Goal: Task Accomplishment & Management: Complete application form

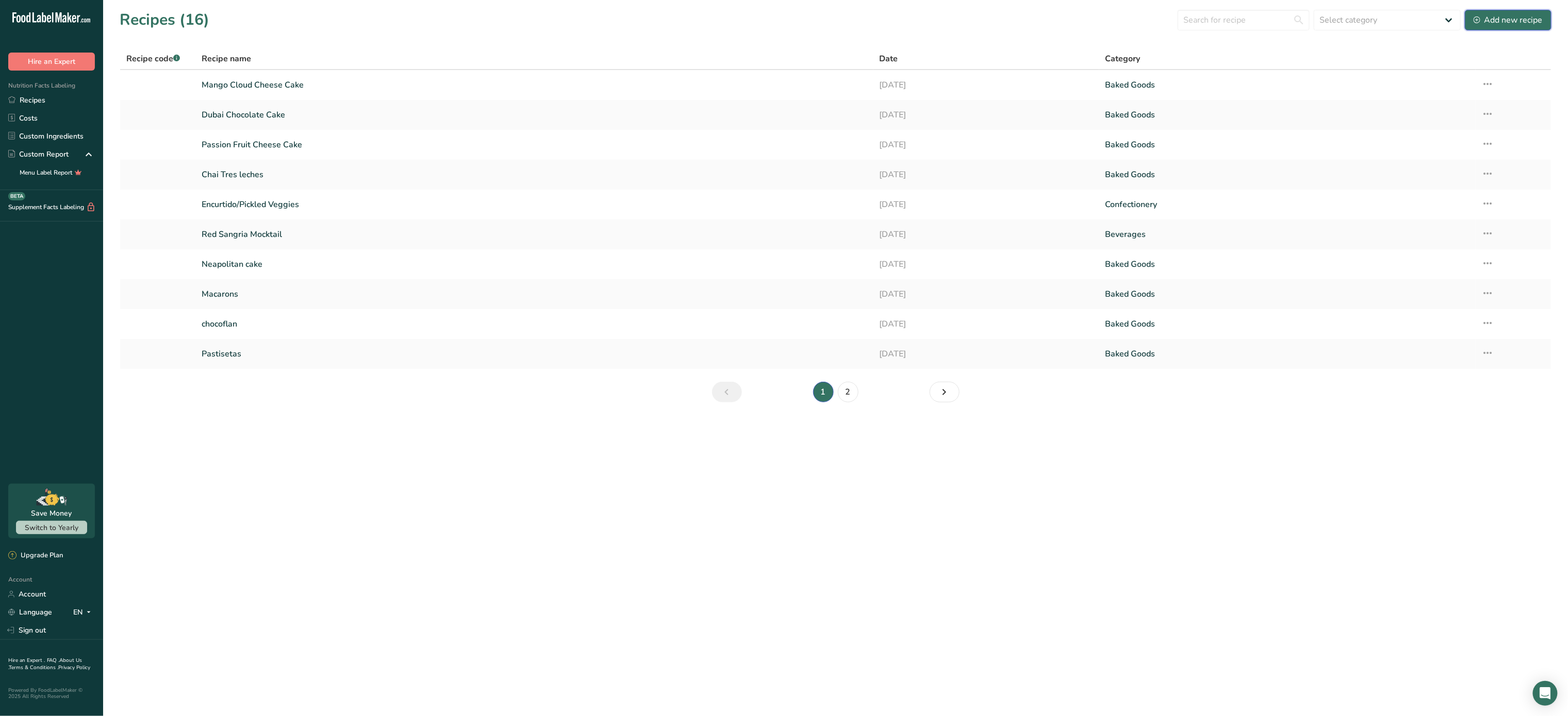
click at [1513, 18] on div "Add new recipe" at bounding box center [1508, 20] width 69 height 13
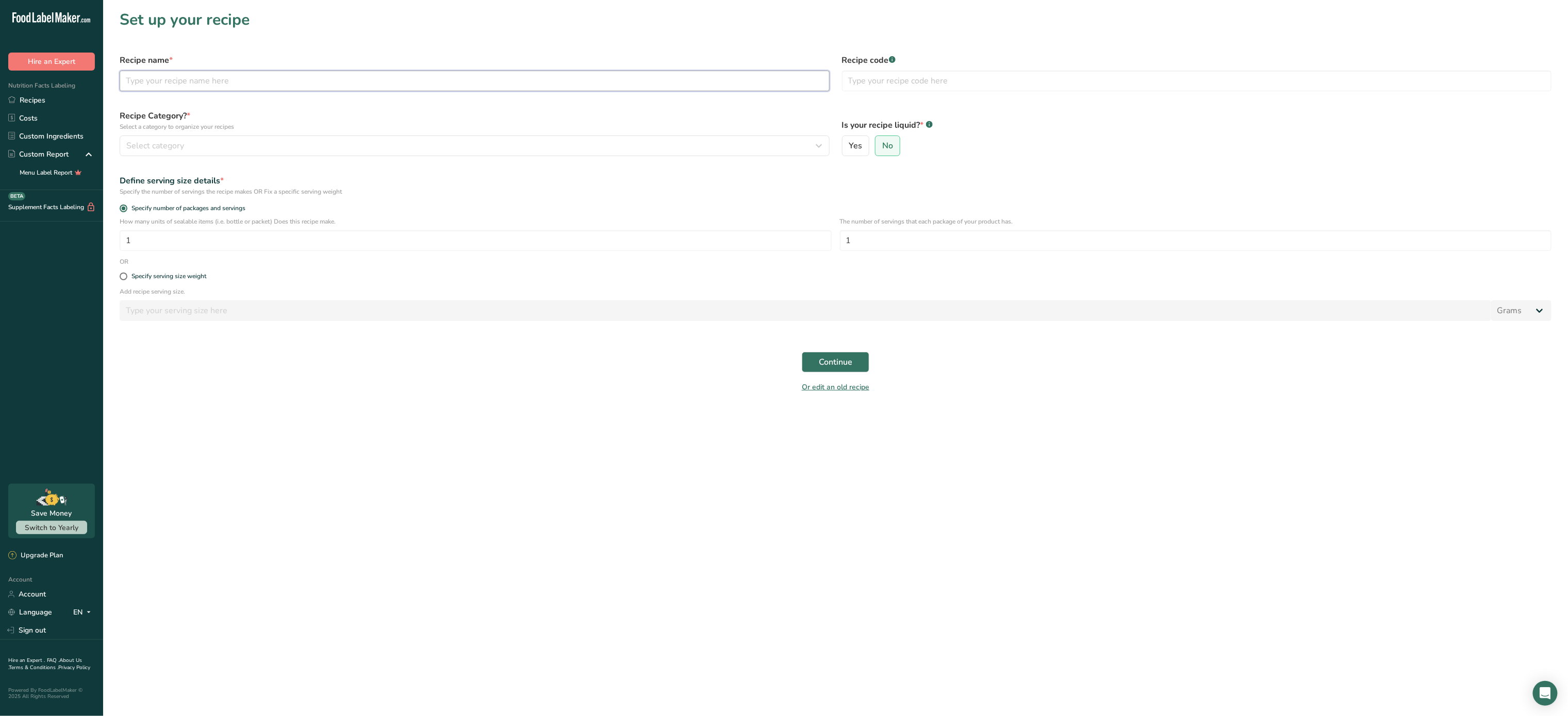
click at [193, 83] on input "text" at bounding box center [474, 80] width 709 height 21
type input "ChocoMint Raspberry Bliss"
click at [890, 149] on span "No" at bounding box center [887, 146] width 11 height 10
click at [882, 149] on input "No" at bounding box center [879, 146] width 7 height 7
click at [587, 152] on div "Select category" at bounding box center [472, 146] width 690 height 13
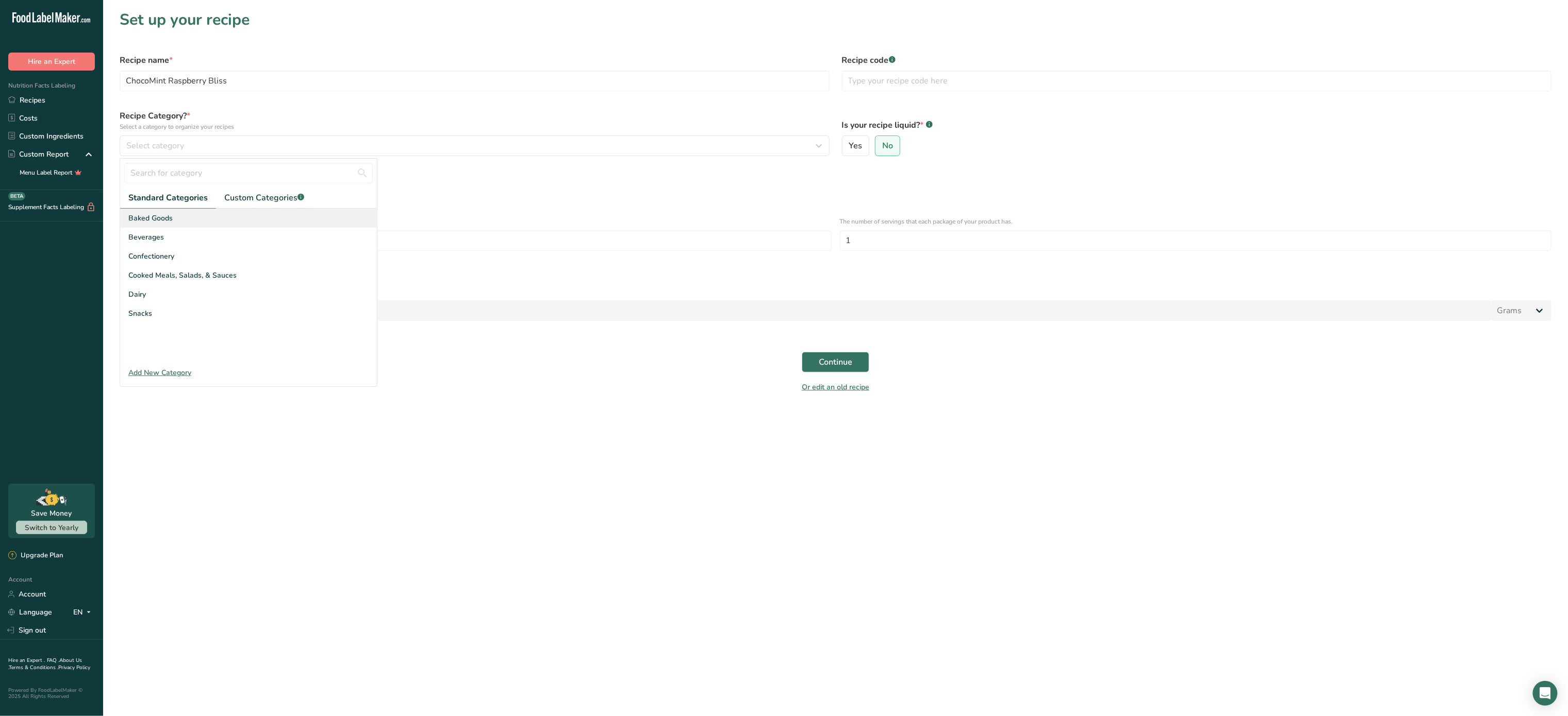
click at [202, 224] on div "Baked Goods" at bounding box center [248, 218] width 256 height 19
click at [576, 242] on input "1" at bounding box center [476, 240] width 712 height 21
type input "13"
click at [855, 356] on button "Continue" at bounding box center [835, 362] width 68 height 21
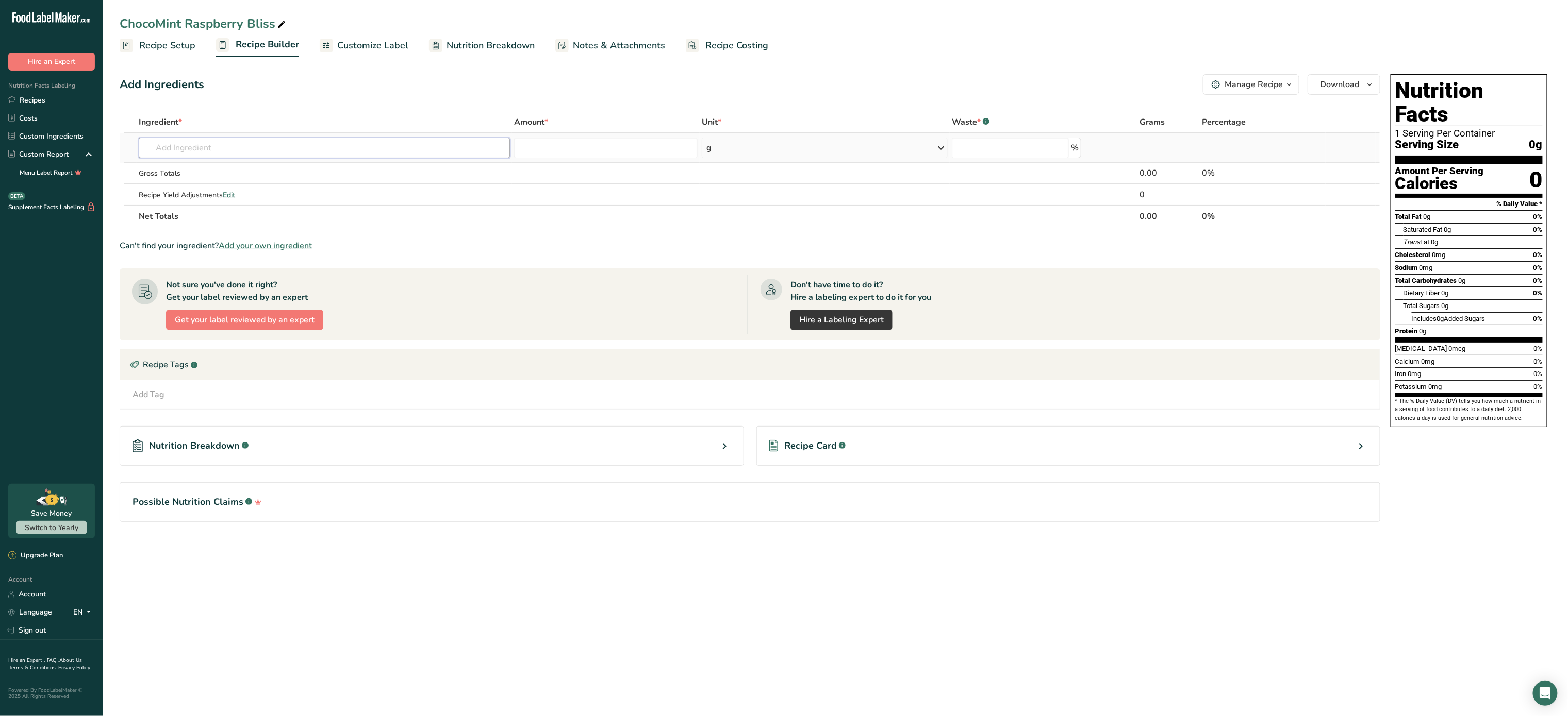
click at [302, 141] on input "text" at bounding box center [324, 147] width 371 height 21
click at [291, 148] on input "text" at bounding box center [324, 147] width 371 height 21
type input "e"
type input "E"
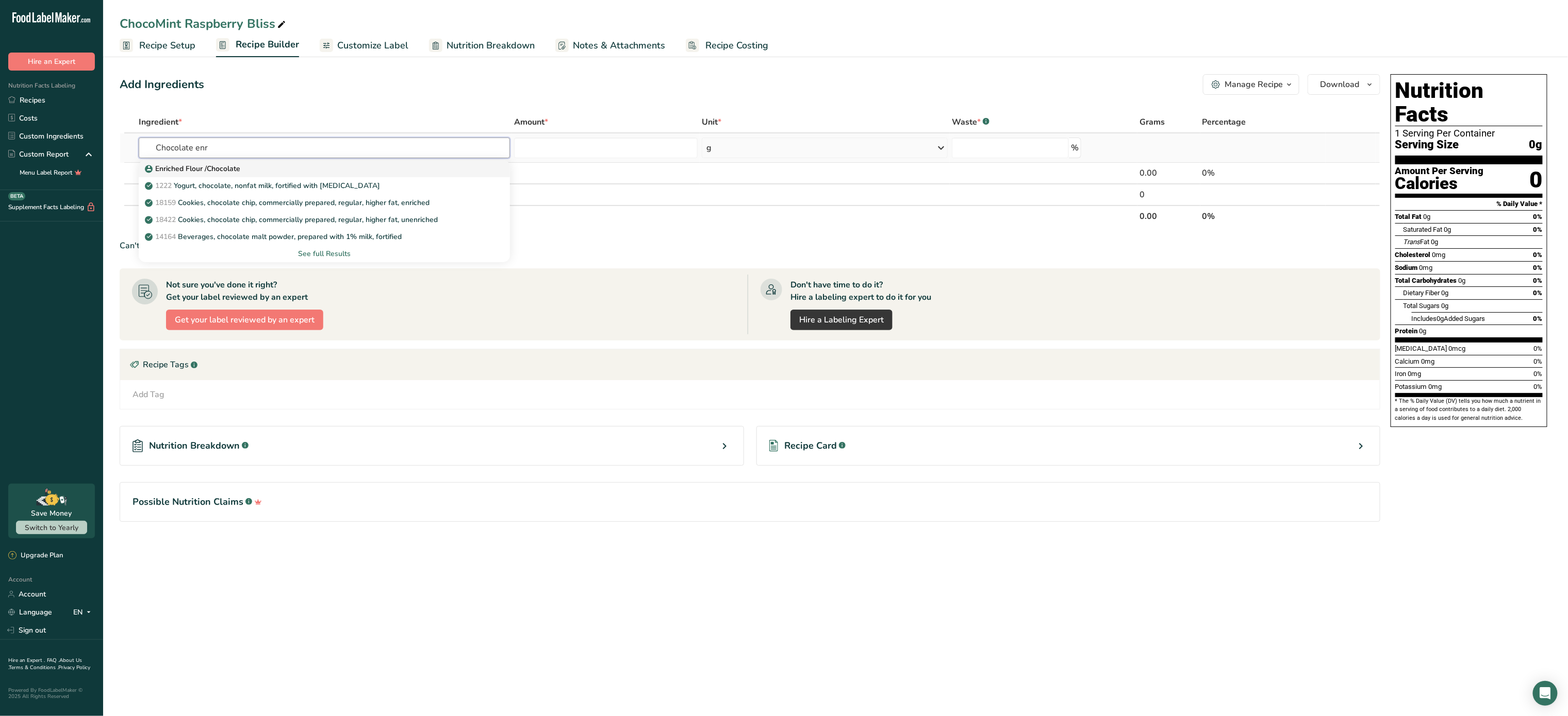
type input "Chocolate enr"
click at [238, 171] on p "Enriched Flour /Chocolate" at bounding box center [193, 168] width 93 height 11
type input "Enriched Flour /Chocolate"
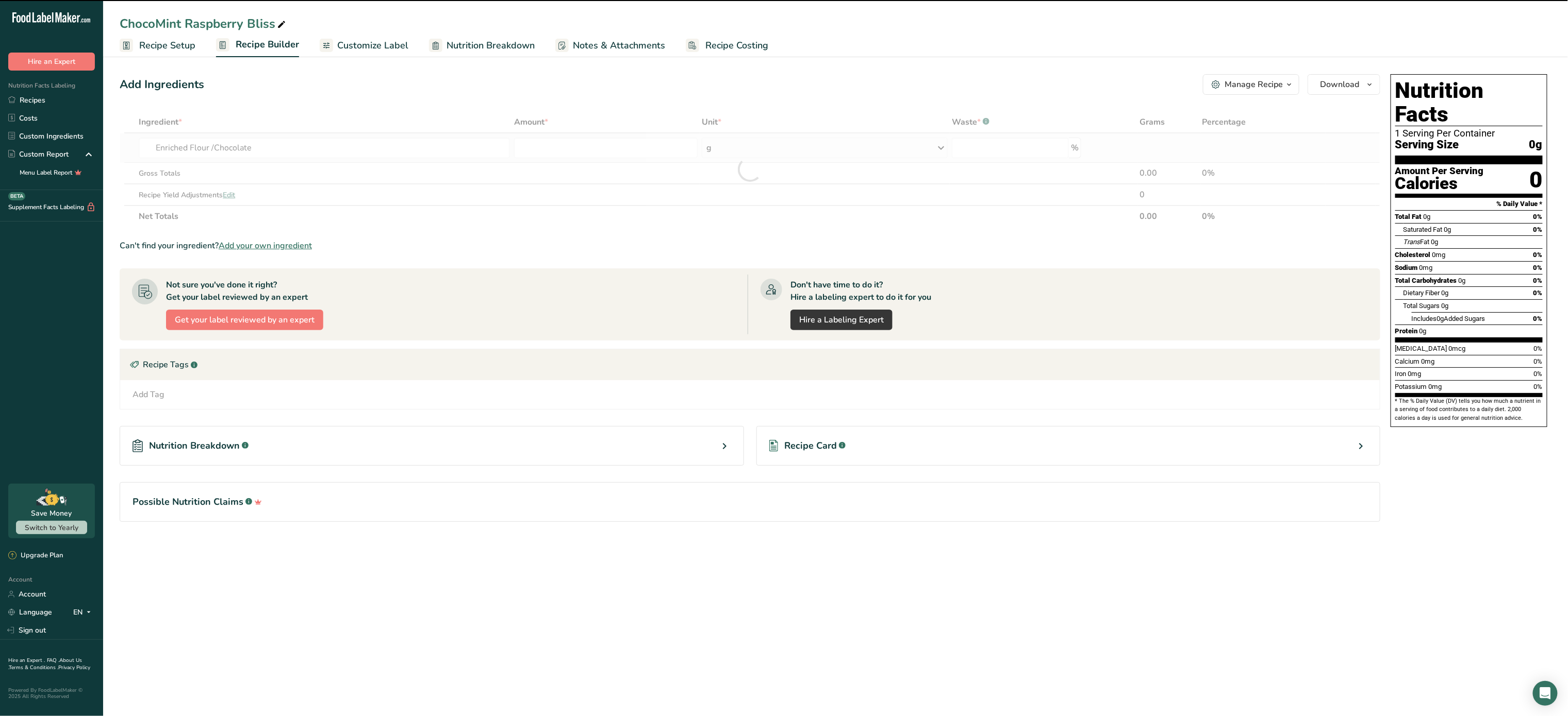
type input "0"
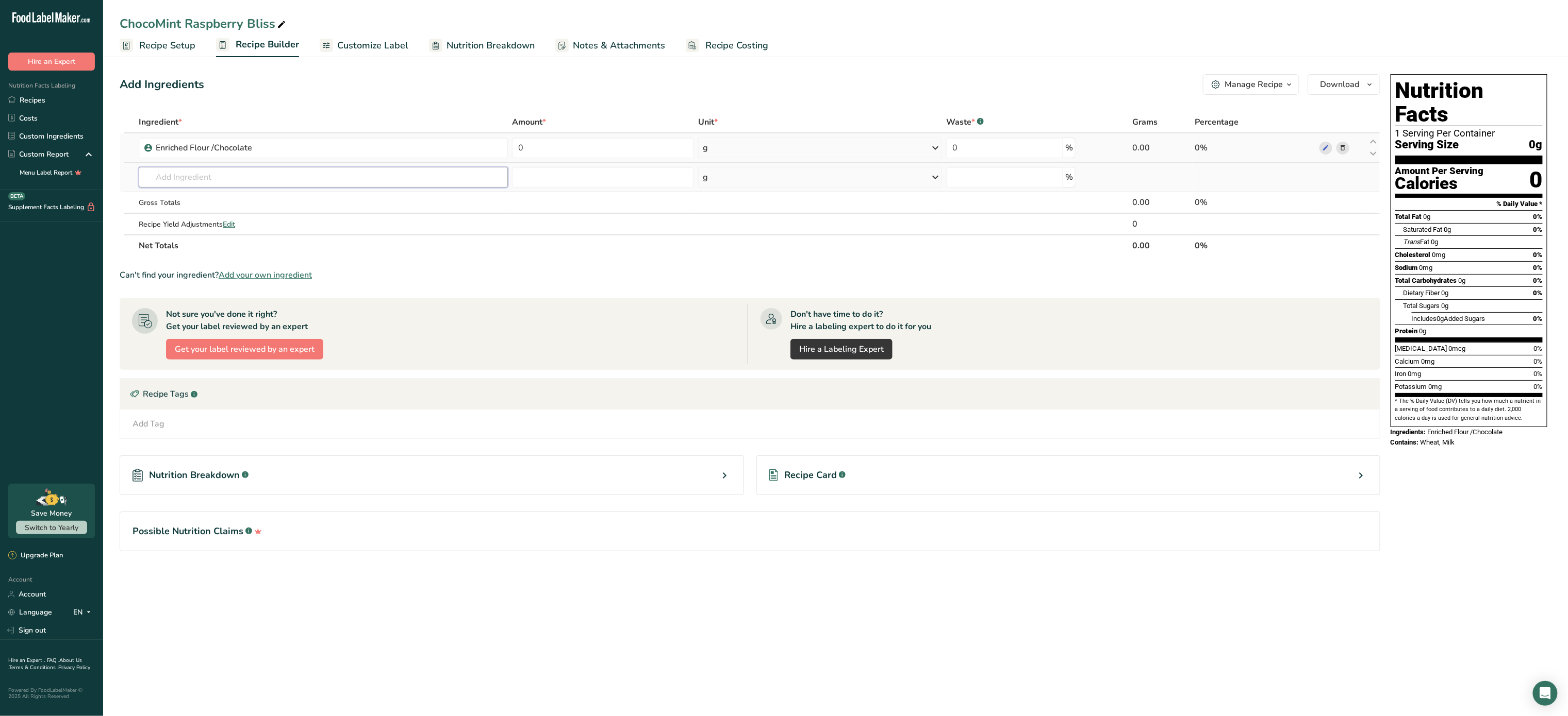
click at [317, 178] on input "text" at bounding box center [323, 177] width 369 height 21
type input "whipped cream"
click at [211, 245] on div "Add your own ingredient" at bounding box center [322, 249] width 353 height 11
click at [260, 179] on input "text" at bounding box center [323, 177] width 369 height 21
type input "Whipped Cream"
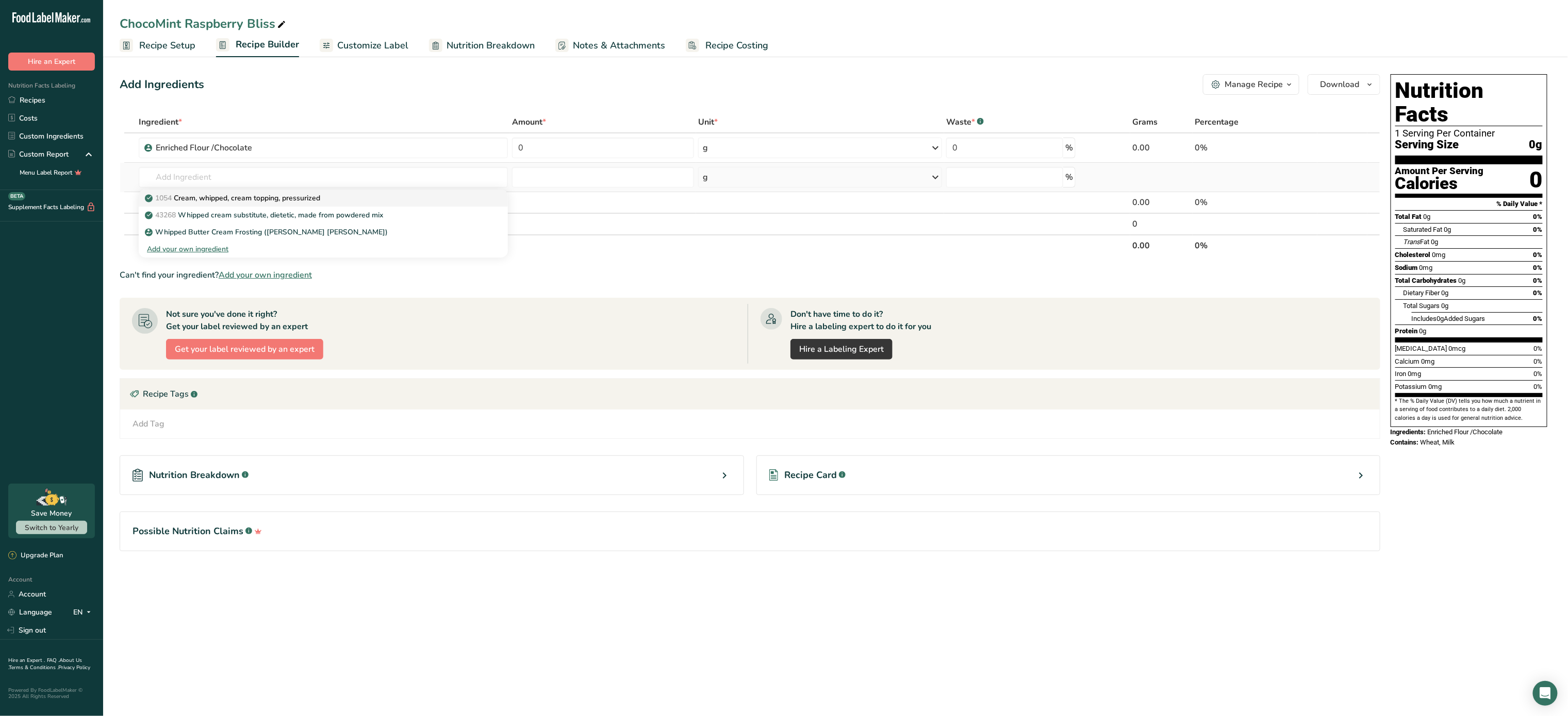
click at [257, 202] on p "1054 Cream, whipped, cream topping, pressurized" at bounding box center [233, 198] width 173 height 11
type input "Cream, whipped, cream topping, pressurized"
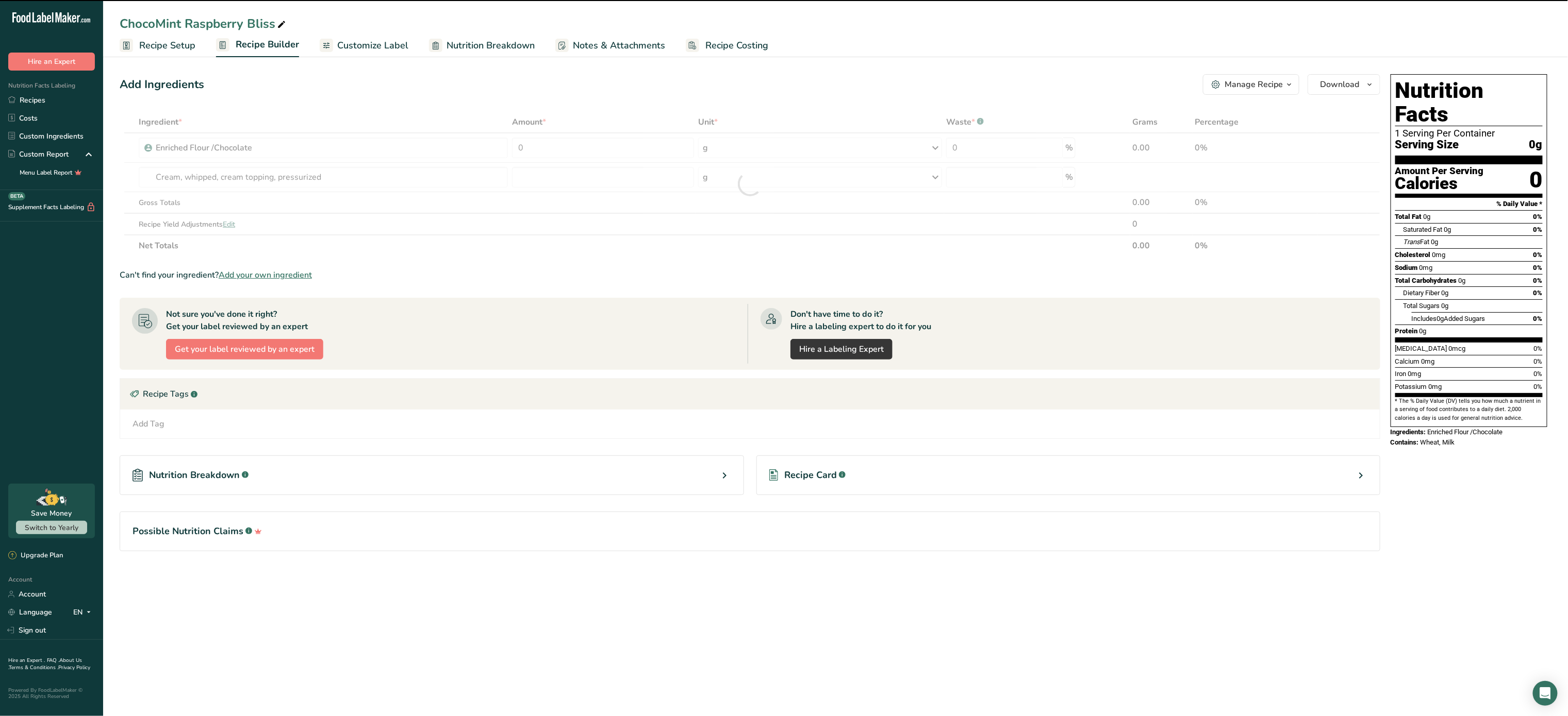
type input "0"
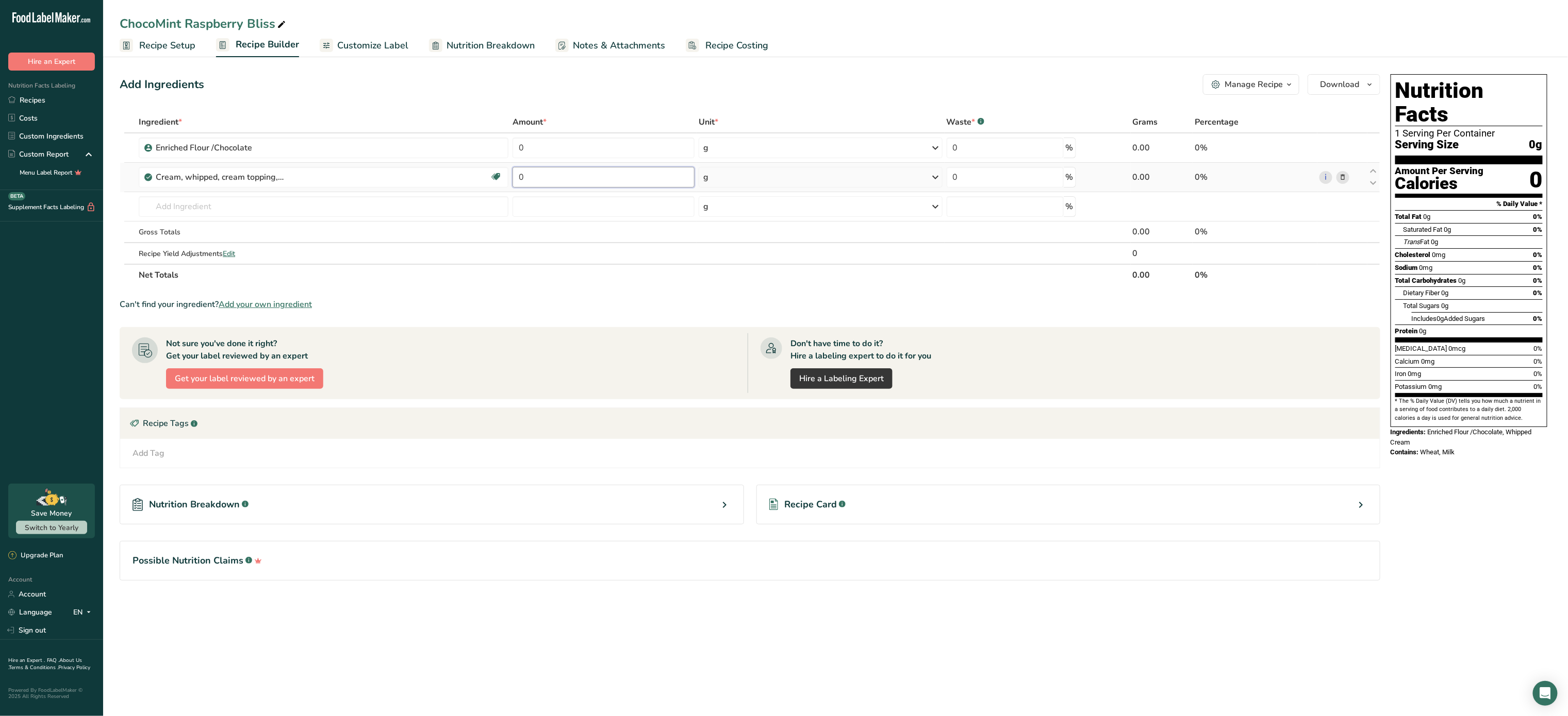
click at [572, 184] on input "0" at bounding box center [603, 177] width 182 height 21
type input "454"
click at [336, 209] on div "Ingredient * Amount * Unit * Waste * .a-a{fill:#347362;}.b-a{fill:#fff;} Grams …" at bounding box center [750, 198] width 1261 height 175
click at [630, 314] on section "Ingredient * Amount * Unit * Waste * .a-a{fill:#347362;}.b-a{fill:#fff;} Grams …" at bounding box center [750, 354] width 1261 height 486
click at [263, 211] on input "text" at bounding box center [323, 206] width 369 height 21
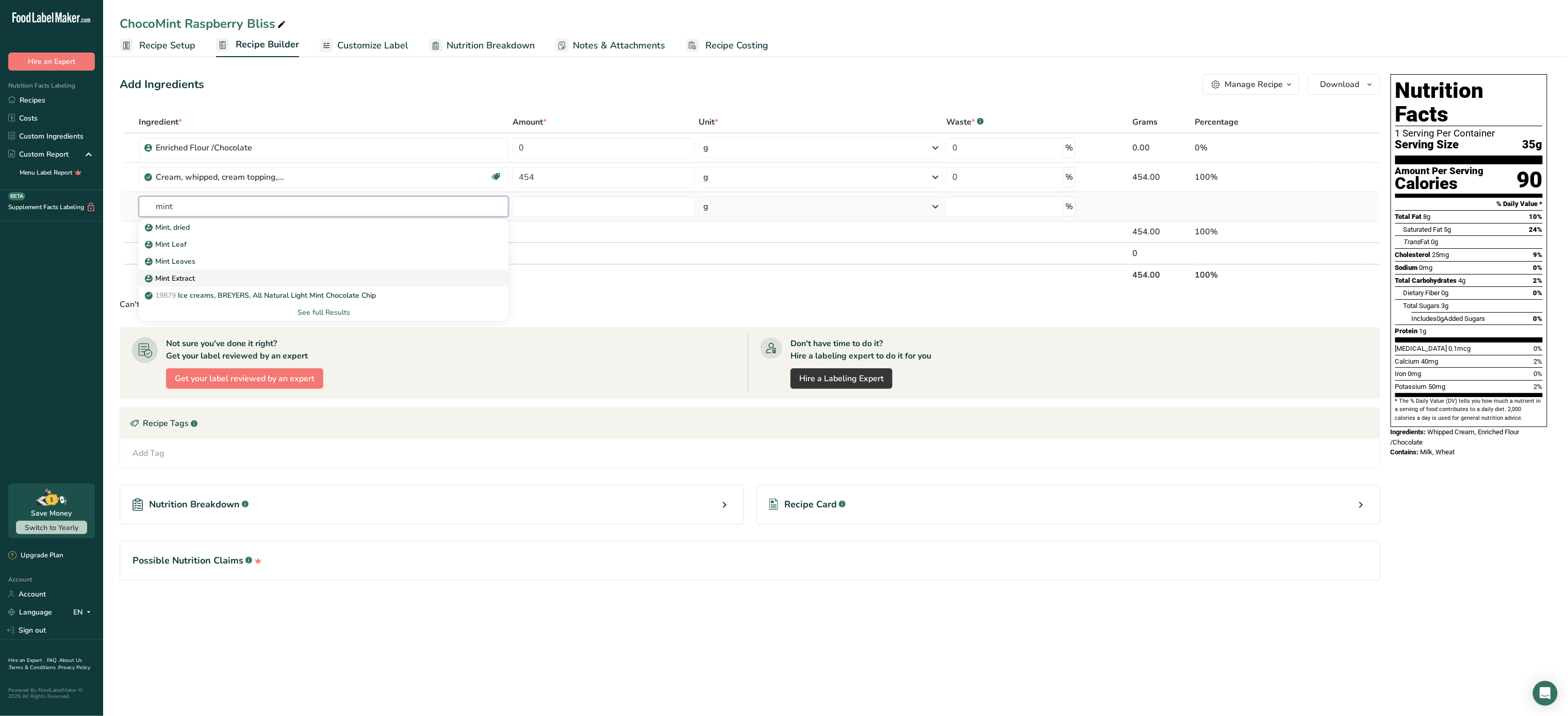
type input "mint"
click at [210, 277] on div "Mint Extract" at bounding box center [315, 278] width 337 height 11
type input "Mint Extract"
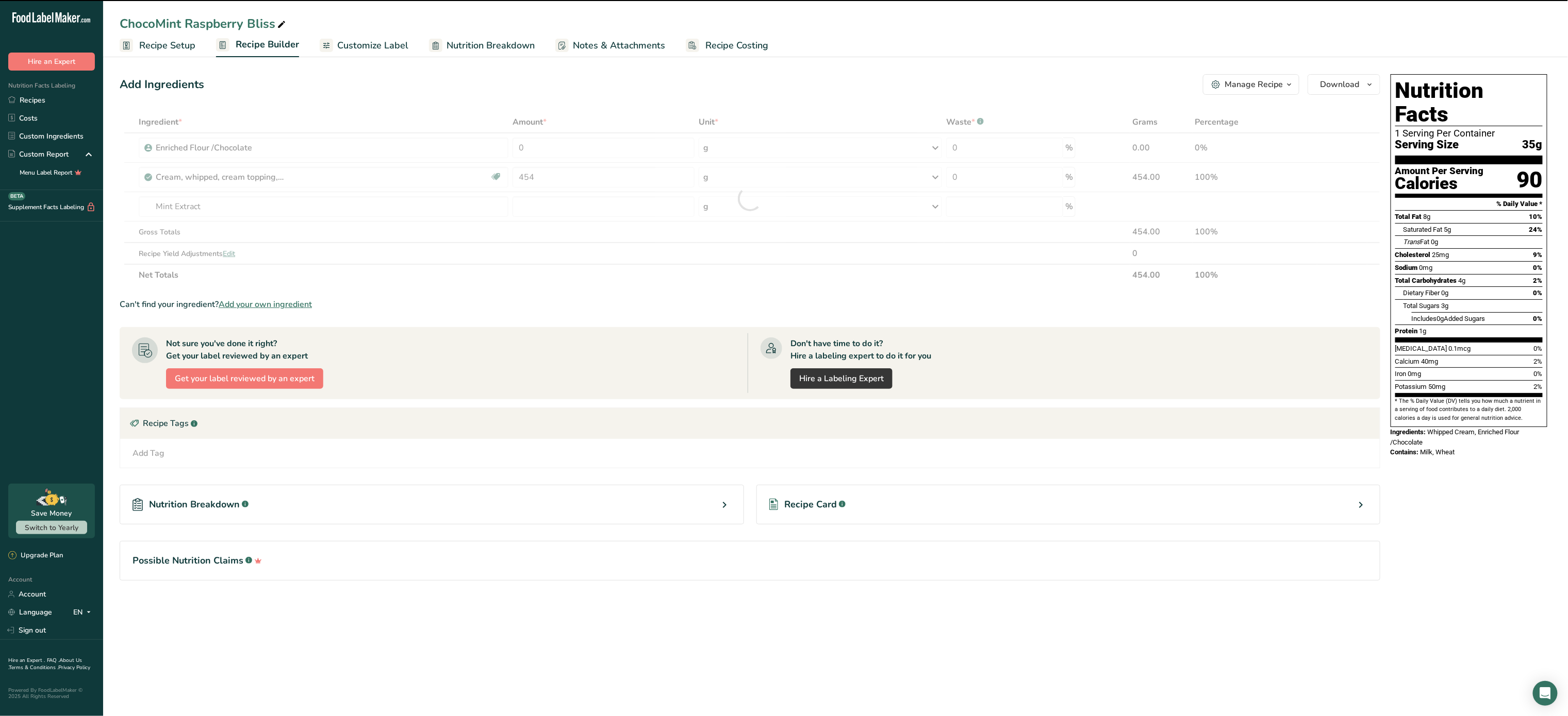
type input "0"
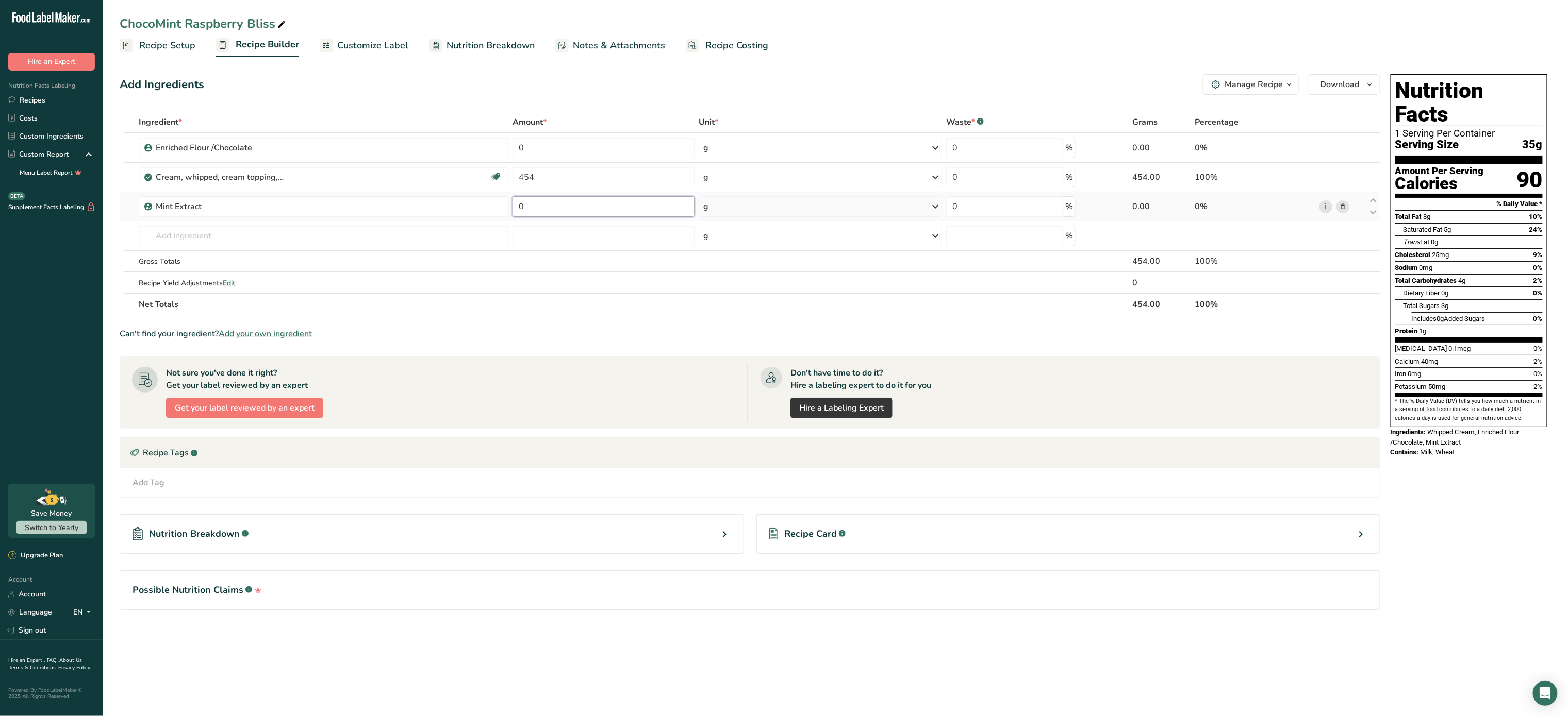
click at [615, 200] on input "0" at bounding box center [603, 206] width 182 height 21
type input "5"
click at [823, 209] on div "Ingredient * Amount * Unit * Waste * .a-a{fill:#347362;}.b-a{fill:#fff;} Grams …" at bounding box center [750, 214] width 1261 height 204
click at [823, 209] on div "g" at bounding box center [820, 206] width 243 height 21
click at [740, 338] on div "mL" at bounding box center [748, 336] width 79 height 11
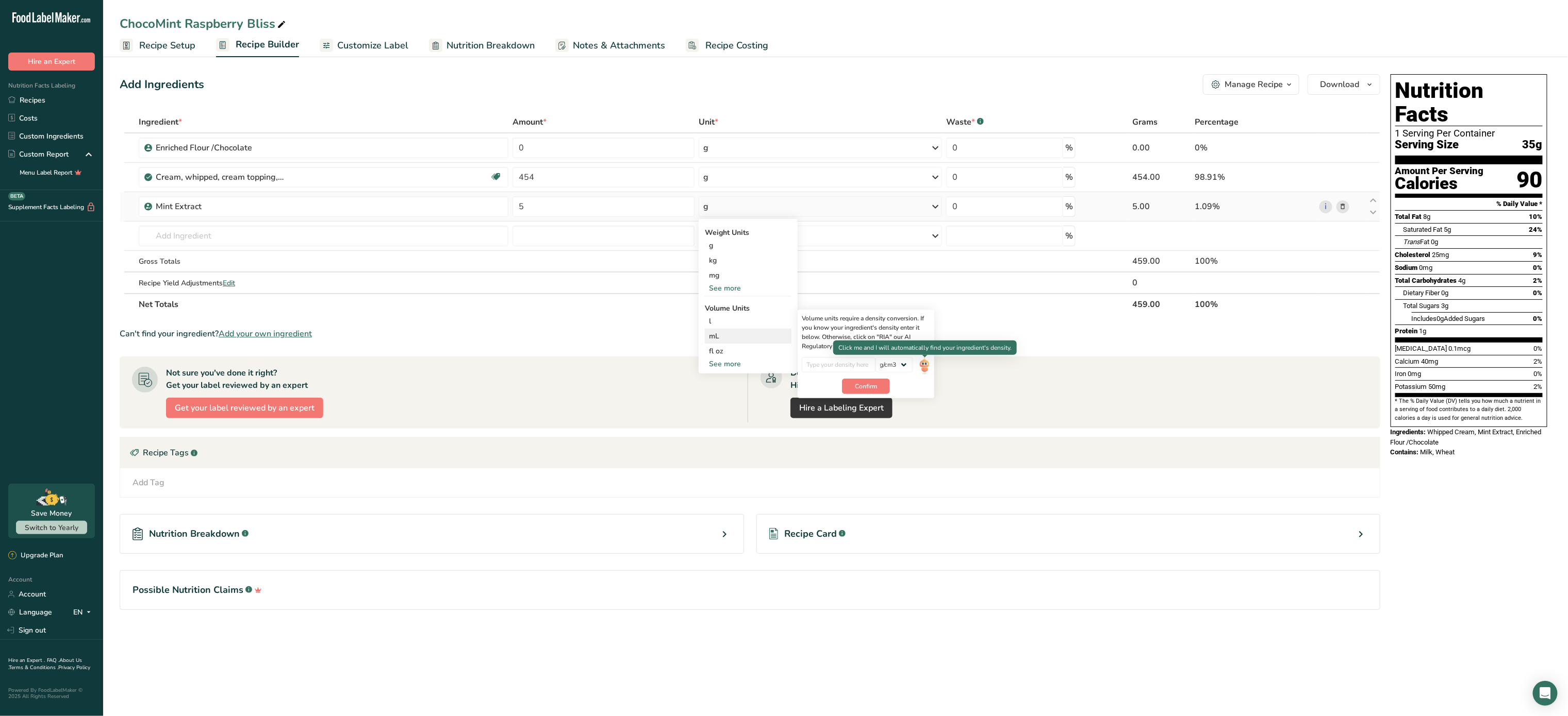
click at [924, 368] on img at bounding box center [925, 366] width 12 height 18
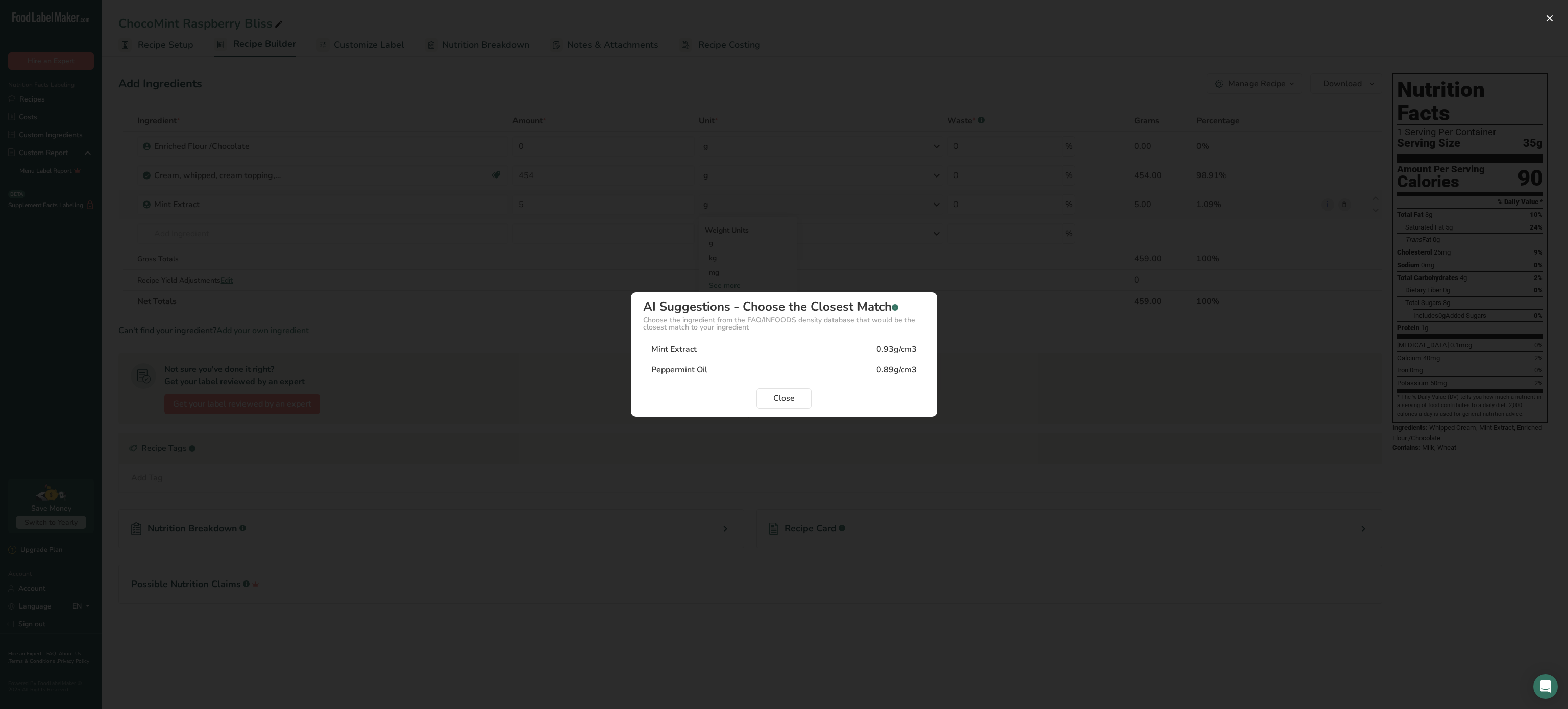
click at [852, 351] on div "Mint Extract 0.93g/cm3" at bounding box center [784, 349] width 282 height 21
type input "0.93"
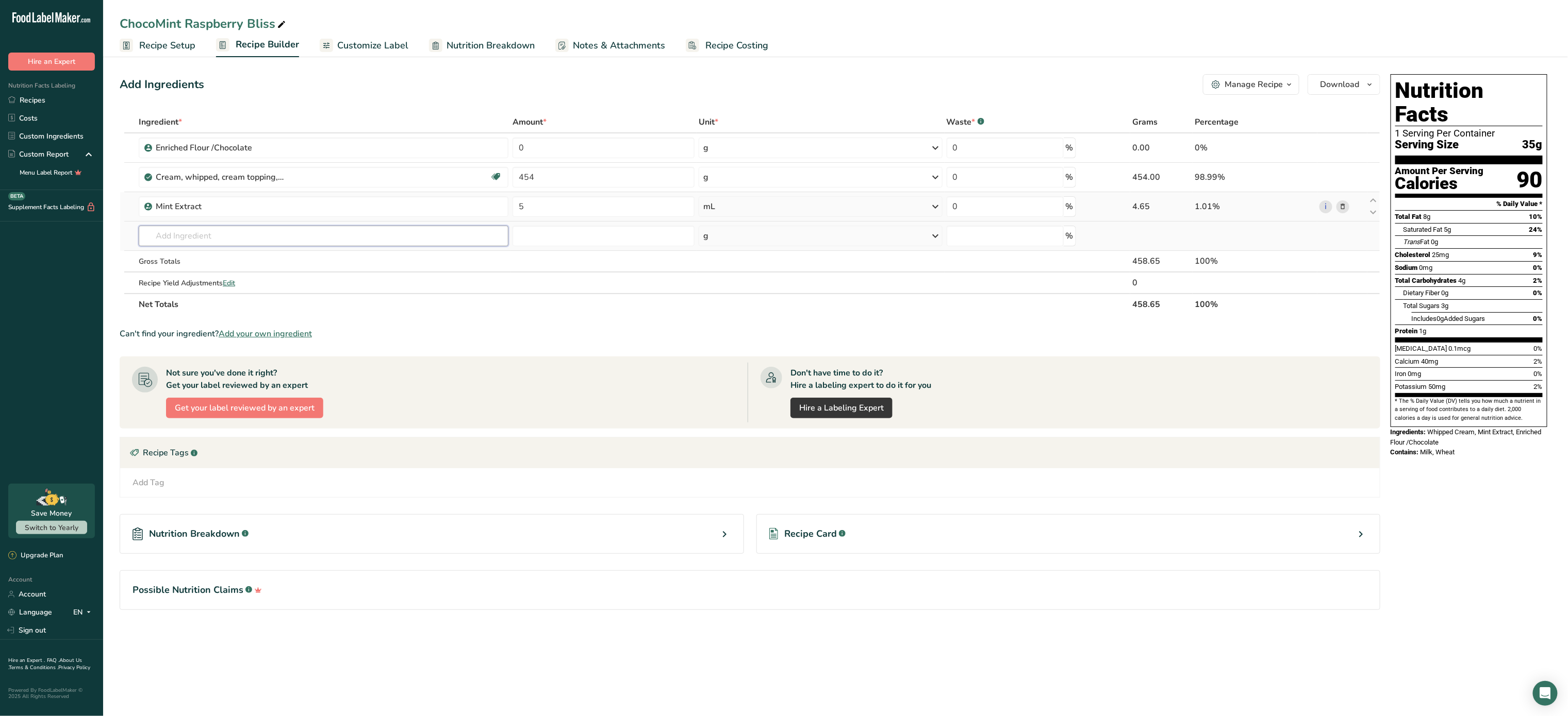
click at [407, 231] on input "text" at bounding box center [323, 236] width 369 height 21
type input "egg"
click at [318, 325] on div "1124 Egg, white, raw, fresh" at bounding box center [315, 325] width 337 height 11
type input "Egg, white, raw, fresh"
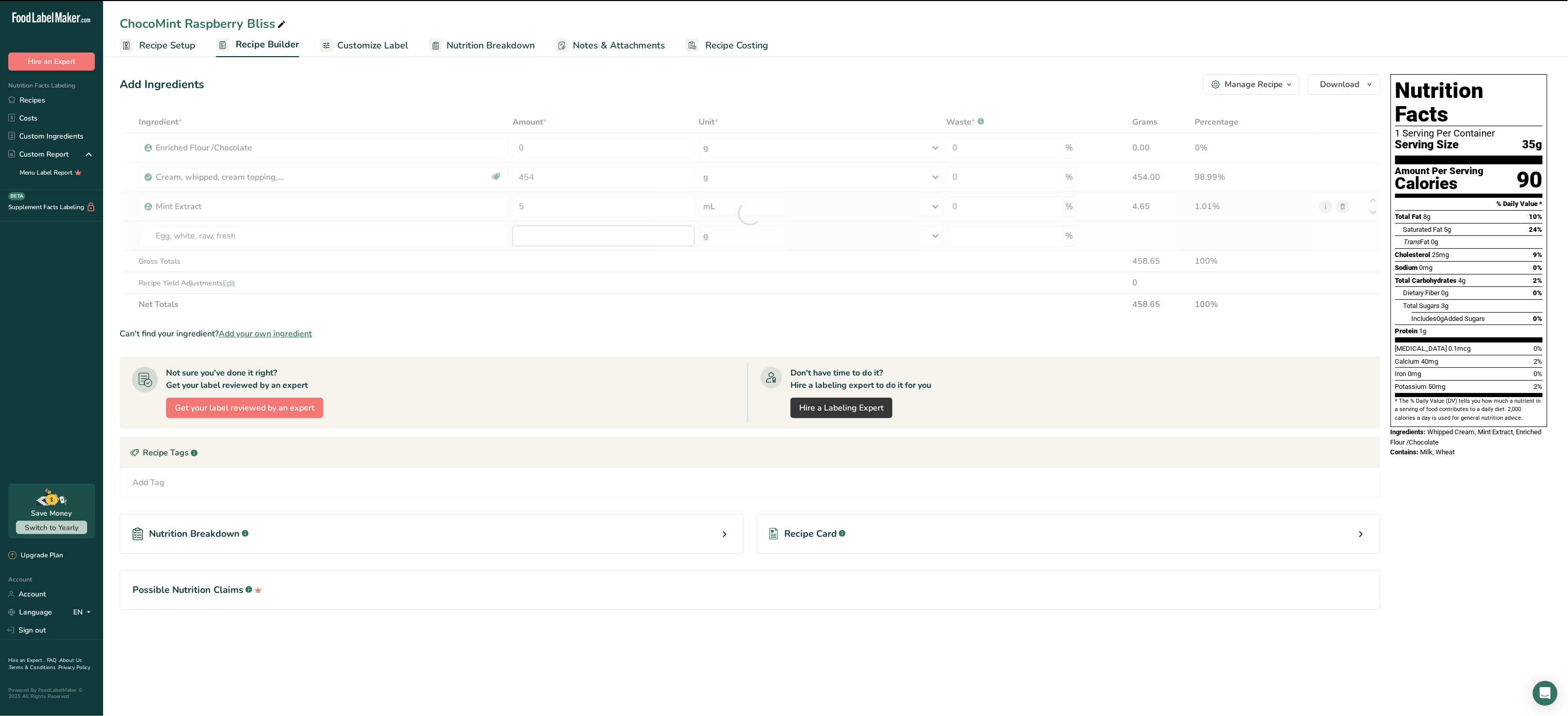
type input "0"
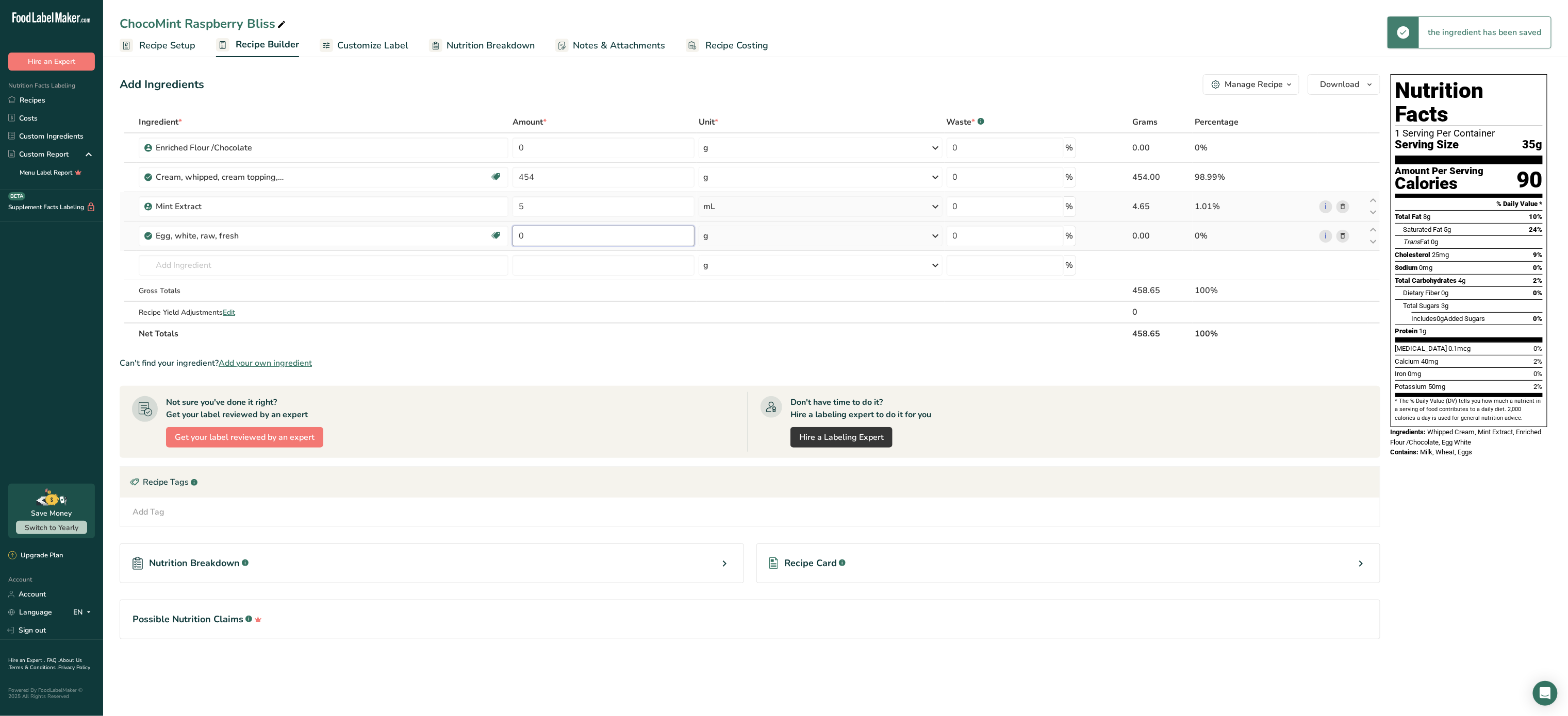
click at [541, 228] on input "0" at bounding box center [603, 236] width 182 height 21
type input "3"
click at [746, 236] on div "Ingredient * Amount * Unit * Waste * .a-a{fill:#347362;}.b-a{fill:#fff;} Grams …" at bounding box center [750, 228] width 1261 height 234
click at [746, 236] on div "g" at bounding box center [820, 236] width 243 height 21
click at [741, 269] on div "1 large" at bounding box center [747, 270] width 86 height 15
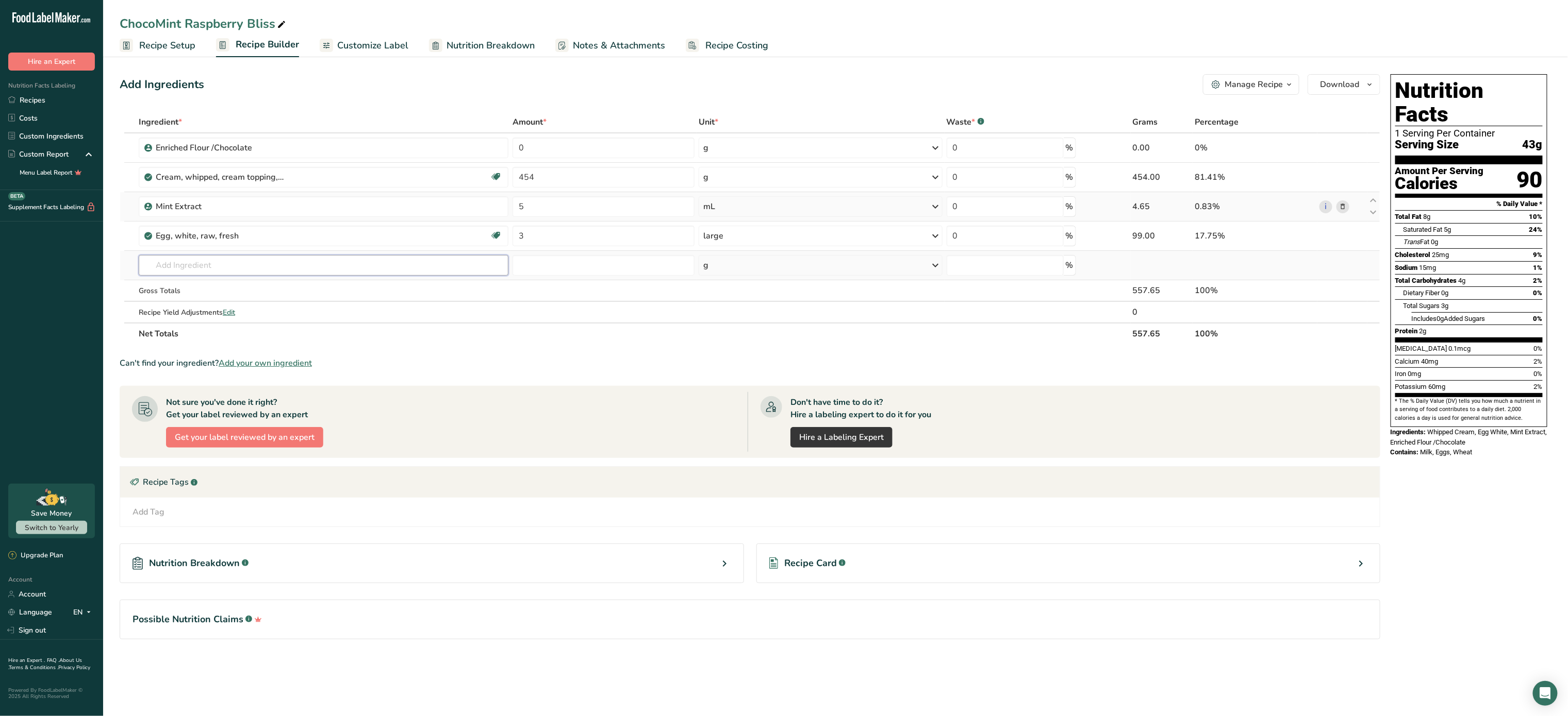
click at [354, 263] on input "text" at bounding box center [323, 265] width 369 height 21
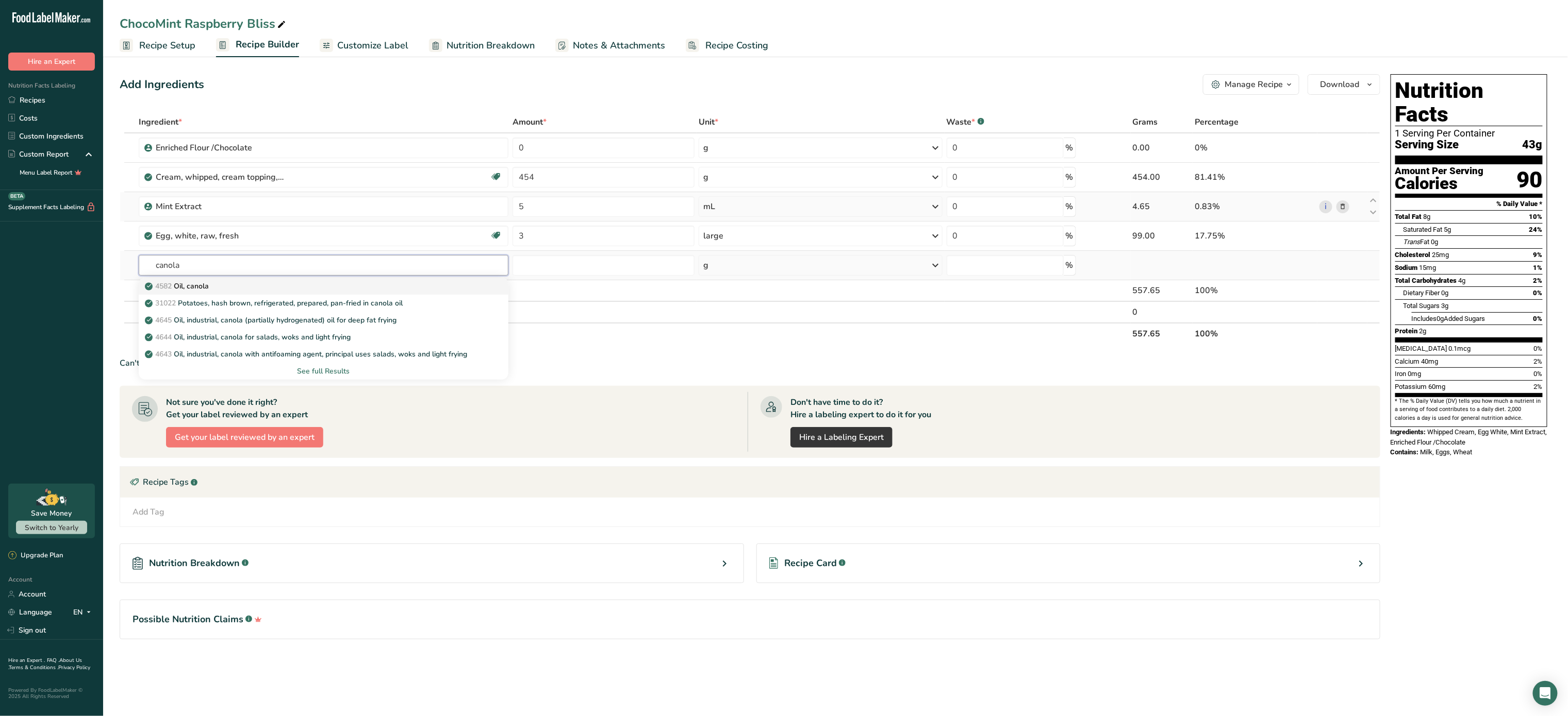
type input "canola"
click at [307, 288] on div "4582 Oil, canola" at bounding box center [315, 286] width 337 height 11
type input "Oil, canola"
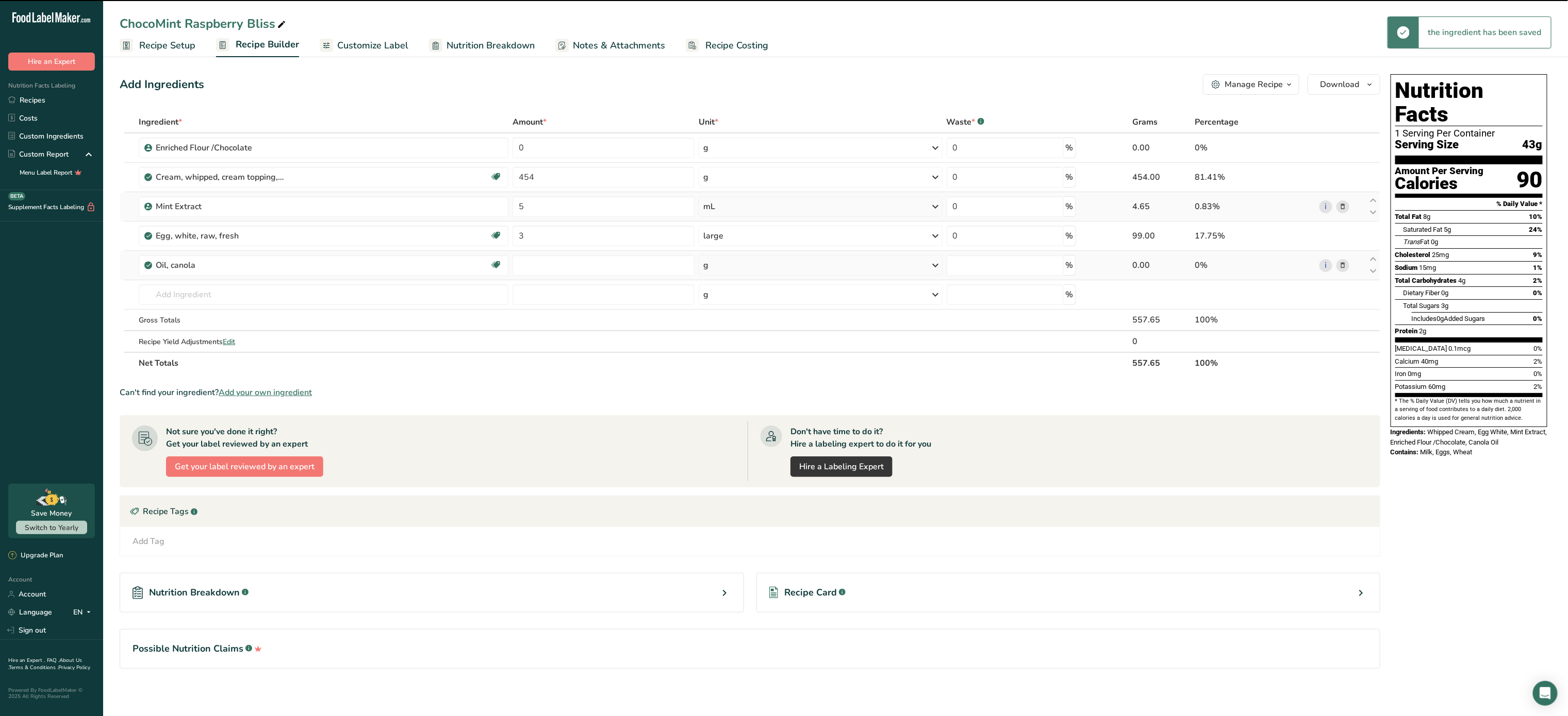
type input "0"
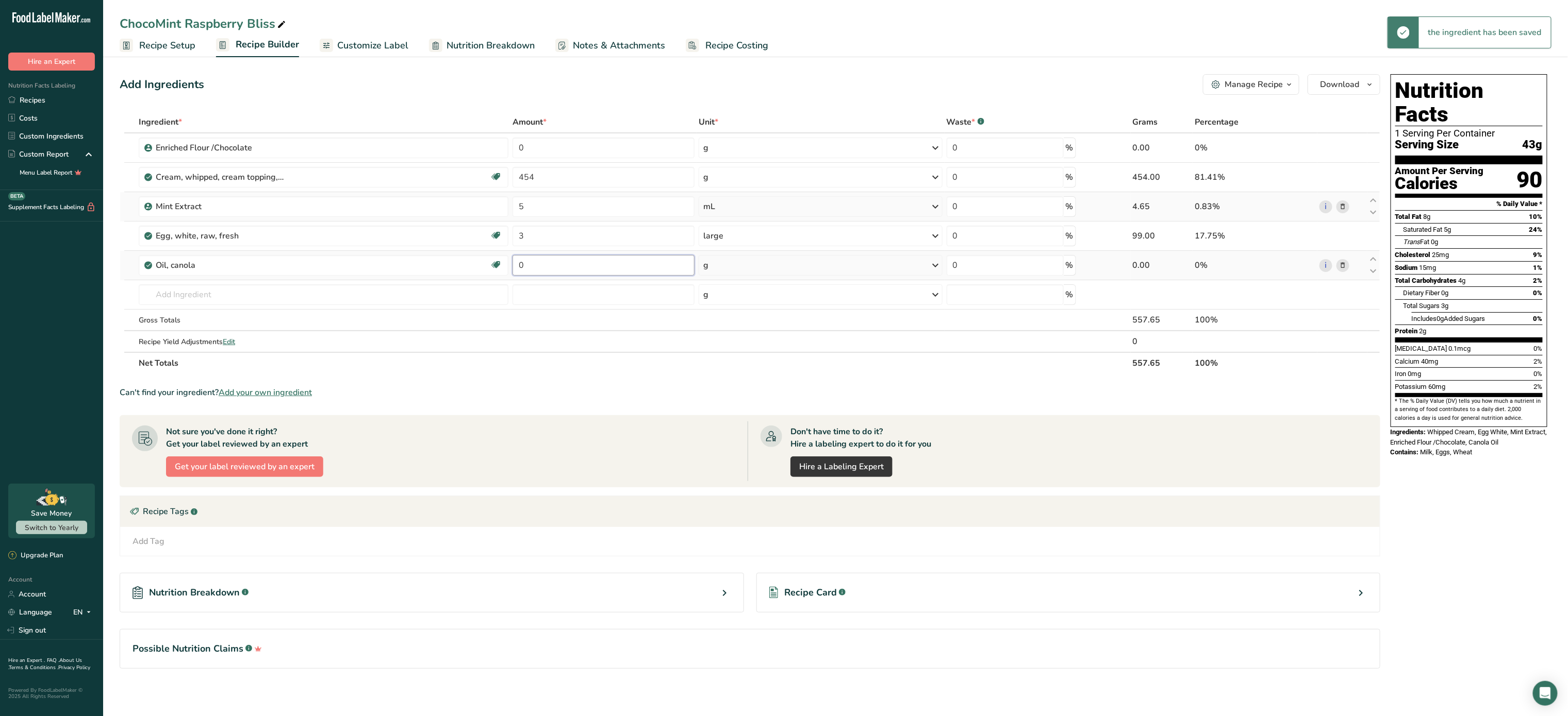
click at [683, 269] on input "0" at bounding box center [603, 265] width 182 height 21
type input "0.5"
click at [783, 271] on div "Ingredient * Amount * Unit * Waste * .a-a{fill:#347362;}.b-a{fill:#fff;} Grams …" at bounding box center [750, 243] width 1261 height 263
click at [783, 271] on div "g" at bounding box center [820, 265] width 244 height 21
click at [741, 317] on div "1 cup" at bounding box center [747, 315] width 86 height 15
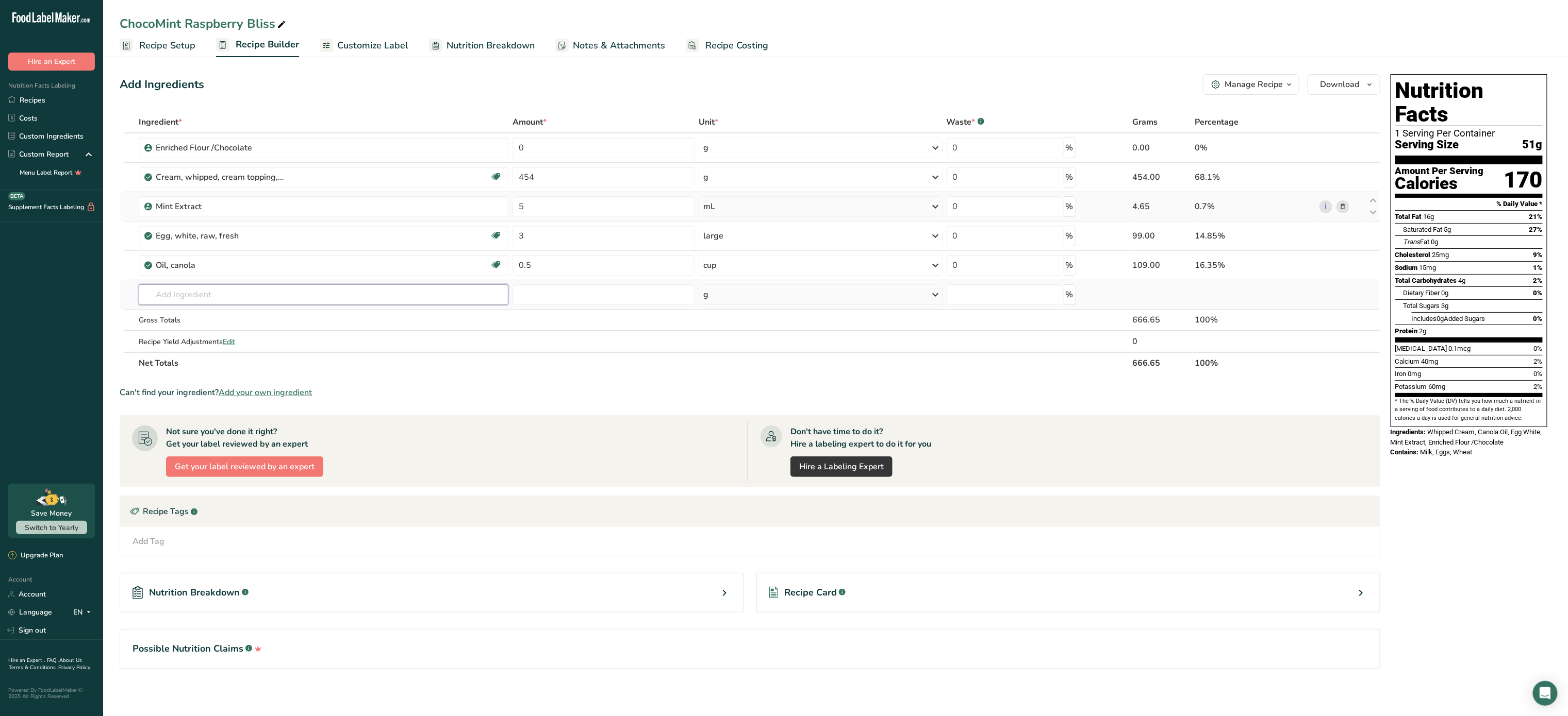
click at [334, 300] on input "text" at bounding box center [323, 295] width 369 height 21
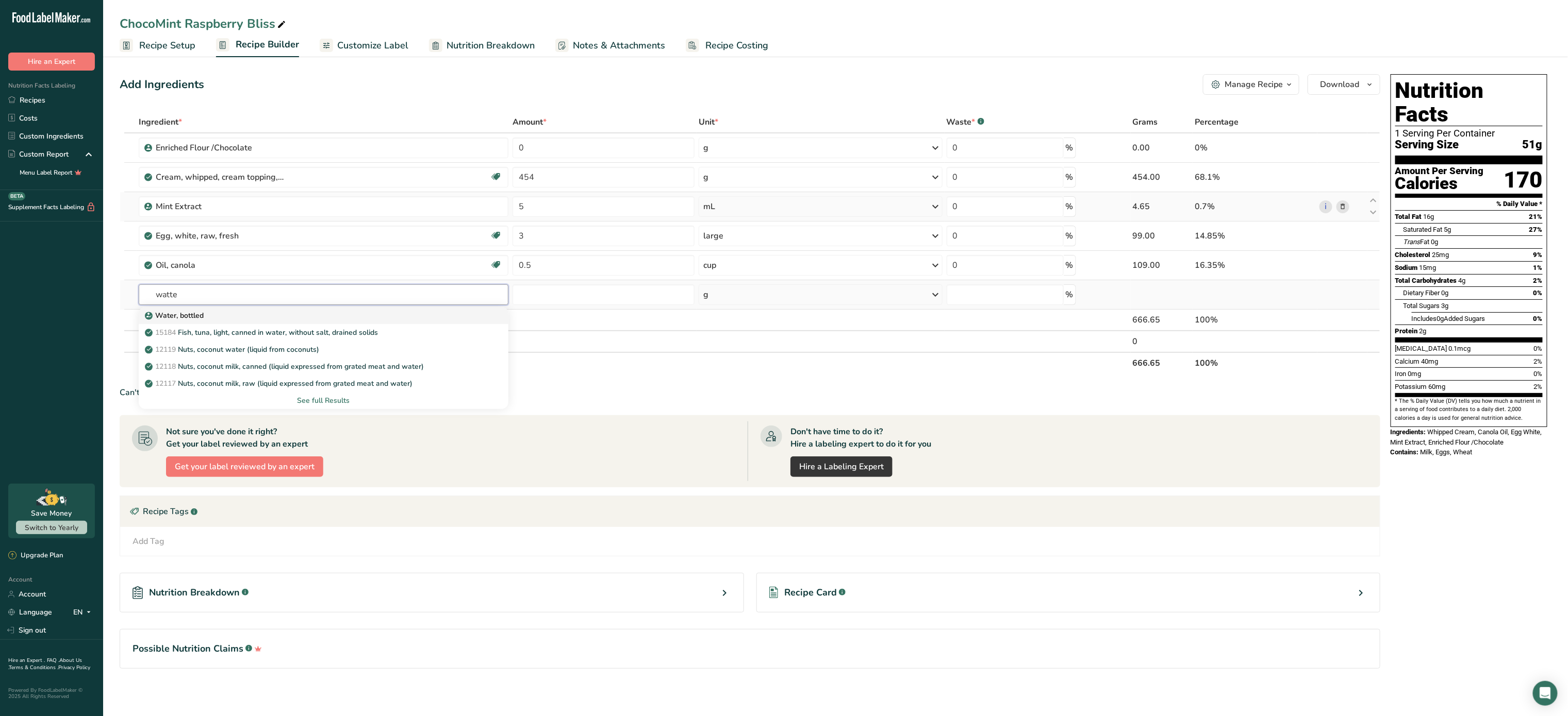
type input "watte"
click at [252, 314] on div "Water, bottled" at bounding box center [315, 315] width 337 height 11
type input "Water, bottled"
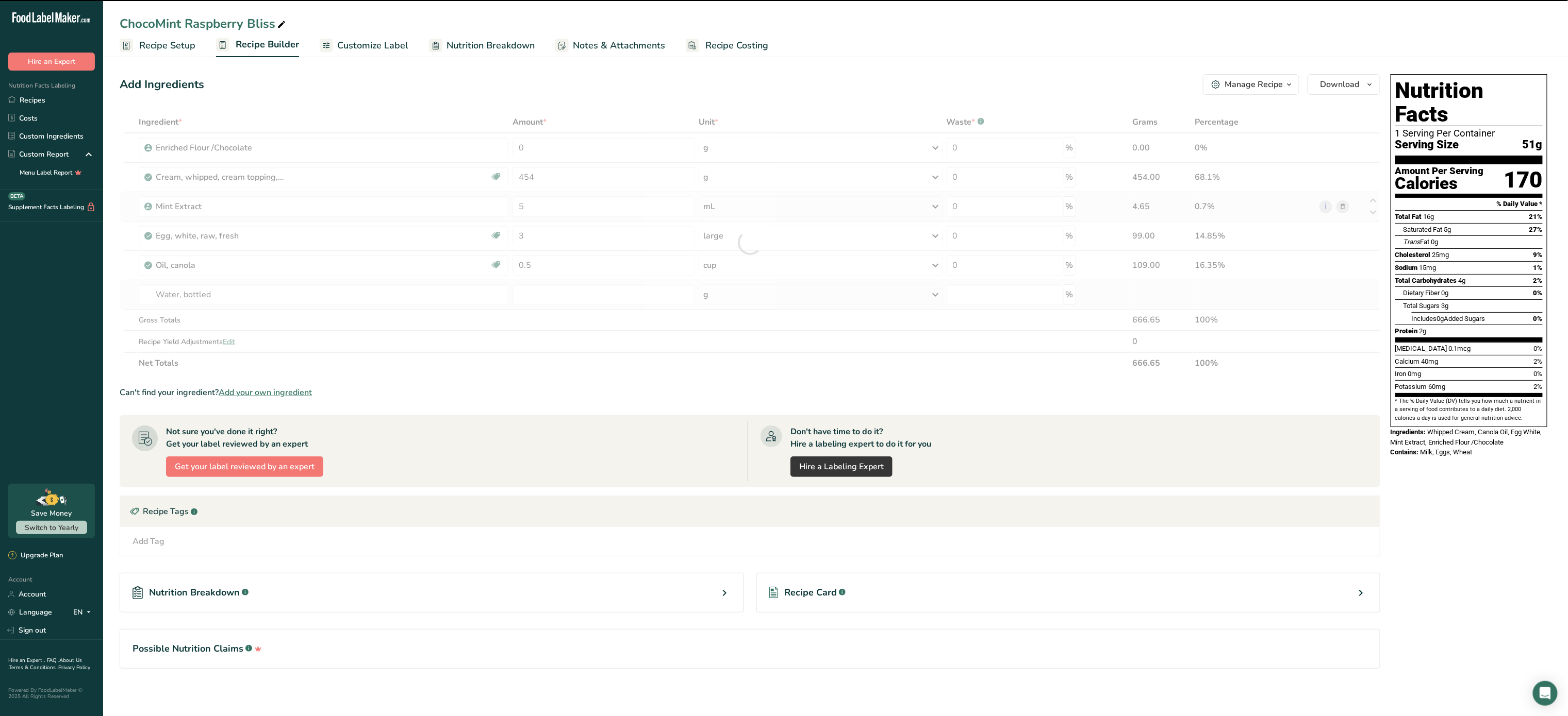
type input "0"
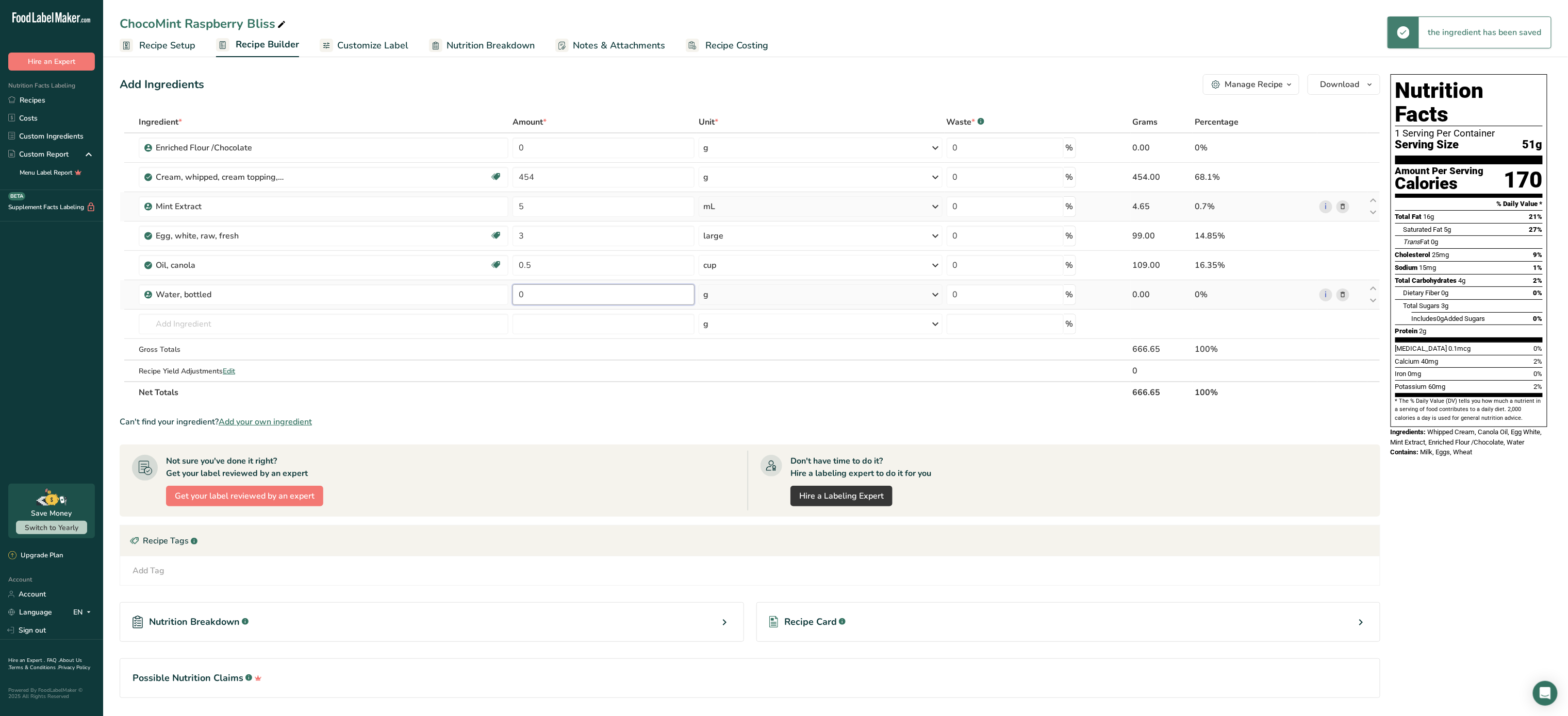
click at [611, 291] on input "0" at bounding box center [603, 295] width 182 height 21
click at [761, 291] on div "Ingredient * Amount * Unit * Waste * .a-a{fill:#347362;}.b-a{fill:#fff;} Grams …" at bounding box center [750, 257] width 1261 height 292
click at [664, 305] on input "0" at bounding box center [603, 295] width 182 height 21
type input "1"
click at [732, 296] on div "Ingredient * Amount * Unit * Waste * .a-a{fill:#347362;}.b-a{fill:#fff;} Grams …" at bounding box center [750, 257] width 1261 height 292
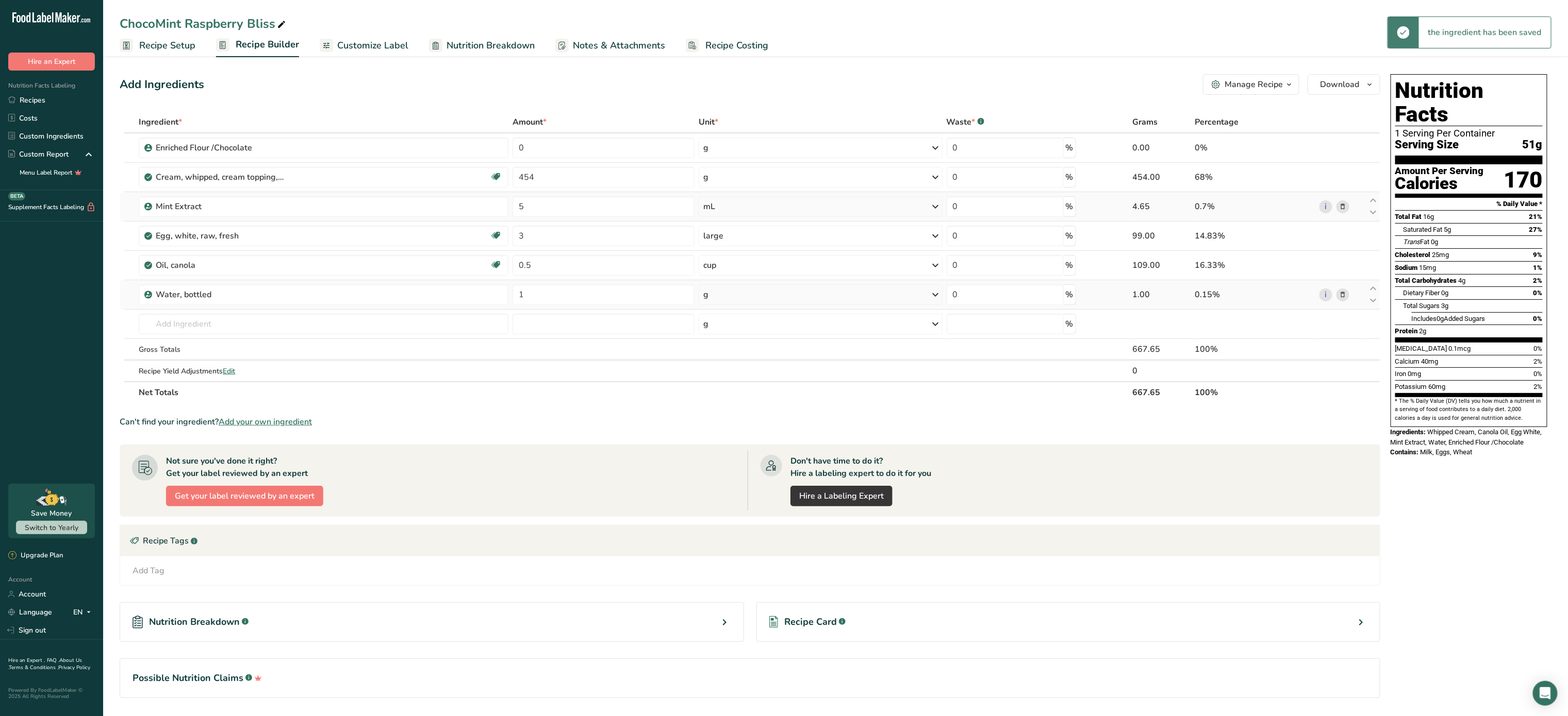
click at [732, 296] on div "g" at bounding box center [820, 295] width 244 height 21
click at [728, 449] on div "See more" at bounding box center [747, 452] width 86 height 11
click at [733, 483] on div "cup" at bounding box center [748, 484] width 79 height 11
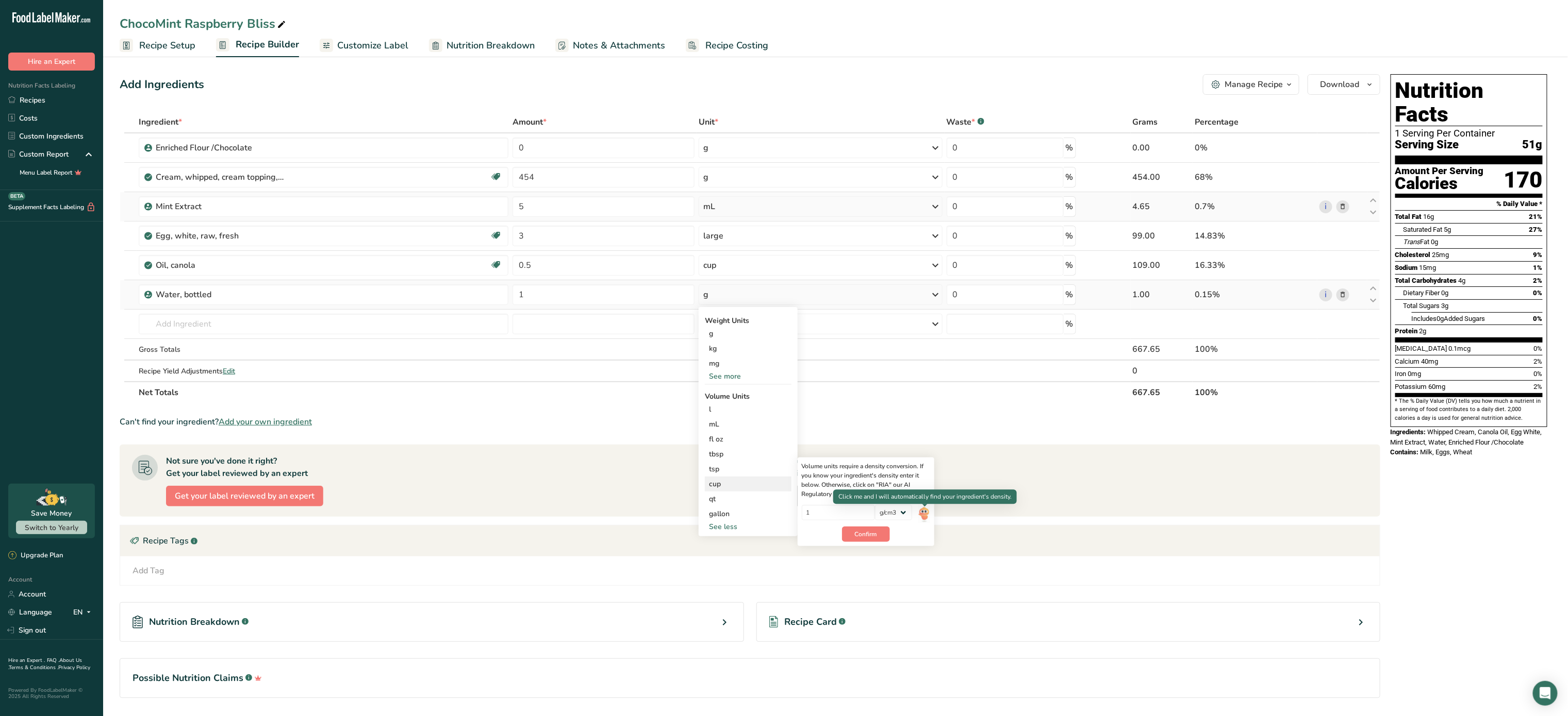
click at [928, 509] on img at bounding box center [924, 514] width 12 height 18
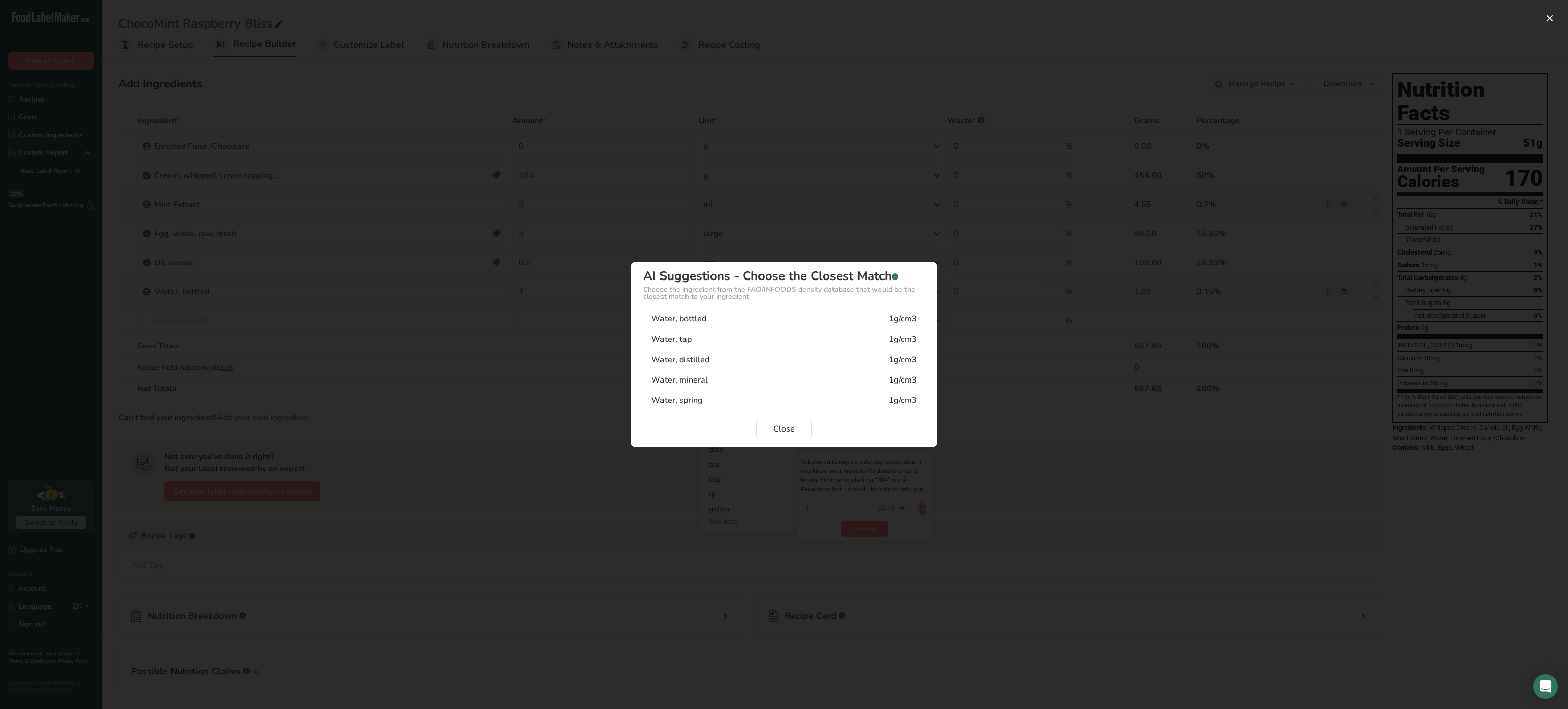
click at [769, 318] on div "Water, bottled 1g/cm3" at bounding box center [784, 318] width 282 height 21
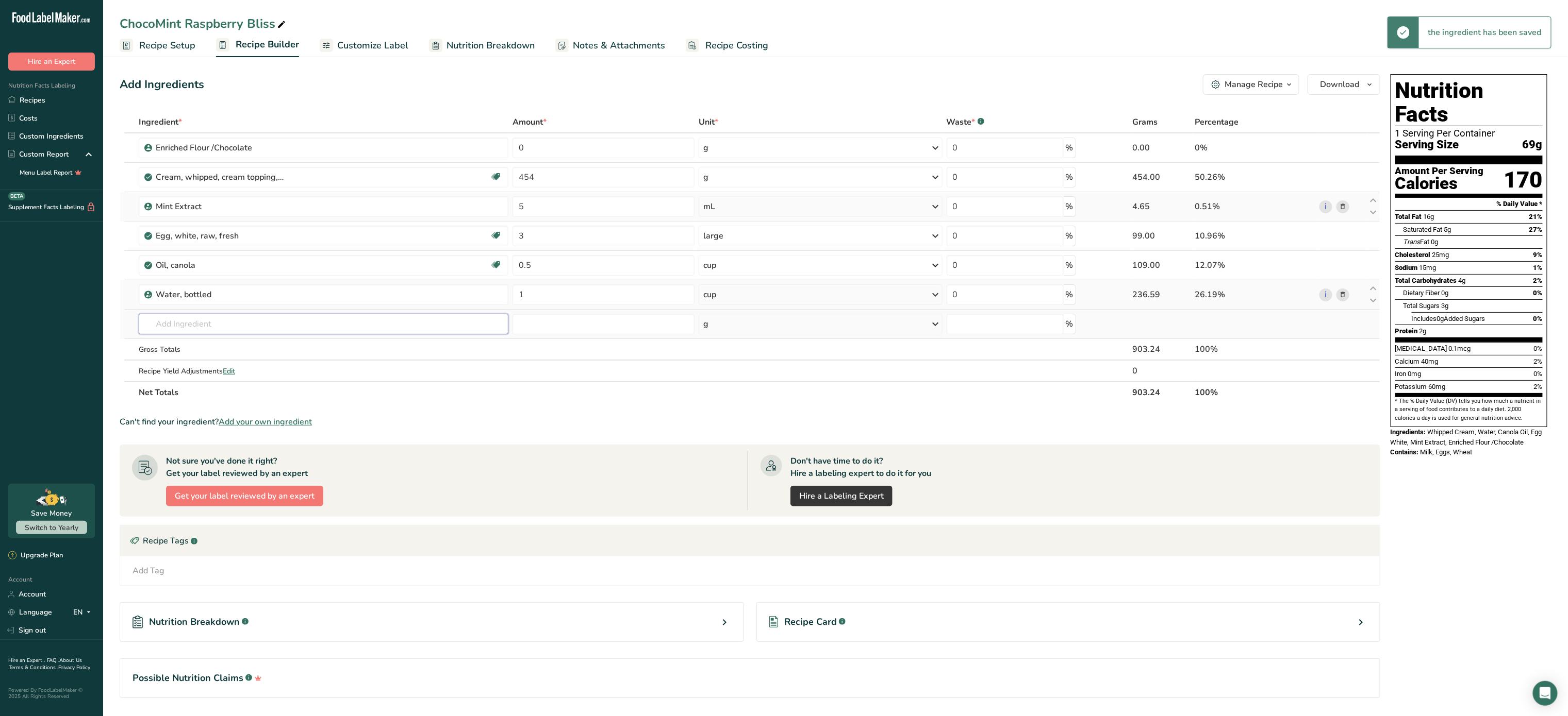
click at [348, 325] on input "text" at bounding box center [323, 324] width 369 height 21
type input "s"
type input "["
type input "potas"
click at [233, 348] on div "Potassium Sorbate" at bounding box center [315, 345] width 337 height 11
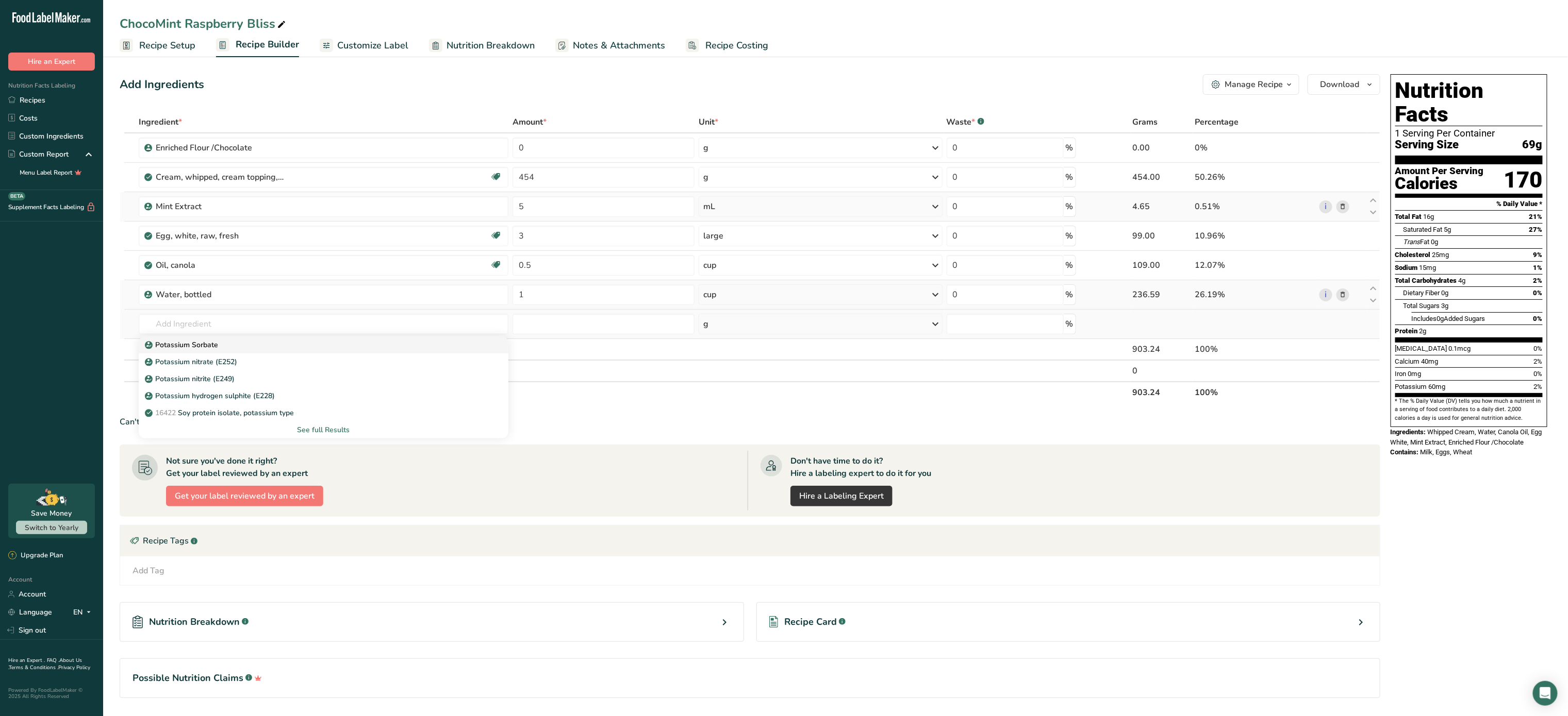
type input "Potassium Sorbate"
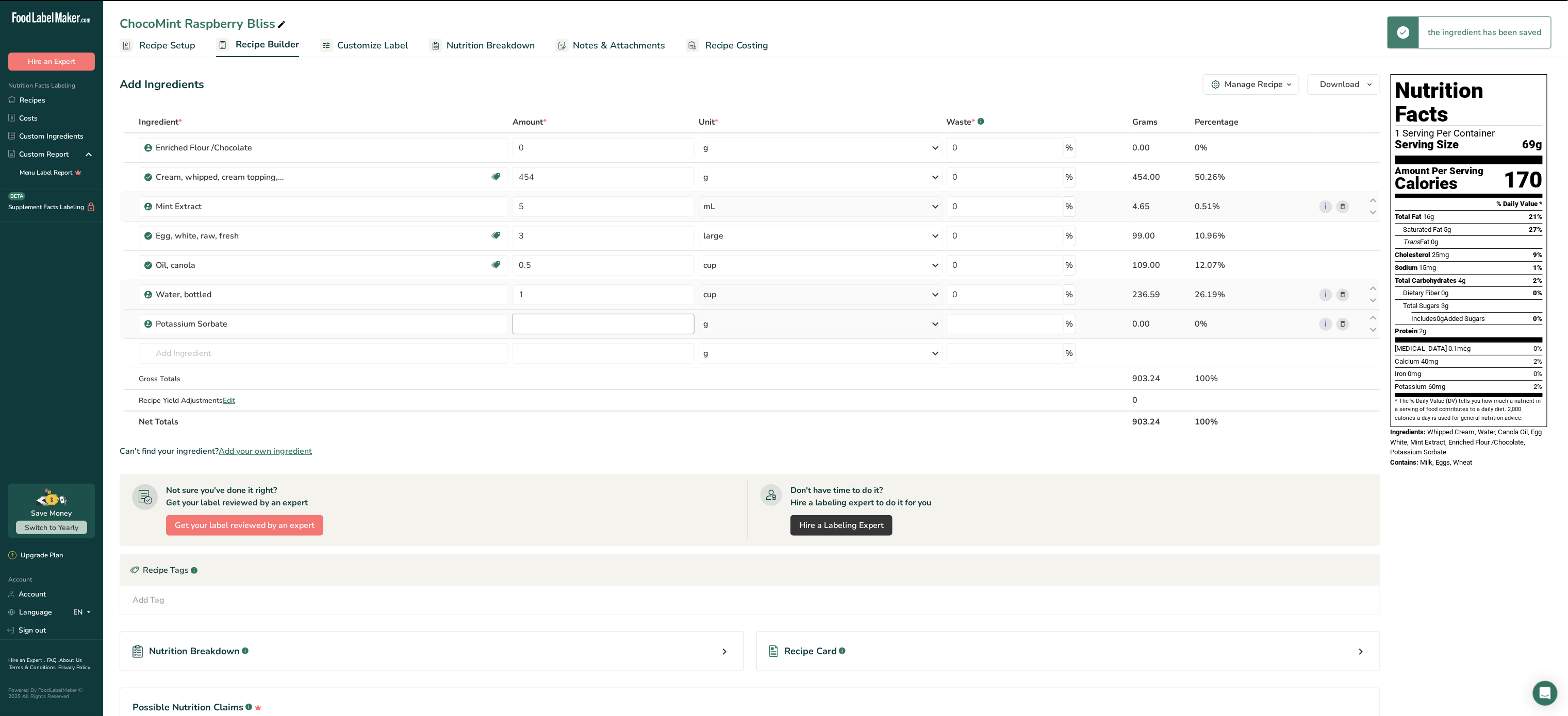
type input "0"
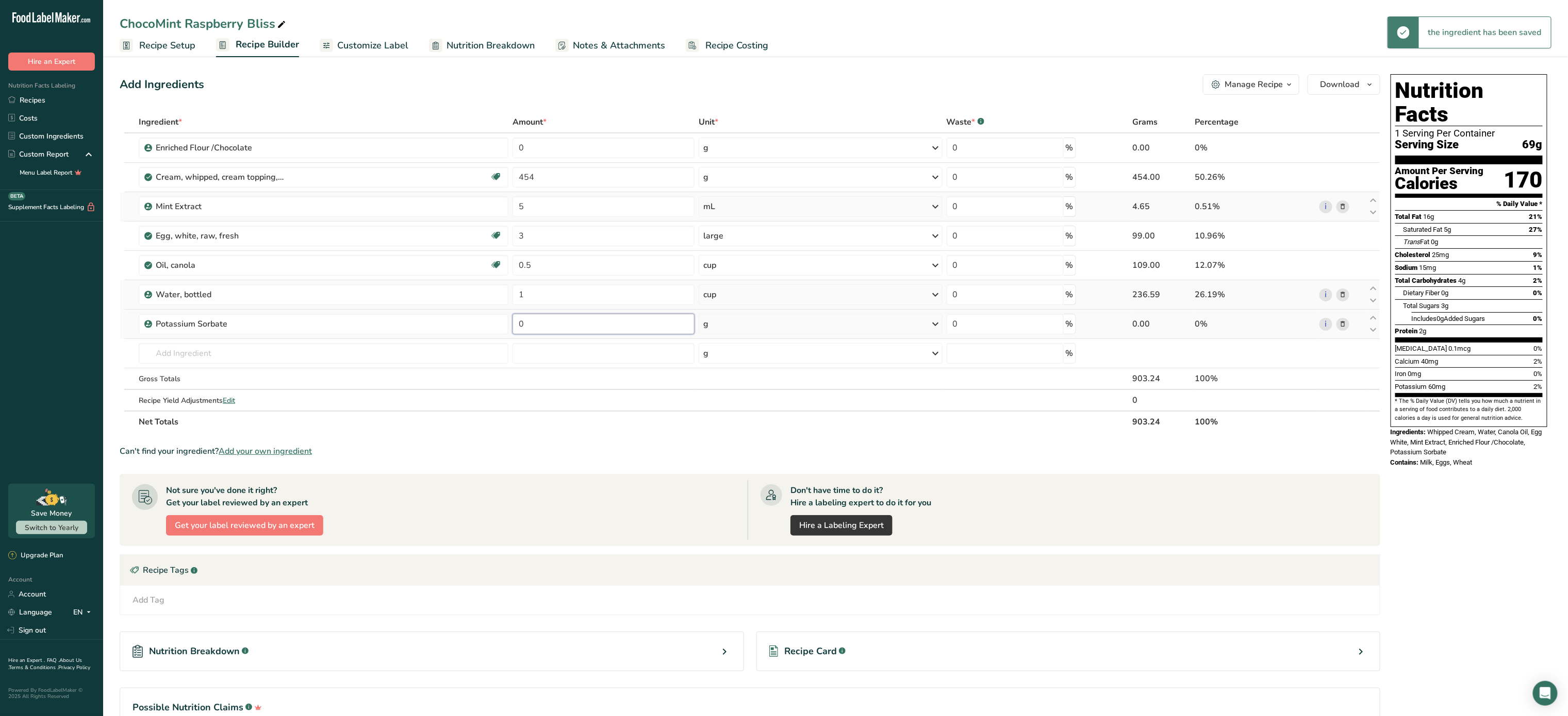
click at [534, 325] on input "0" at bounding box center [603, 324] width 182 height 21
type input "1"
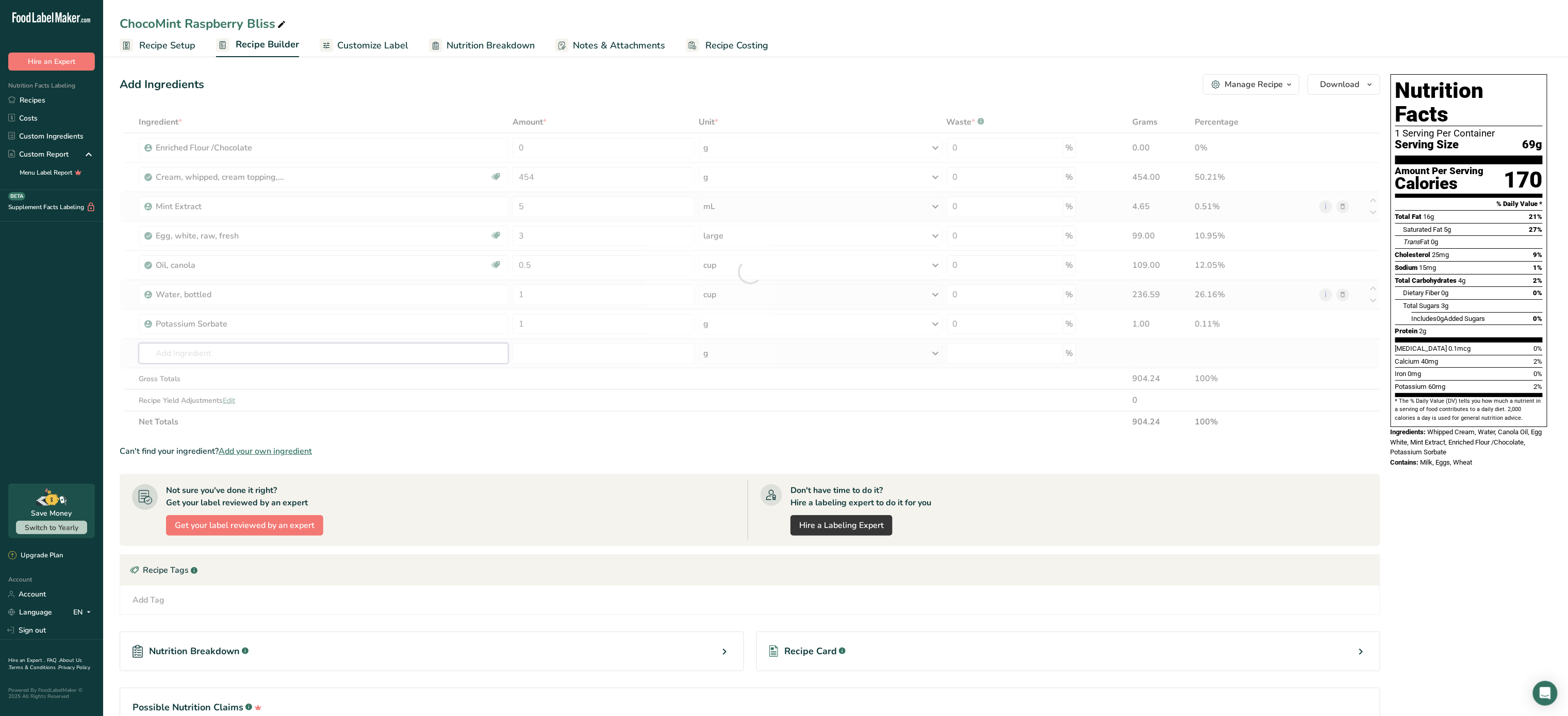
click at [405, 358] on div "Ingredient * Amount * Unit * Waste * .a-a{fill:#347362;}.b-a{fill:#fff;} Grams …" at bounding box center [750, 272] width 1261 height 322
click at [608, 177] on input "454" at bounding box center [603, 177] width 182 height 21
type input "4"
type input "681"
click at [606, 353] on div "Ingredient * Amount * Unit * Waste * .a-a{fill:#347362;}.b-a{fill:#fff;} Grams …" at bounding box center [750, 272] width 1261 height 322
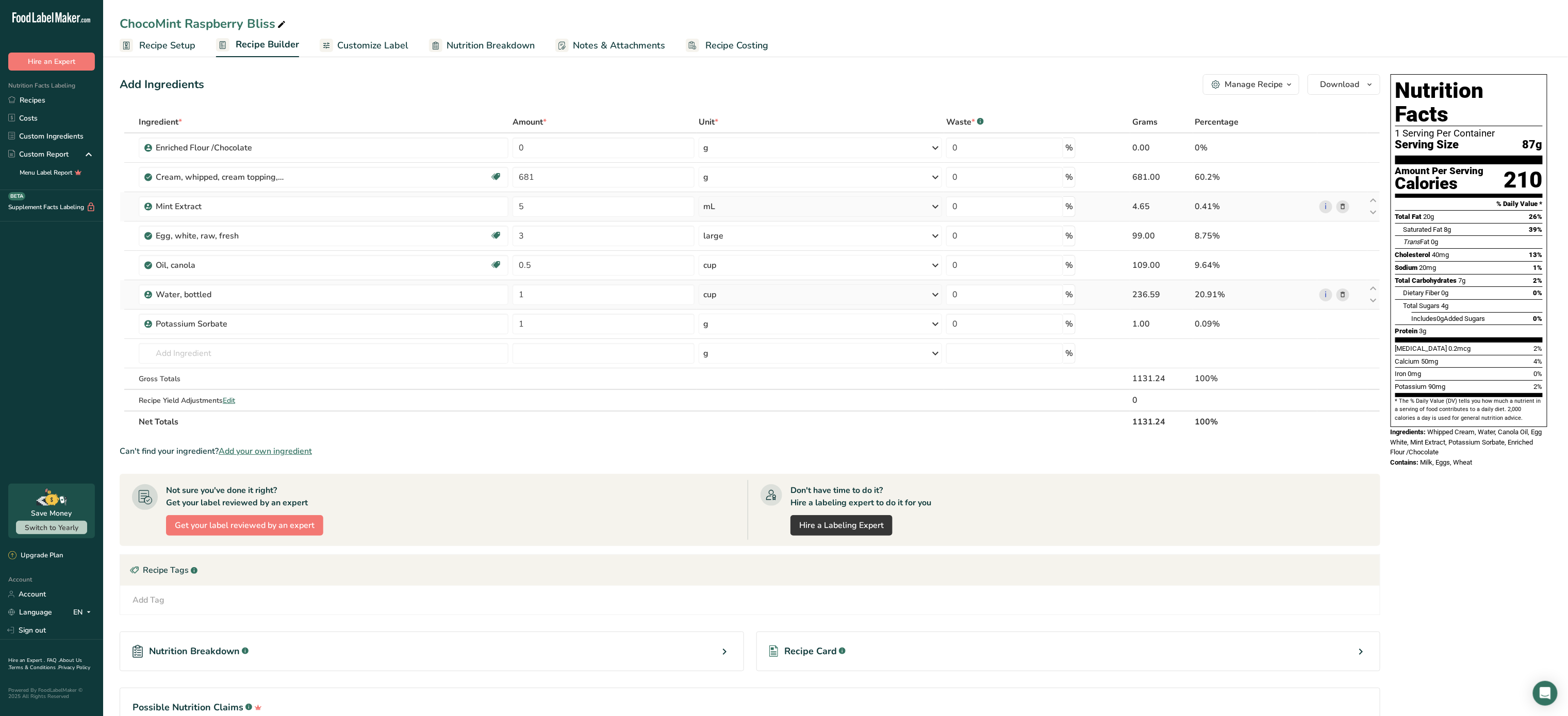
click at [353, 41] on span "Customize Label" at bounding box center [372, 45] width 71 height 14
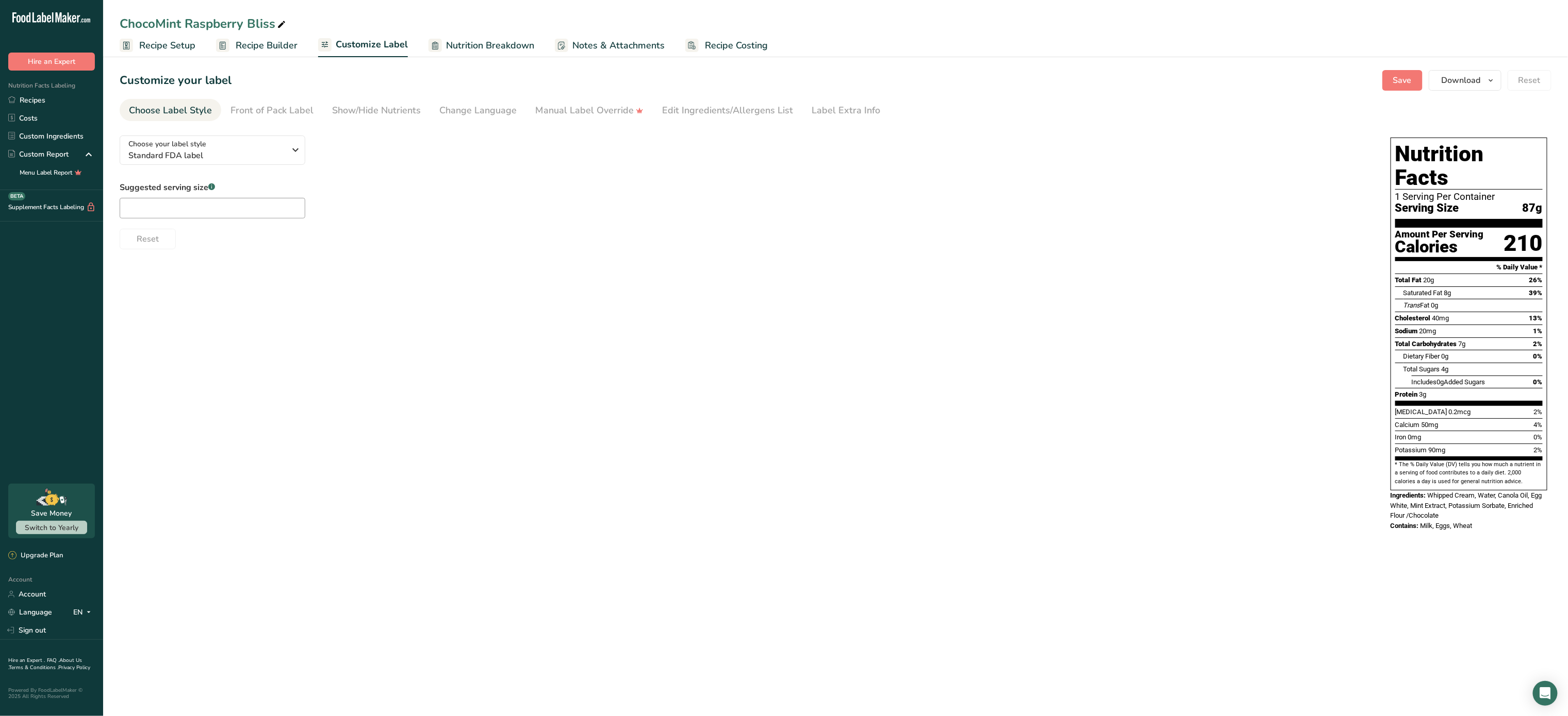
click at [482, 42] on span "Nutrition Breakdown" at bounding box center [489, 45] width 88 height 14
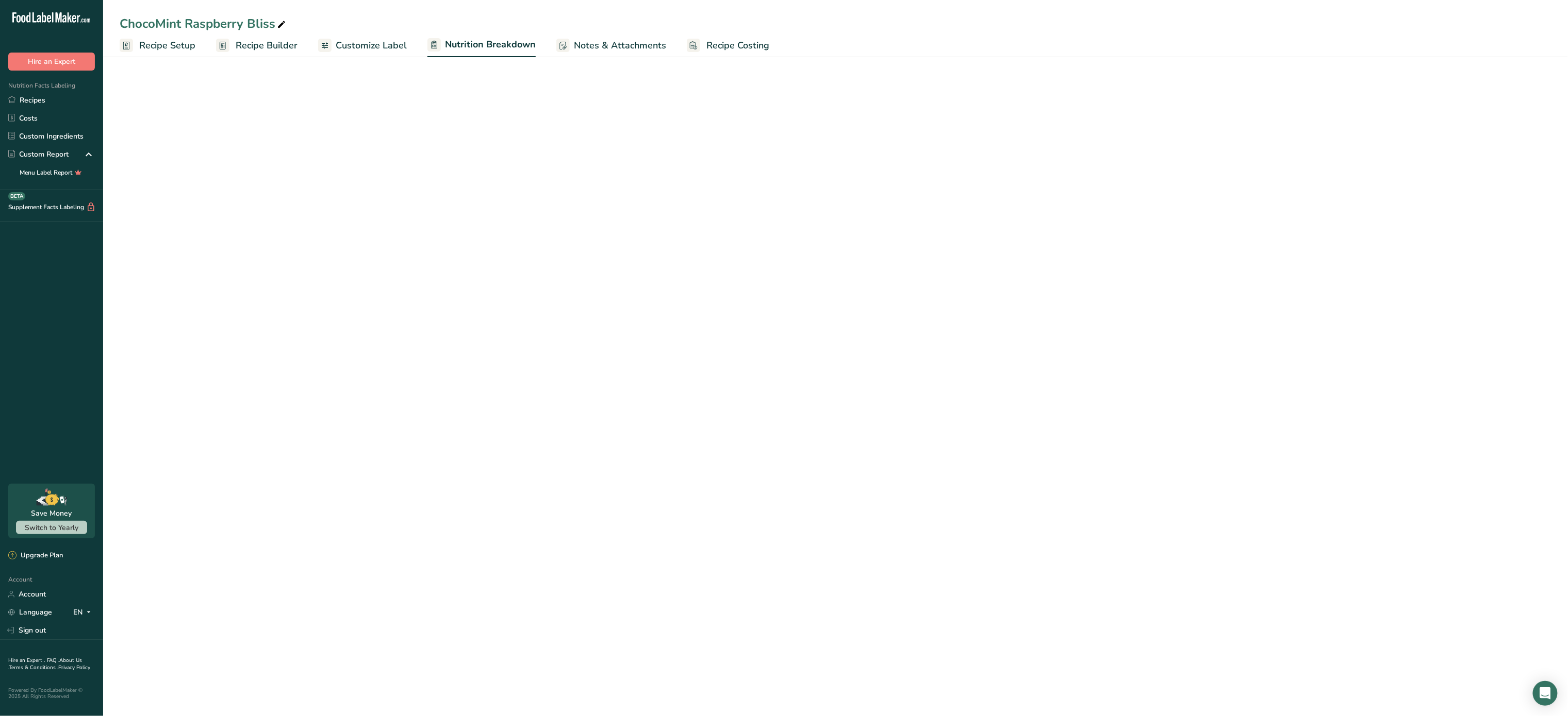
select select "Calories"
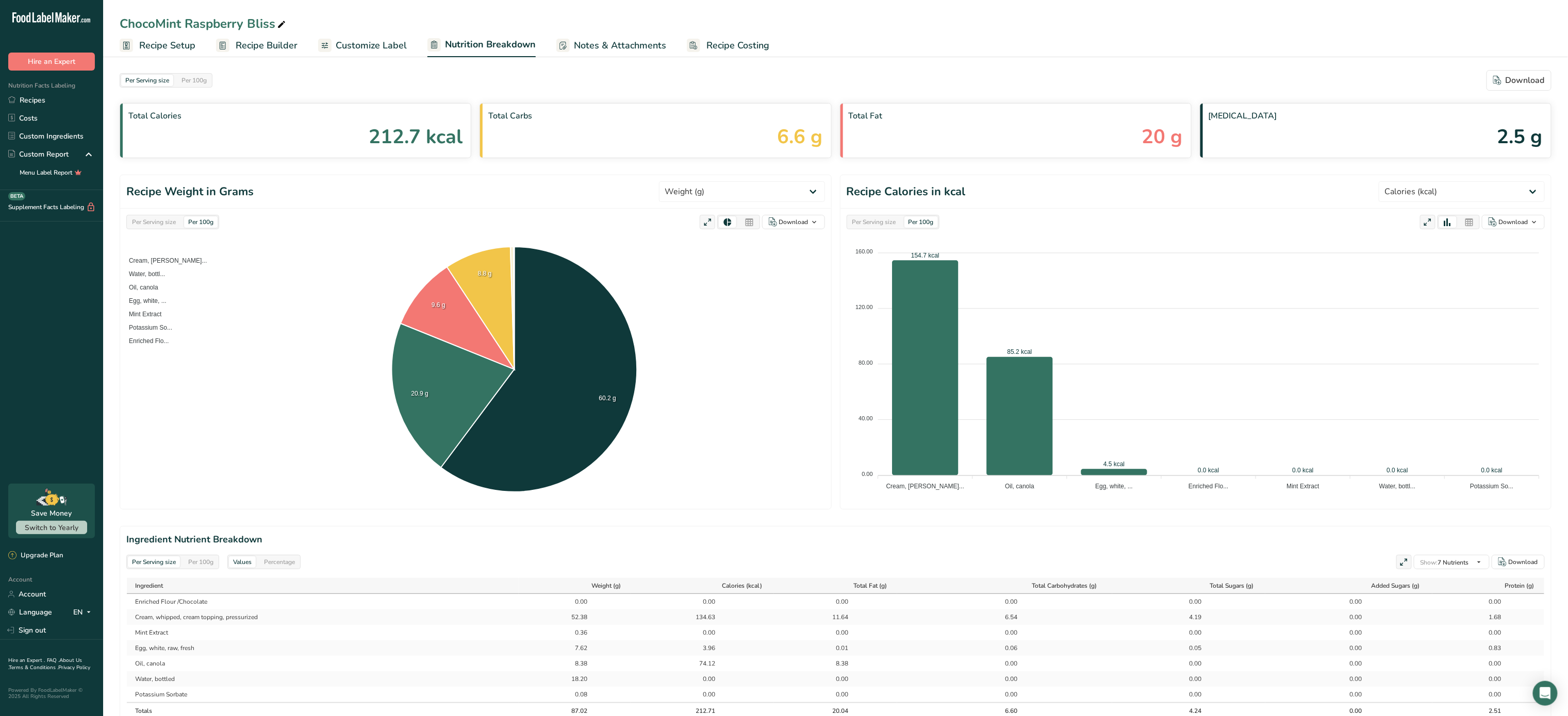
click at [726, 42] on span "Recipe Costing" at bounding box center [737, 45] width 63 height 14
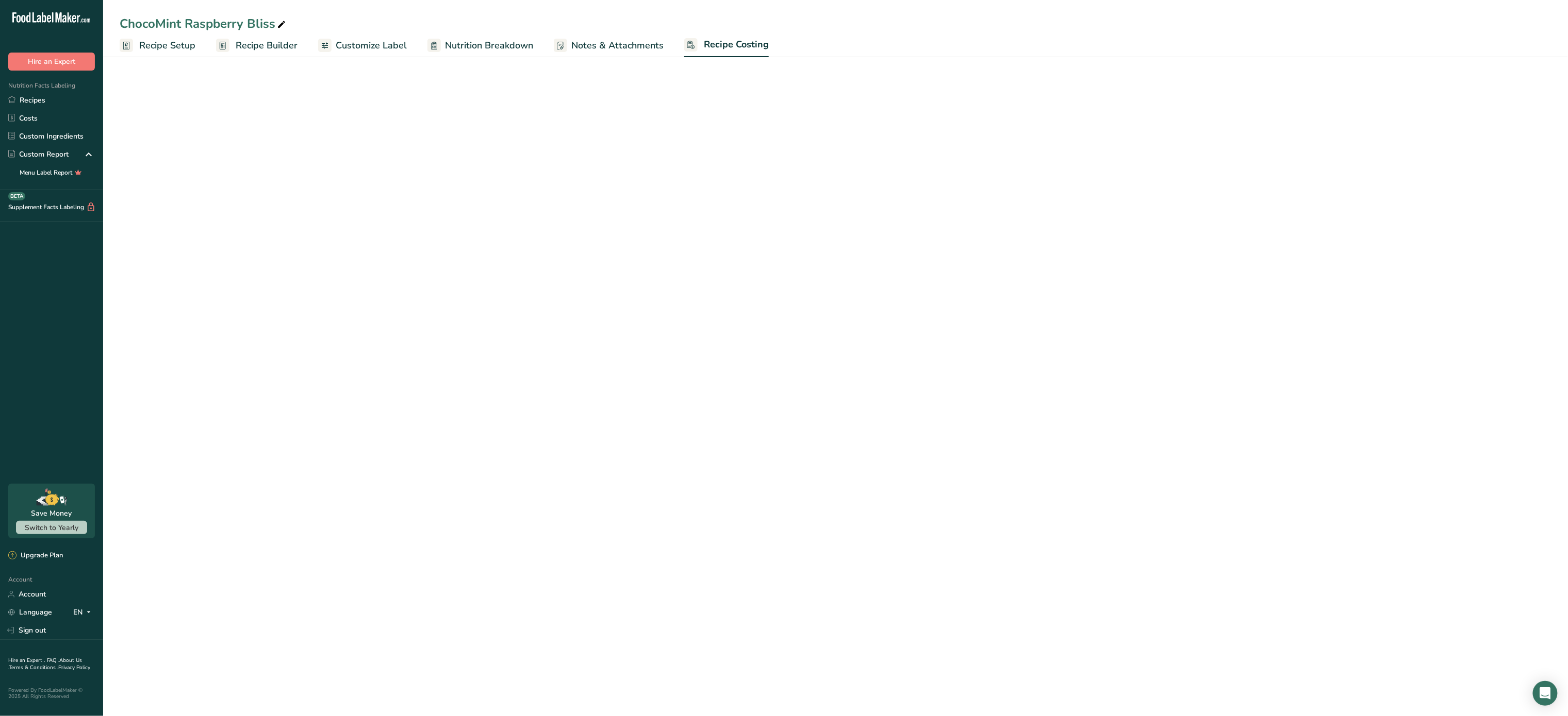
select select "5"
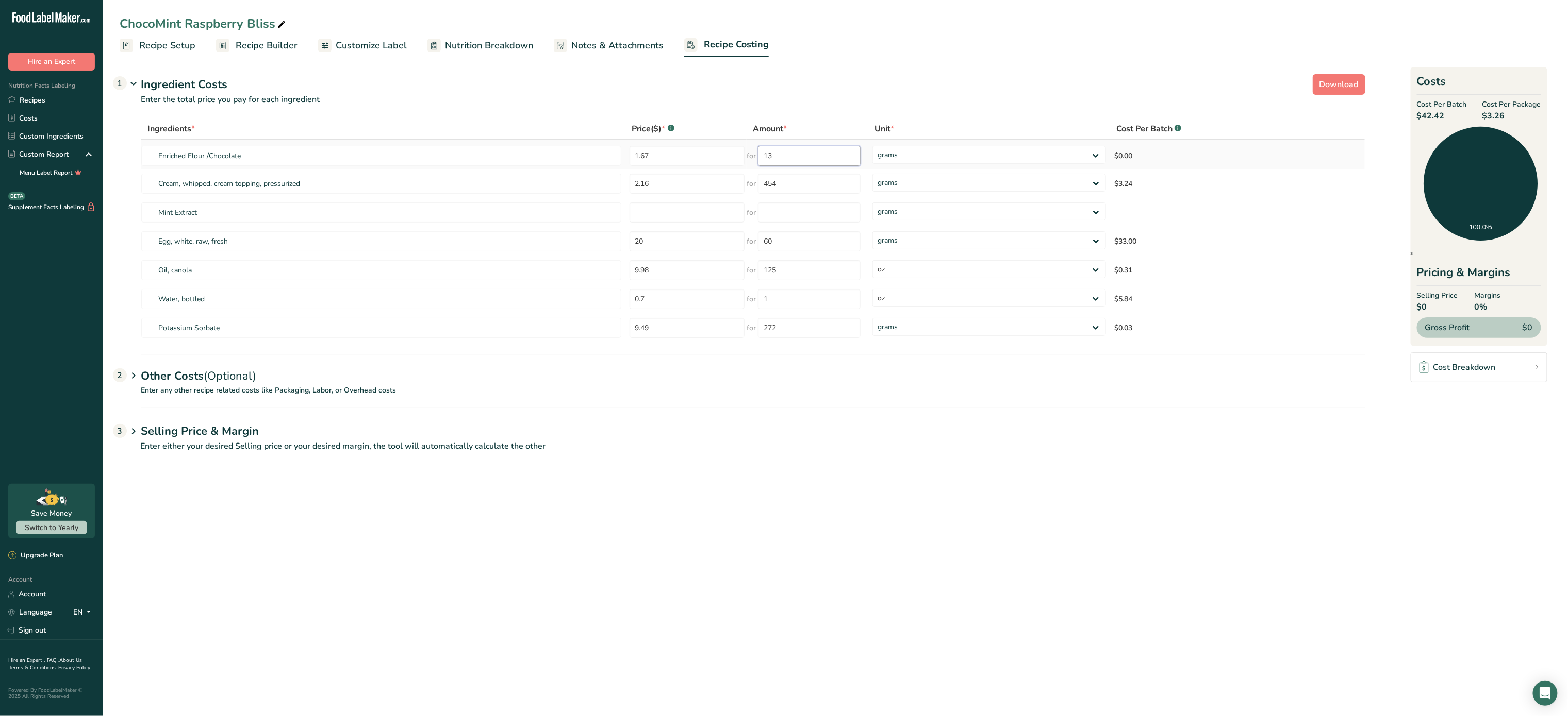
click at [821, 152] on input "13" at bounding box center [809, 156] width 102 height 20
type input "1"
type input "375"
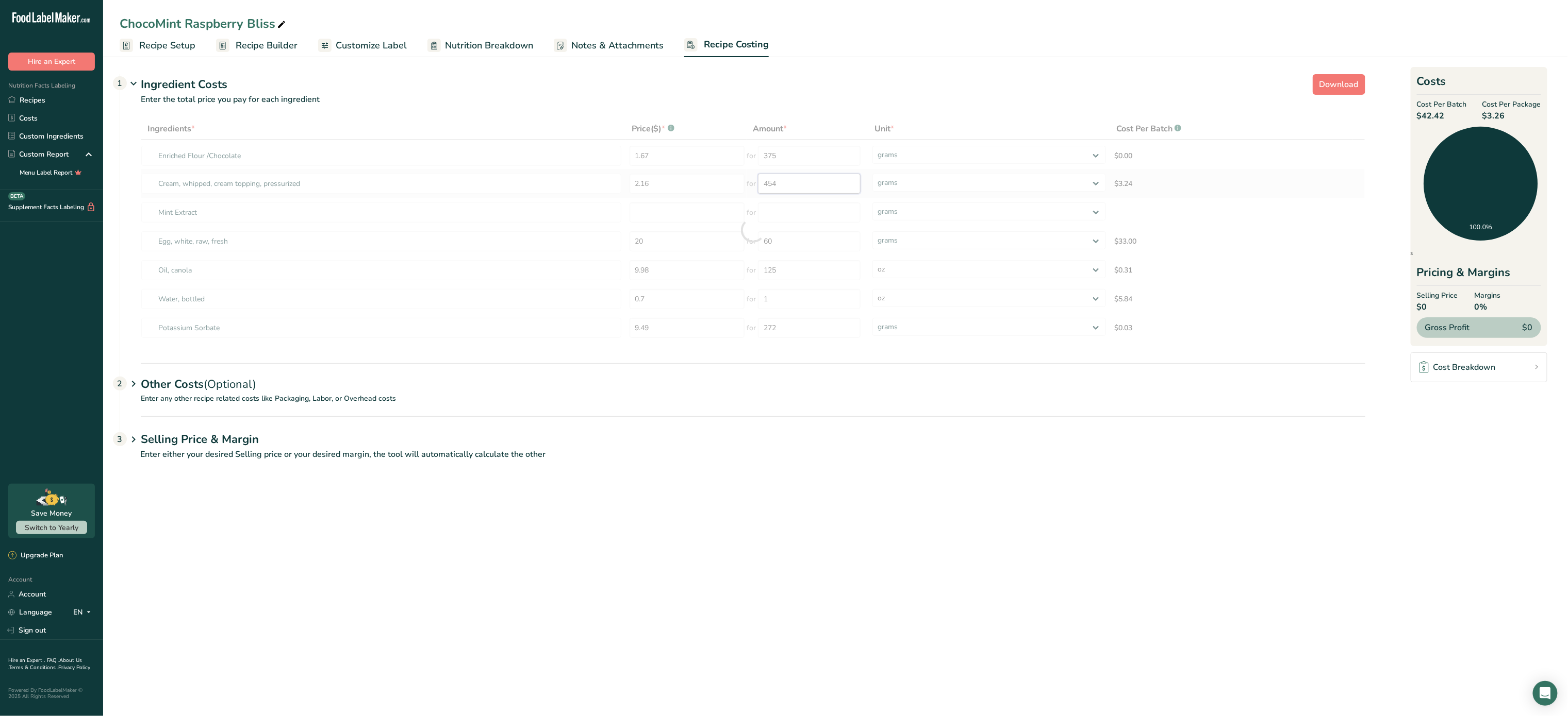
click at [831, 183] on div "Ingredients * Price($) * .a-a{fill:#347362;}.b-a{fill:#fff;} Amount * Unit * Co…" at bounding box center [753, 230] width 1225 height 224
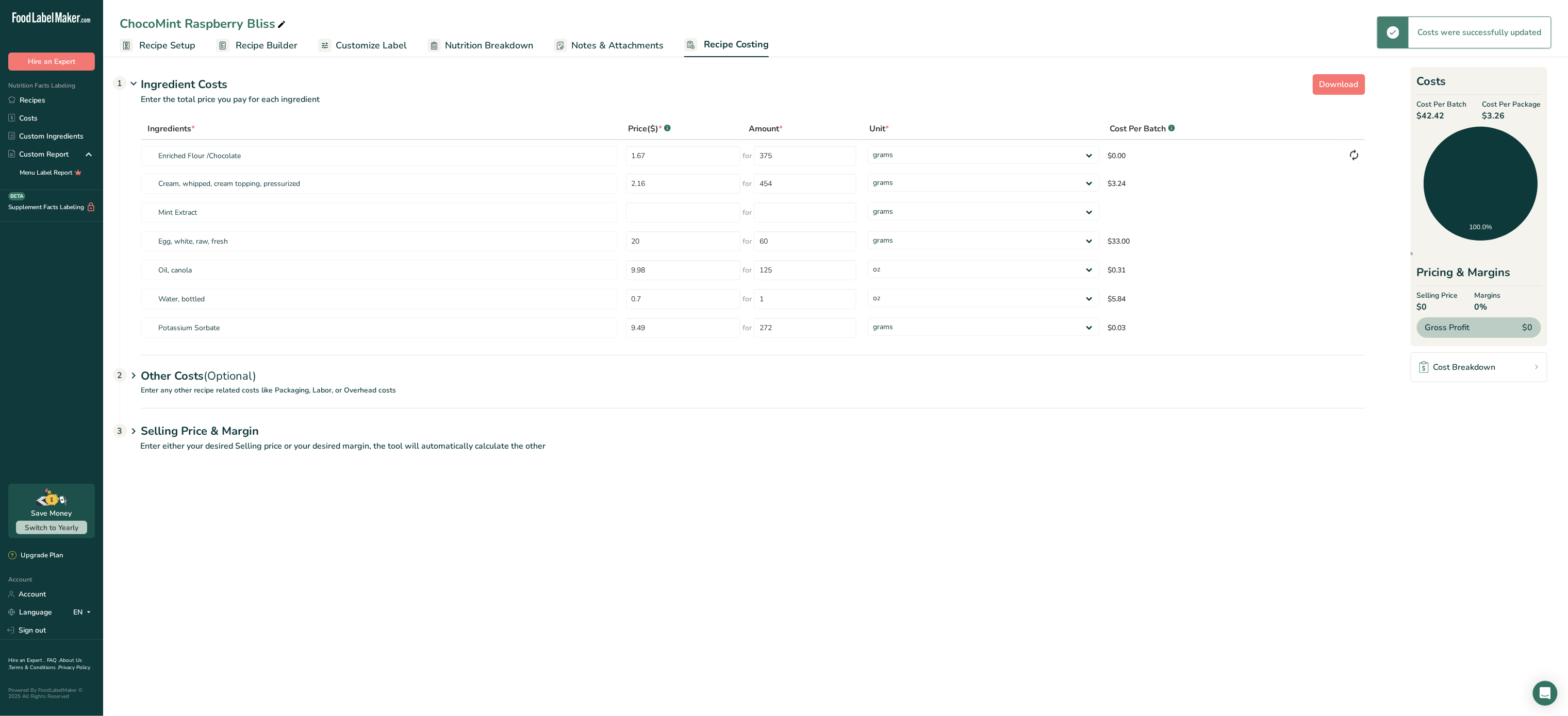
click at [186, 44] on span "Recipe Setup" at bounding box center [167, 45] width 56 height 14
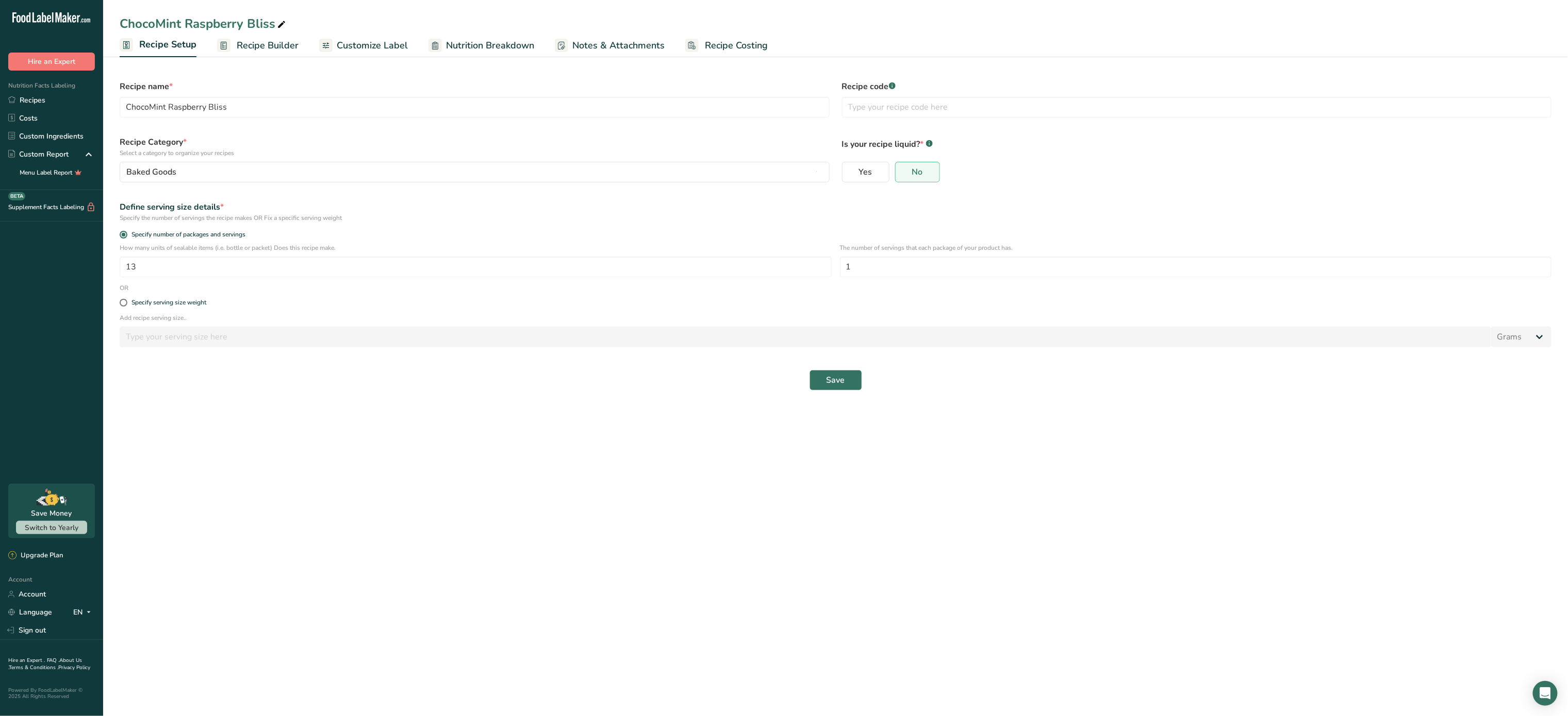
click at [276, 39] on span "Recipe Builder" at bounding box center [267, 45] width 62 height 14
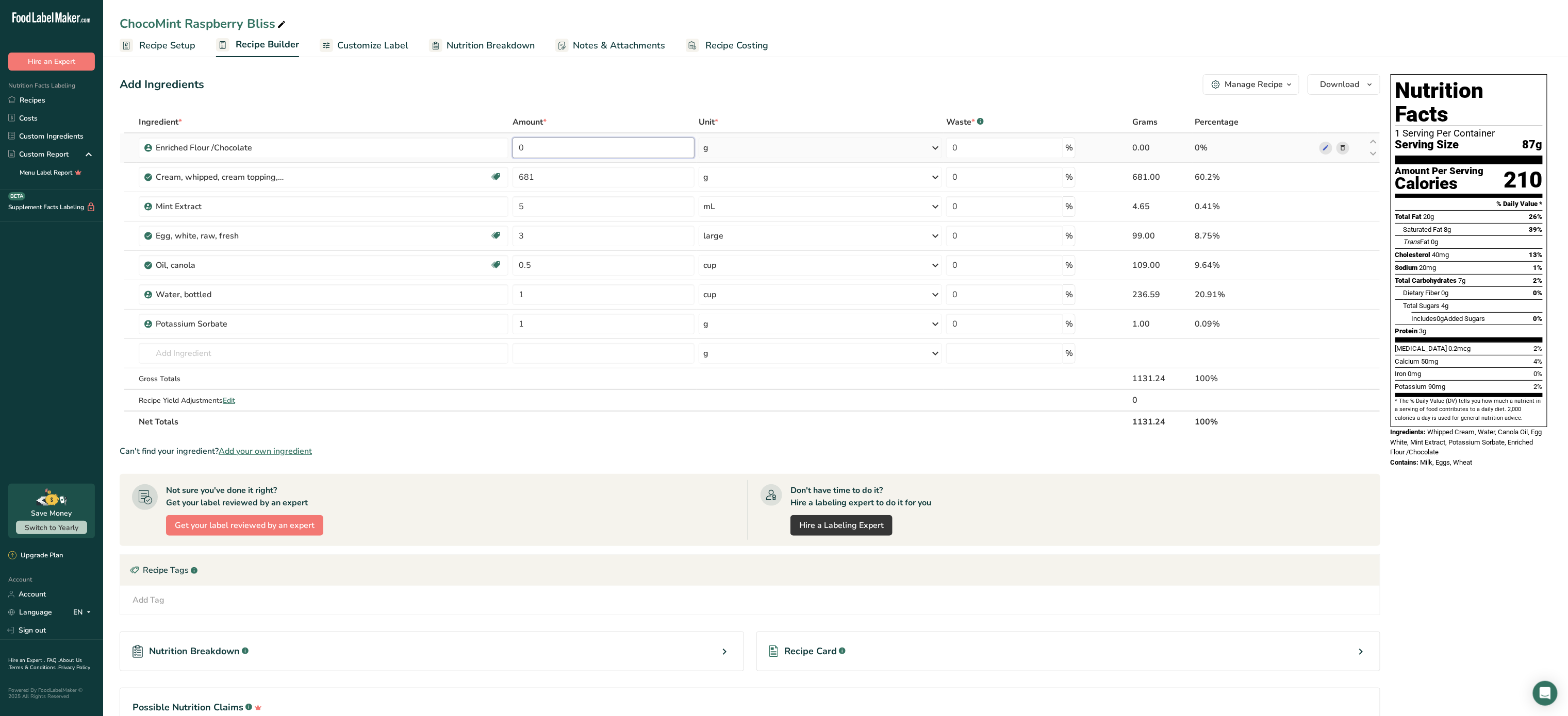
click at [566, 144] on input "0" at bounding box center [603, 147] width 182 height 21
type input "375"
click at [626, 184] on div "Ingredient * Amount * Unit * Waste * .a-a{fill:#347362;}.b-a{fill:#fff;} Grams …" at bounding box center [750, 272] width 1261 height 322
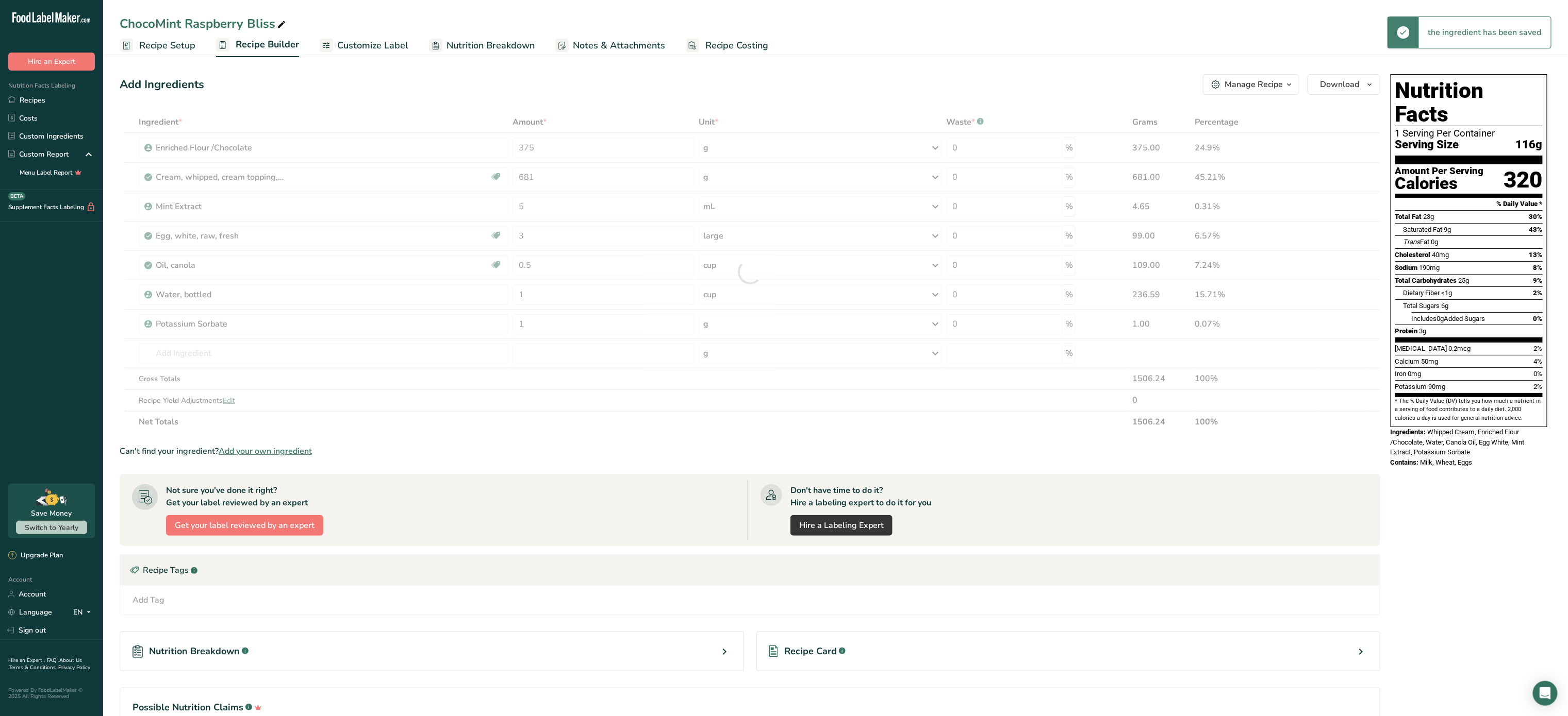
click at [716, 46] on span "Recipe Costing" at bounding box center [736, 45] width 63 height 14
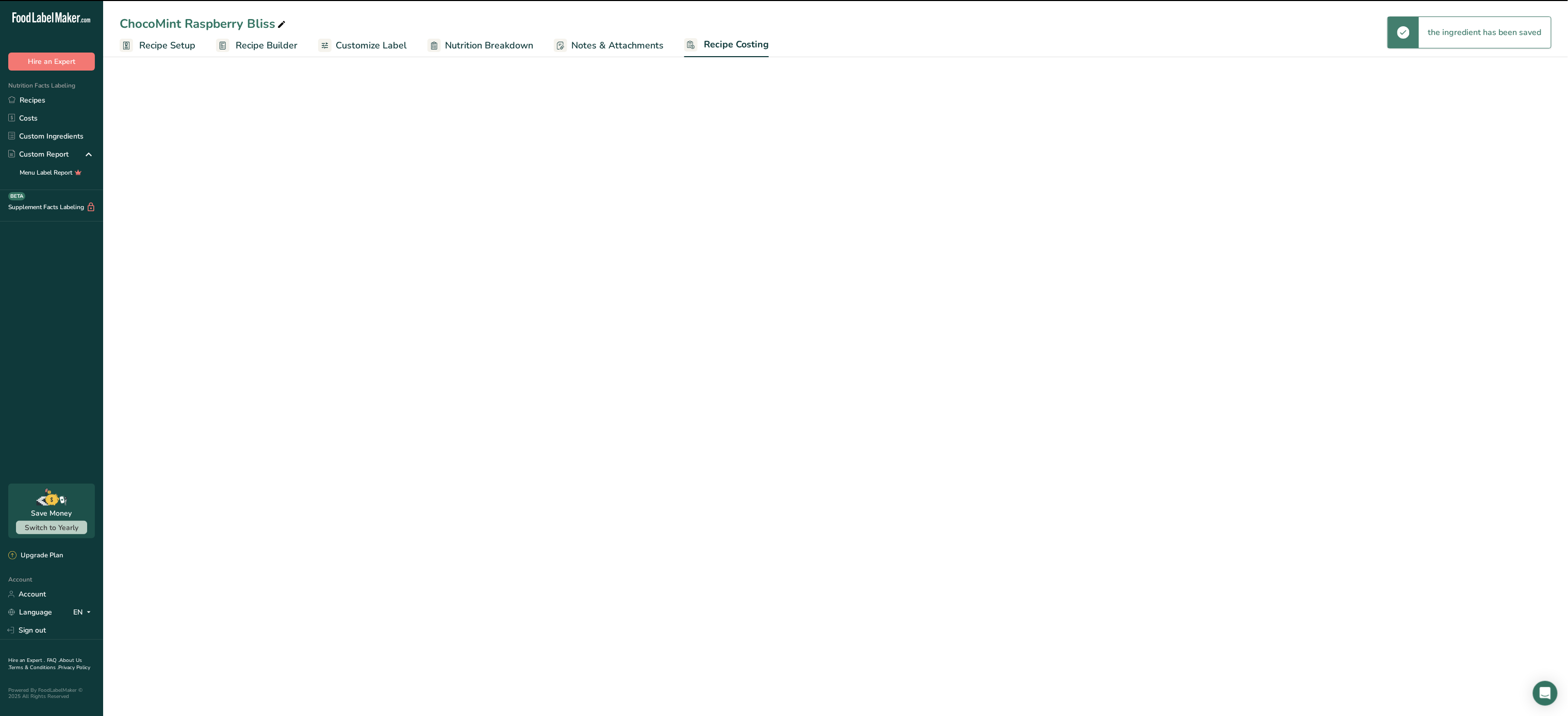
select select "5"
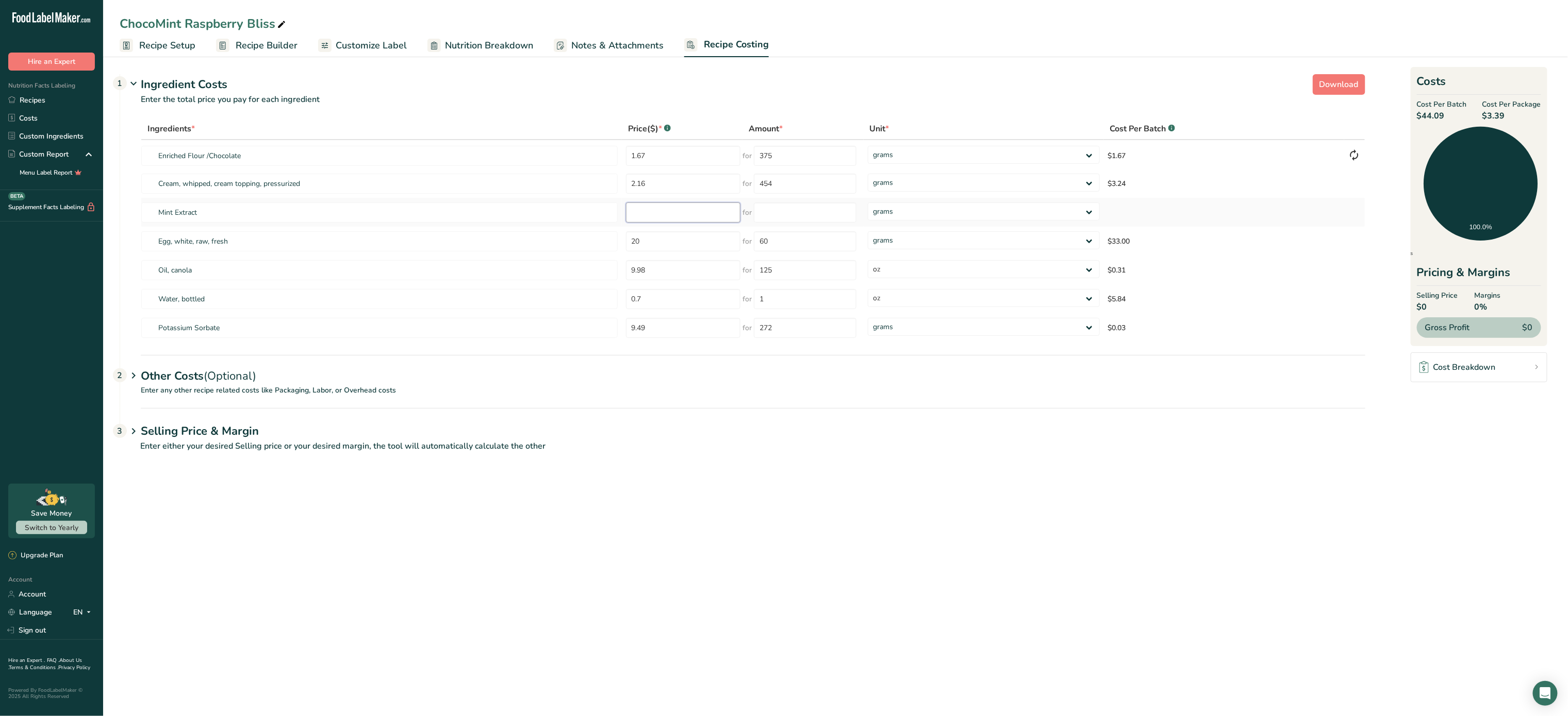
click at [666, 203] on input "number" at bounding box center [683, 213] width 115 height 20
click at [799, 215] on input "number" at bounding box center [805, 213] width 102 height 20
type input "59"
click at [896, 209] on select "grams kg mg mcg lb oz" at bounding box center [983, 212] width 232 height 18
click at [912, 209] on select "grams kg mg mcg lb oz" at bounding box center [983, 212] width 232 height 18
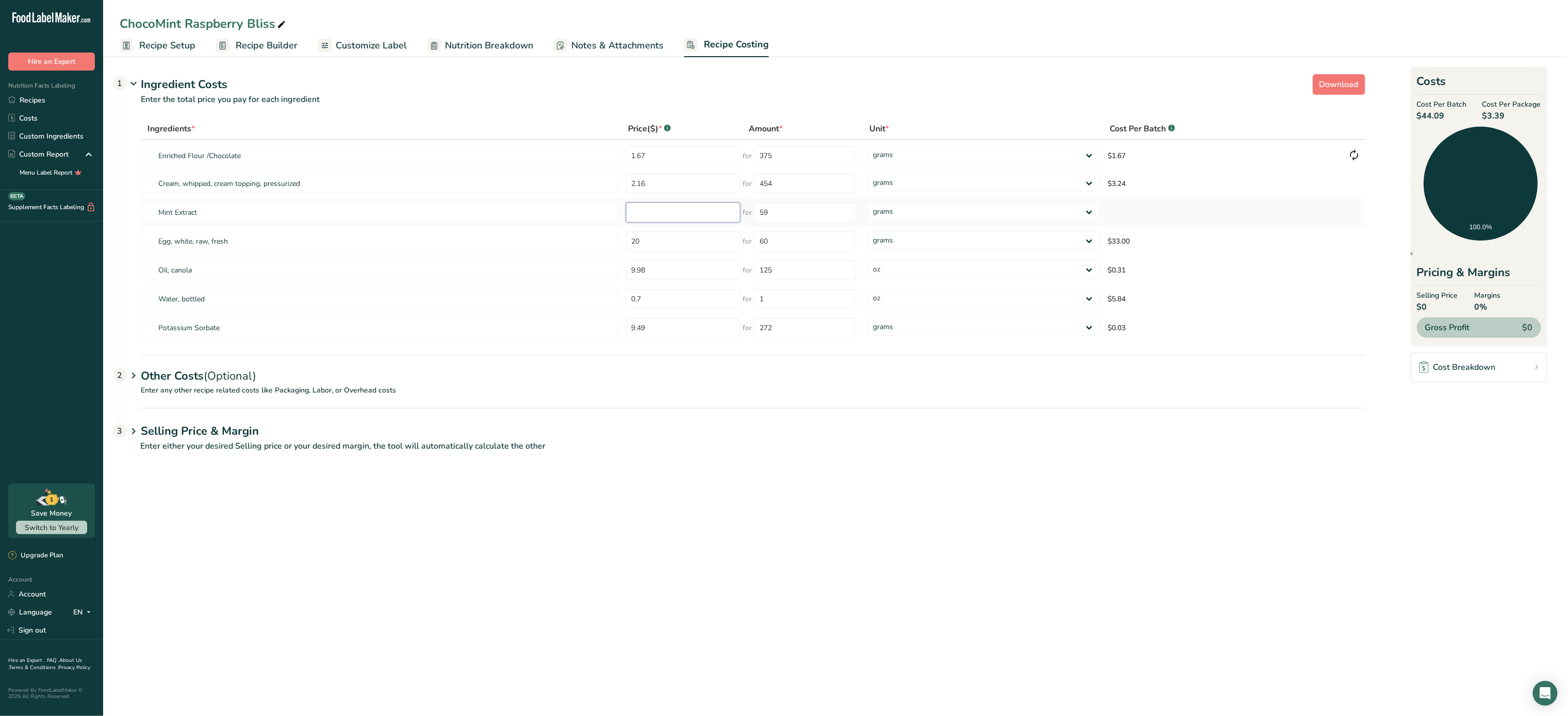
click at [673, 211] on input "number" at bounding box center [683, 213] width 115 height 20
type input "4.83"
click at [704, 246] on div "Ingredients * Price($) * .a-a{fill:#347362;}.b-a{fill:#fff;} Amount * Unit * Co…" at bounding box center [753, 230] width 1225 height 224
click at [818, 245] on input "60" at bounding box center [805, 241] width 102 height 20
click at [954, 244] on select "grams kg mg mcg lb oz" at bounding box center [983, 240] width 232 height 18
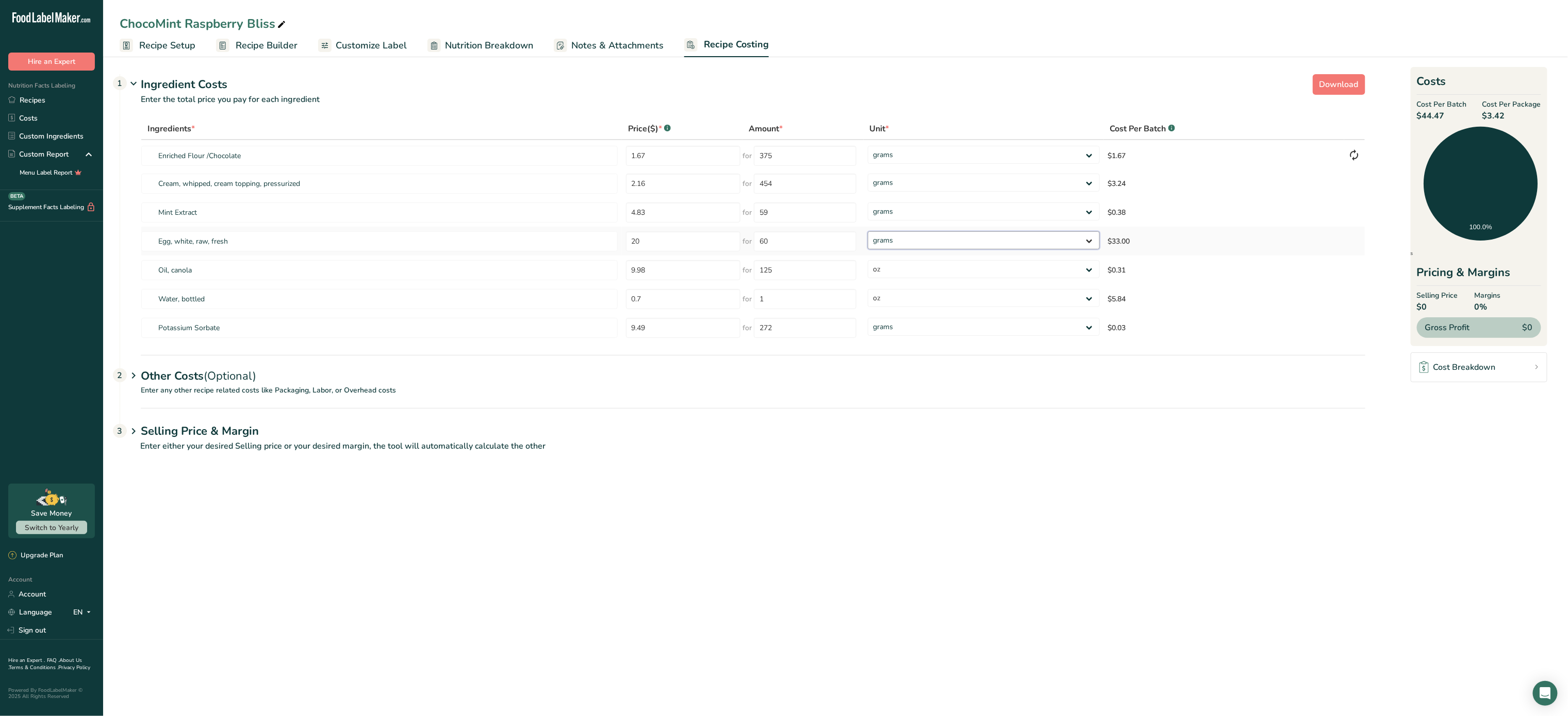
click at [954, 244] on select "grams kg mg mcg lb oz" at bounding box center [983, 240] width 232 height 18
click at [691, 237] on input "20" at bounding box center [683, 241] width 115 height 20
type input "2"
click at [823, 240] on div "Ingredients * Price($) * .a-a{fill:#347362;}.b-a{fill:#fff;} Amount * Unit * Co…" at bounding box center [753, 230] width 1225 height 224
click at [686, 240] on input "60" at bounding box center [683, 241] width 115 height 20
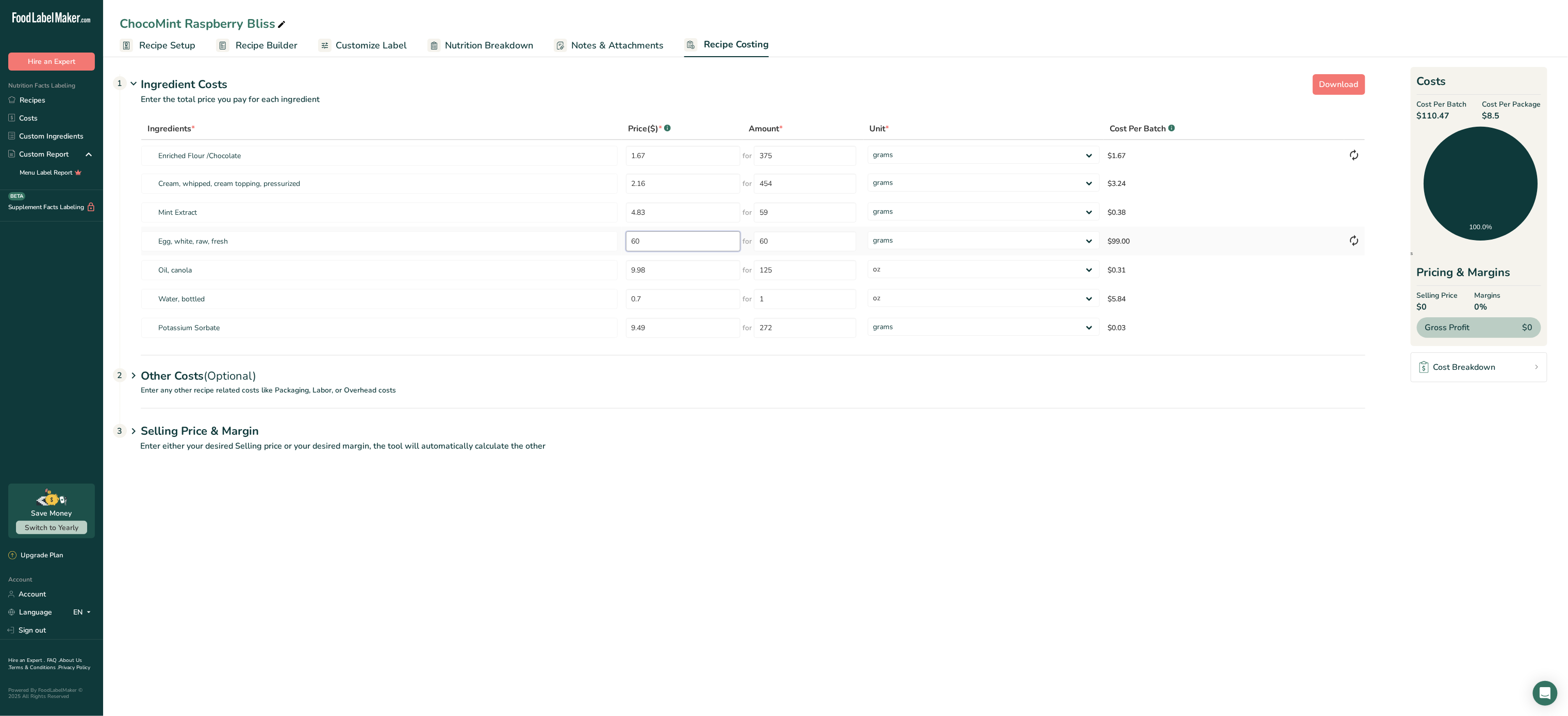
type input "6"
type input "30"
click at [830, 234] on div "Ingredients * Price($) * .a-a{fill:#347362;}.b-a{fill:#fff;} Amount * Unit * Co…" at bounding box center [753, 230] width 1225 height 224
click at [830, 234] on input "60" at bounding box center [805, 241] width 102 height 20
type input "6"
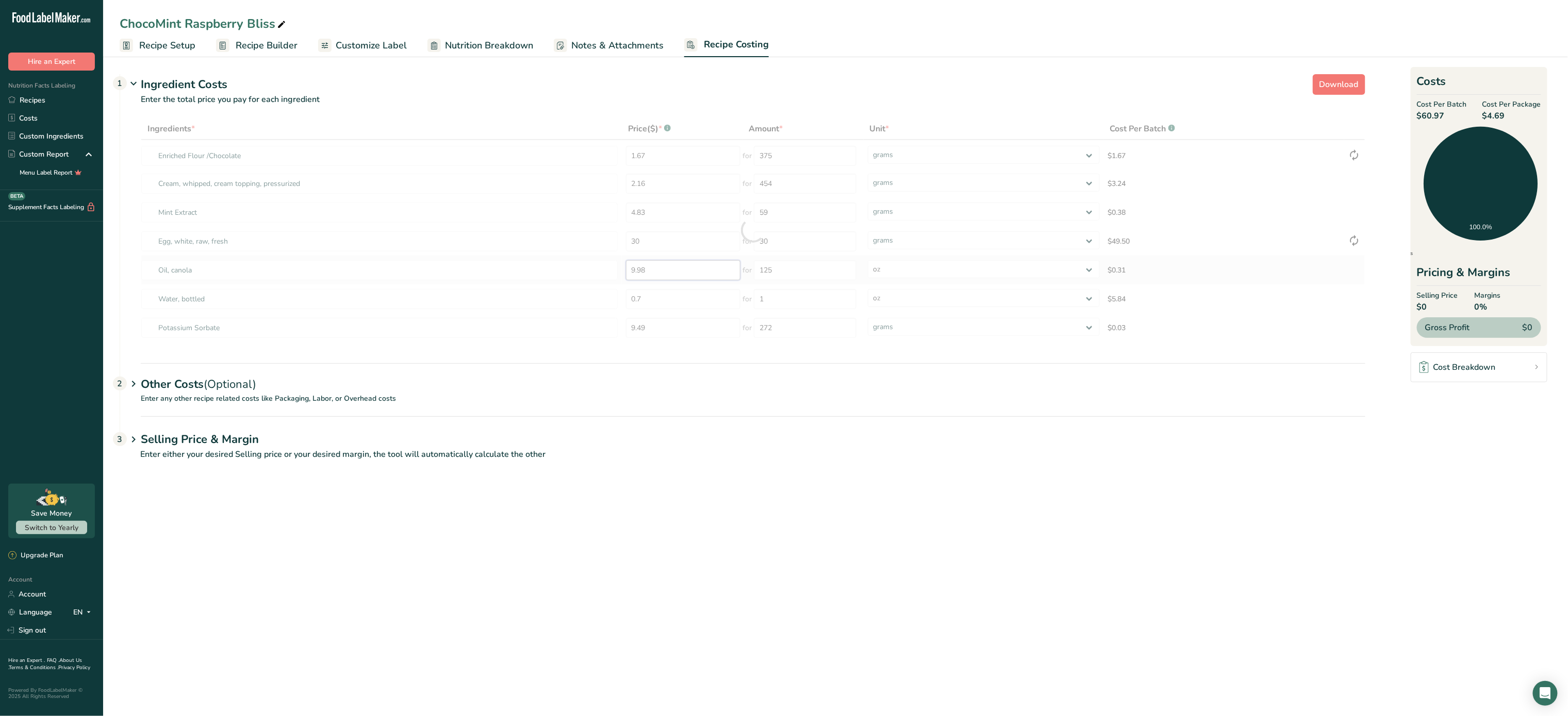
click at [658, 266] on div "Ingredients * Price($) * .a-a{fill:#347362;}.b-a{fill:#fff;} Amount * Unit * Co…" at bounding box center [753, 230] width 1225 height 224
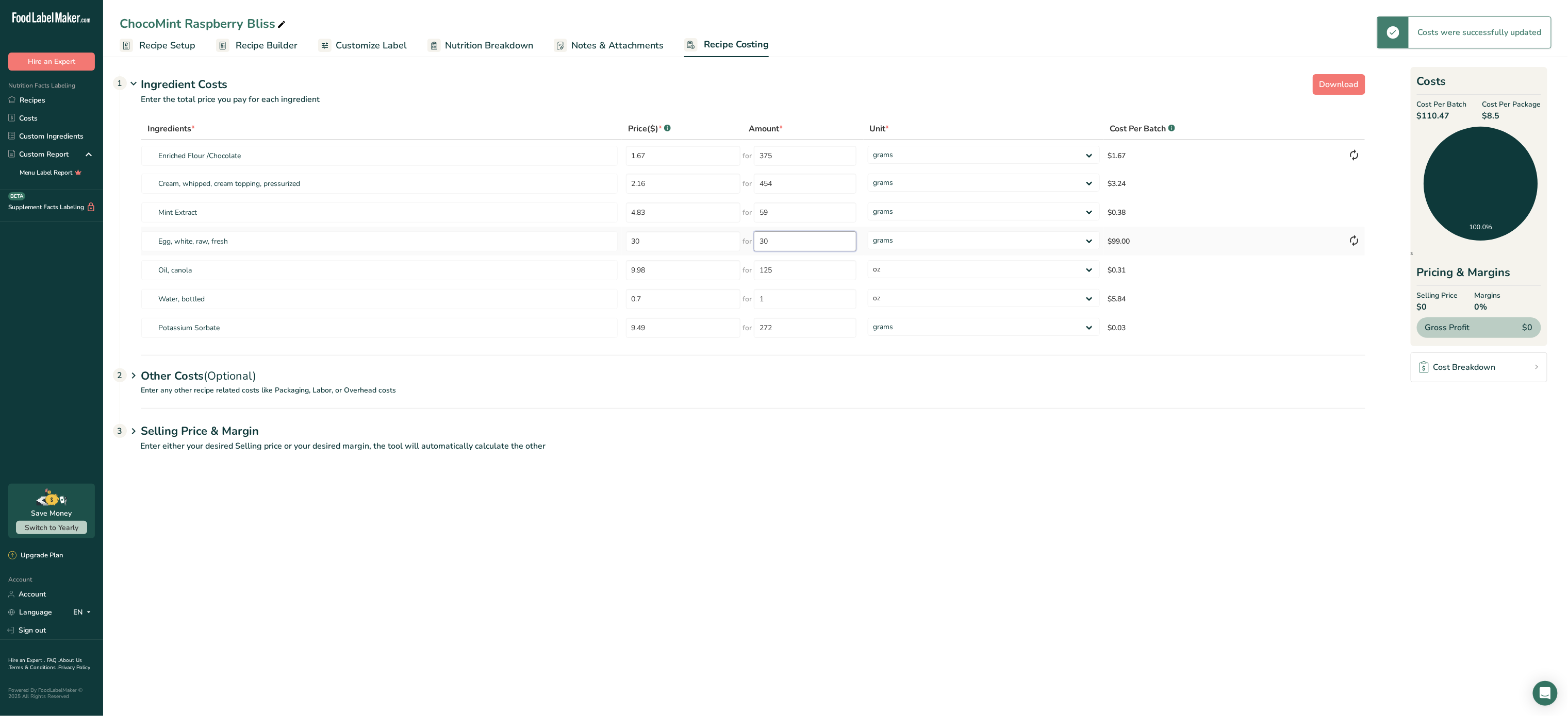
click at [808, 241] on input "30" at bounding box center [805, 241] width 102 height 20
type input "3"
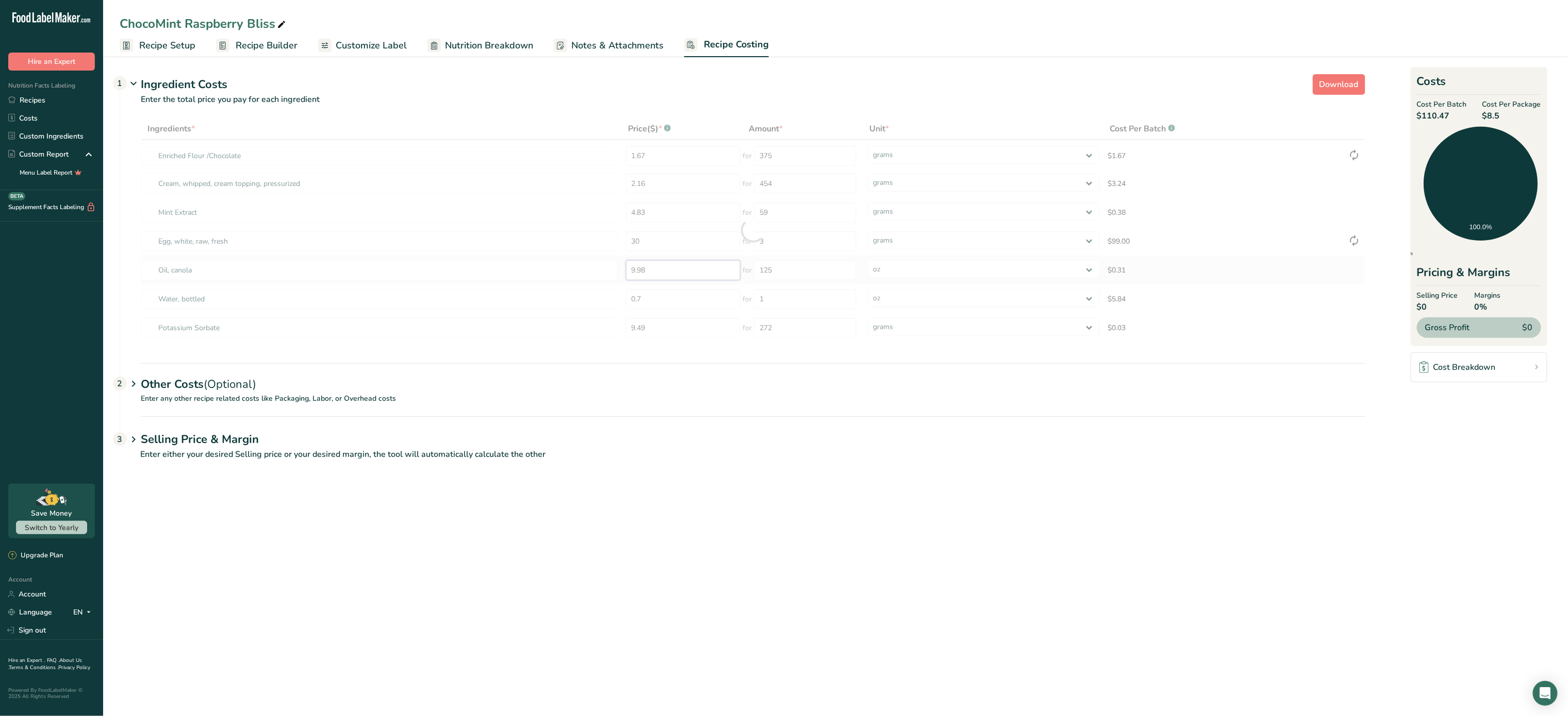
click at [677, 269] on div "Ingredients * Price($) * .a-a{fill:#347362;}.b-a{fill:#fff;} Amount * Unit * Co…" at bounding box center [753, 230] width 1225 height 224
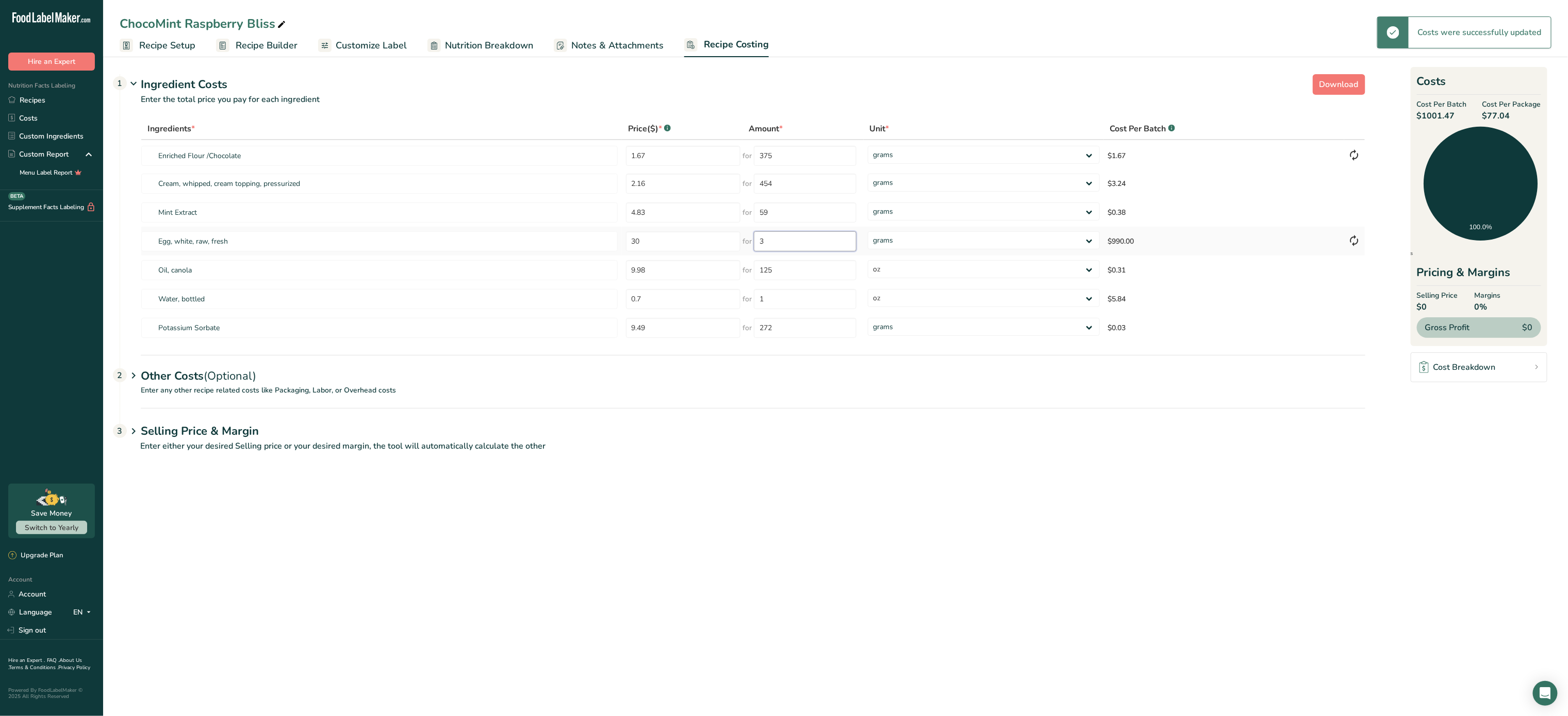
click at [797, 243] on input "3" at bounding box center [805, 241] width 102 height 20
type input "20"
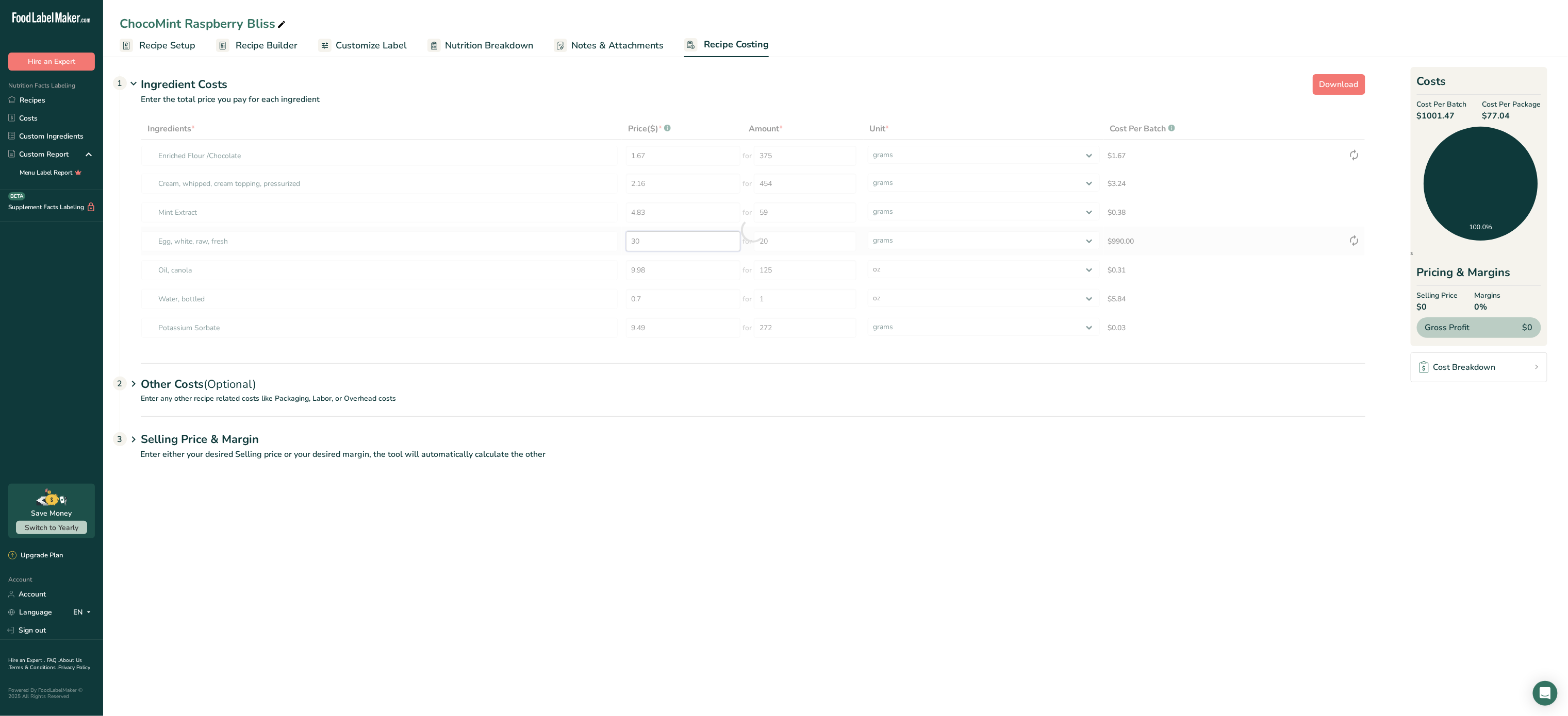
click at [703, 243] on div "Ingredients * Price($) * .a-a{fill:#347362;}.b-a{fill:#fff;} Amount * Unit * Co…" at bounding box center [753, 230] width 1225 height 224
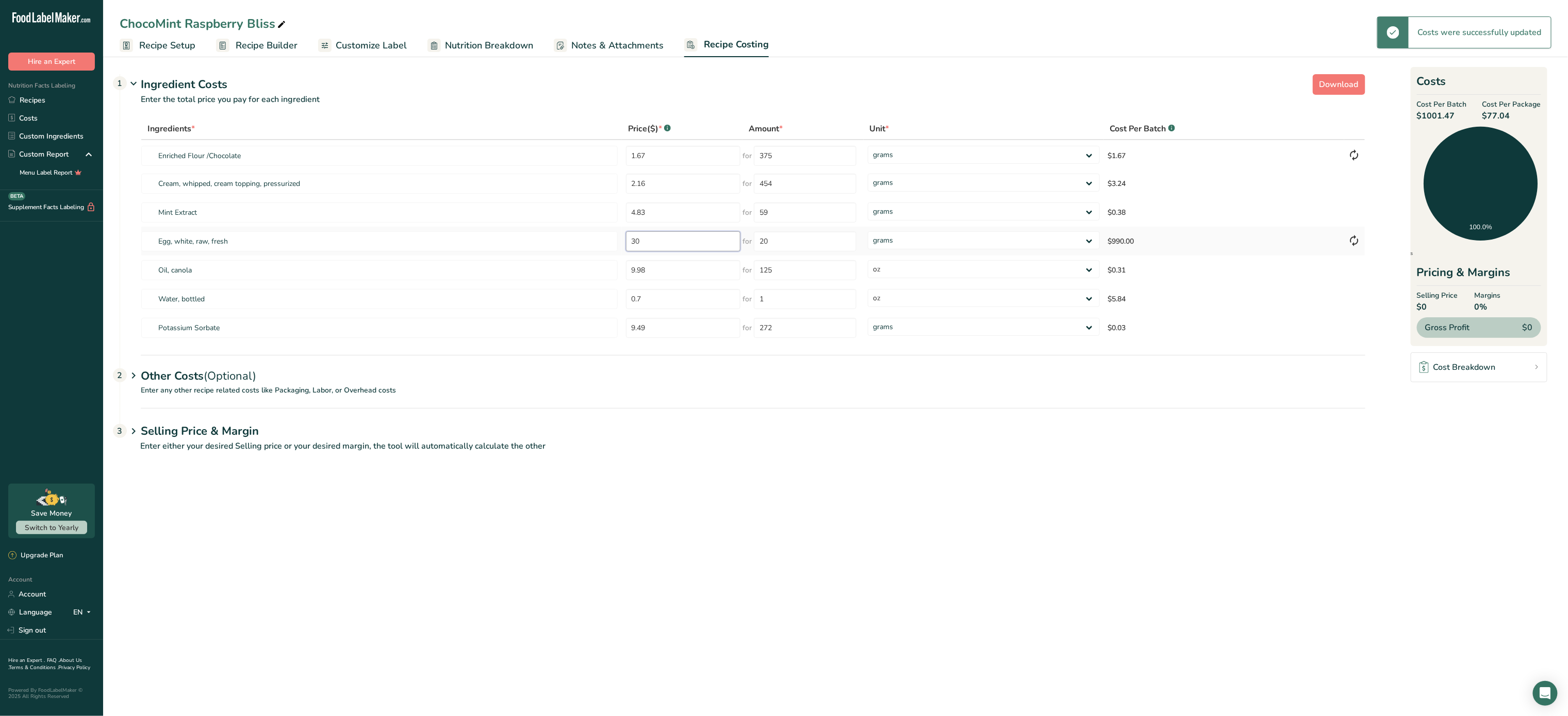
type input "3"
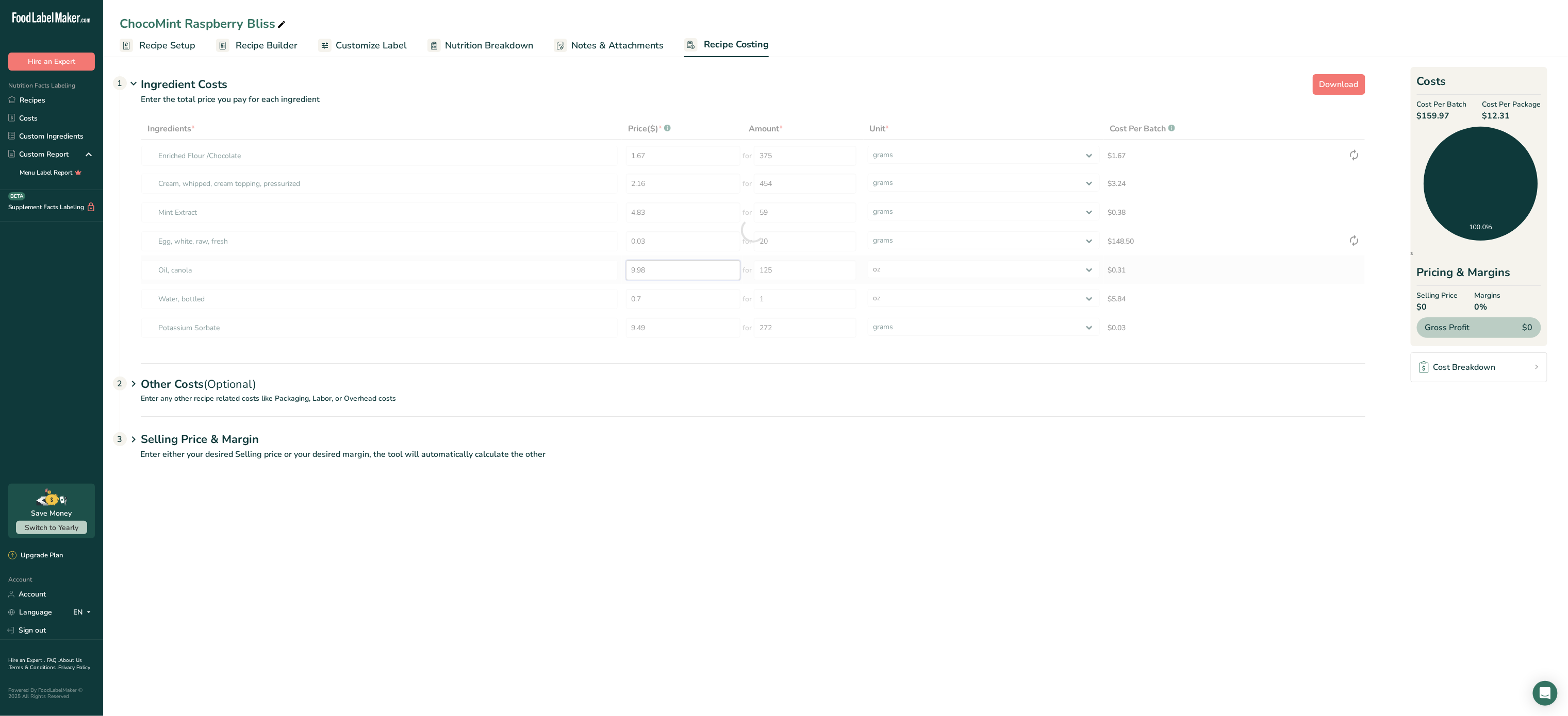
click at [694, 266] on div "Ingredients * Price($) * .a-a{fill:#347362;}.b-a{fill:#fff;} Amount * Unit * Co…" at bounding box center [753, 230] width 1225 height 224
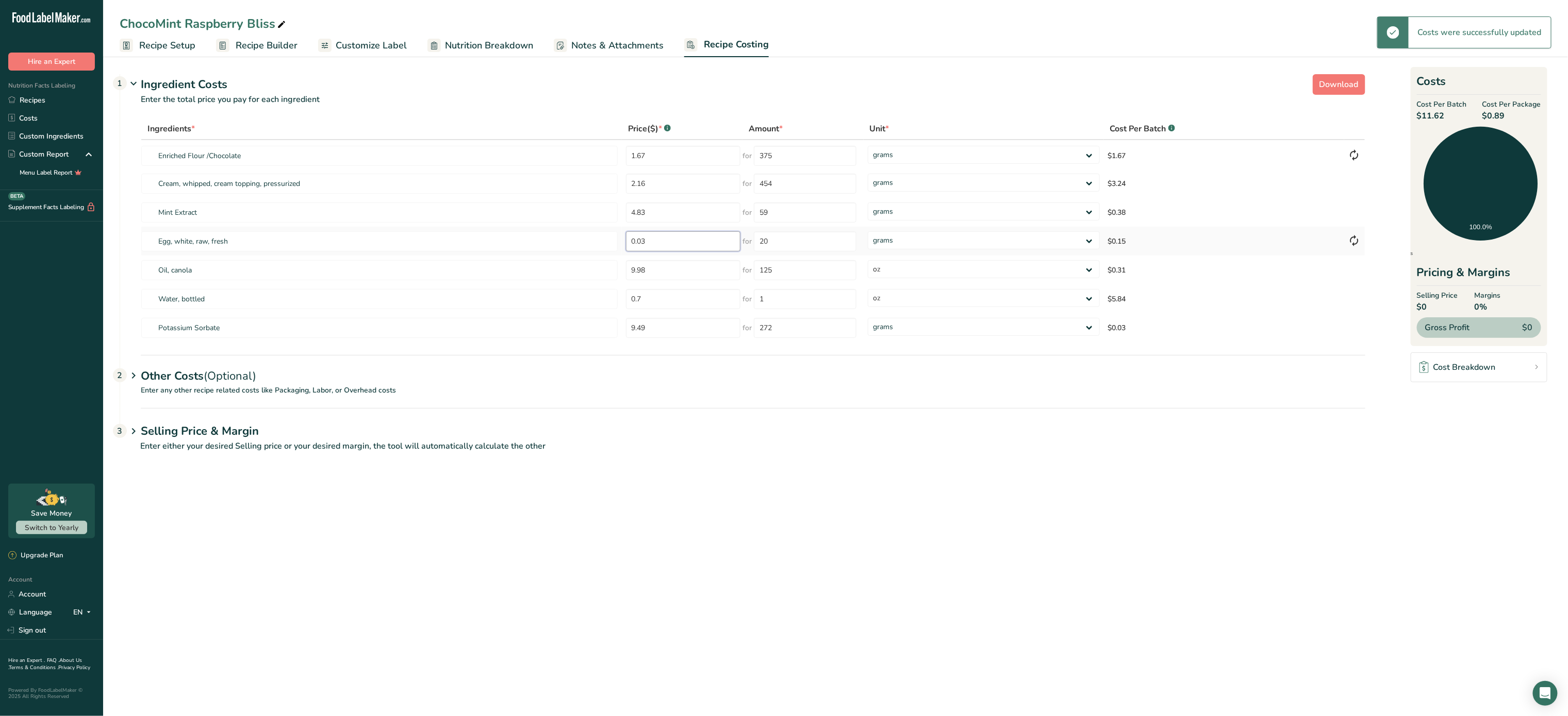
click at [686, 239] on input "0.03" at bounding box center [683, 241] width 115 height 20
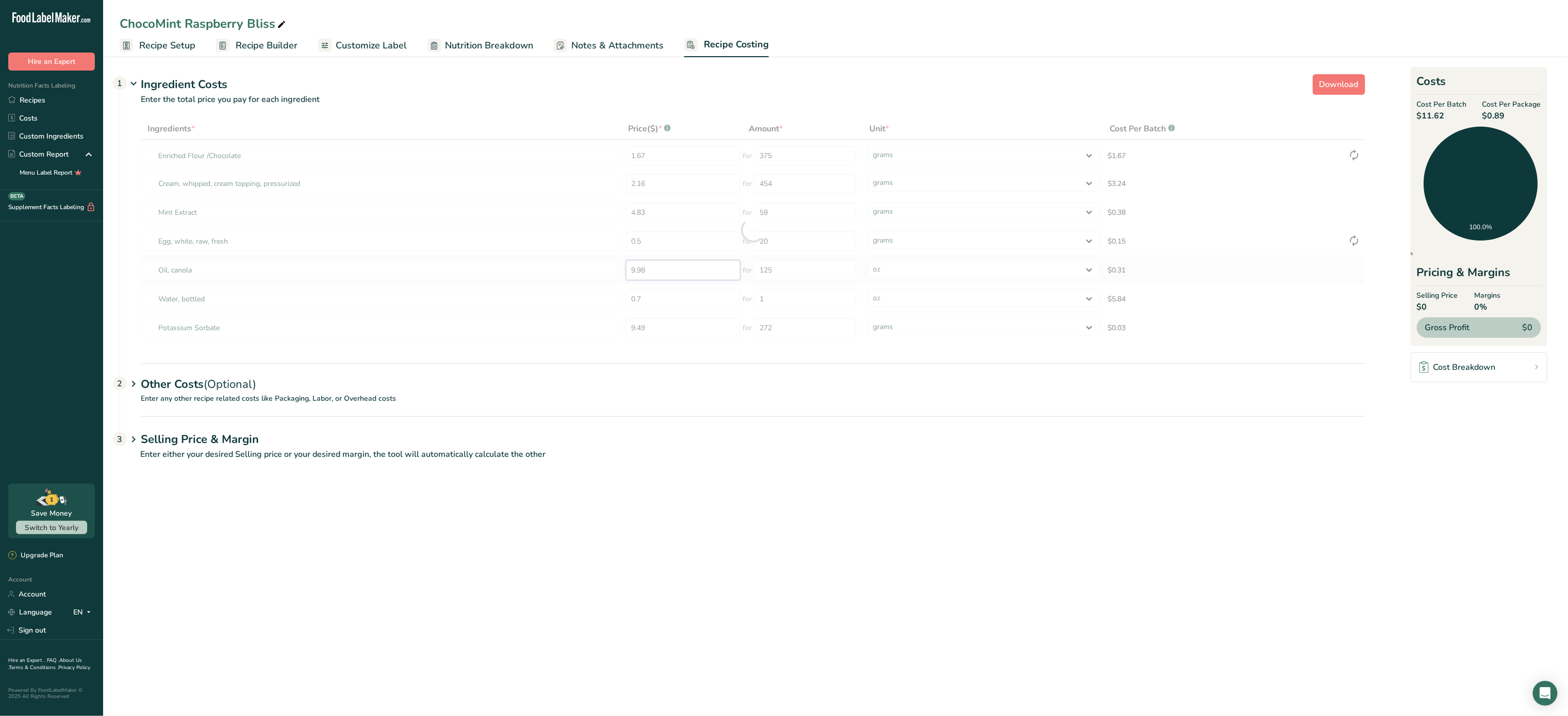
click at [676, 263] on div "Ingredients * Price($) * .a-a{fill:#347362;}.b-a{fill:#fff;} Amount * Unit * Co…" at bounding box center [753, 230] width 1225 height 224
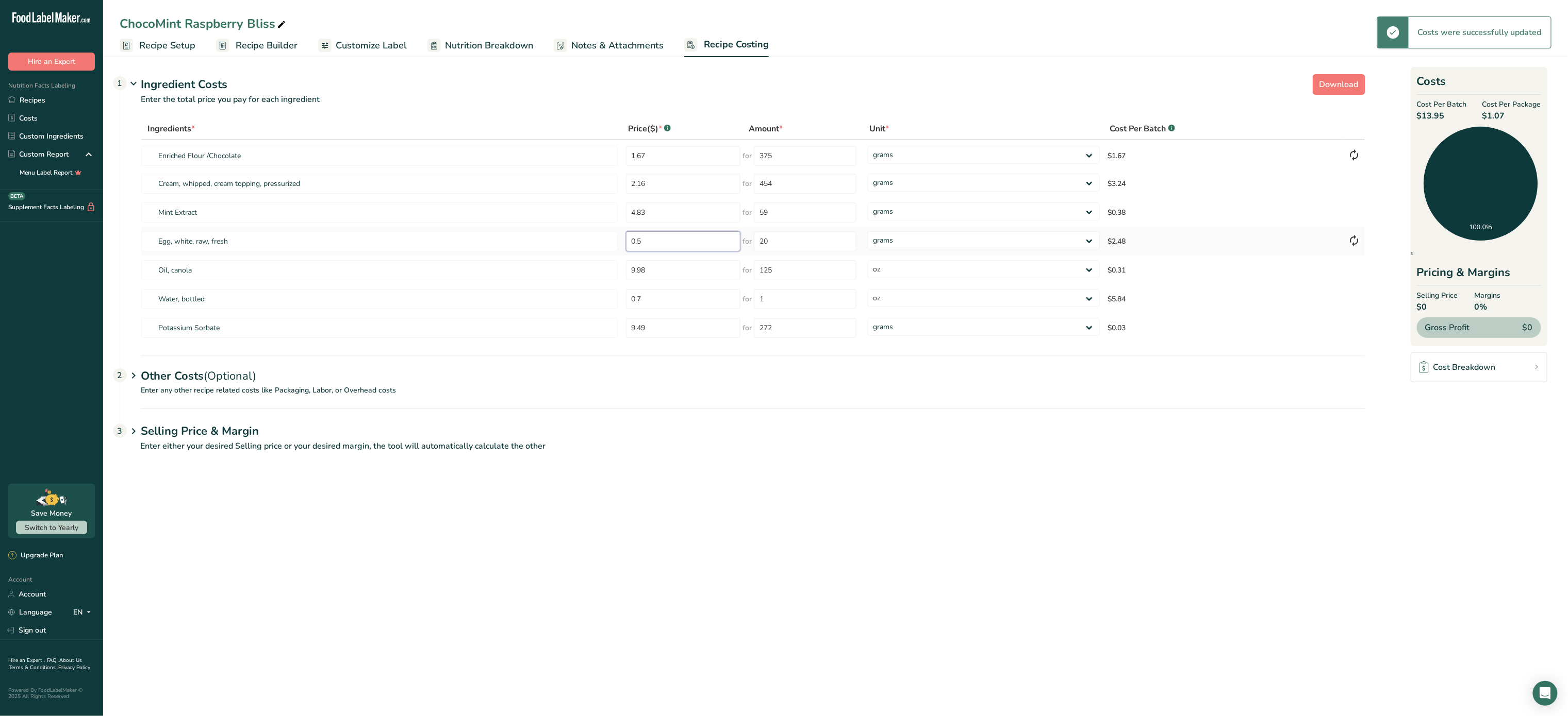
click at [683, 231] on input "0.5" at bounding box center [683, 241] width 115 height 20
type input "0.4"
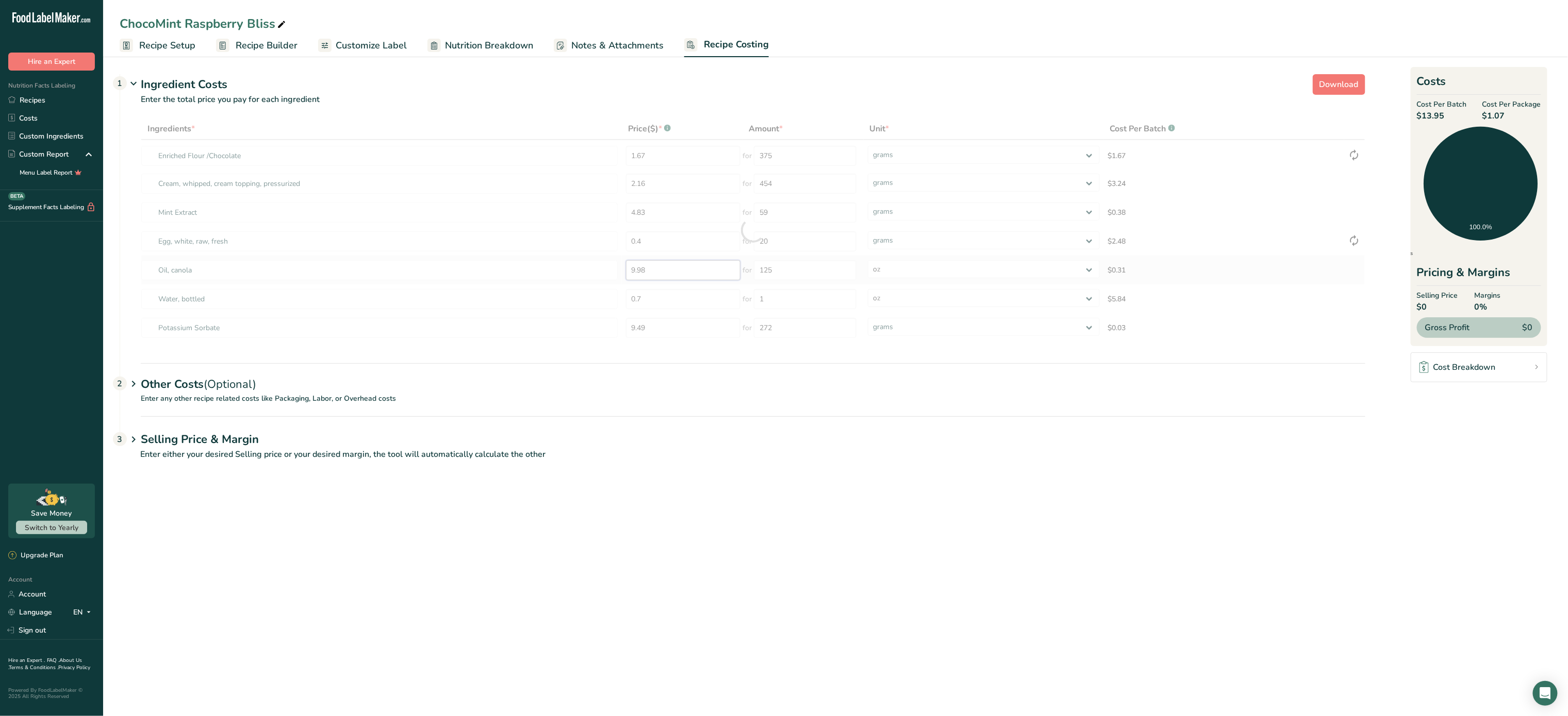
click at [684, 269] on div "Ingredients * Price($) * .a-a{fill:#347362;}.b-a{fill:#fff;} Amount * Unit * Co…" at bounding box center [753, 230] width 1225 height 224
click at [690, 301] on input "0.7" at bounding box center [683, 299] width 115 height 20
click at [687, 334] on div "Ingredients * Price($) * .a-a{fill:#347362;}.b-a{fill:#fff;} Amount * Unit * Co…" at bounding box center [753, 230] width 1225 height 224
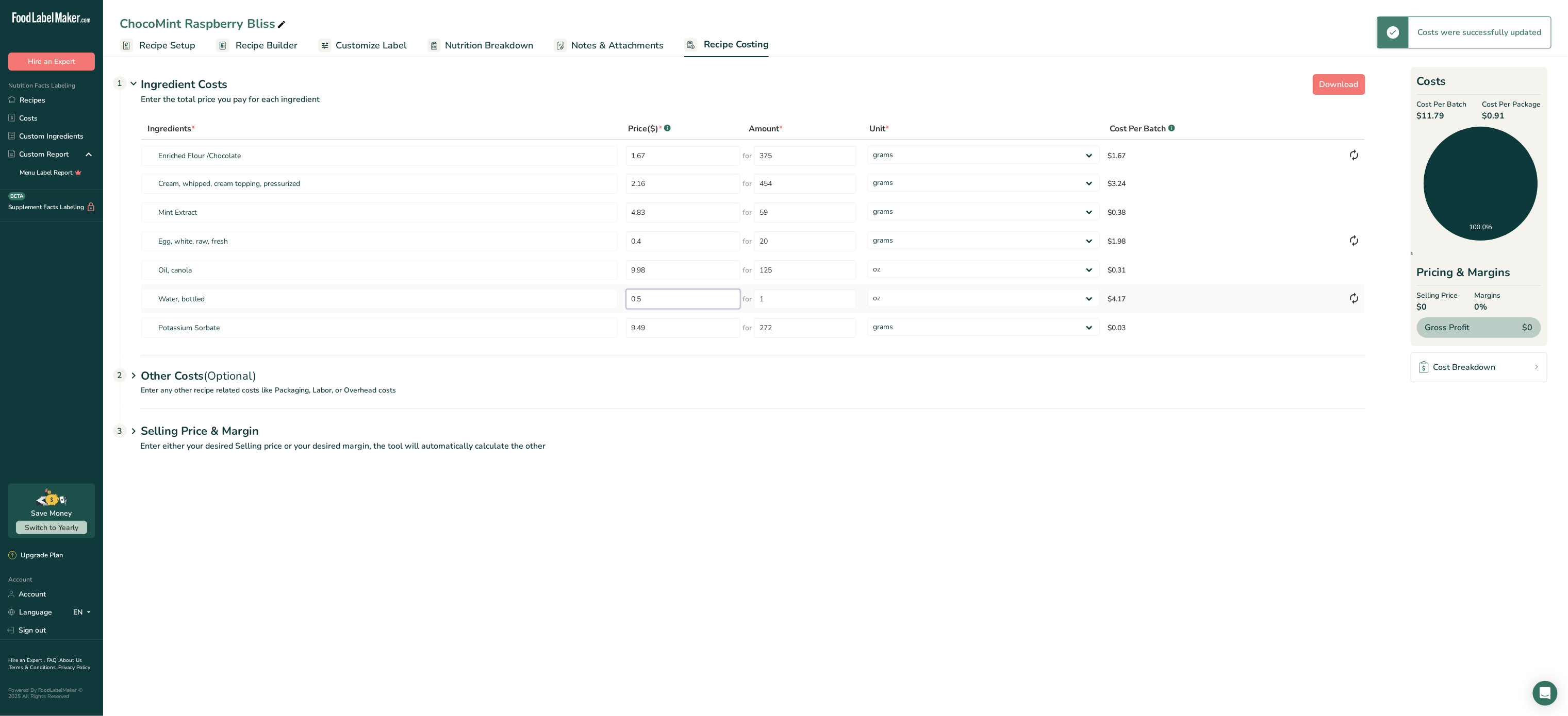
click at [668, 297] on input "0.5" at bounding box center [683, 299] width 115 height 20
type input "0.05"
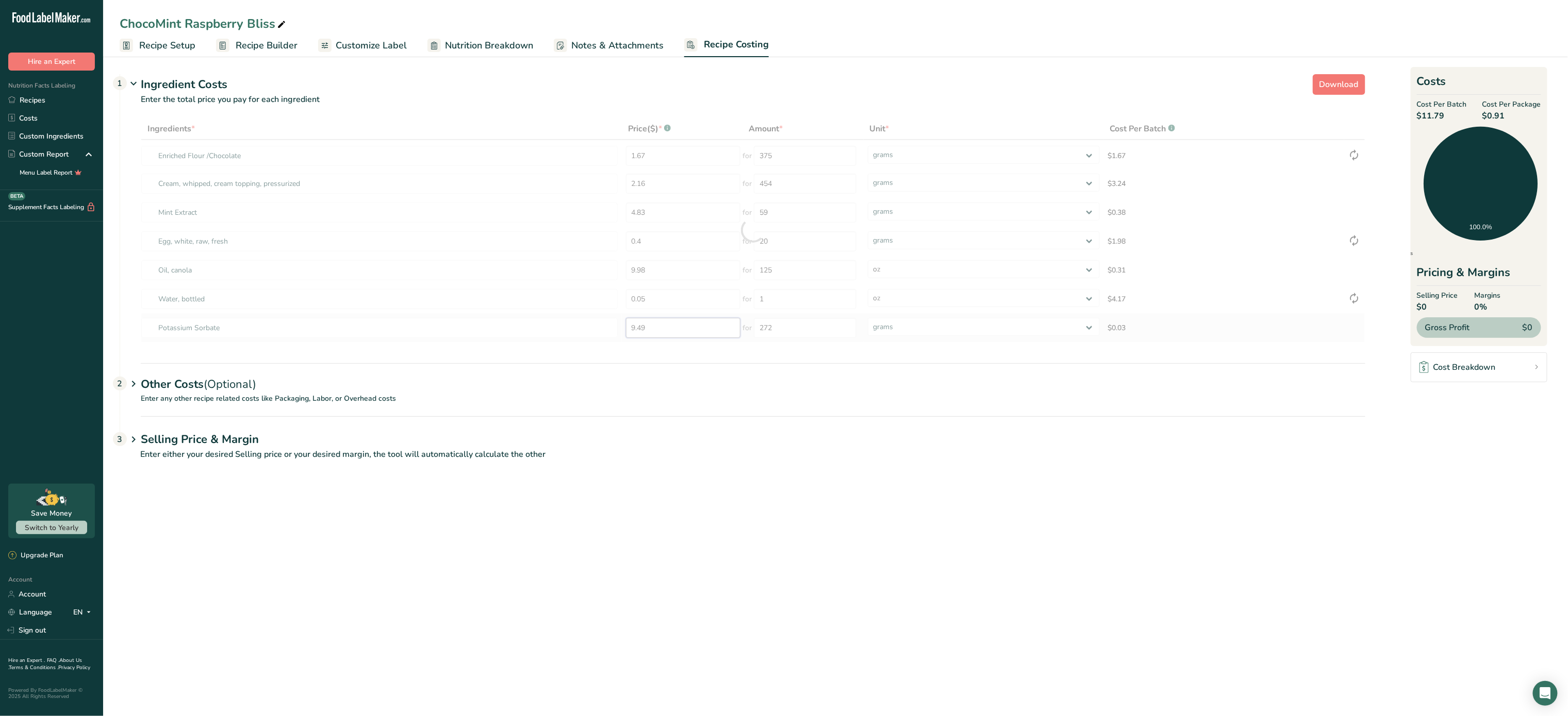
click at [668, 320] on div "Ingredients * Price($) * .a-a{fill:#347362;}.b-a{fill:#fff;} Amount * Unit * Co…" at bounding box center [753, 230] width 1225 height 224
click at [204, 374] on div "Other Costs (Optional) 2" at bounding box center [753, 370] width 1225 height 30
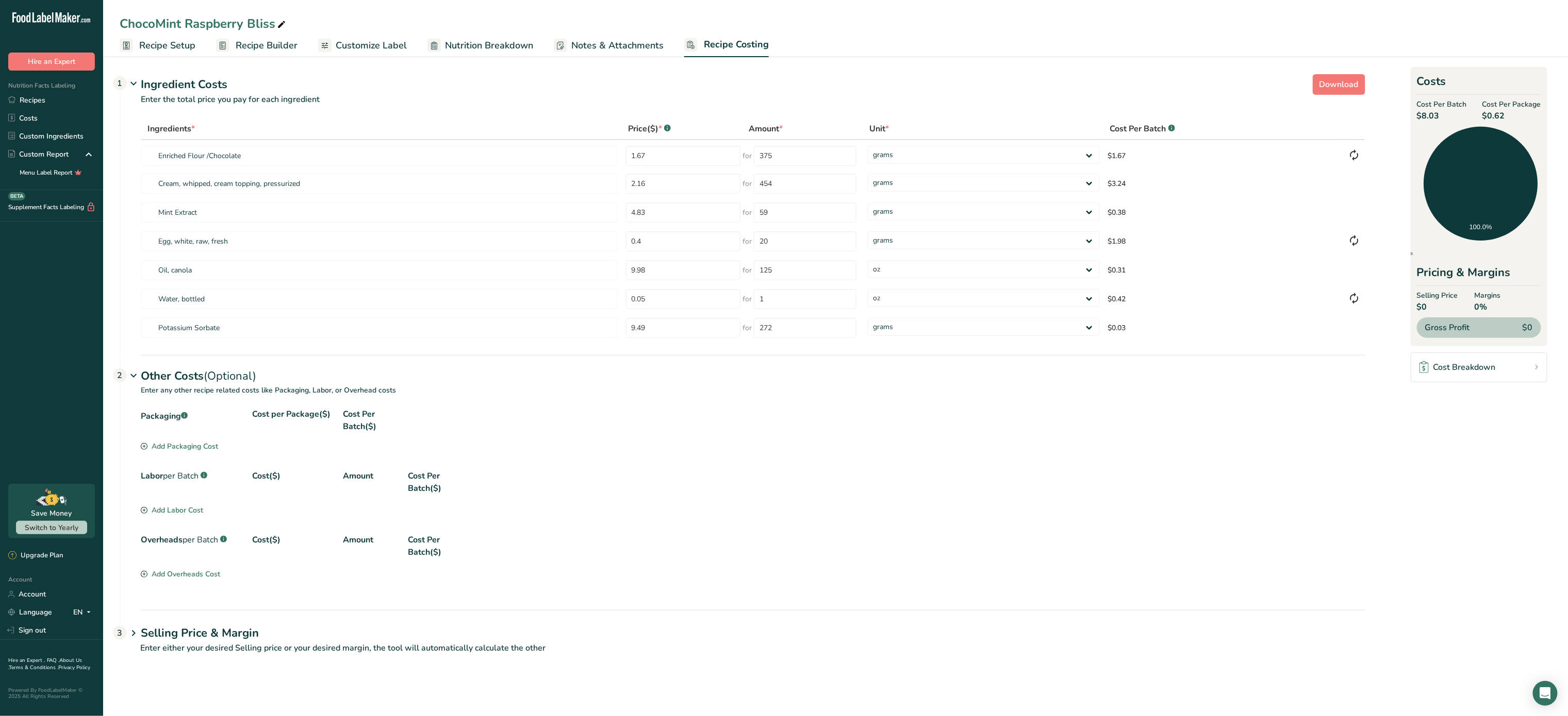
click at [147, 443] on icon at bounding box center [144, 446] width 7 height 7
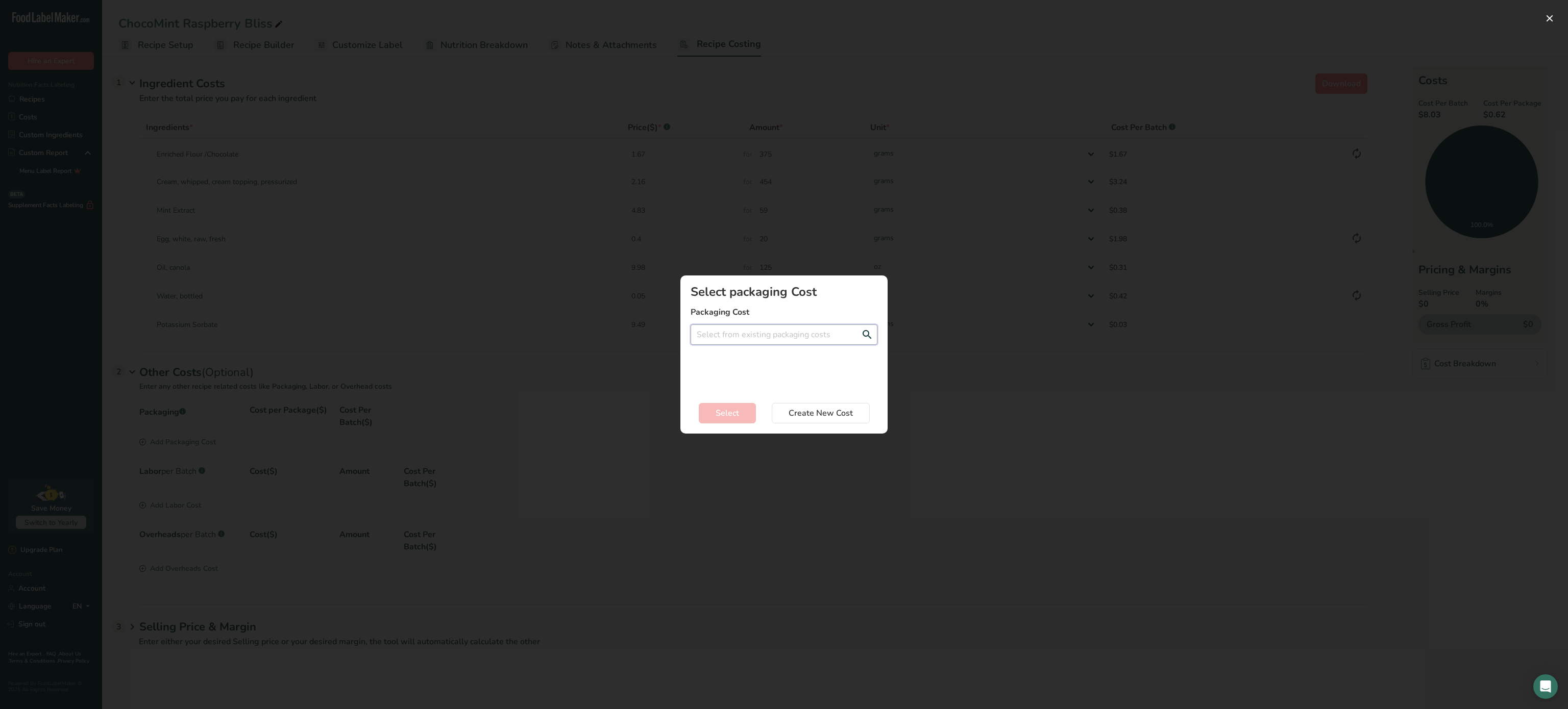
click at [755, 333] on input "Add New Recipe Cost Modal" at bounding box center [784, 334] width 187 height 21
click at [764, 353] on span "0.24$" at bounding box center [770, 356] width 18 height 10
type input "label double face - 0.24$"
click at [735, 416] on span "Select" at bounding box center [727, 413] width 23 height 12
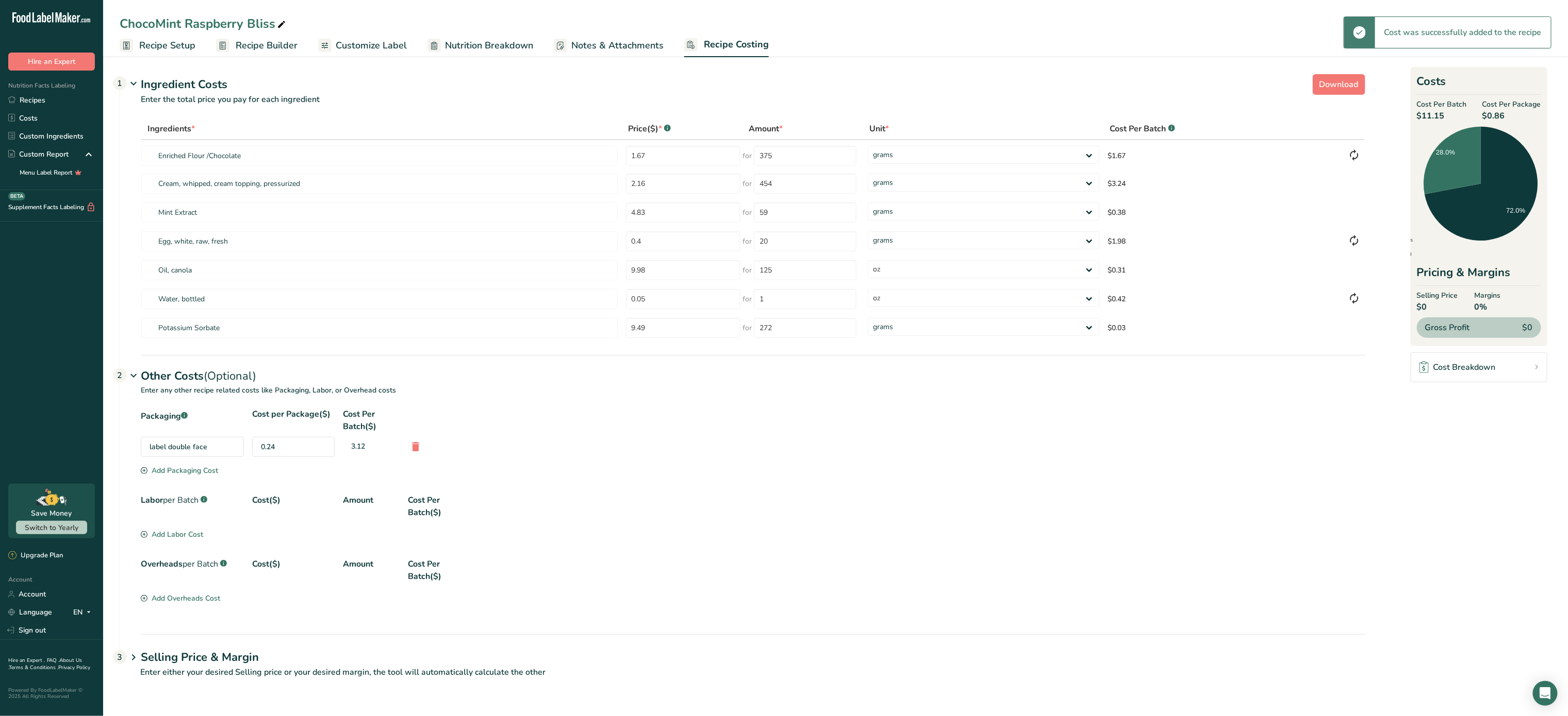
click at [191, 471] on div "Add Packaging Cost" at bounding box center [179, 471] width 77 height 11
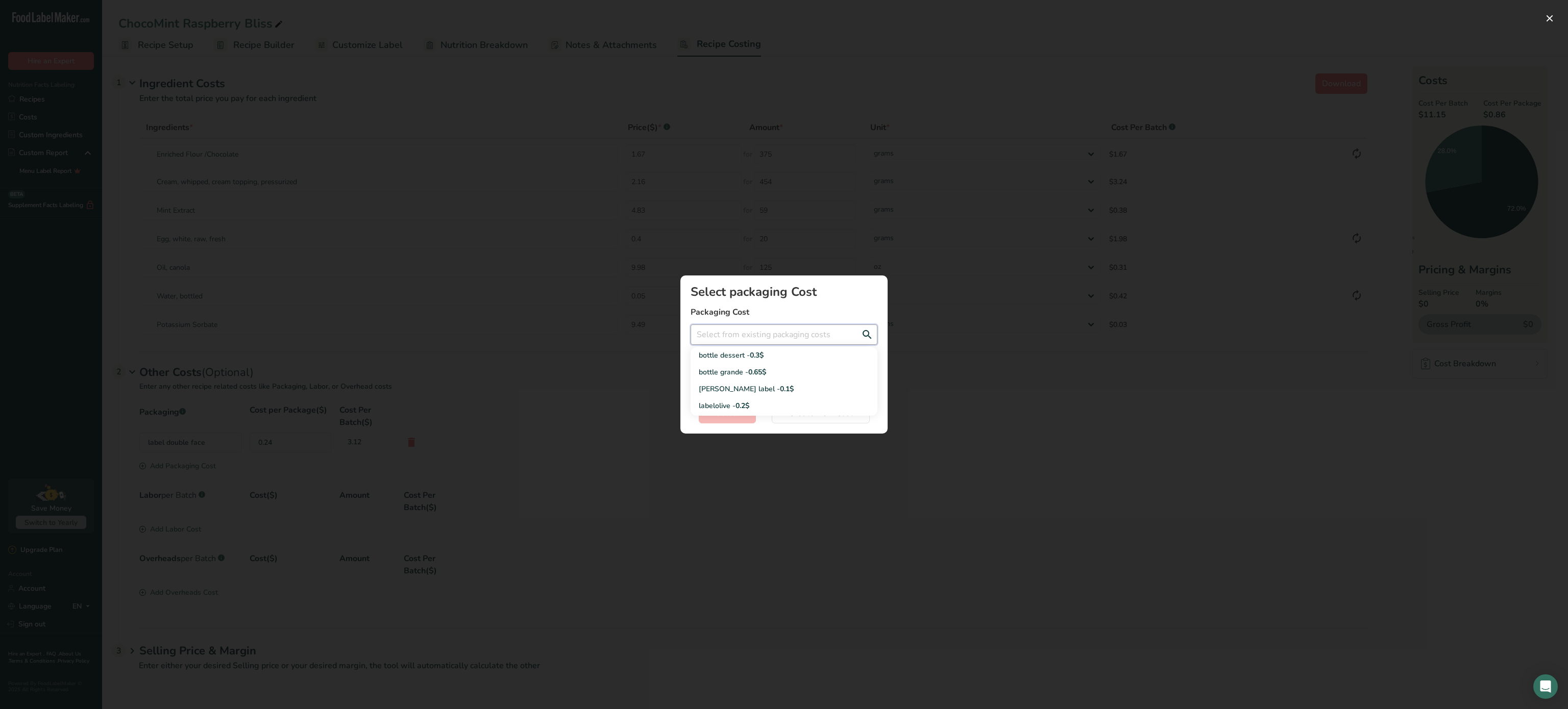
click at [755, 338] on input "Add New Recipe Cost Modal" at bounding box center [784, 334] width 187 height 21
click at [740, 362] on link "bottle dessert - 0.3$" at bounding box center [784, 355] width 187 height 17
type input "bottle dessert - 0.3$"
click at [726, 412] on span "Select" at bounding box center [727, 413] width 23 height 12
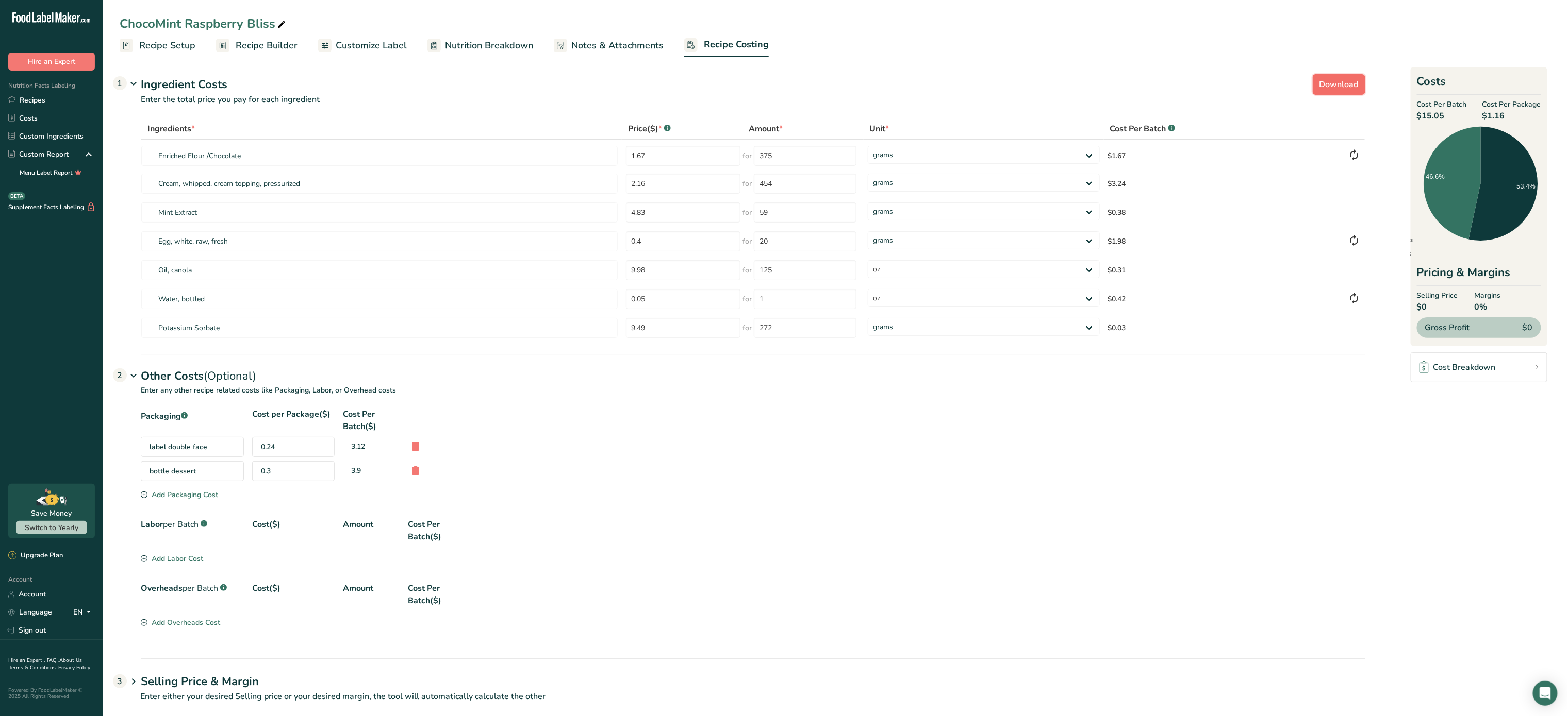
click at [1330, 81] on span "Download" at bounding box center [1338, 85] width 39 height 13
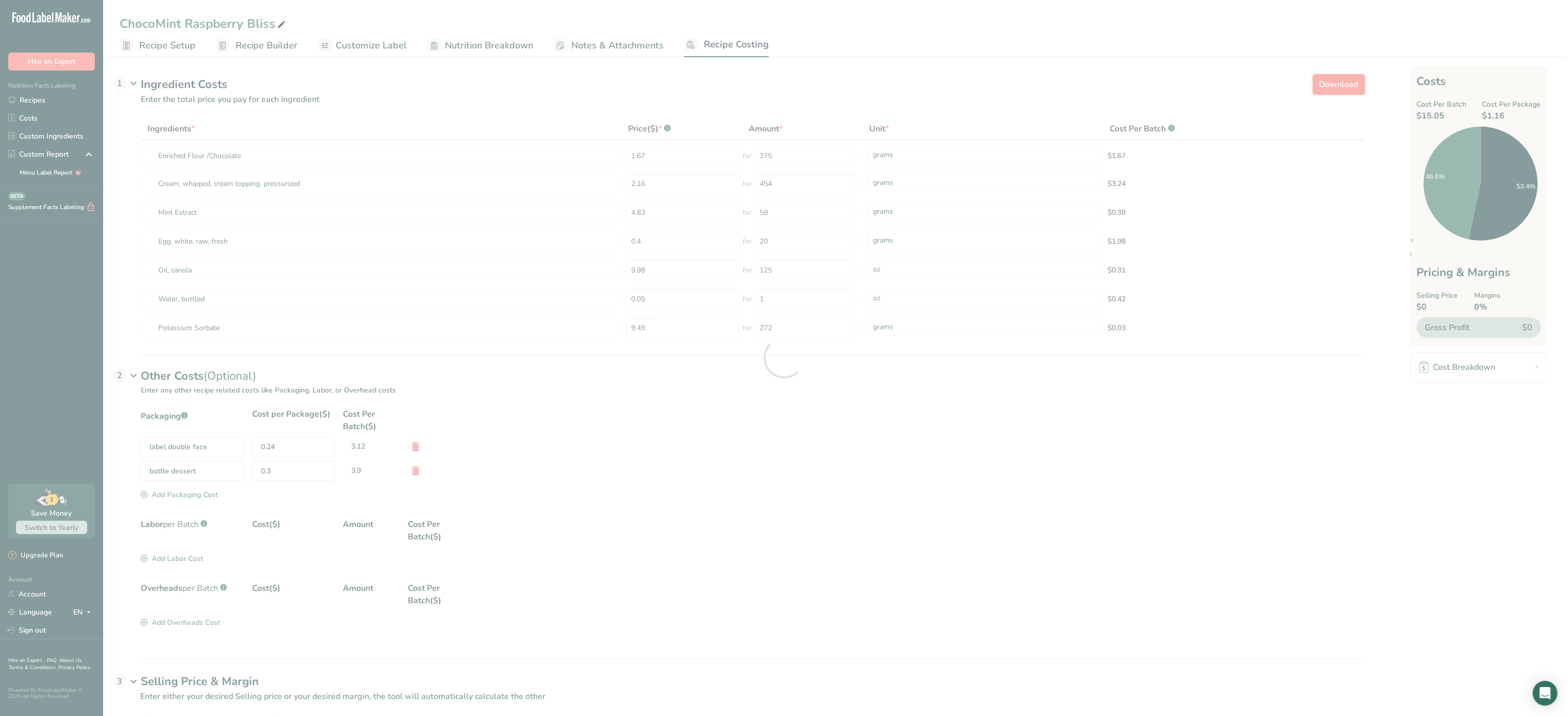
select select "5"
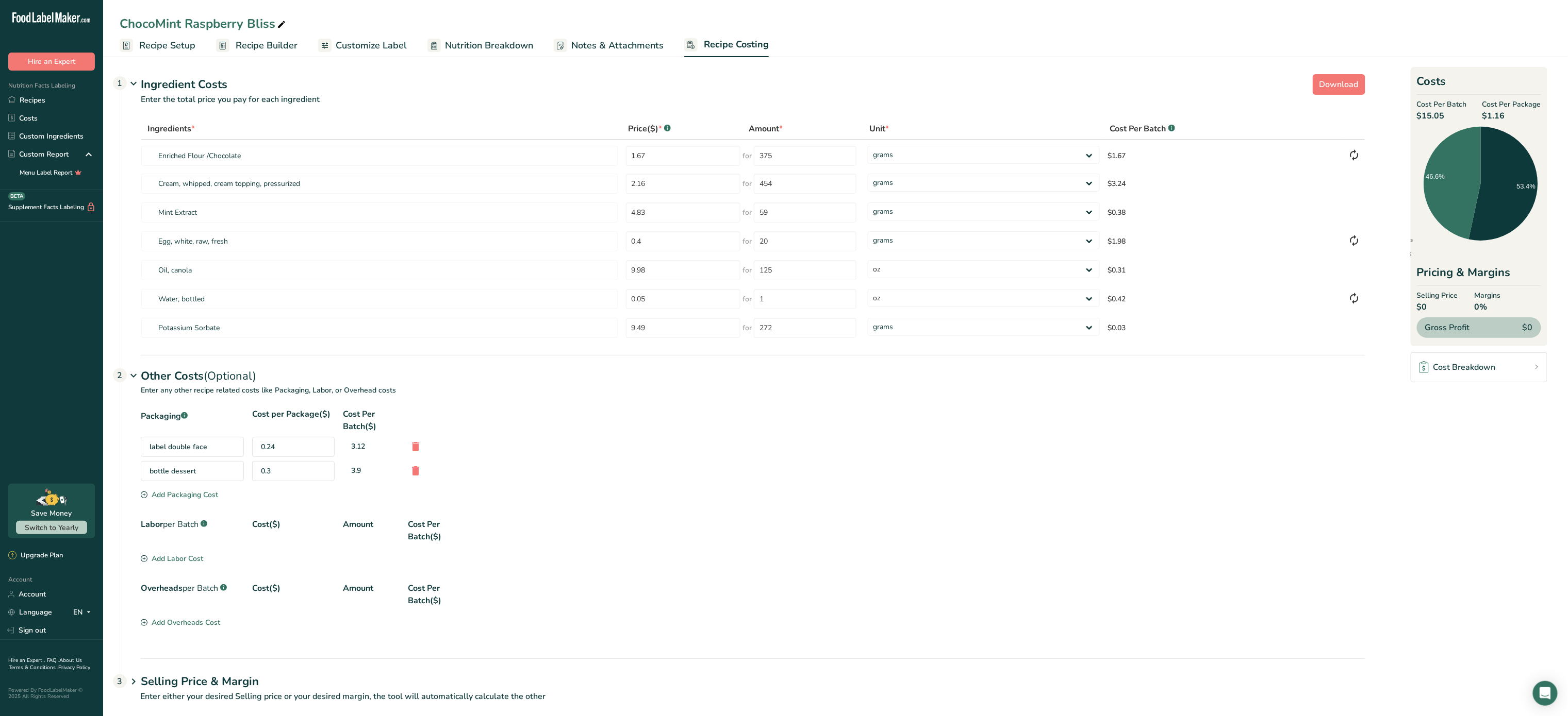
click at [510, 50] on span "Nutrition Breakdown" at bounding box center [488, 45] width 88 height 14
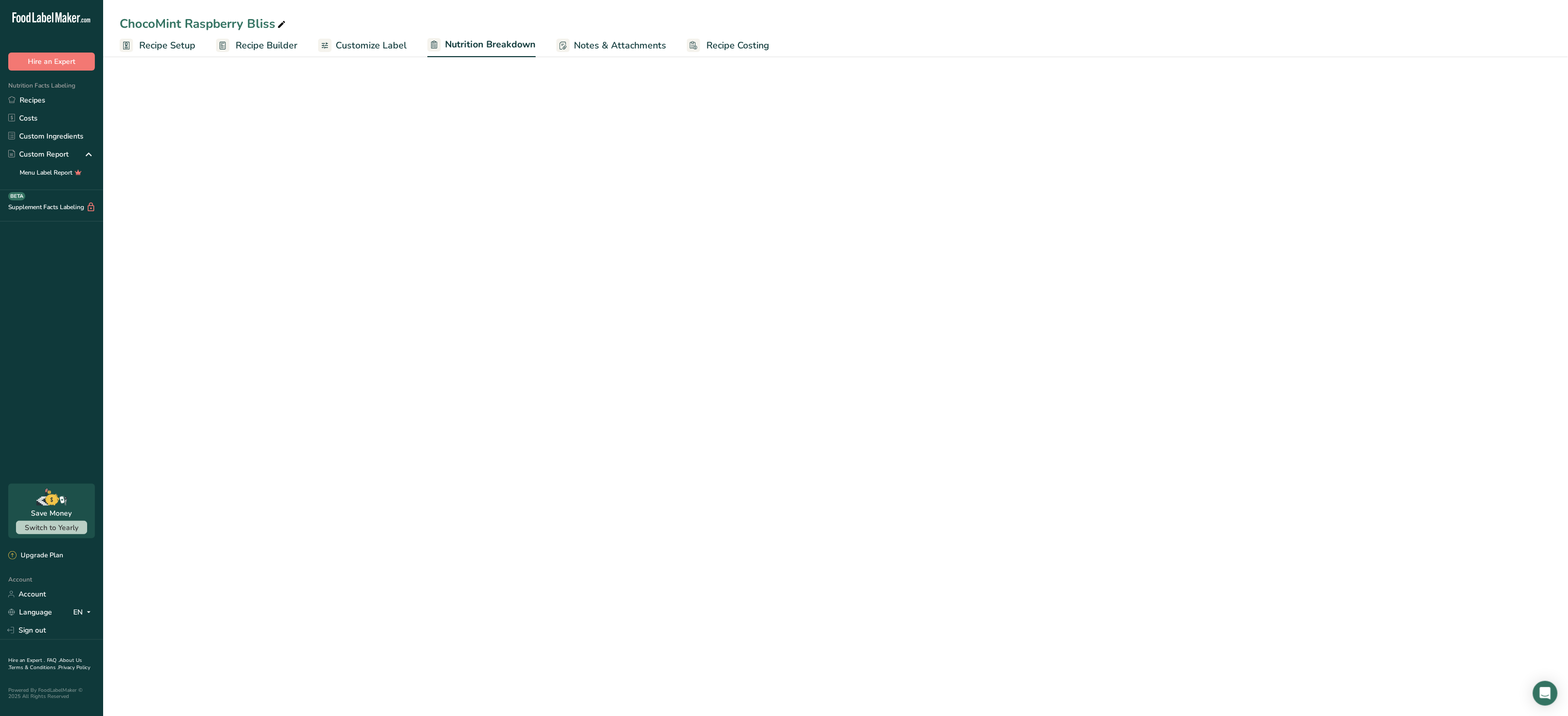
select select "Calories"
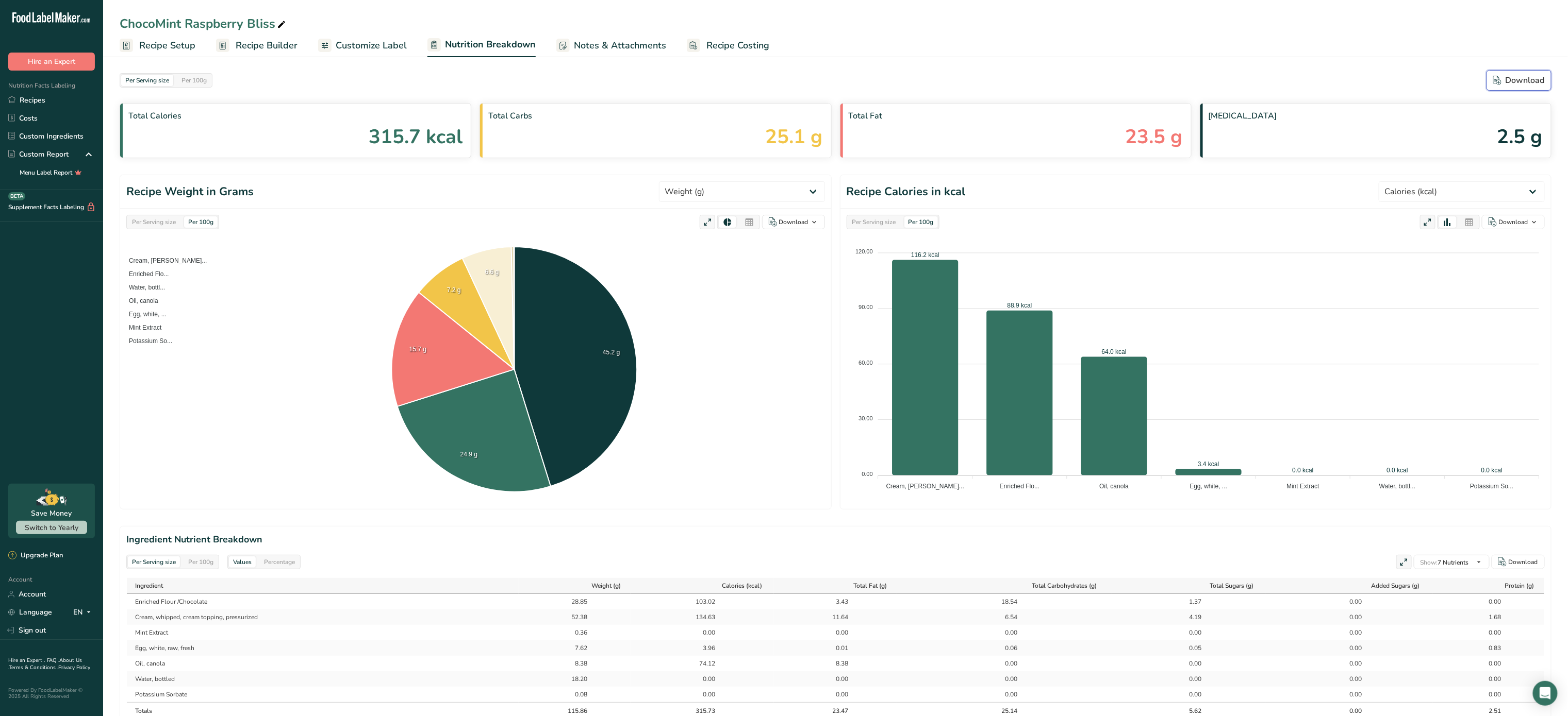
click at [1531, 80] on div "Download" at bounding box center [1519, 80] width 52 height 13
click at [384, 39] on span "Customize Label" at bounding box center [371, 45] width 71 height 14
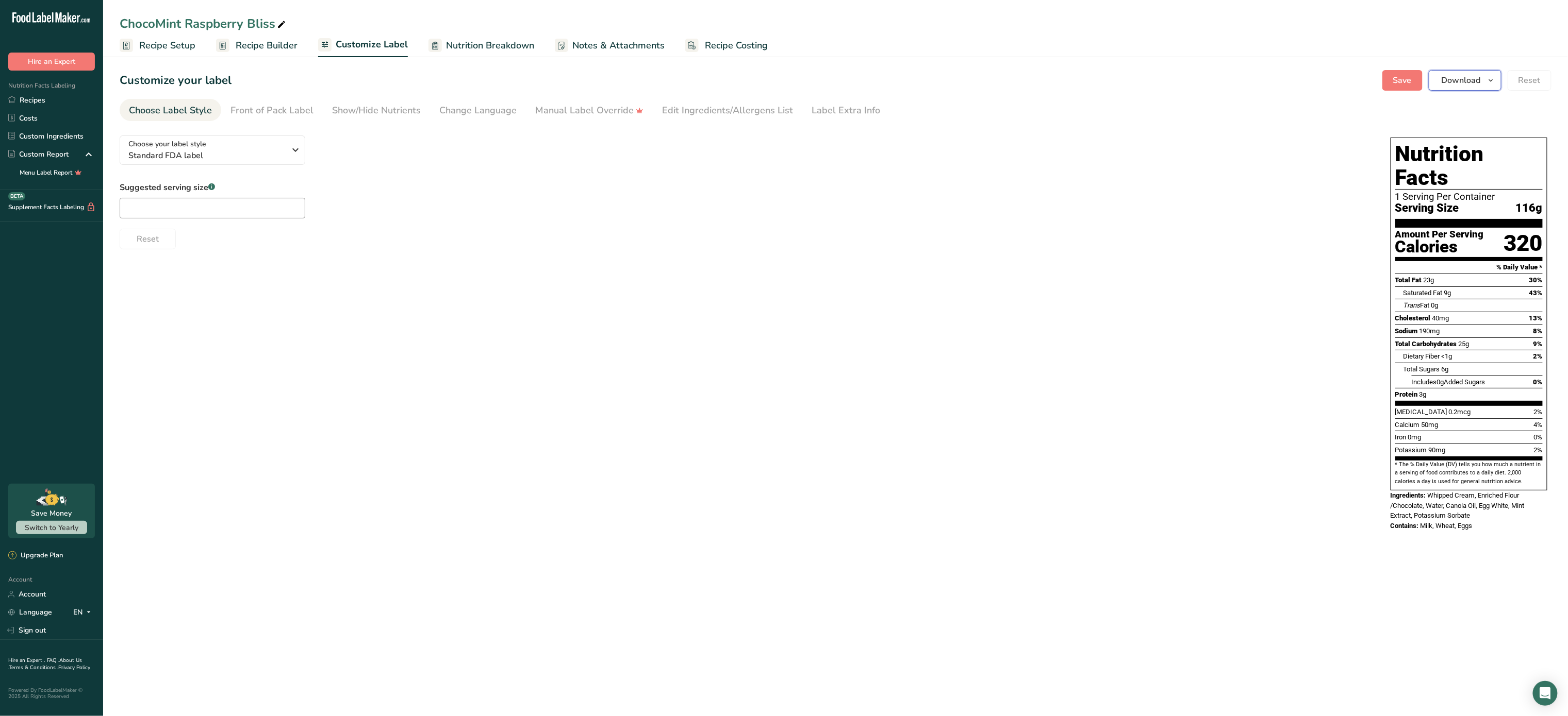
click at [1459, 75] on span "Download" at bounding box center [1461, 80] width 39 height 13
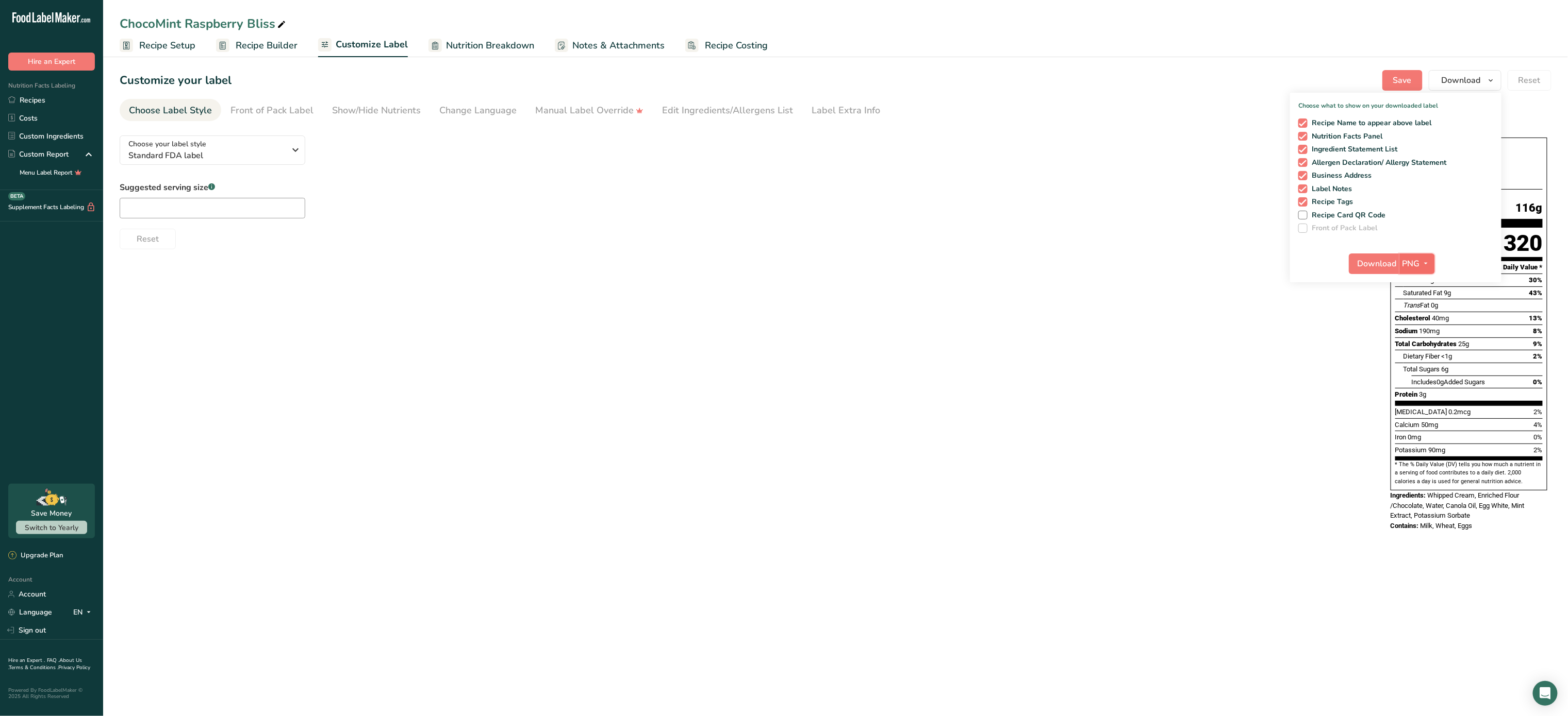
click at [1400, 258] on button "PNG" at bounding box center [1416, 264] width 35 height 21
click at [1380, 260] on span "Download" at bounding box center [1376, 264] width 39 height 13
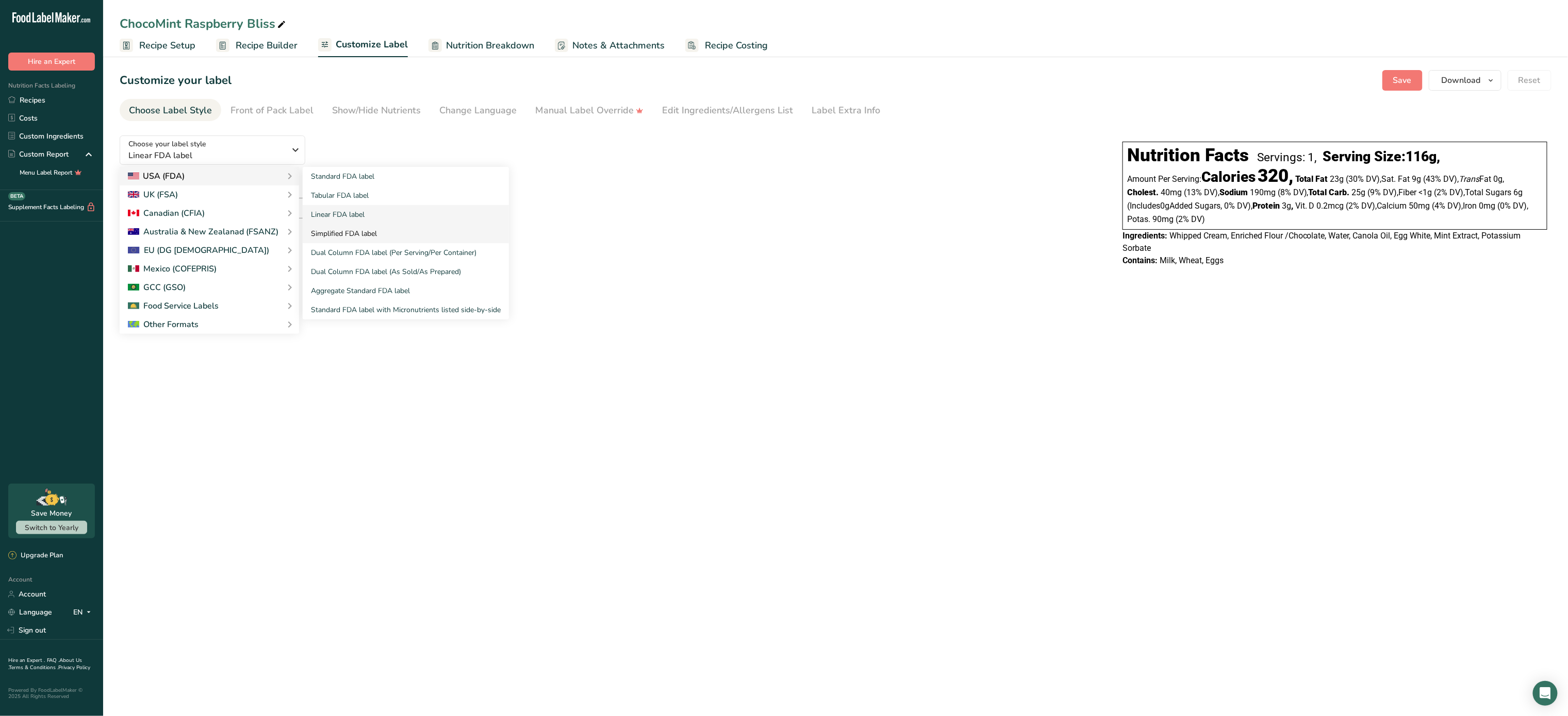
click at [383, 237] on link "Simplified FDA label" at bounding box center [405, 234] width 206 height 19
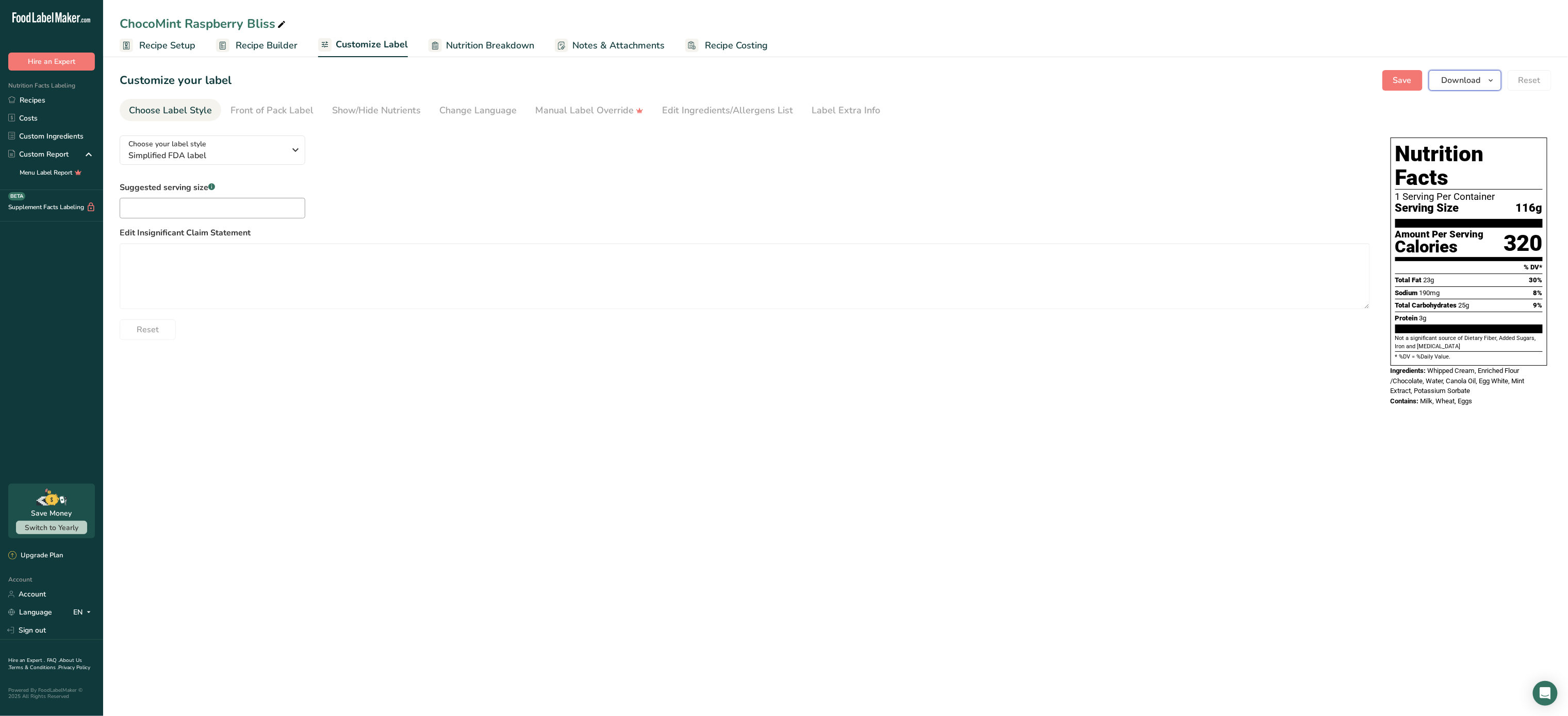
click at [1463, 80] on span "Download" at bounding box center [1461, 80] width 39 height 13
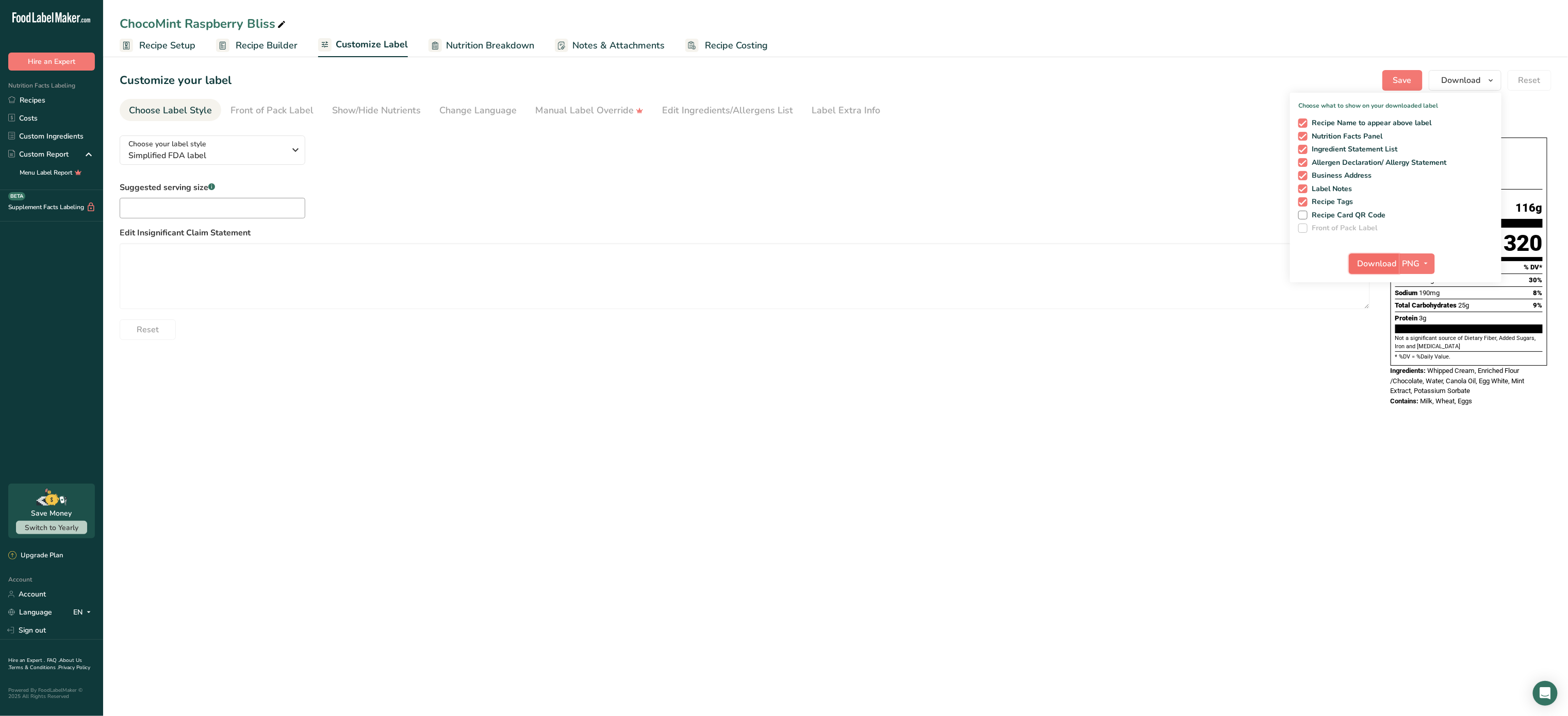
click at [1371, 258] on span "Download" at bounding box center [1376, 264] width 39 height 13
click at [268, 40] on span "Recipe Builder" at bounding box center [266, 45] width 62 height 14
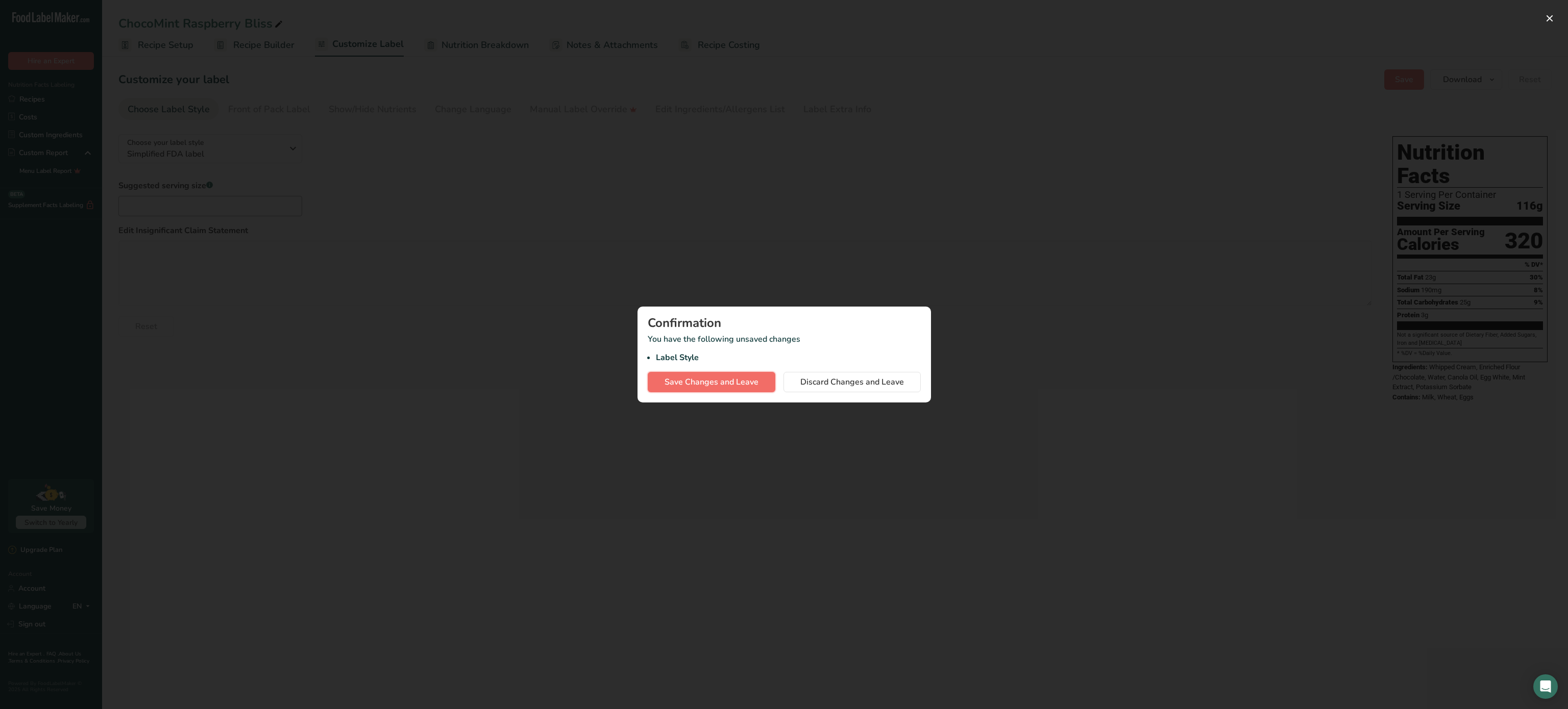
click at [735, 383] on span "Save Changes and Leave" at bounding box center [711, 382] width 94 height 12
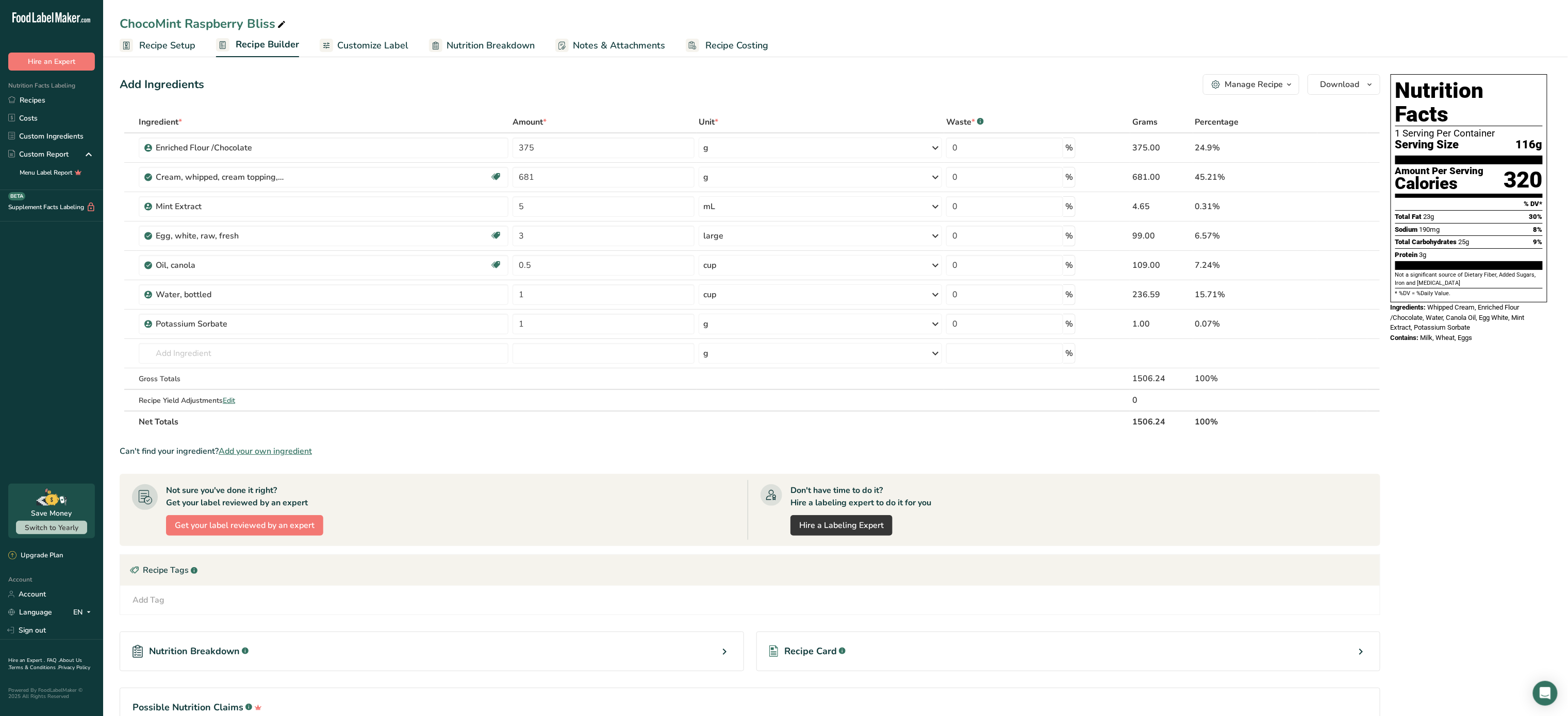
click at [1277, 79] on div "Manage Recipe" at bounding box center [1254, 85] width 59 height 13
click at [1210, 235] on span "Recipe Card" at bounding box center [1189, 234] width 39 height 11
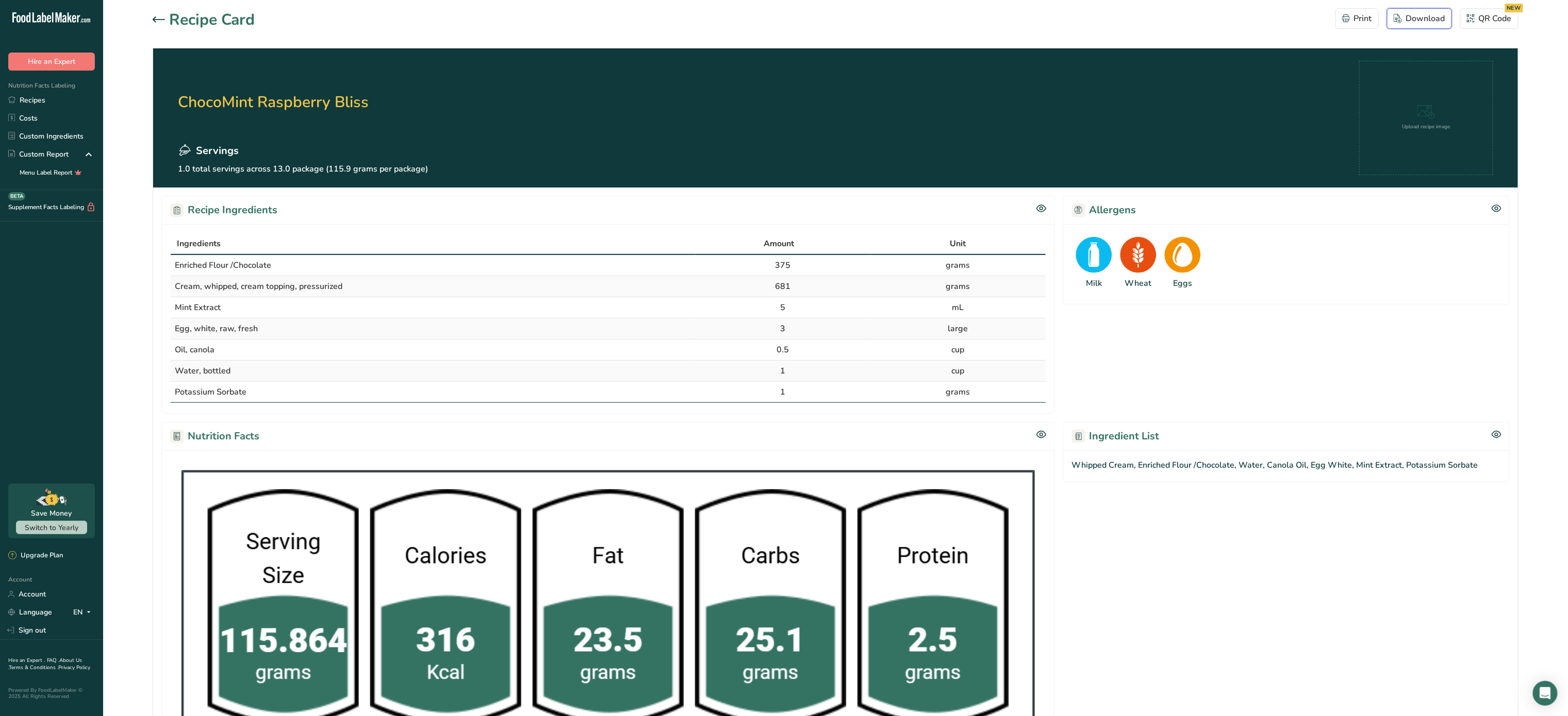
click at [1419, 22] on div "Download" at bounding box center [1420, 18] width 52 height 13
click at [25, 313] on div ".a-20{fill:#fff;} Hire an Expert Nutrition Facts Labeling Recipes Costs Custom …" at bounding box center [51, 246] width 103 height 476
click at [59, 100] on link "Recipes" at bounding box center [51, 100] width 103 height 18
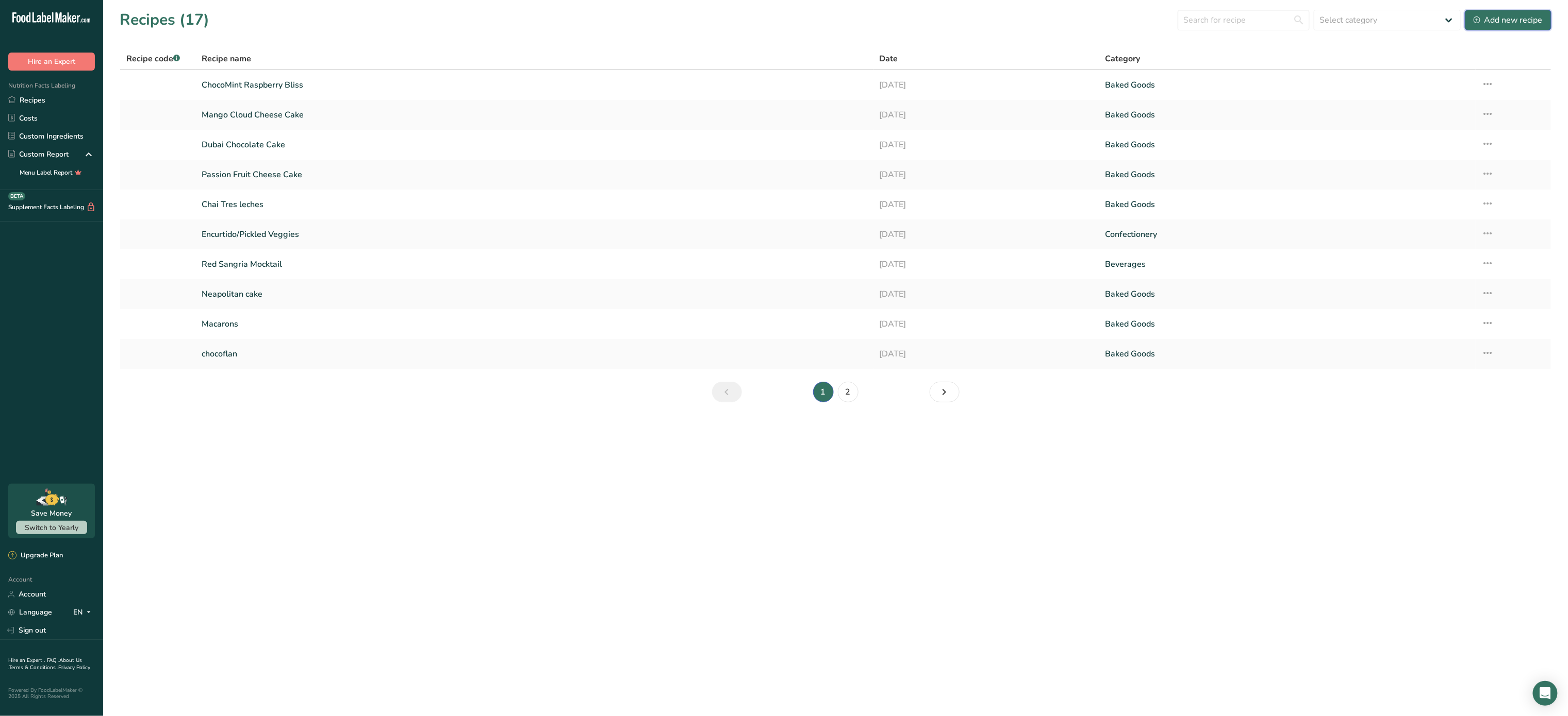
click at [1518, 18] on div "Add new recipe" at bounding box center [1508, 20] width 69 height 13
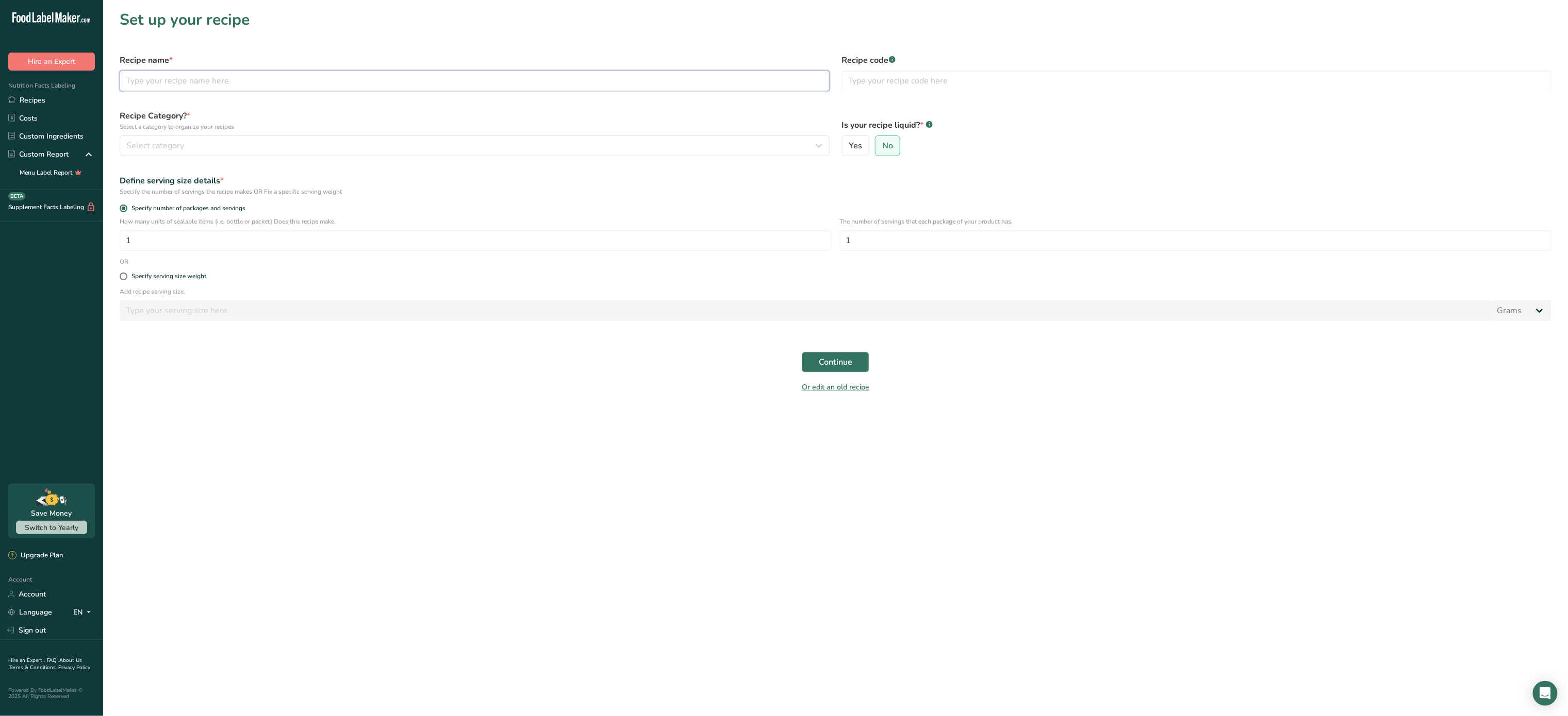
click at [173, 76] on input "text" at bounding box center [474, 80] width 709 height 21
type input "Velvet Heart Delight"
click at [255, 144] on div "Select category" at bounding box center [472, 146] width 690 height 13
click at [213, 218] on div "Baked Goods" at bounding box center [248, 218] width 256 height 19
click at [893, 147] on label "No" at bounding box center [887, 146] width 25 height 21
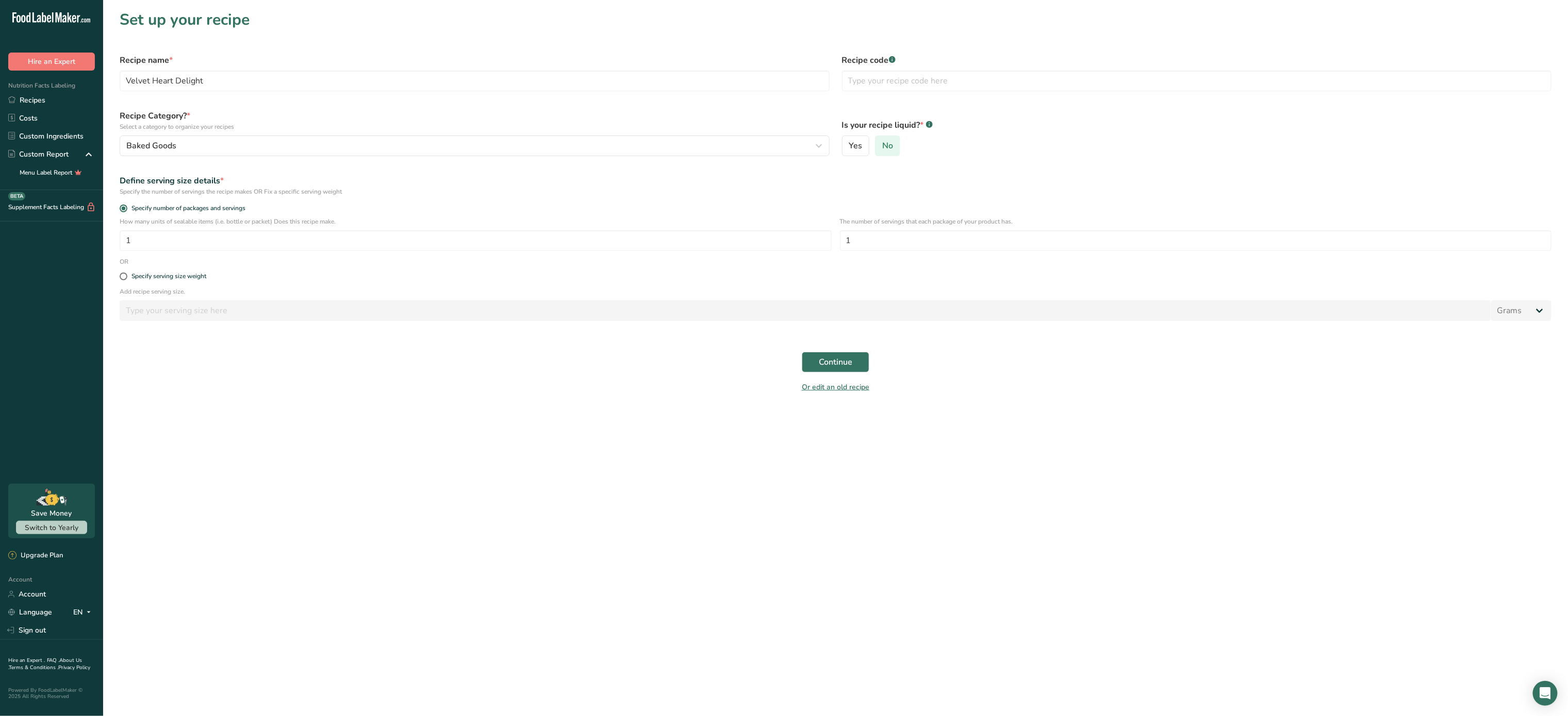
click at [882, 147] on input "No" at bounding box center [879, 146] width 7 height 7
drag, startPoint x: 219, startPoint y: 252, endPoint x: 223, endPoint y: 245, distance: 8.1
click at [223, 245] on div "How many units of sealable items (i.e. bottle or packet) Does this recipe make.…" at bounding box center [835, 237] width 1444 height 40
click at [890, 245] on input "1" at bounding box center [1196, 240] width 712 height 21
type input "9"
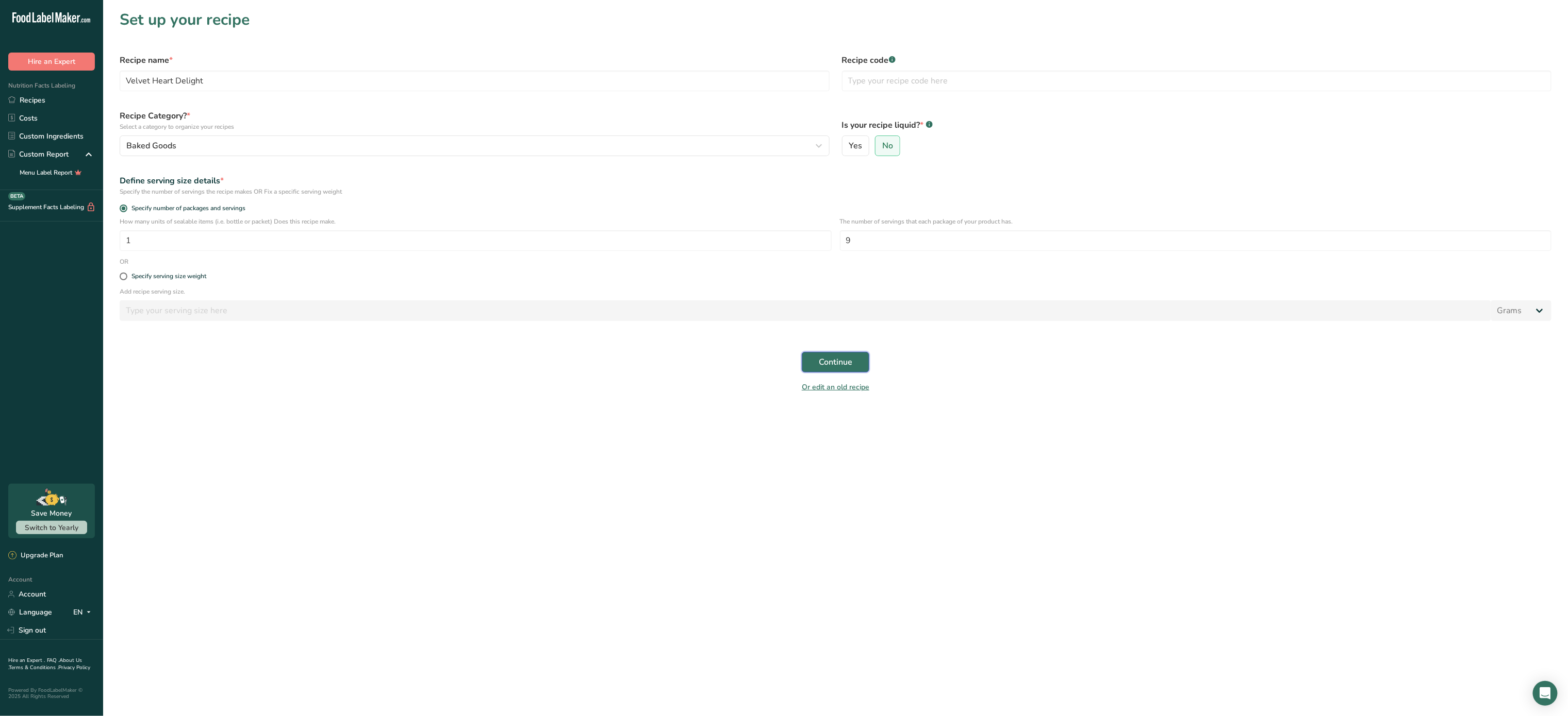
click at [850, 356] on span "Continue" at bounding box center [835, 362] width 34 height 13
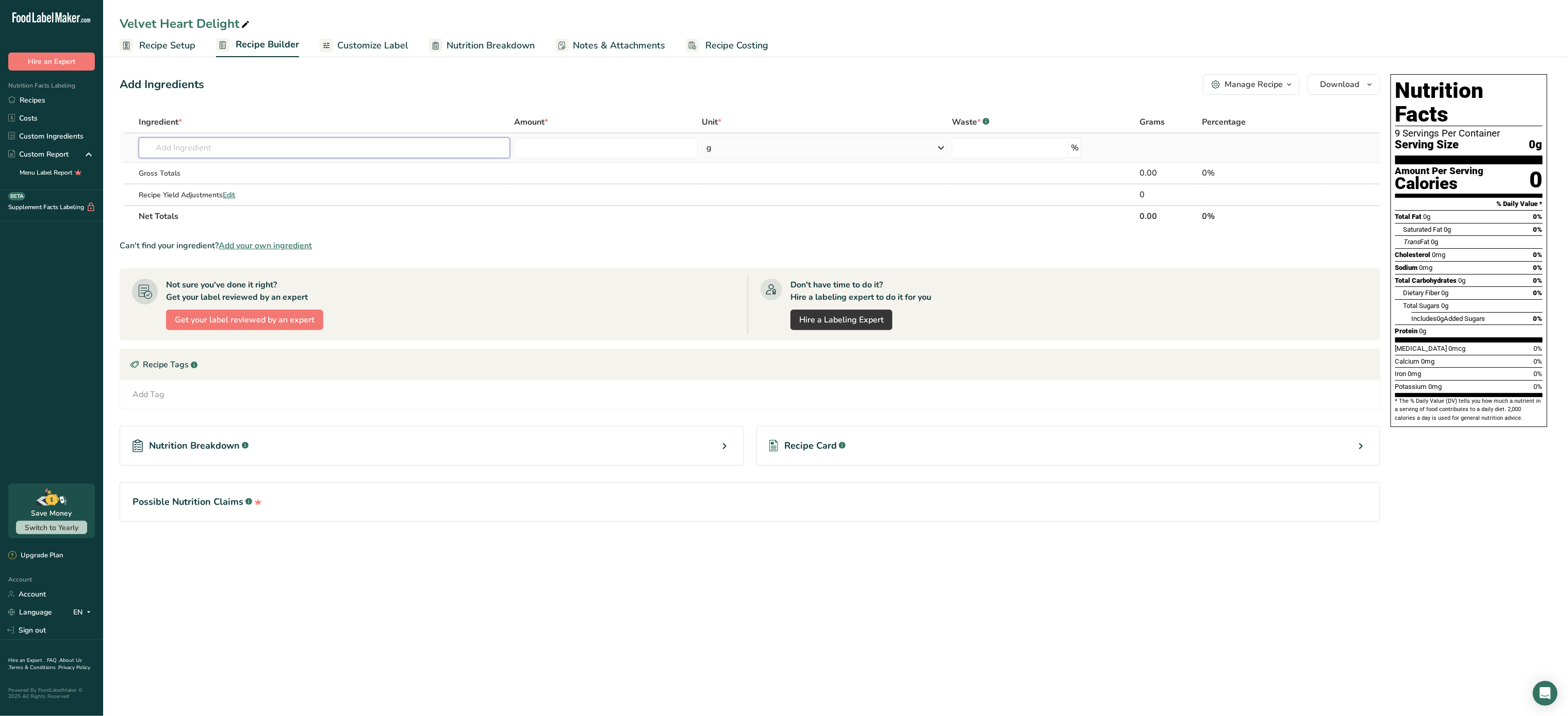
click at [425, 143] on input "text" at bounding box center [324, 147] width 371 height 21
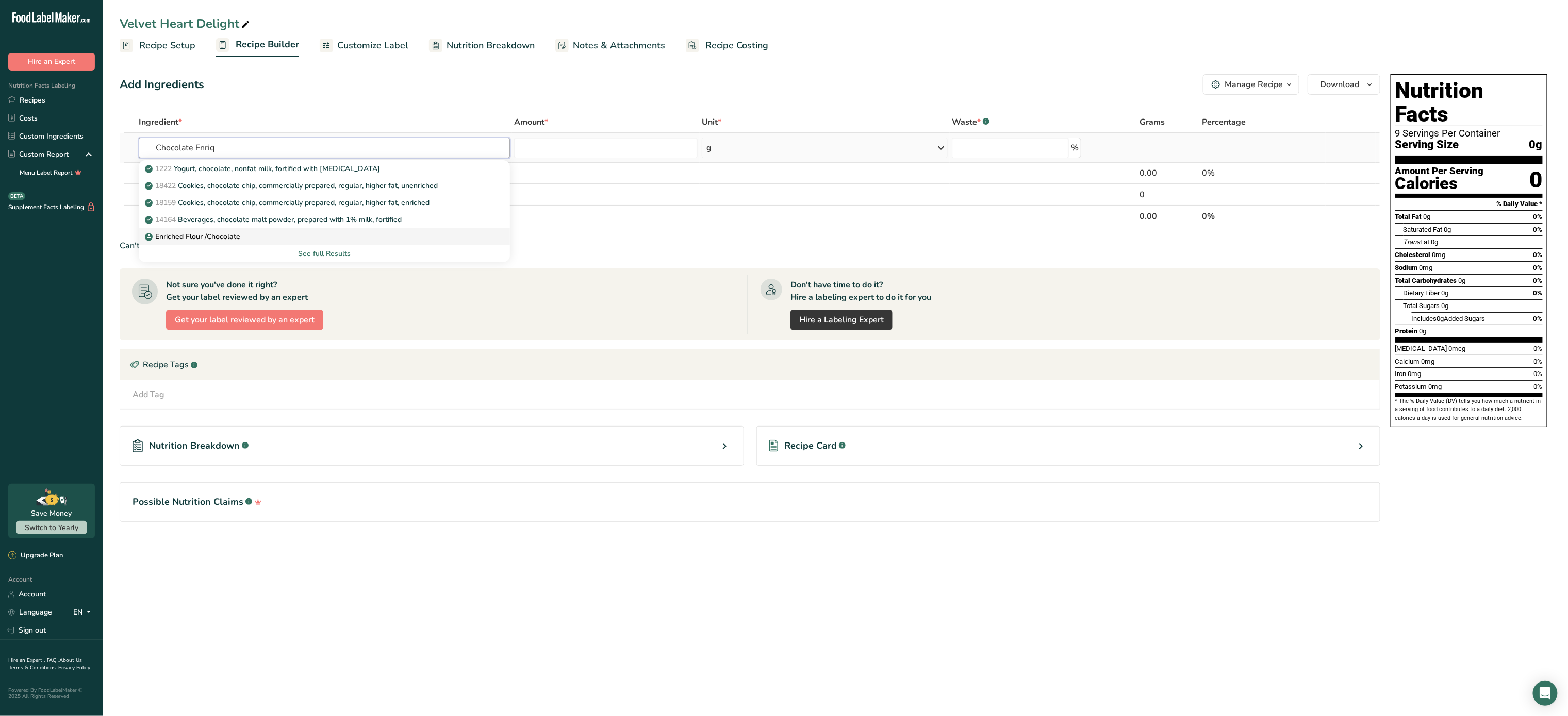
type input "Chocolate Enriq"
click at [236, 235] on p "Enriched Flour /Chocolate" at bounding box center [193, 236] width 93 height 11
type input "Enriched Flour /Chocolate"
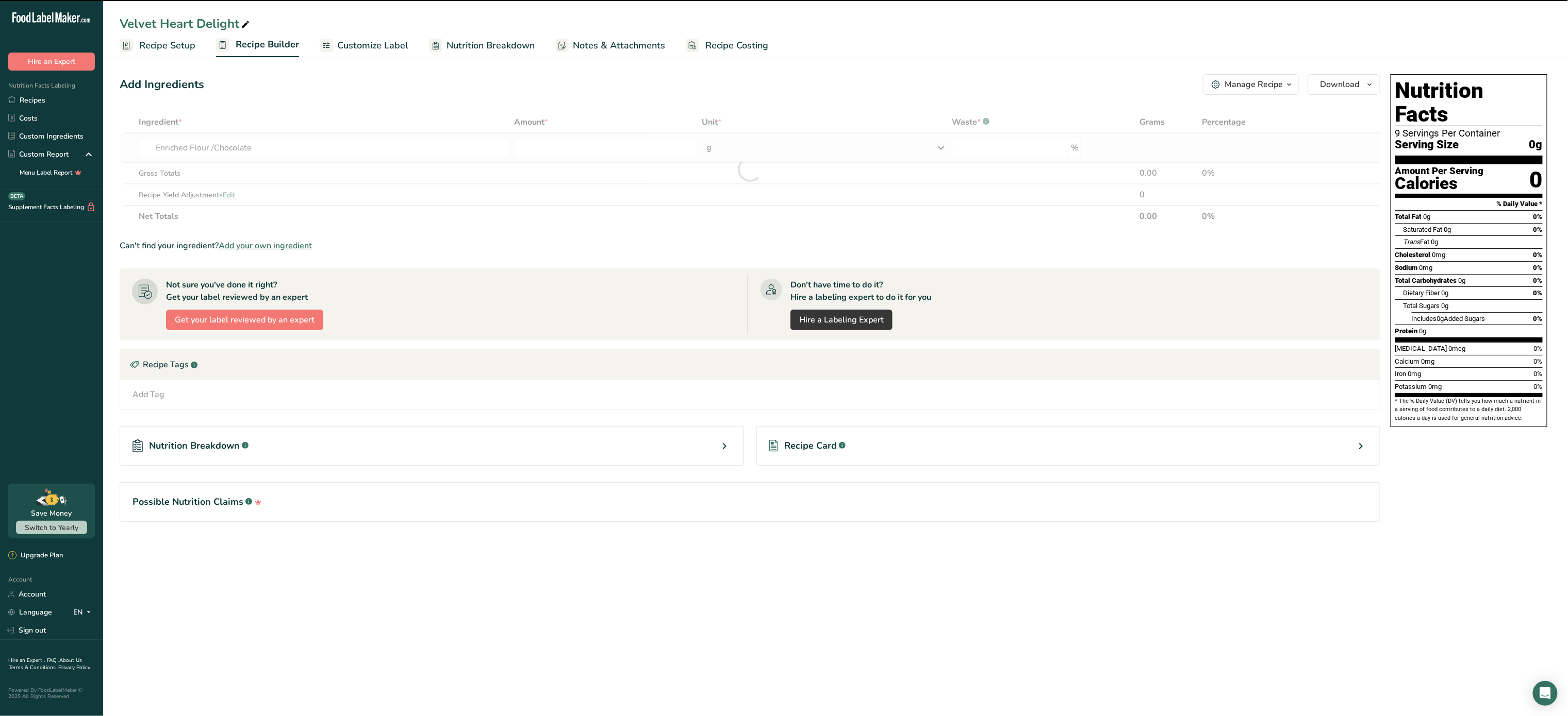
type input "0"
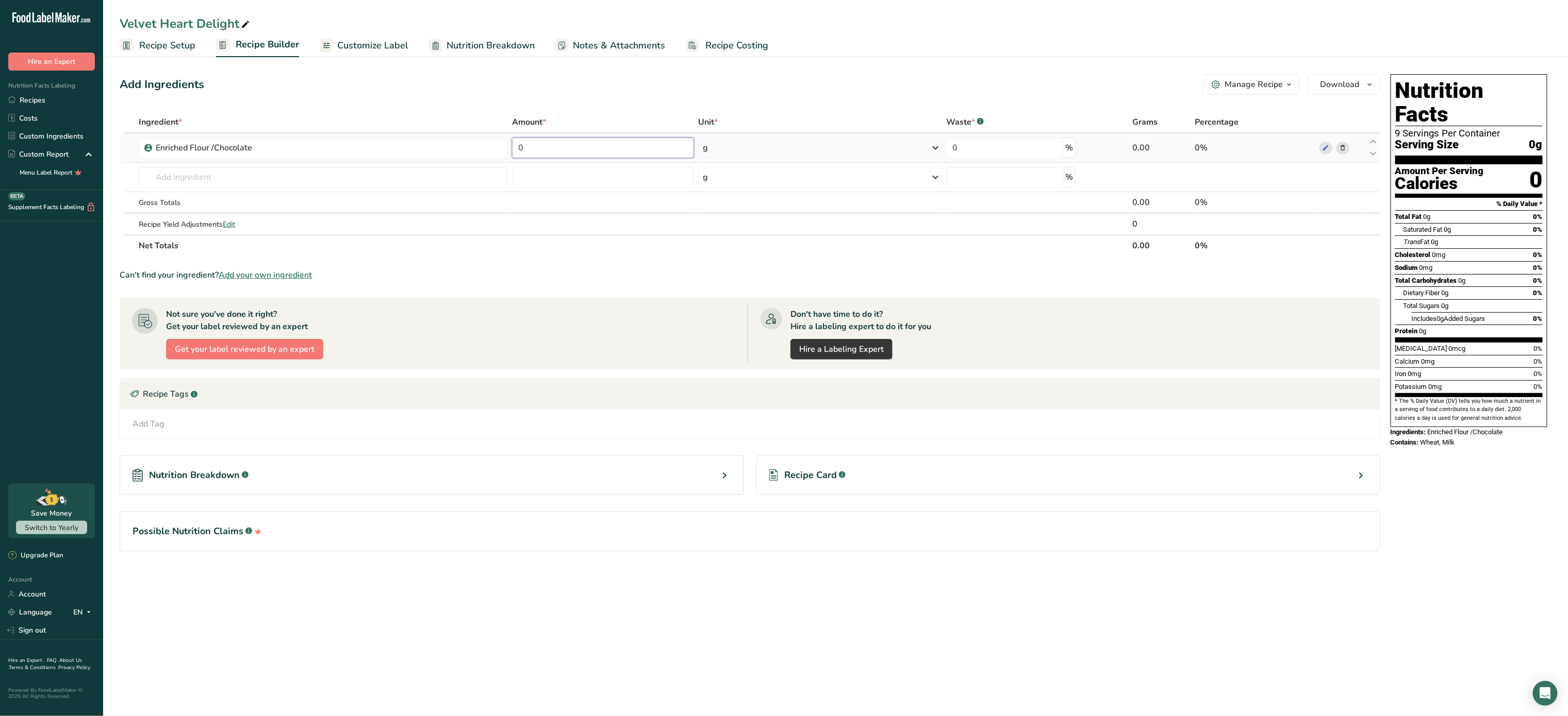
click at [597, 152] on input "0" at bounding box center [602, 147] width 182 height 21
type input "375"
click at [423, 183] on div "Ingredient * Amount * Unit * Waste * .a-a{fill:#347362;}.b-a{fill:#fff;} Grams …" at bounding box center [750, 184] width 1261 height 146
type input "Cream Chee"
click at [290, 241] on link "Philadelphia Cream Cheese" at bounding box center [323, 249] width 369 height 17
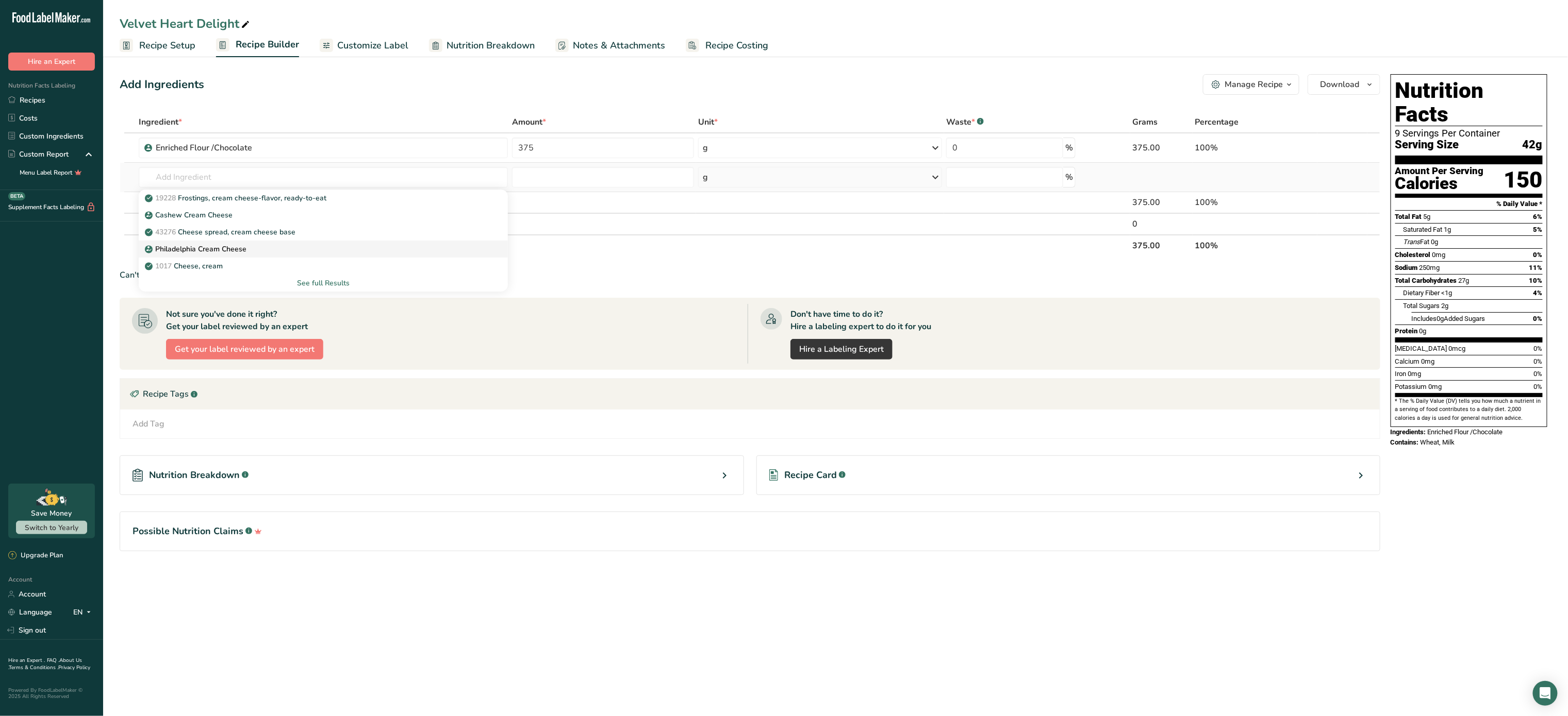
type input "Philadelphia Cream Cheese"
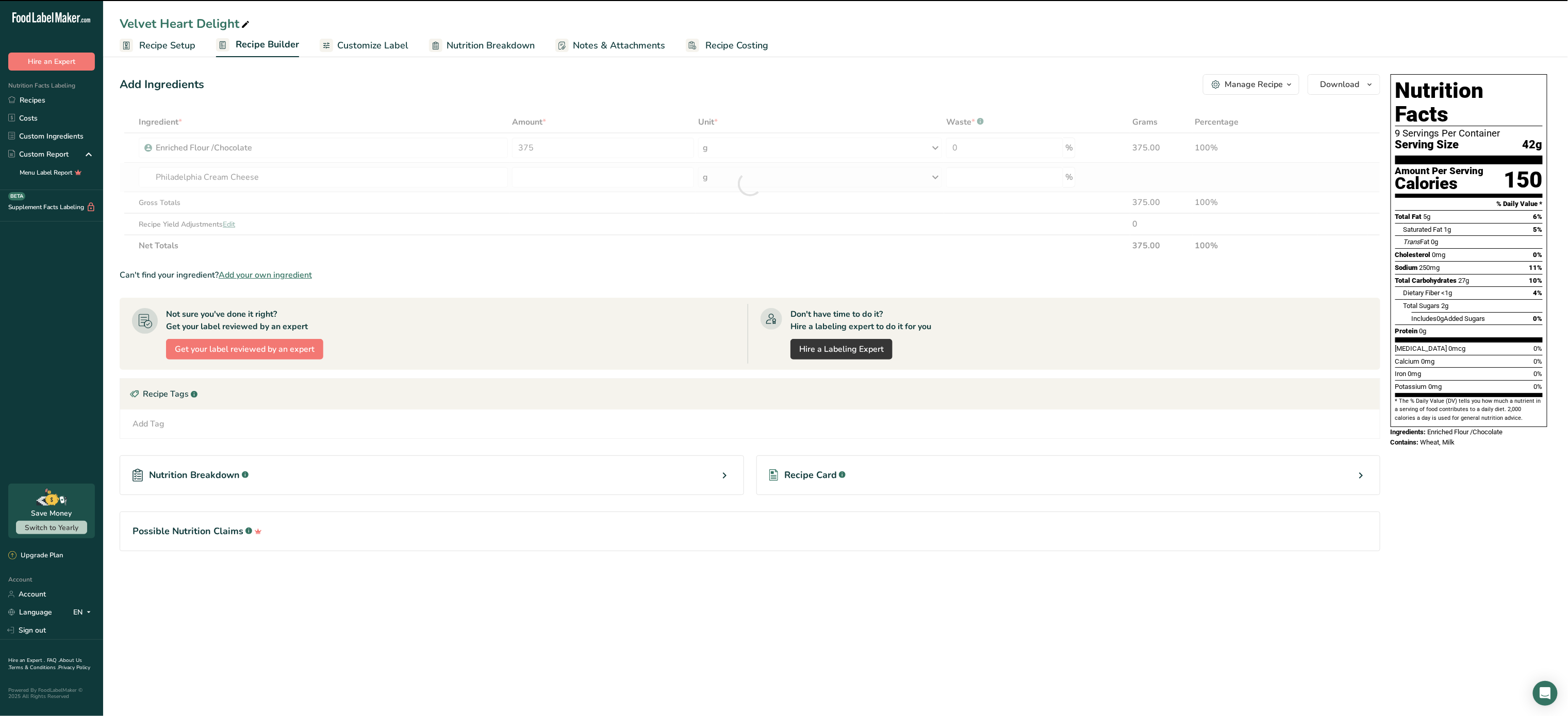
type input "0"
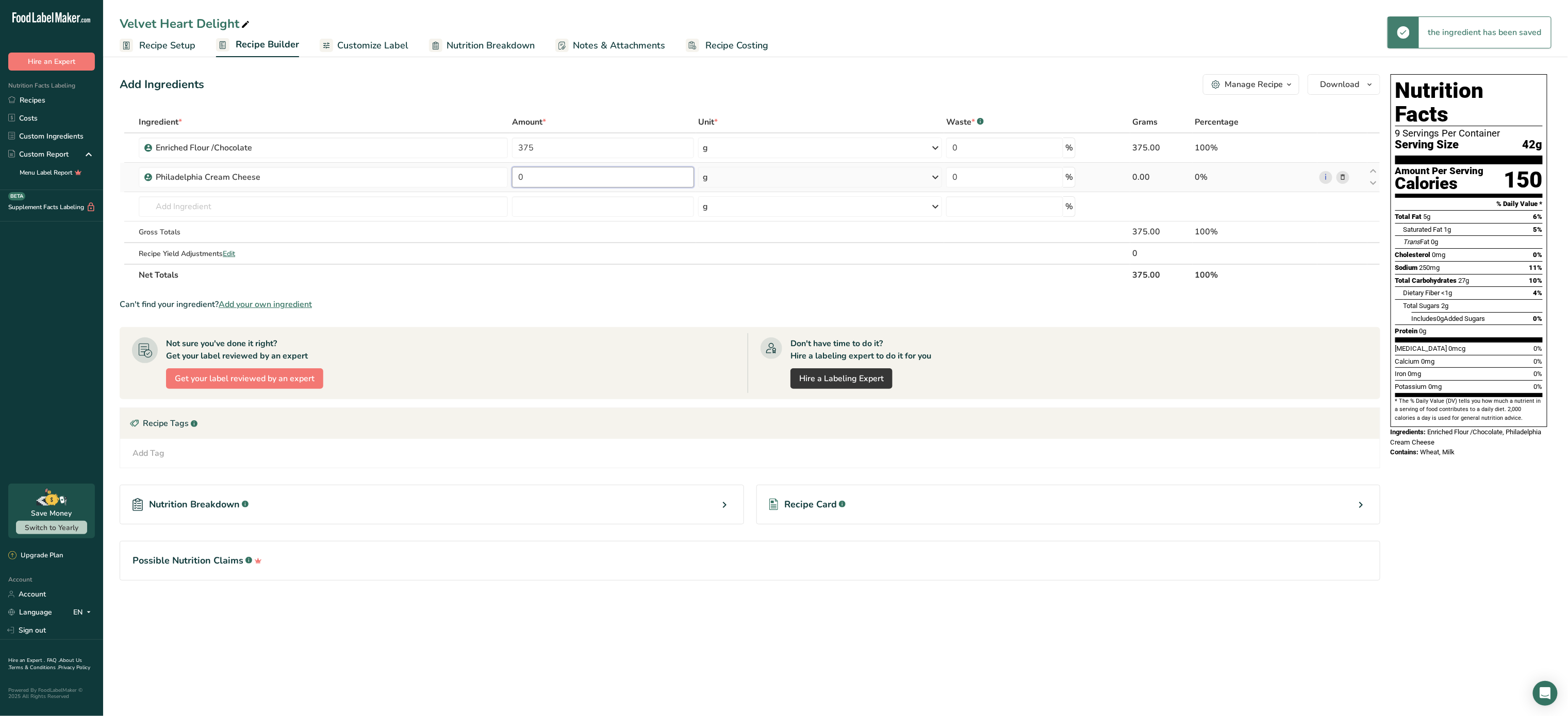
click at [548, 176] on input "0" at bounding box center [602, 177] width 182 height 21
type input "360"
click at [349, 214] on div "Ingredient * Amount * Unit * Waste * .a-a{fill:#347362;}.b-a{fill:#fff;} Grams …" at bounding box center [750, 198] width 1261 height 175
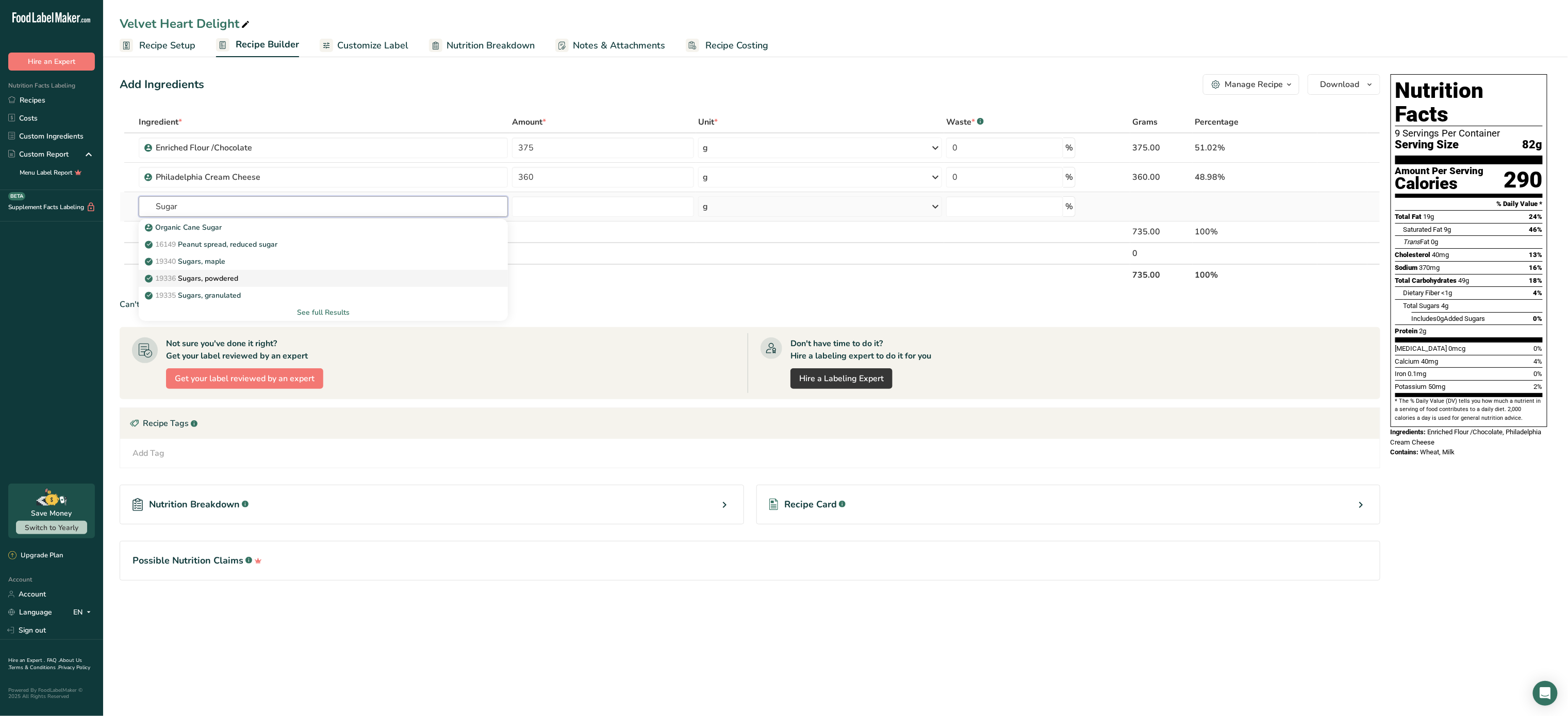
type input "Sugar"
click at [238, 274] on p "19336 Sugars, powdered" at bounding box center [192, 278] width 91 height 11
type input "Sugars, powdered"
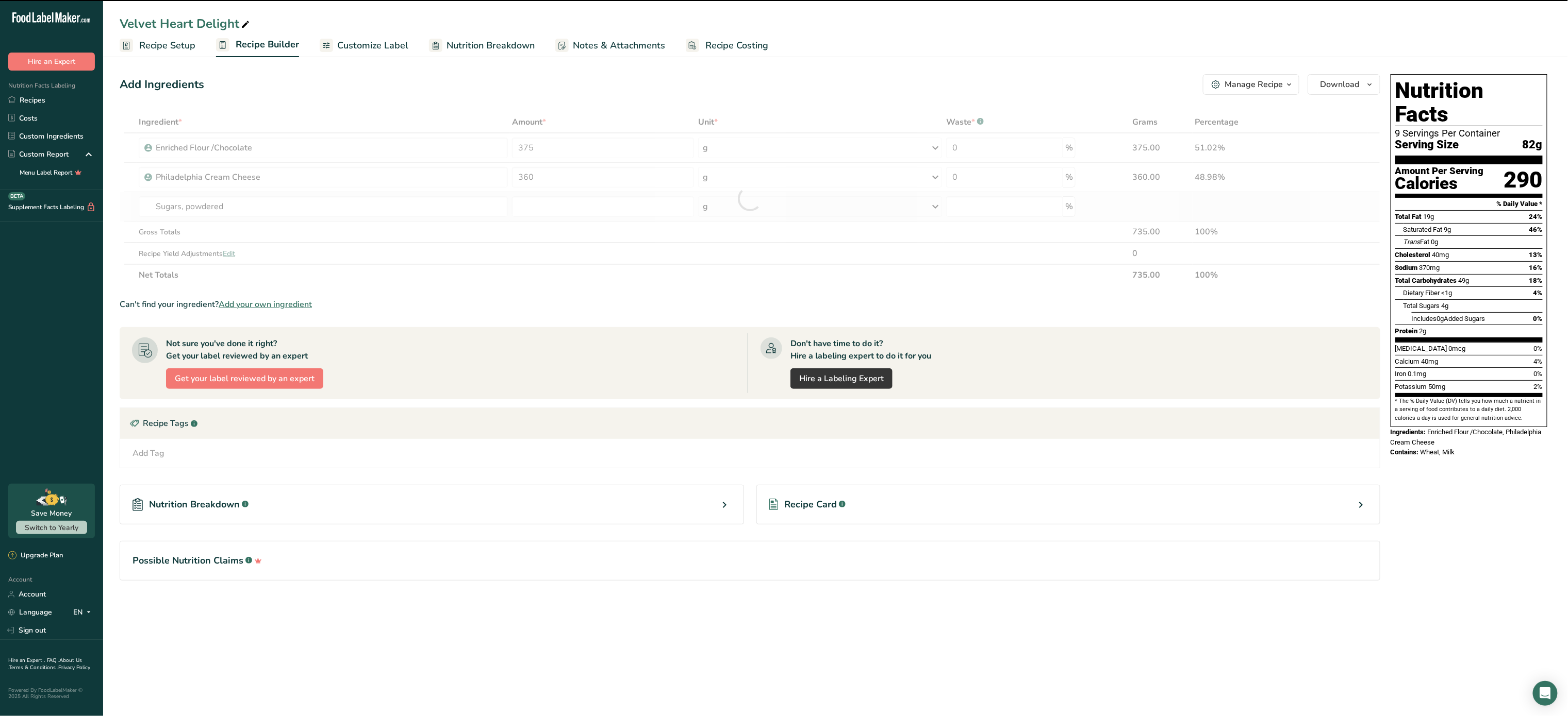
type input "0"
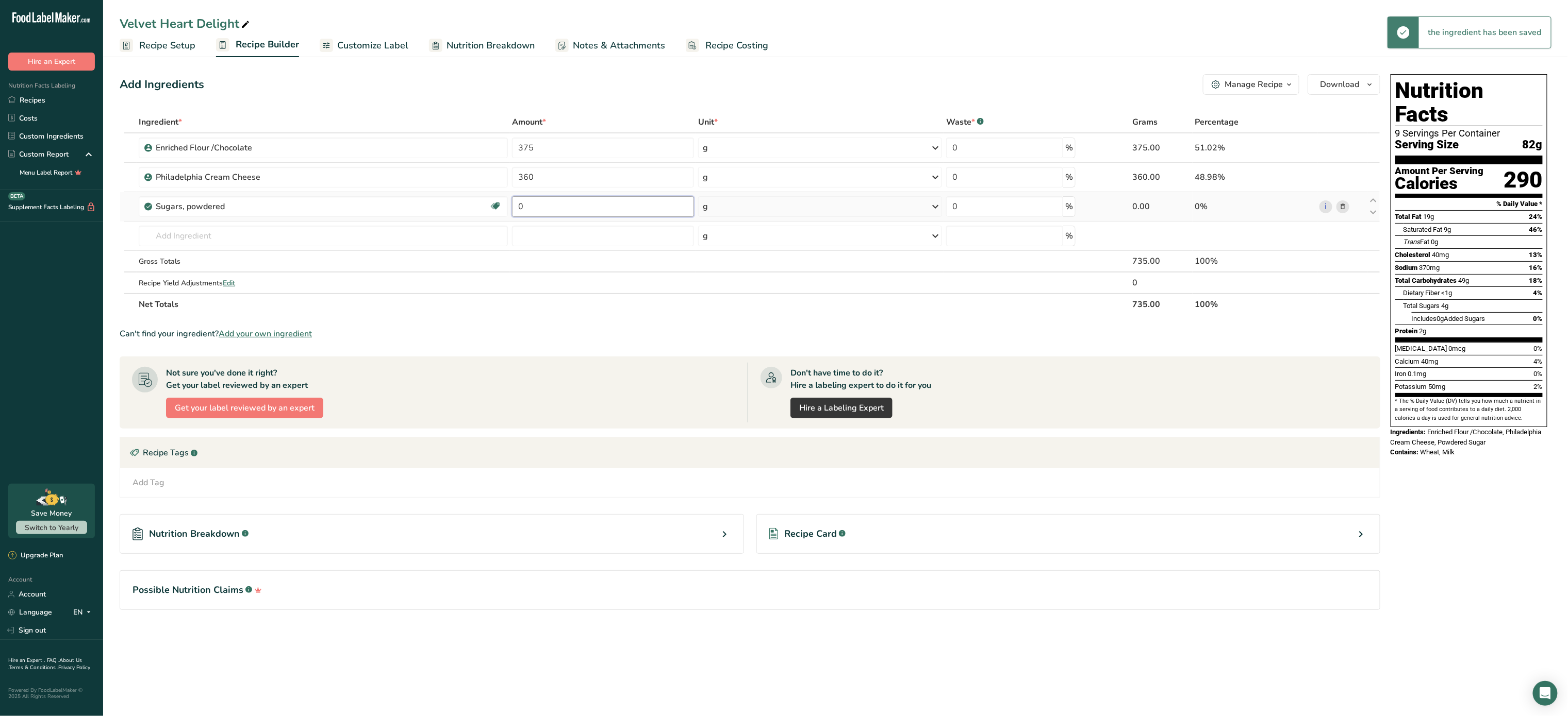
click at [613, 215] on input "0" at bounding box center [602, 206] width 182 height 21
type input "2"
click at [762, 207] on div "Ingredient * Amount * Unit * Waste * .a-a{fill:#347362;}.b-a{fill:#fff;} Grams …" at bounding box center [750, 214] width 1261 height 204
click at [762, 207] on div "g" at bounding box center [819, 206] width 244 height 21
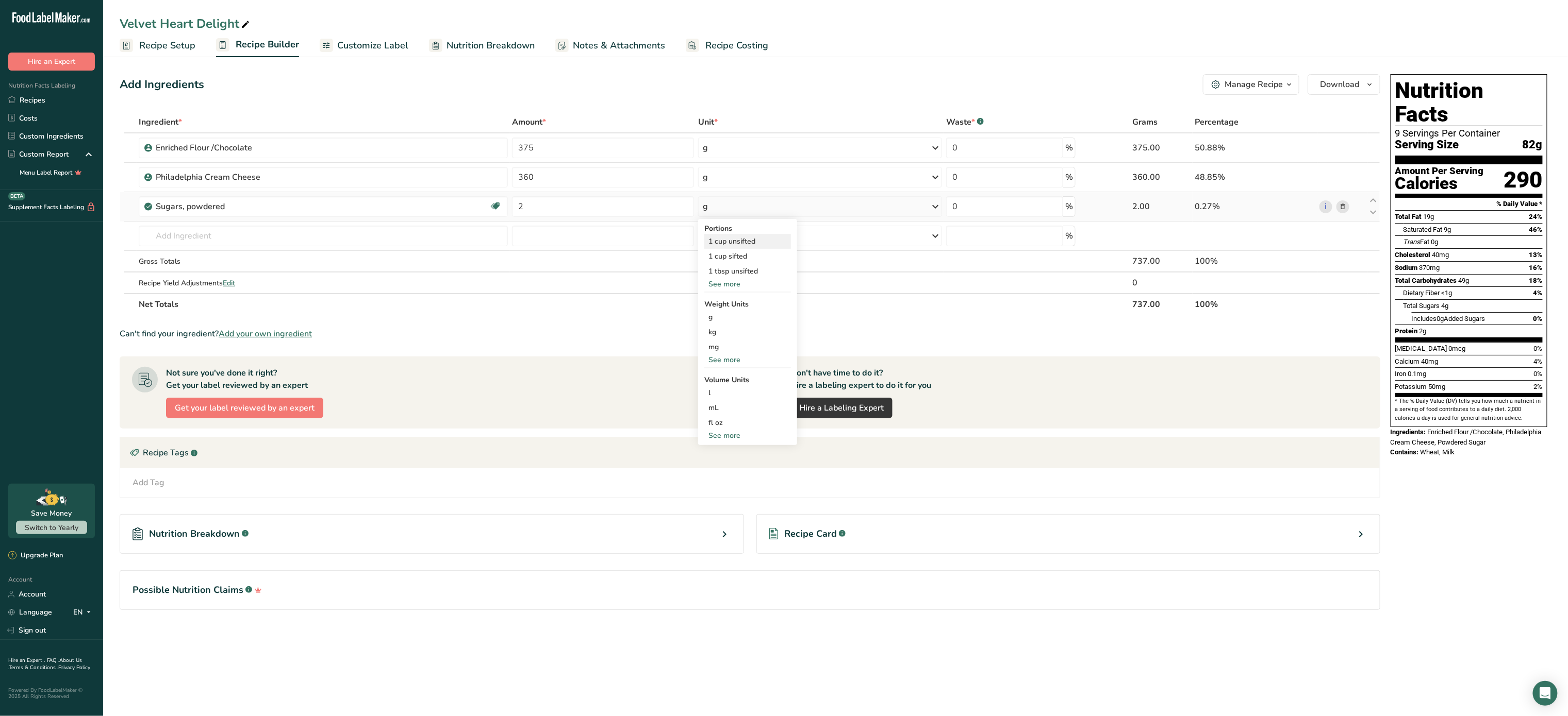
click at [763, 241] on div "1 cup unsifted" at bounding box center [747, 241] width 86 height 15
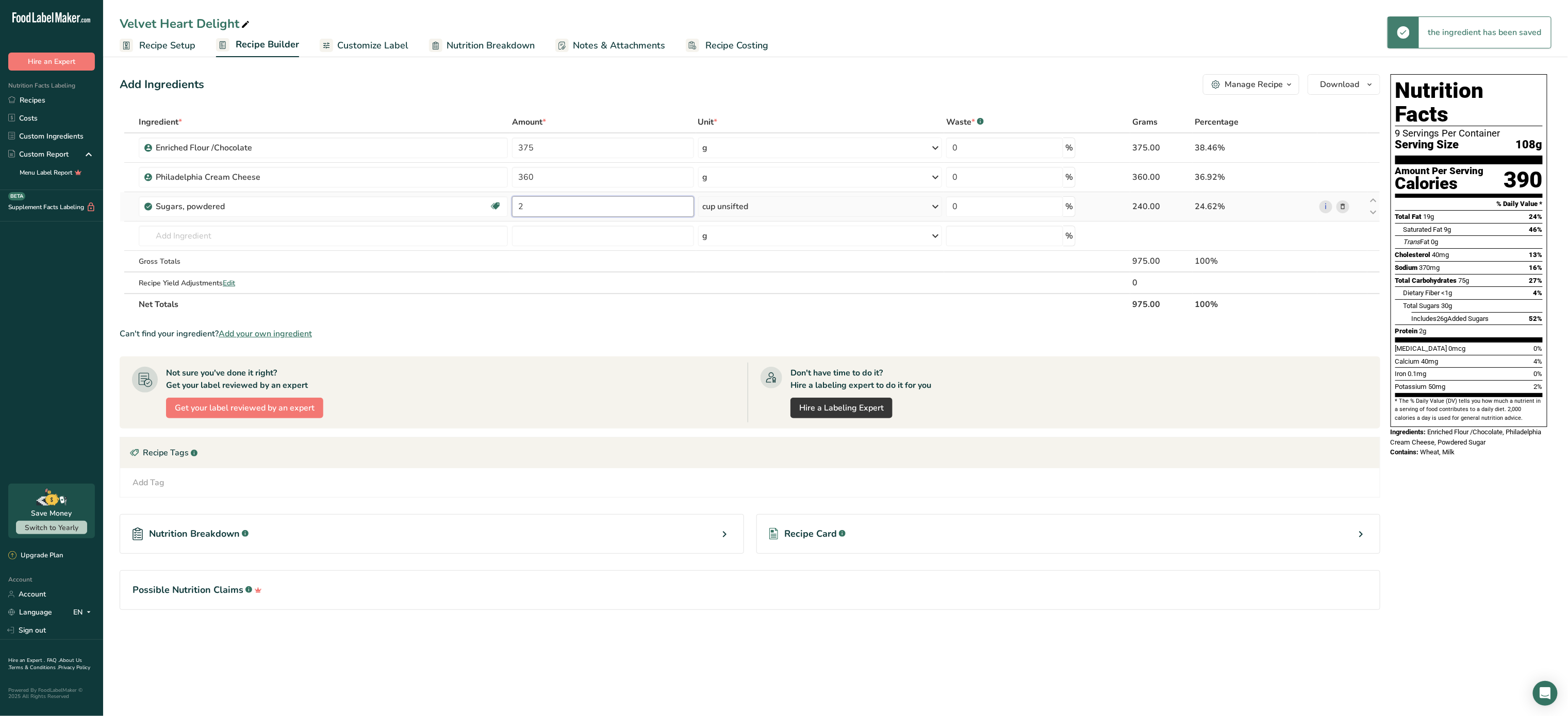
click at [600, 213] on input "2" at bounding box center [602, 206] width 182 height 21
type input "6"
click at [209, 238] on div "Ingredient * Amount * Unit * Waste * .a-a{fill:#347362;}.b-a{fill:#fff;} Grams …" at bounding box center [750, 214] width 1261 height 204
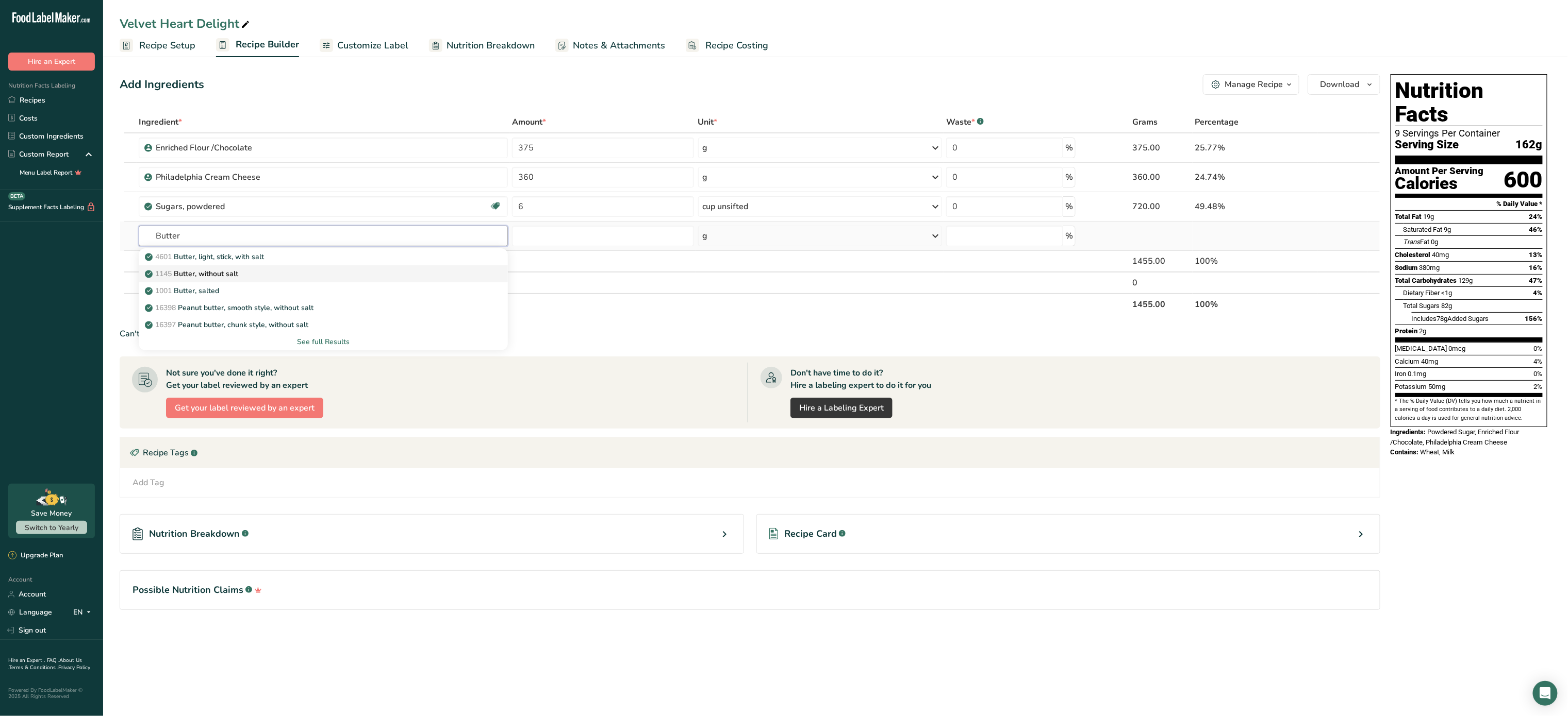
type input "Butter"
click at [231, 276] on p "1145 Butter, without salt" at bounding box center [192, 274] width 91 height 11
type input "Butter, without salt"
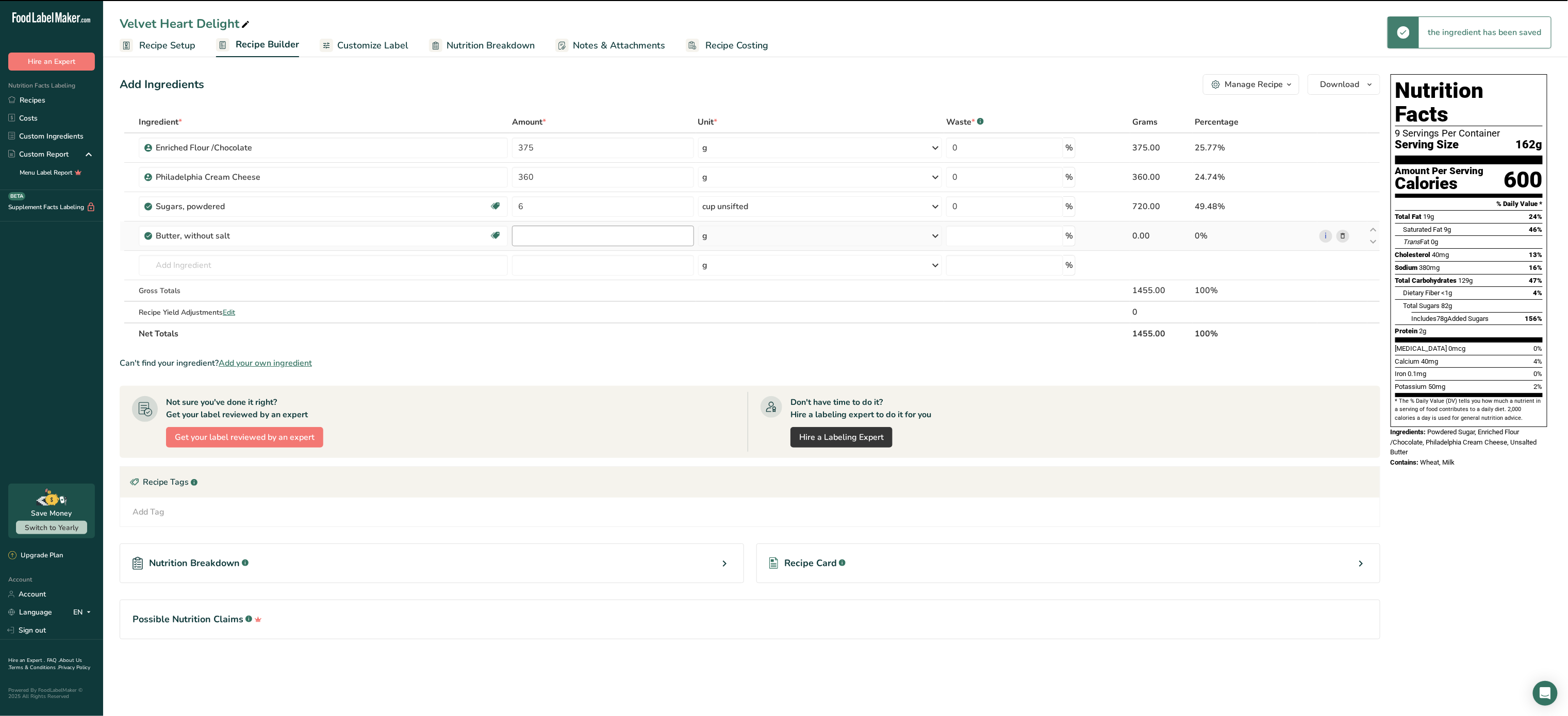
type input "0"
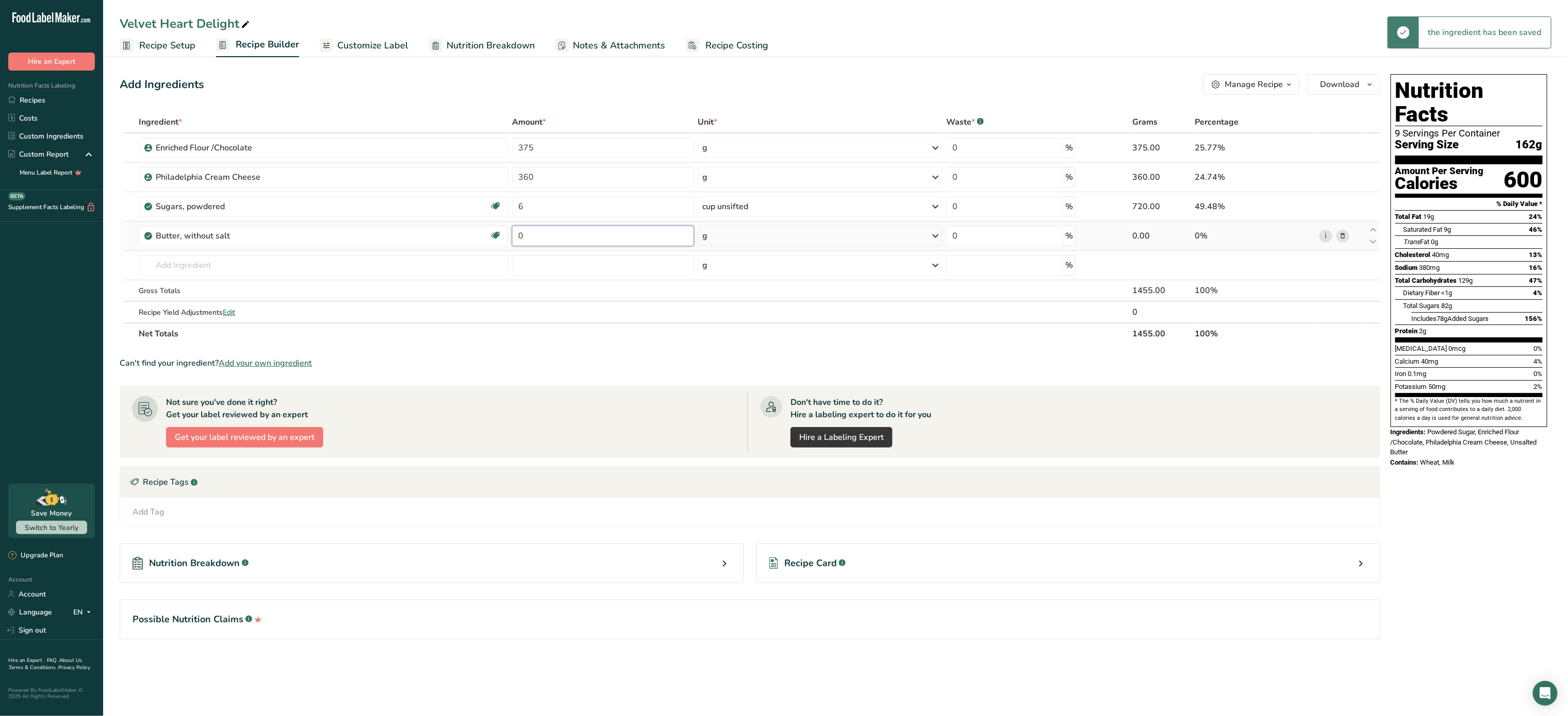
click at [577, 229] on input "0" at bounding box center [602, 236] width 182 height 21
type input "113"
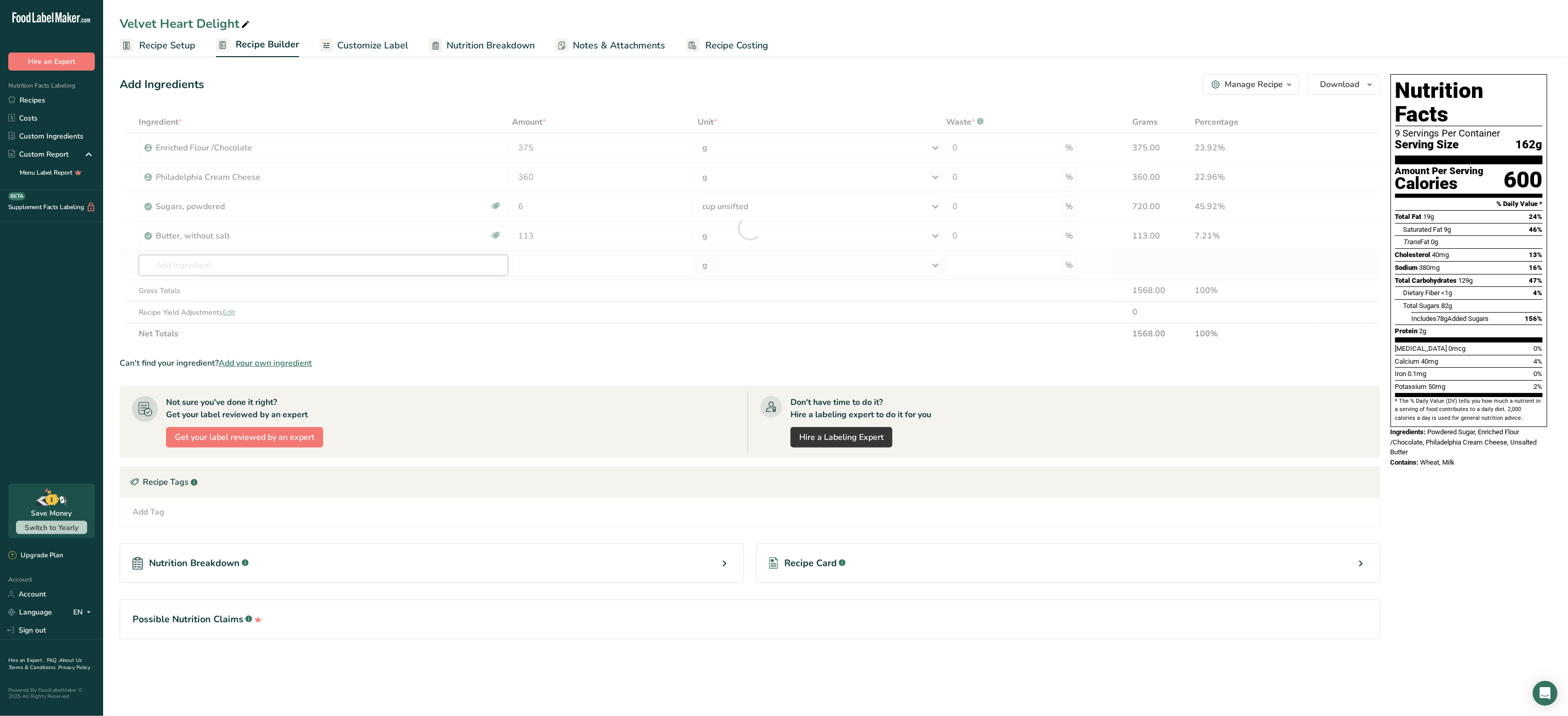
click at [367, 265] on div "Ingredient * Amount * Unit * Waste * .a-a{fill:#347362;}.b-a{fill:#fff;} Grams …" at bounding box center [750, 228] width 1261 height 234
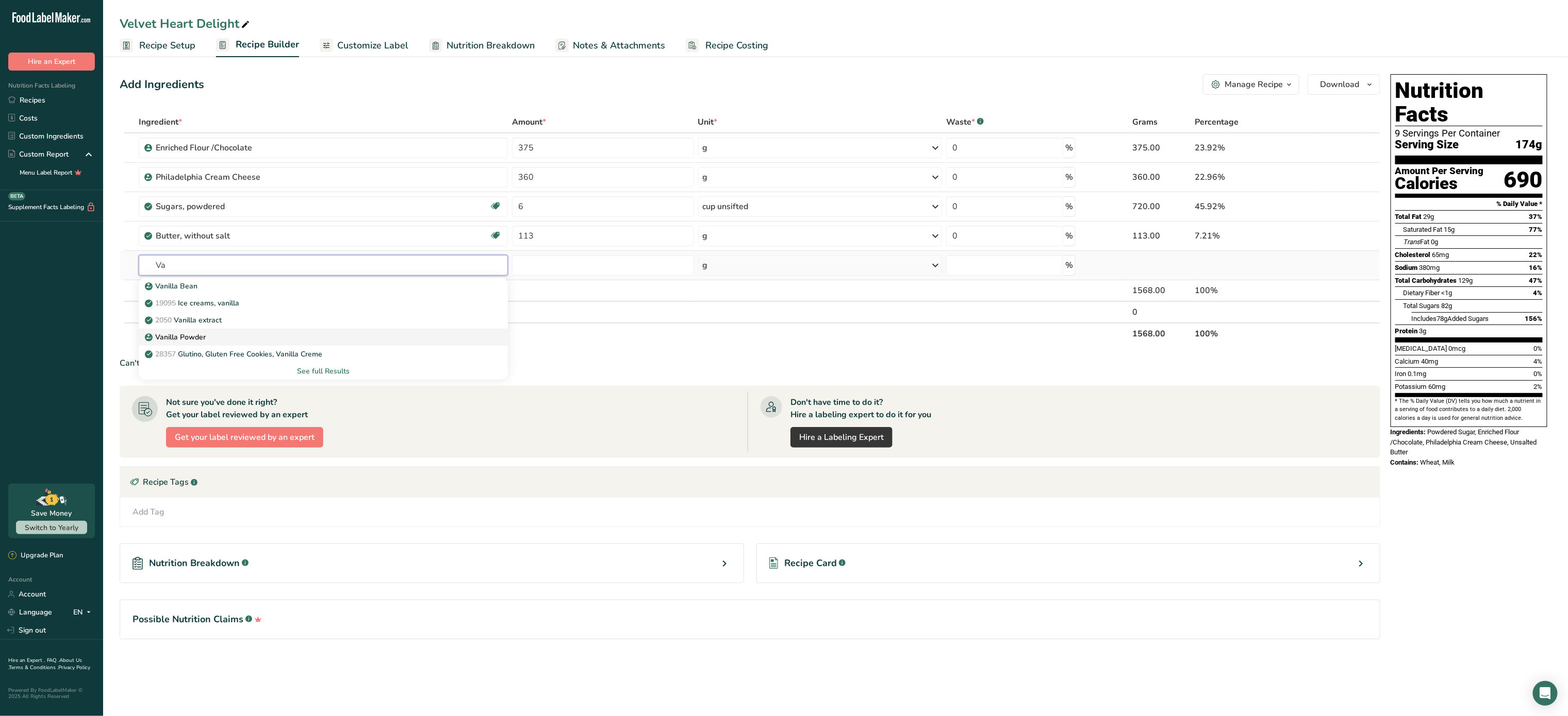
type input "V"
type input "Vainilla Extract"
click at [344, 374] on div "See full Results" at bounding box center [322, 371] width 353 height 11
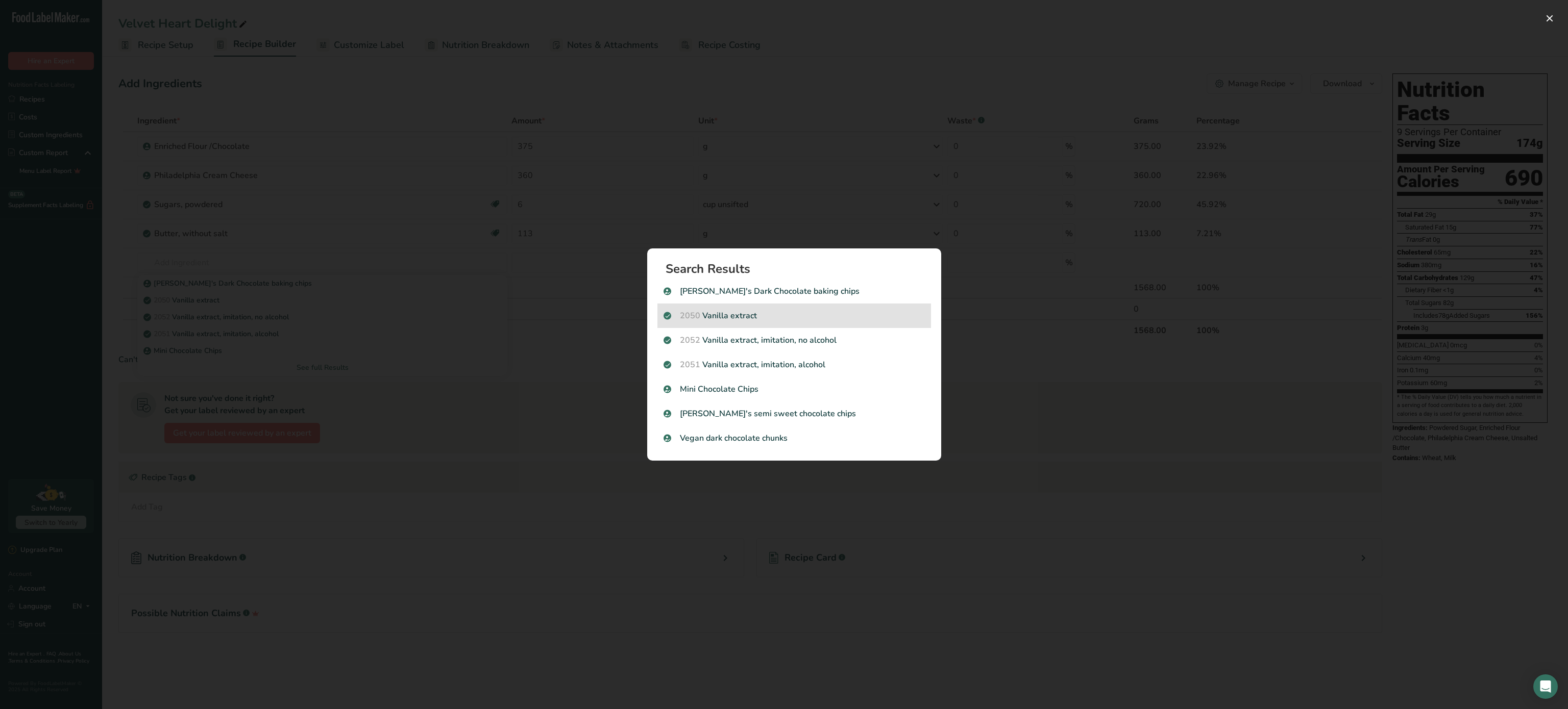
click at [783, 319] on p "2050 Vanilla extract" at bounding box center [794, 316] width 261 height 12
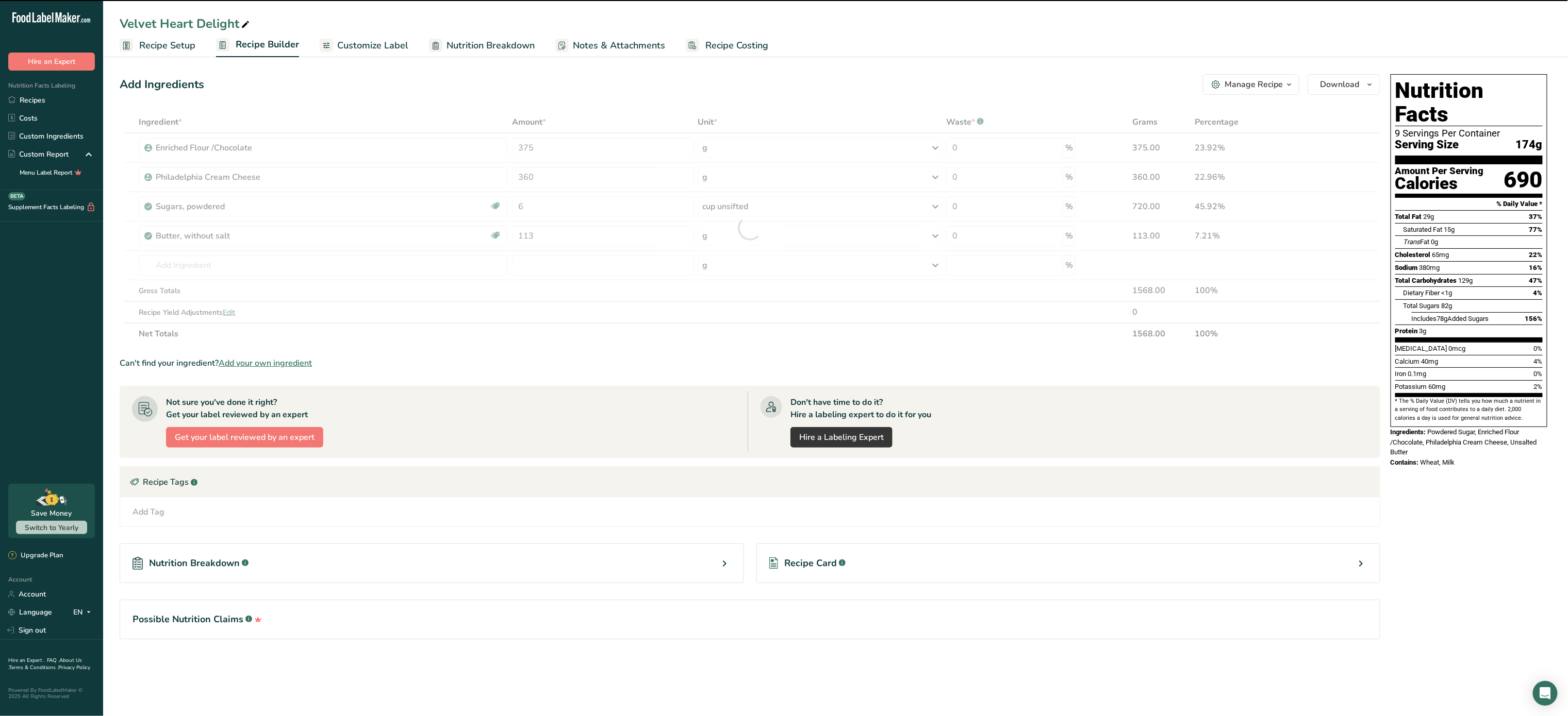
type input "0"
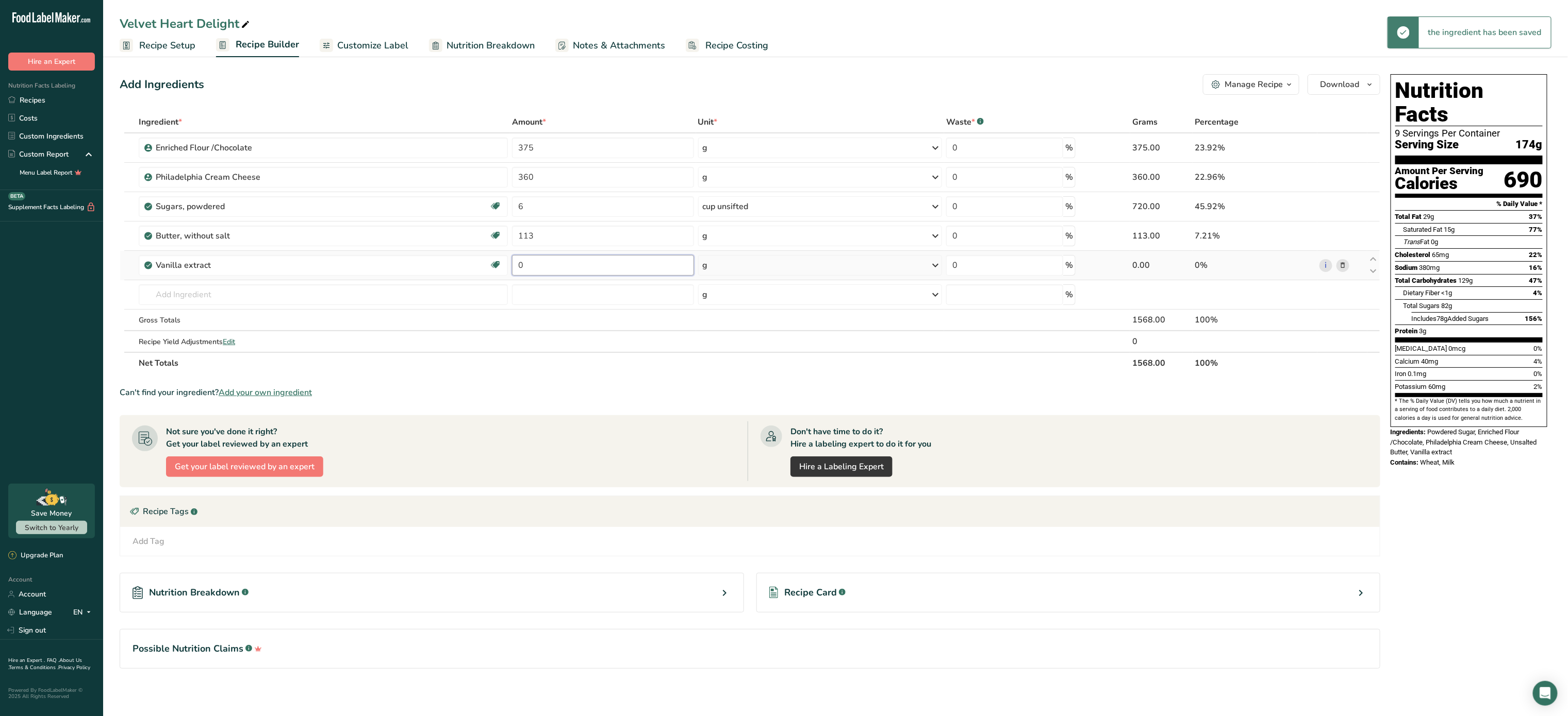
click at [622, 266] on input "0" at bounding box center [602, 265] width 182 height 21
click at [802, 256] on div "Ingredient * Amount * Unit * Waste * .a-a{fill:#347362;}.b-a{fill:#fff;} Grams …" at bounding box center [750, 243] width 1261 height 263
click at [801, 260] on div "g" at bounding box center [820, 265] width 245 height 21
click at [728, 301] on div "1 tsp" at bounding box center [747, 301] width 86 height 15
click at [602, 266] on input "0" at bounding box center [602, 265] width 182 height 21
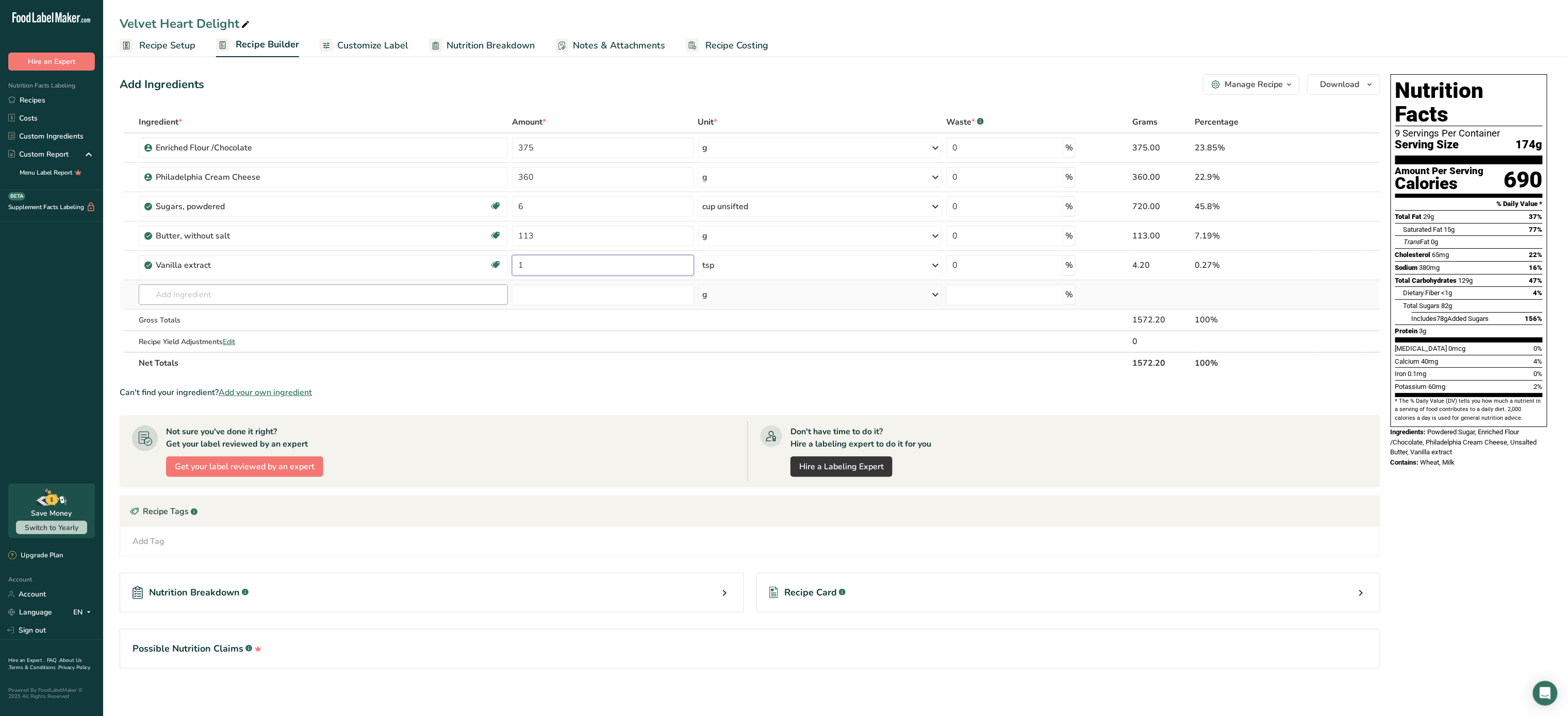
type input "1"
click at [413, 293] on div "Ingredient * Amount * Unit * Waste * .a-a{fill:#347362;}.b-a{fill:#fff;} Grams …" at bounding box center [750, 243] width 1261 height 263
type input "potas"
click at [255, 316] on div "Potassium Sorbate" at bounding box center [314, 315] width 336 height 11
type input "Potassium Sorbate"
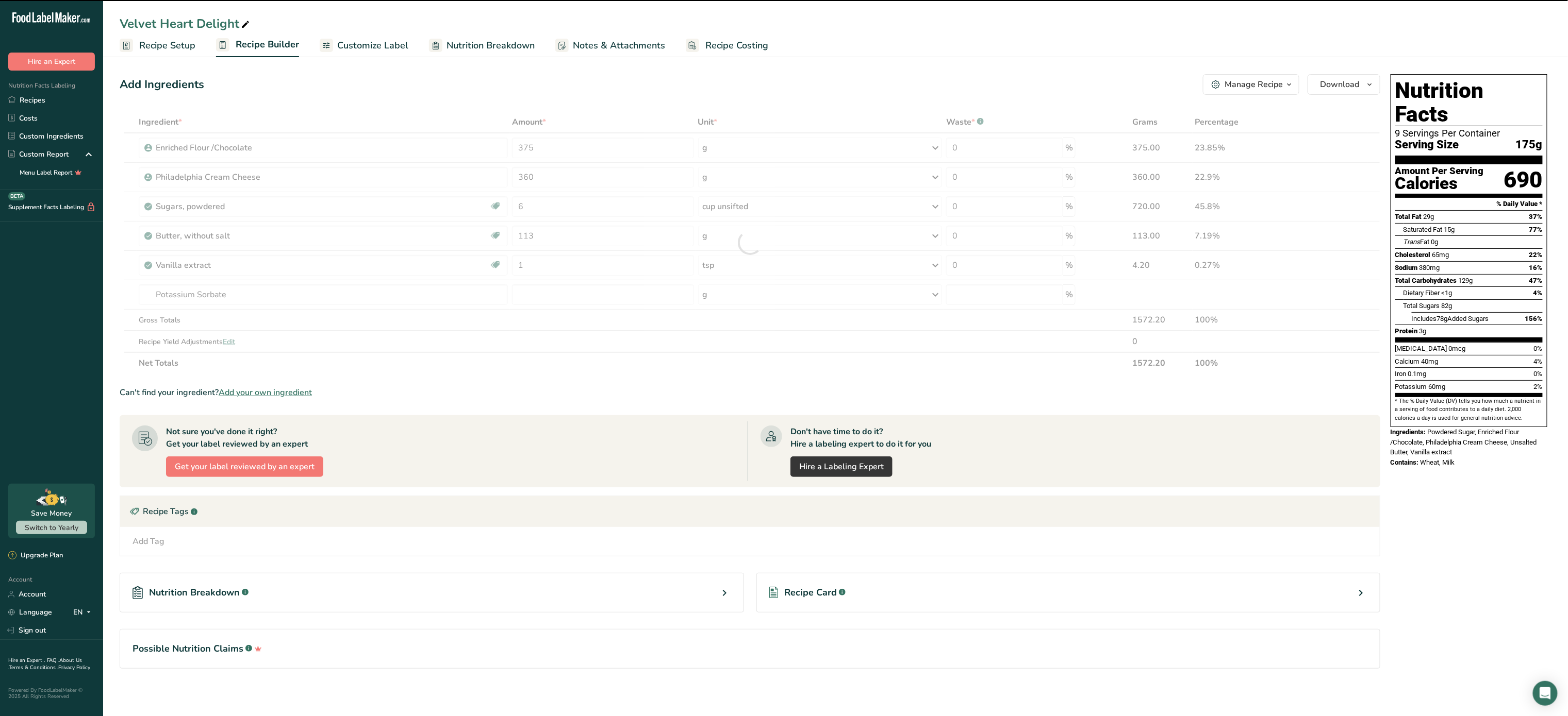
type input "0"
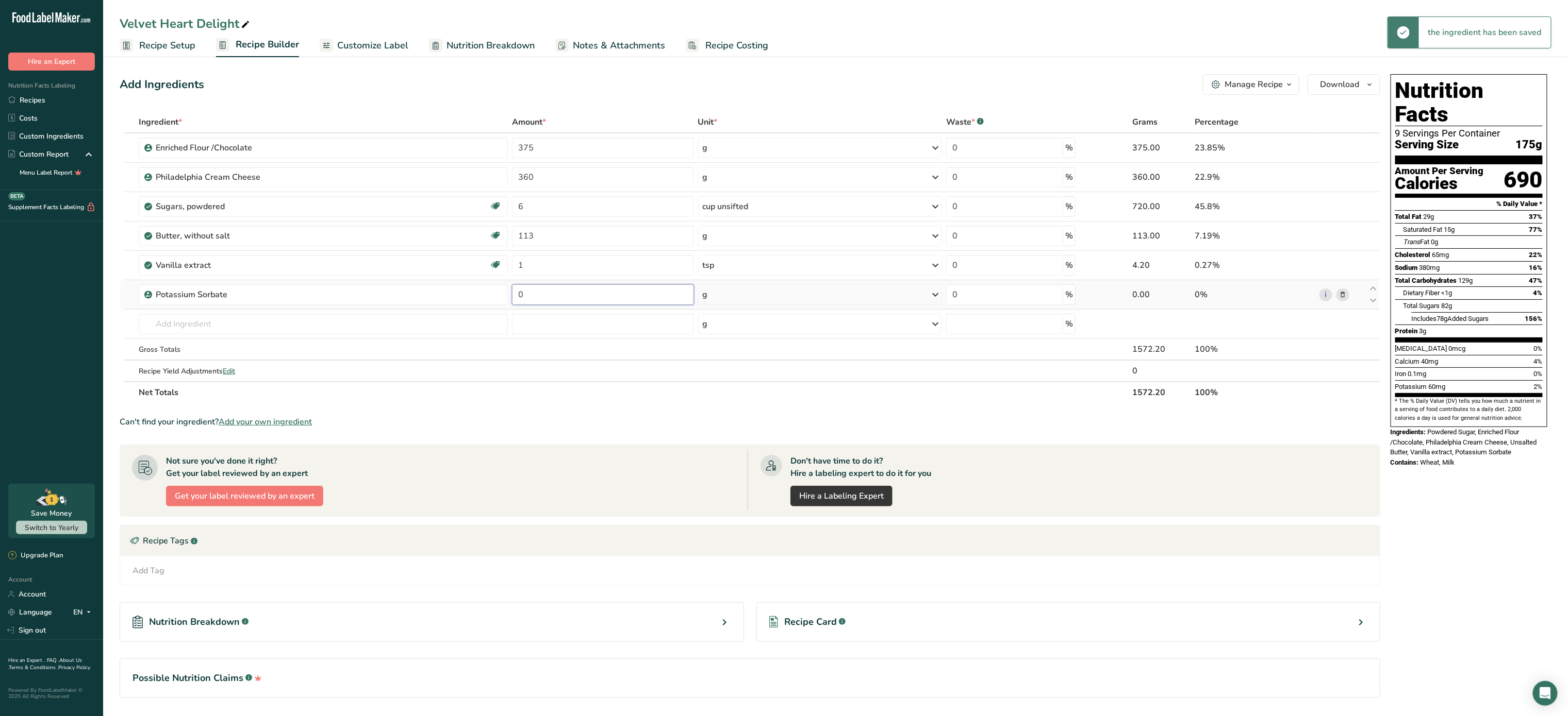
click at [542, 291] on input "0" at bounding box center [602, 295] width 182 height 21
type input "1"
click at [364, 321] on div "Ingredient * Amount * Unit * Waste * .a-a{fill:#347362;}.b-a{fill:#fff;} Grams …" at bounding box center [750, 257] width 1261 height 292
click at [373, 40] on span "Customize Label" at bounding box center [372, 45] width 71 height 14
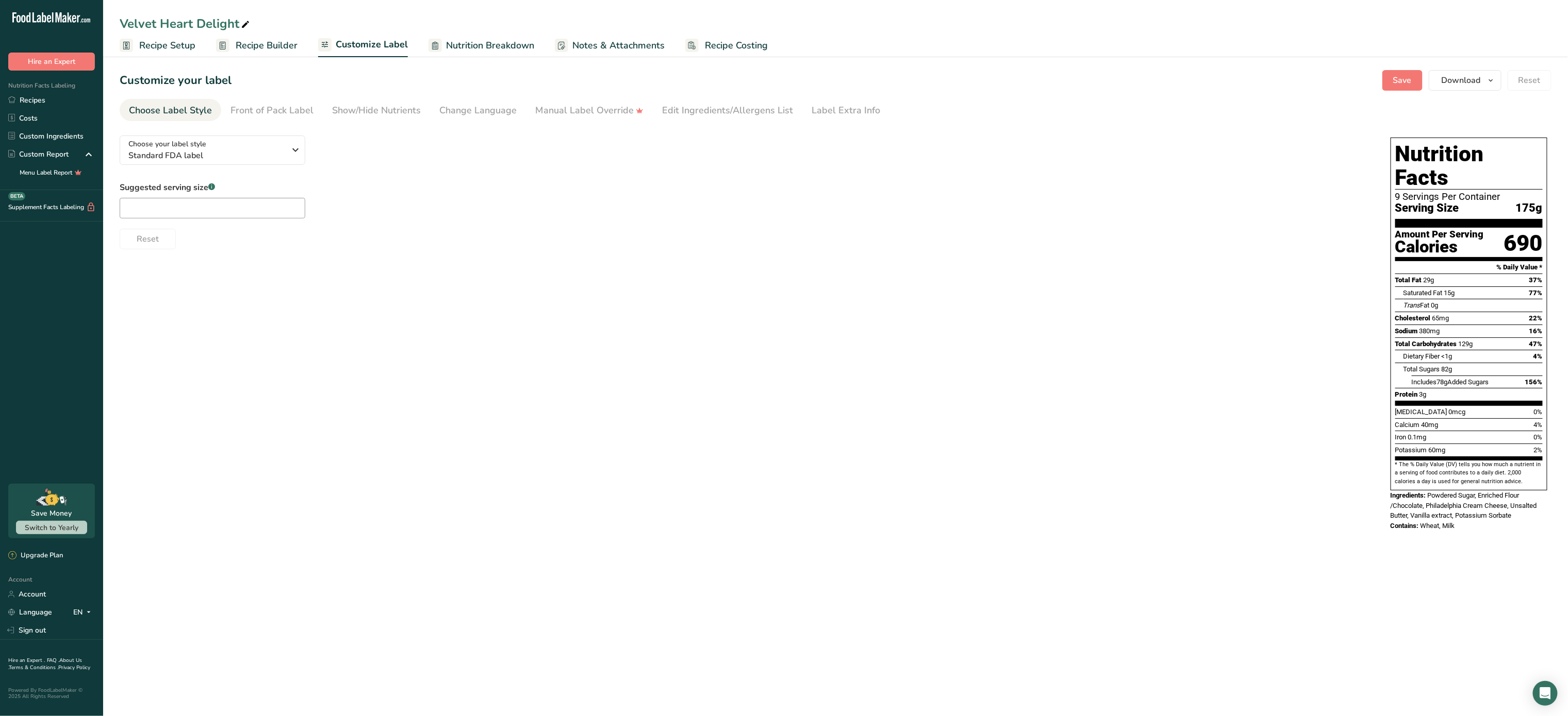
click at [475, 39] on span "Nutrition Breakdown" at bounding box center [489, 45] width 88 height 14
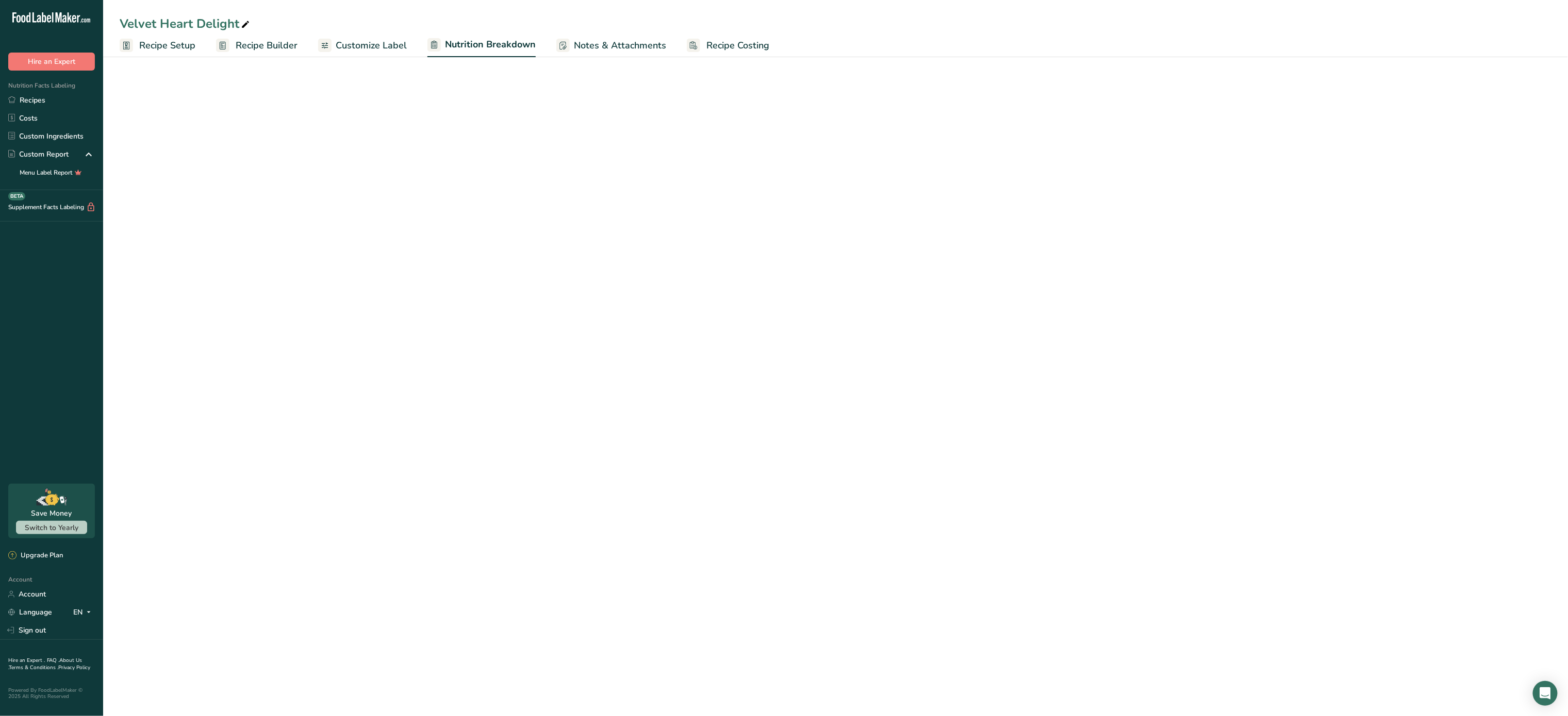
select select "Calories"
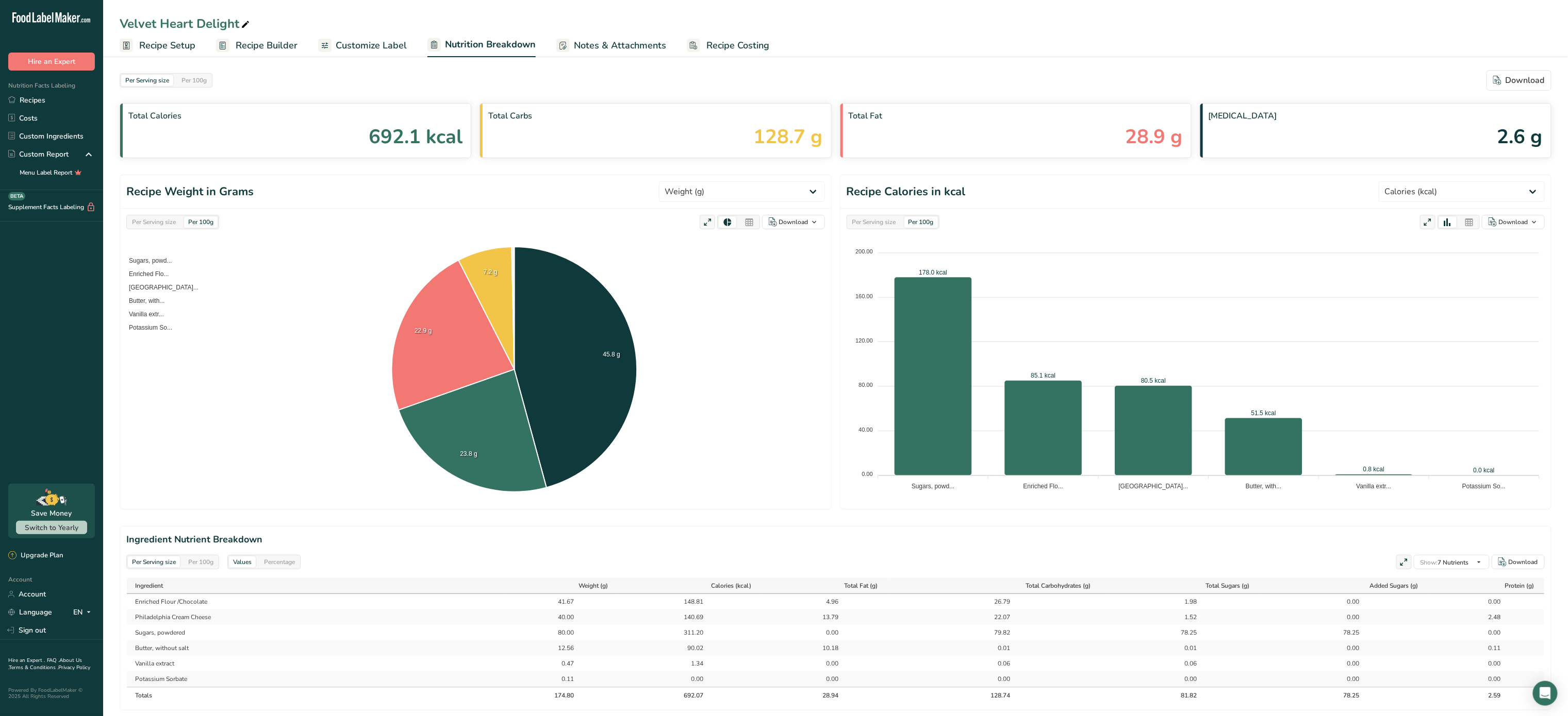
click at [749, 44] on span "Recipe Costing" at bounding box center [737, 45] width 63 height 14
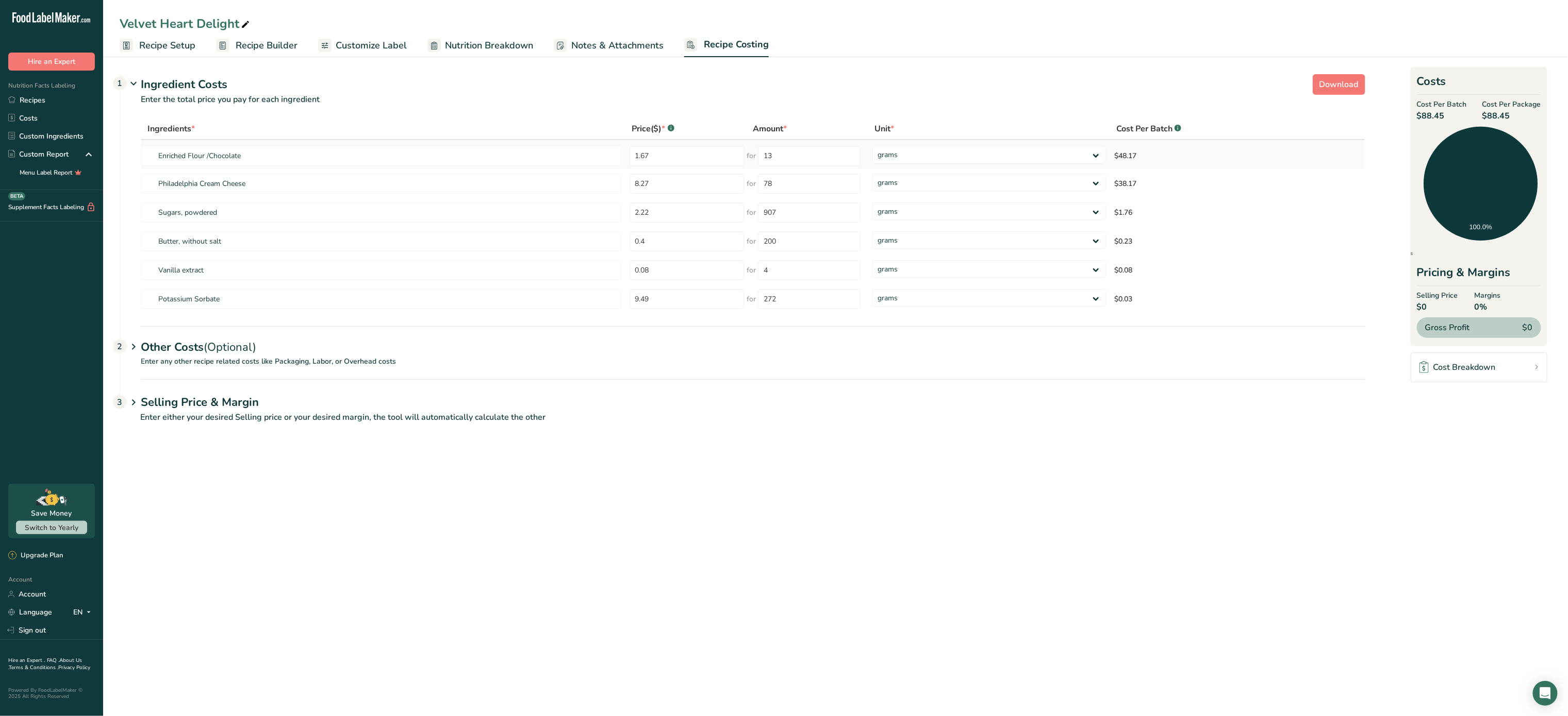
click at [823, 166] on td "for 13" at bounding box center [807, 154] width 121 height 28
click at [828, 160] on input "13" at bounding box center [809, 156] width 102 height 20
type input "1"
type input "375"
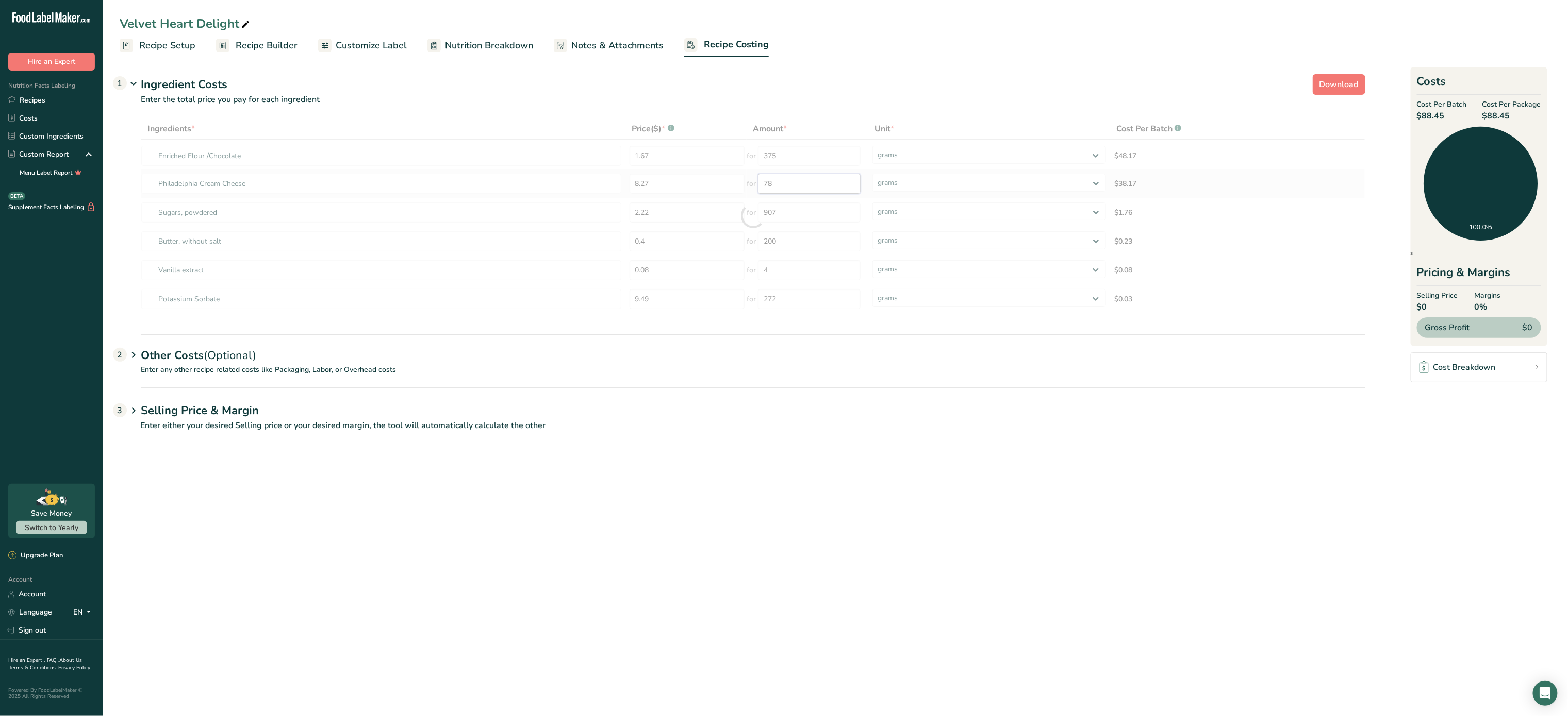
click at [812, 174] on div "Ingredients * Price($) * .a-a{fill:#347362;}.b-a{fill:#fff;} Amount * Unit * Co…" at bounding box center [753, 216] width 1225 height 196
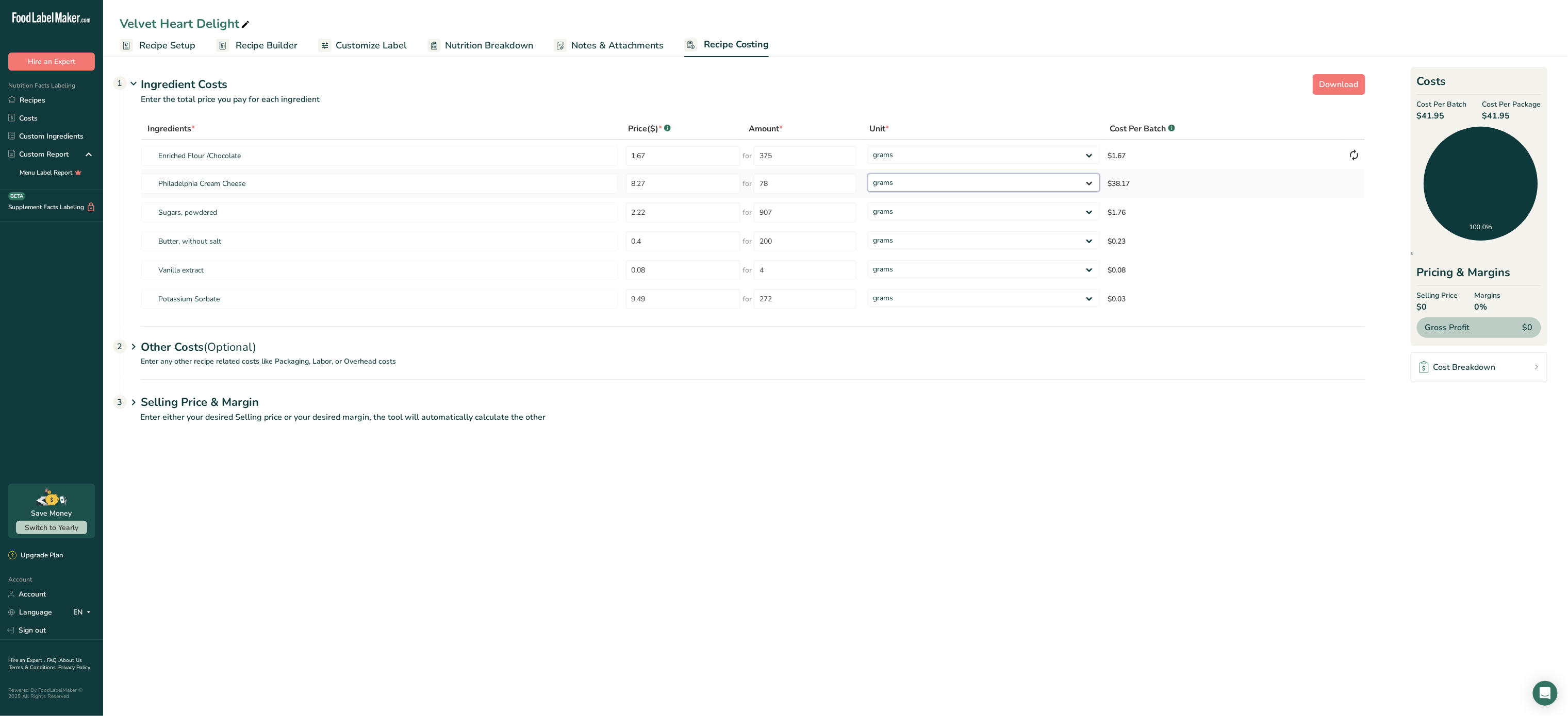
click at [907, 184] on select "grams kg mg mcg lb oz" at bounding box center [983, 183] width 232 height 18
select select "5"
click at [868, 173] on select "grams kg mg mcg lb oz" at bounding box center [983, 183] width 232 height 18
click at [709, 245] on input "0.4" at bounding box center [683, 241] width 115 height 20
type input "0"
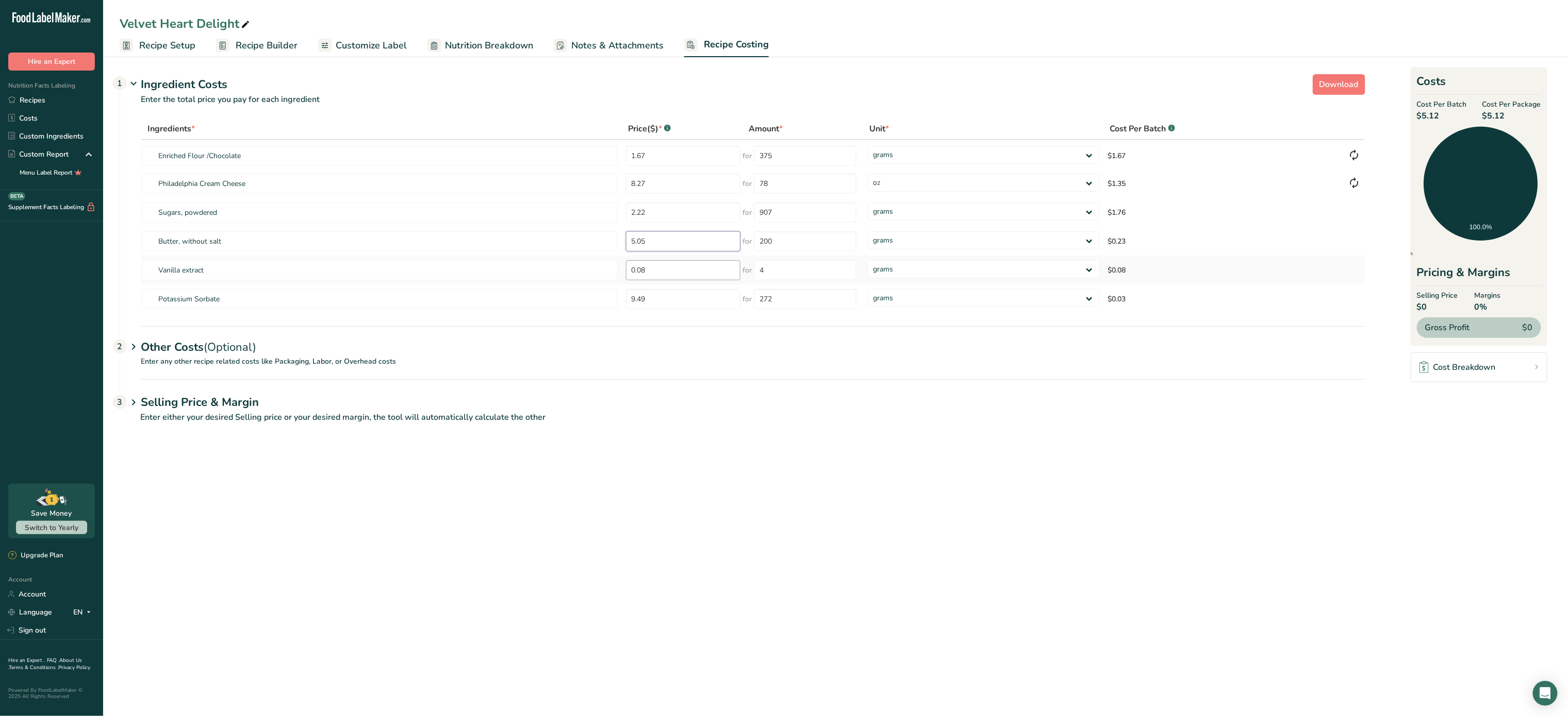
type input "5.05"
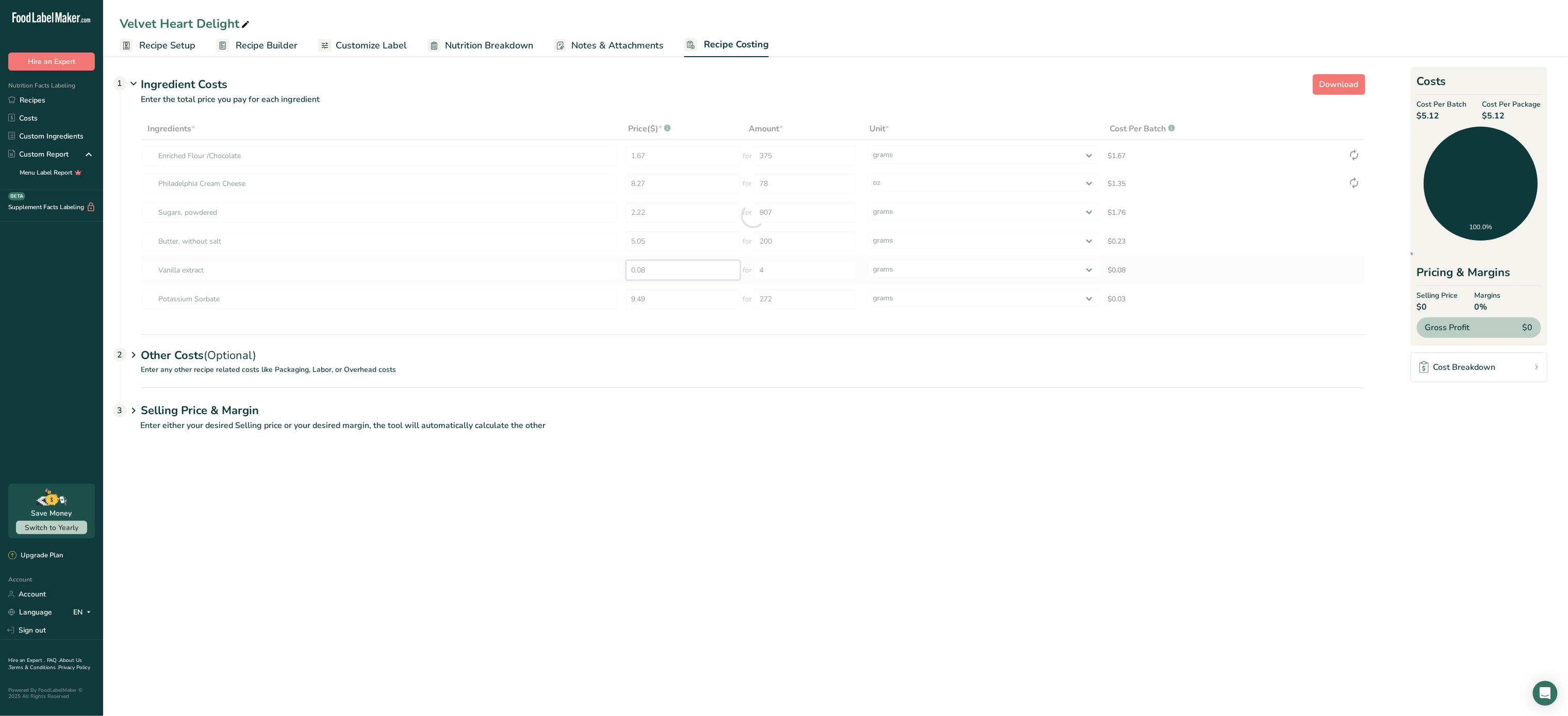
click at [694, 266] on div "Ingredients * Price($) * .a-a{fill:#347362;}.b-a{fill:#fff;} Amount * Unit * Co…" at bounding box center [753, 216] width 1225 height 196
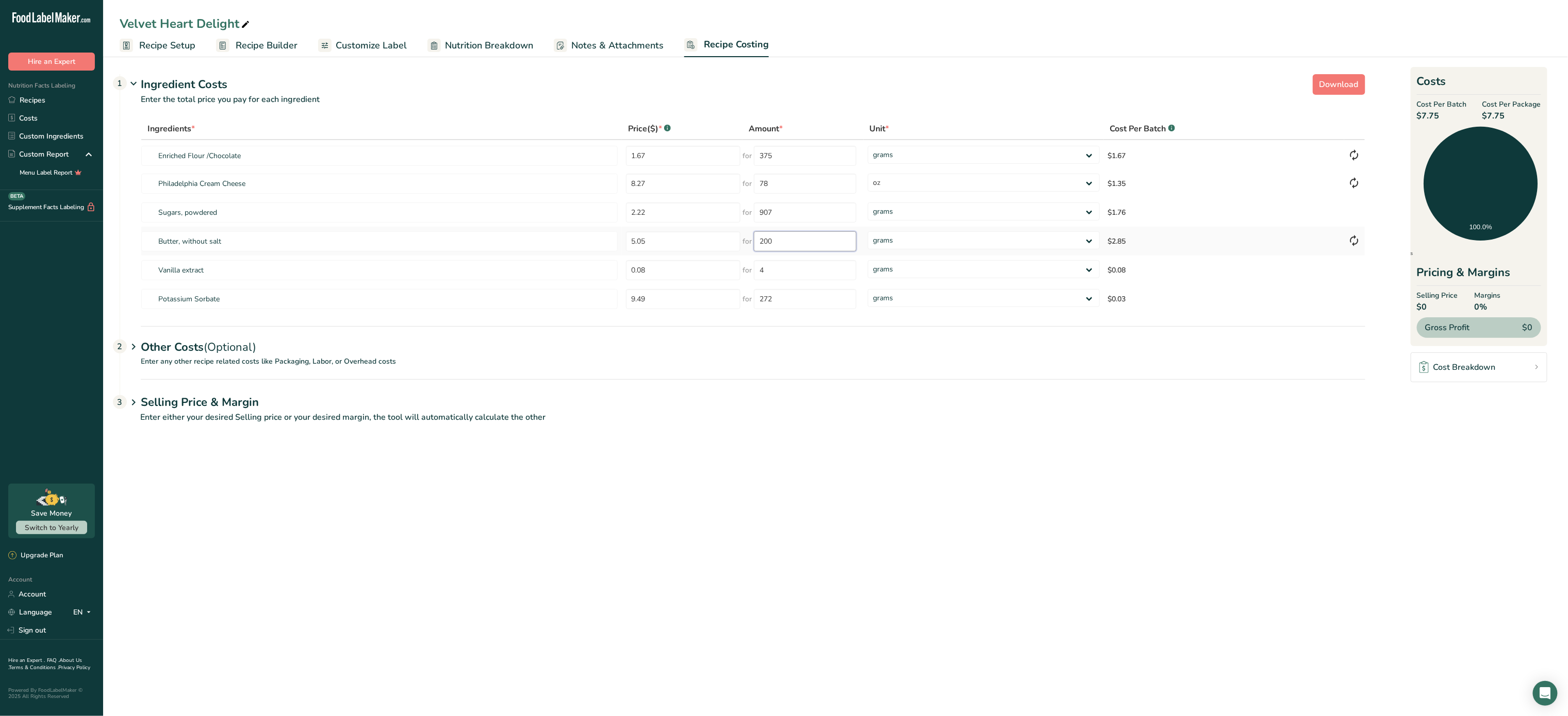
click at [790, 243] on input "200" at bounding box center [805, 241] width 102 height 20
type input "2"
type input "460"
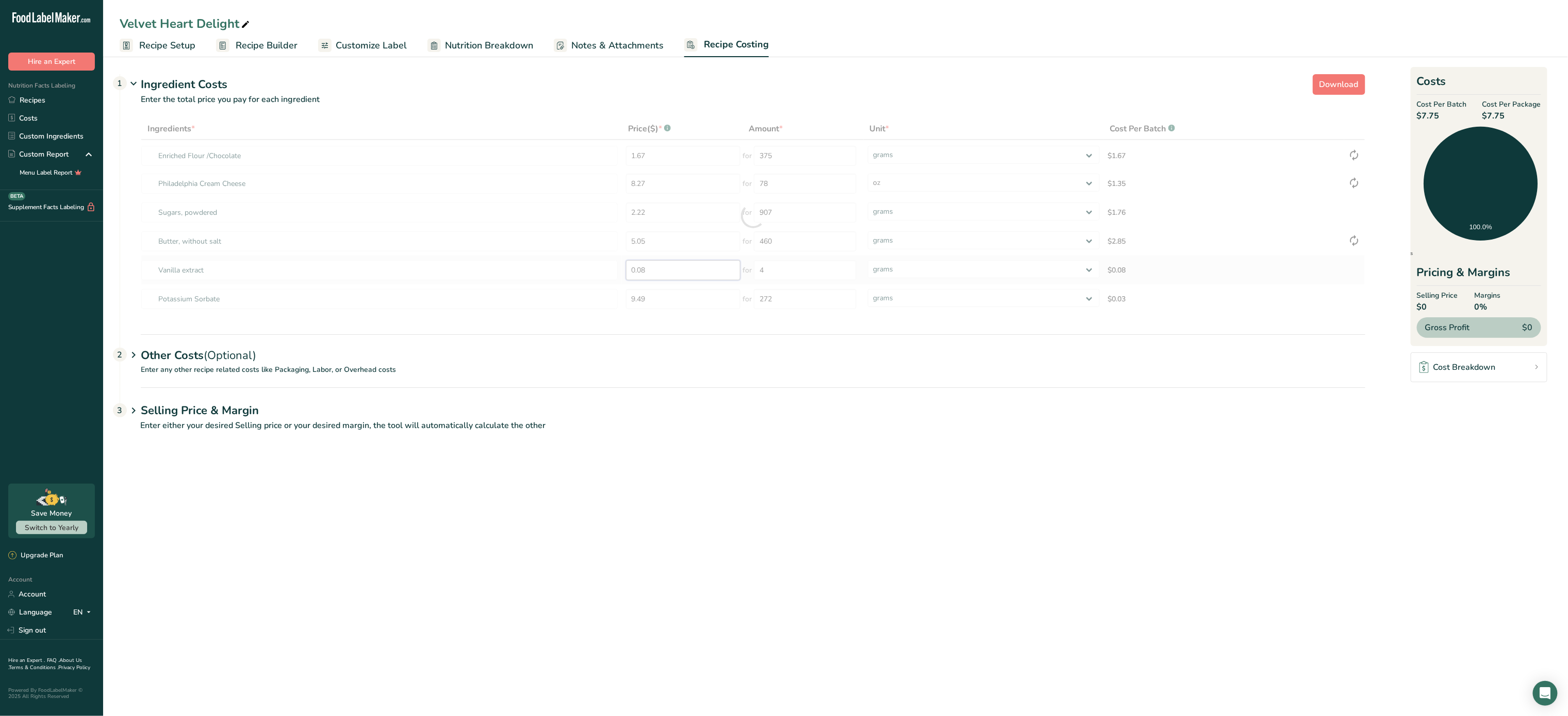
click at [683, 270] on div "Ingredients * Price($) * .a-a{fill:#347362;}.b-a{fill:#fff;} Amount * Unit * Co…" at bounding box center [753, 216] width 1225 height 196
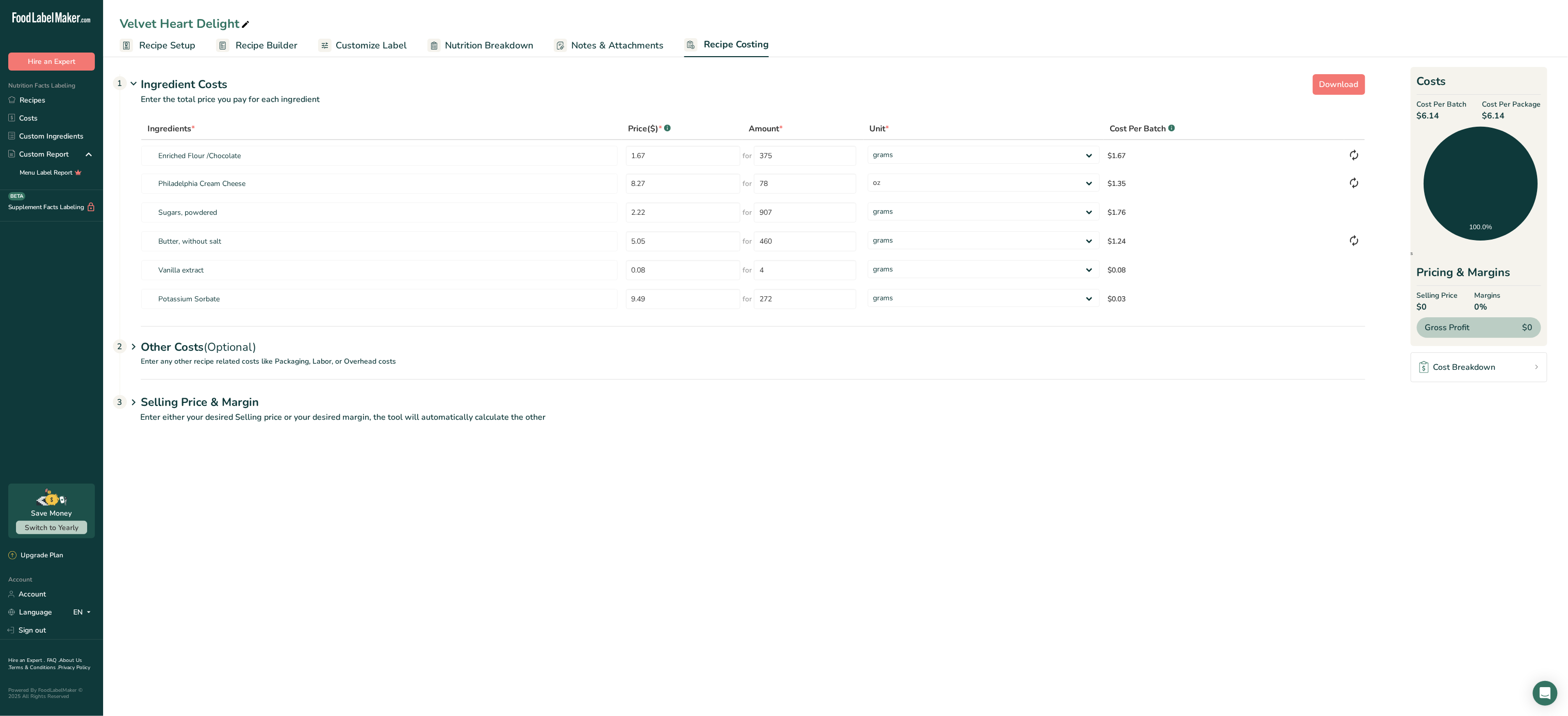
click at [250, 46] on span "Recipe Builder" at bounding box center [266, 45] width 62 height 14
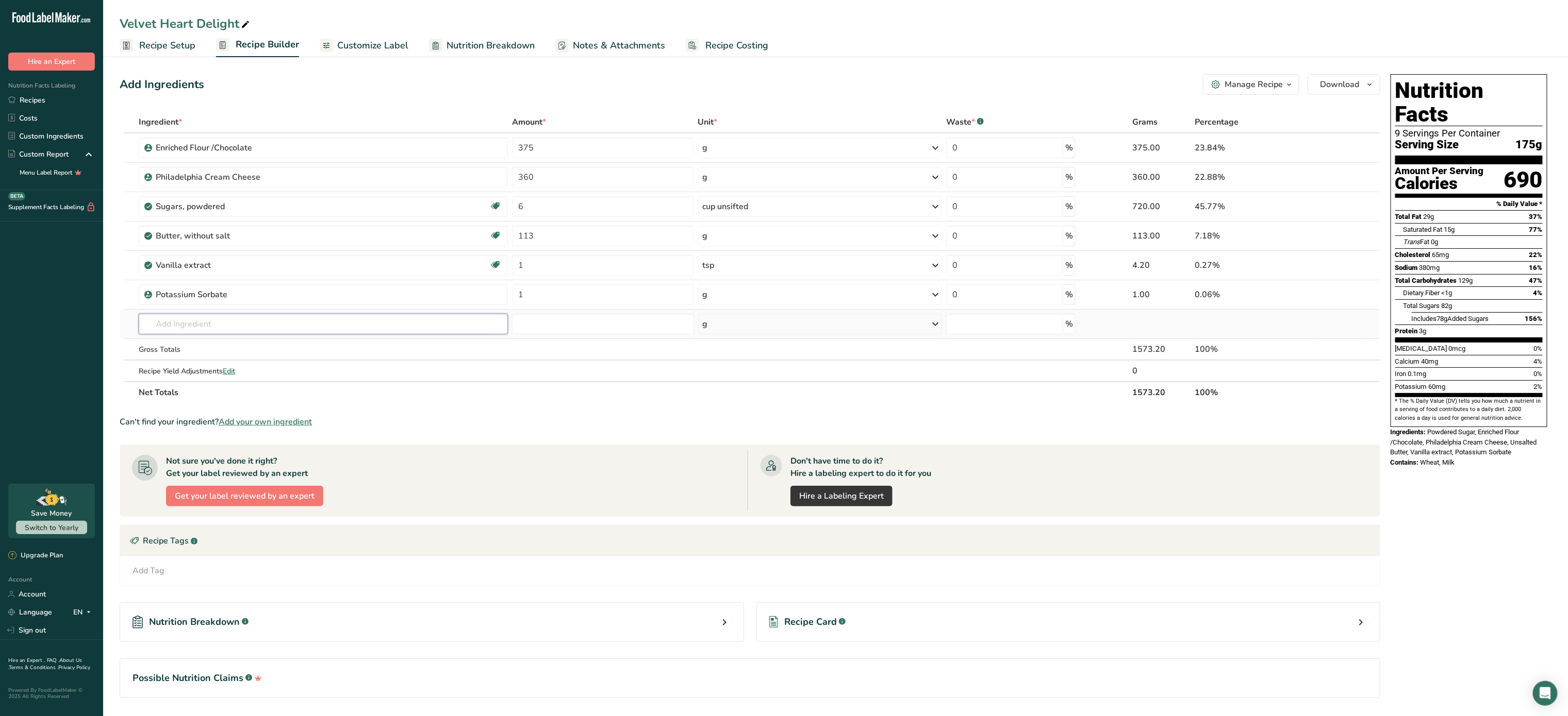
click at [227, 327] on input "text" at bounding box center [323, 324] width 369 height 21
type input "Egg"
click at [245, 410] on p "1124 Egg, white, raw, fresh" at bounding box center [195, 413] width 98 height 11
type input "Egg, white, raw, fresh"
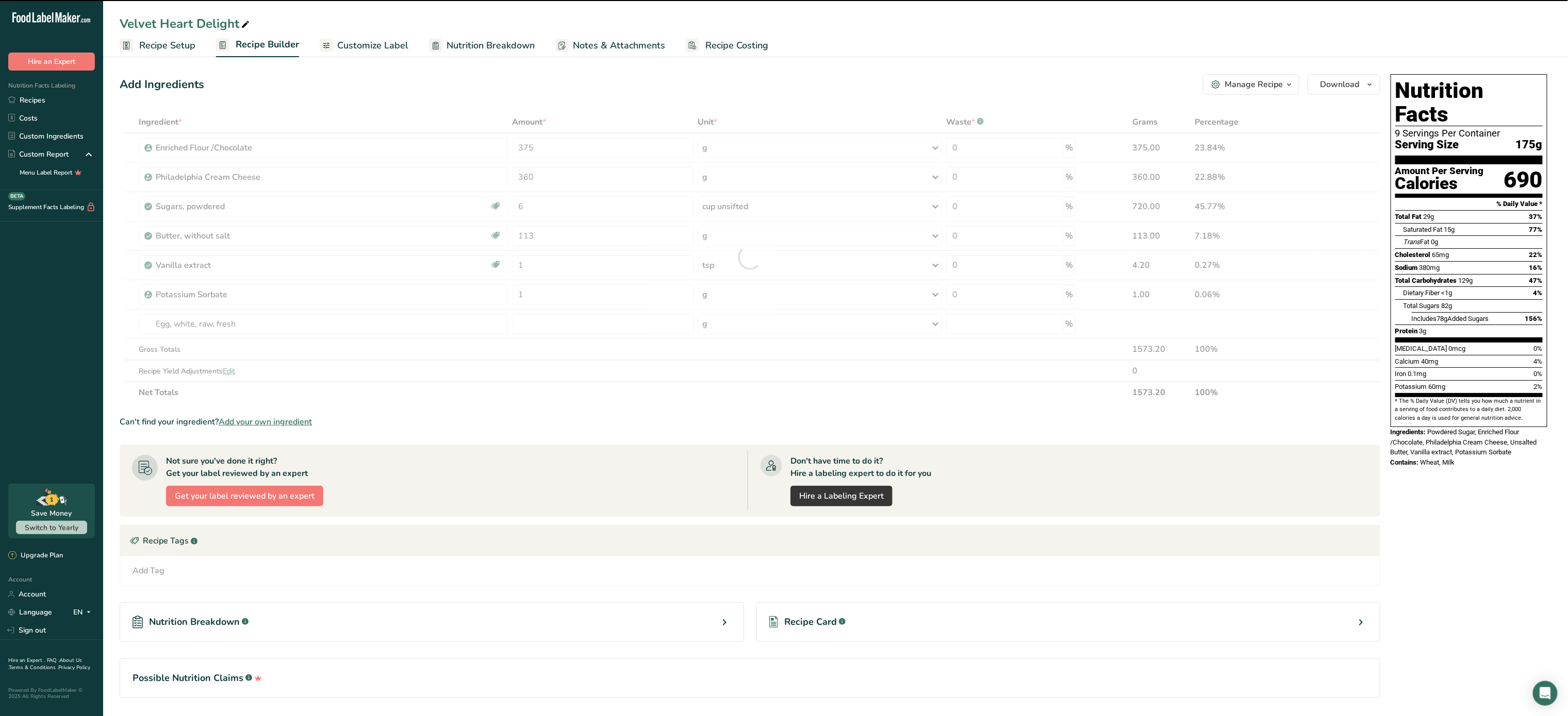
type input "0"
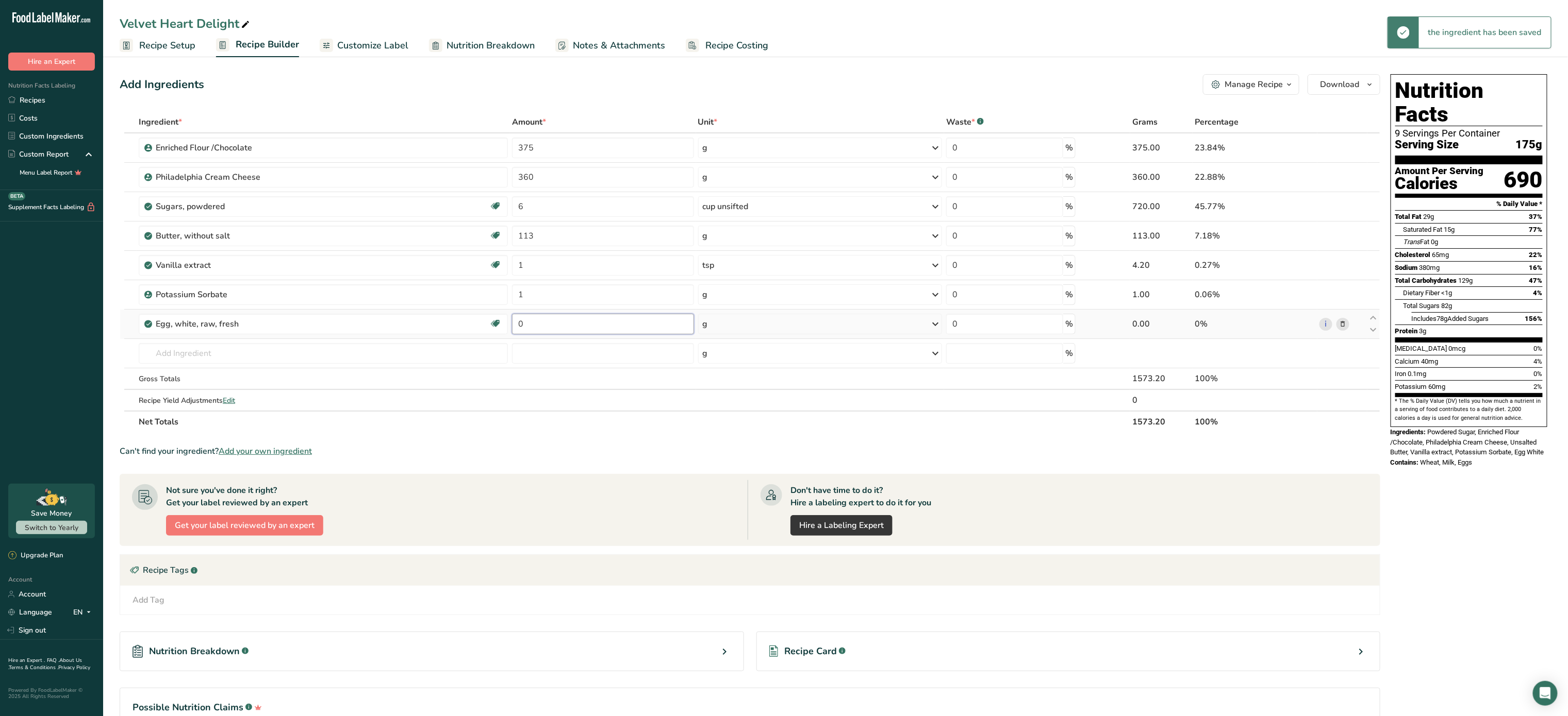
click at [541, 321] on input "0" at bounding box center [602, 324] width 182 height 21
type input "3"
click at [769, 327] on div "Ingredient * Amount * Unit * Waste * .a-a{fill:#347362;}.b-a{fill:#fff;} Grams …" at bounding box center [750, 272] width 1261 height 322
click at [769, 327] on div "g" at bounding box center [820, 324] width 245 height 21
click at [735, 359] on div "1 large" at bounding box center [747, 359] width 86 height 15
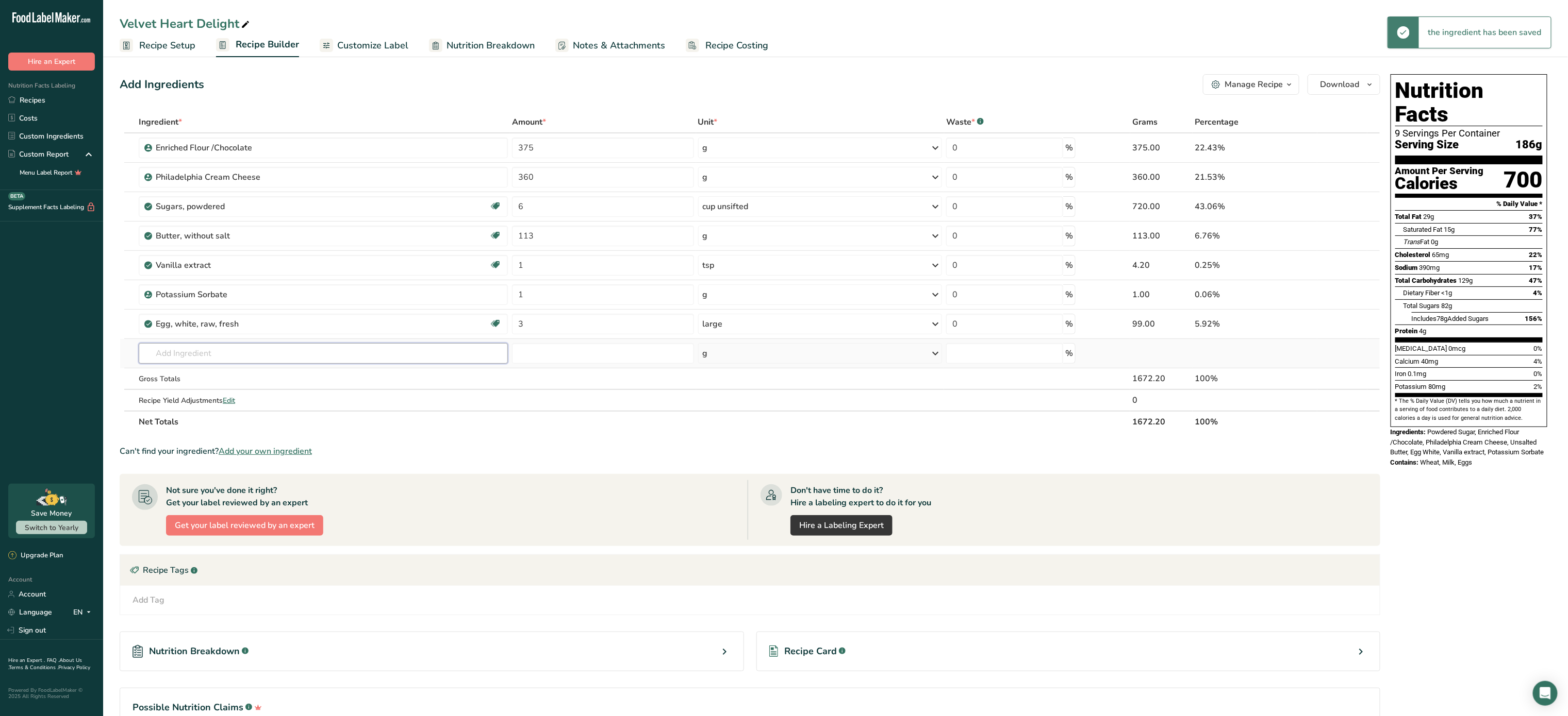
click at [216, 351] on input "text" at bounding box center [323, 353] width 369 height 21
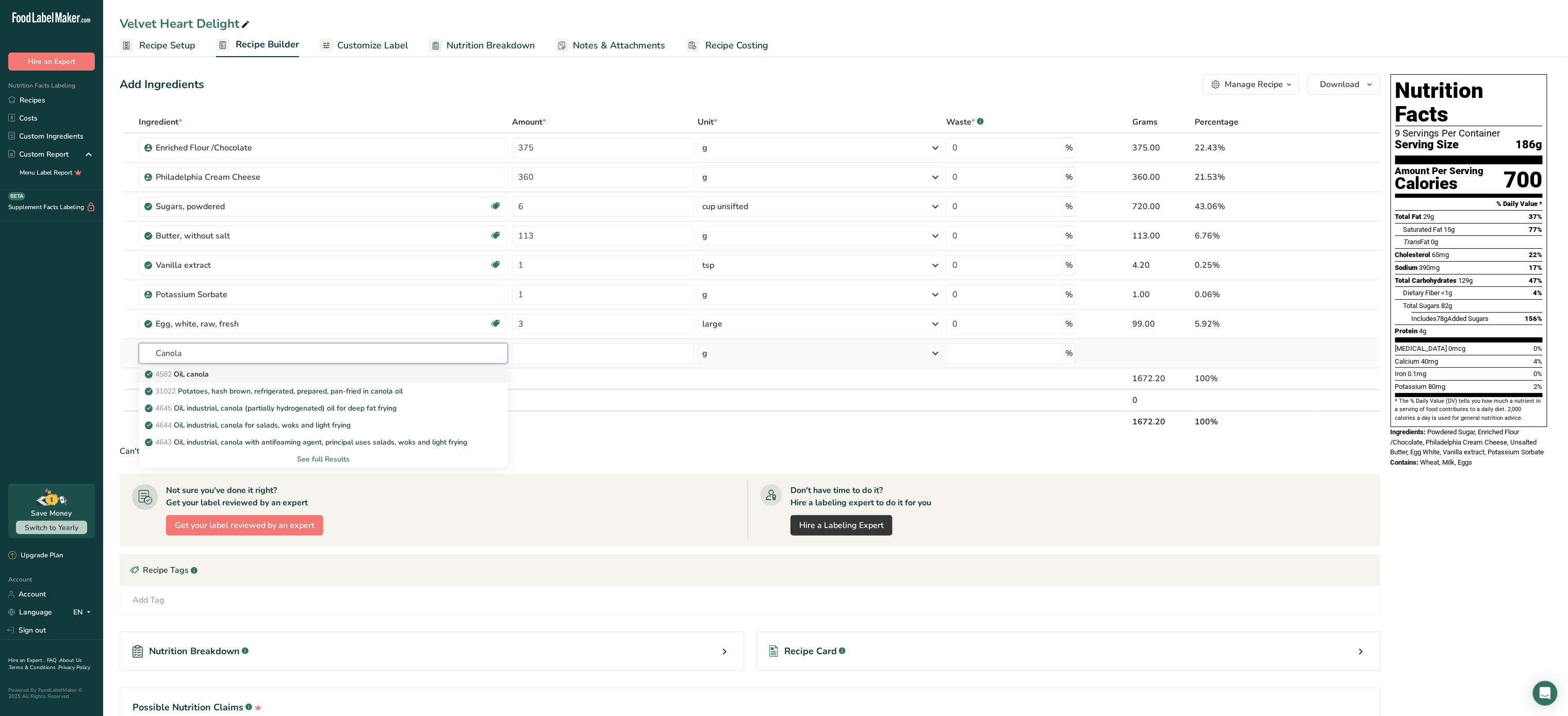
type input "Canola"
click at [216, 373] on div "4582 Oil, canola" at bounding box center [314, 374] width 336 height 11
type input "Oil, canola"
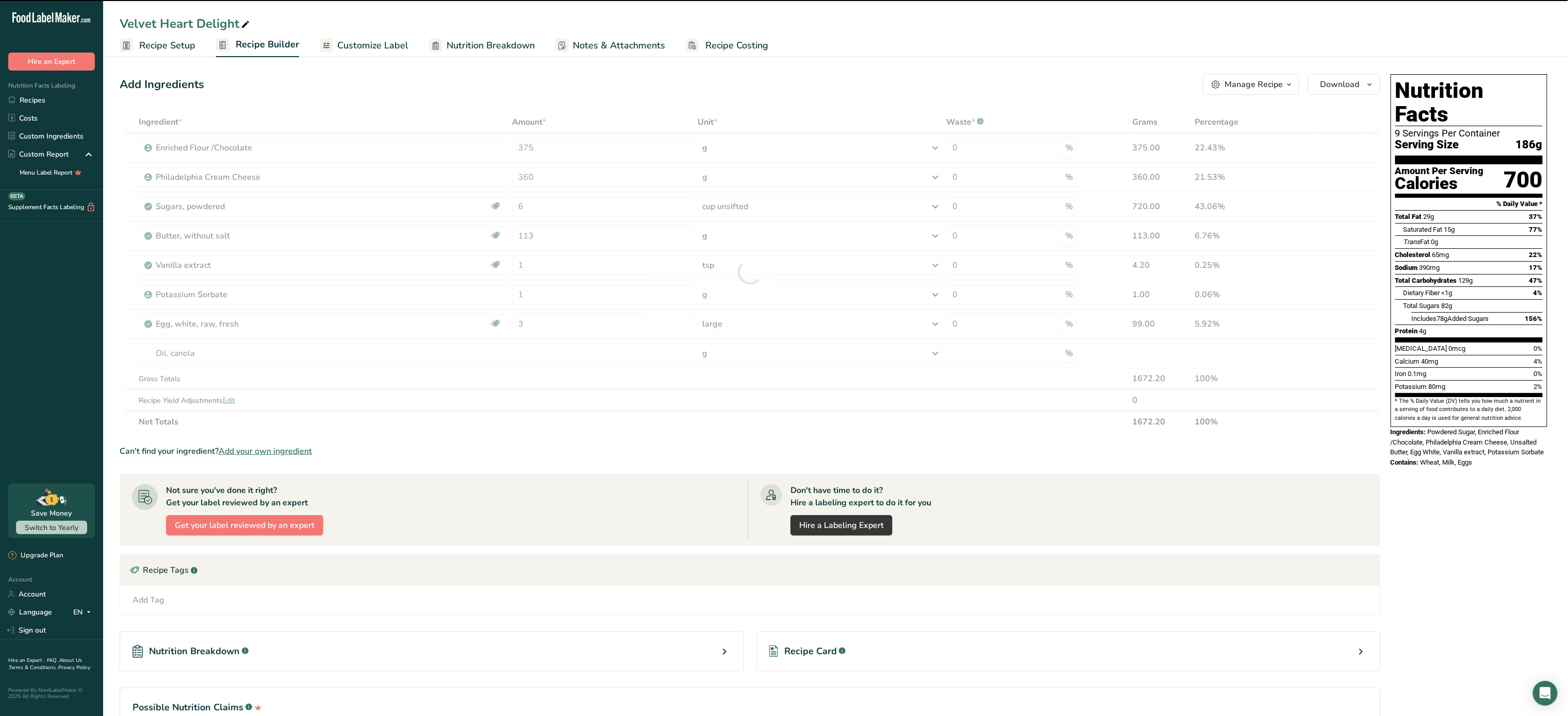
type input "0"
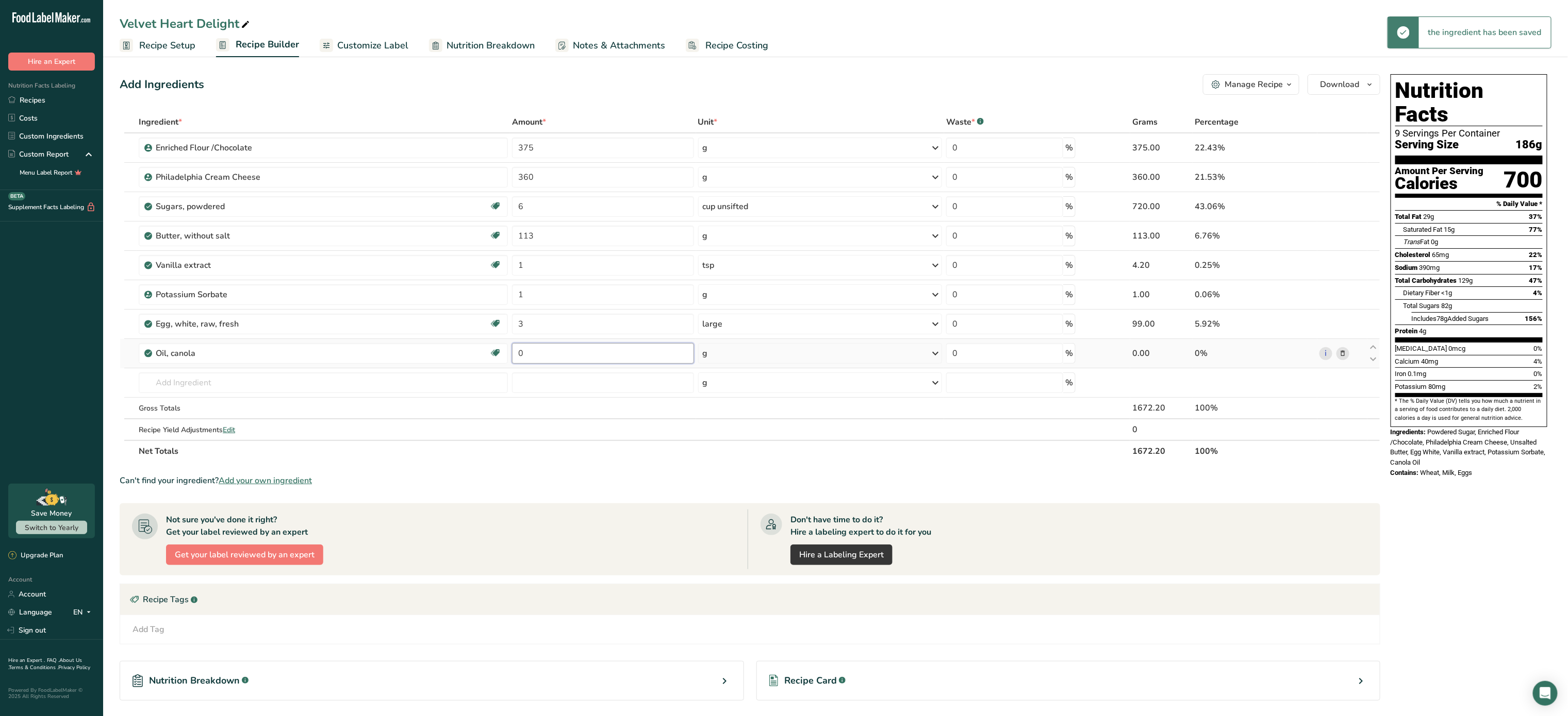
click at [539, 363] on input "0" at bounding box center [602, 353] width 182 height 21
type input "0.5"
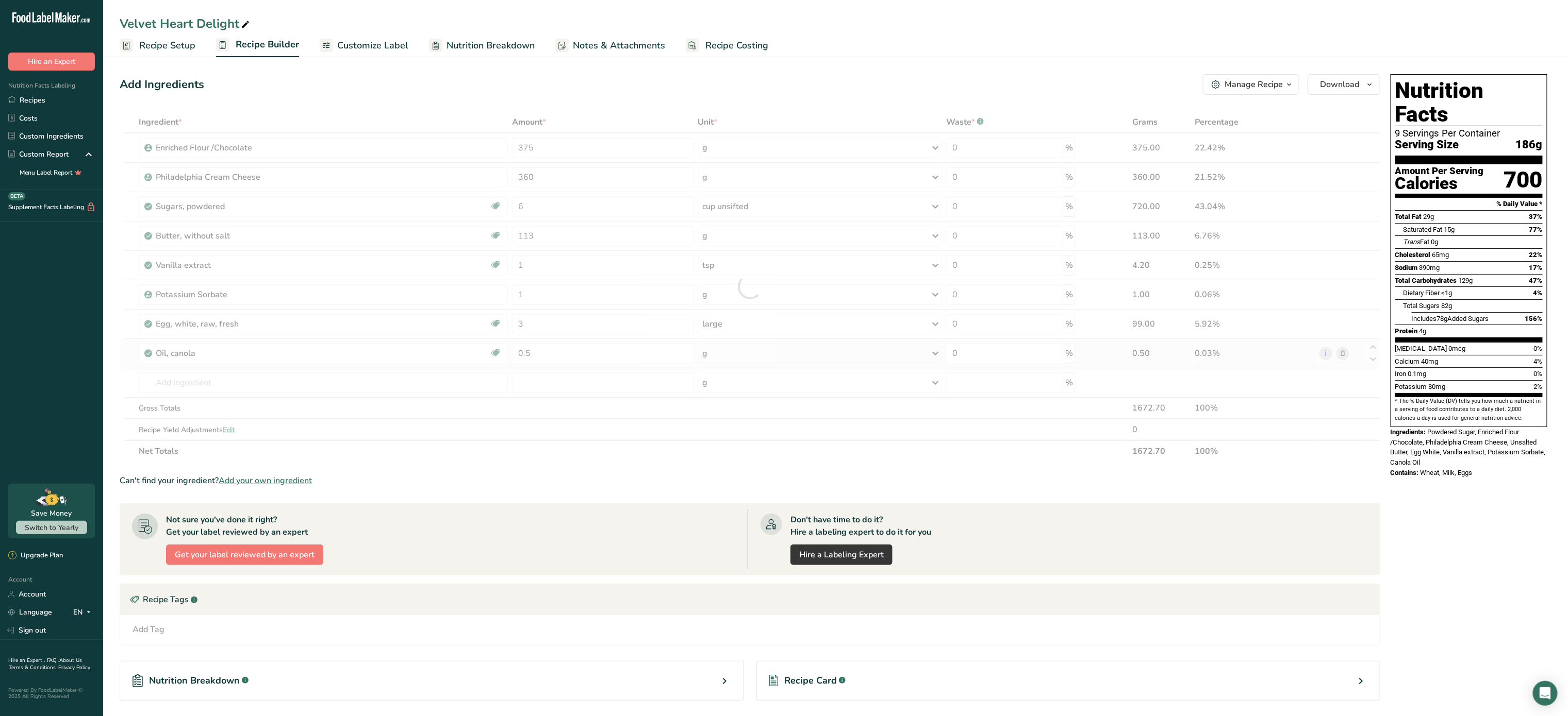
click at [759, 358] on div "Ingredient * Amount * Unit * Waste * .a-a{fill:#347362;}.b-a{fill:#fff;} Grams …" at bounding box center [750, 286] width 1261 height 351
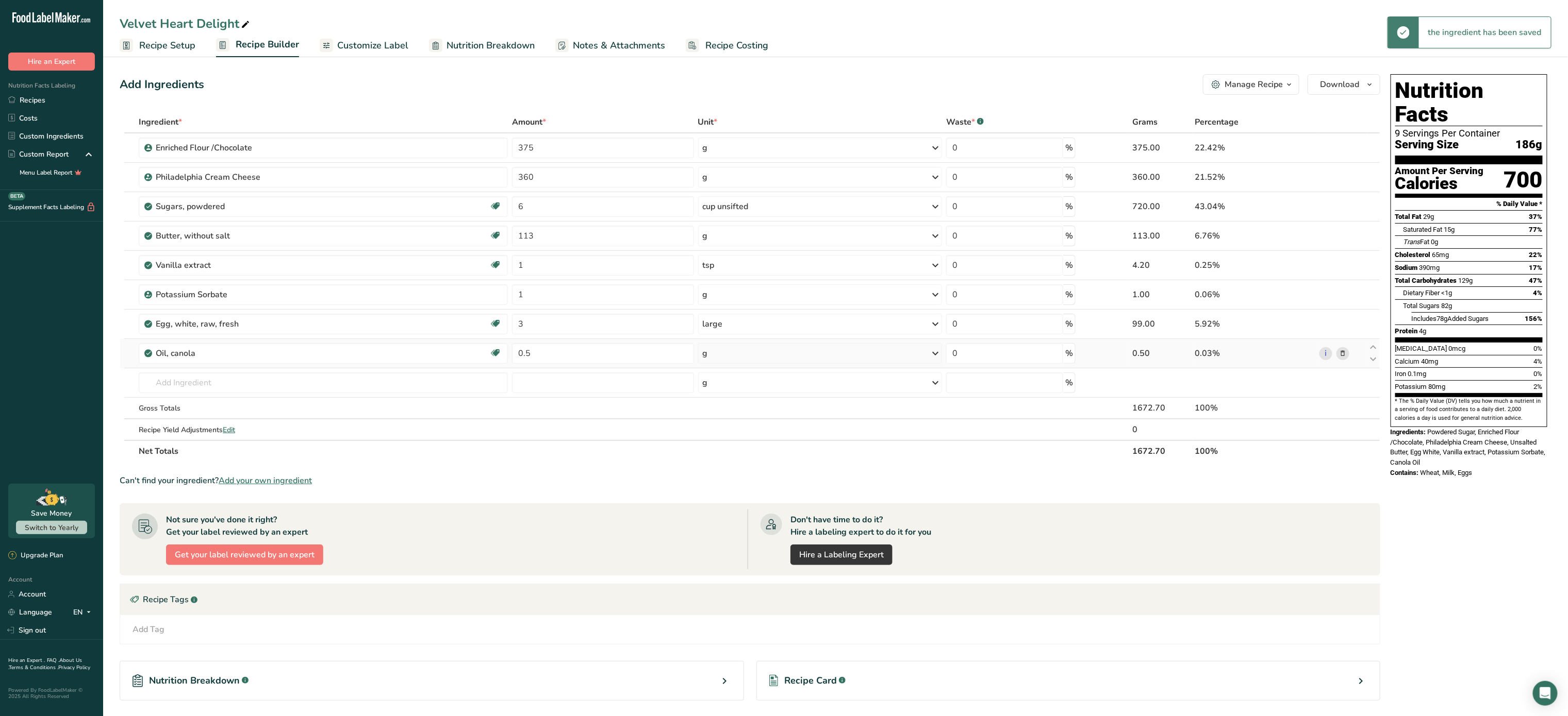
click at [759, 358] on div "g" at bounding box center [820, 353] width 245 height 21
click at [733, 404] on div "1 cup" at bounding box center [747, 404] width 86 height 15
click at [253, 384] on input "text" at bounding box center [323, 383] width 369 height 21
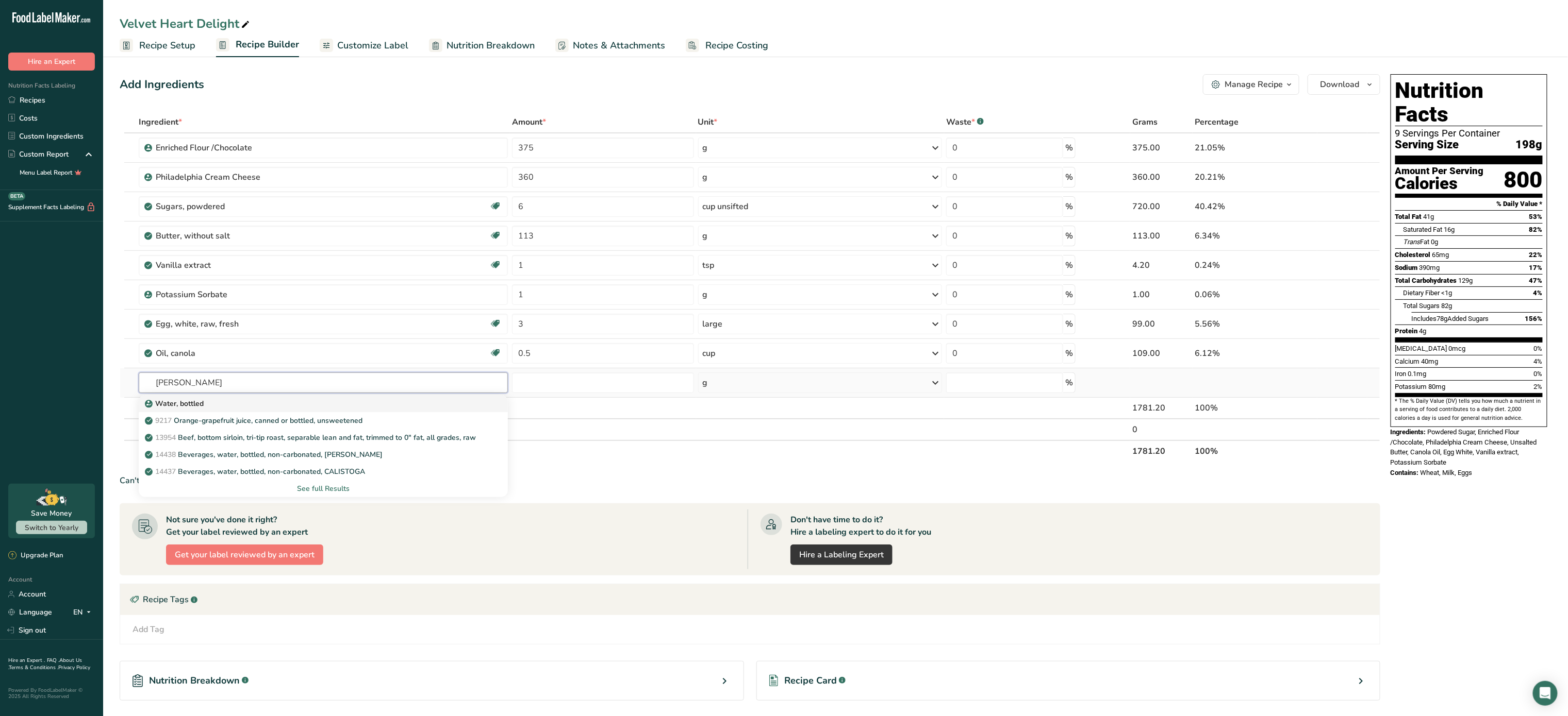
type input "bott"
click at [242, 404] on div "Water, bottled" at bounding box center [314, 404] width 336 height 11
type input "Water, bottled"
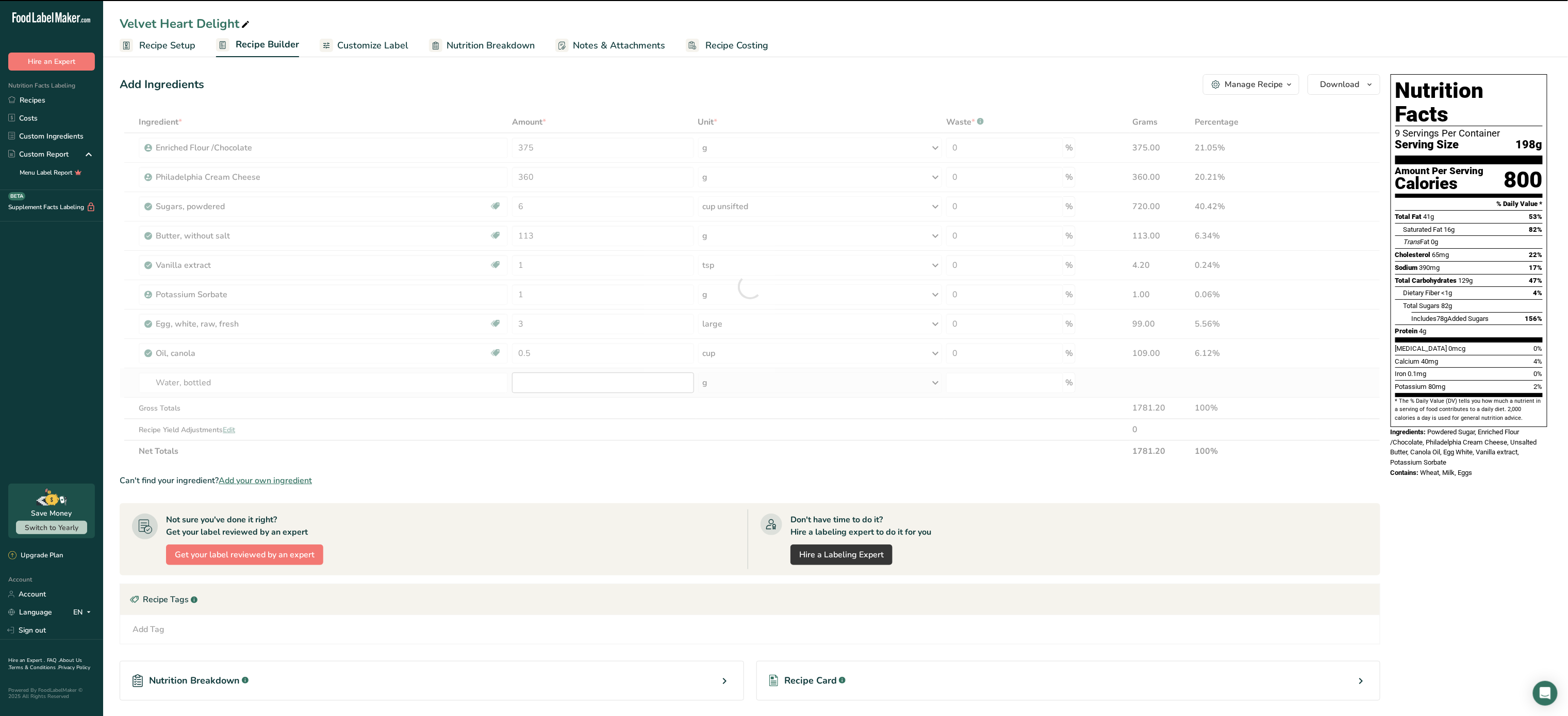
type input "0"
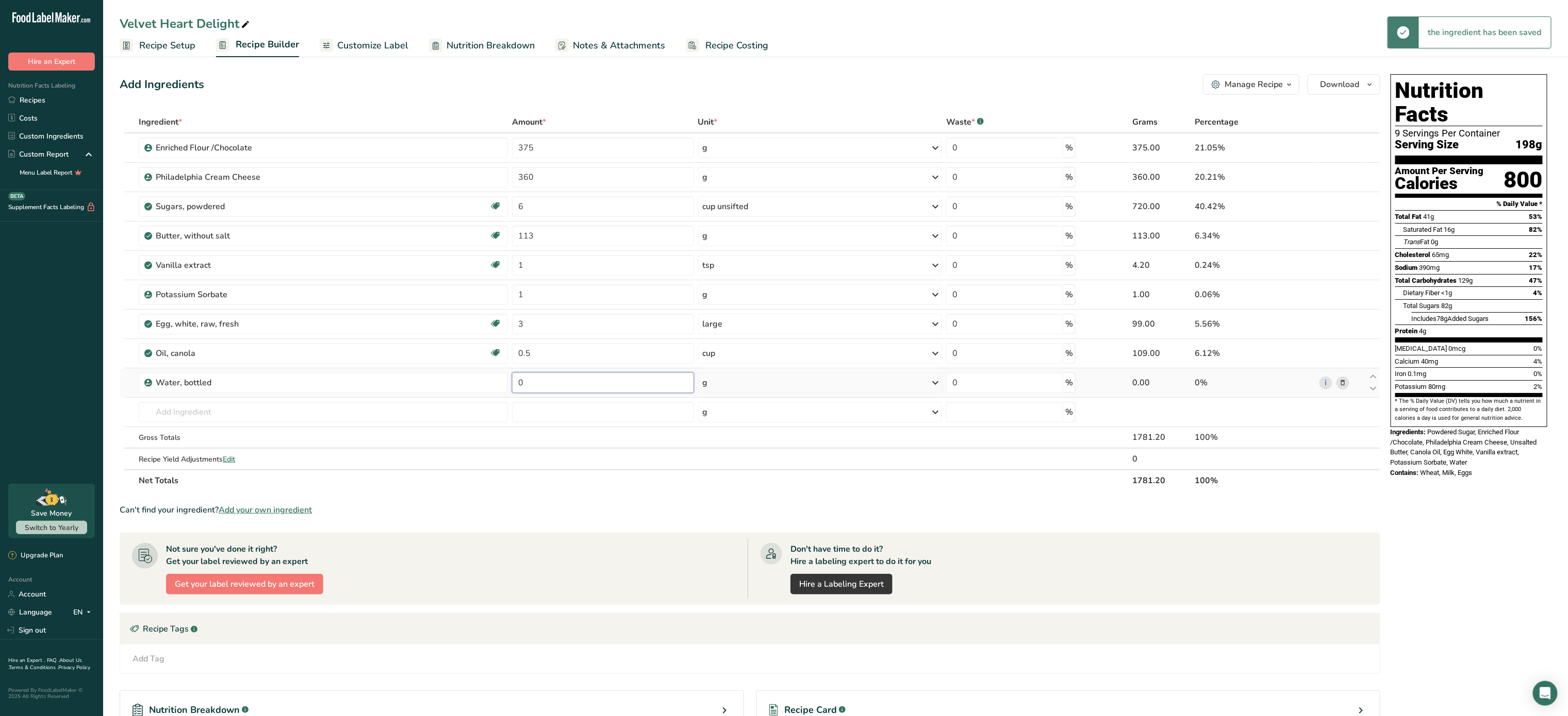
click at [548, 394] on input "0" at bounding box center [602, 383] width 182 height 21
type input "1"
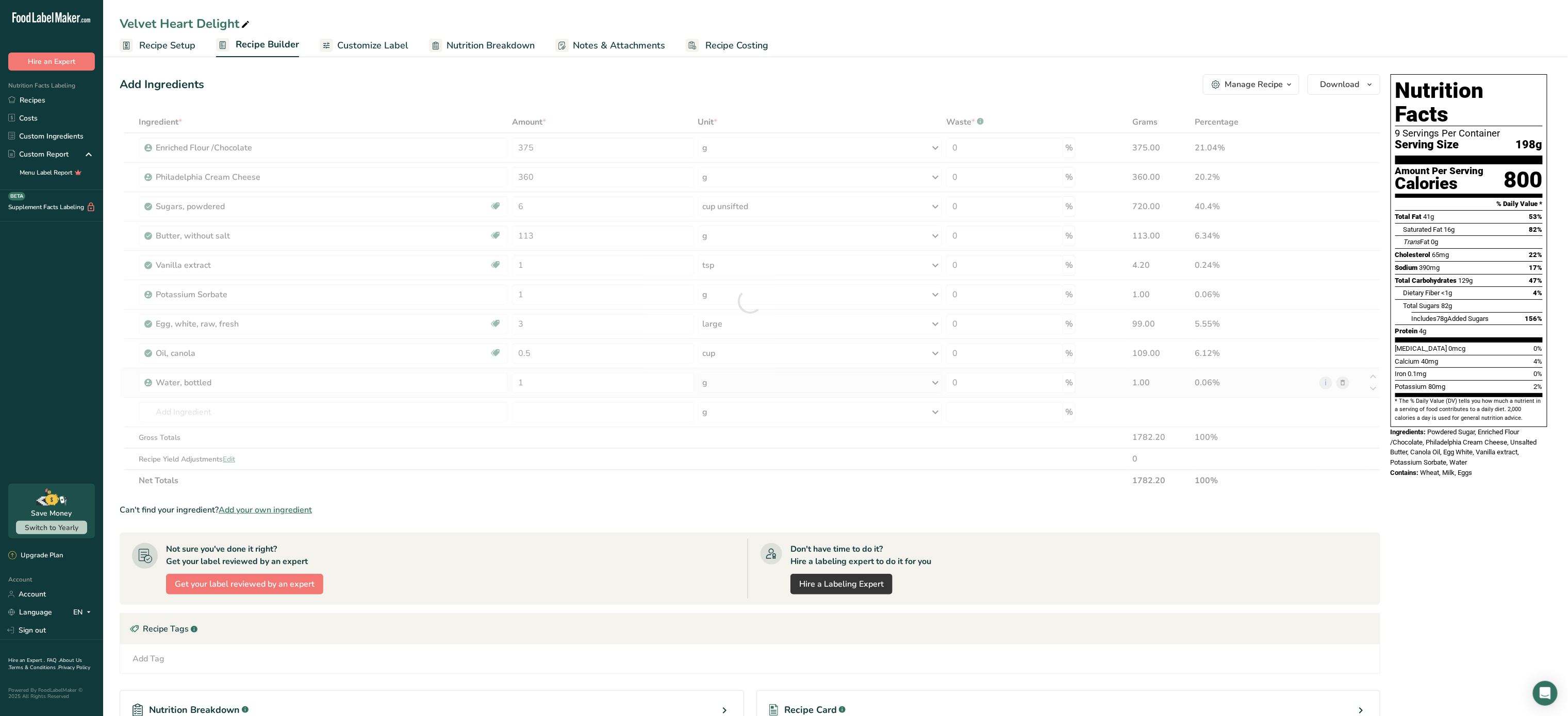
click at [808, 383] on div "Ingredient * Amount * Unit * Waste * .a-a{fill:#347362;}.b-a{fill:#fff;} Grams …" at bounding box center [750, 301] width 1261 height 380
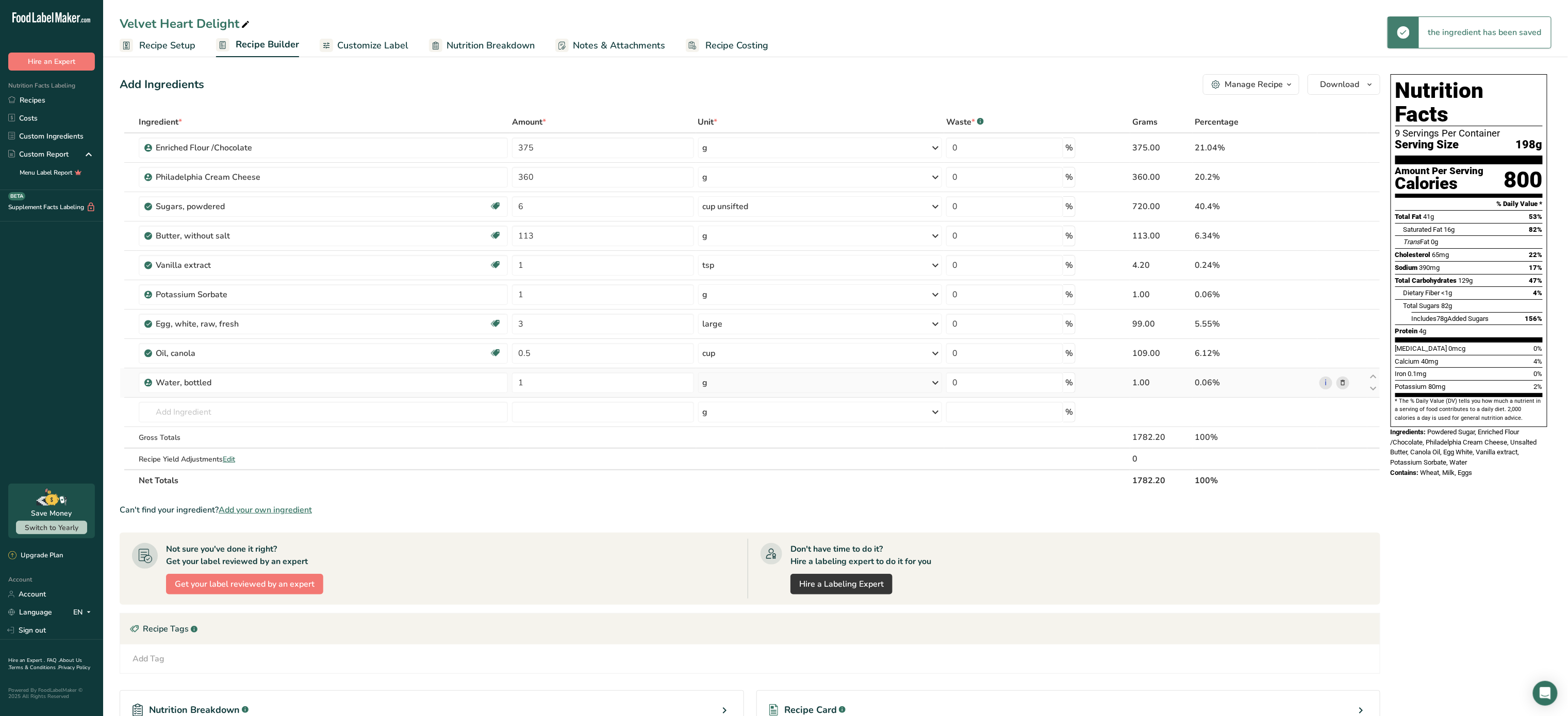
click at [808, 383] on div "g" at bounding box center [820, 383] width 245 height 21
click at [729, 543] on div "See more" at bounding box center [747, 540] width 86 height 11
select select "22"
click at [720, 574] on div "cup" at bounding box center [748, 572] width 79 height 11
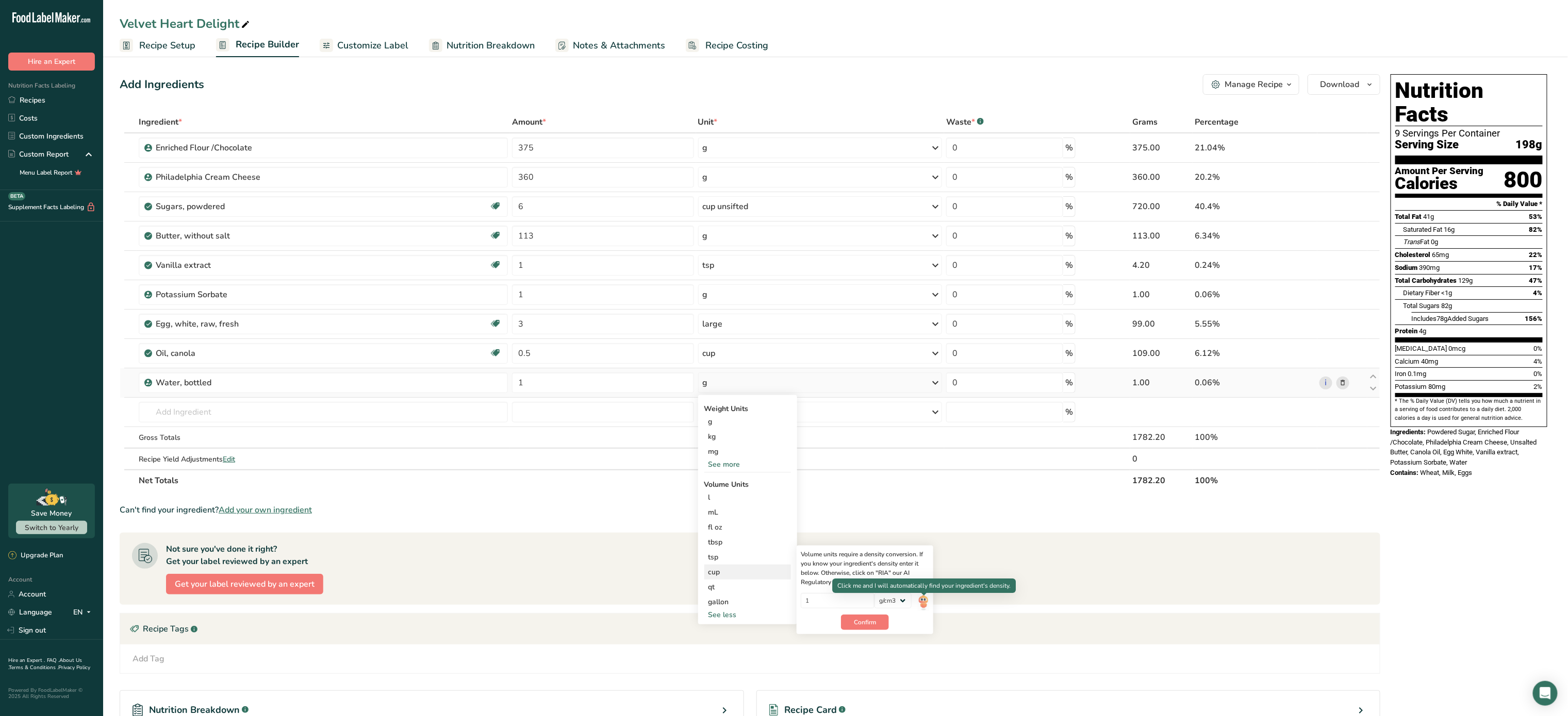
click at [924, 605] on img at bounding box center [923, 602] width 12 height 18
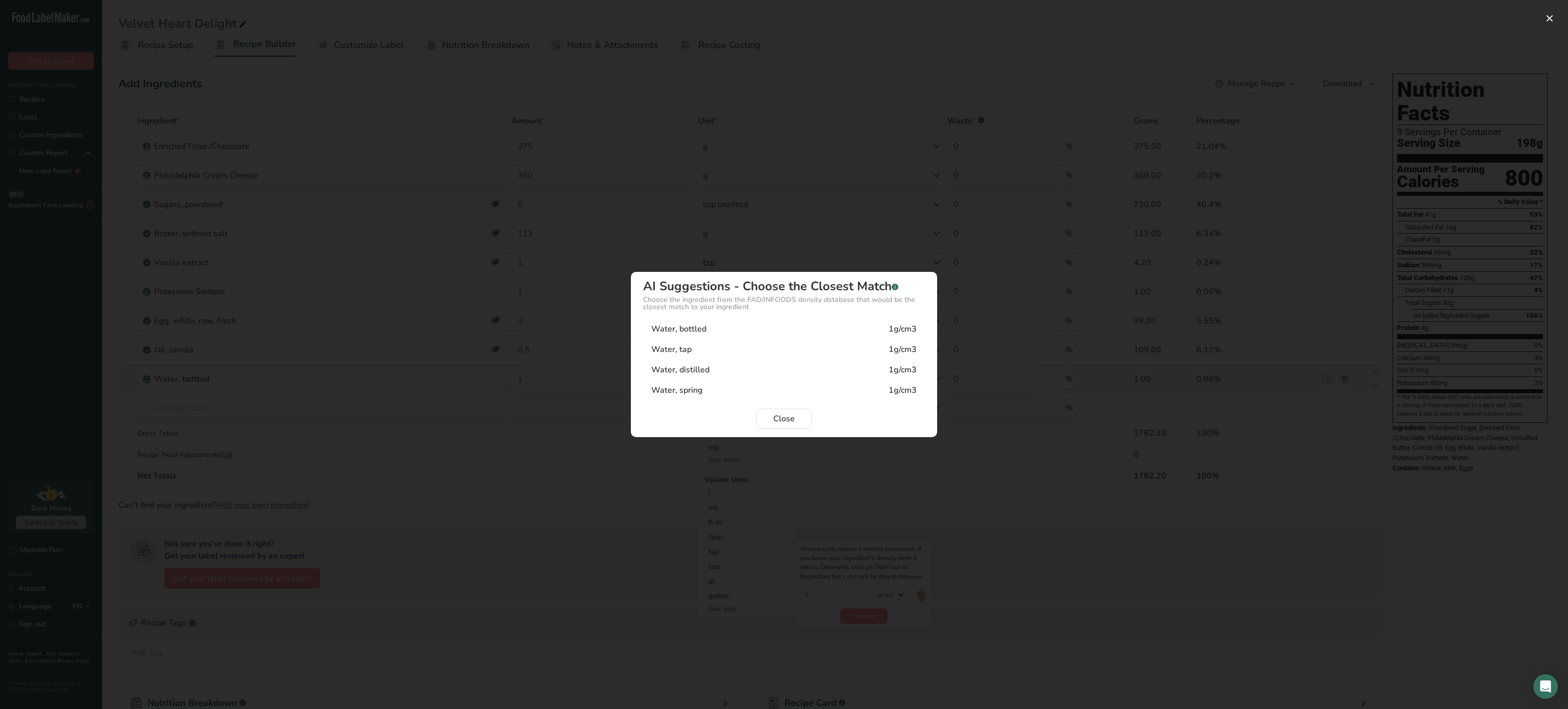
click at [784, 330] on div "Water, bottled 1g/cm3" at bounding box center [784, 329] width 282 height 21
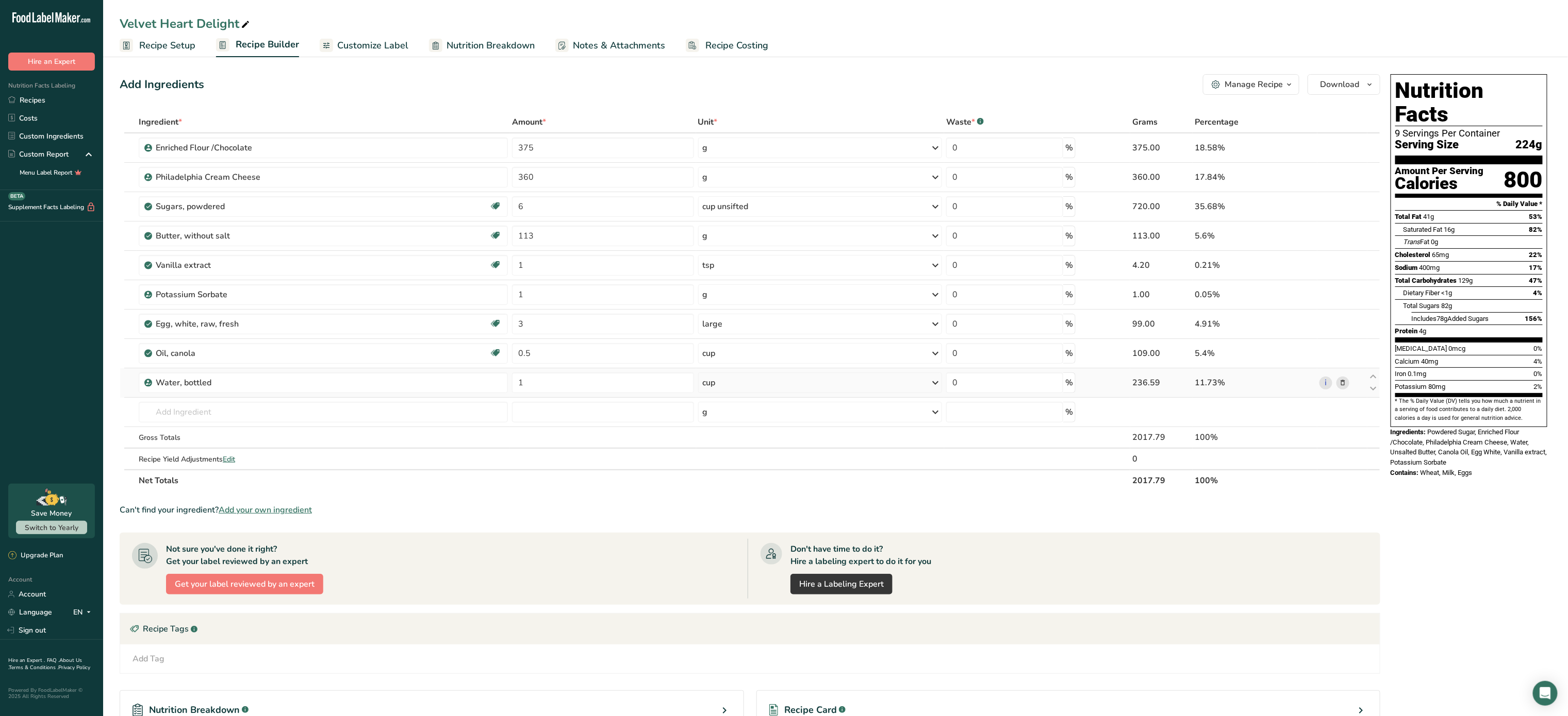
click at [380, 41] on span "Customize Label" at bounding box center [372, 45] width 71 height 14
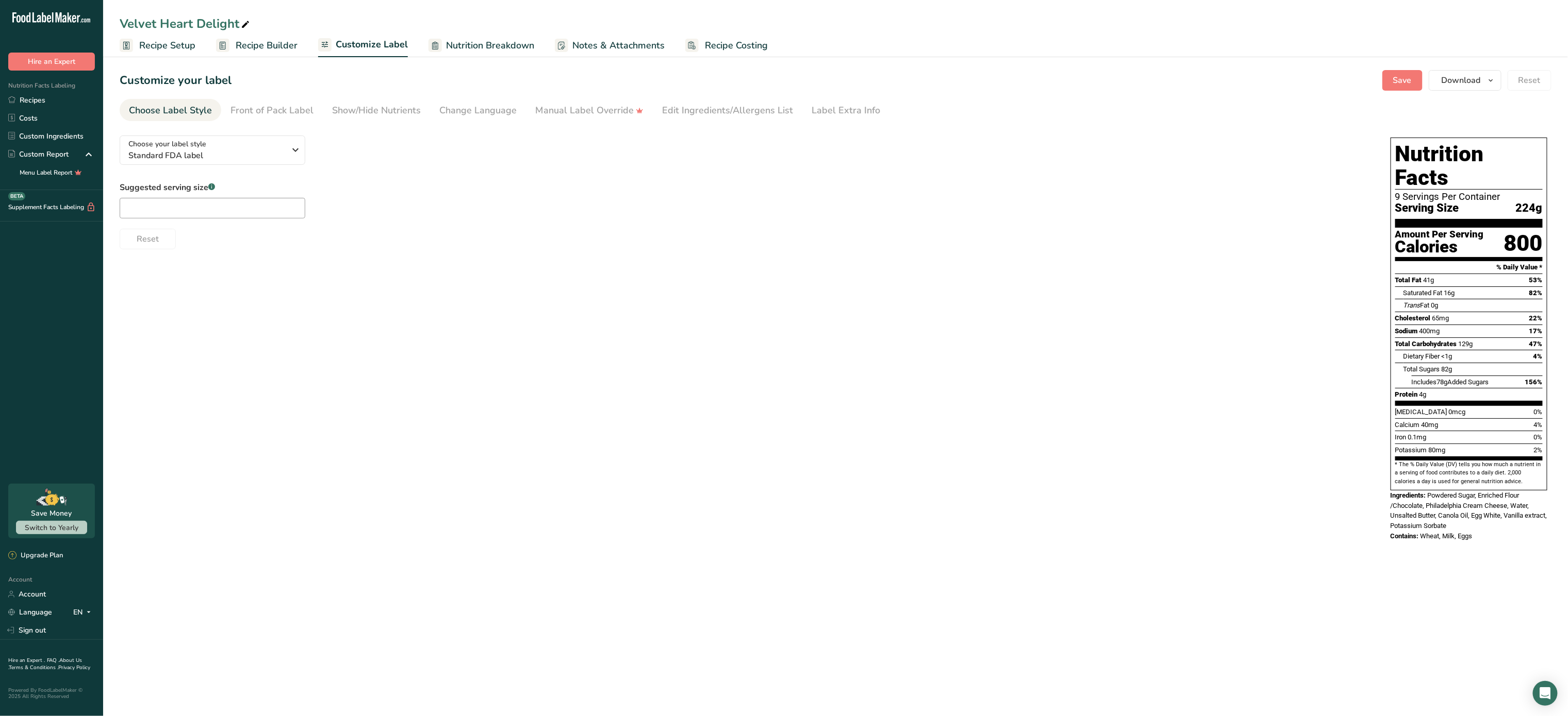
click at [266, 50] on span "Recipe Builder" at bounding box center [266, 45] width 62 height 14
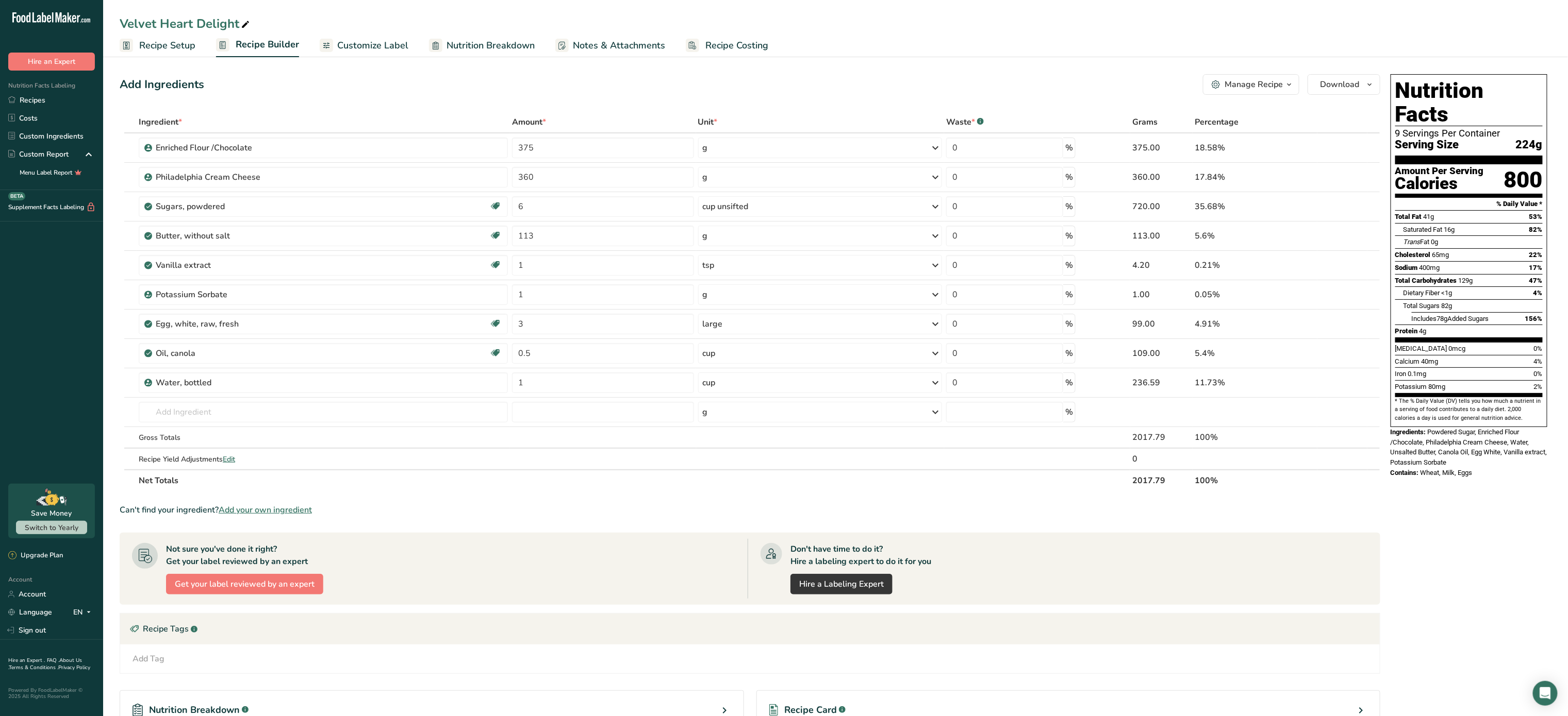
drag, startPoint x: 780, startPoint y: 42, endPoint x: 728, endPoint y: 50, distance: 52.6
click at [728, 50] on ul "Recipe Setup Recipe Builder Customize Label Nutrition Breakdown Notes & Attachm…" at bounding box center [835, 44] width 1464 height 24
click at [728, 50] on span "Recipe Costing" at bounding box center [736, 45] width 63 height 14
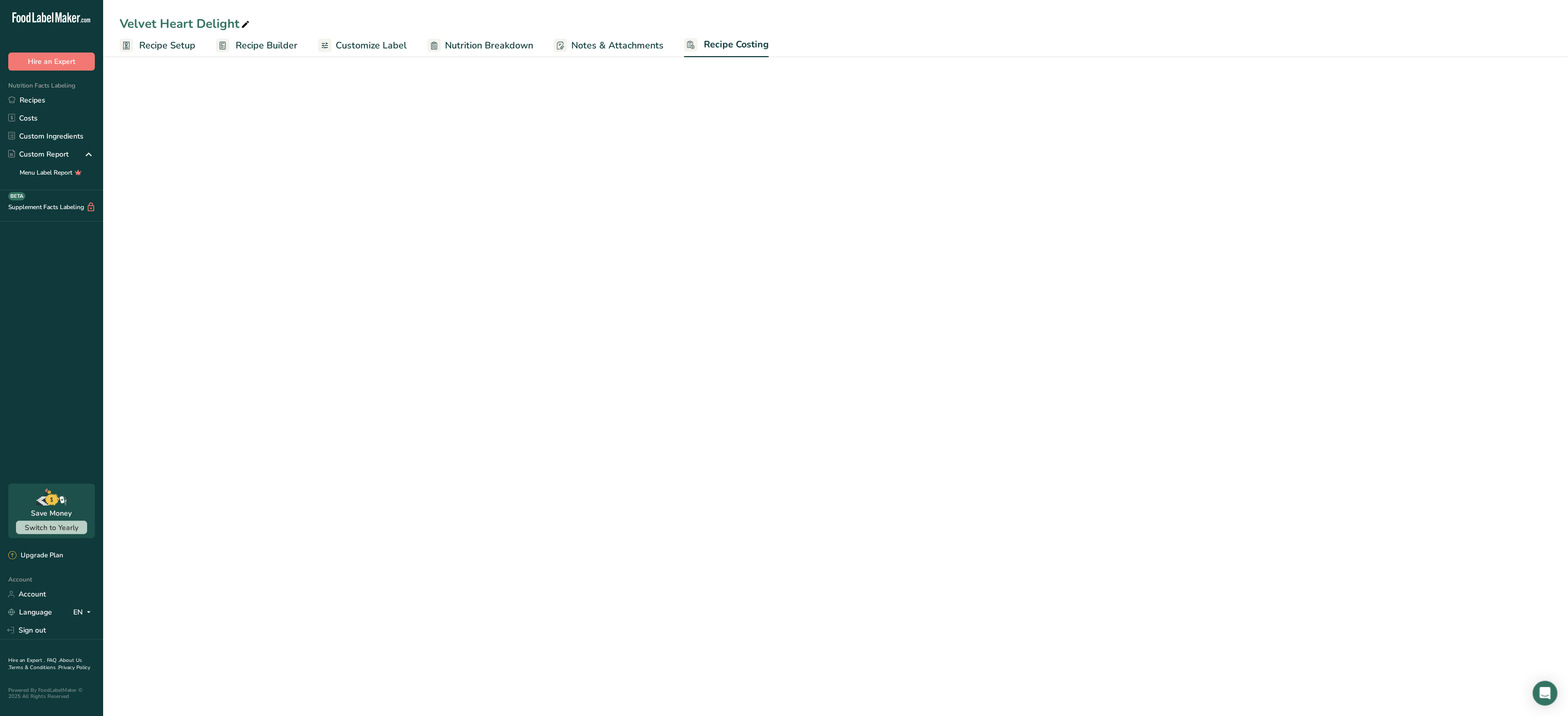
select select "5"
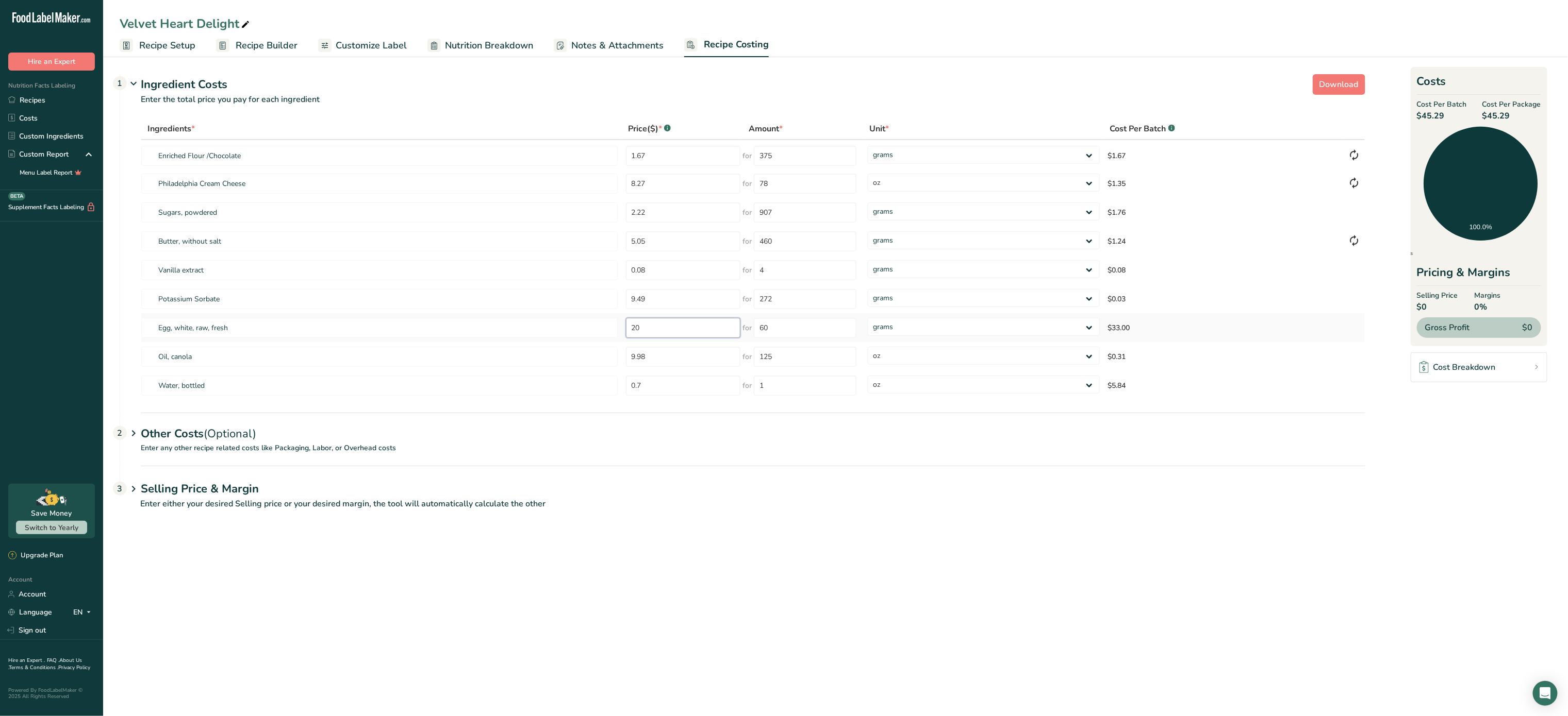
click at [686, 337] on input "20" at bounding box center [683, 328] width 115 height 20
type input "2"
click at [787, 332] on div "Ingredients * Price($) * .a-a{fill:#347362;}.b-a{fill:#fff;} Amount * Unit * Co…" at bounding box center [753, 259] width 1225 height 282
click at [699, 333] on input "10" at bounding box center [683, 328] width 115 height 20
type input "1"
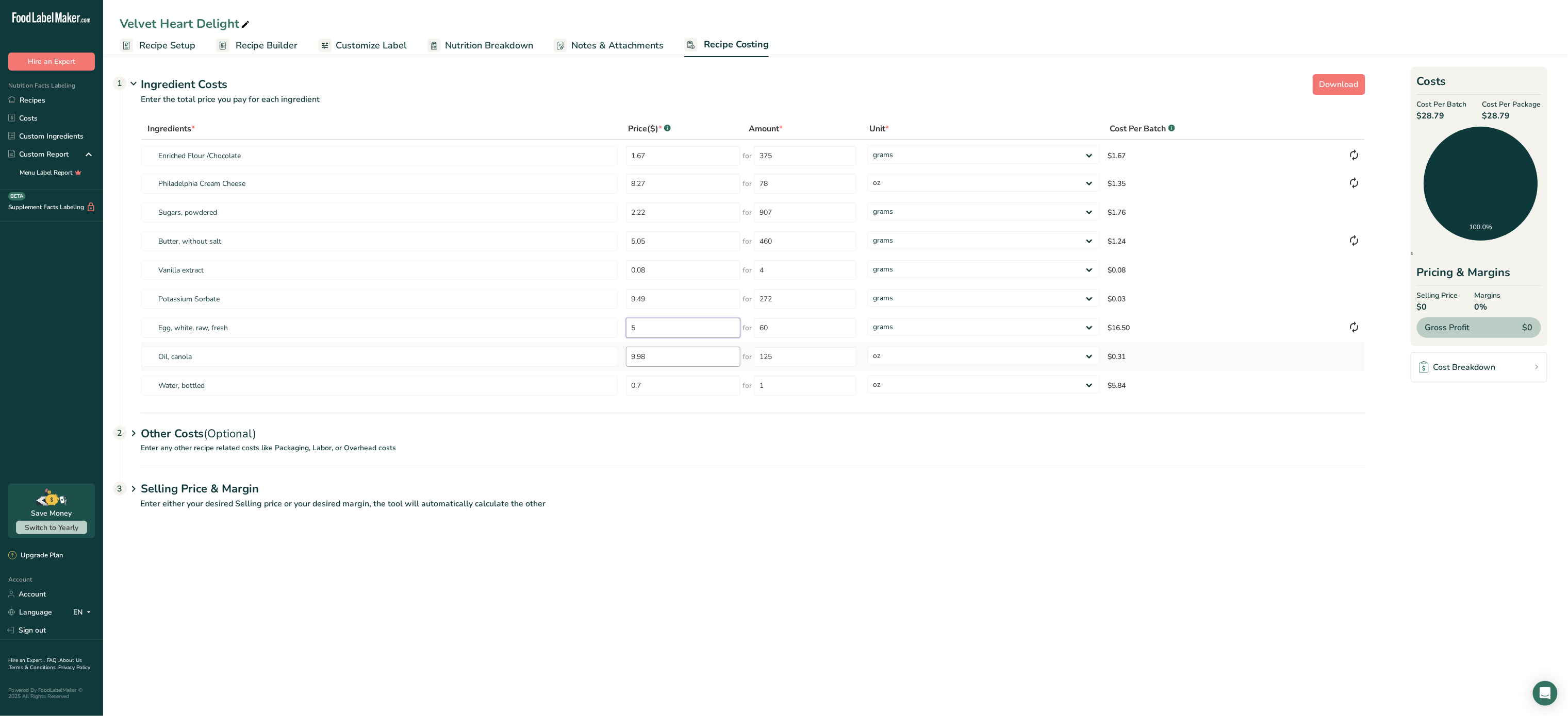
type input "5"
click at [689, 355] on div "Ingredients * Price($) * .a-a{fill:#347362;}.b-a{fill:#fff;} Amount * Unit * Co…" at bounding box center [753, 259] width 1225 height 282
click at [664, 322] on input "5" at bounding box center [683, 328] width 115 height 20
type input "2"
click at [765, 325] on div "Ingredients * Price($) * .a-a{fill:#347362;}.b-a{fill:#fff;} Amount * Unit * Co…" at bounding box center [753, 259] width 1225 height 282
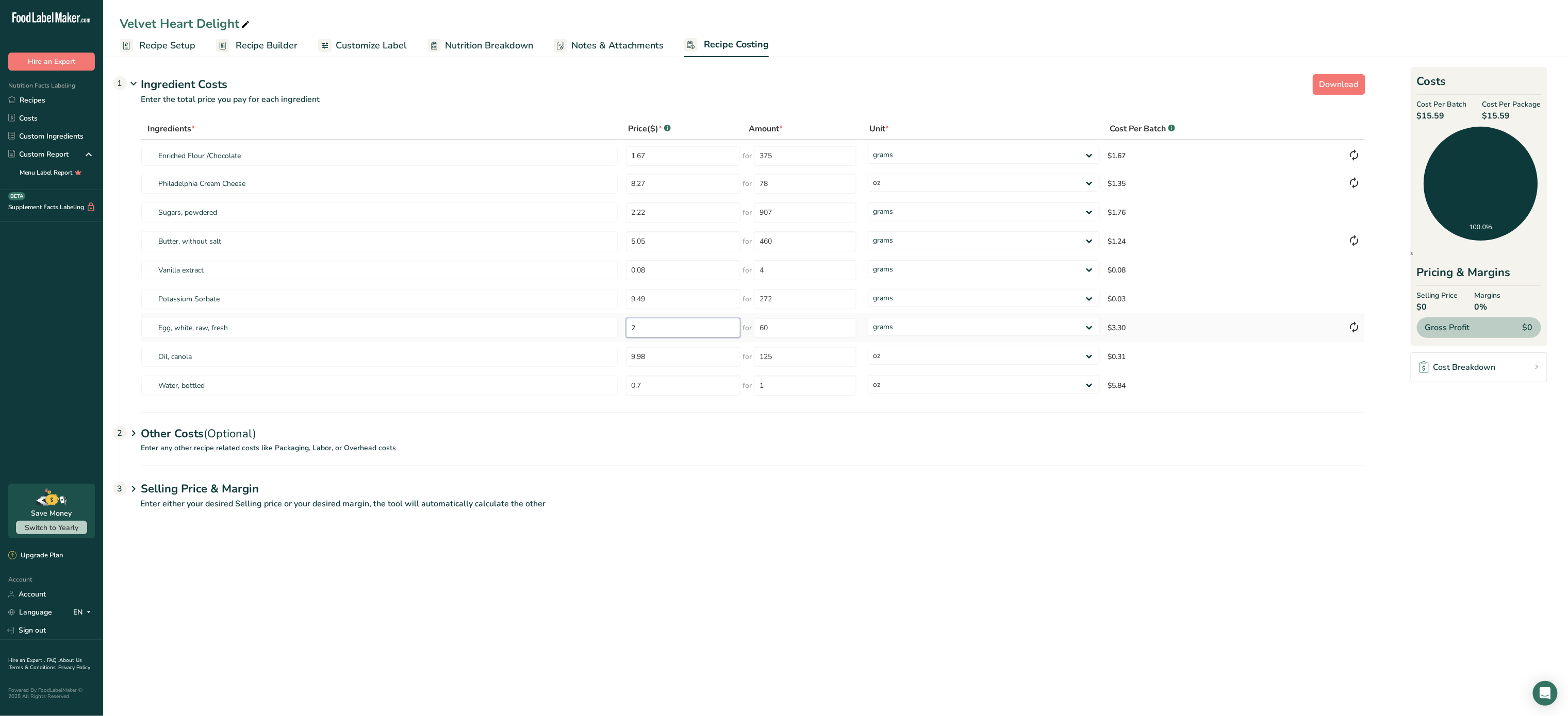
click at [679, 330] on input "2" at bounding box center [683, 328] width 115 height 20
type input "1"
click at [666, 356] on div "Ingredients * Price($) * .a-a{fill:#347362;}.b-a{fill:#fff;} Amount * Unit * Co…" at bounding box center [753, 259] width 1225 height 282
click at [673, 383] on input "0.7" at bounding box center [683, 386] width 115 height 20
type input "0.05"
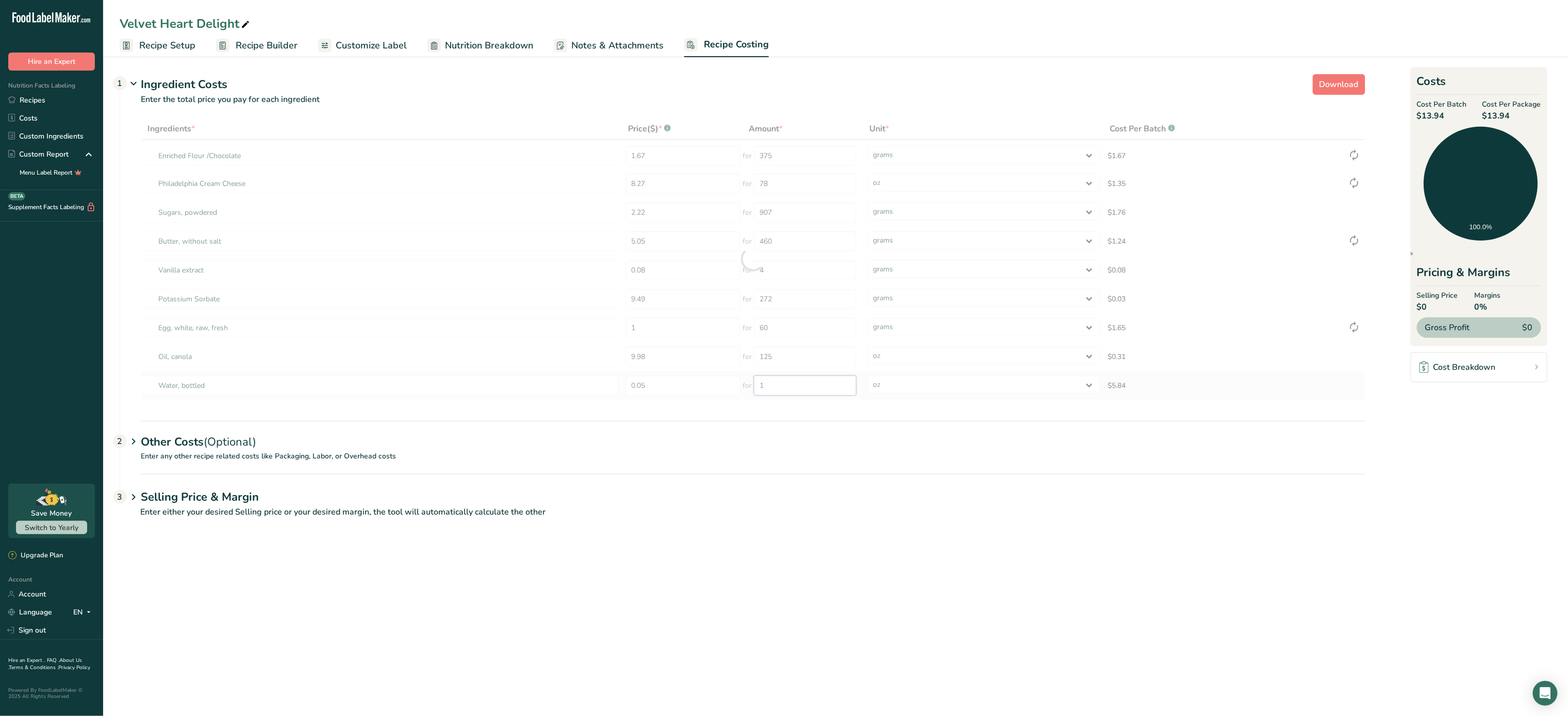
click at [787, 391] on div "Ingredients * Price($) * .a-a{fill:#347362;}.b-a{fill:#fff;} Amount * Unit * Co…" at bounding box center [753, 259] width 1225 height 282
click at [272, 434] on div "Other Costs (Optional) 2" at bounding box center [753, 428] width 1225 height 30
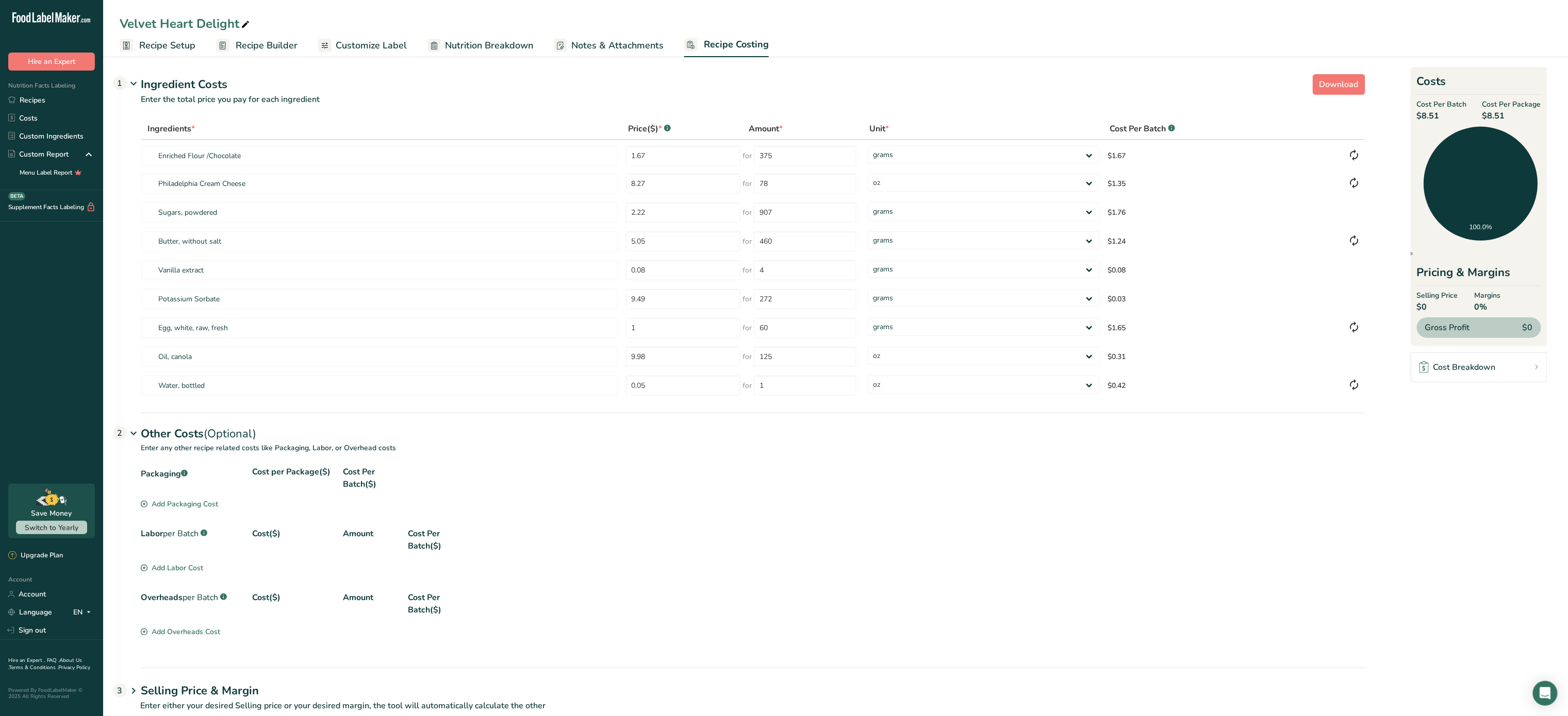
click at [147, 505] on icon at bounding box center [144, 504] width 7 height 7
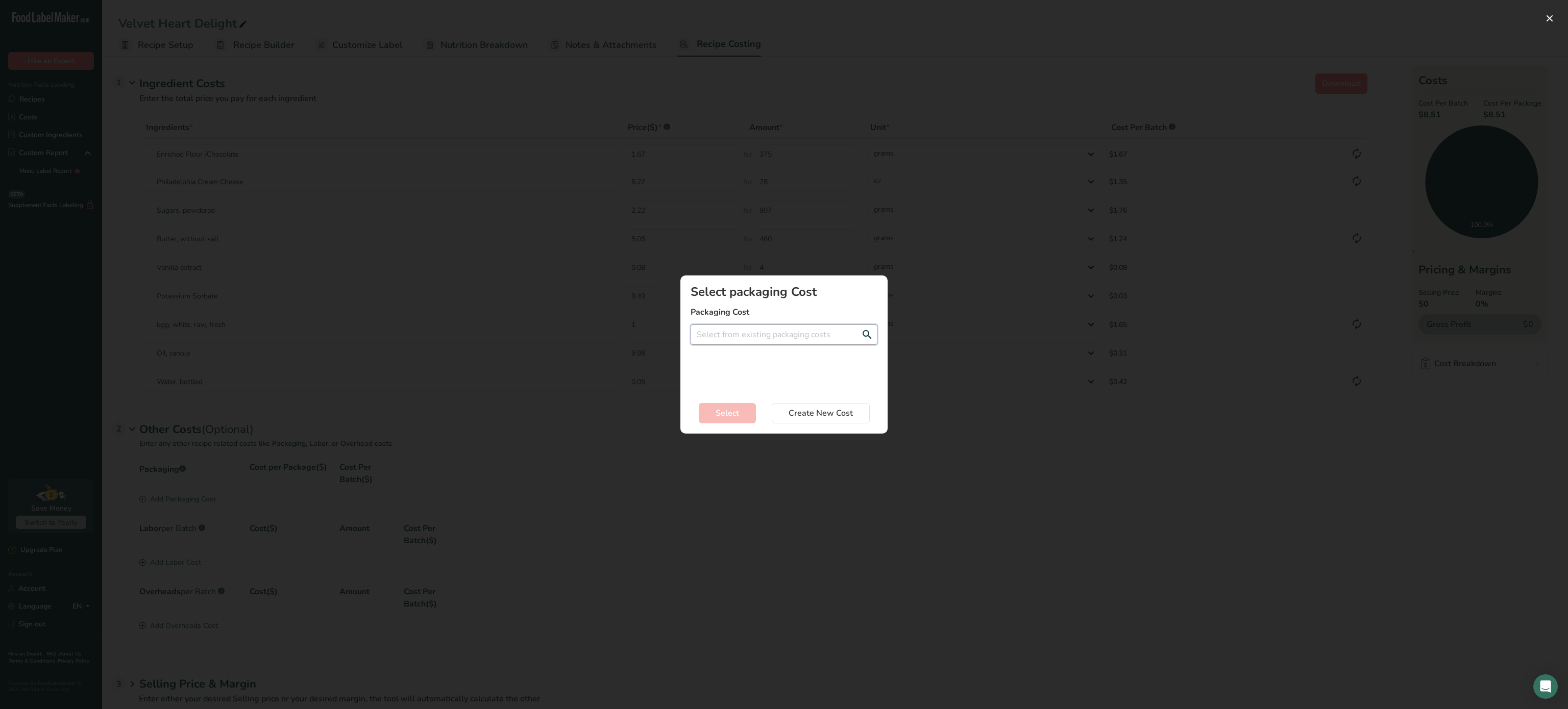
click at [764, 340] on input "Add New Recipe Cost Modal" at bounding box center [784, 334] width 187 height 21
click at [755, 358] on div "label double face - 0.24$" at bounding box center [776, 355] width 154 height 11
type input "label double face - 0.24$"
click at [724, 409] on span "Select" at bounding box center [727, 413] width 23 height 12
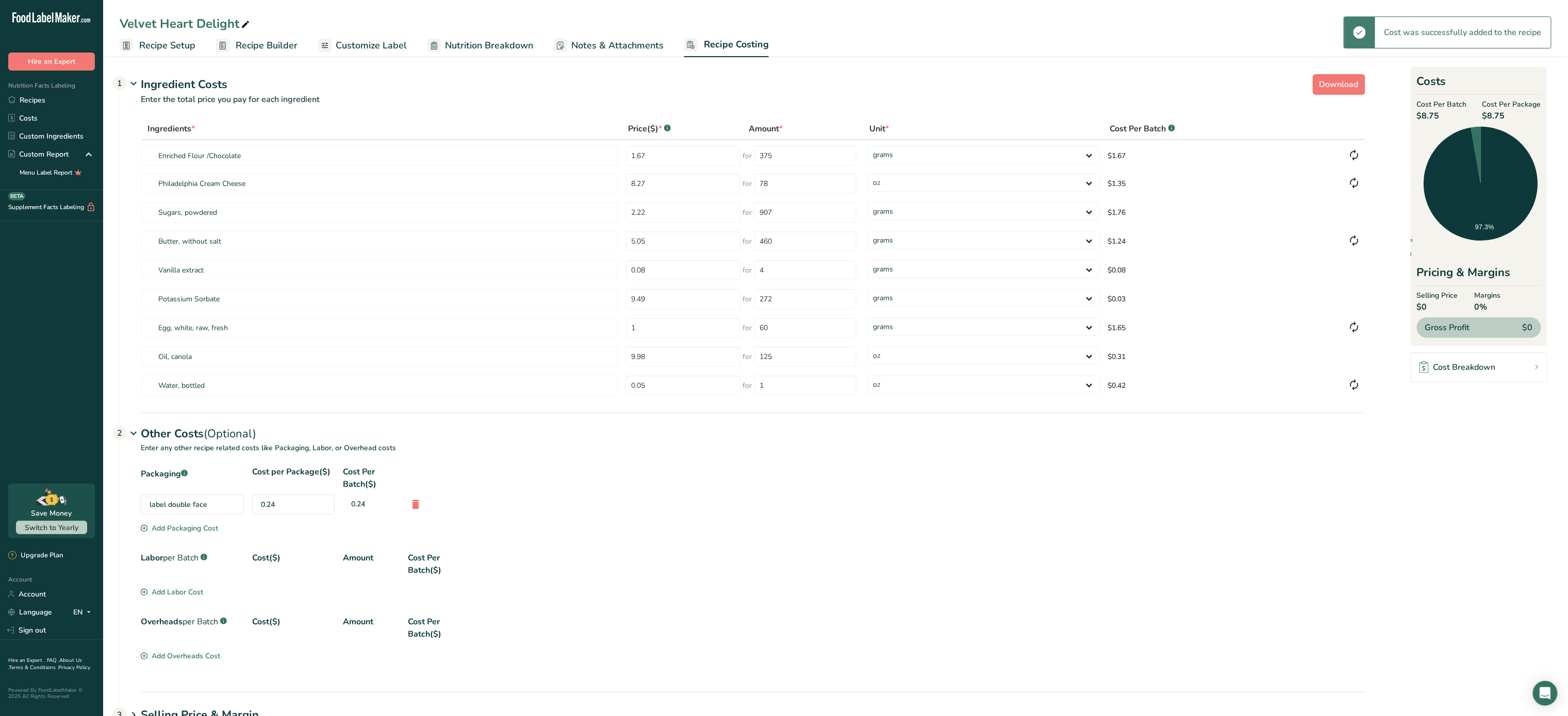
click at [169, 528] on div "Add Packaging Cost" at bounding box center [179, 528] width 77 height 11
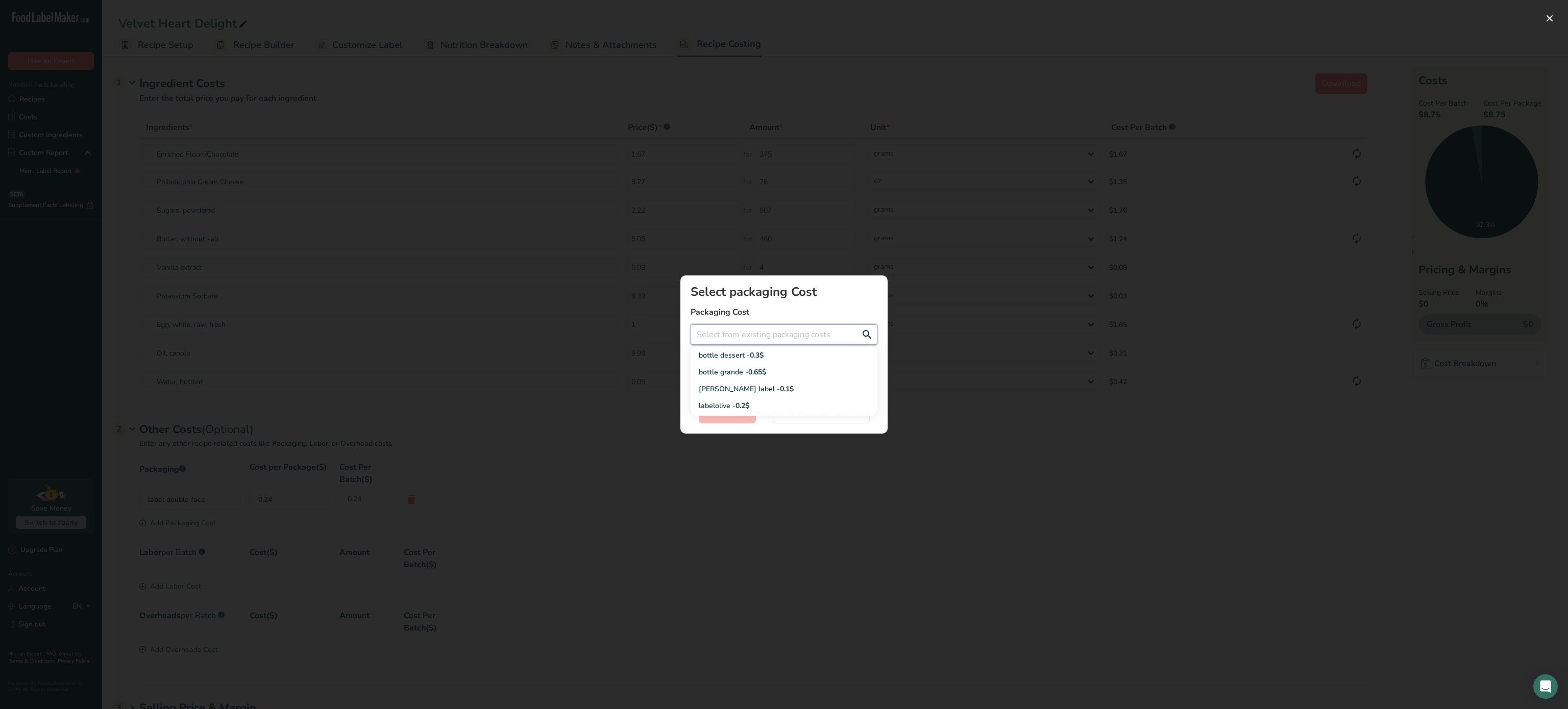
click at [762, 336] on input "Add New Recipe Cost Modal" at bounding box center [784, 334] width 187 height 21
click at [755, 355] on span "0.3$" at bounding box center [756, 356] width 14 height 10
type input "bottle dessert - 0.3$"
click at [743, 420] on button "Select" at bounding box center [727, 413] width 57 height 21
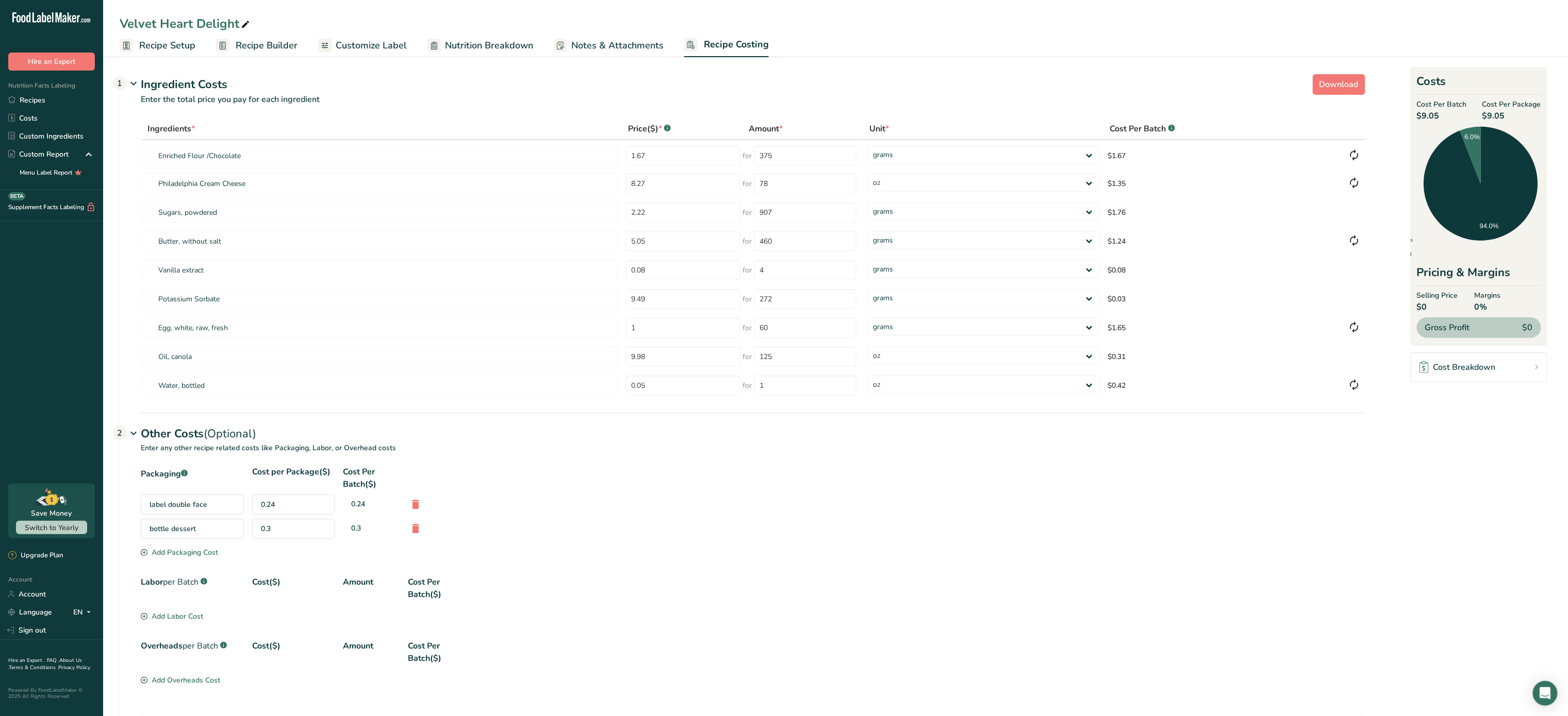
click at [178, 48] on span "Recipe Setup" at bounding box center [167, 45] width 56 height 14
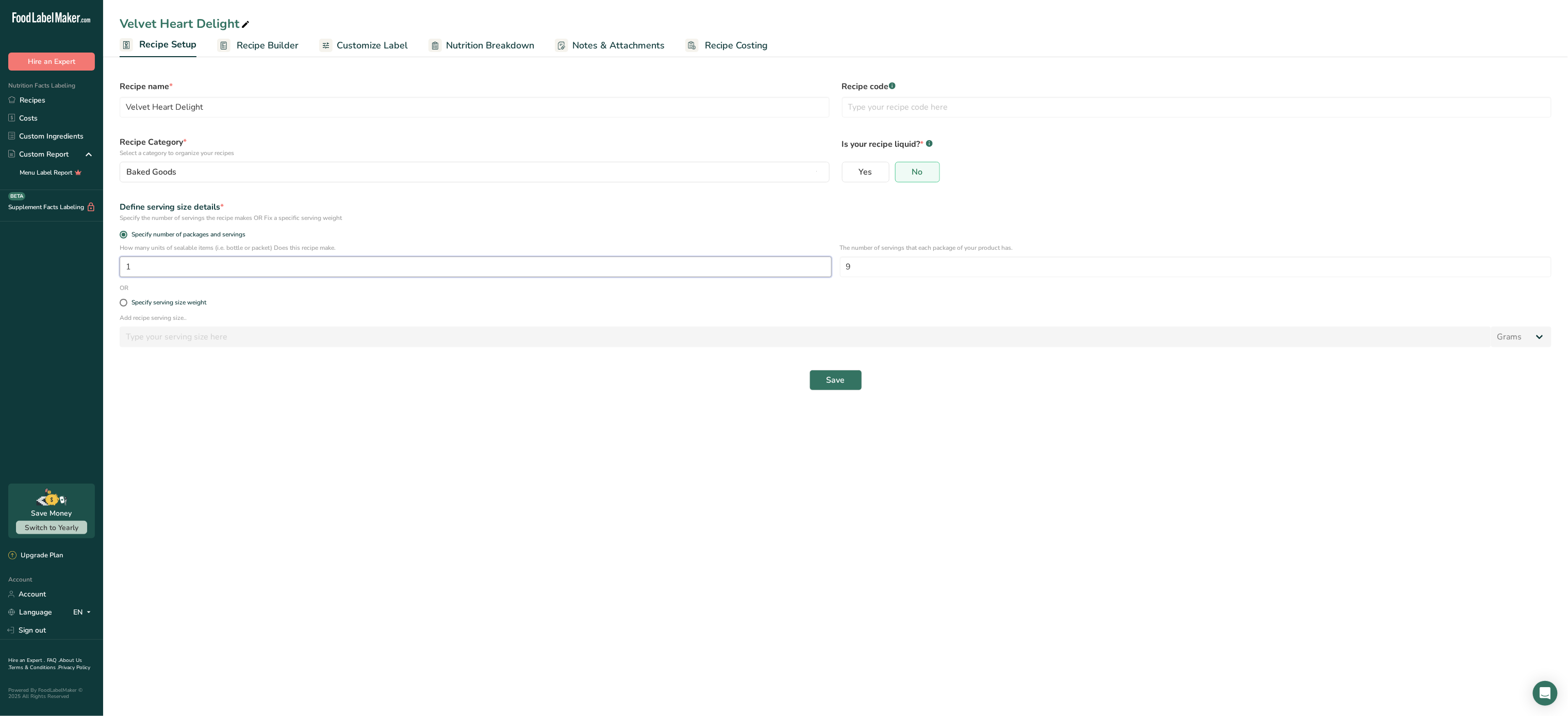
click at [720, 269] on input "1" at bounding box center [476, 266] width 712 height 21
type input "9"
click at [932, 263] on input "9" at bounding box center [1196, 266] width 712 height 21
type input "1"
click at [825, 376] on button "Save" at bounding box center [835, 380] width 53 height 21
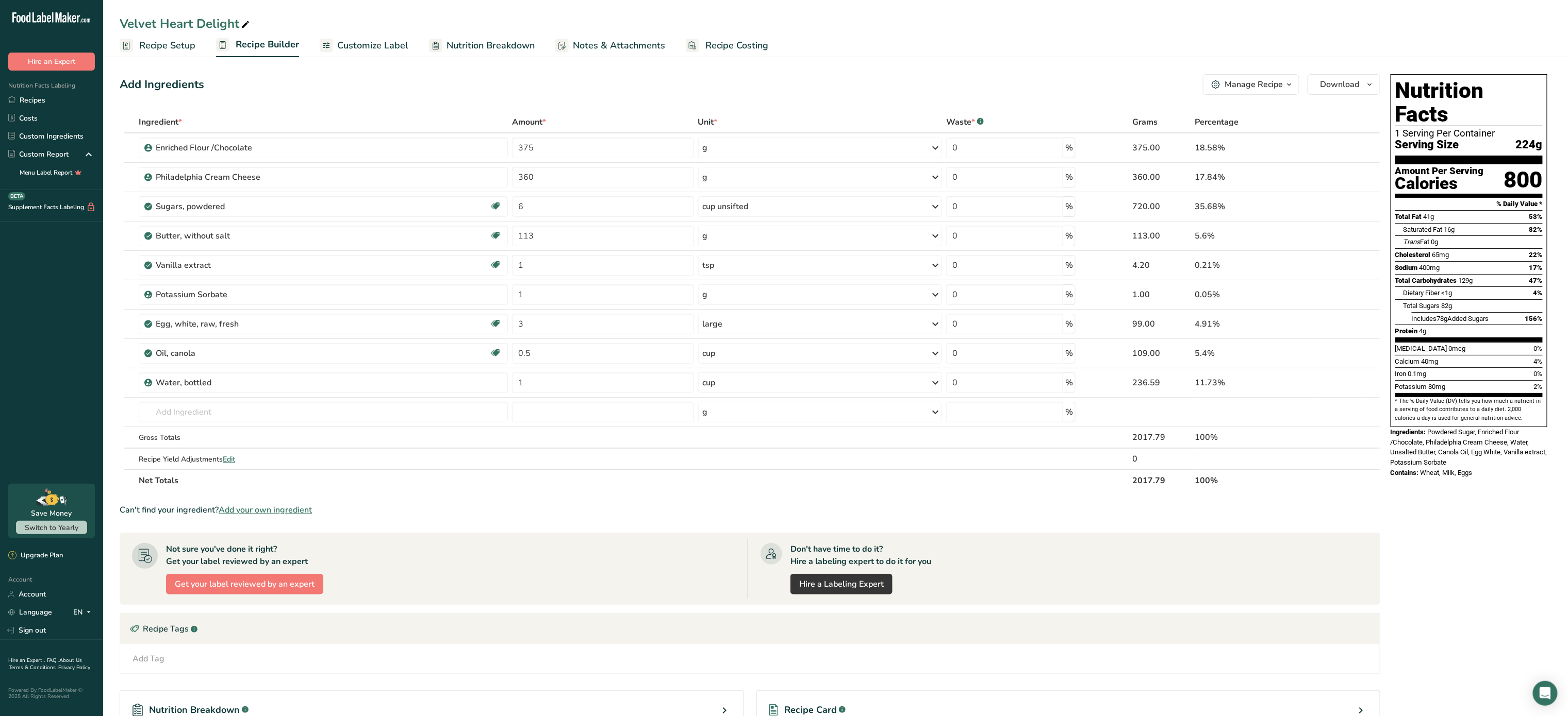
click at [738, 42] on span "Recipe Costing" at bounding box center [736, 45] width 63 height 14
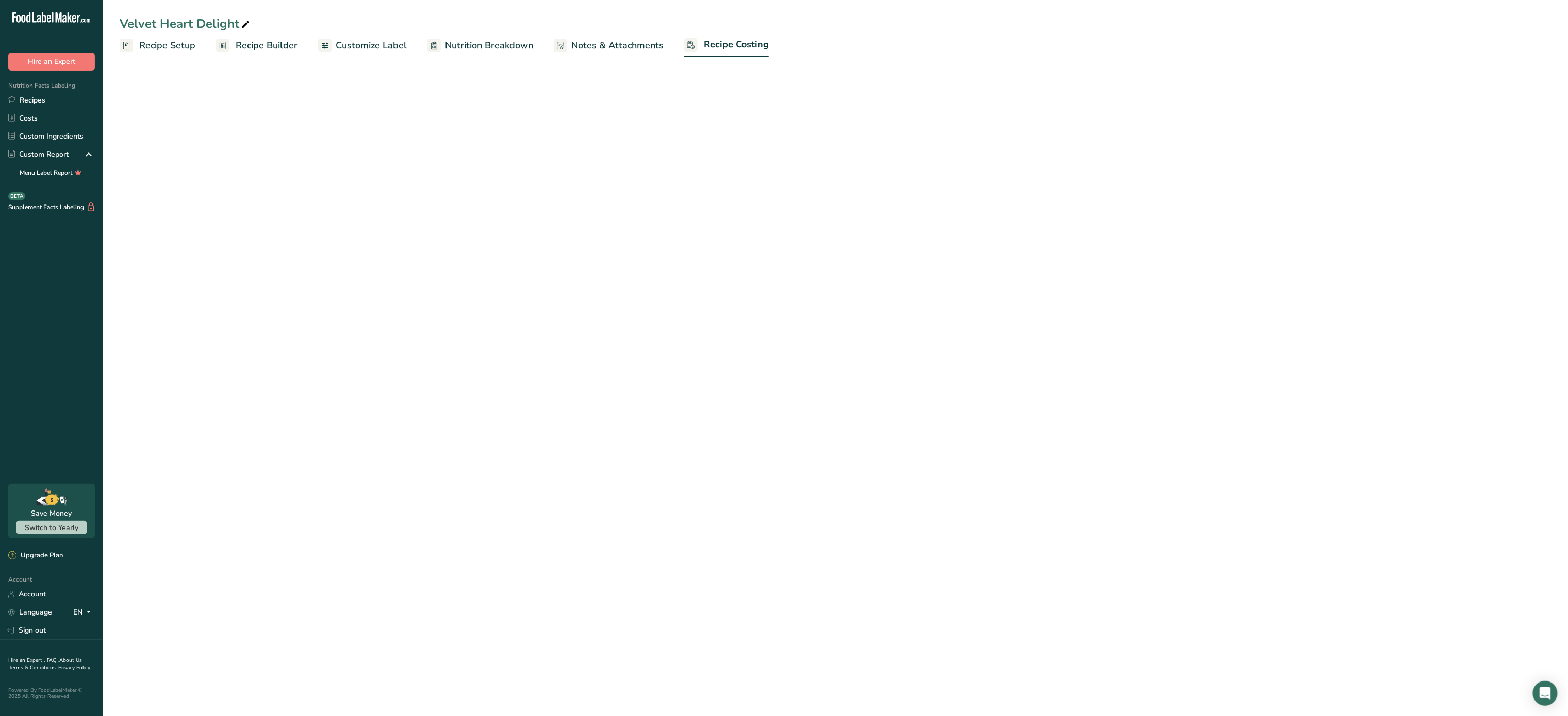
select select "5"
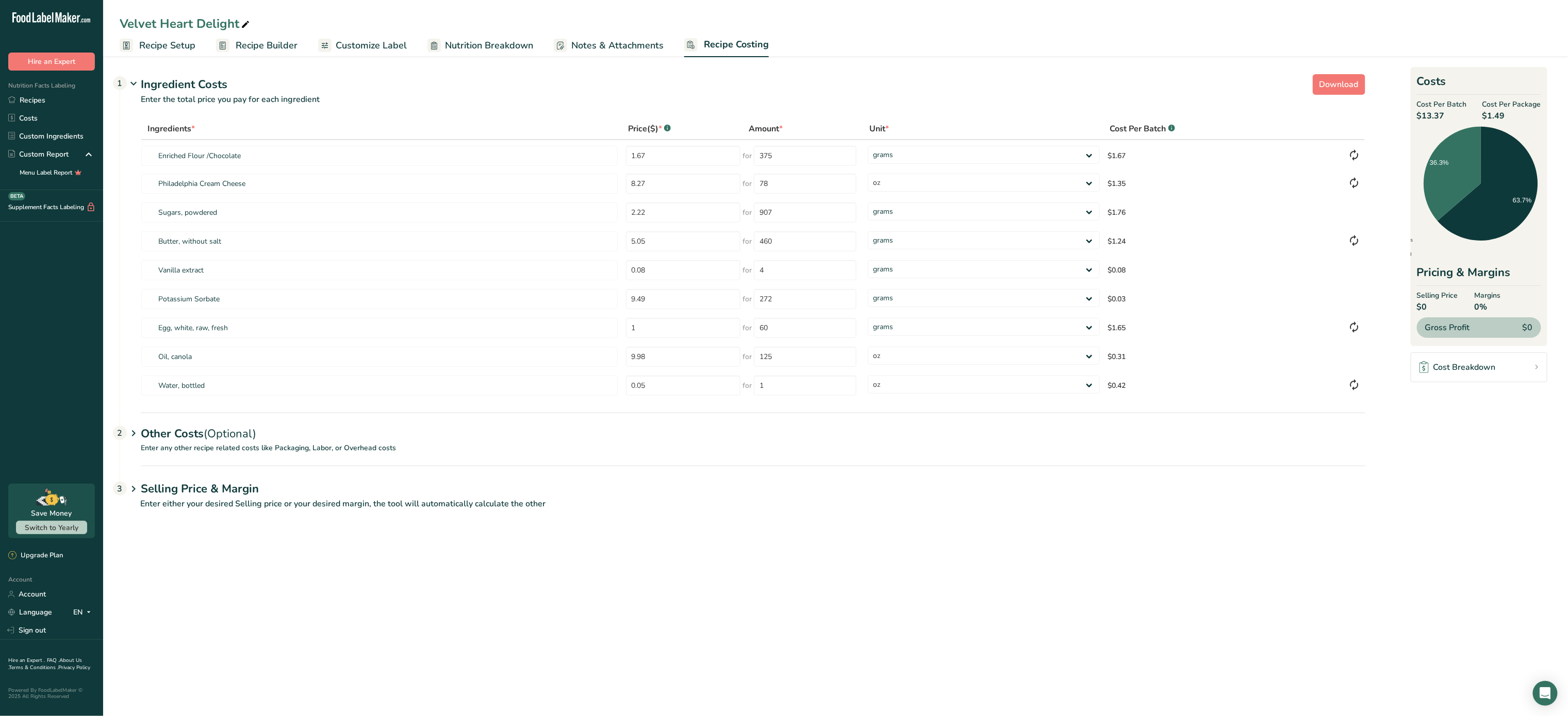
click at [160, 44] on span "Recipe Setup" at bounding box center [167, 45] width 56 height 14
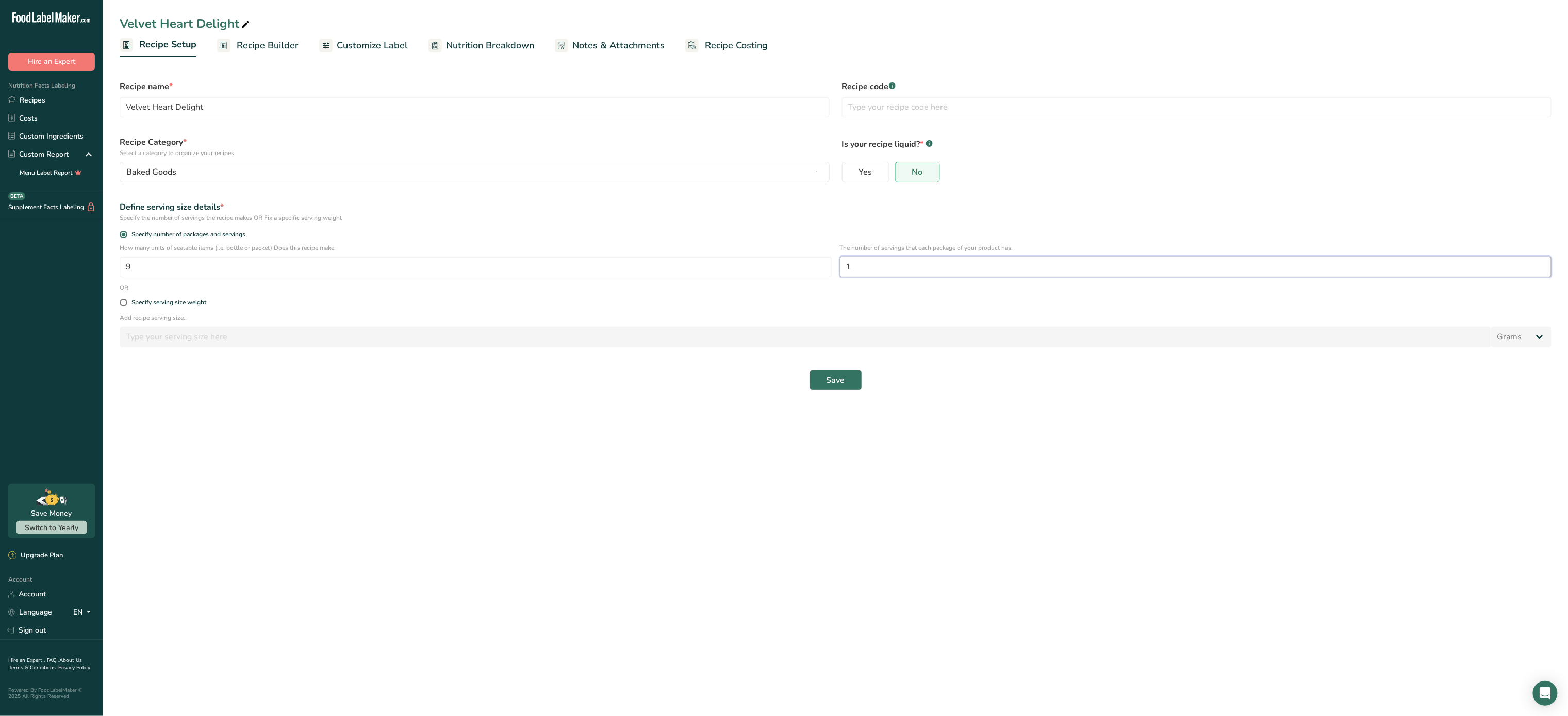
click at [992, 265] on input "1" at bounding box center [1196, 266] width 712 height 21
click at [840, 379] on span "Save" at bounding box center [836, 380] width 18 height 13
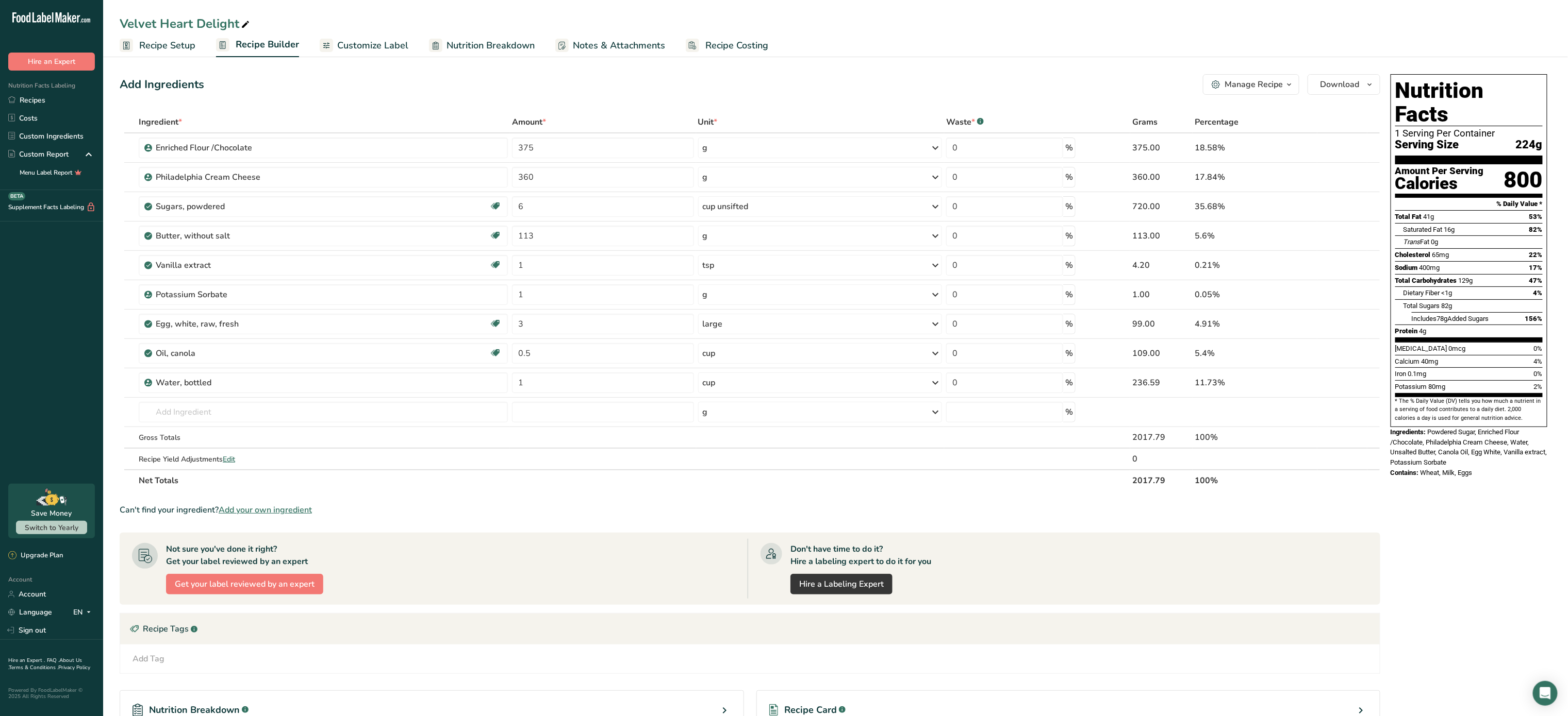
click at [1262, 73] on div "Add Ingredients Manage Recipe Delete Recipe Duplicate Recipe Scale Recipe Save …" at bounding box center [753, 445] width 1266 height 749
click at [1261, 83] on div "Manage Recipe" at bounding box center [1254, 85] width 59 height 13
click at [1210, 235] on span "Recipe Card" at bounding box center [1189, 234] width 39 height 11
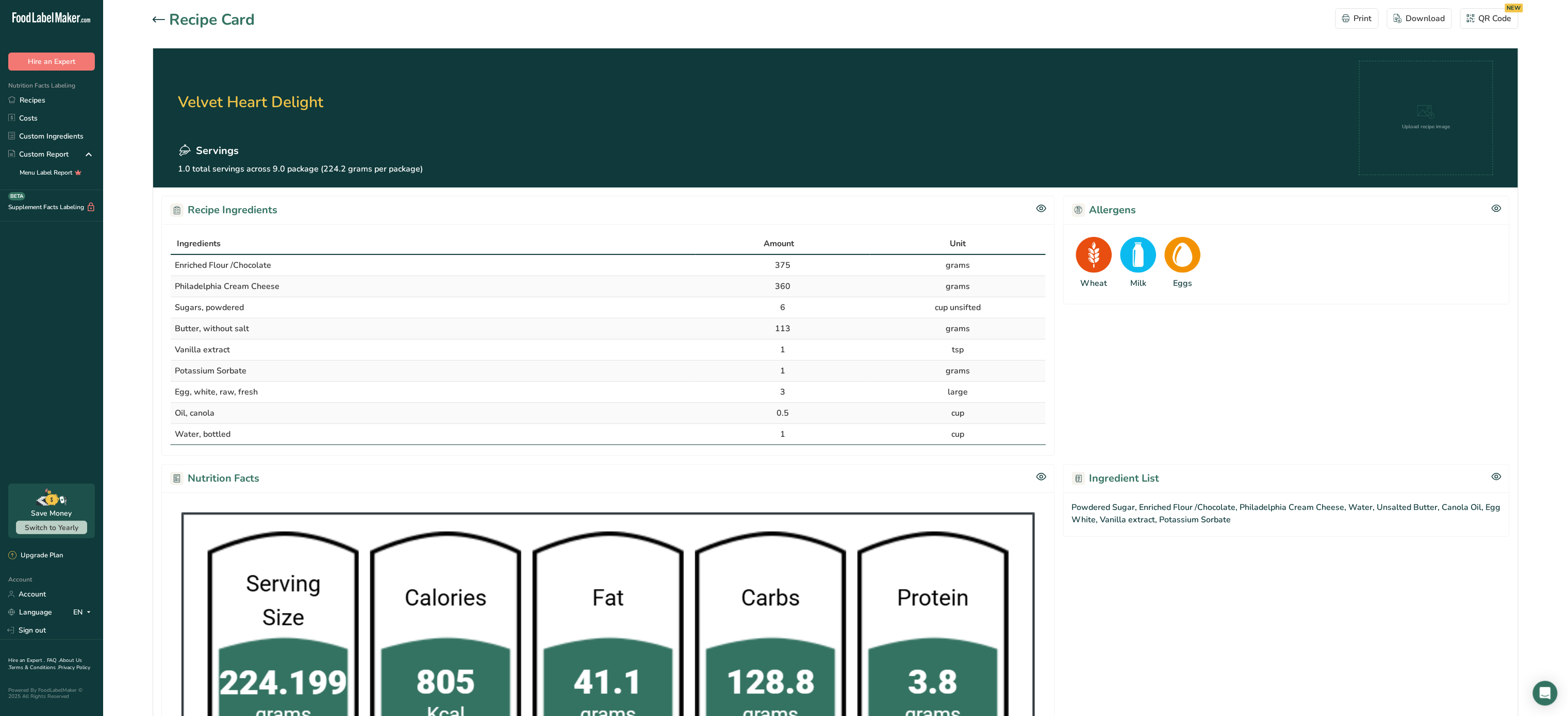
drag, startPoint x: 896, startPoint y: 284, endPoint x: 1284, endPoint y: 372, distance: 397.9
click at [1284, 372] on div ".a-20{fill:#fff;} Hire an Expert Nutrition Facts Labeling Recipes Costs Custom …" at bounding box center [784, 502] width 1568 height 1004
click at [1427, 13] on div "Download" at bounding box center [1420, 18] width 52 height 13
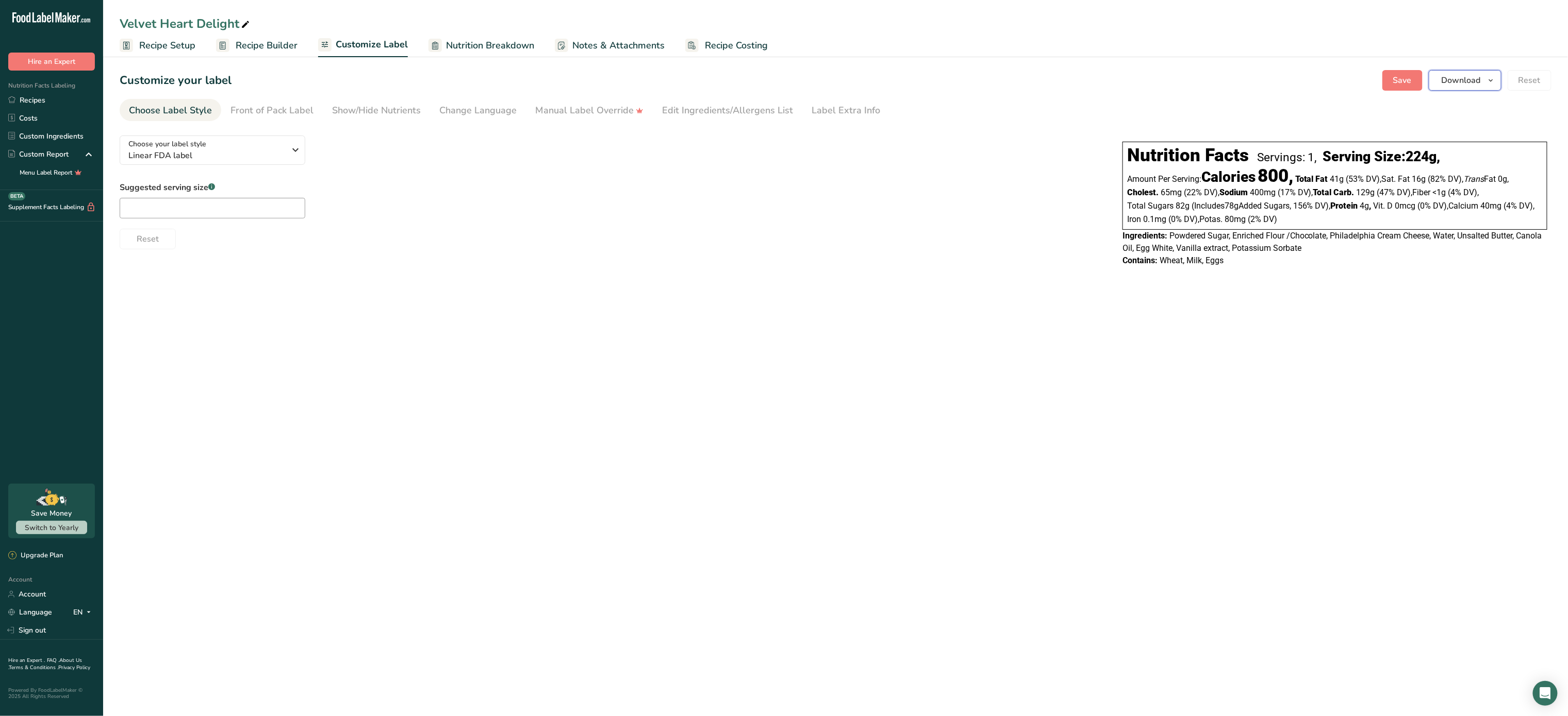
click at [1463, 72] on button "Download" at bounding box center [1464, 80] width 73 height 21
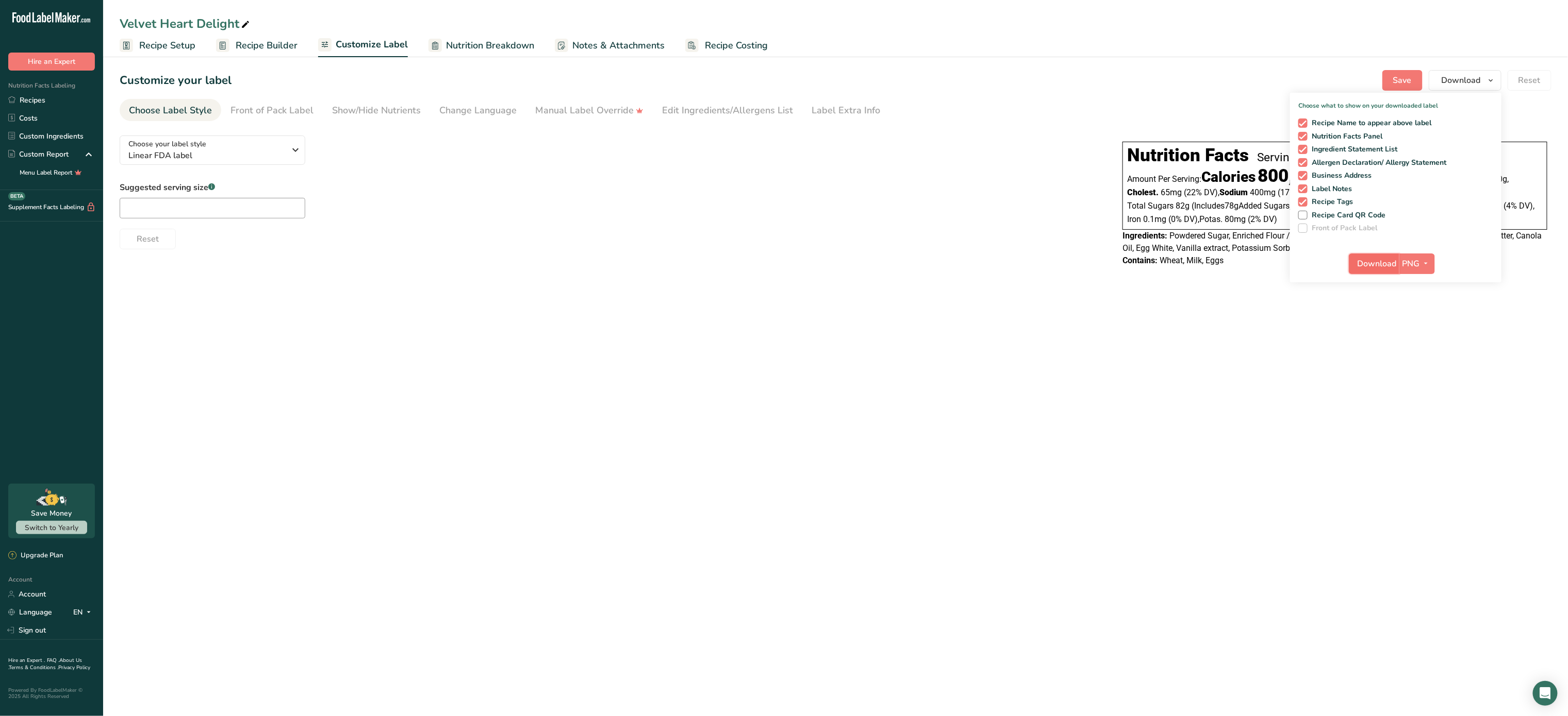
click at [1387, 263] on span "Download" at bounding box center [1376, 264] width 39 height 13
click at [278, 152] on span "Linear FDA label" at bounding box center [207, 155] width 157 height 13
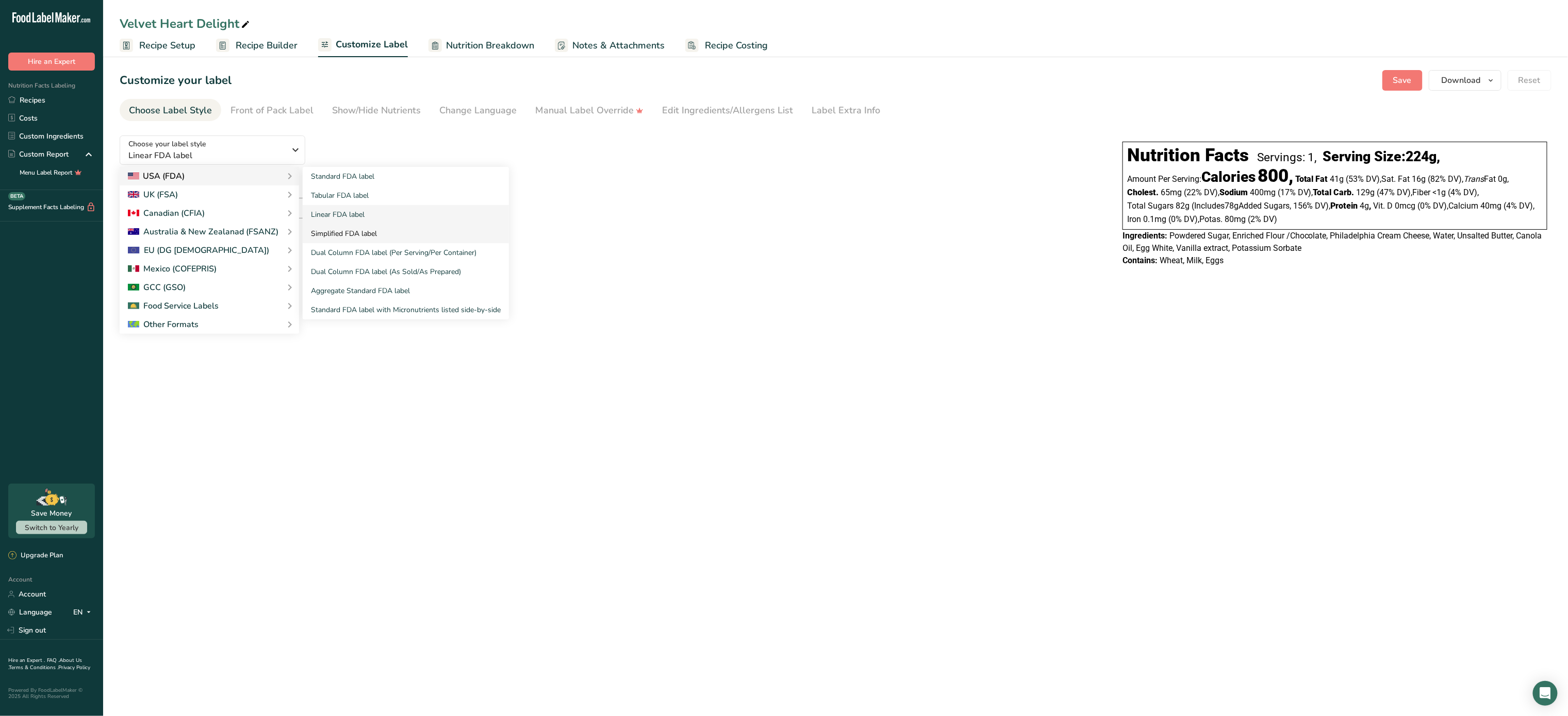
click at [350, 231] on link "Simplified FDA label" at bounding box center [405, 234] width 206 height 19
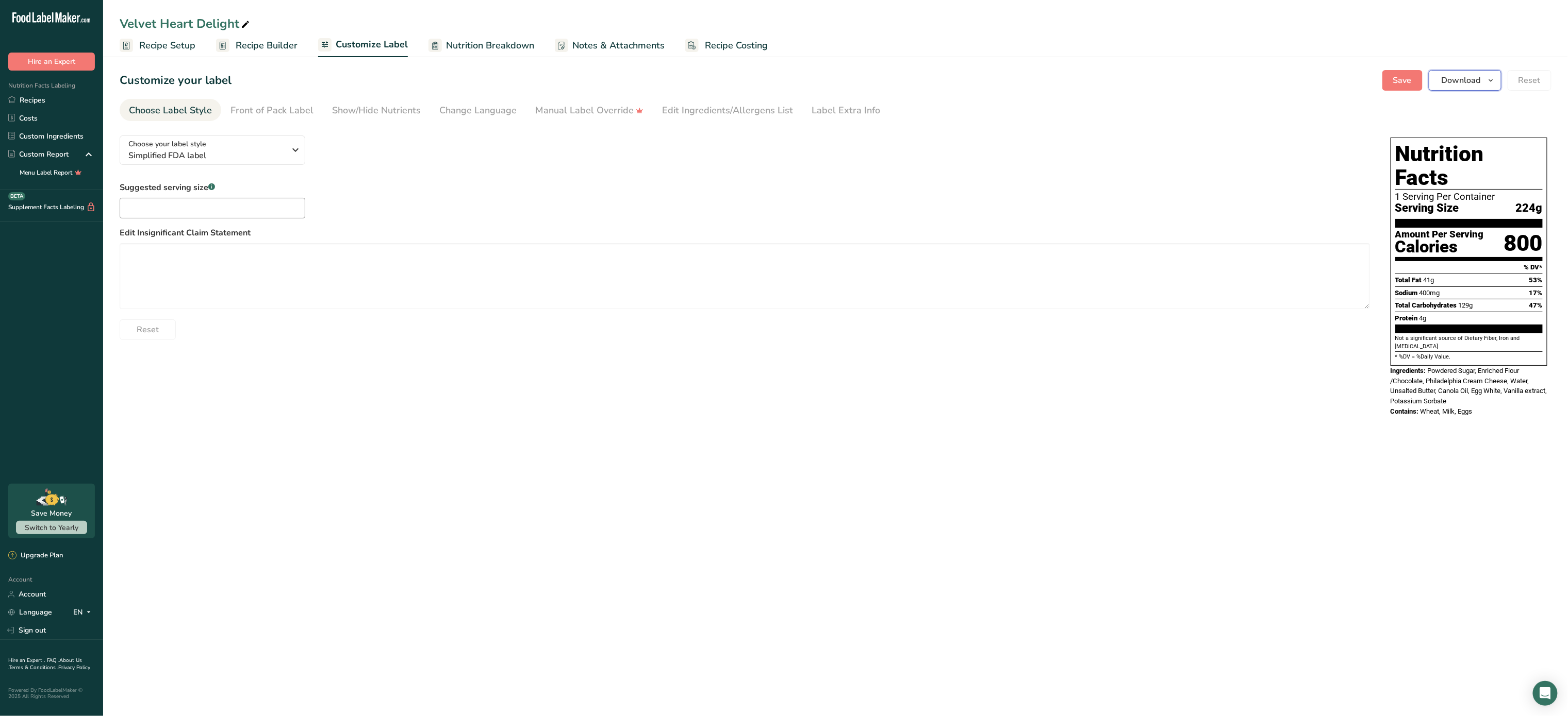
click at [1478, 79] on span "Download" at bounding box center [1461, 80] width 39 height 13
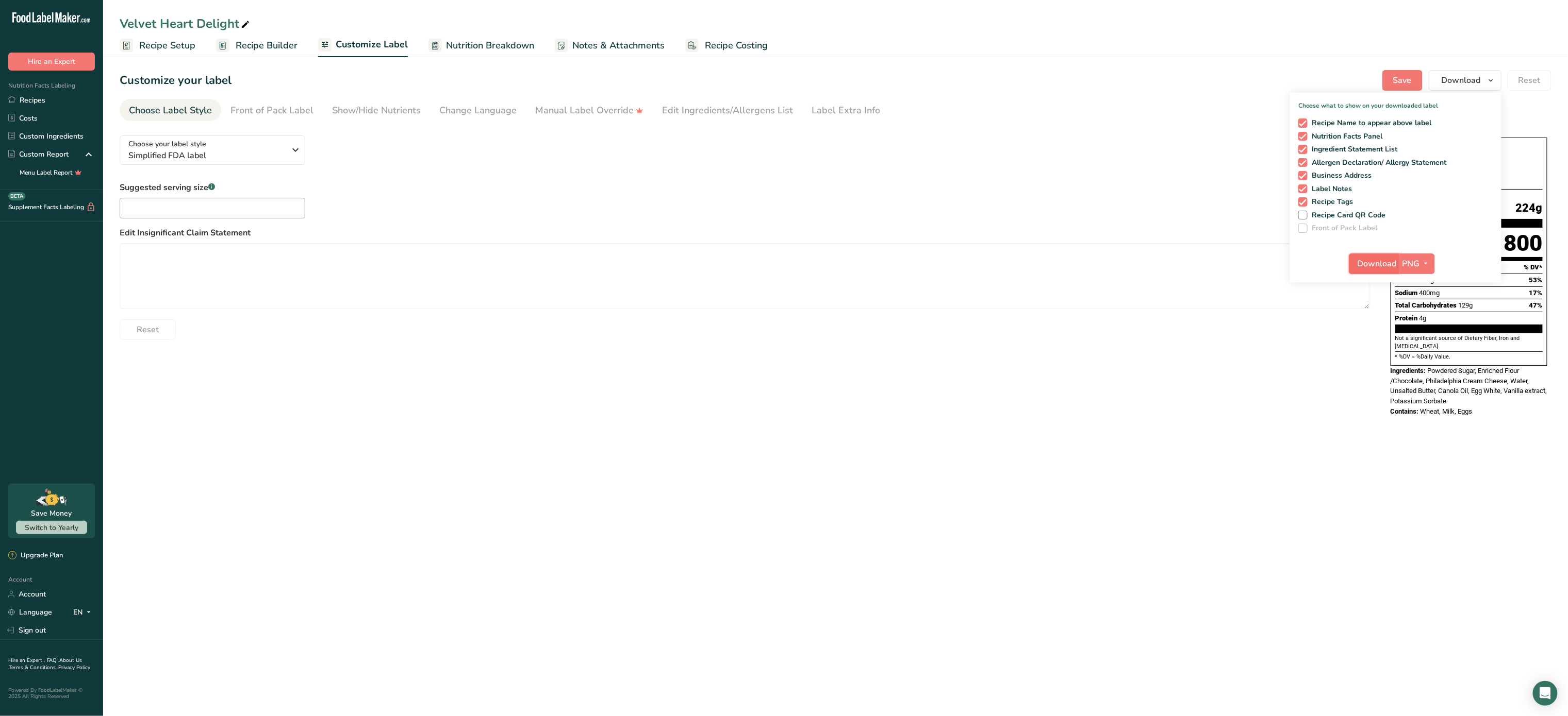
click at [1382, 255] on button "Download" at bounding box center [1374, 264] width 50 height 21
click at [497, 44] on span "Nutrition Breakdown" at bounding box center [489, 45] width 88 height 14
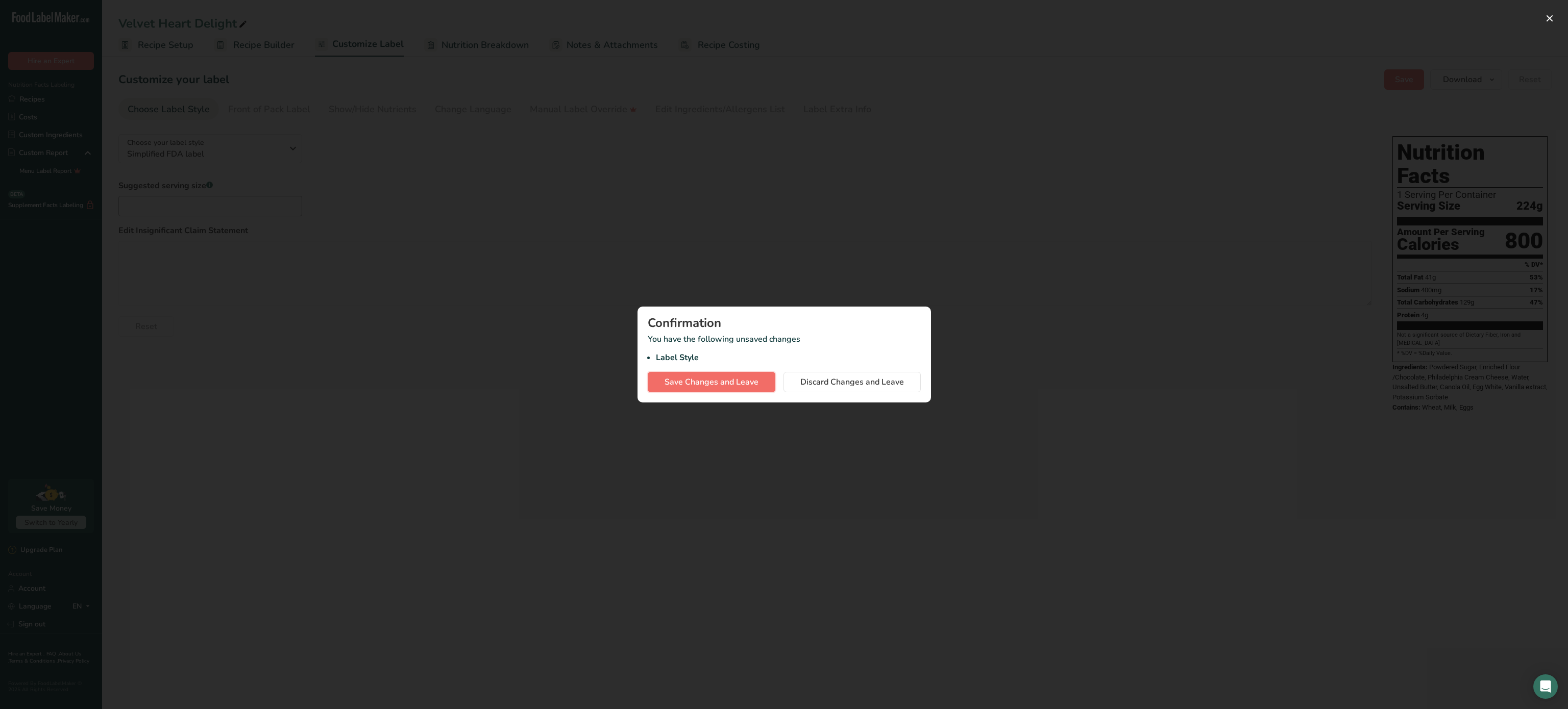
click at [702, 372] on button "Save Changes and Leave" at bounding box center [711, 382] width 128 height 21
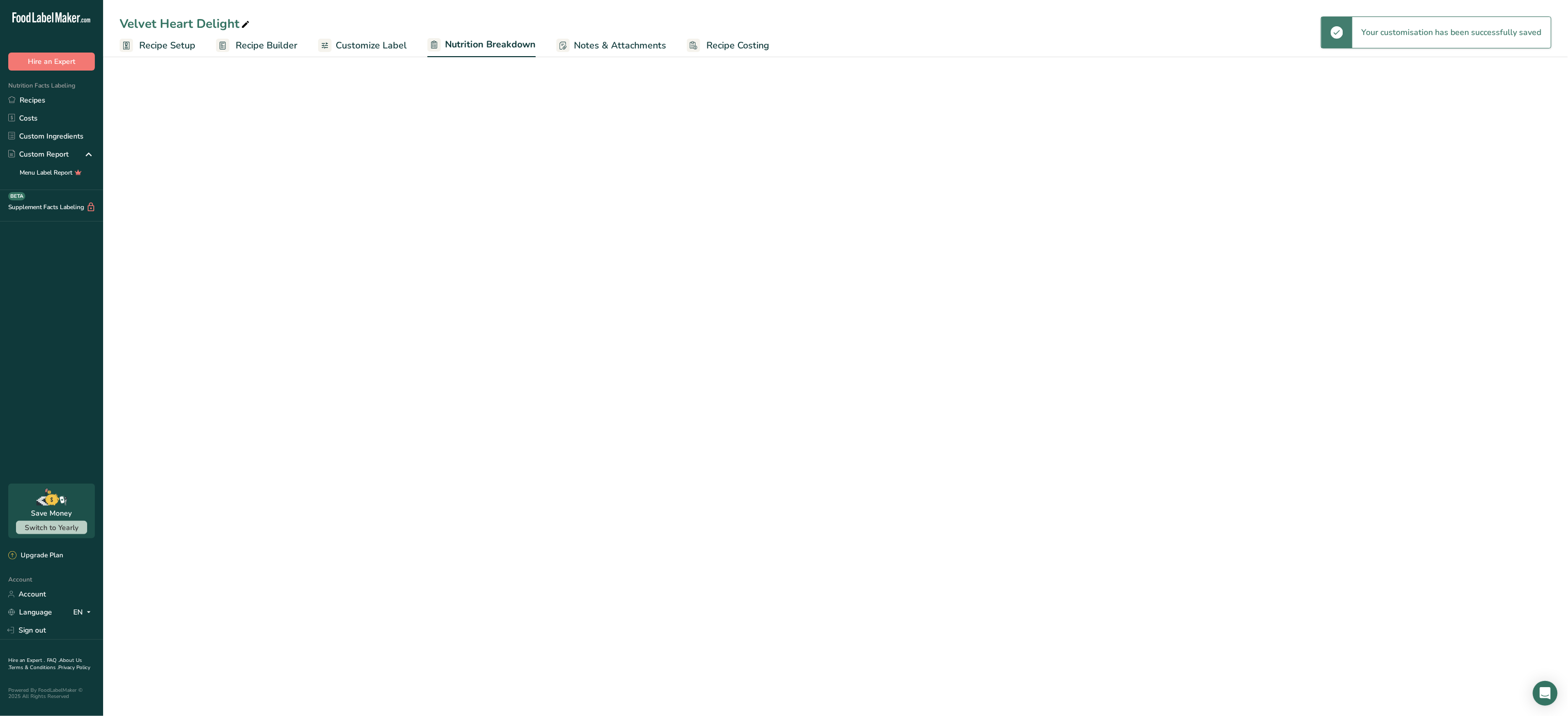
select select "Calories"
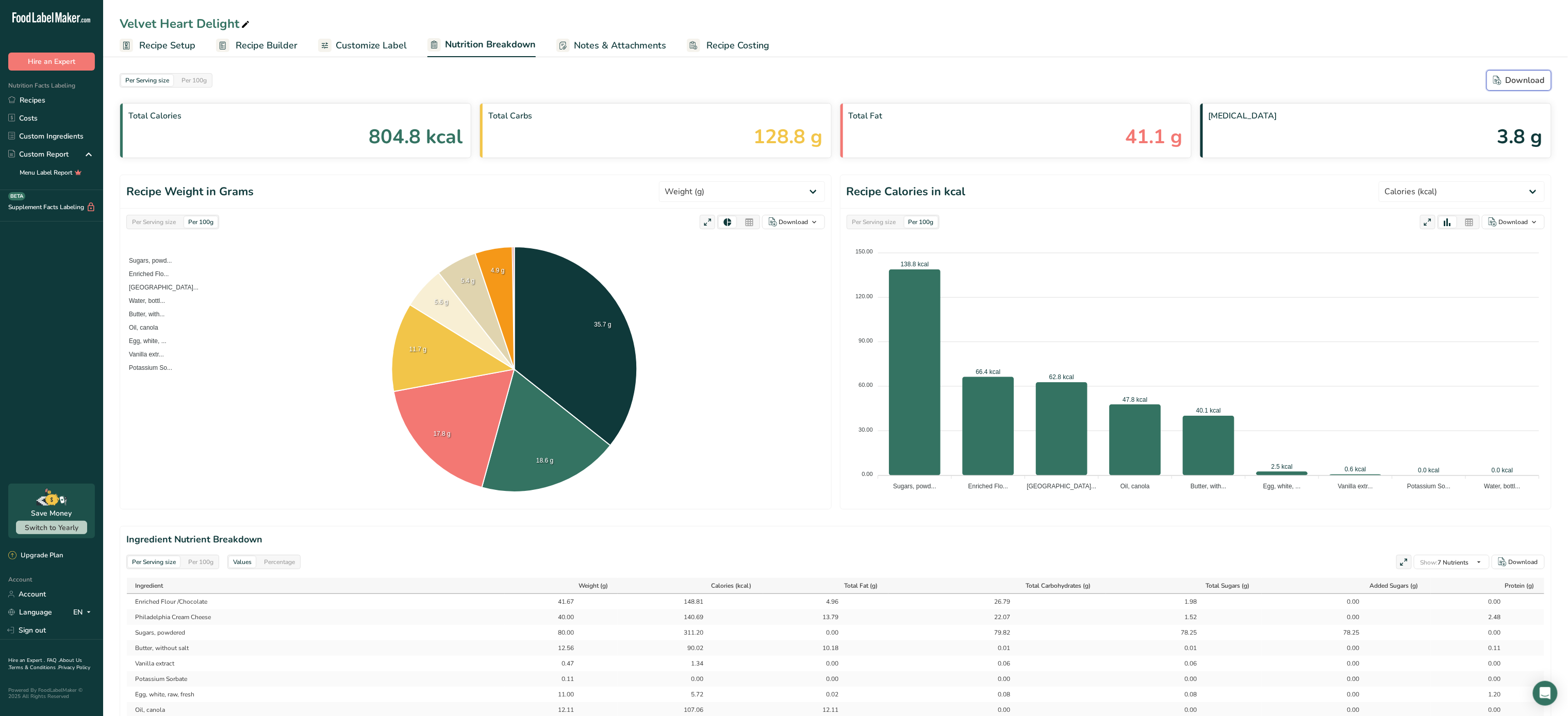
click at [1526, 83] on div "Download" at bounding box center [1519, 80] width 52 height 13
click at [720, 42] on span "Recipe Costing" at bounding box center [737, 45] width 63 height 14
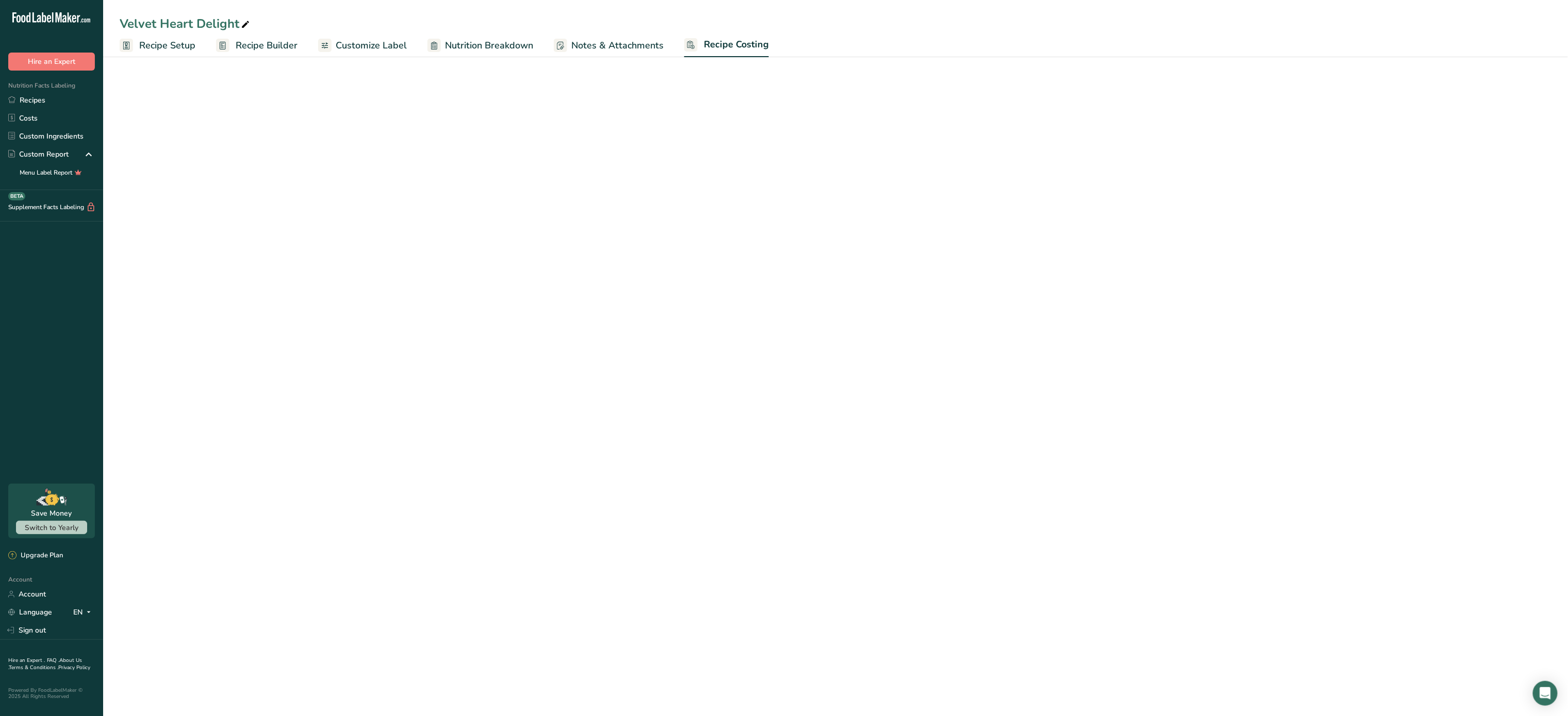
select select "5"
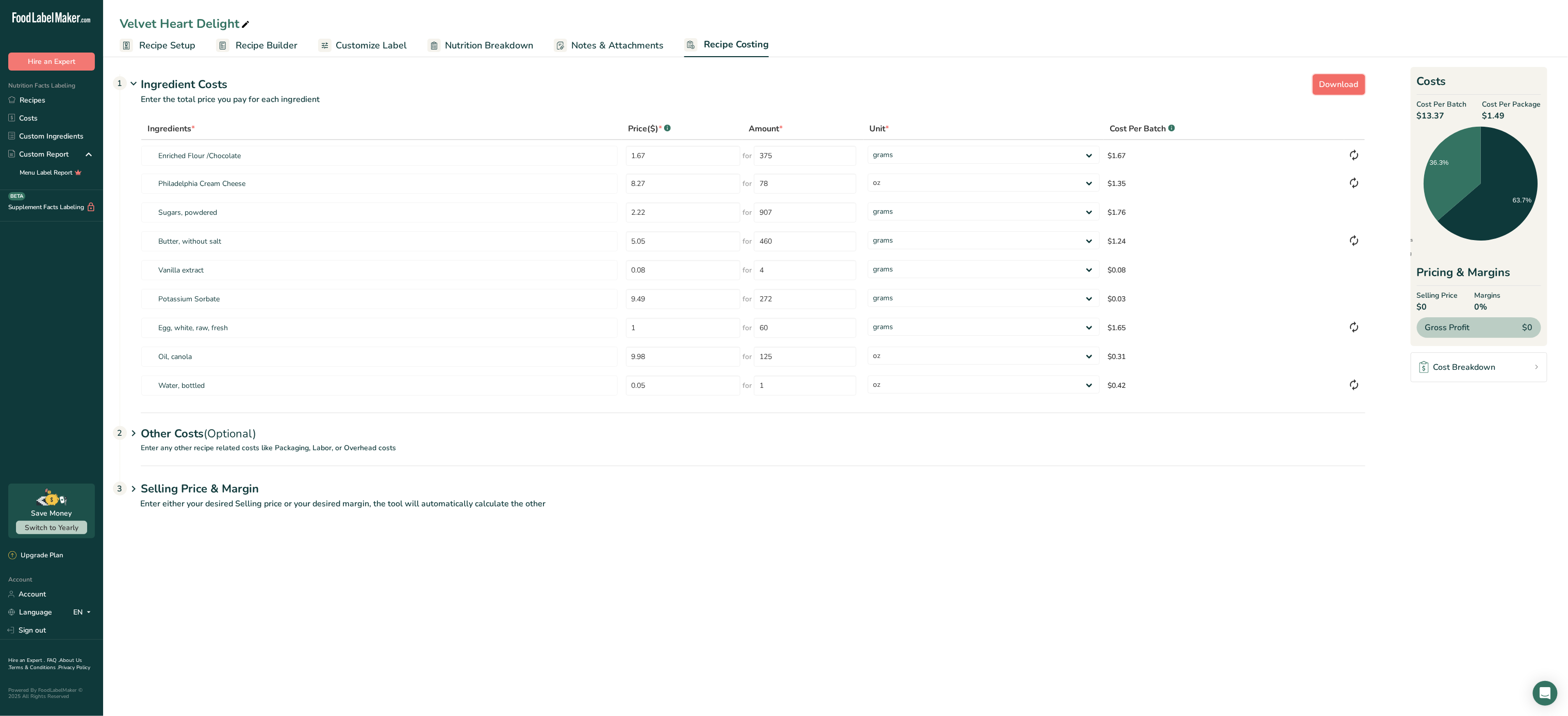
click at [1344, 86] on span "Download" at bounding box center [1338, 85] width 39 height 13
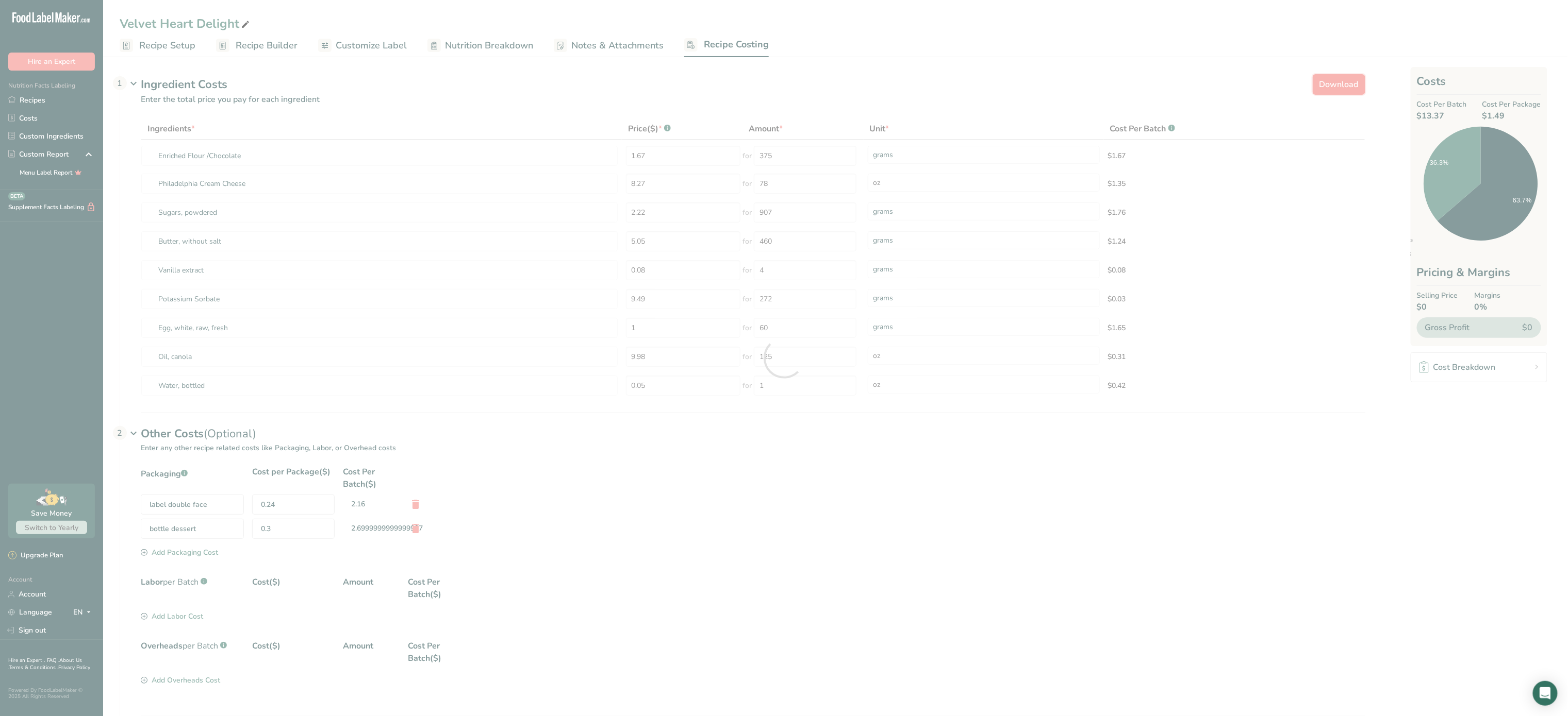
select select "5"
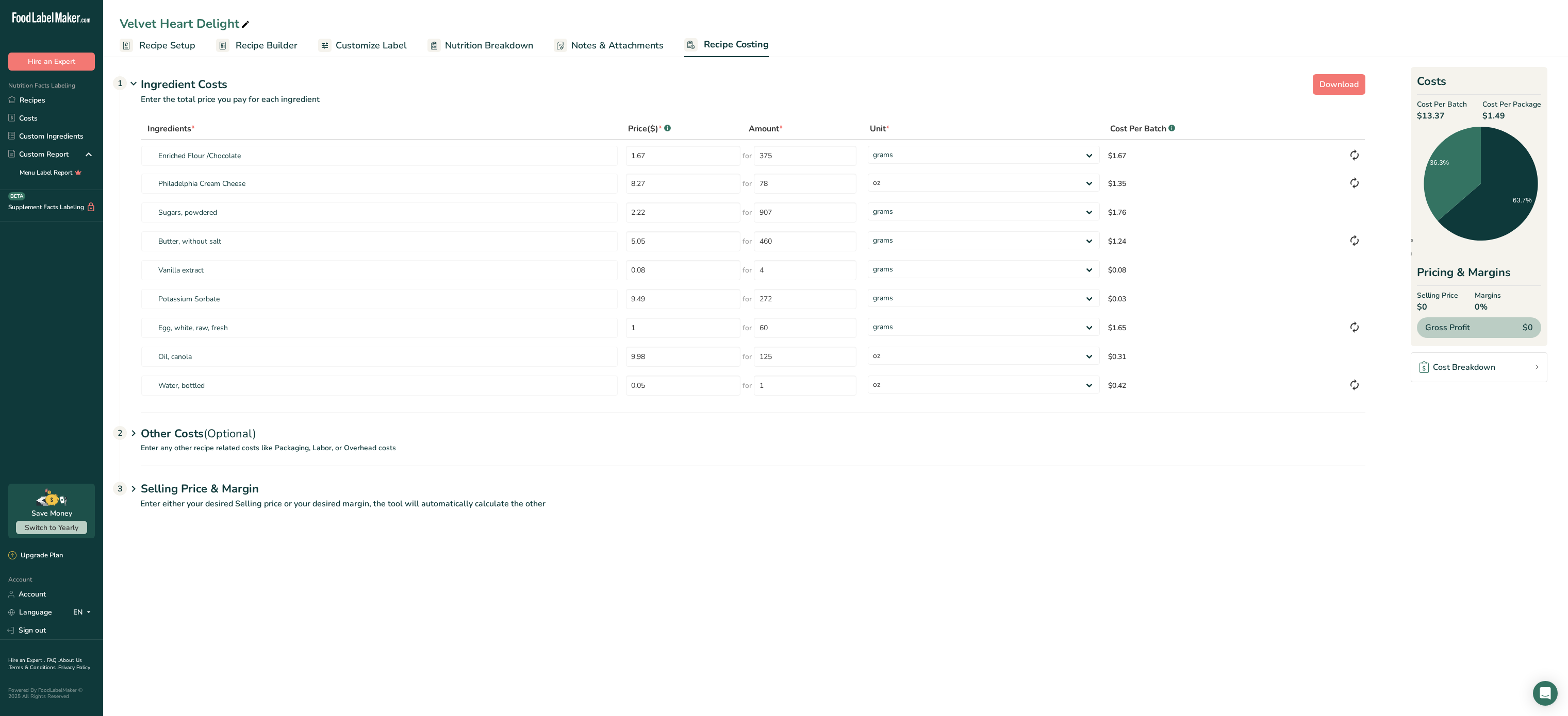
select select "5"
click at [49, 106] on link "Recipes" at bounding box center [51, 100] width 103 height 18
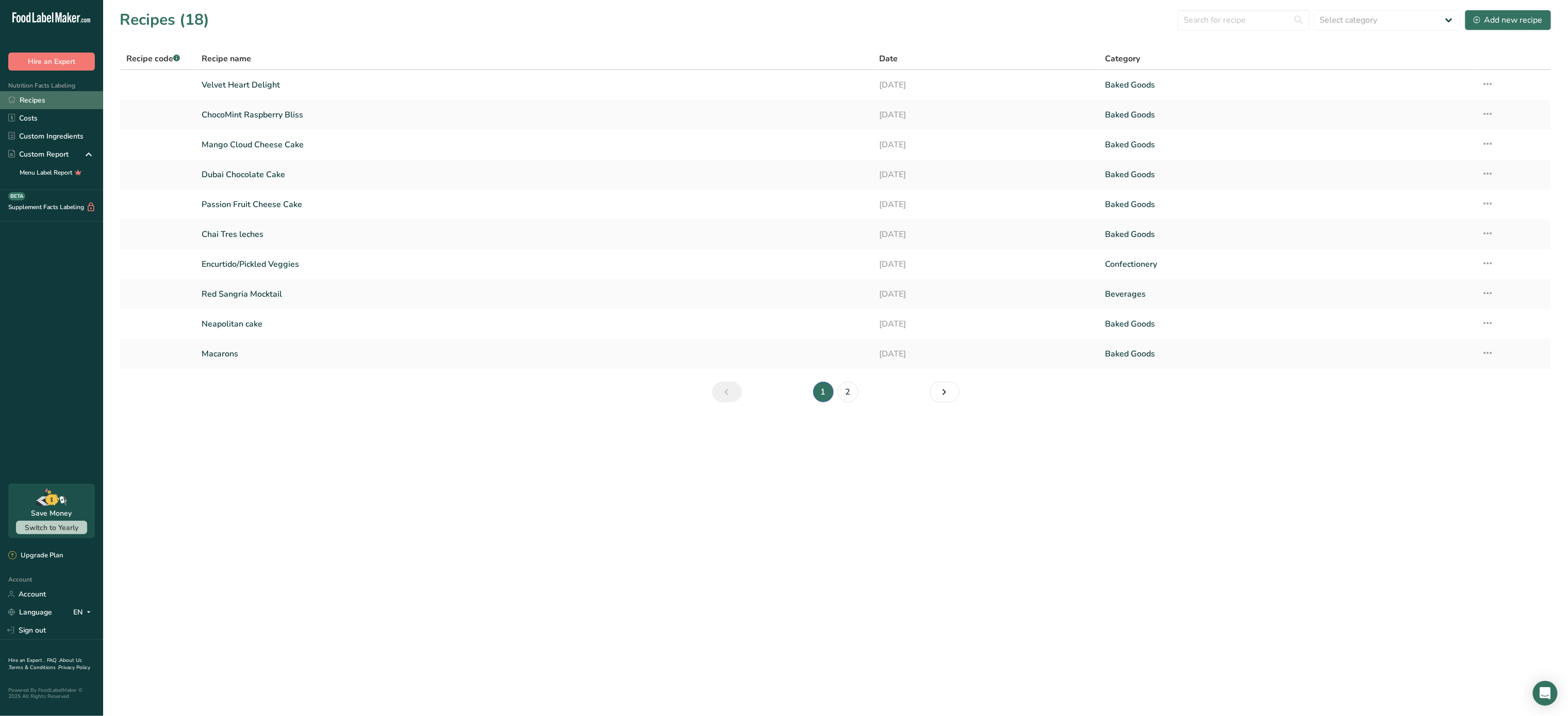
click at [68, 95] on link "Recipes" at bounding box center [51, 100] width 103 height 18
click at [849, 393] on link "2" at bounding box center [848, 392] width 21 height 21
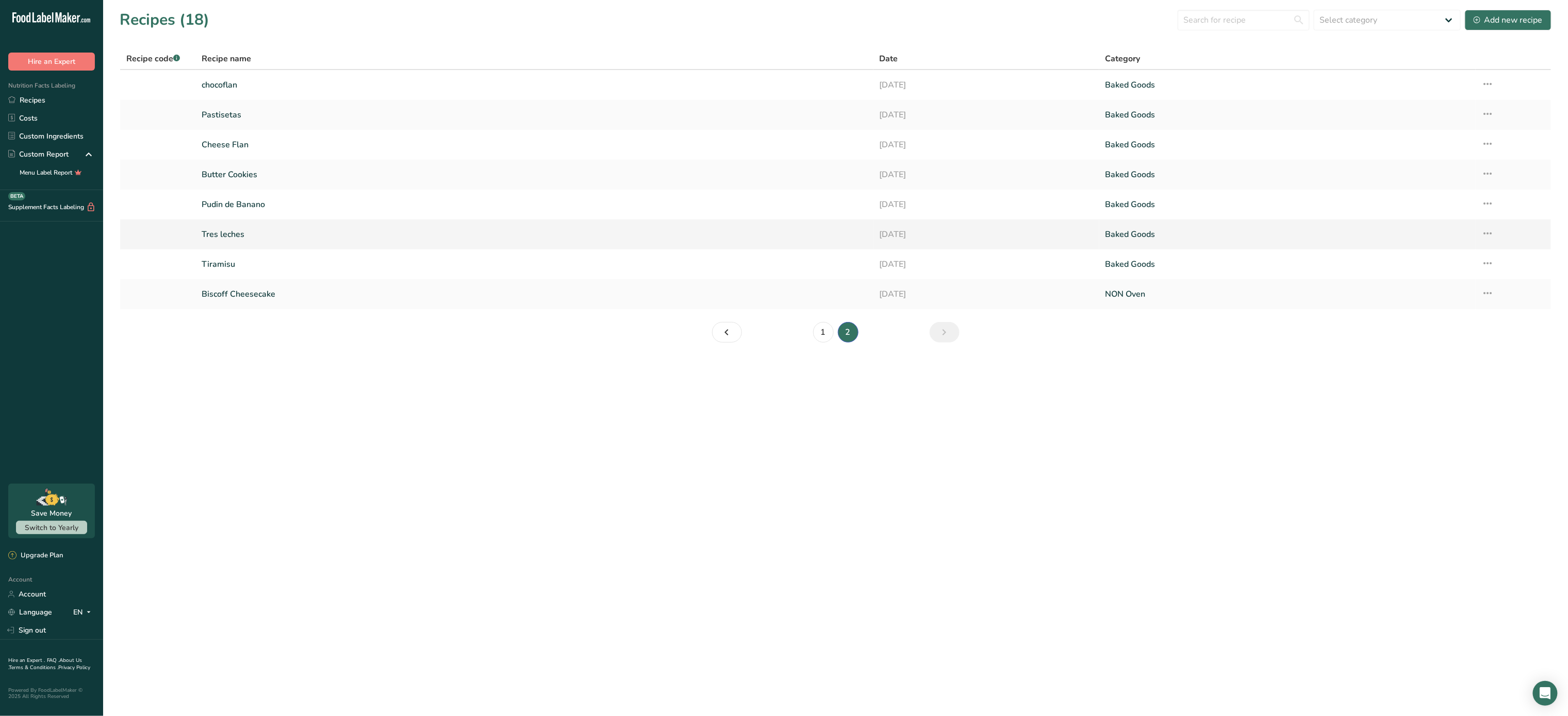
click at [1482, 227] on icon at bounding box center [1488, 234] width 13 height 18
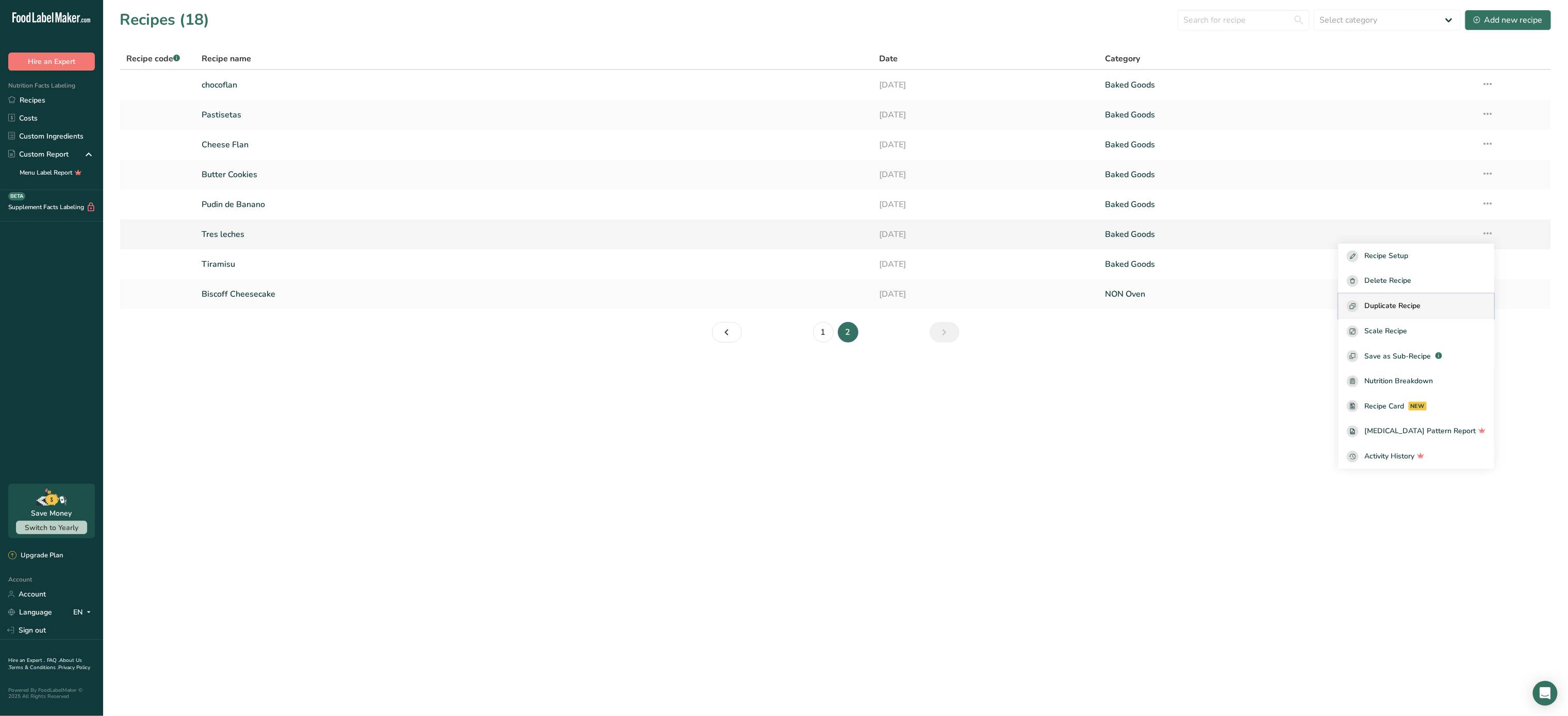
click at [1445, 310] on div "Duplicate Recipe" at bounding box center [1416, 306] width 139 height 12
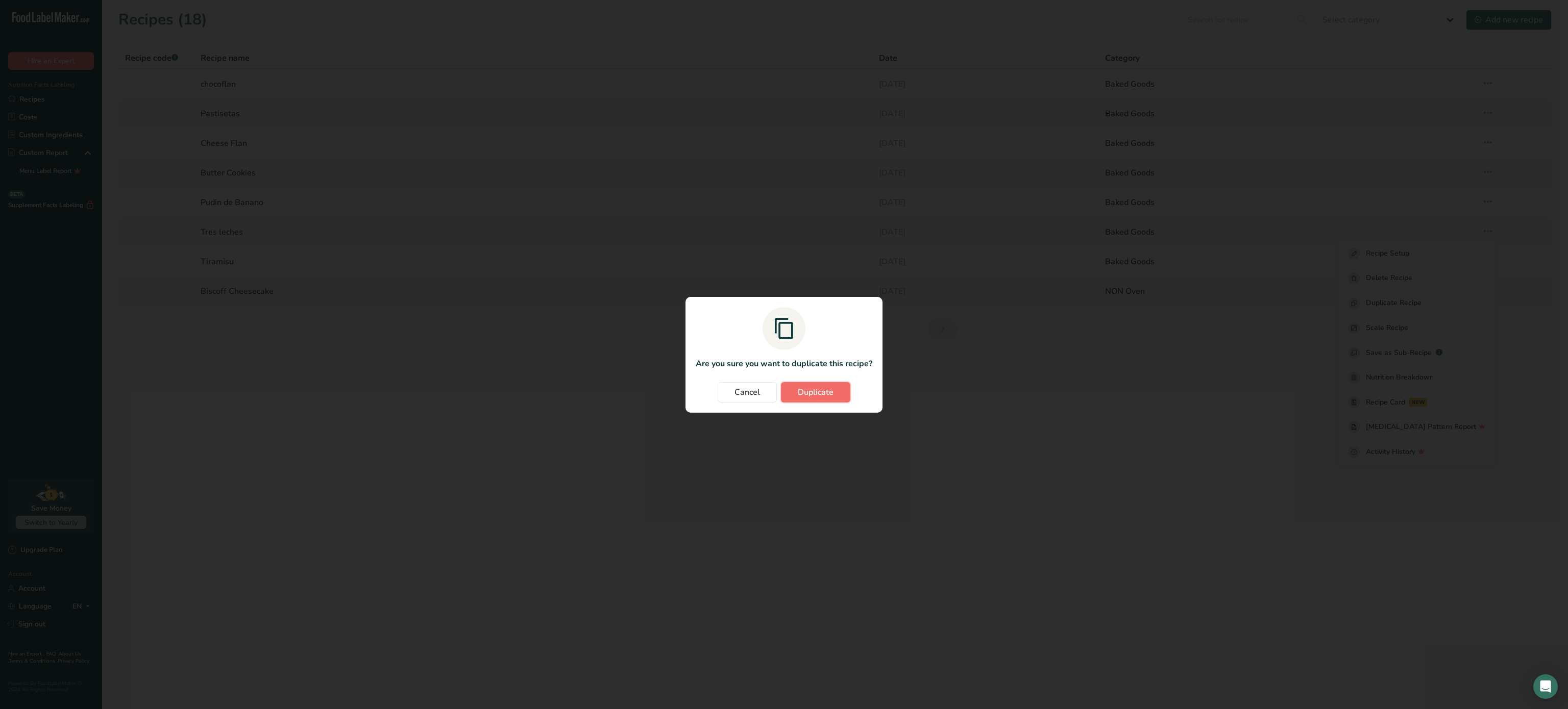
click at [832, 392] on span "Duplicate" at bounding box center [815, 392] width 36 height 12
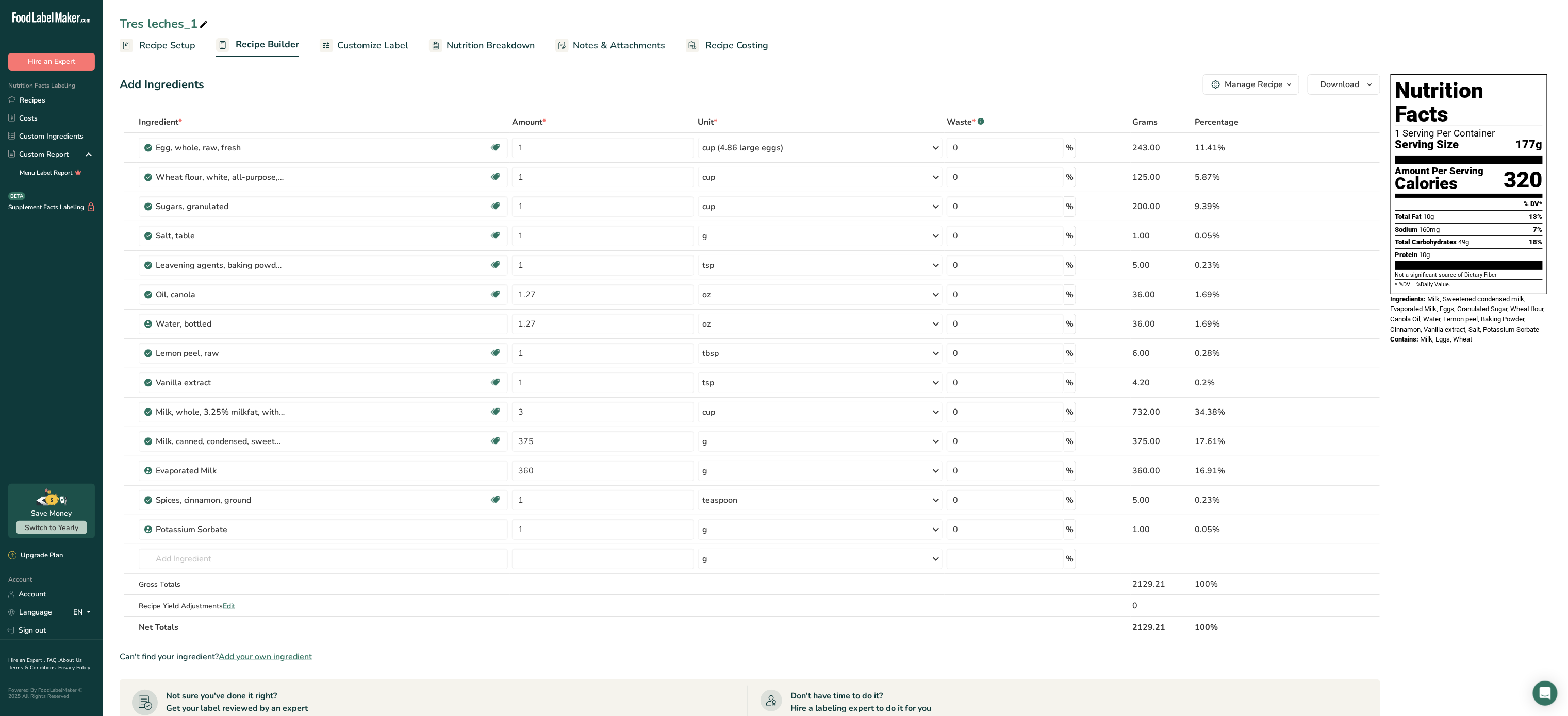
click at [195, 24] on div "Tres leches_1" at bounding box center [165, 23] width 90 height 18
click at [202, 25] on input "Tres leches_1" at bounding box center [835, 23] width 1431 height 18
click at [214, 21] on input "Tres leches_1" at bounding box center [835, 23] width 1431 height 18
click at [253, 21] on input "Tres leches_1" at bounding box center [835, 23] width 1431 height 18
type input "T"
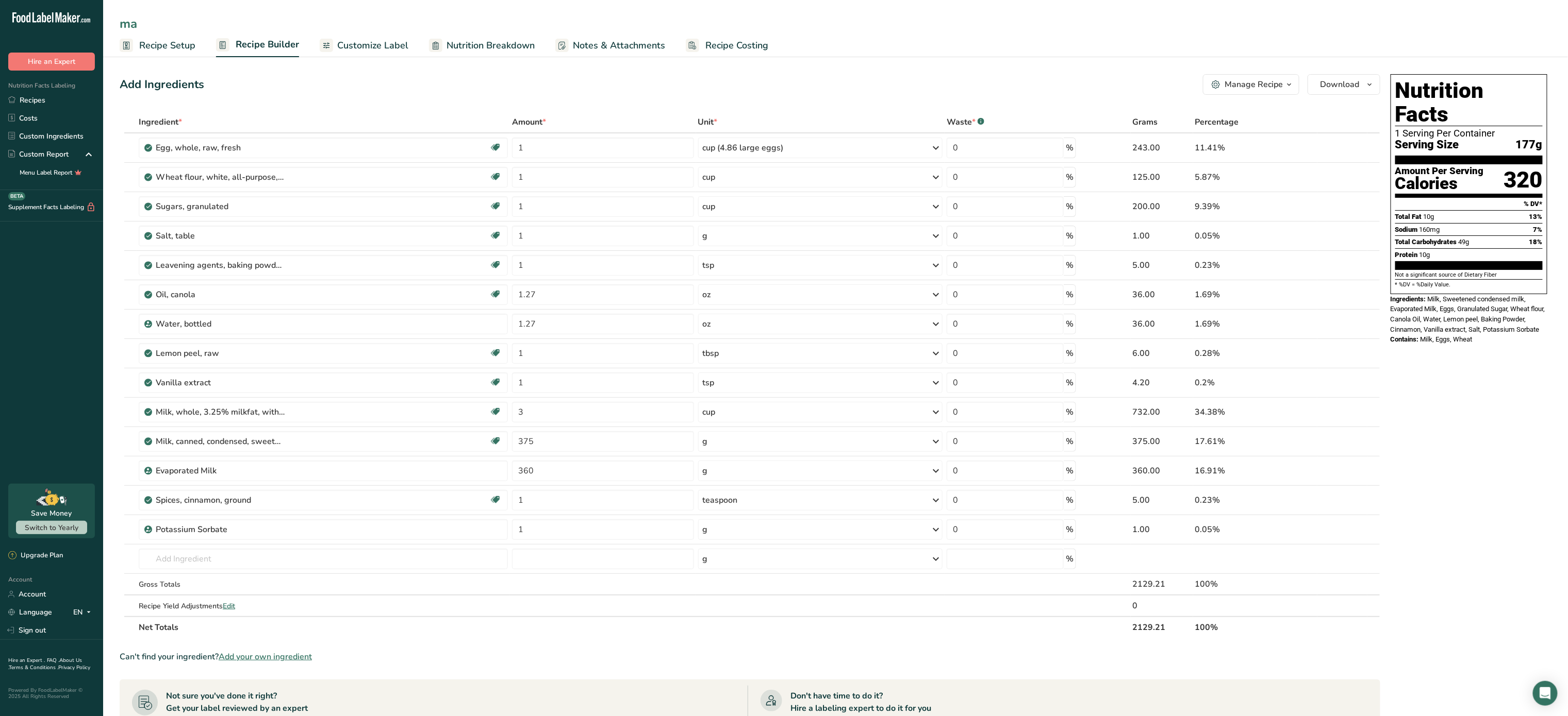
type input "m"
type input "[PERSON_NAME]"
click at [1341, 416] on icon at bounding box center [1342, 412] width 8 height 11
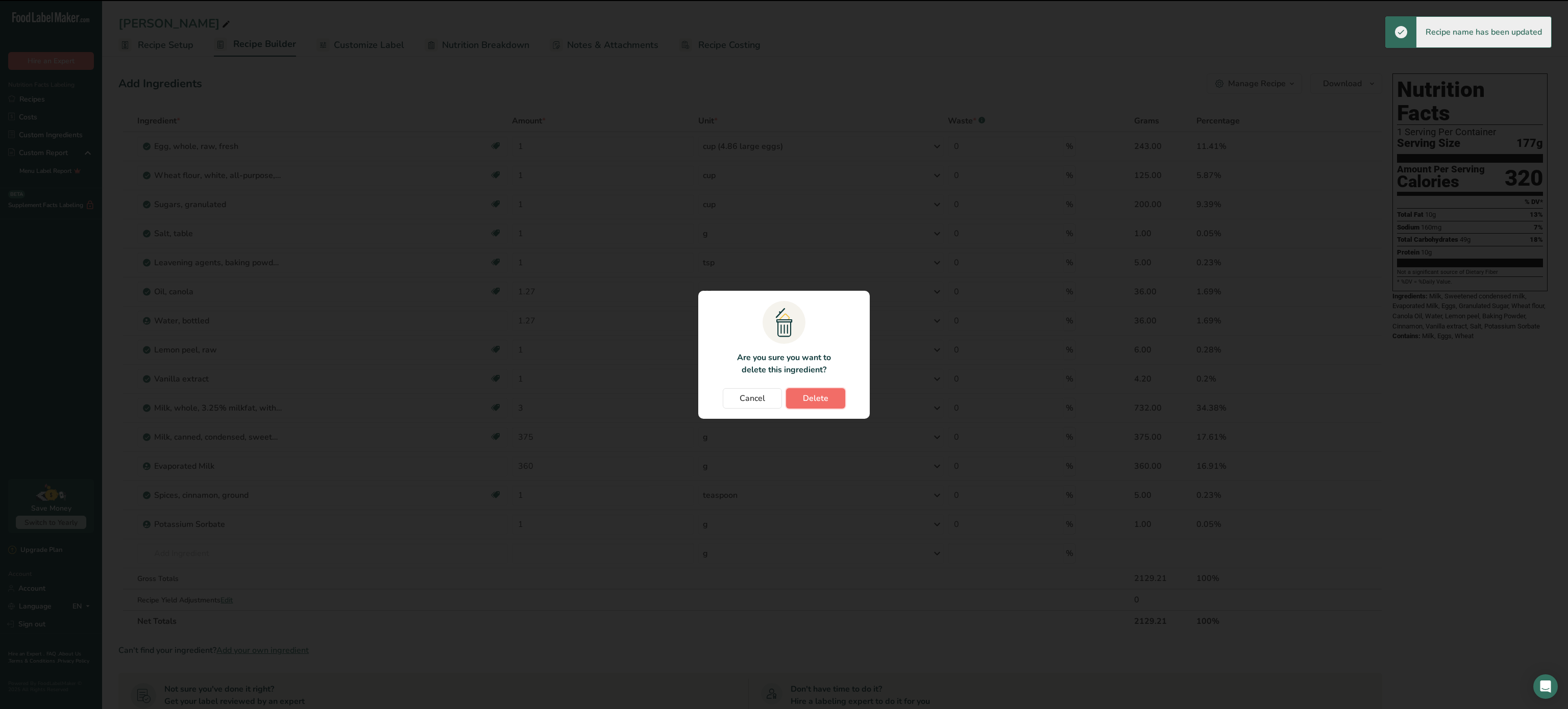
click at [836, 400] on button "Delete" at bounding box center [815, 398] width 59 height 21
type input "375"
type input "360"
type input "1"
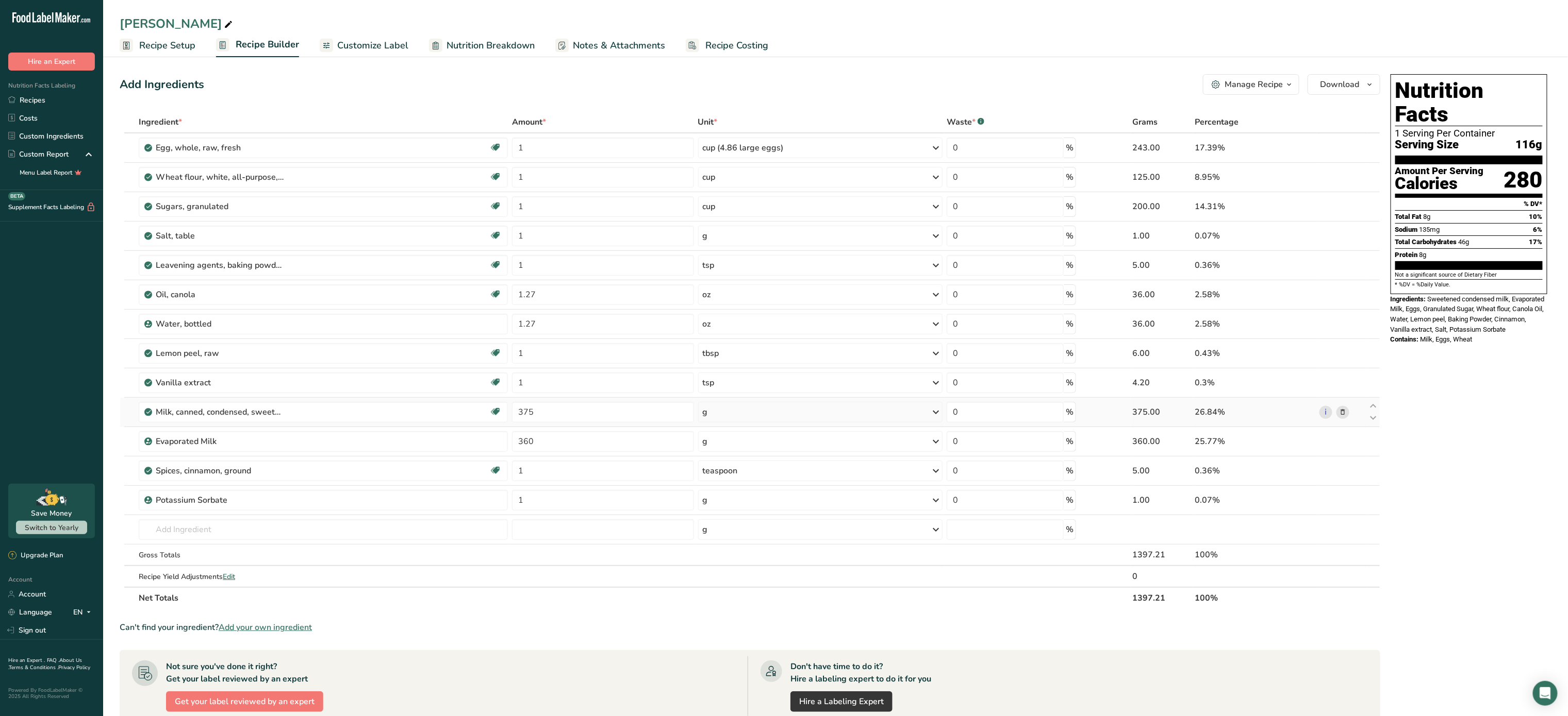
click at [1345, 417] on icon at bounding box center [1342, 412] width 8 height 11
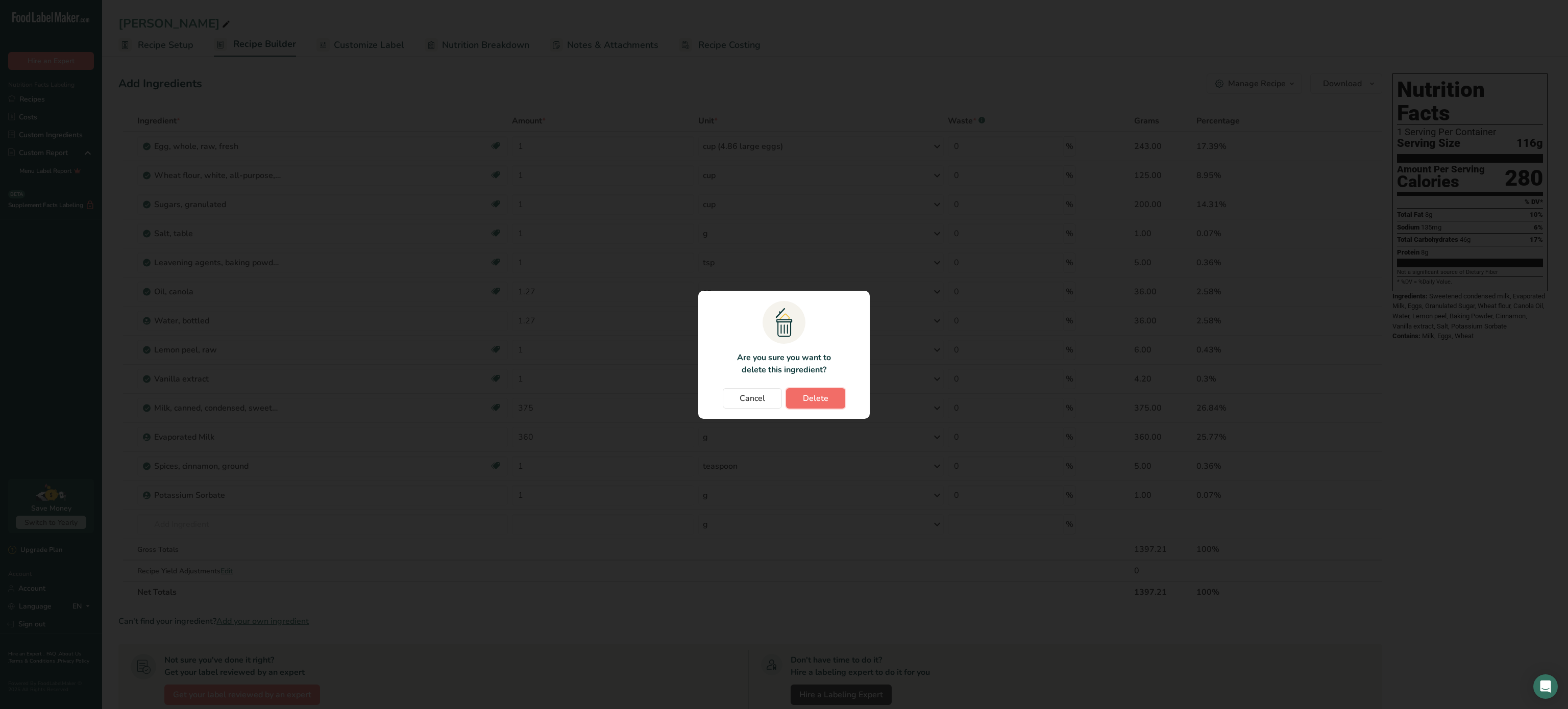
click at [836, 401] on button "Delete" at bounding box center [815, 398] width 59 height 21
type input "360"
type input "1"
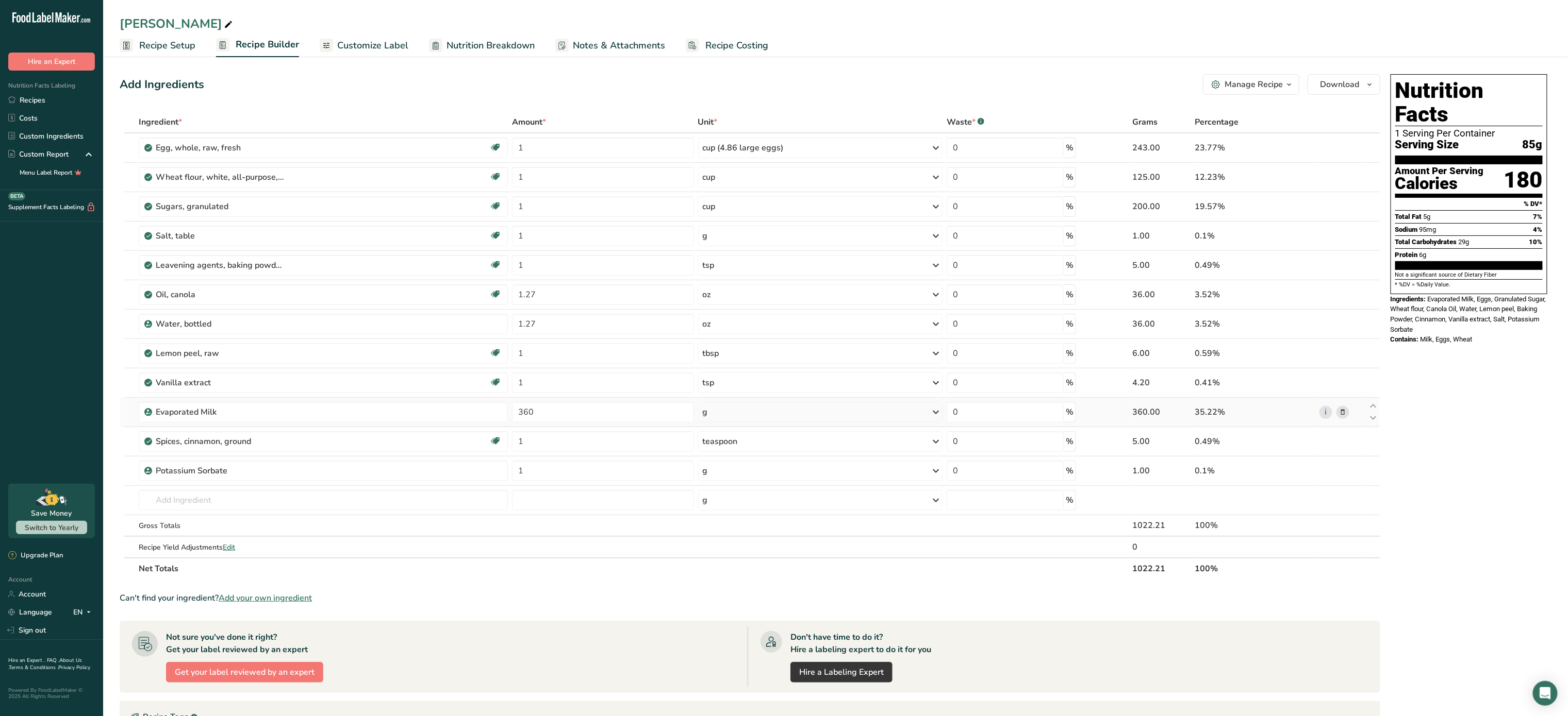
click at [1342, 417] on icon at bounding box center [1342, 412] width 8 height 11
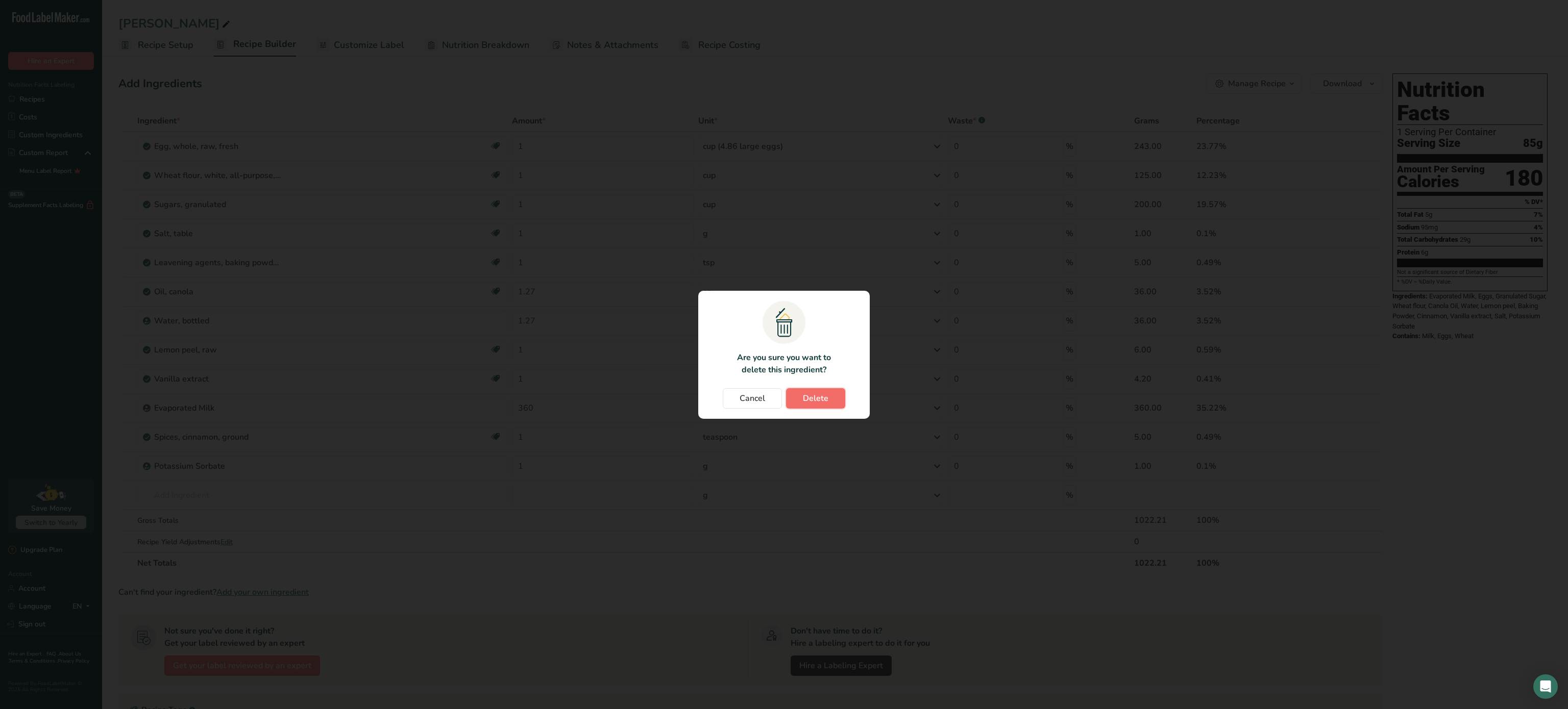
click at [827, 396] on span "Delete" at bounding box center [815, 398] width 26 height 12
type input "1"
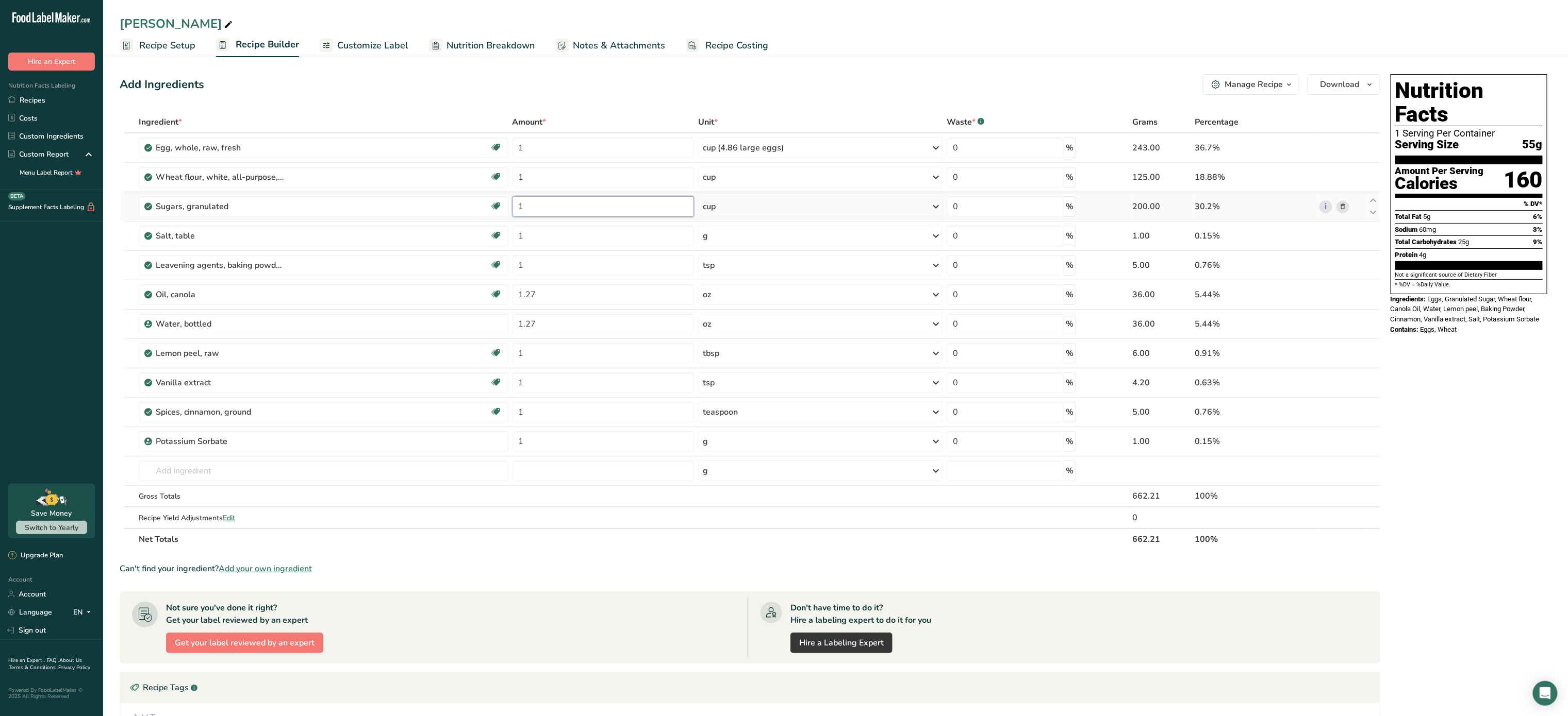
click at [575, 205] on input "1" at bounding box center [603, 206] width 182 height 21
type input "2"
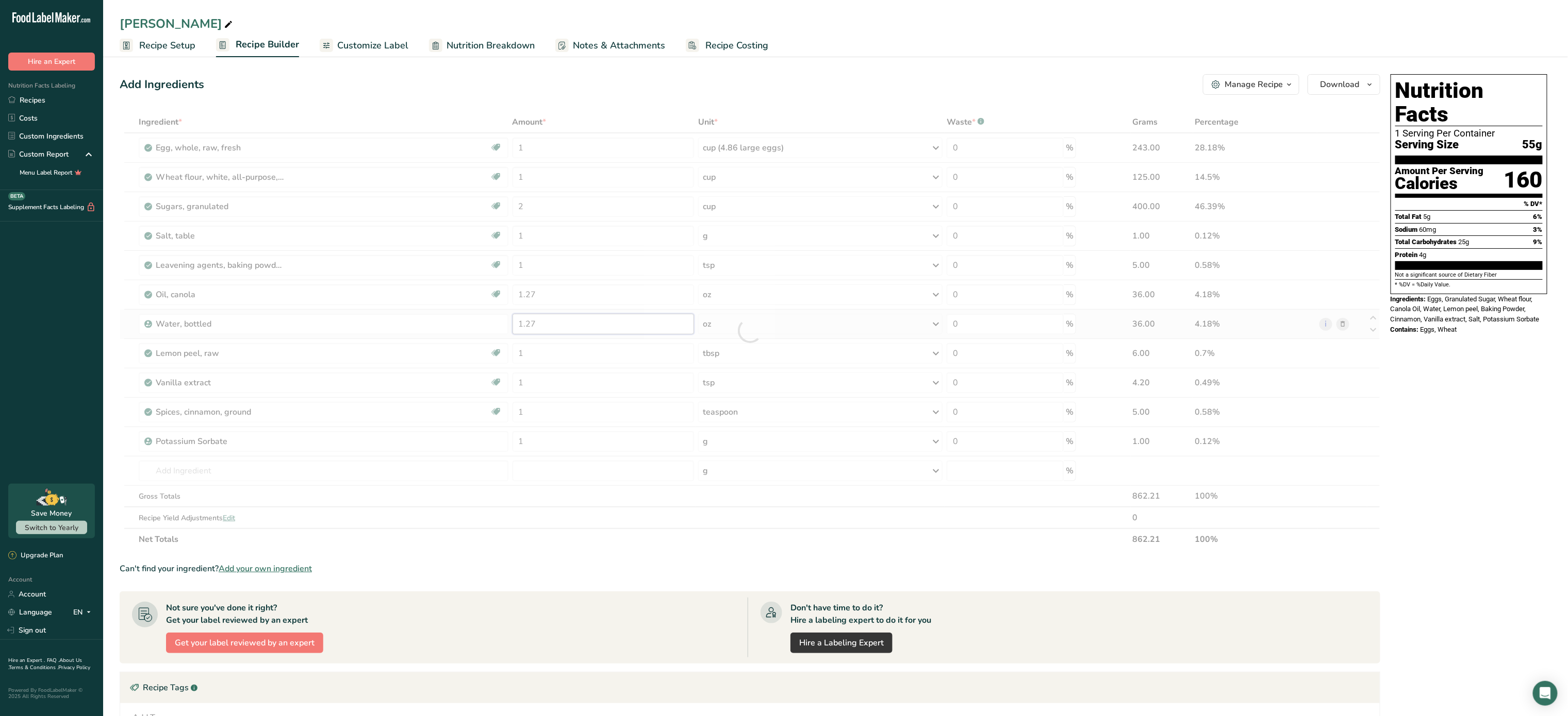
click at [554, 333] on div "Ingredient * Amount * Unit * Waste * .a-a{fill:#347362;}.b-a{fill:#fff;} Grams …" at bounding box center [750, 331] width 1261 height 439
type input "1"
type input "2.54"
click at [209, 473] on div "Ingredient * Amount * Unit * Waste * .a-a{fill:#347362;}.b-a{fill:#fff;} Grams …" at bounding box center [750, 331] width 1261 height 439
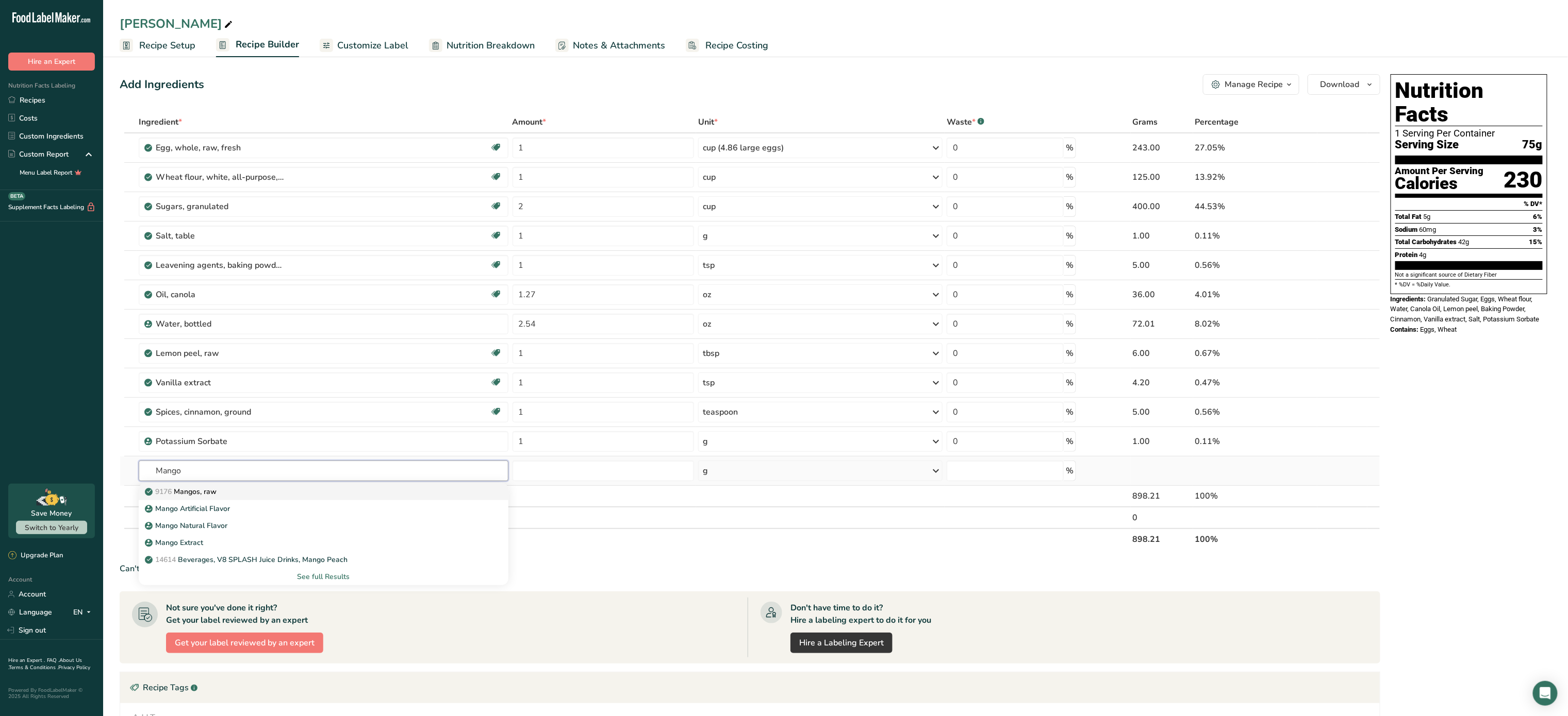
type input "Mango"
click at [216, 495] on p "9176 Mangos, raw" at bounding box center [181, 492] width 70 height 11
type input "Mangos, raw"
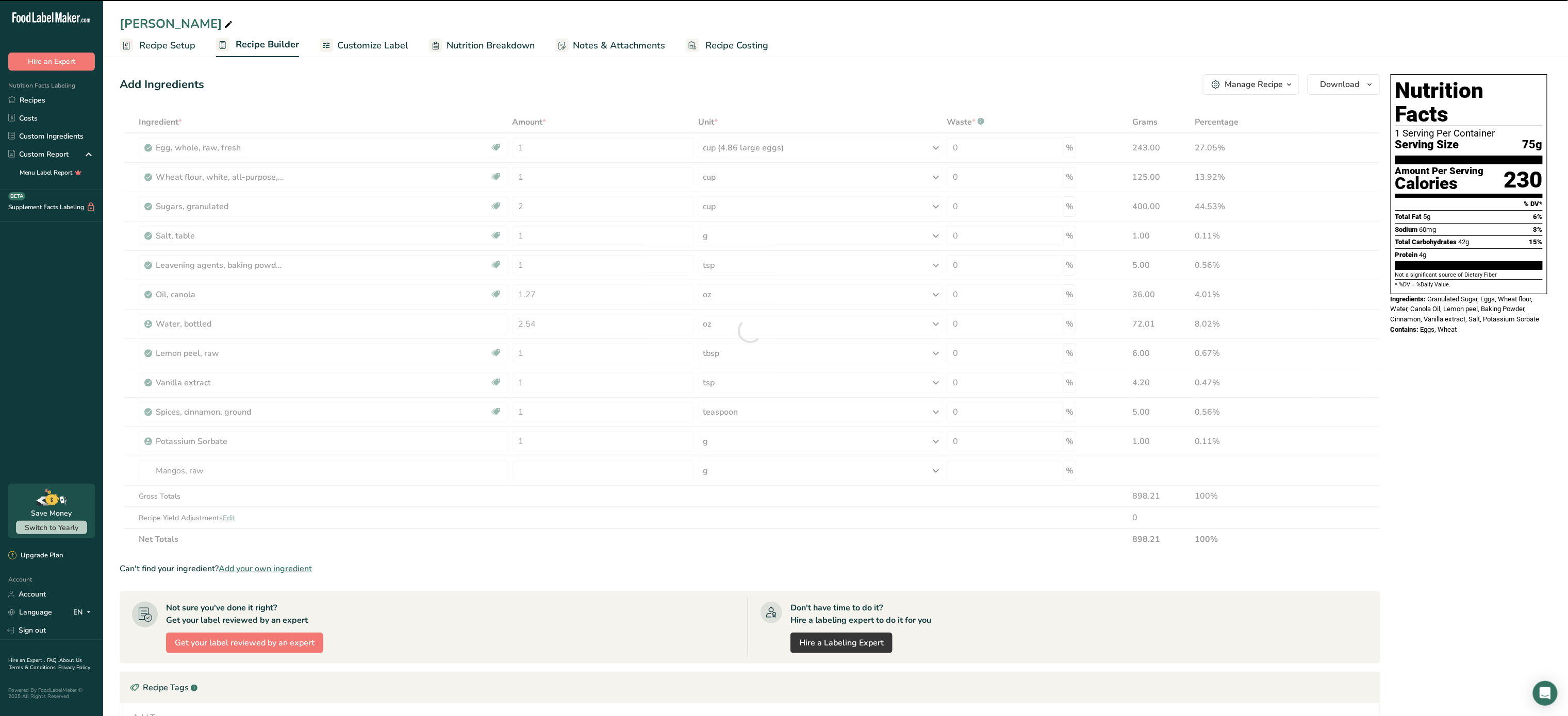
type input "0"
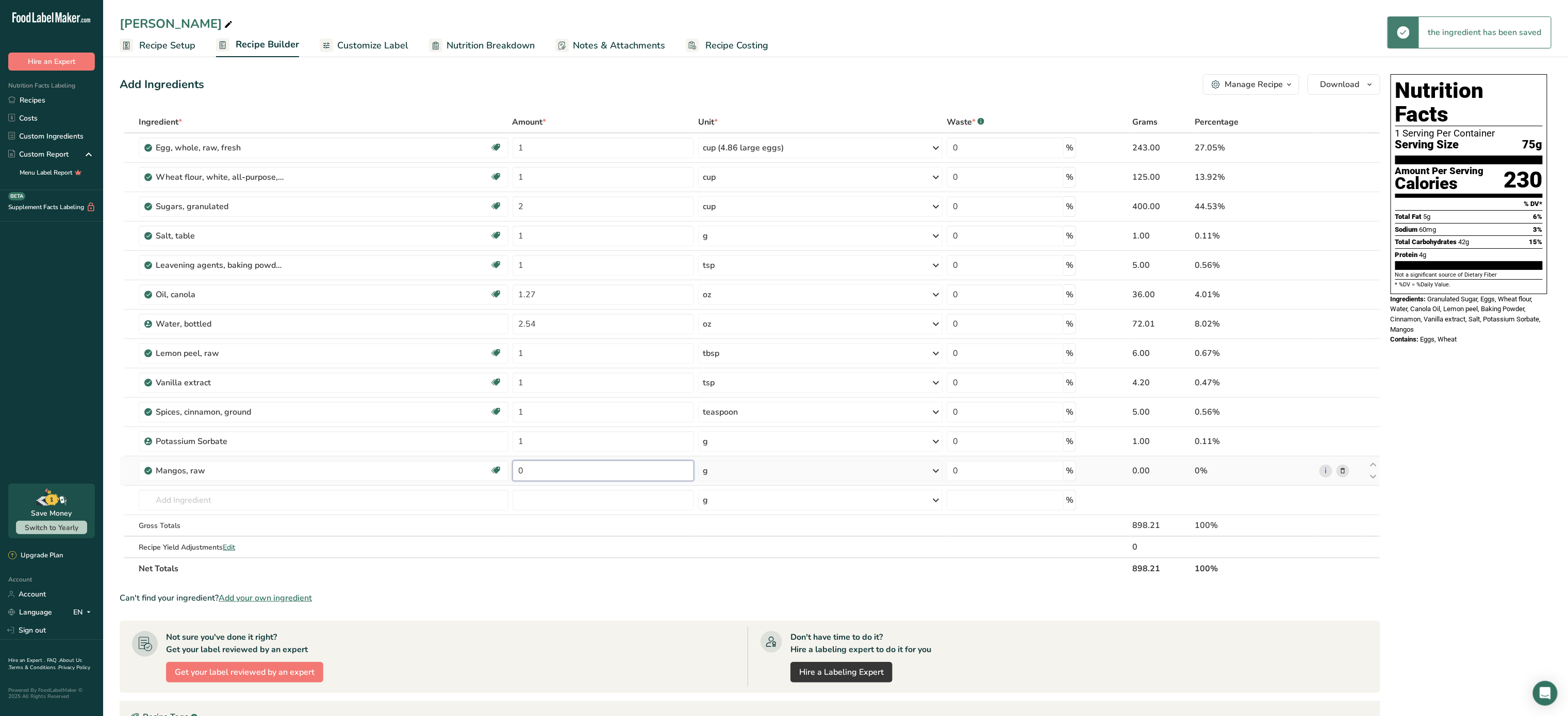
click at [563, 482] on input "0" at bounding box center [603, 471] width 182 height 21
type input "1"
type input "2"
click at [774, 472] on div "Ingredient * Amount * Unit * Waste * .a-a{fill:#347362;}.b-a{fill:#fff;} Grams …" at bounding box center [750, 345] width 1261 height 468
click at [774, 472] on div "g" at bounding box center [820, 471] width 245 height 21
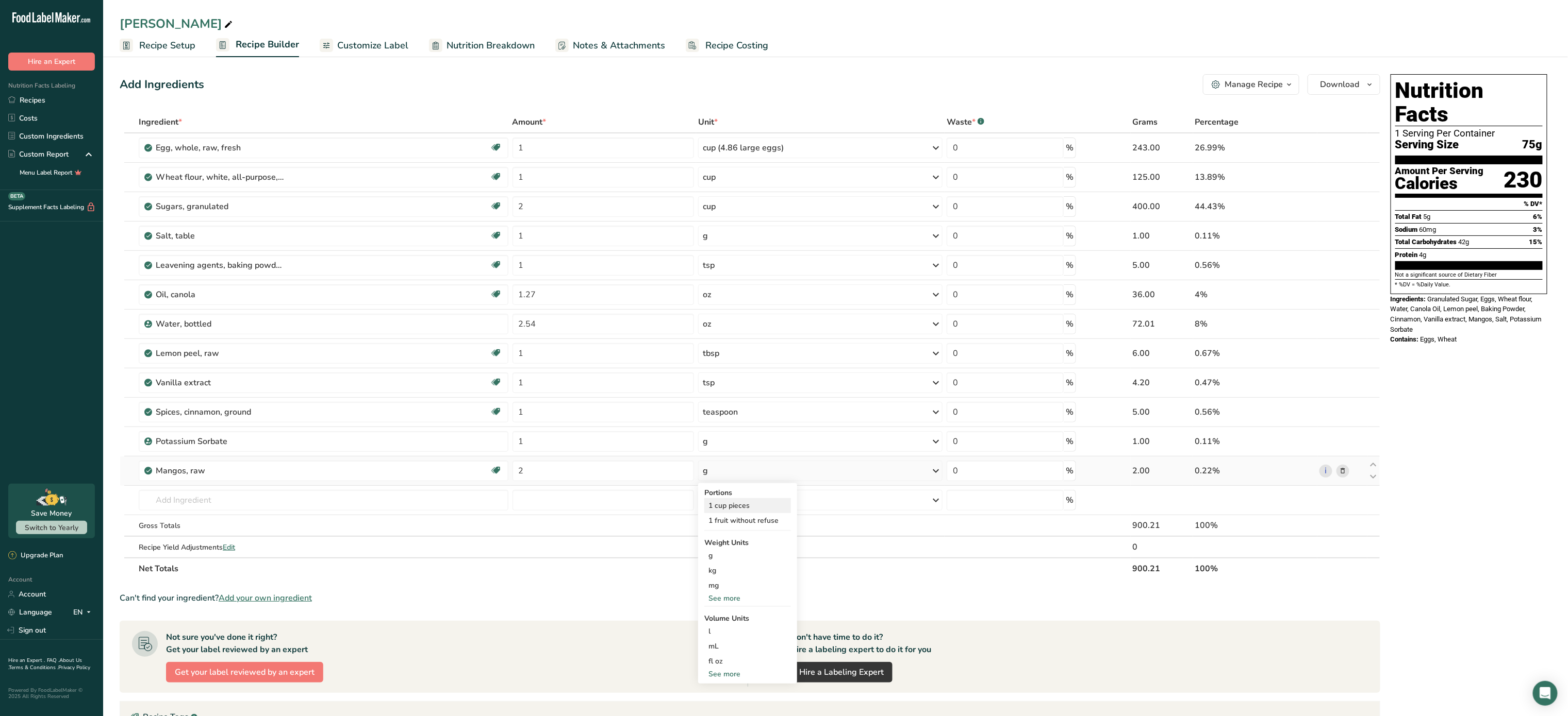
click at [773, 510] on div "1 cup pieces" at bounding box center [747, 506] width 86 height 15
click at [321, 507] on input "text" at bounding box center [323, 500] width 369 height 21
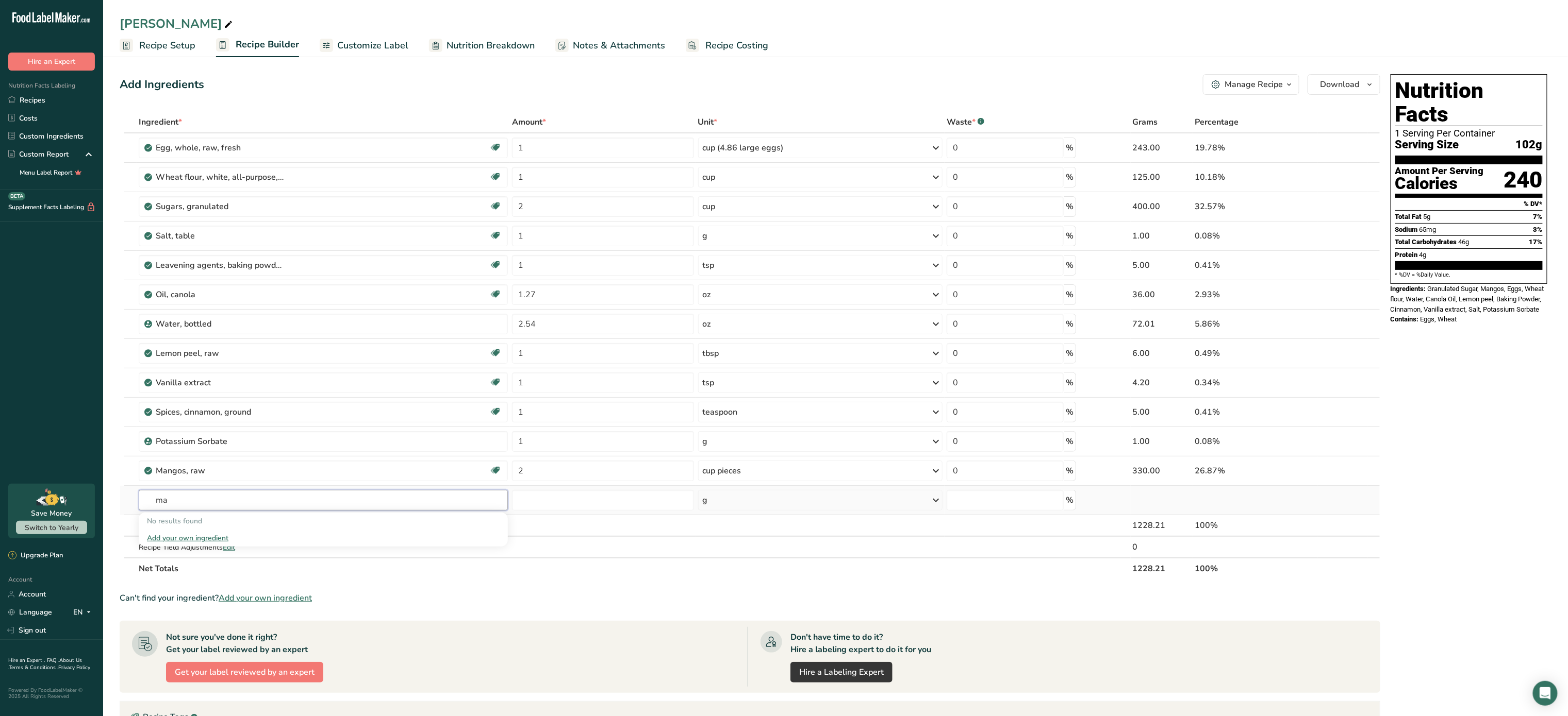
type input "m"
click at [321, 507] on input "text" at bounding box center [323, 500] width 369 height 21
type input "Mango Syrup"
click at [202, 543] on div "Add your own ingredient" at bounding box center [322, 538] width 353 height 11
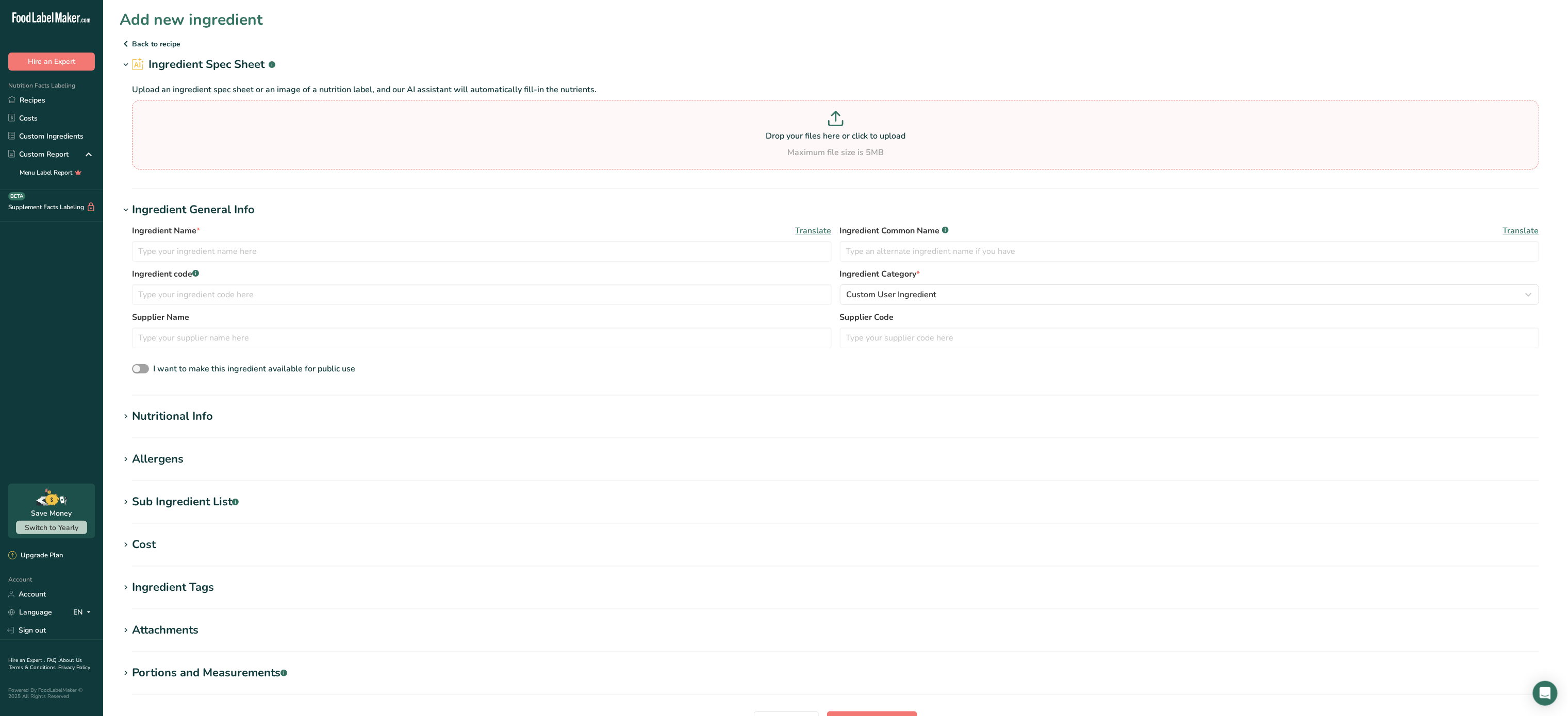
click at [897, 121] on p at bounding box center [835, 120] width 1401 height 19
click at [897, 121] on input "Drop your files here or click to upload Maximum file size is 5MB" at bounding box center [836, 134] width 1407 height 70
type input "C:\fakepath\Picture3.png"
click at [236, 254] on input "text" at bounding box center [482, 251] width 699 height 21
type input "Mango Syrup"
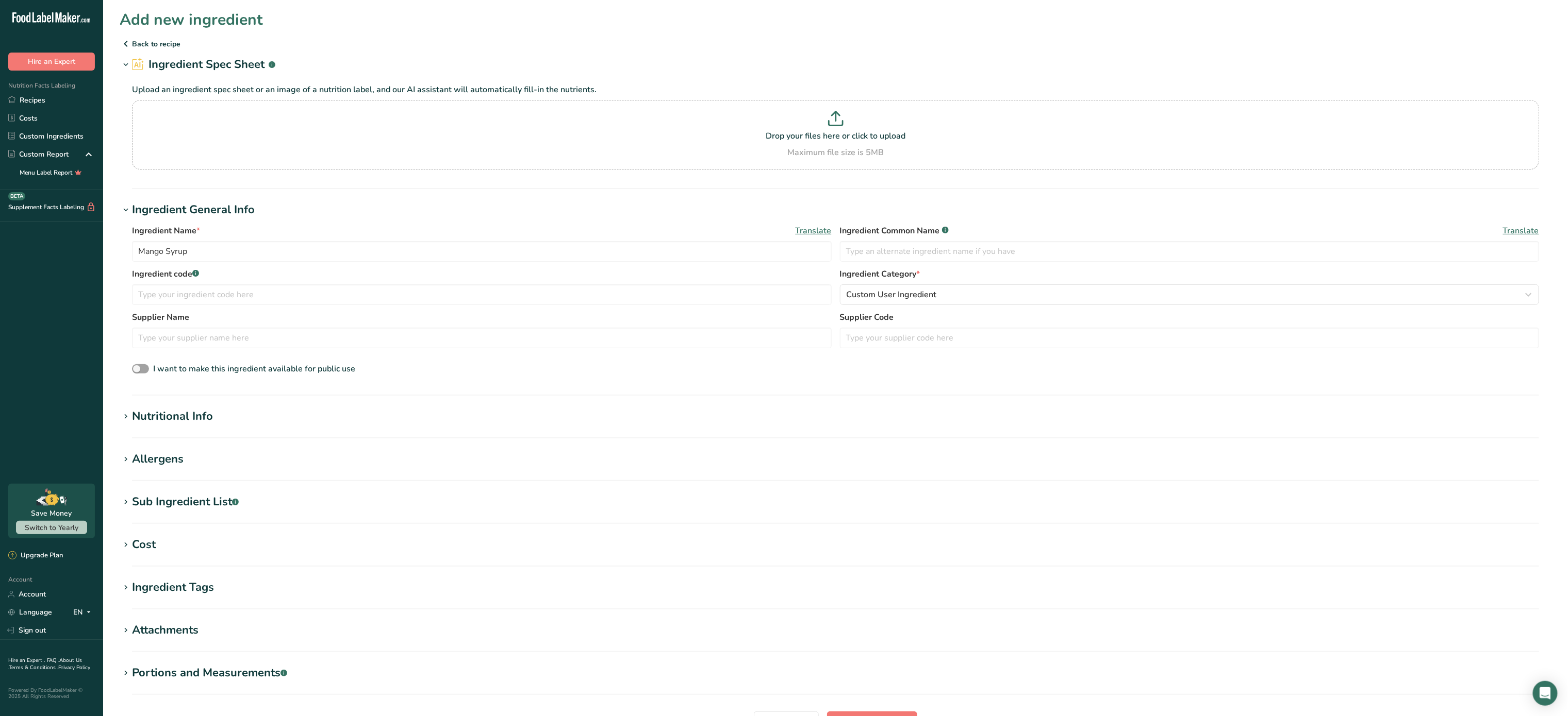
drag, startPoint x: 1566, startPoint y: 238, endPoint x: 1561, endPoint y: 405, distance: 167.1
click at [1561, 405] on section "Add new ingredient Back to recipe Ingredient Spec Sheet .a-a{fill:#347362;}.b-a…" at bounding box center [835, 394] width 1464 height 787
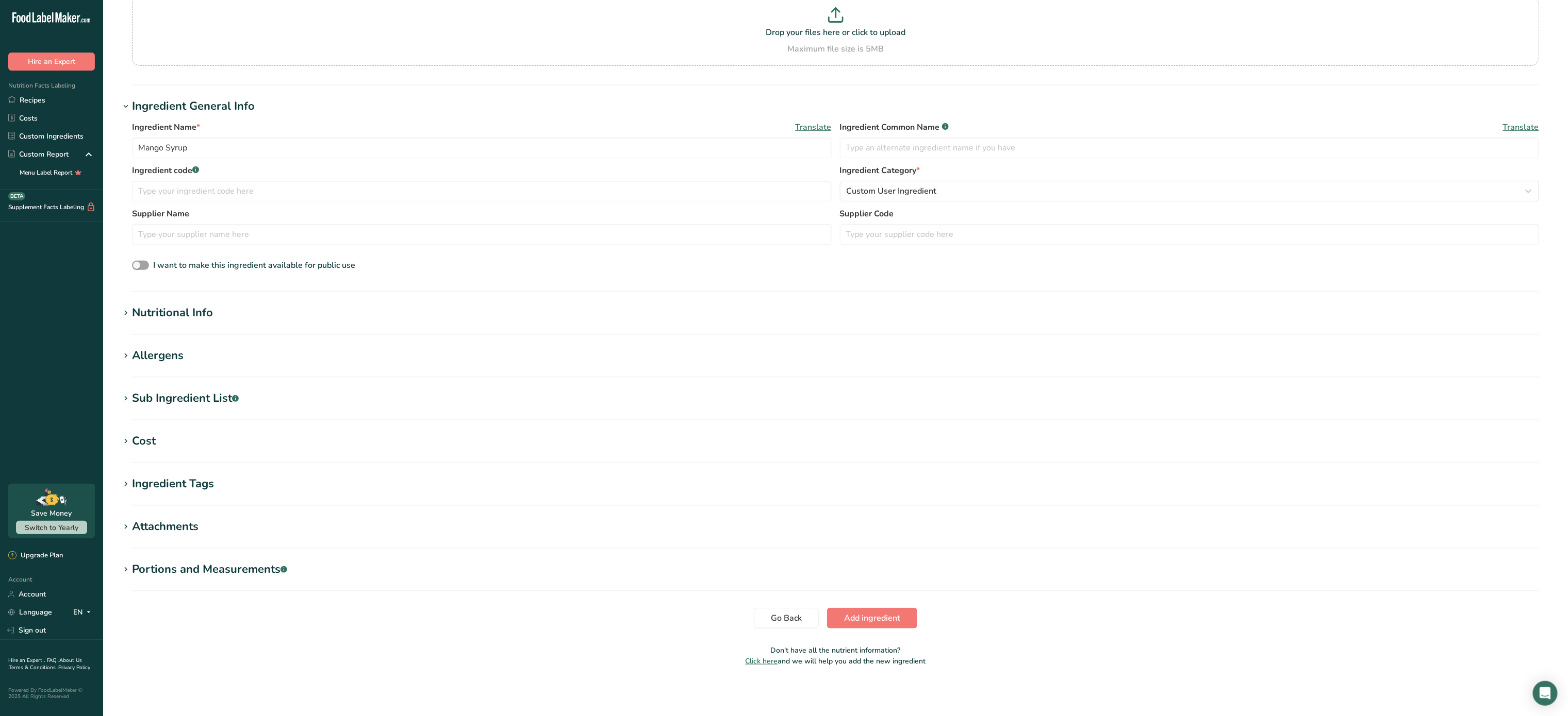
click at [892, 606] on section "Add new ingredient Back to recipe Ingredient Spec Sheet .a-a{fill:#347362;}.b-a…" at bounding box center [835, 290] width 1464 height 787
click at [887, 616] on span "Add ingredient" at bounding box center [871, 618] width 56 height 13
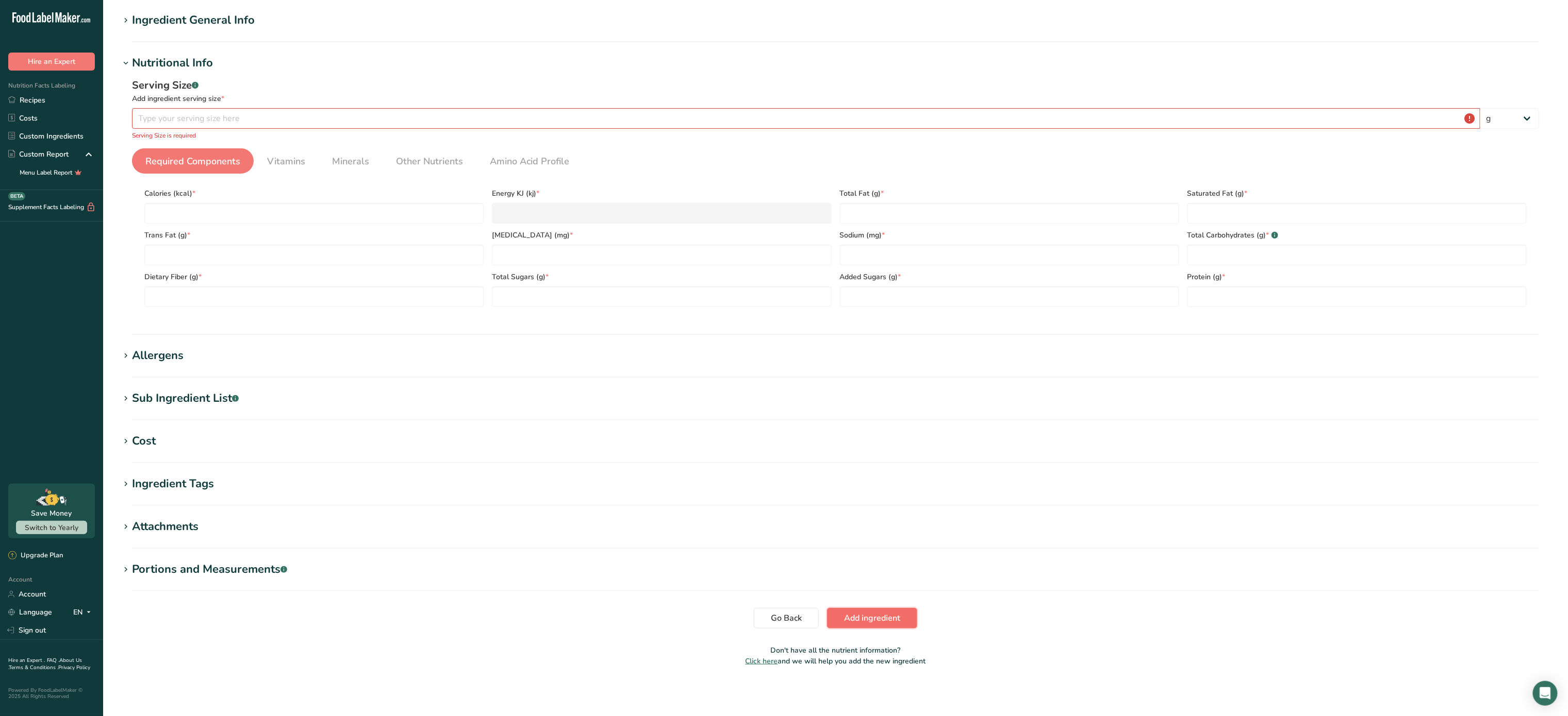
scroll to position [86, 0]
click at [887, 616] on span "Add ingredient" at bounding box center [871, 619] width 56 height 13
click at [296, 124] on input "number" at bounding box center [806, 119] width 1348 height 21
type input "17"
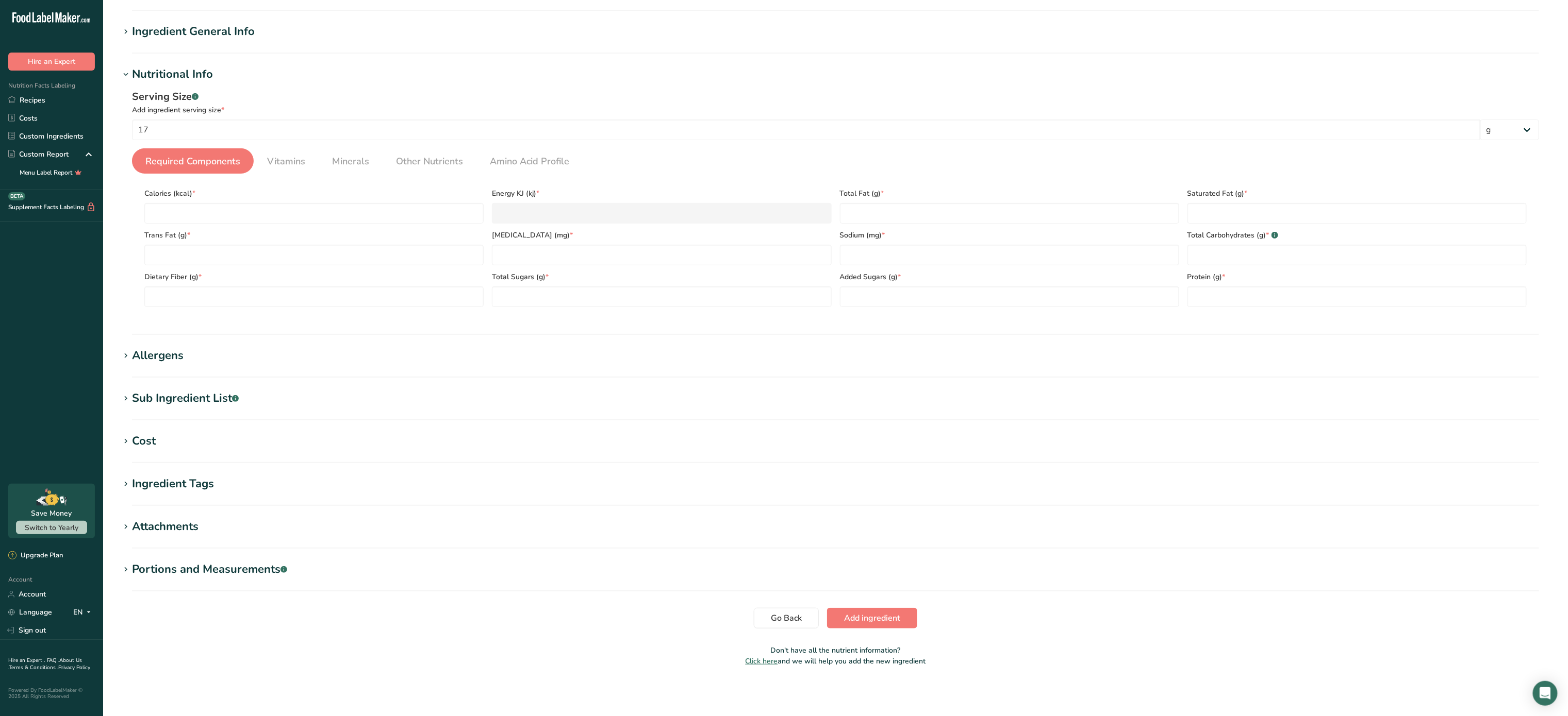
click at [847, 604] on section "Add new ingredient Back to recipe Ingredient Spec Sheet .a-a{fill:#347362;}.b-a…" at bounding box center [835, 304] width 1464 height 760
click at [853, 618] on span "Add ingredient" at bounding box center [871, 618] width 56 height 13
click at [874, 620] on span "Add ingredient" at bounding box center [871, 618] width 56 height 13
click at [236, 127] on input "17" at bounding box center [806, 130] width 1348 height 21
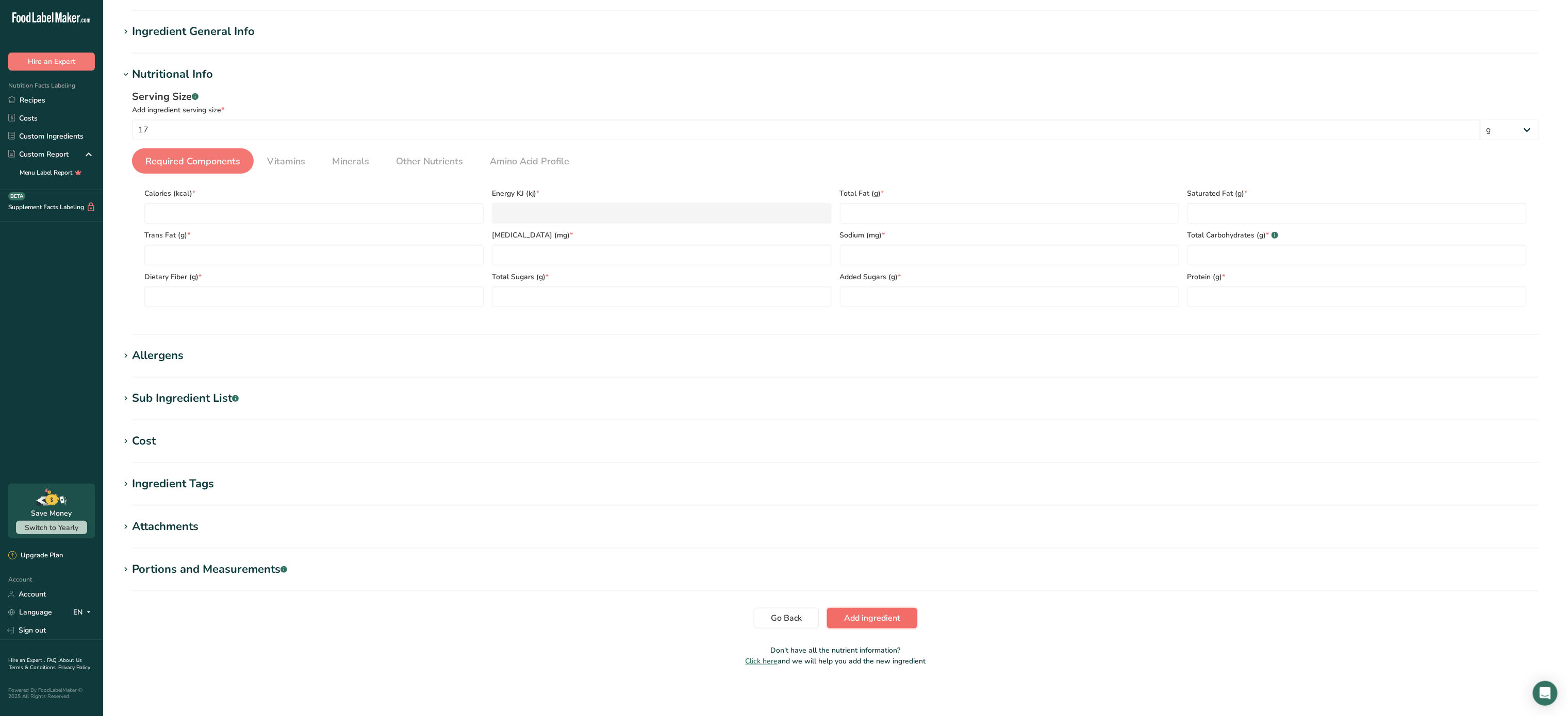
click at [866, 619] on span "Add ingredient" at bounding box center [871, 618] width 56 height 13
click at [126, 73] on icon at bounding box center [126, 75] width 9 height 14
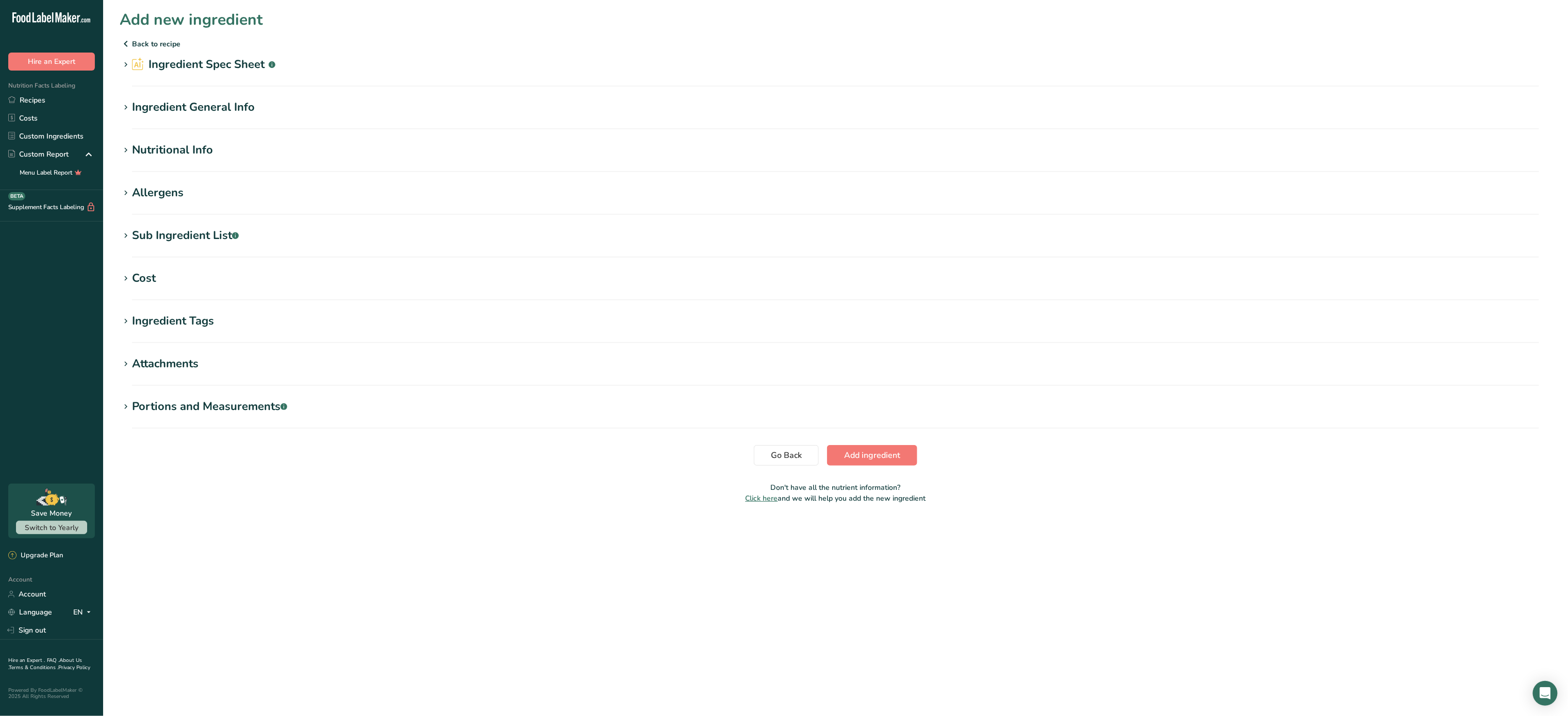
scroll to position [0, 0]
click at [236, 76] on section "Ingredient Spec Sheet .a-a{fill:#347362;}.b-a{fill:#fff;} Upload an ingredient …" at bounding box center [835, 71] width 1431 height 30
click at [224, 61] on h2 "Ingredient Spec Sheet .a-a{fill:#347362;}.b-a{fill:#fff;}" at bounding box center [204, 64] width 143 height 17
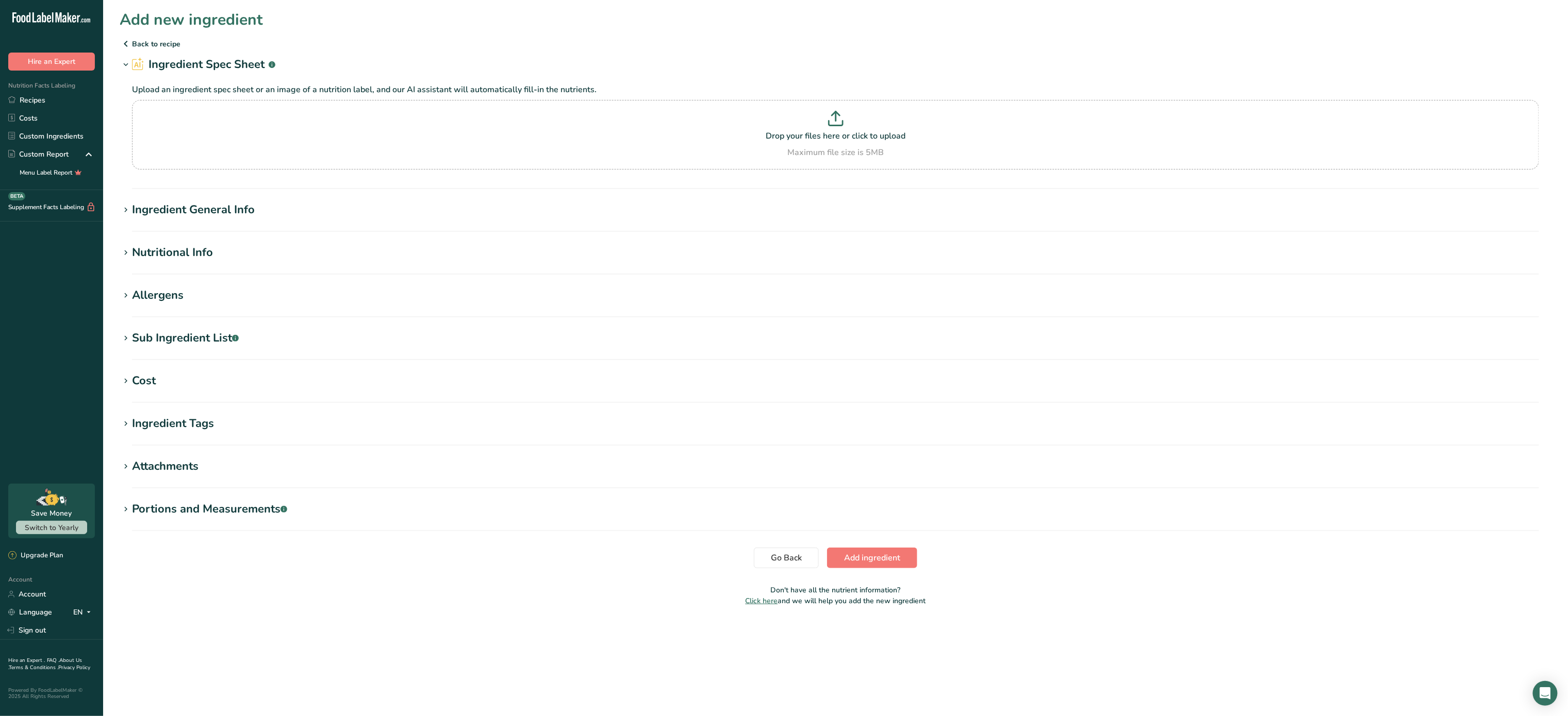
click at [206, 209] on div "Ingredient General Info" at bounding box center [193, 210] width 122 height 17
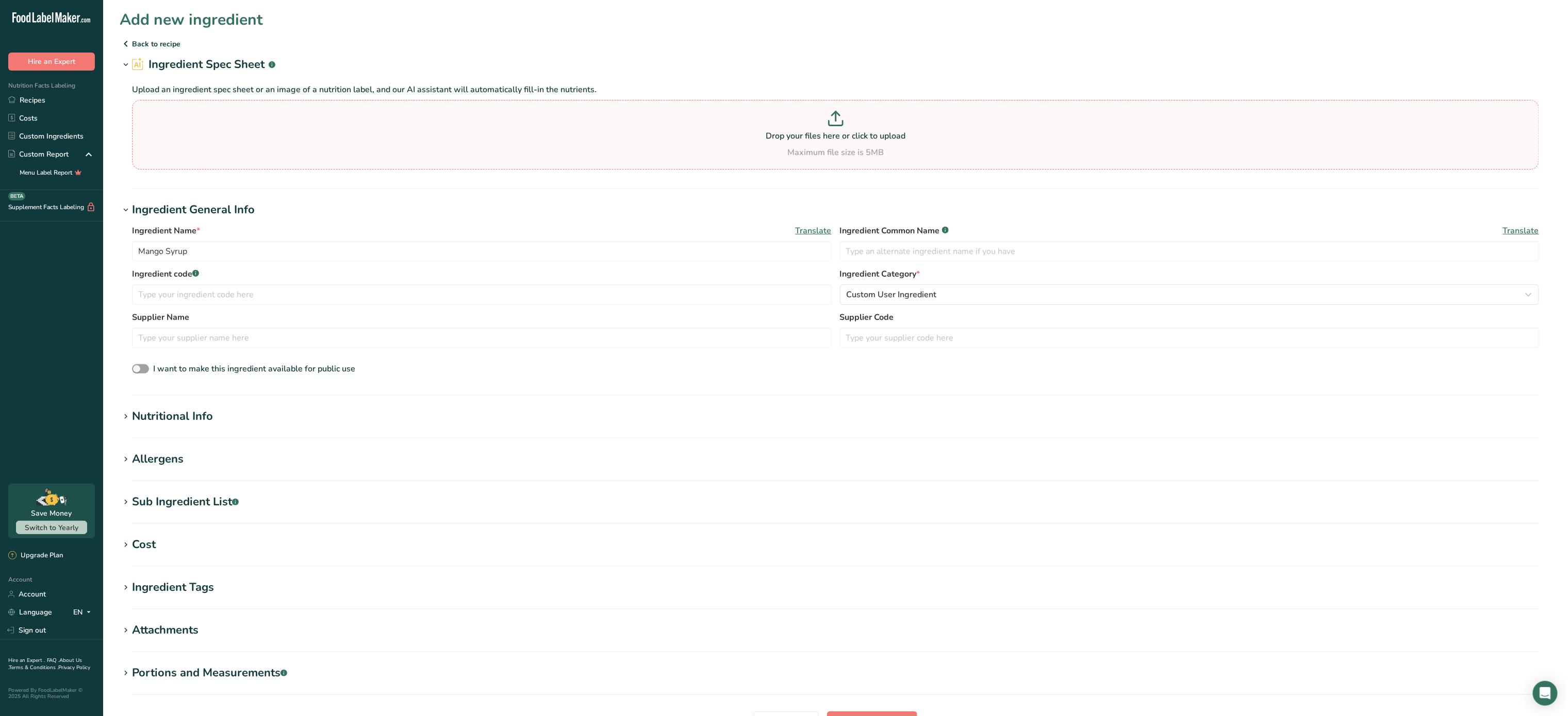
click at [813, 138] on p "Drop your files here or click to upload" at bounding box center [835, 136] width 1401 height 13
click at [813, 138] on input "Drop your files here or click to upload Maximum file size is 5MB" at bounding box center [836, 134] width 1407 height 70
type input "C:\fakepath\Picture3.png"
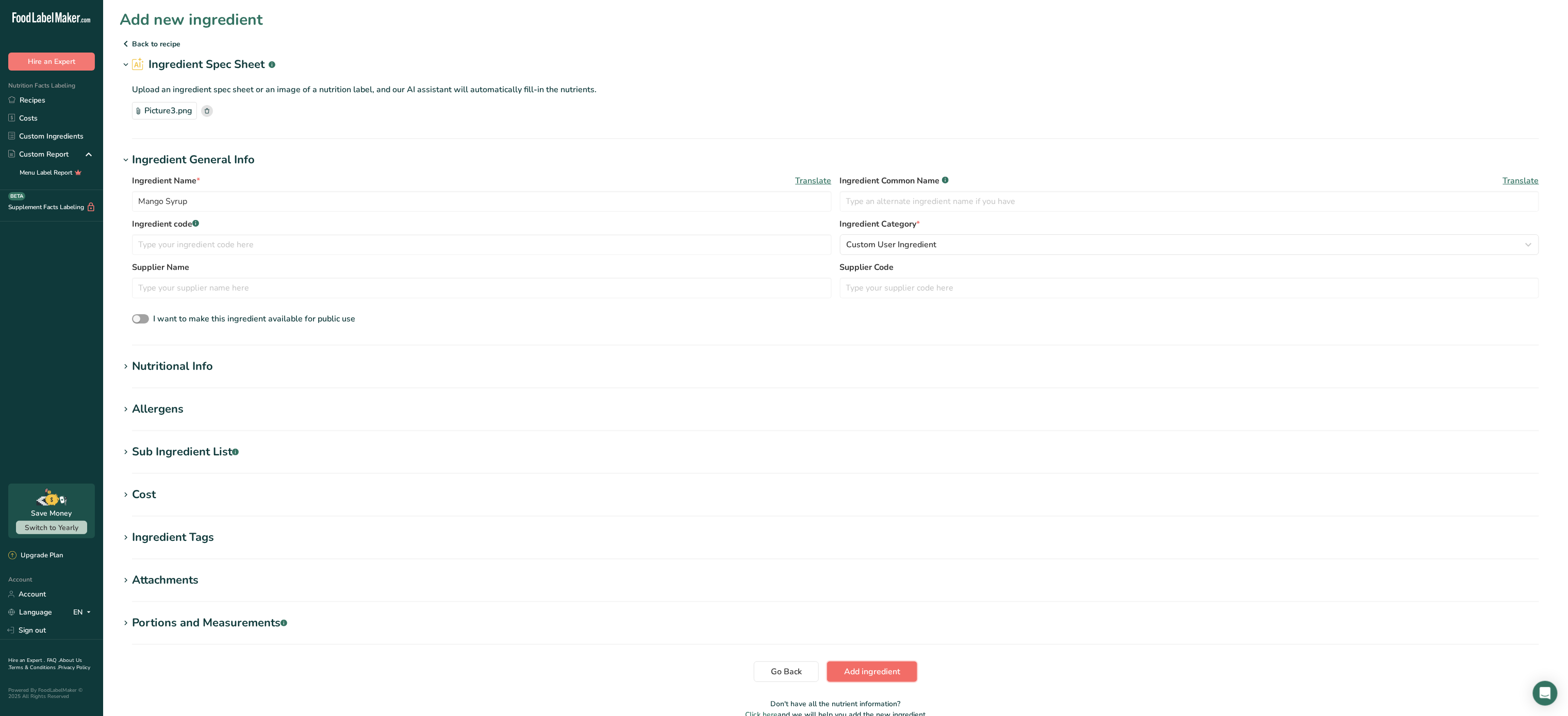
click at [879, 683] on button "Add ingredient" at bounding box center [872, 672] width 90 height 21
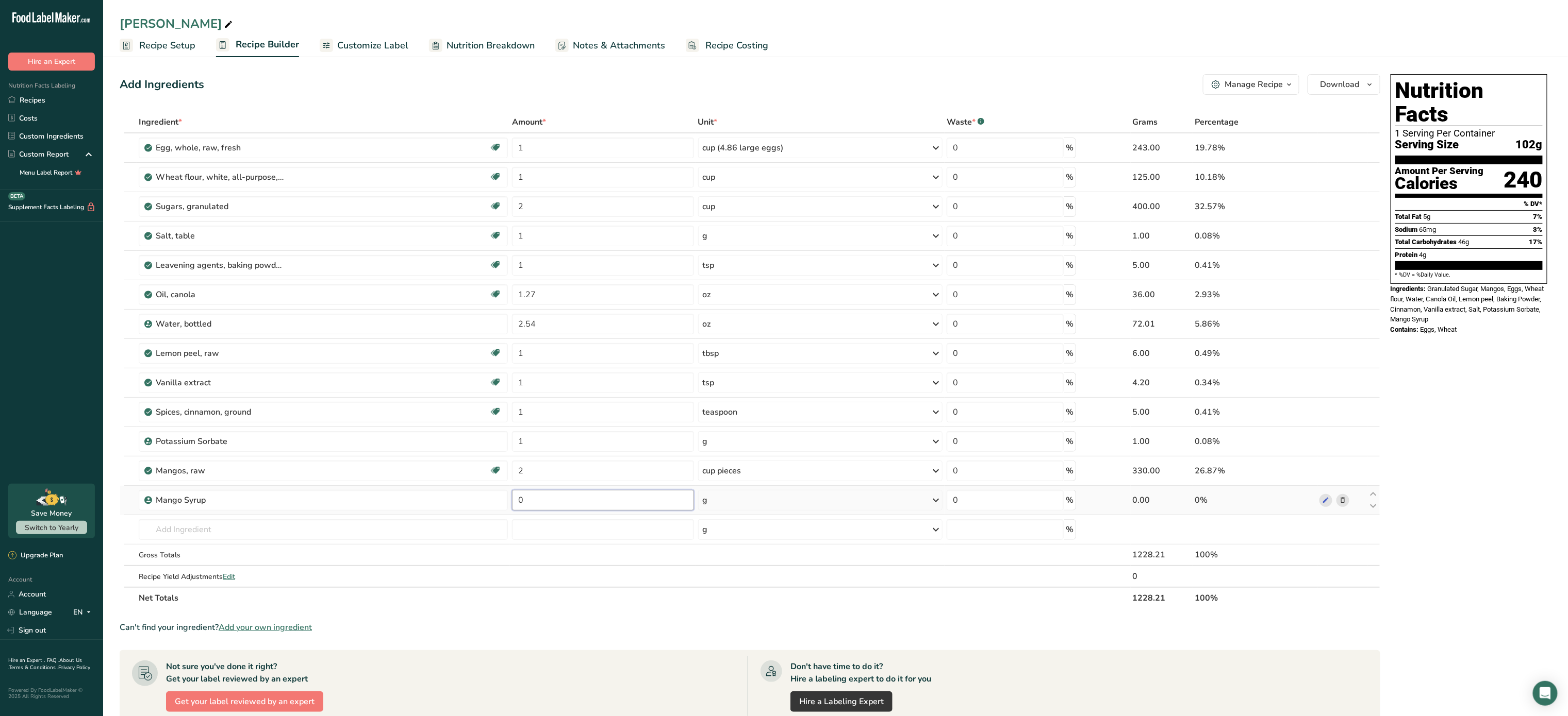
click at [563, 511] on input "0" at bounding box center [602, 500] width 182 height 21
type input "1"
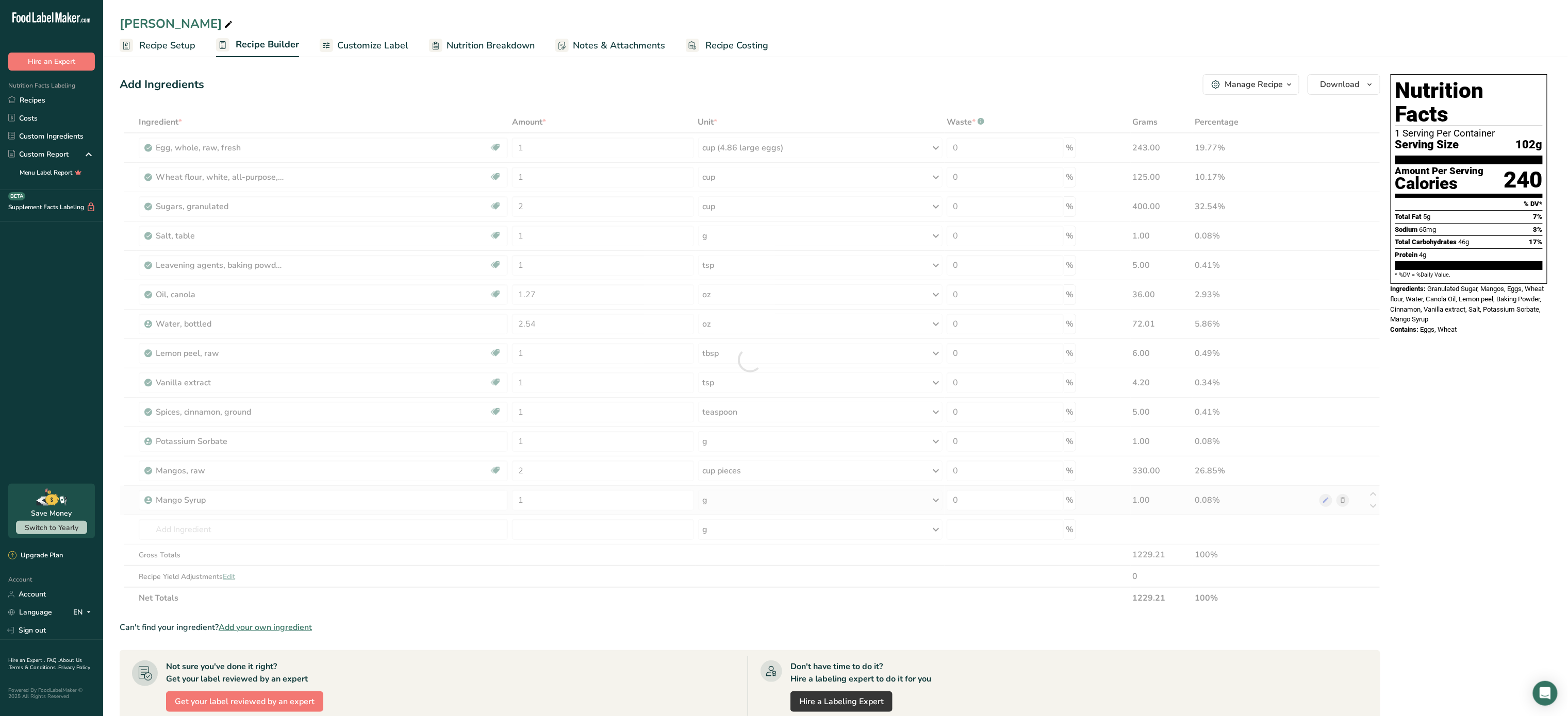
click at [740, 504] on div "Ingredient * Amount * Unit * Waste * .a-a{fill:#347362;}.b-a{fill:#fff;} Grams …" at bounding box center [750, 360] width 1261 height 498
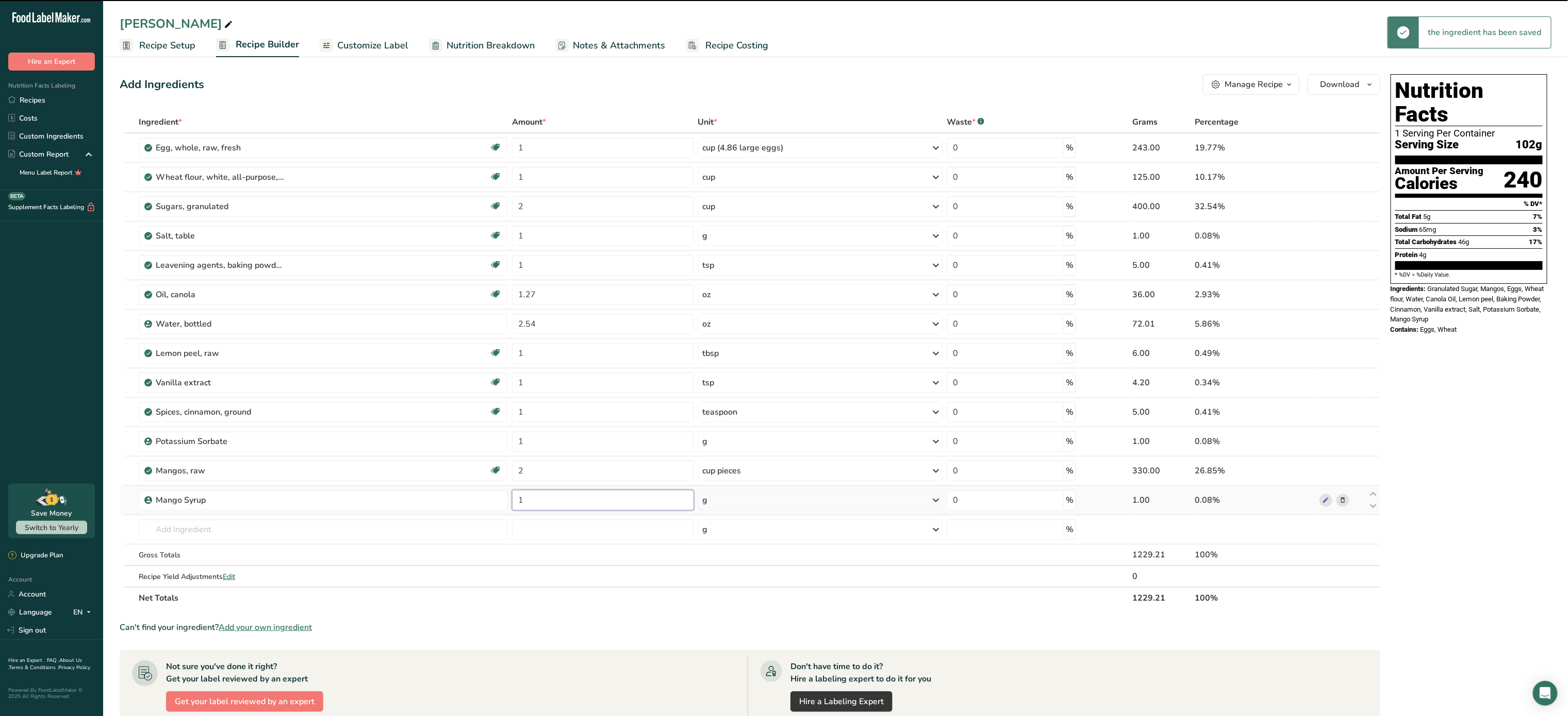
click at [580, 511] on input "1" at bounding box center [602, 500] width 182 height 21
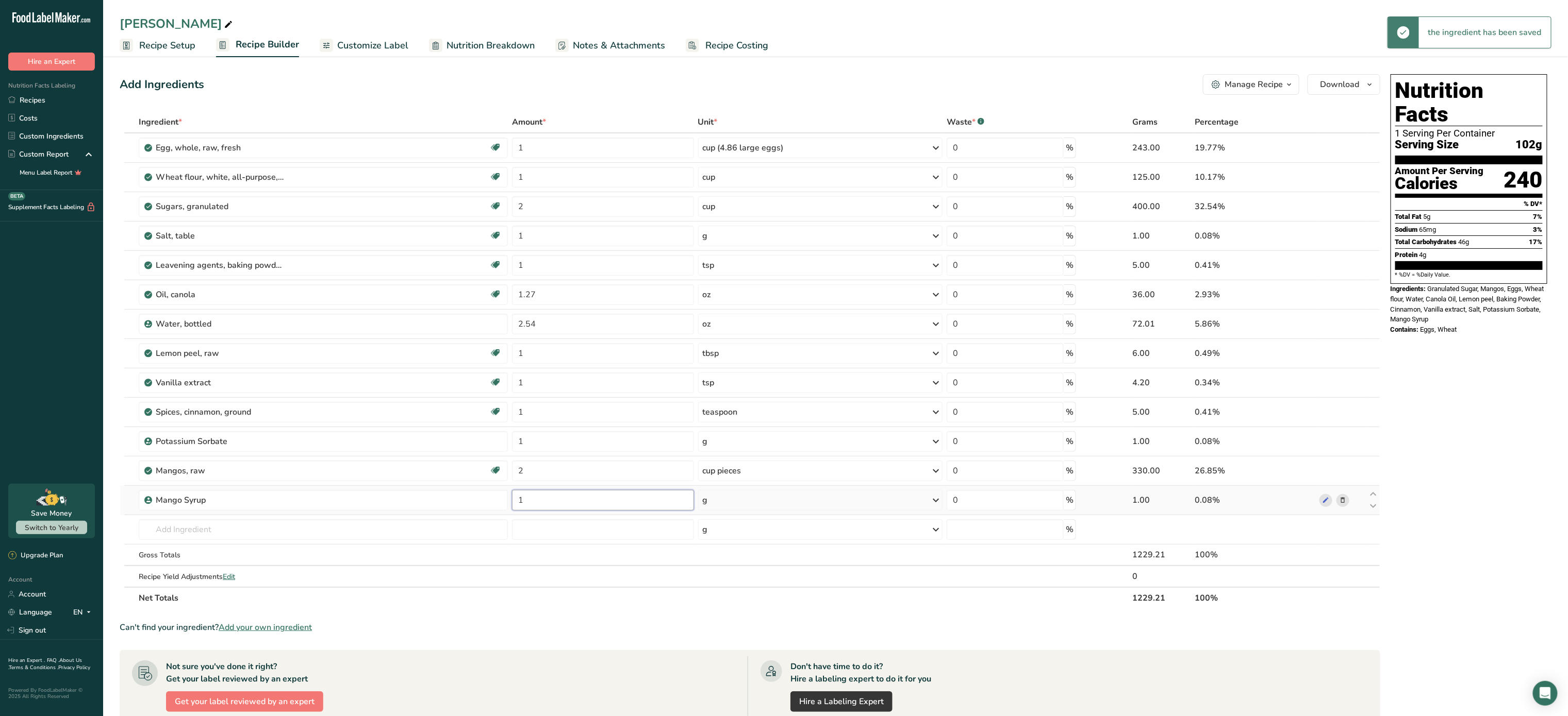
click at [580, 511] on input "1" at bounding box center [602, 500] width 182 height 21
type input "0.5"
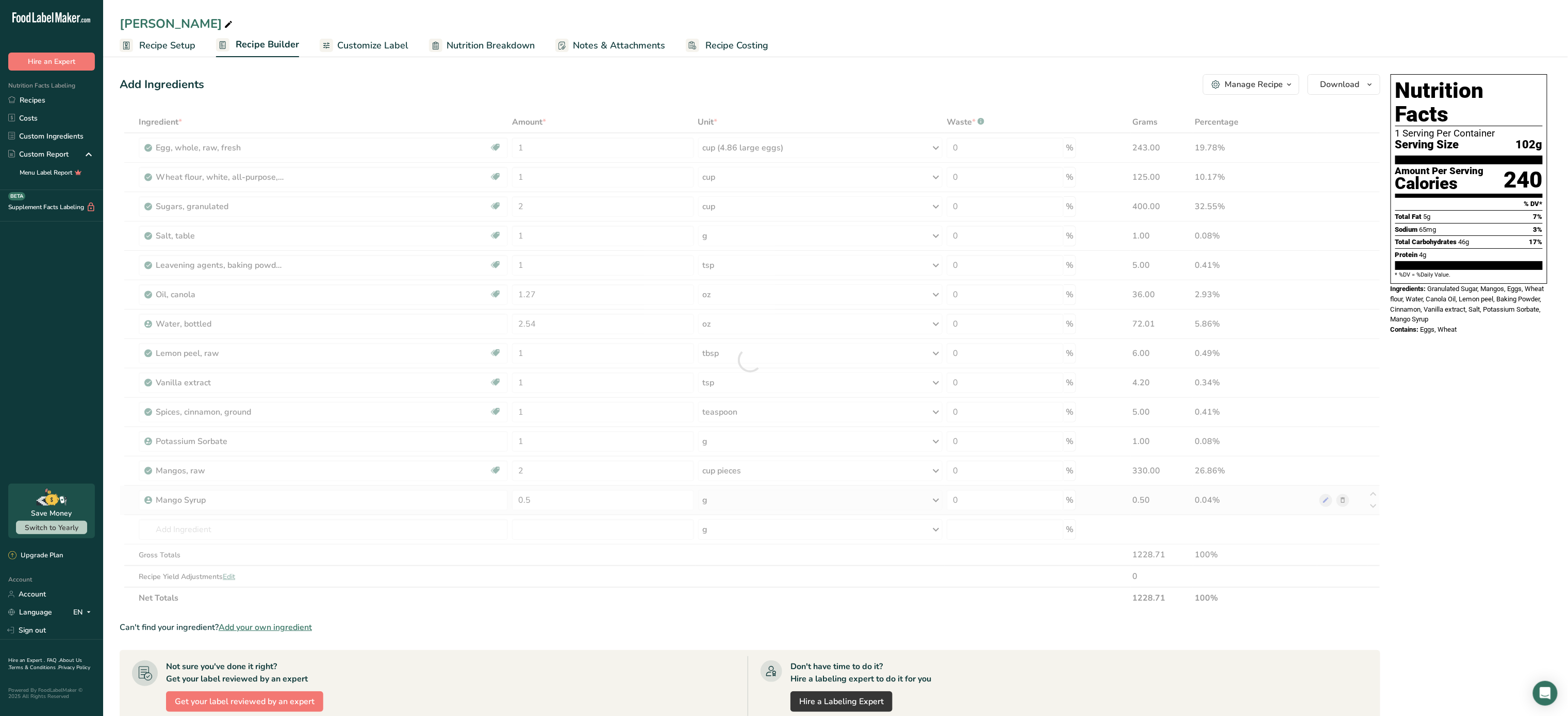
click at [761, 508] on div "Ingredient * Amount * Unit * Waste * .a-a{fill:#347362;}.b-a{fill:#fff;} Grams …" at bounding box center [750, 360] width 1261 height 498
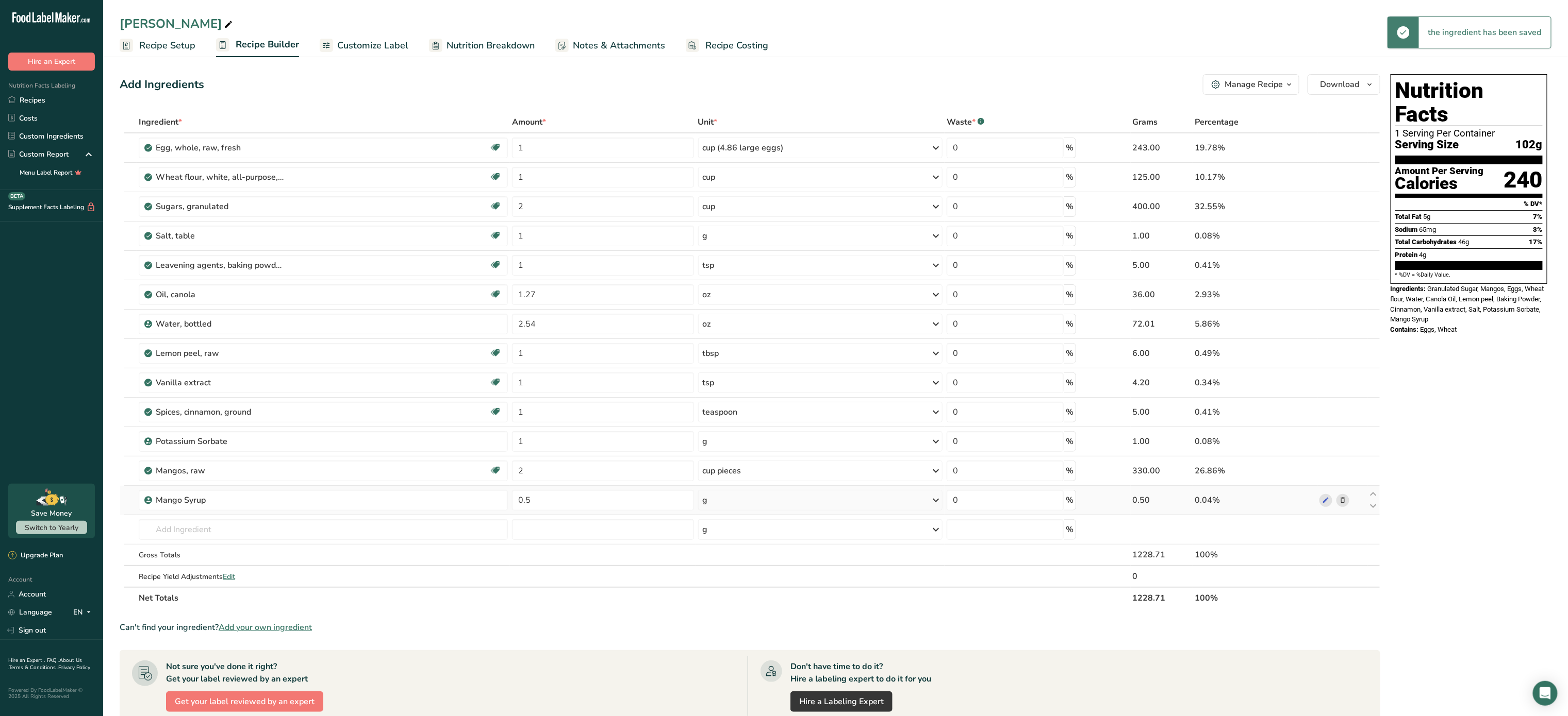
click at [761, 508] on div "g" at bounding box center [820, 500] width 245 height 21
click at [731, 661] on div "See more" at bounding box center [747, 657] width 86 height 11
click at [727, 695] on div "cup" at bounding box center [748, 689] width 79 height 11
click at [184, 533] on input "text" at bounding box center [323, 529] width 369 height 21
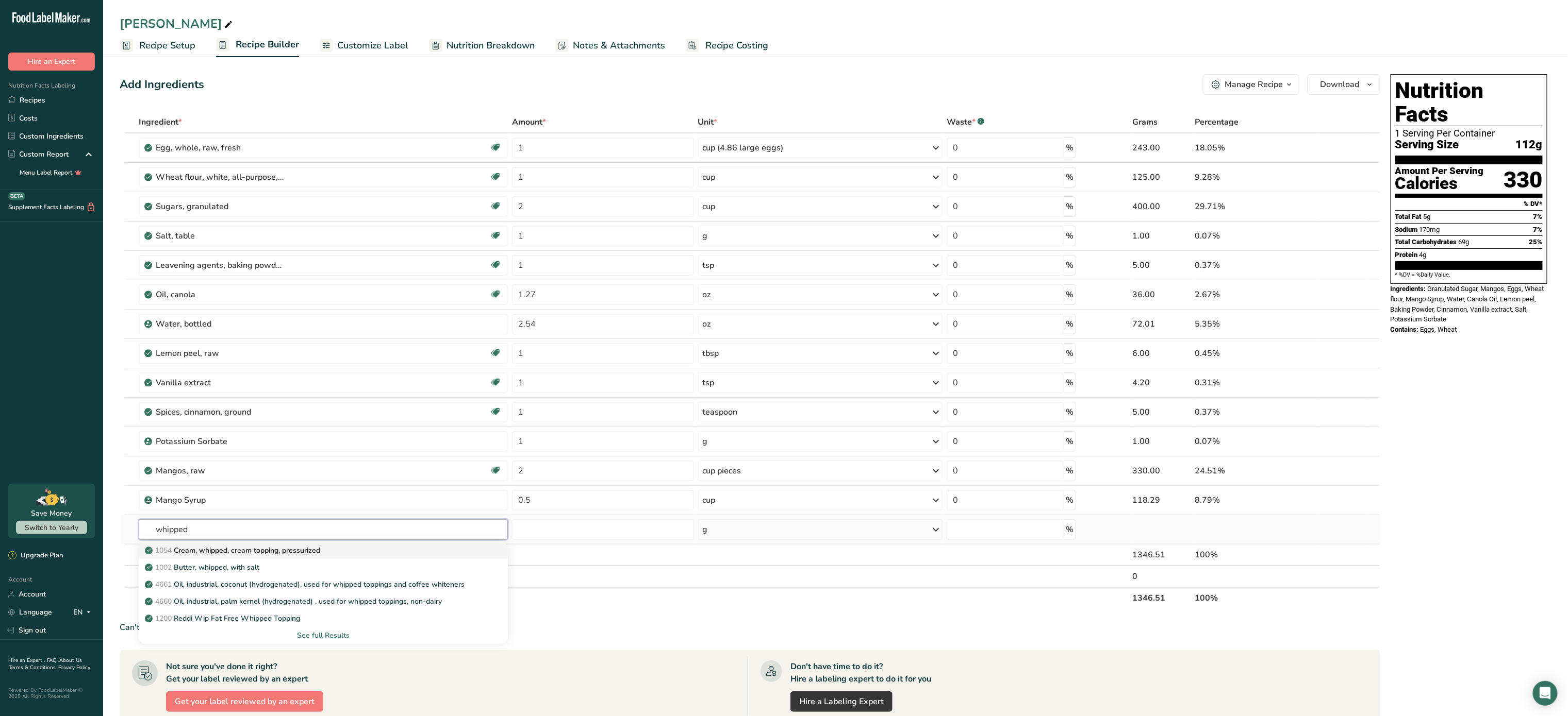
type input "whipped"
click at [211, 556] on p "1054 Cream, whipped, cream topping, pressurized" at bounding box center [233, 550] width 173 height 11
type input "Cream, whipped, cream topping, pressurized"
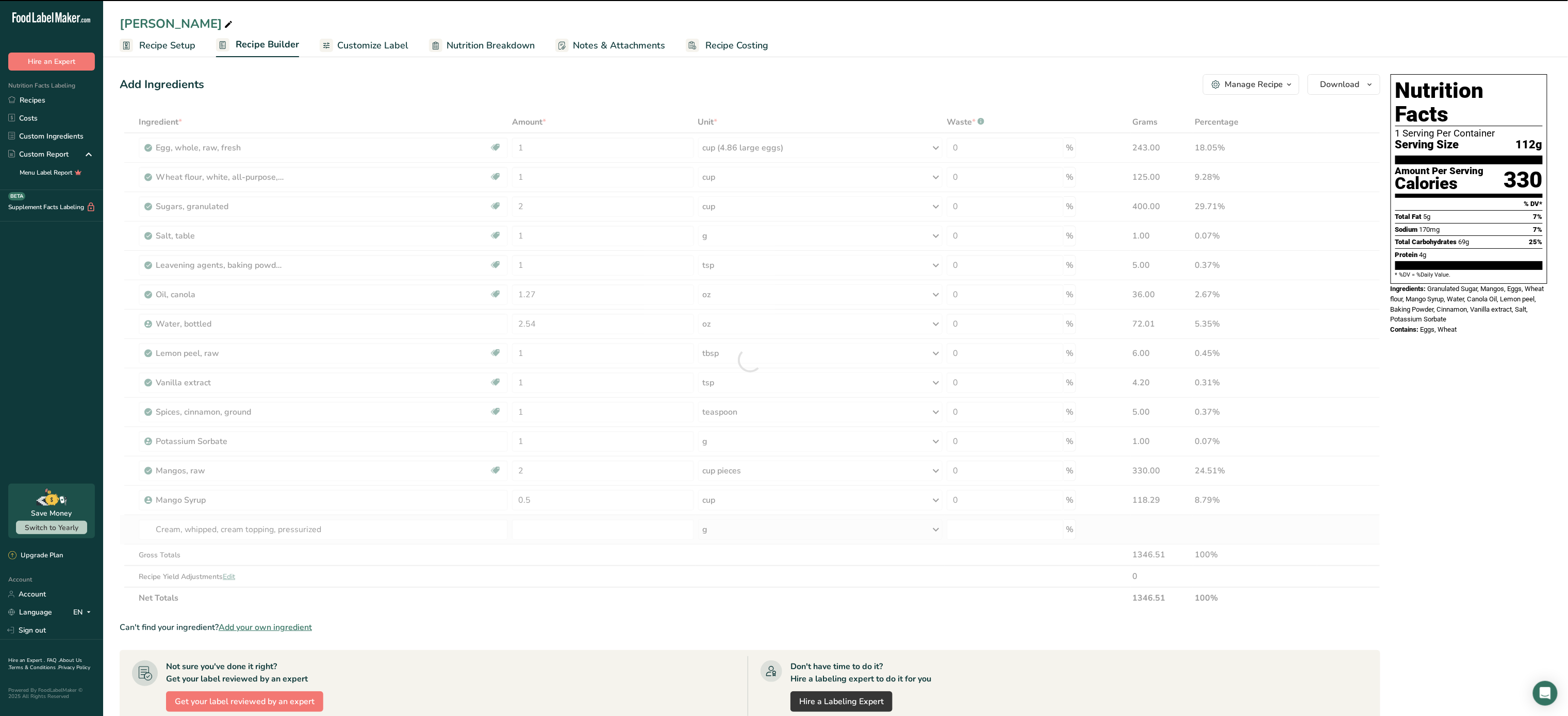
type input "0"
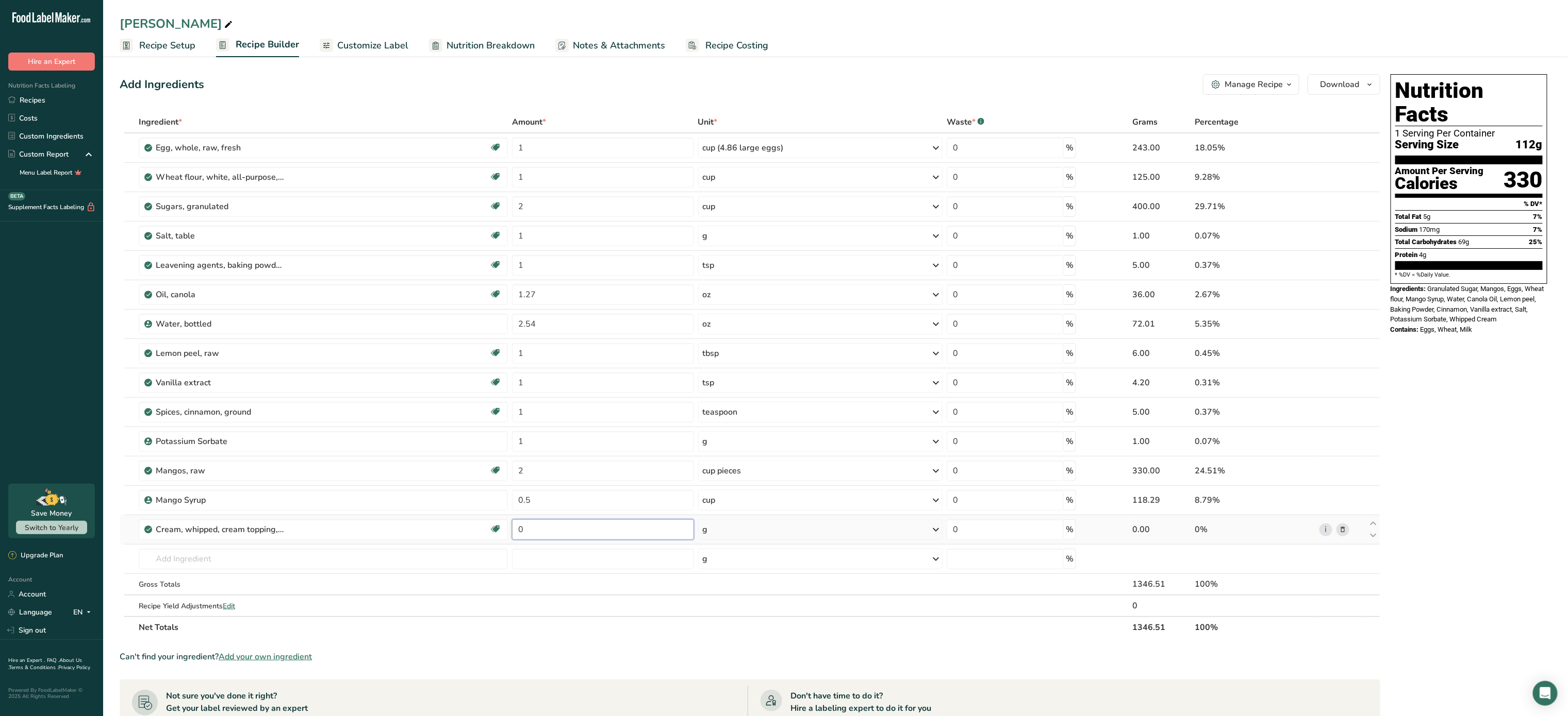
click at [563, 528] on input "0" at bounding box center [602, 529] width 182 height 21
type input "454"
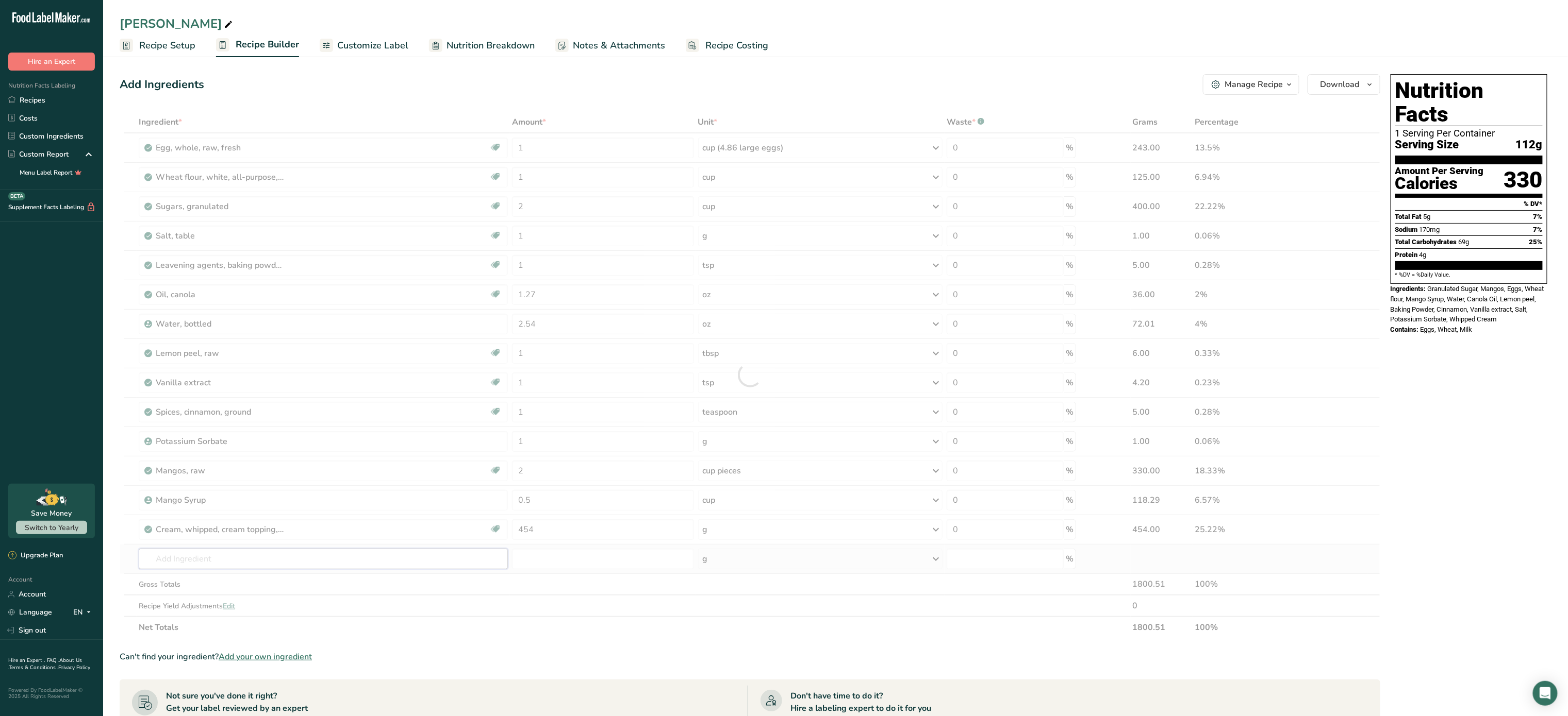
click at [353, 561] on div "Ingredient * Amount * Unit * Waste * .a-a{fill:#347362;}.b-a{fill:#fff;} Grams …" at bounding box center [750, 375] width 1261 height 528
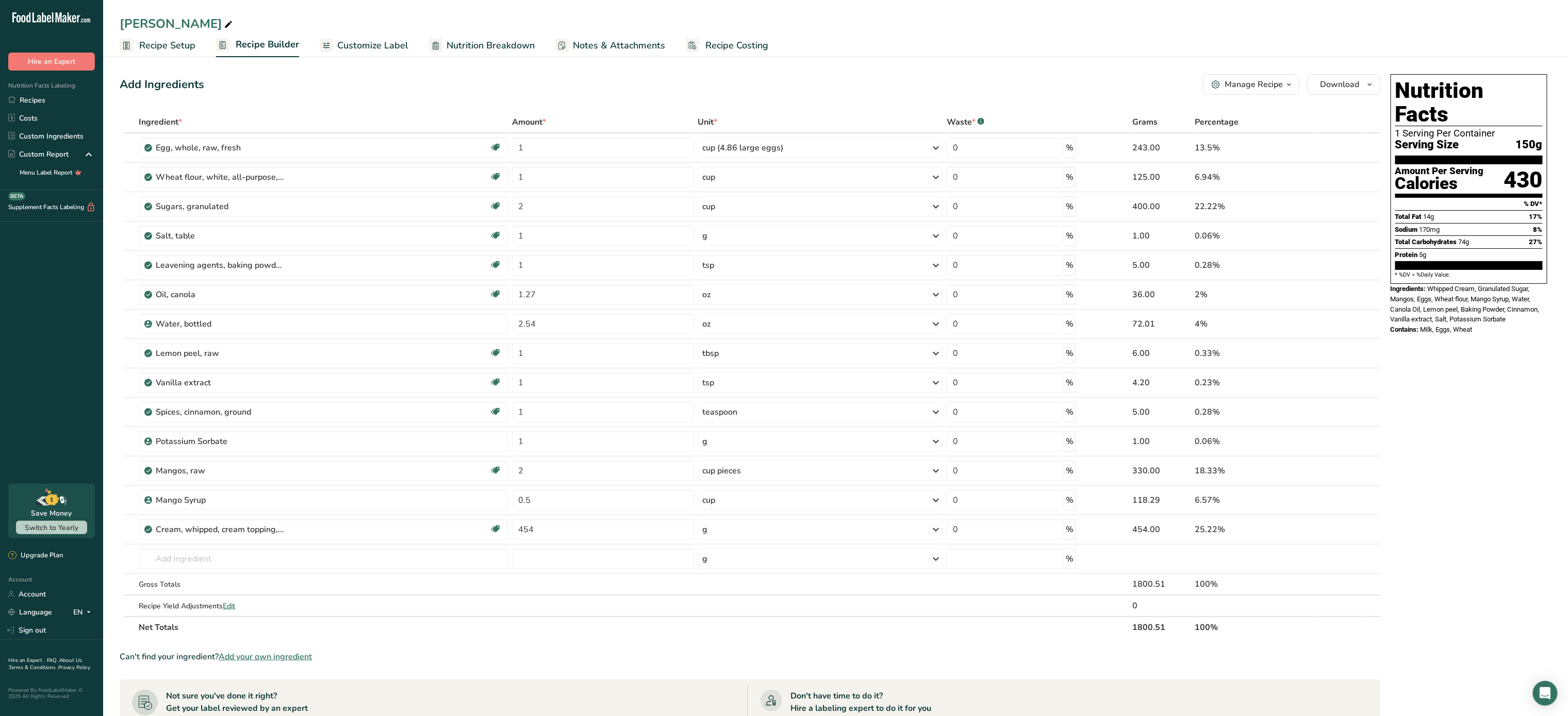
click at [735, 48] on span "Recipe Costing" at bounding box center [736, 45] width 63 height 14
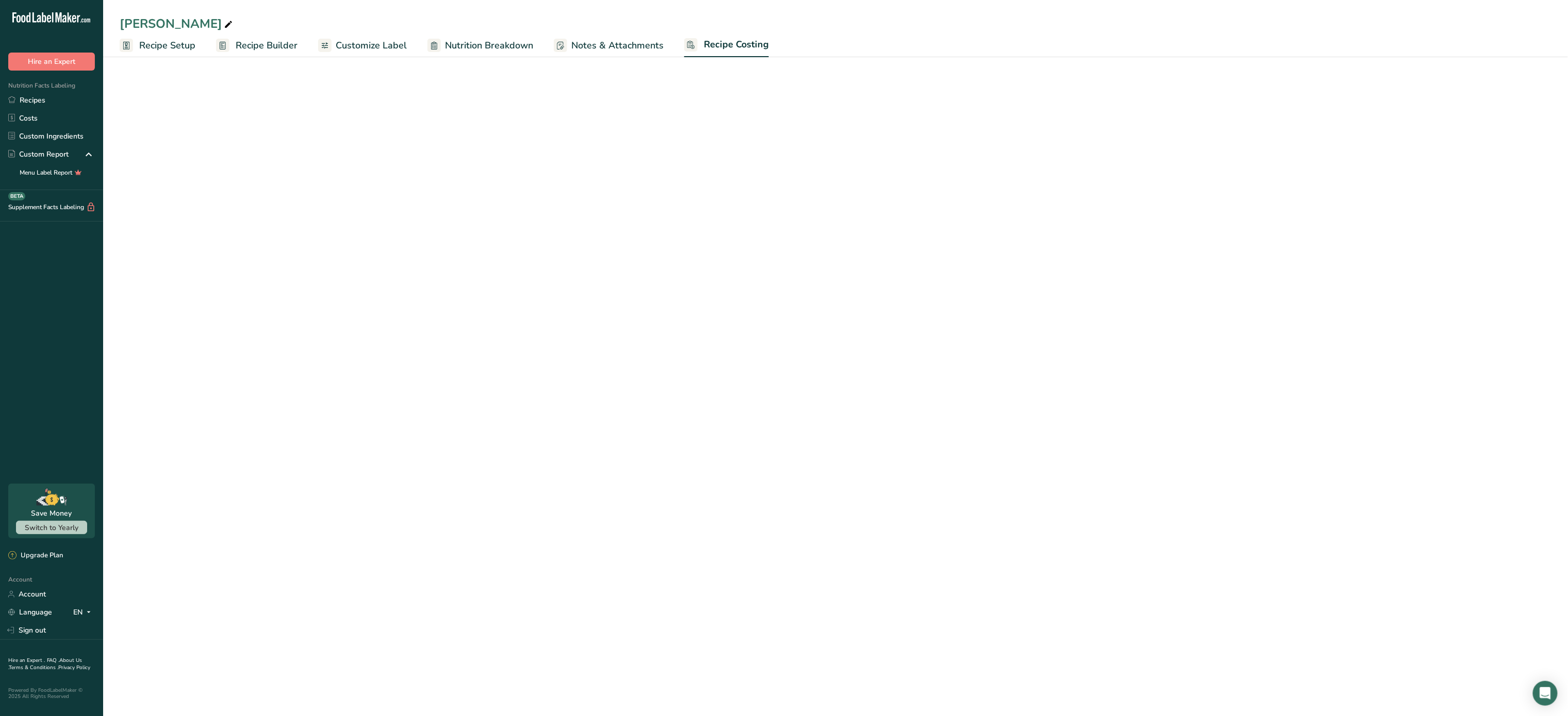
select select "12"
select select "5"
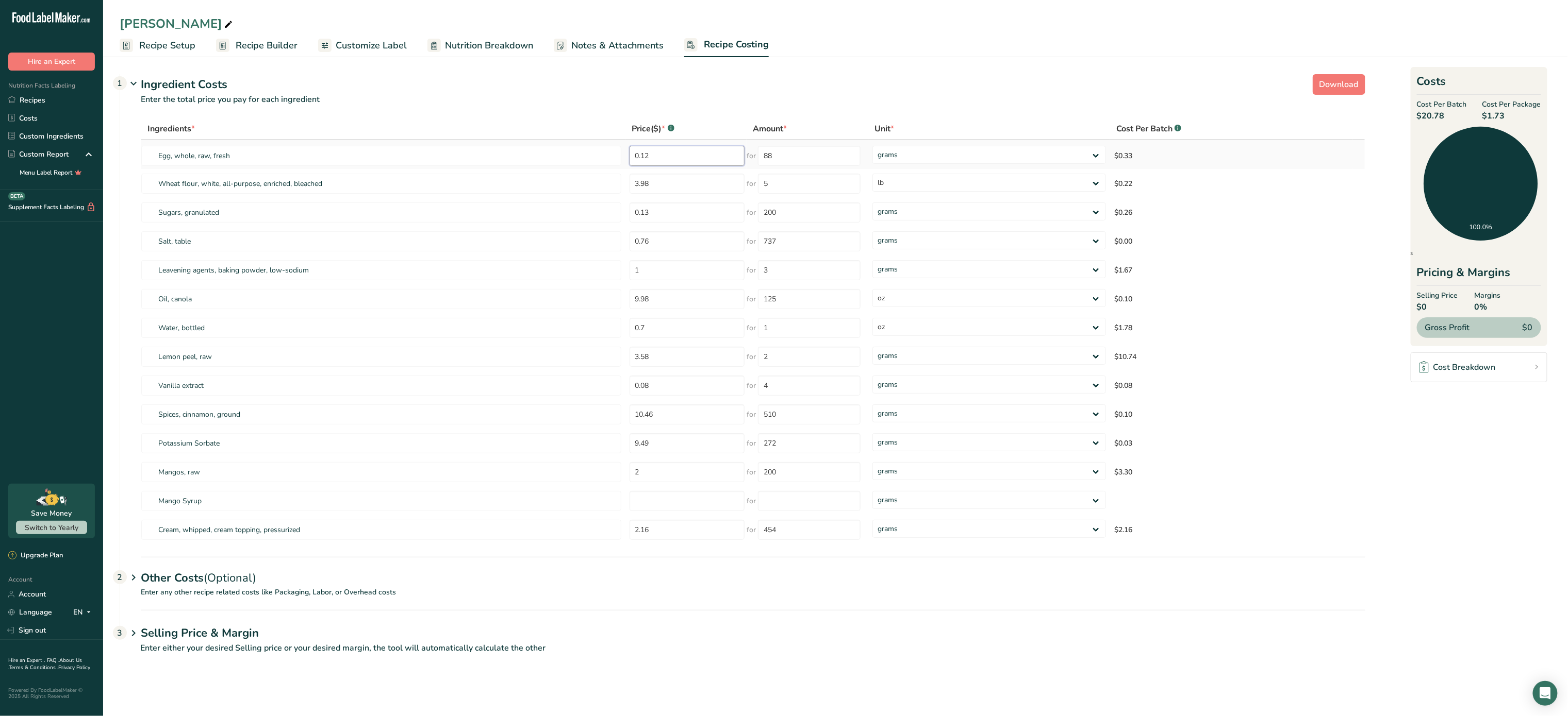
click at [706, 162] on input "0.12" at bounding box center [687, 156] width 116 height 20
click at [691, 182] on div "Ingredients * Price($) * .a-a{fill:#347362;}.b-a{fill:#fff;} Amount * Unit * Co…" at bounding box center [753, 332] width 1225 height 427
click at [678, 149] on input "0.20" at bounding box center [683, 156] width 115 height 20
type input "0.50"
click at [681, 188] on div "Ingredients * Price($) * .a-a{fill:#347362;}.b-a{fill:#fff;} Amount * Unit * Co…" at bounding box center [753, 332] width 1225 height 427
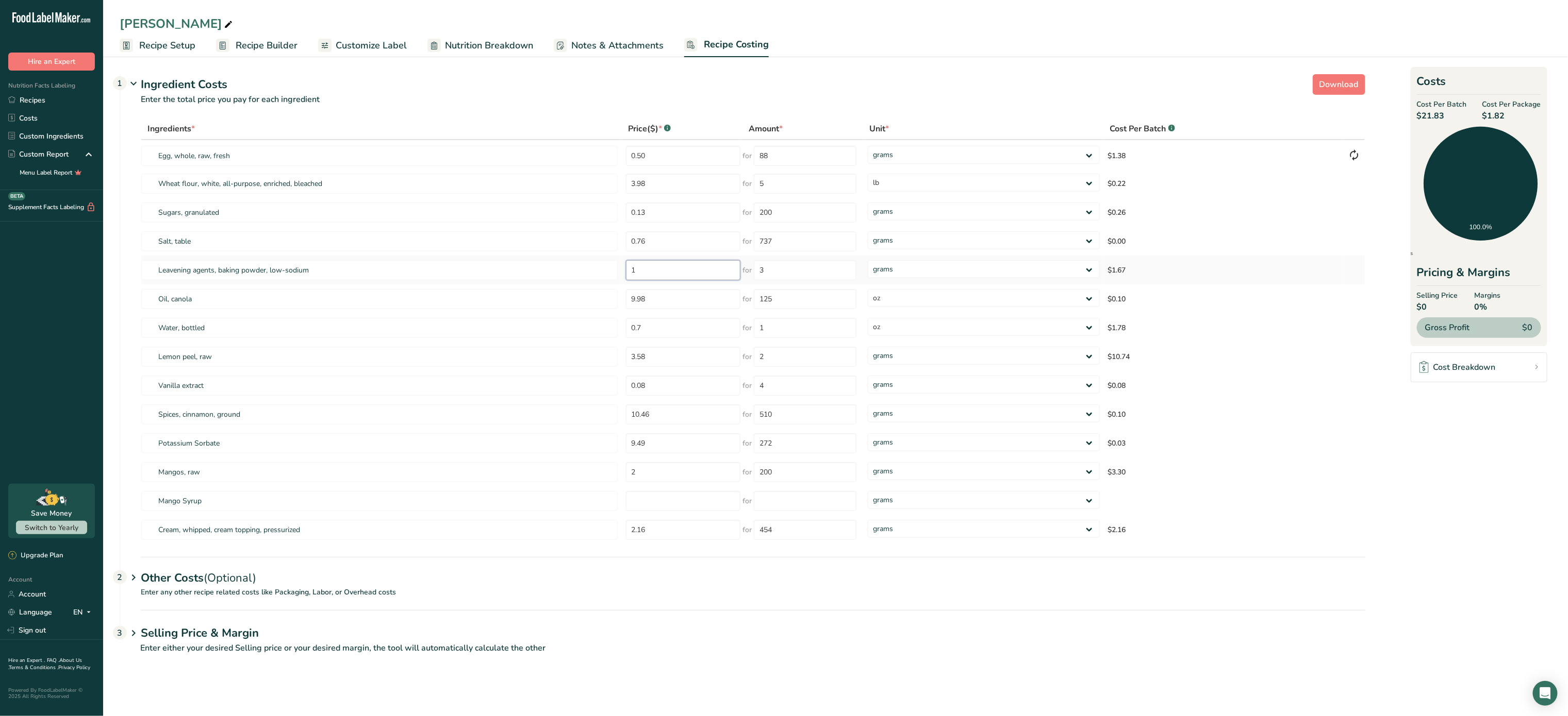
click at [695, 265] on input "1" at bounding box center [683, 270] width 115 height 20
click at [683, 359] on input "3.58" at bounding box center [683, 357] width 115 height 20
click at [785, 360] on input "2" at bounding box center [805, 357] width 102 height 20
click at [874, 350] on select "grams kg mg mcg lb oz" at bounding box center [983, 356] width 232 height 18
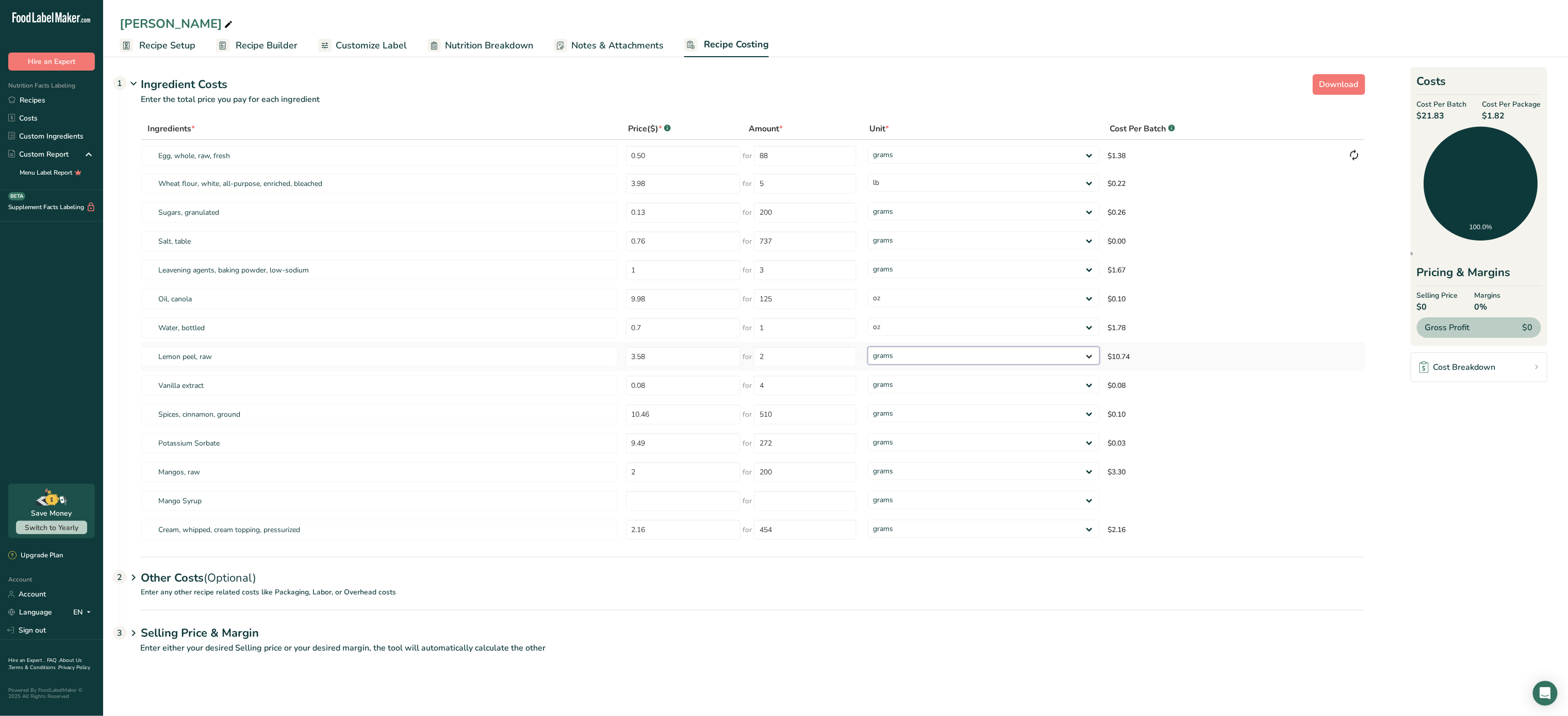
select select "12"
click at [868, 347] on select "grams kg mg mcg lb oz" at bounding box center [983, 356] width 232 height 18
click at [703, 496] on input "number" at bounding box center [683, 502] width 115 height 20
type input "7.19"
click at [800, 498] on input "number" at bounding box center [805, 502] width 102 height 20
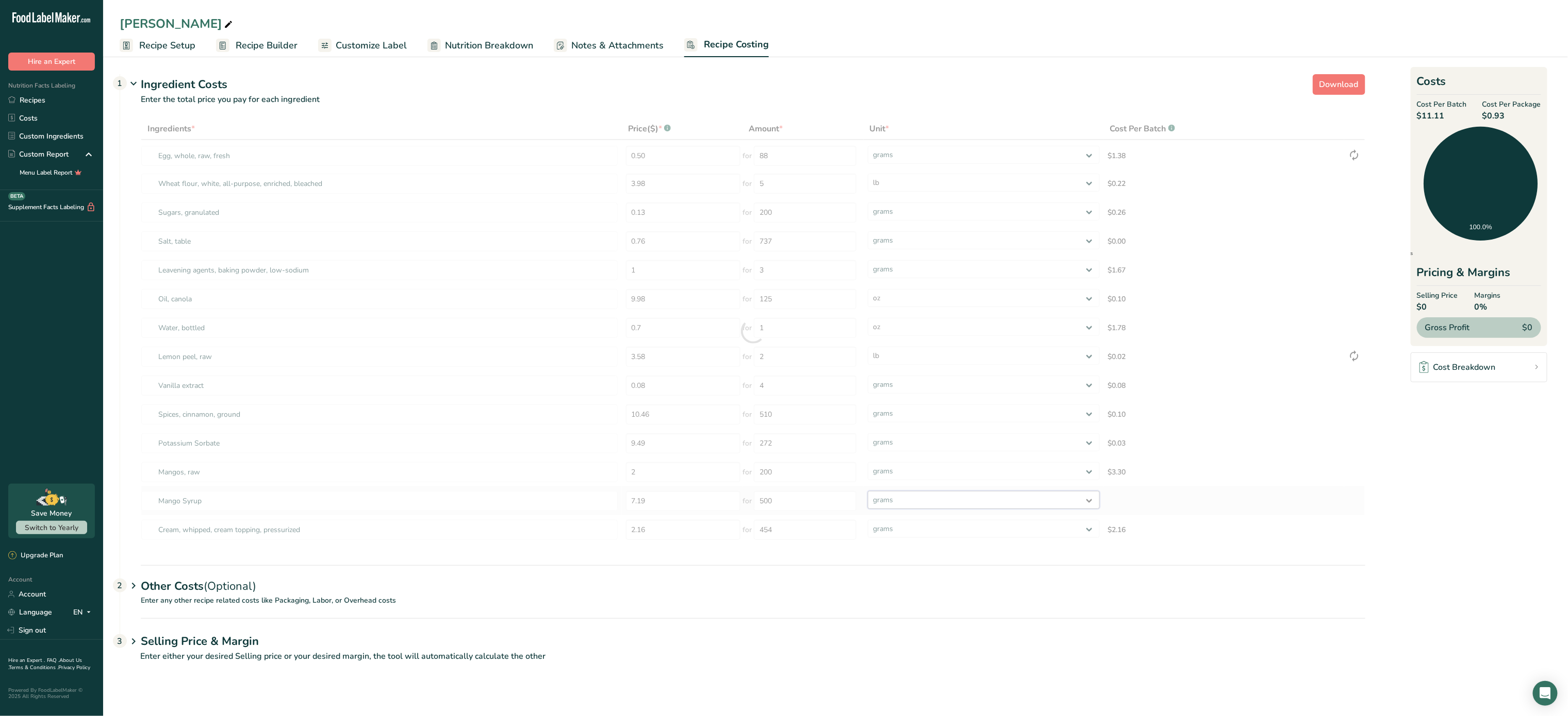
click at [897, 494] on div "Ingredients * Price($) * .a-a{fill:#347362;}.b-a{fill:#fff;} Amount * Unit * Co…" at bounding box center [753, 332] width 1225 height 427
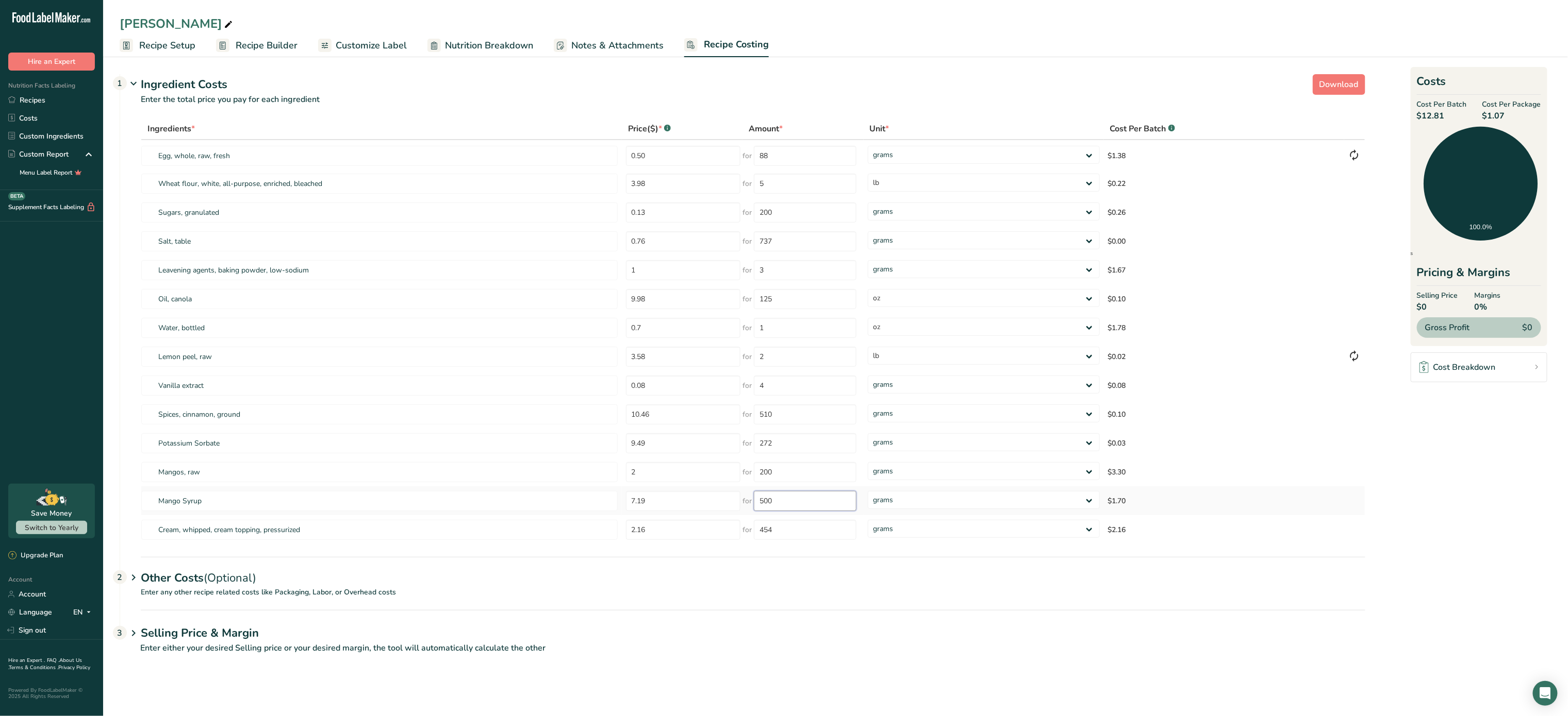
click at [838, 497] on input "500" at bounding box center [805, 502] width 102 height 20
type input "5"
type input "16.9"
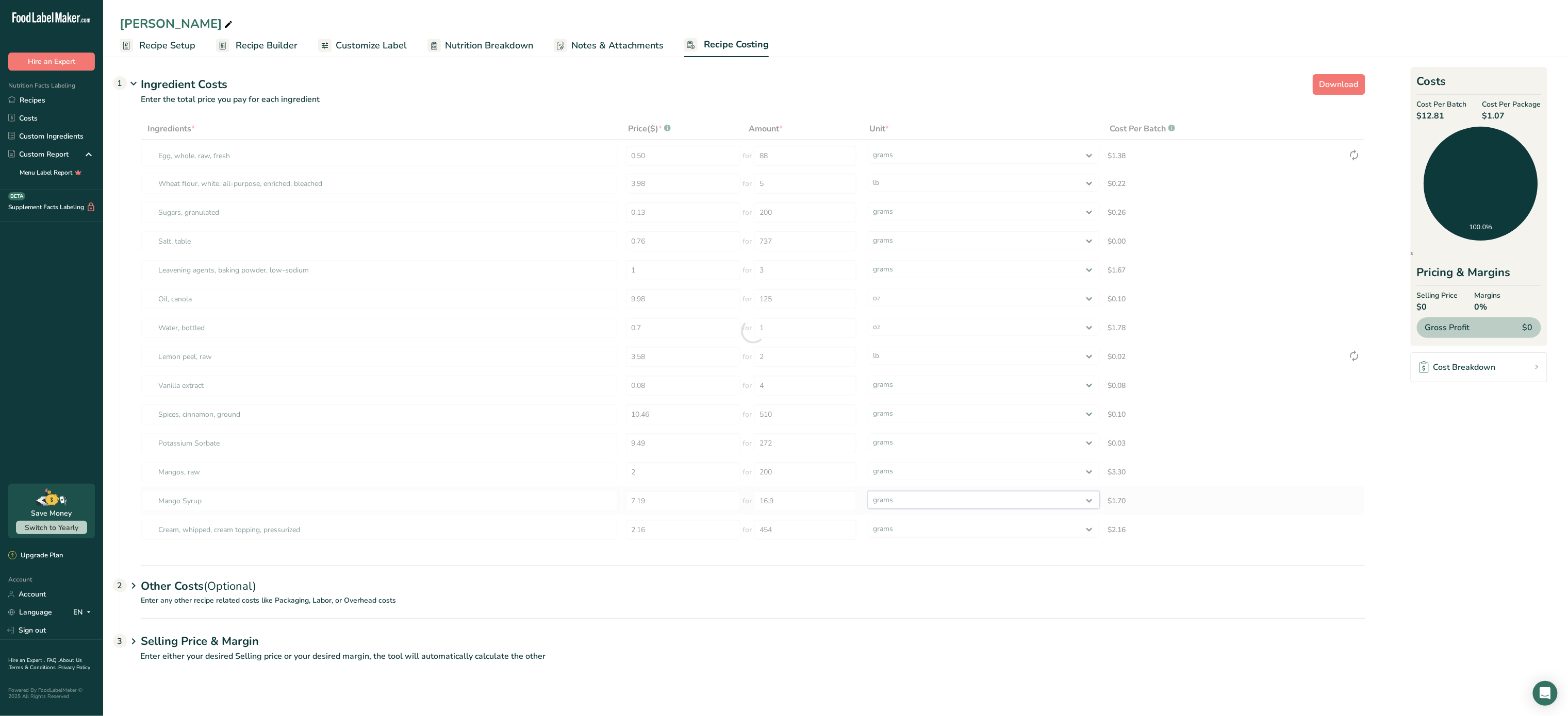
click at [906, 496] on div "Ingredients * Price($) * .a-a{fill:#347362;}.b-a{fill:#fff;} Amount * Unit * Co…" at bounding box center [753, 332] width 1225 height 427
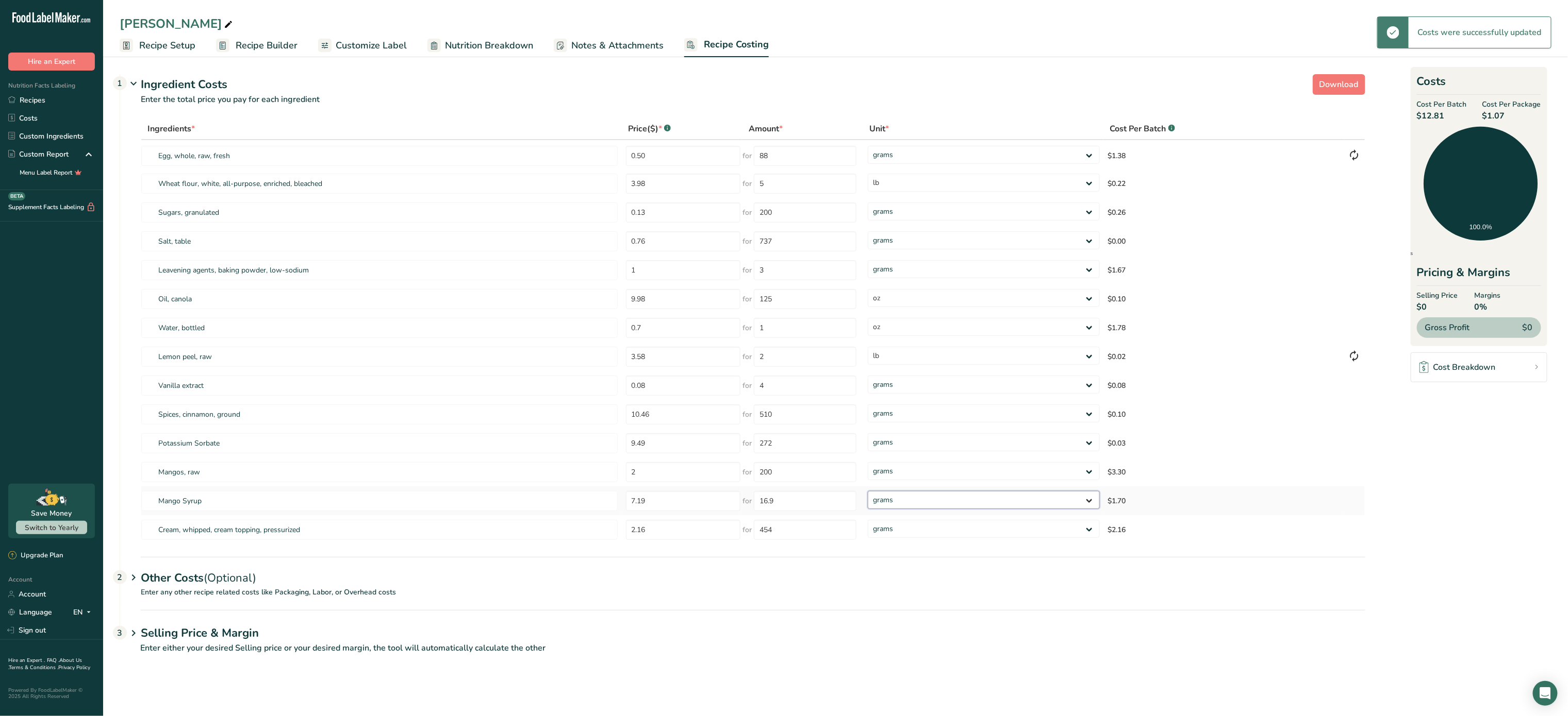
select select "5"
click at [868, 492] on select "grams kg mg mcg lb oz" at bounding box center [983, 501] width 232 height 18
type input "17"
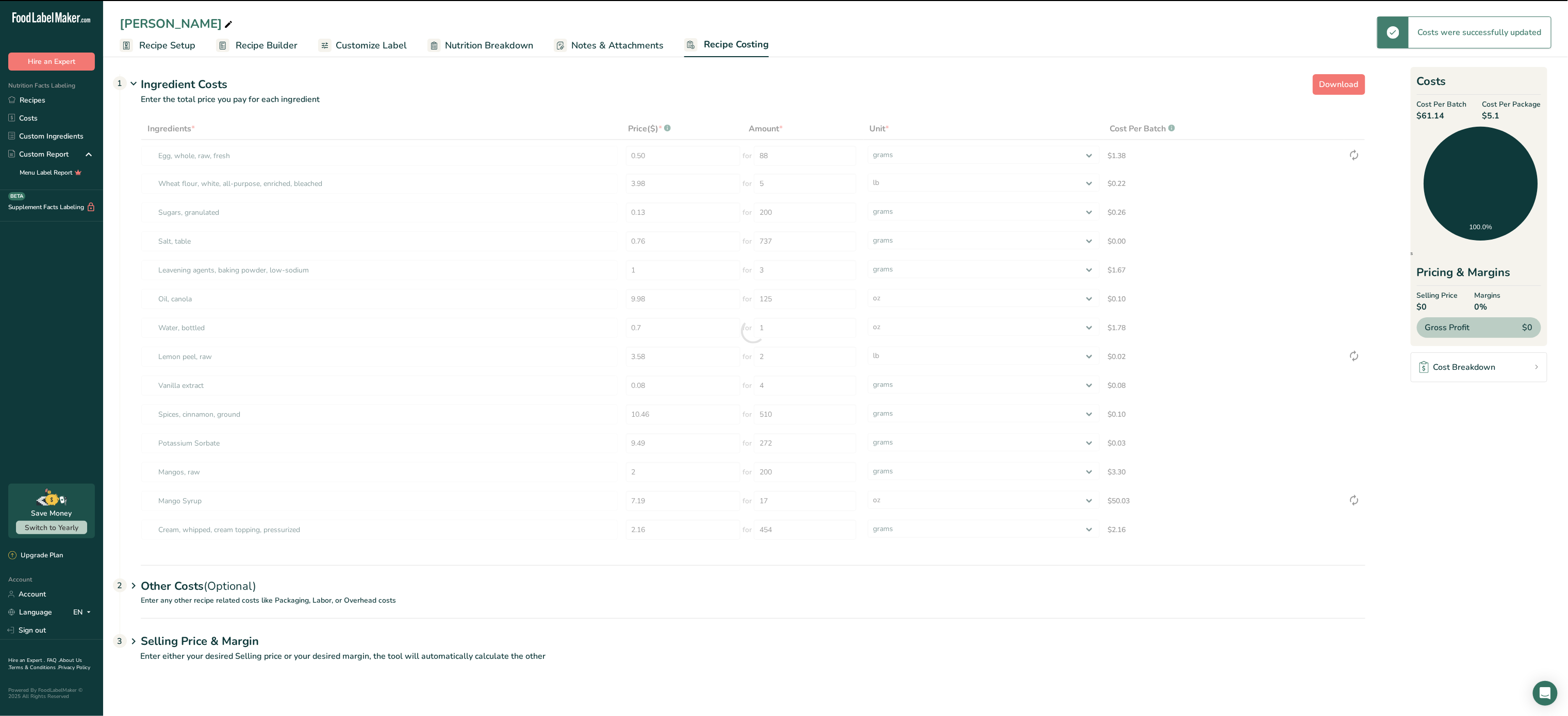
click at [880, 646] on div "Selling Price & Margin 3 Enter either your desired Selling price or your desire…" at bounding box center [742, 647] width 1246 height 57
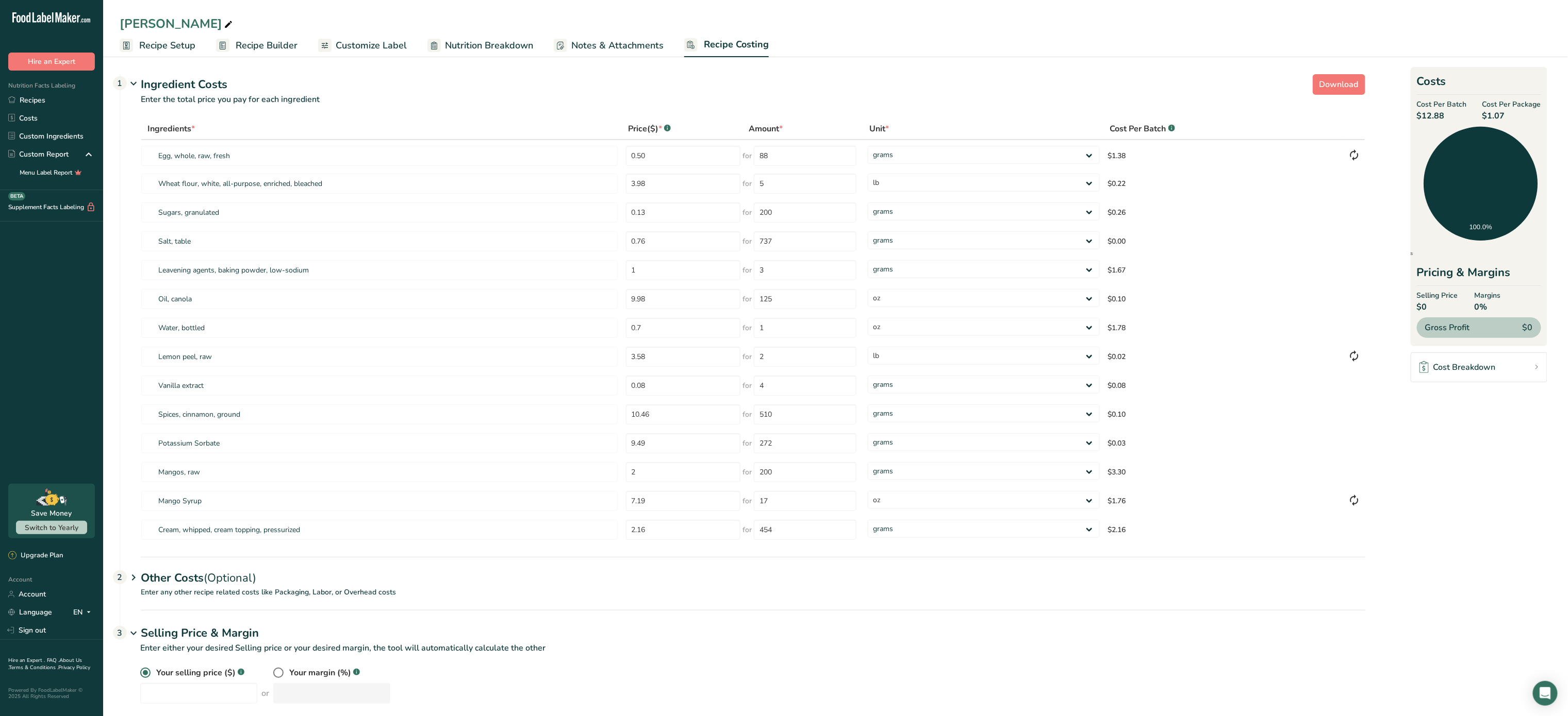
click at [169, 46] on span "Recipe Setup" at bounding box center [167, 45] width 56 height 14
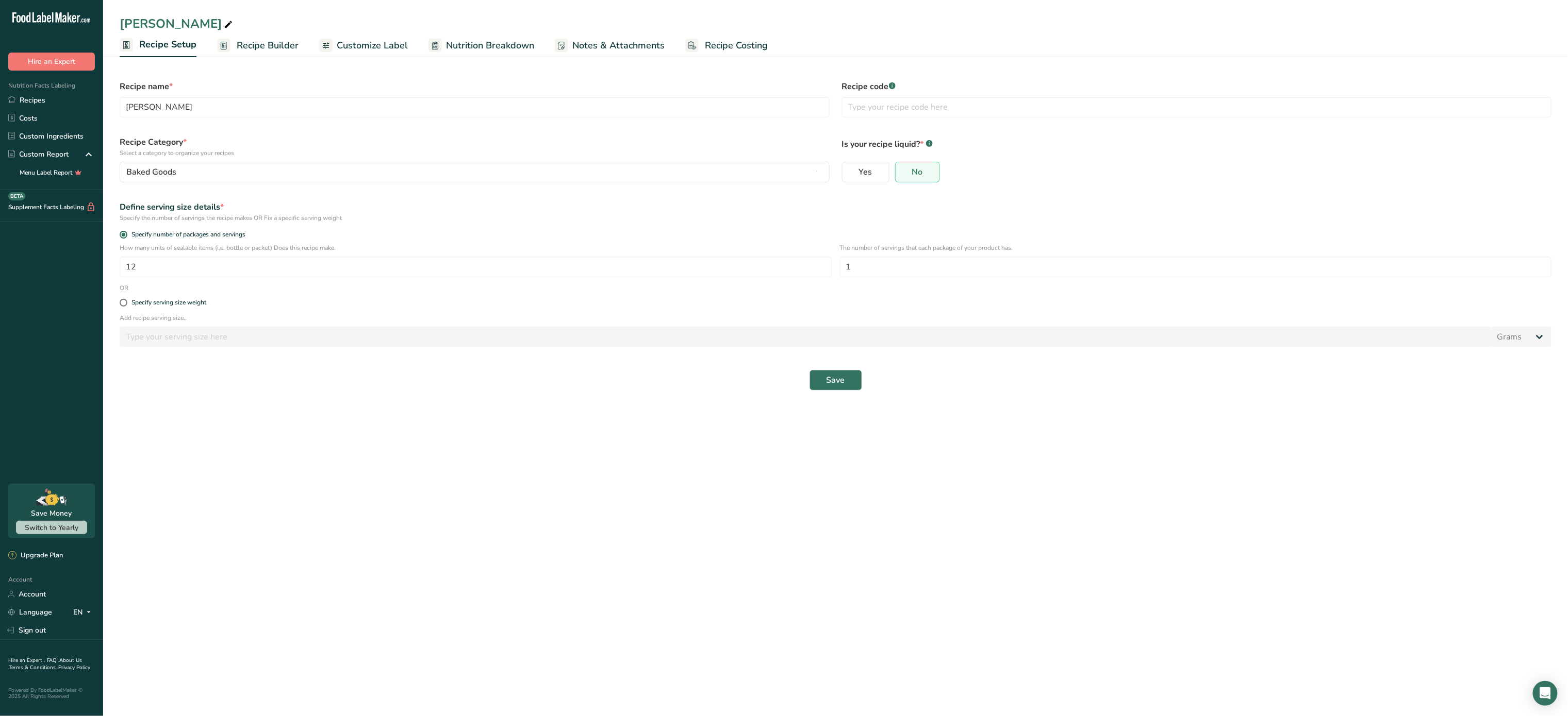
click at [258, 46] on span "Recipe Builder" at bounding box center [267, 45] width 62 height 14
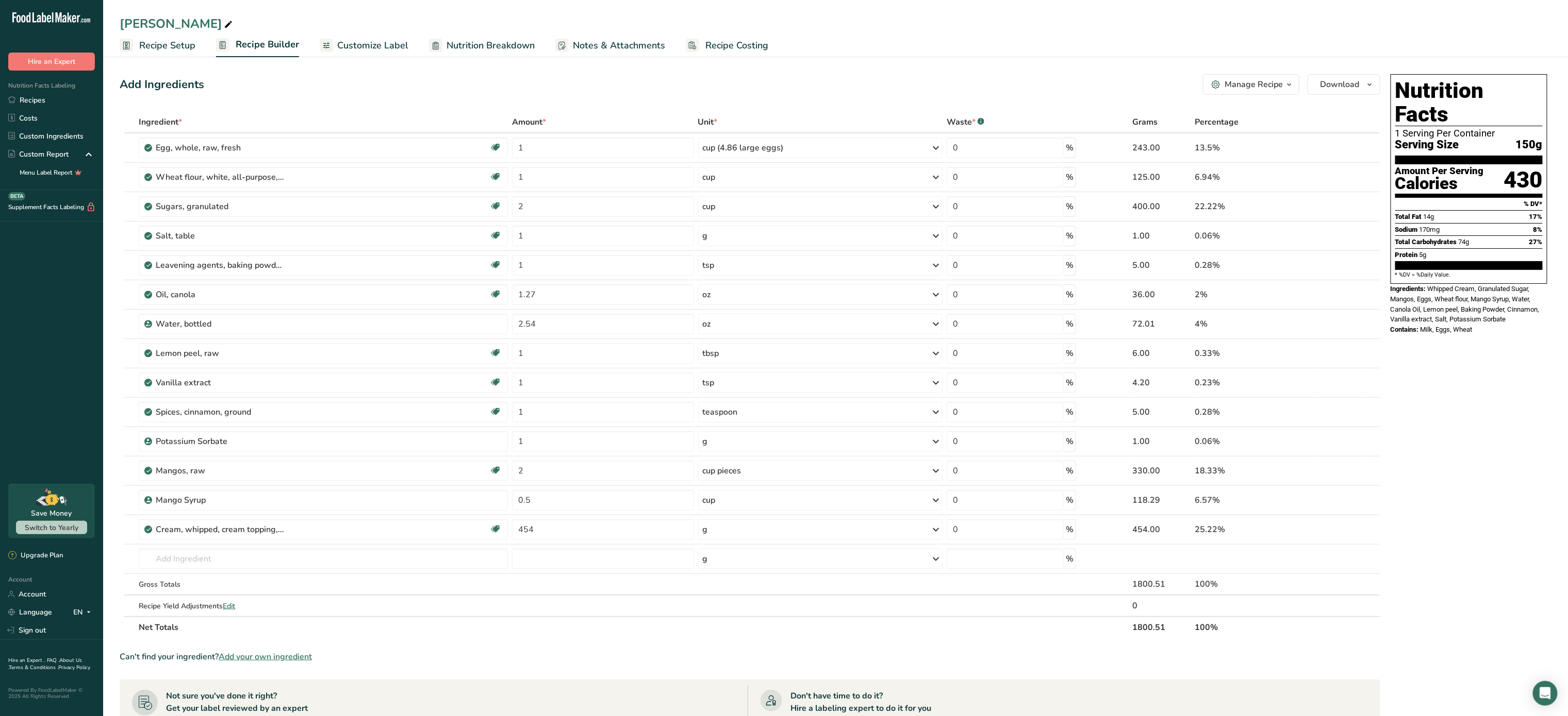
click at [1285, 76] on button "Manage Recipe" at bounding box center [1251, 85] width 96 height 21
click at [1210, 232] on span "Recipe Card" at bounding box center [1189, 234] width 39 height 11
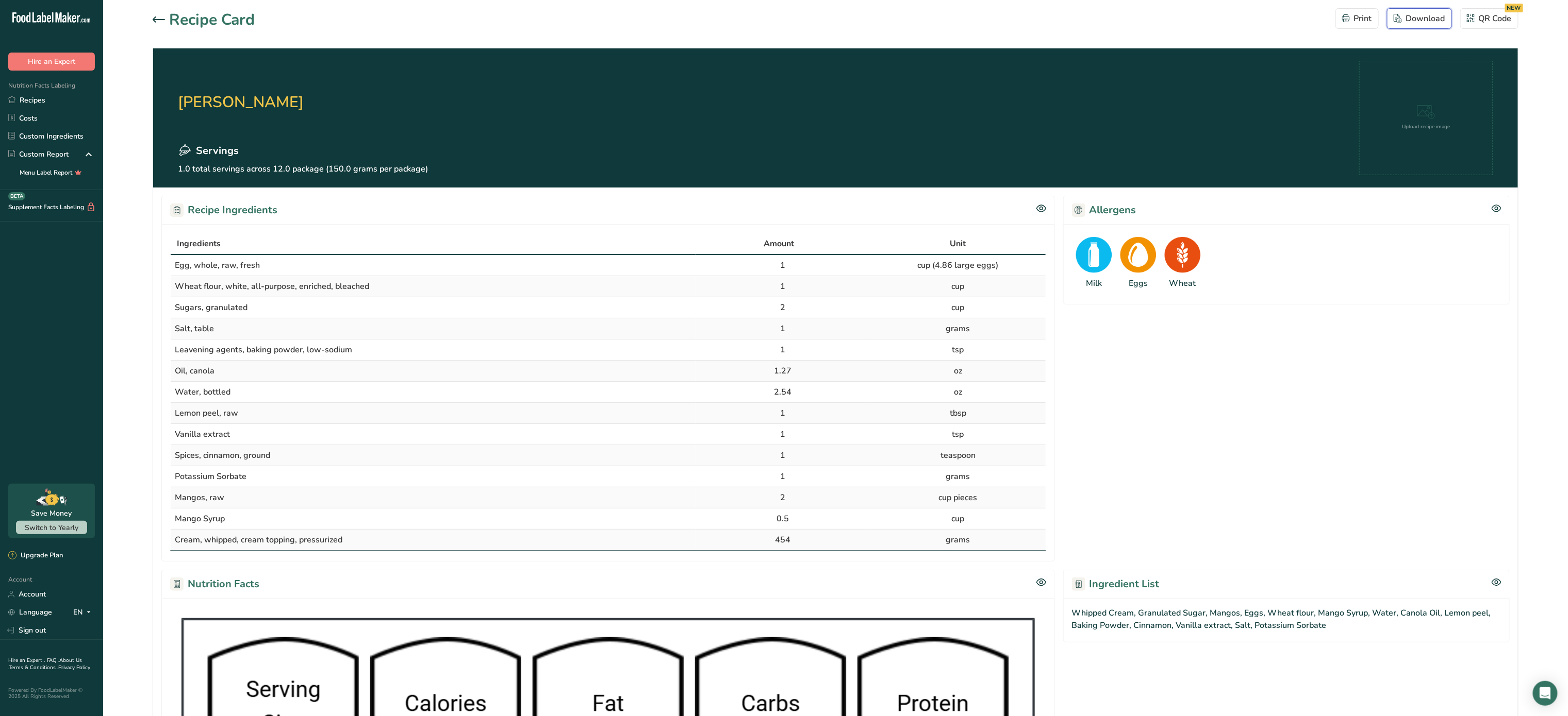
click at [1426, 16] on div "Download" at bounding box center [1420, 18] width 52 height 13
click at [149, 21] on section "Recipe Card Print Download QR Code NEW Mango Bliss Servings 1.0 total servings …" at bounding box center [835, 538] width 1464 height 1077
click at [157, 12] on div "Recipe Card" at bounding box center [204, 20] width 102 height 23
click at [157, 18] on icon at bounding box center [158, 19] width 13 height 6
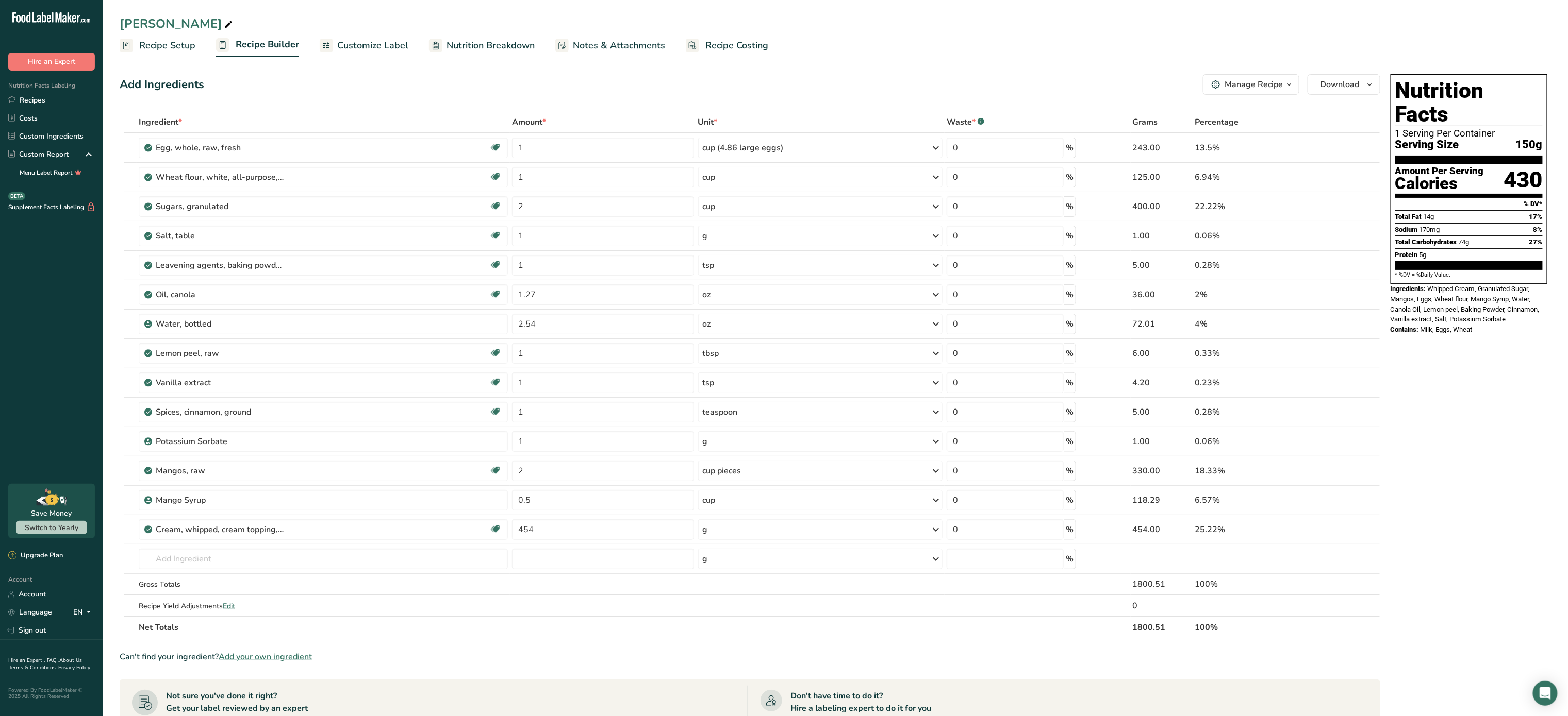
click at [355, 50] on span "Customize Label" at bounding box center [372, 45] width 71 height 14
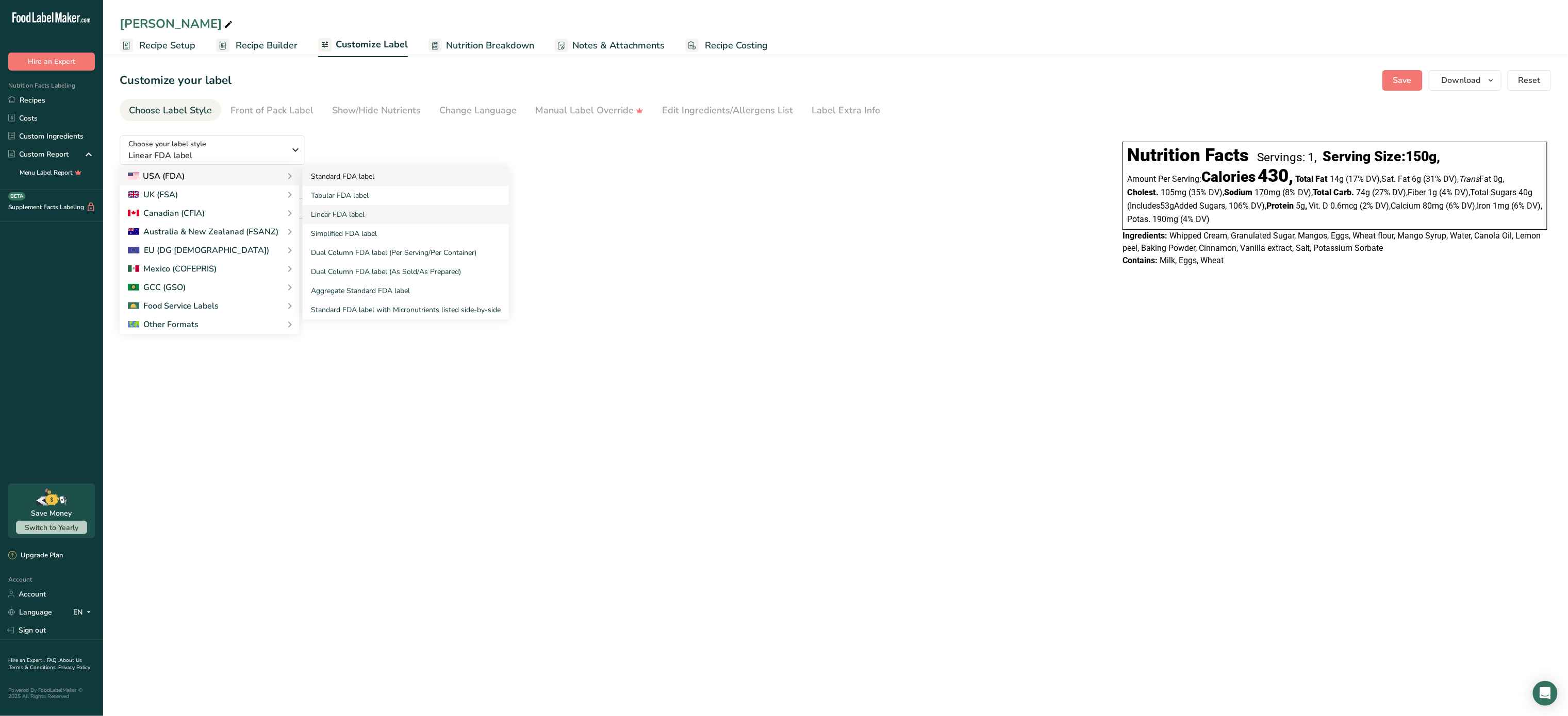
click at [334, 183] on link "Standard FDA label" at bounding box center [405, 176] width 206 height 19
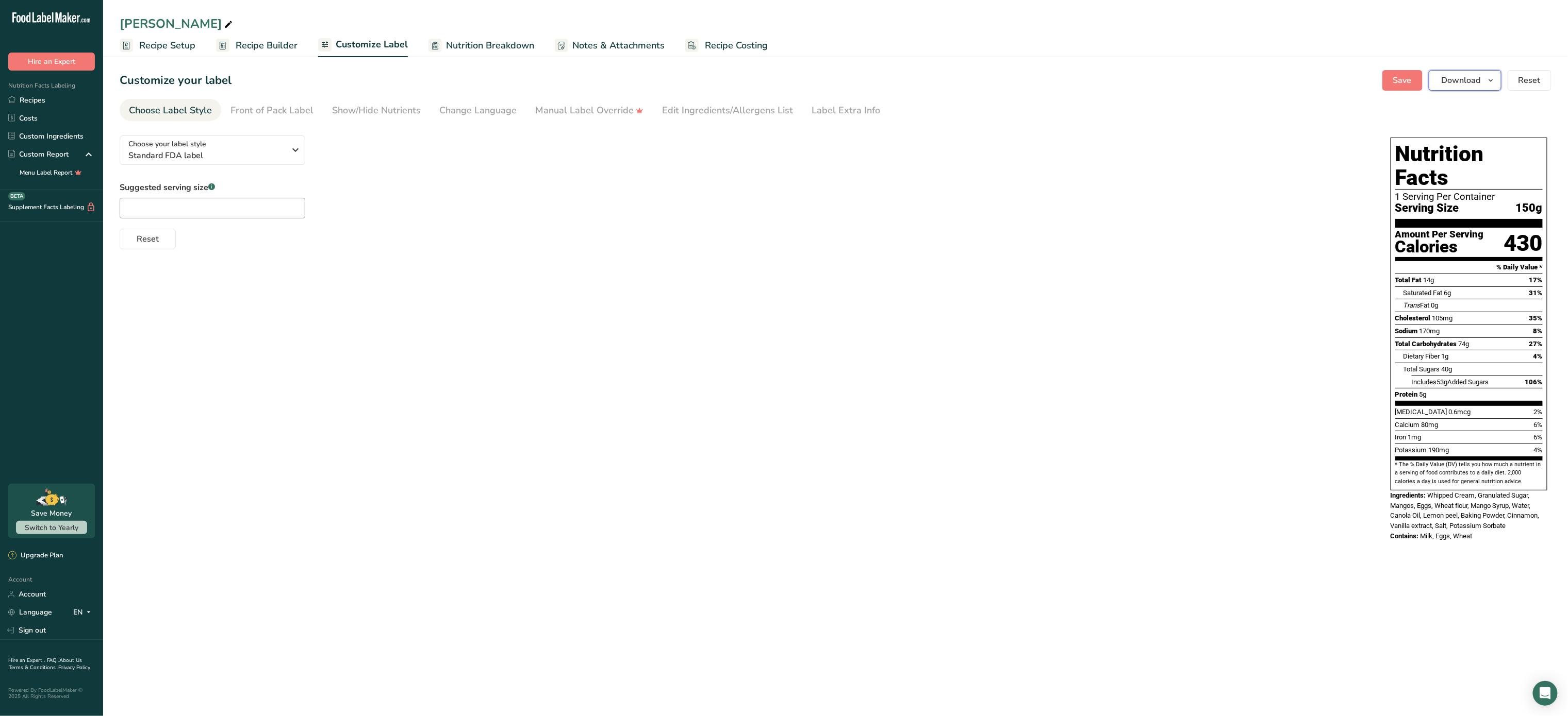
click at [1463, 75] on span "Download" at bounding box center [1461, 80] width 39 height 13
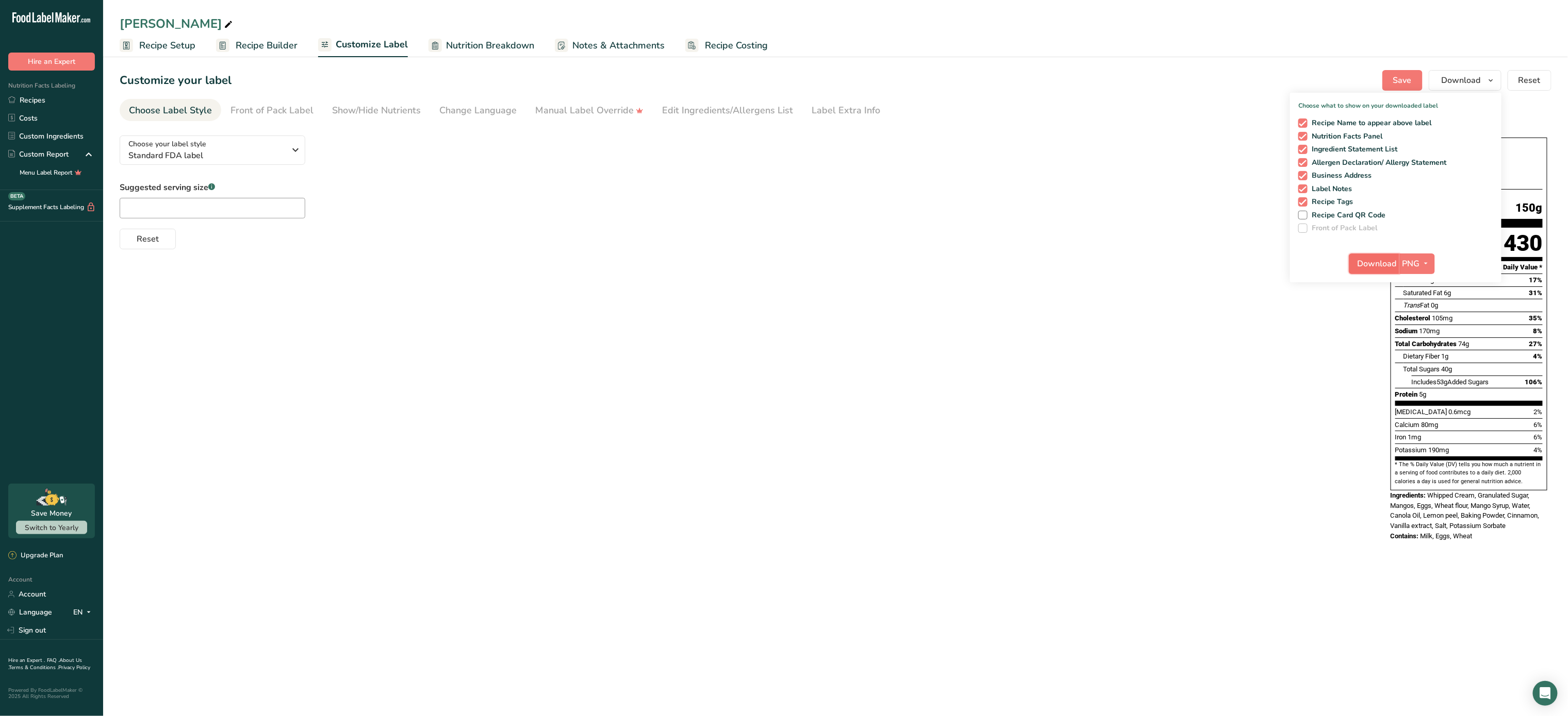
click at [1364, 259] on span "Download" at bounding box center [1376, 264] width 39 height 13
click at [499, 34] on link "Nutrition Breakdown" at bounding box center [481, 46] width 106 height 23
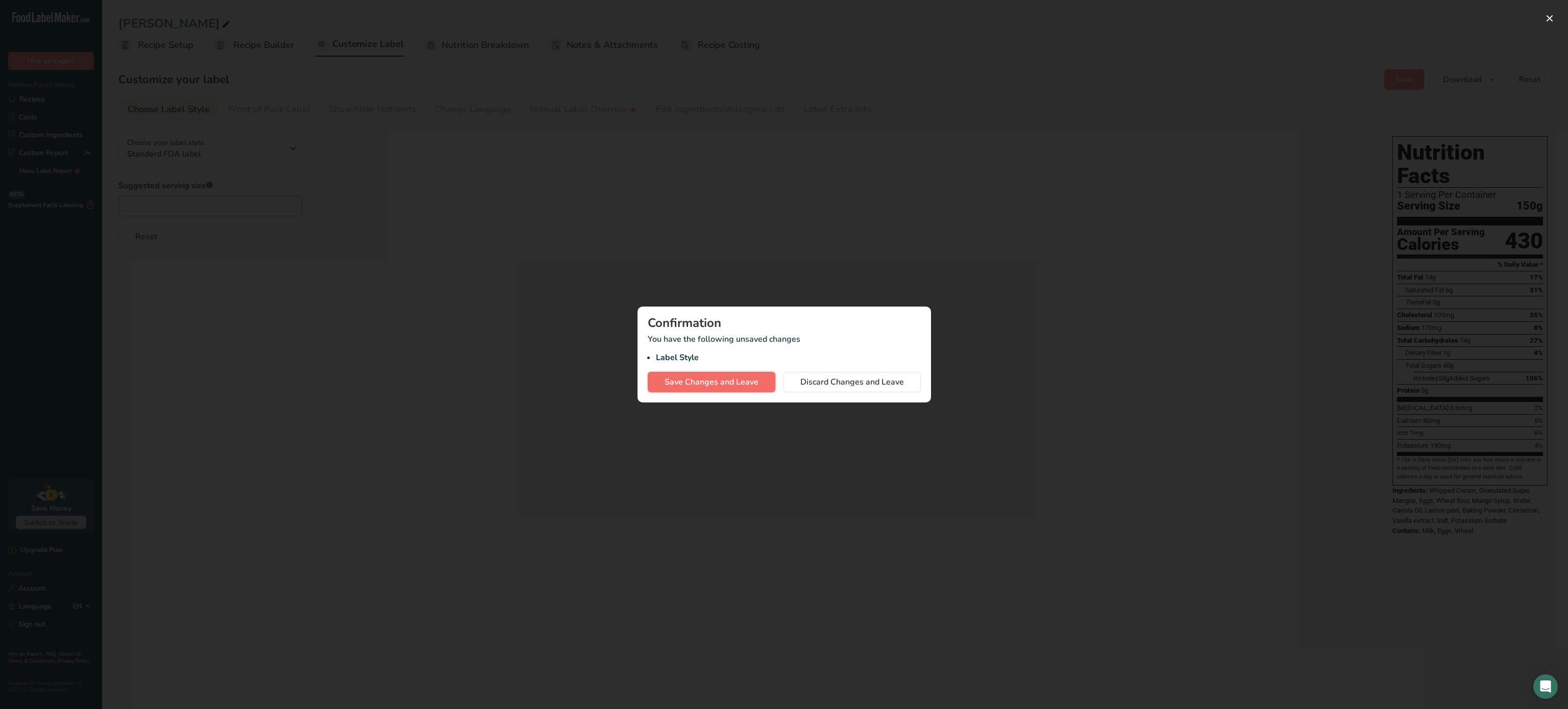
click at [708, 379] on span "Save Changes and Leave" at bounding box center [711, 382] width 94 height 12
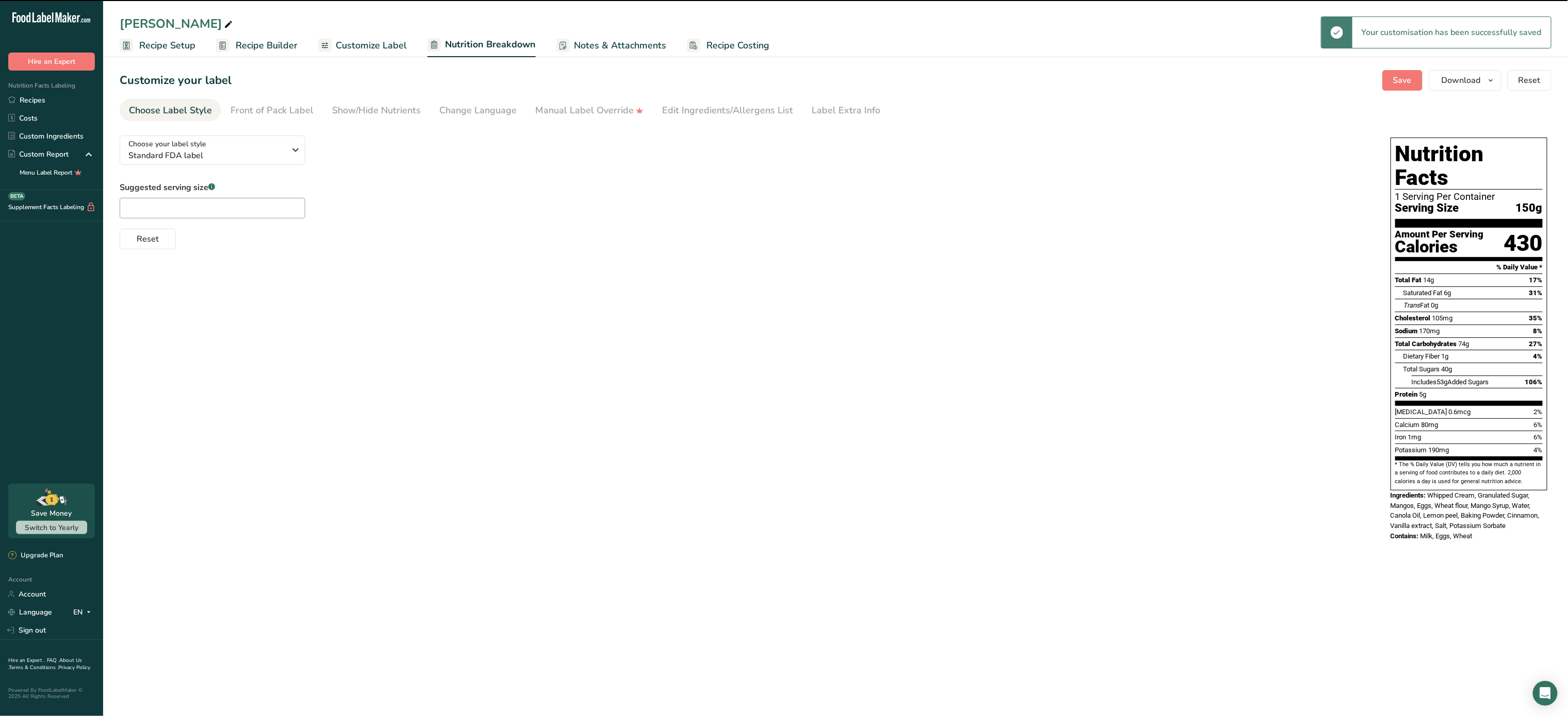
select select "Calories"
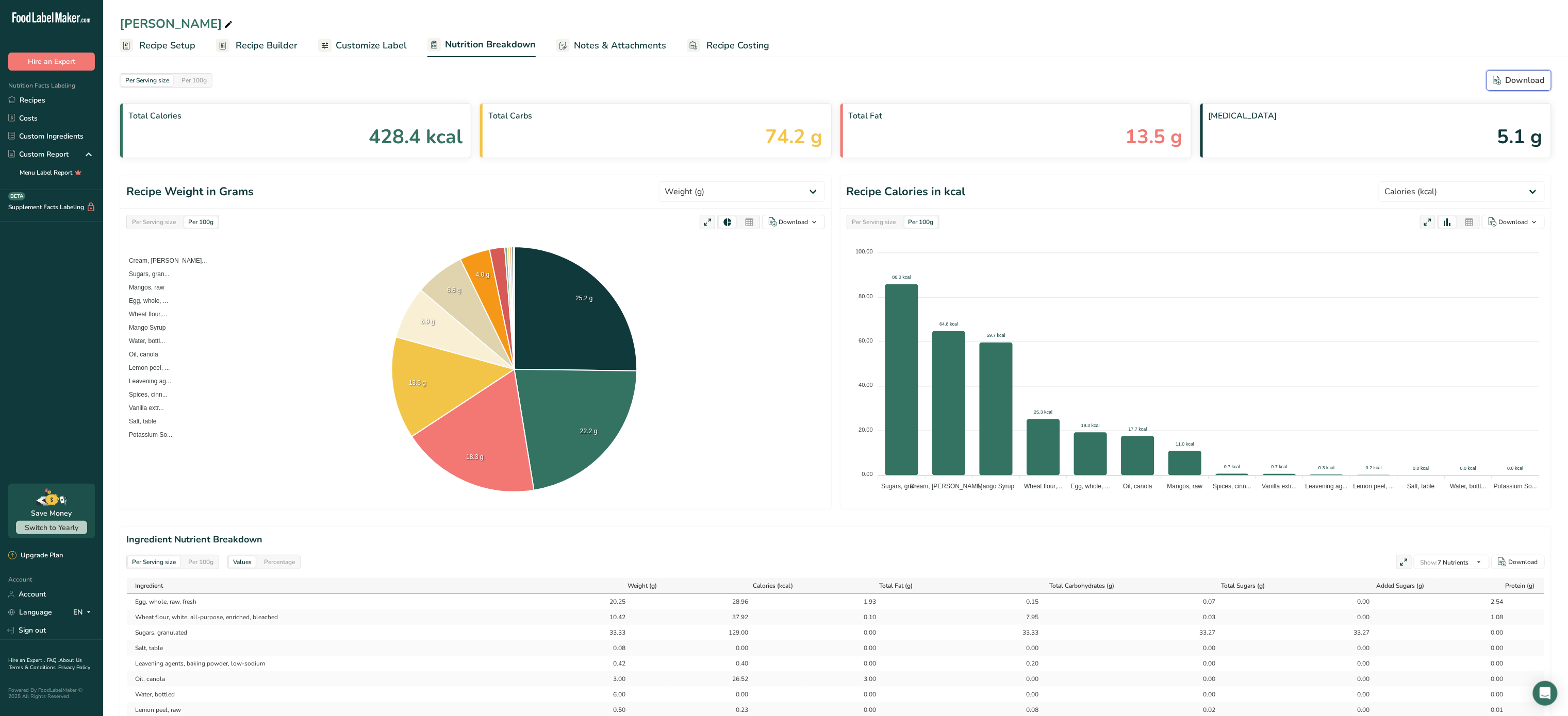
click at [1504, 77] on div "Download" at bounding box center [1519, 80] width 52 height 13
click at [706, 42] on span "Recipe Costing" at bounding box center [737, 45] width 63 height 14
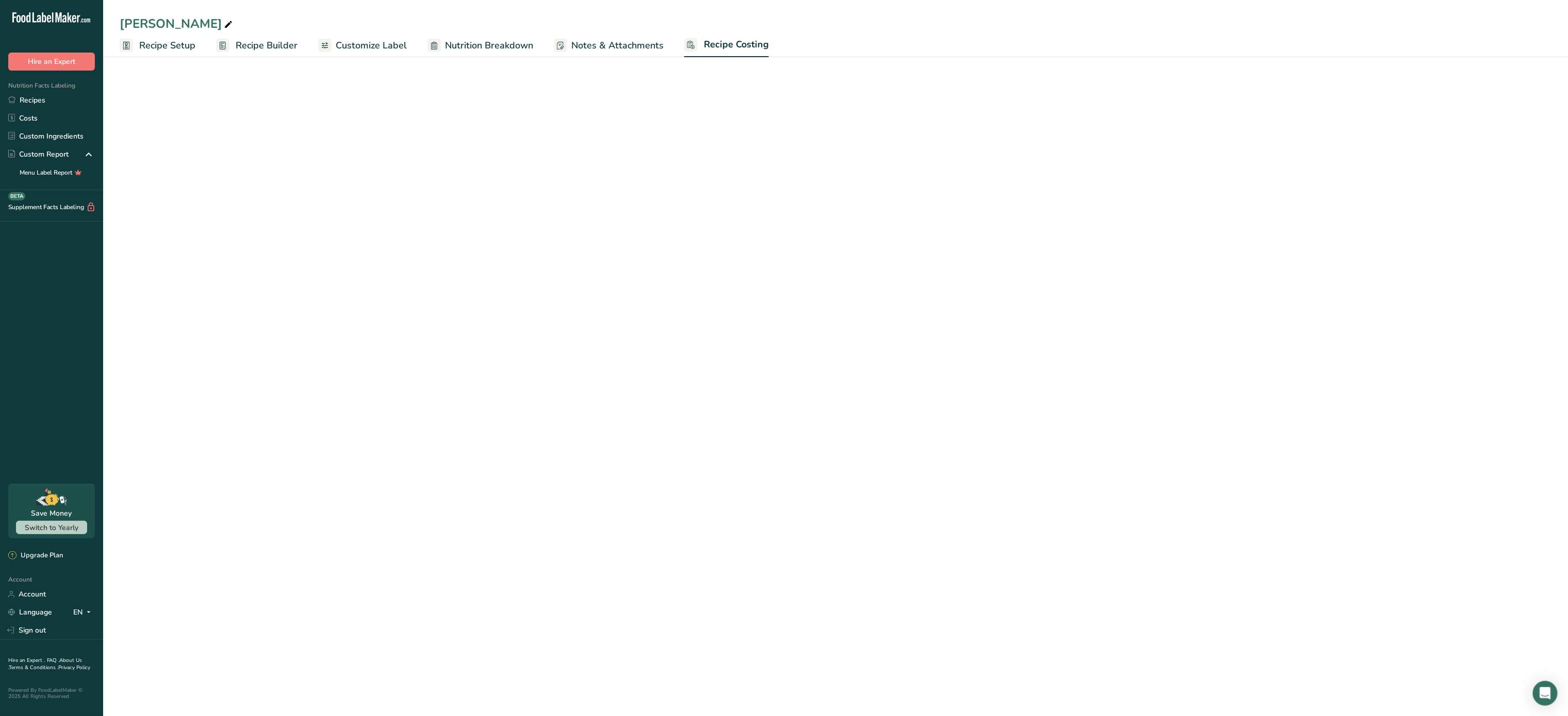
select select "12"
select select "5"
select select "12"
select select "5"
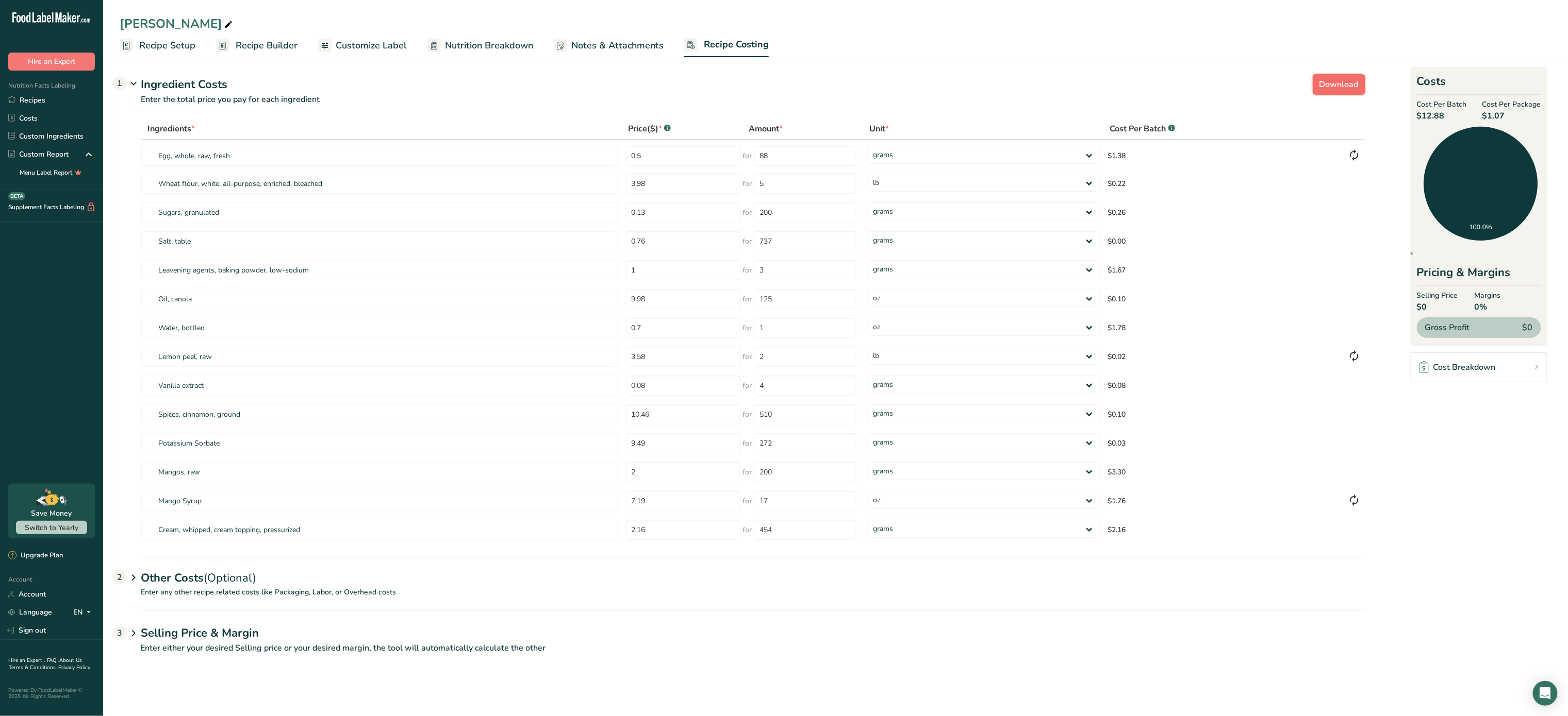
click at [1356, 83] on span "Download" at bounding box center [1338, 85] width 39 height 13
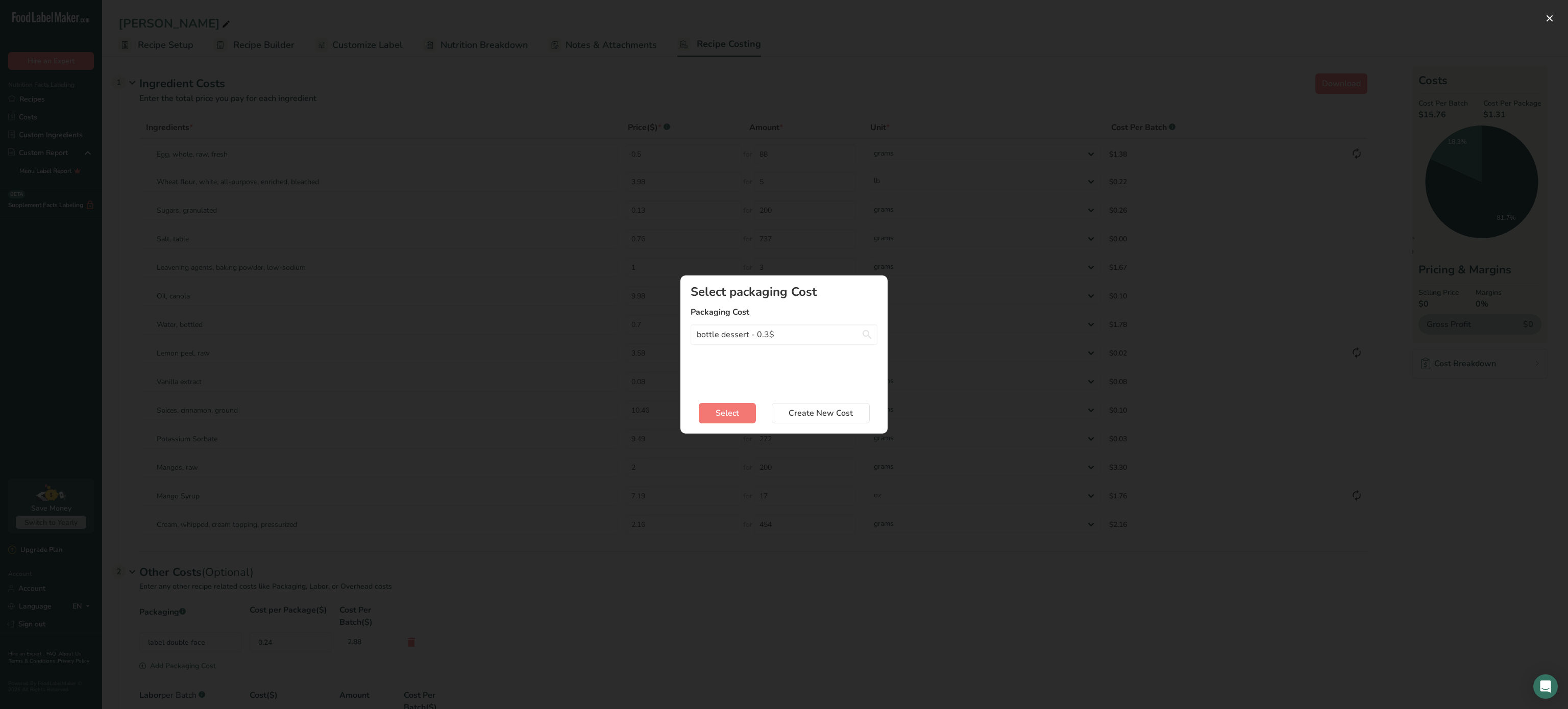
select select "12"
select select "5"
select select "12"
select select "5"
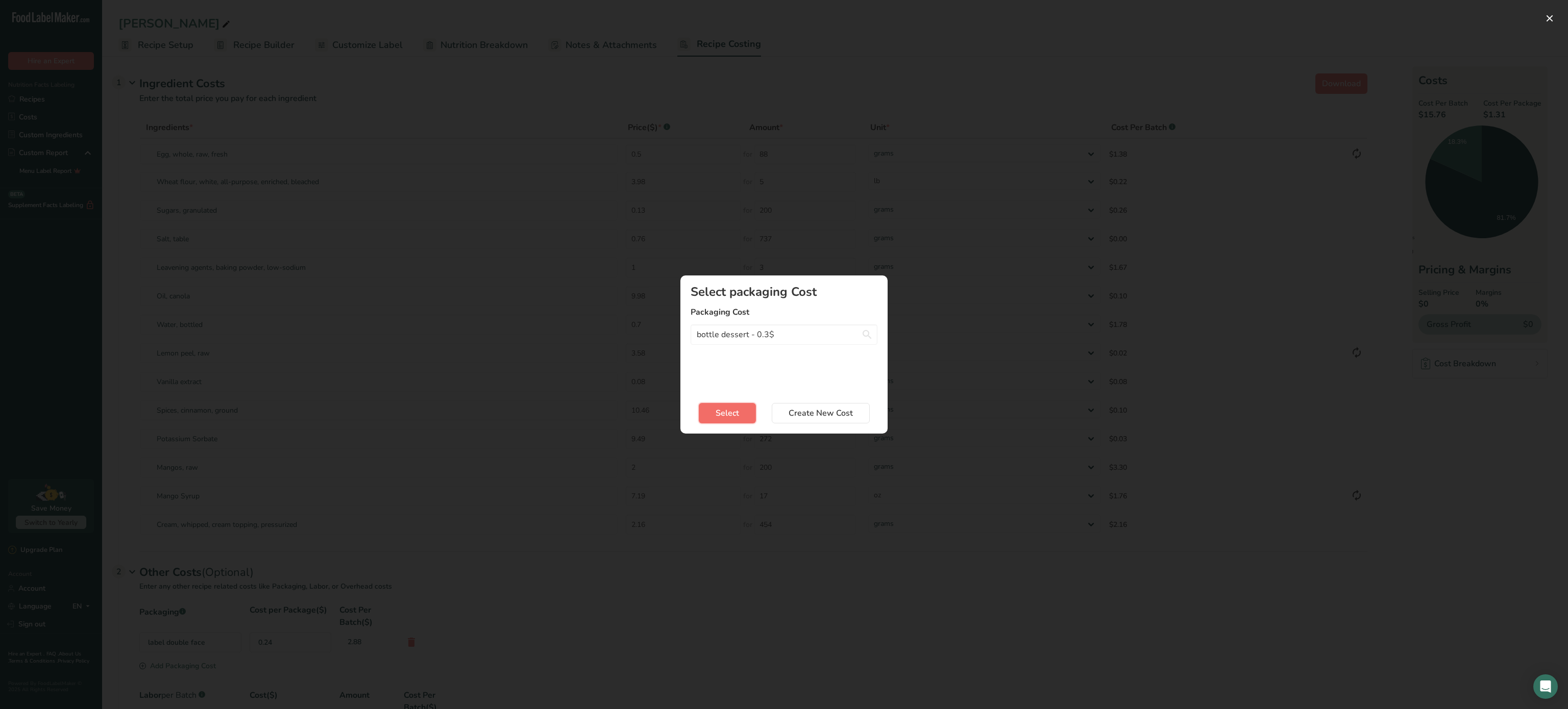
click at [735, 408] on span "Select" at bounding box center [727, 413] width 23 height 12
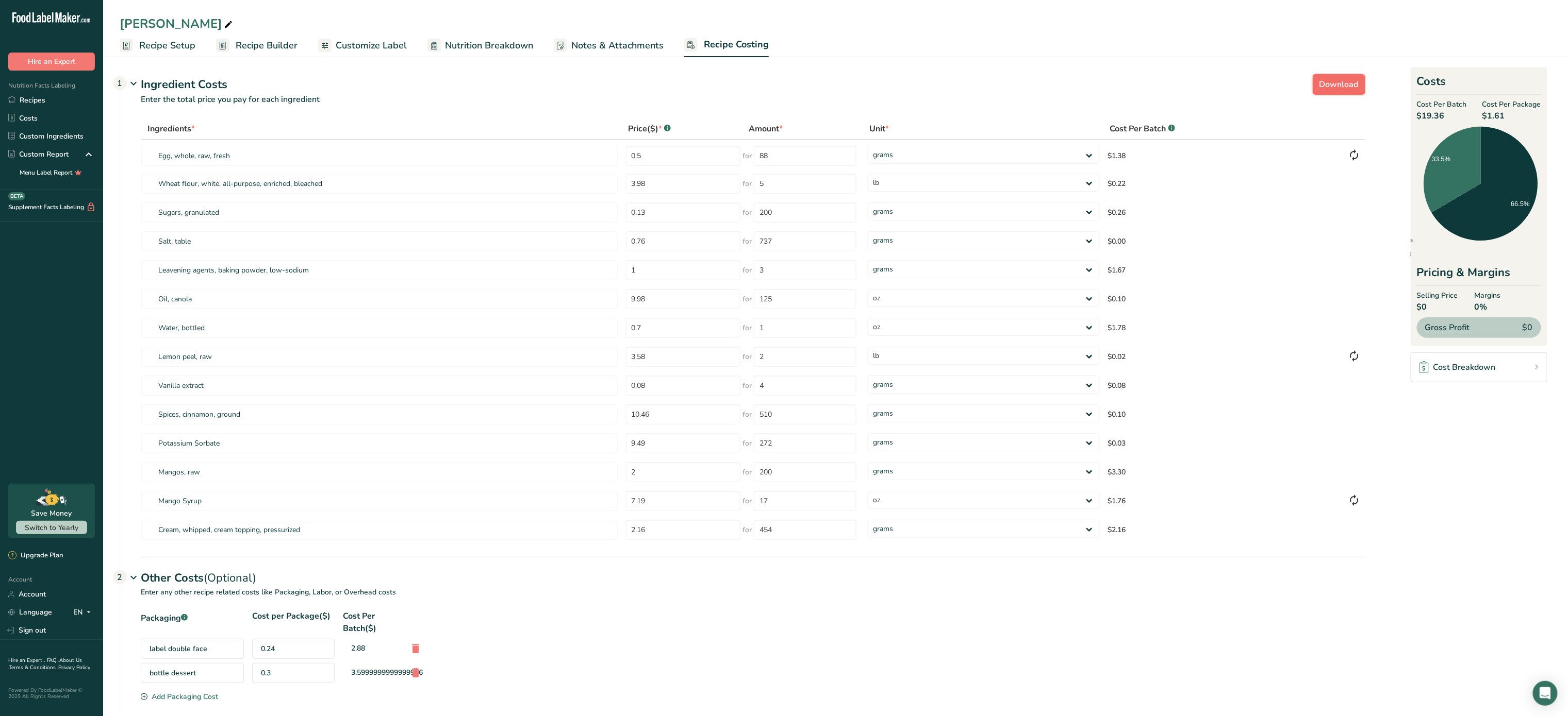
click at [1313, 79] on button "Download" at bounding box center [1338, 85] width 53 height 21
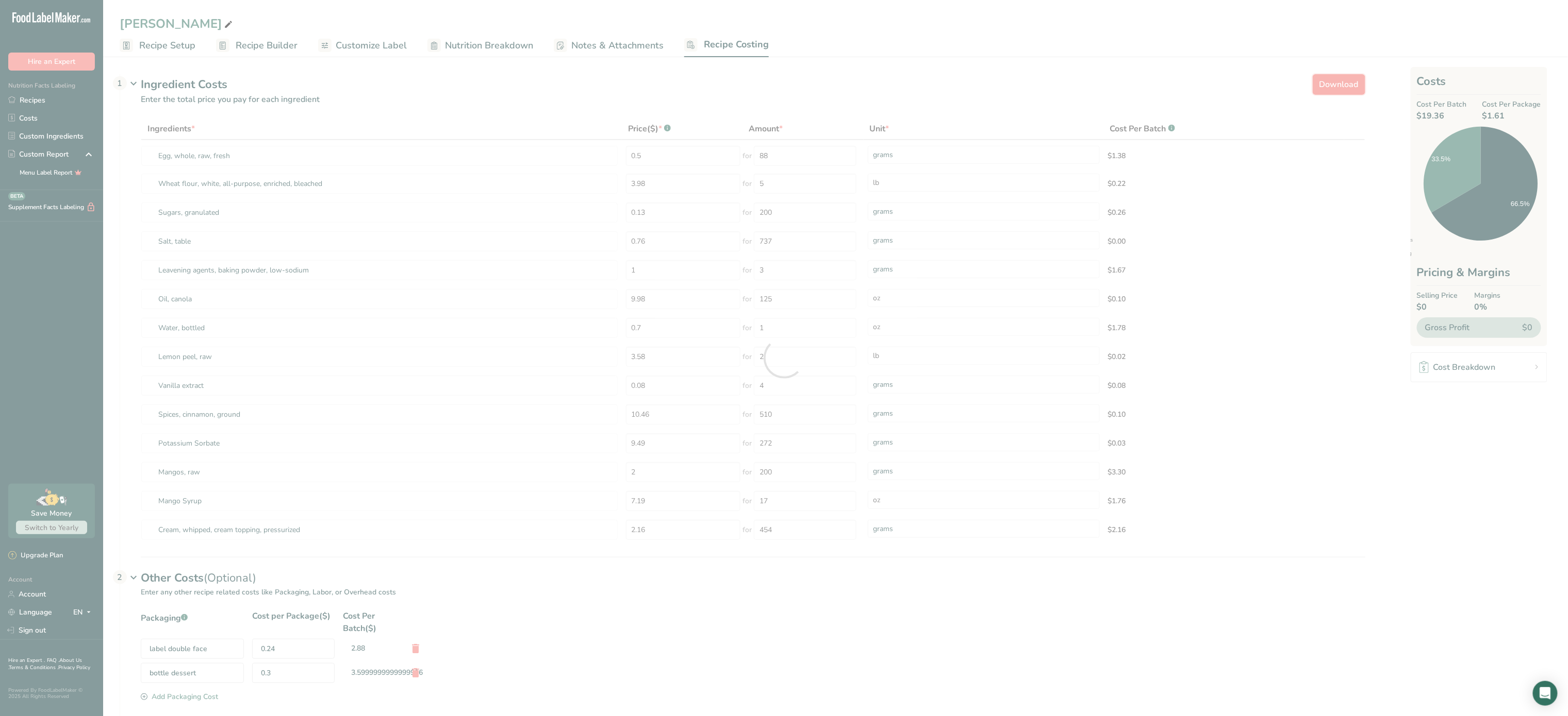
select select "12"
select select "5"
select select "12"
select select "5"
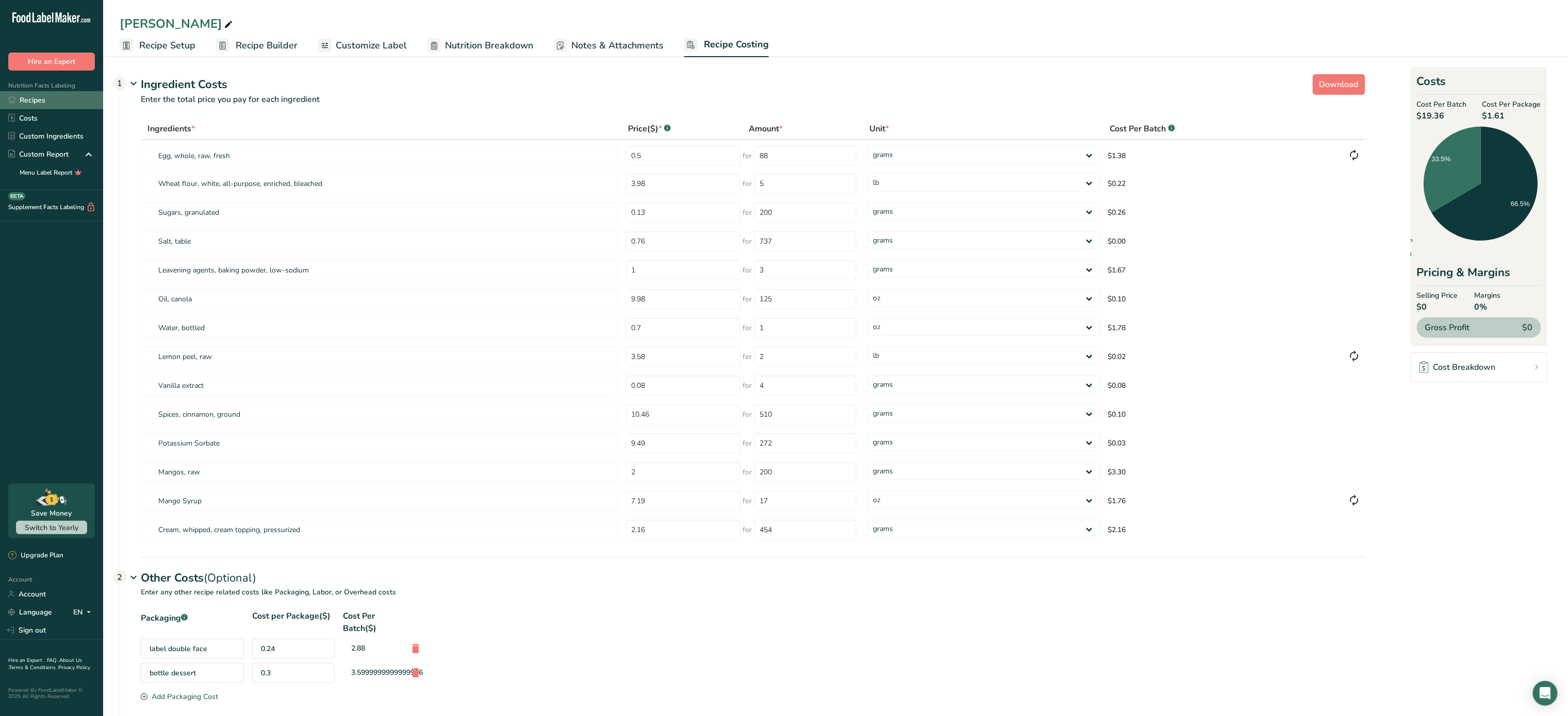
click at [51, 98] on link "Recipes" at bounding box center [51, 100] width 103 height 18
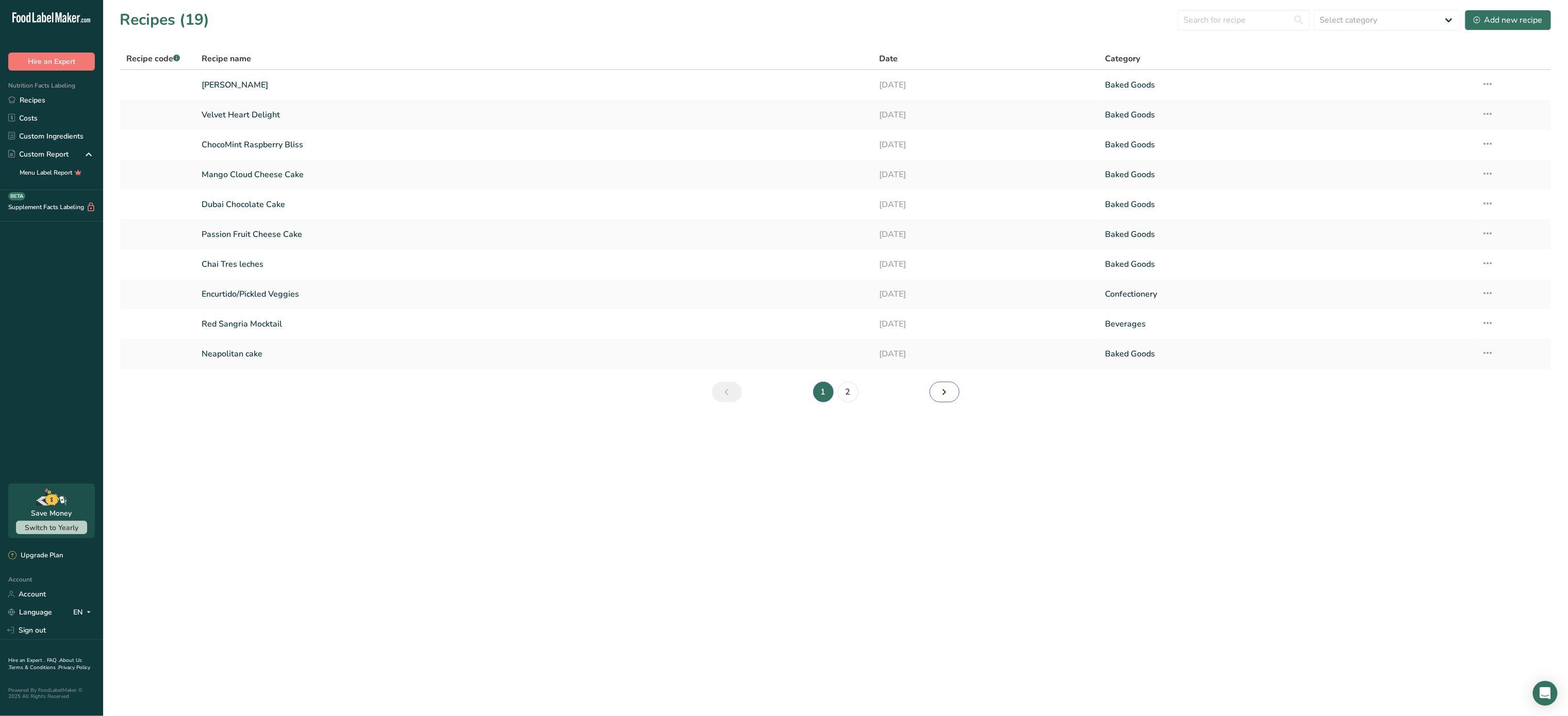
click at [936, 391] on link "Next page" at bounding box center [945, 392] width 30 height 21
click at [474, 252] on td "Tres leches" at bounding box center [534, 265] width 678 height 30
click at [364, 260] on link "Tres leches" at bounding box center [534, 265] width 665 height 22
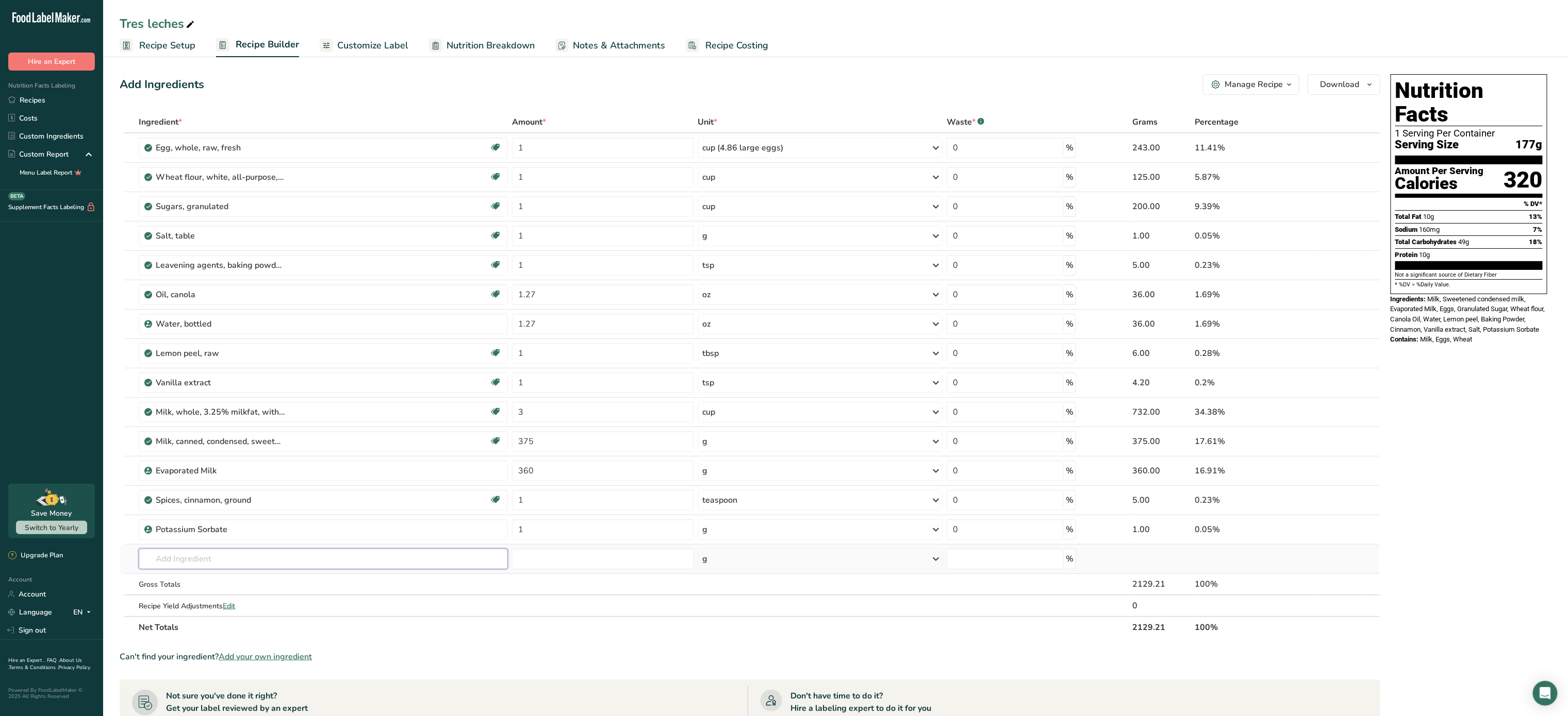
click at [223, 567] on input "text" at bounding box center [323, 559] width 369 height 21
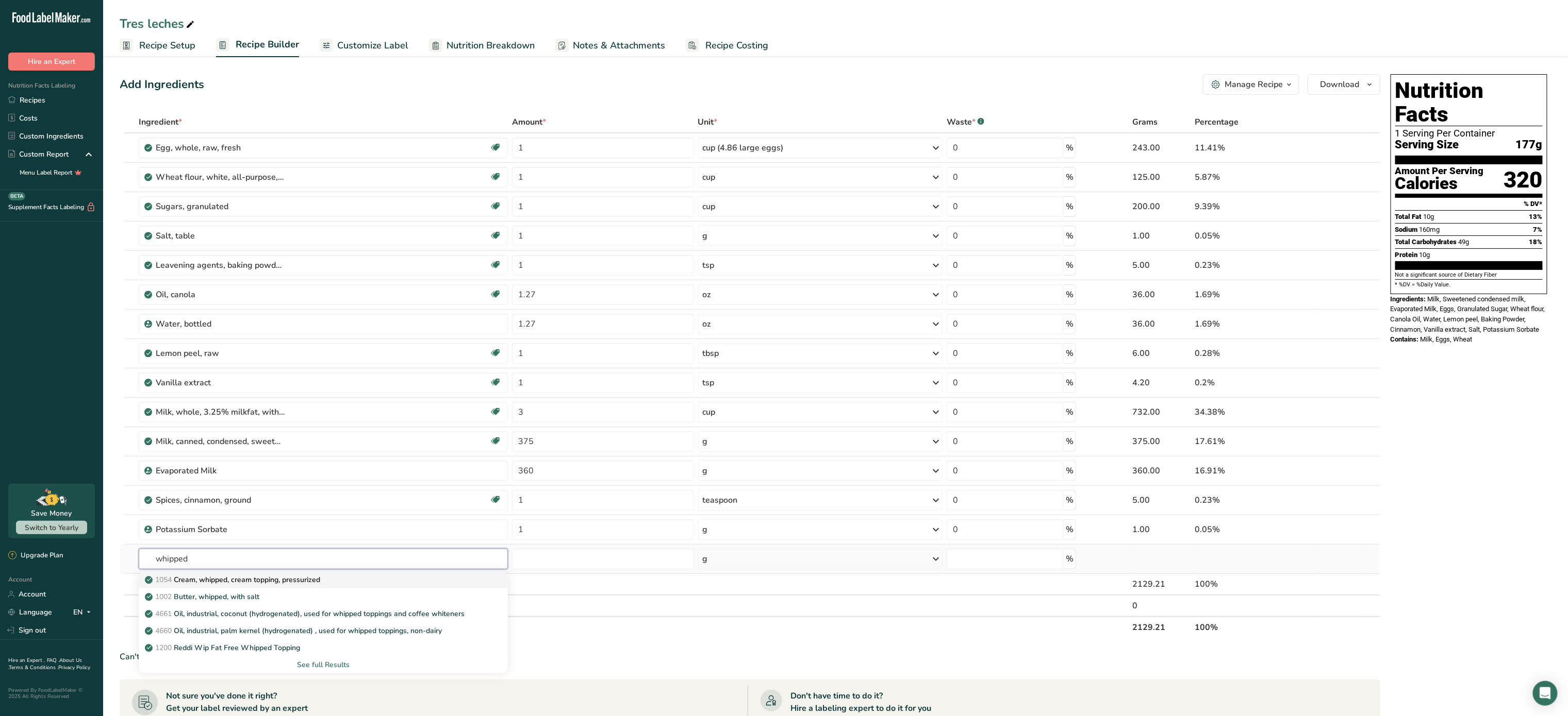
type input "whipped"
click at [223, 585] on p "1054 Cream, whipped, cream topping, pressurized" at bounding box center [233, 579] width 173 height 11
type input "Cream, whipped, cream topping, pressurized"
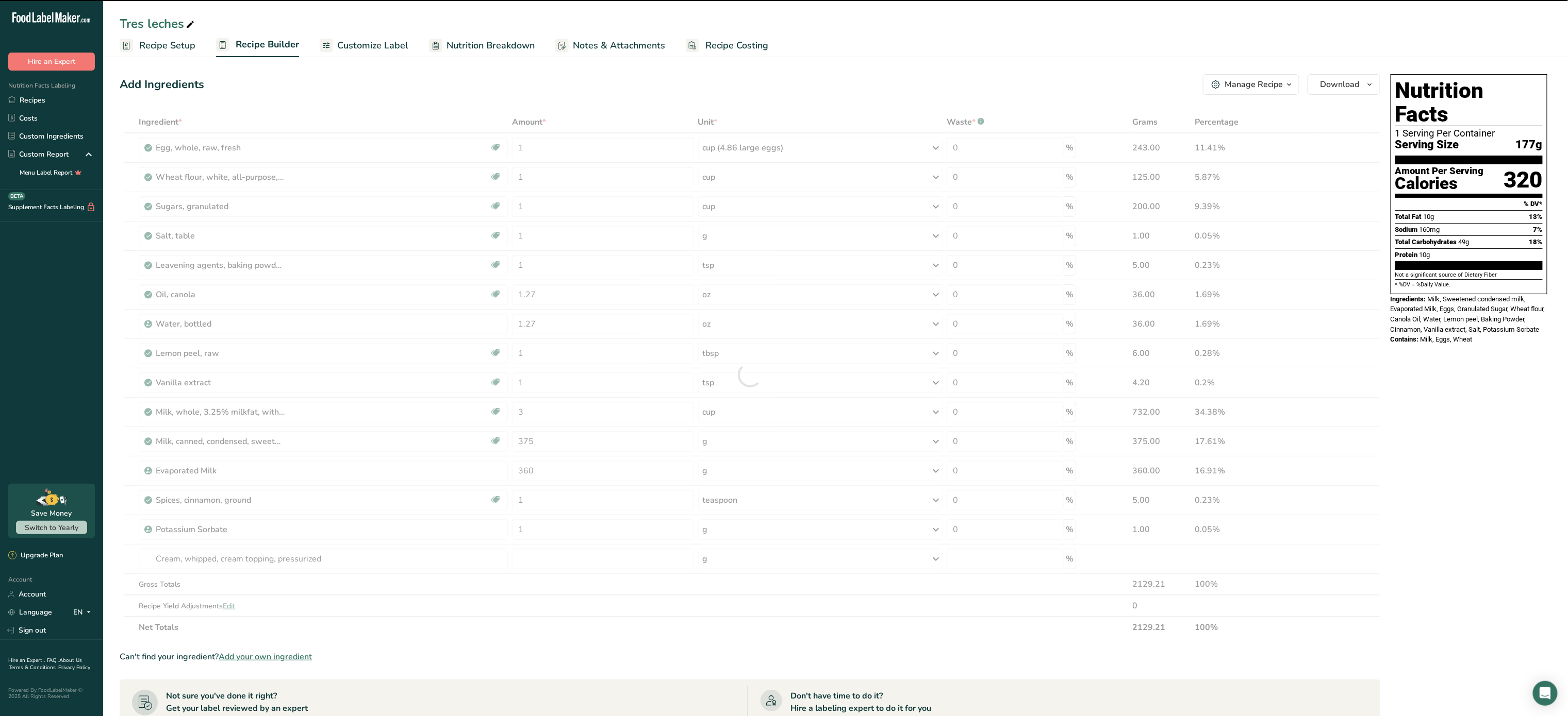
type input "0"
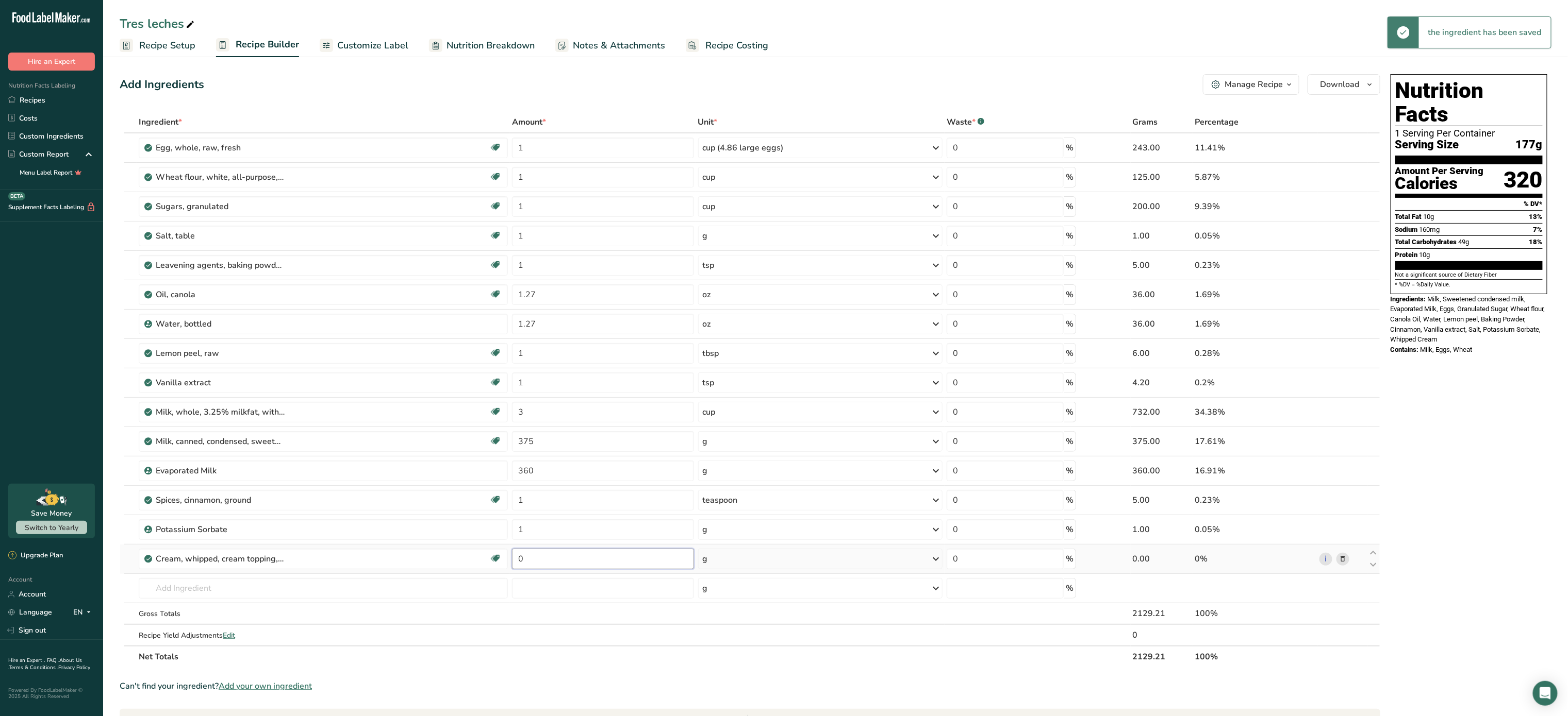
click at [546, 565] on input "0" at bounding box center [602, 559] width 182 height 21
type input "454"
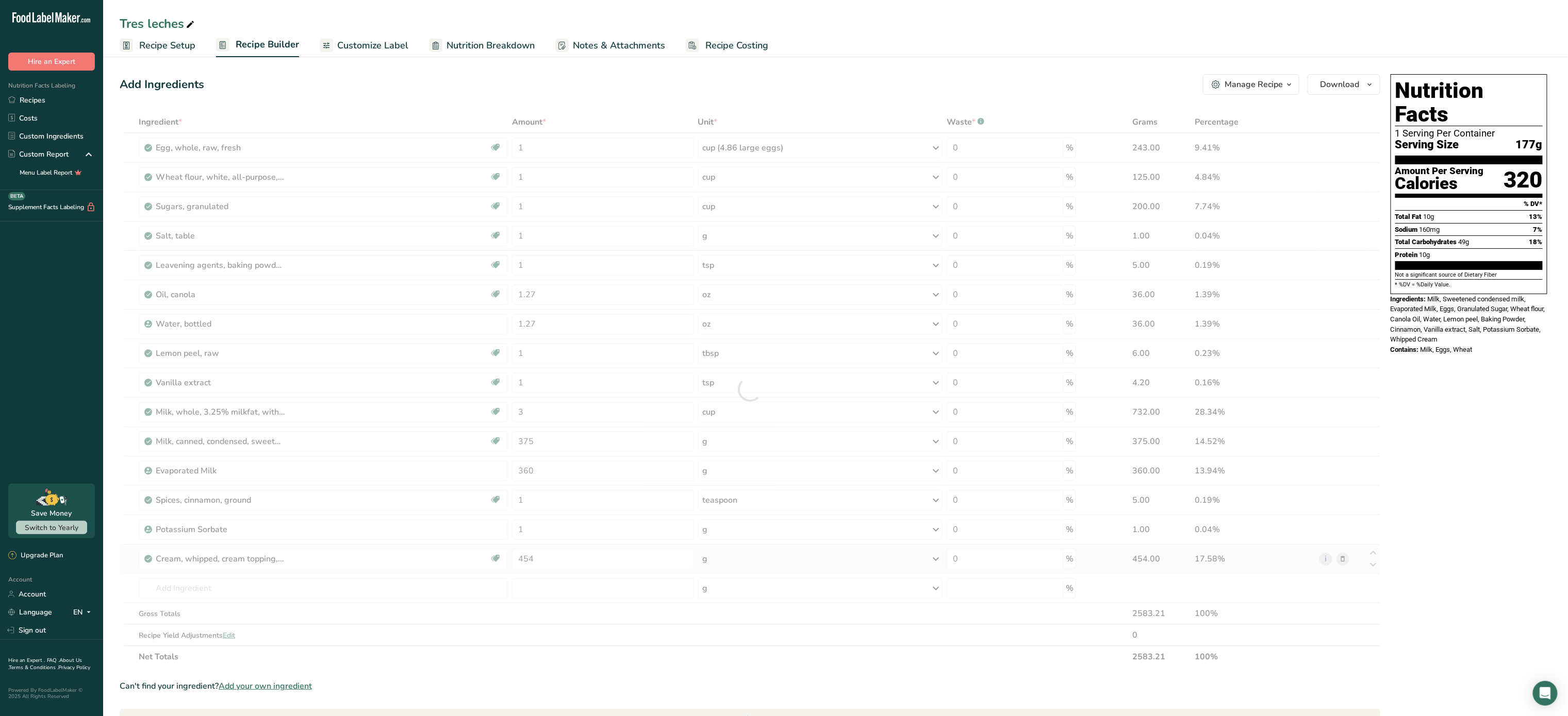
click at [765, 565] on div "Ingredient * Amount * Unit * Waste * .a-a{fill:#347362;}.b-a{fill:#fff;} Grams …" at bounding box center [750, 389] width 1261 height 557
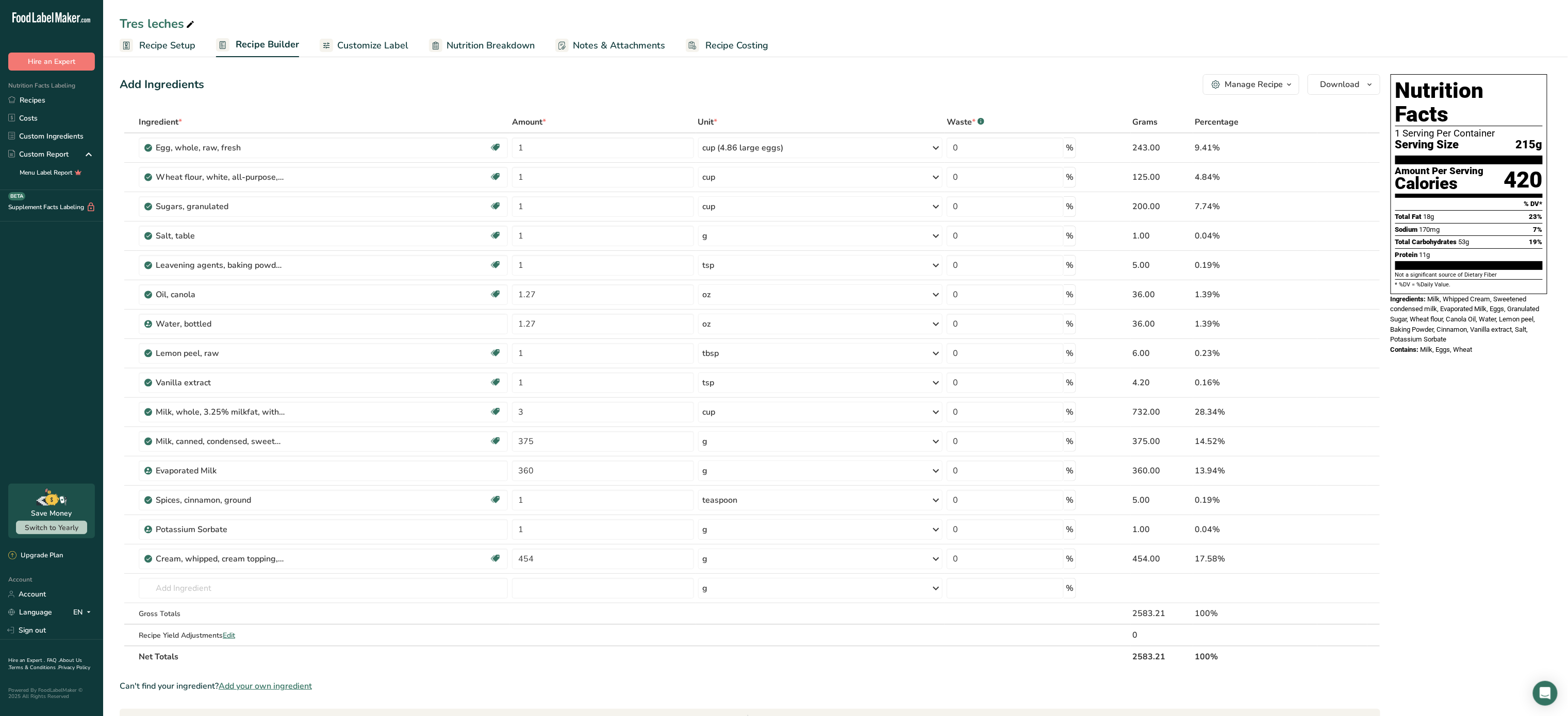
click at [730, 42] on span "Recipe Costing" at bounding box center [736, 45] width 63 height 14
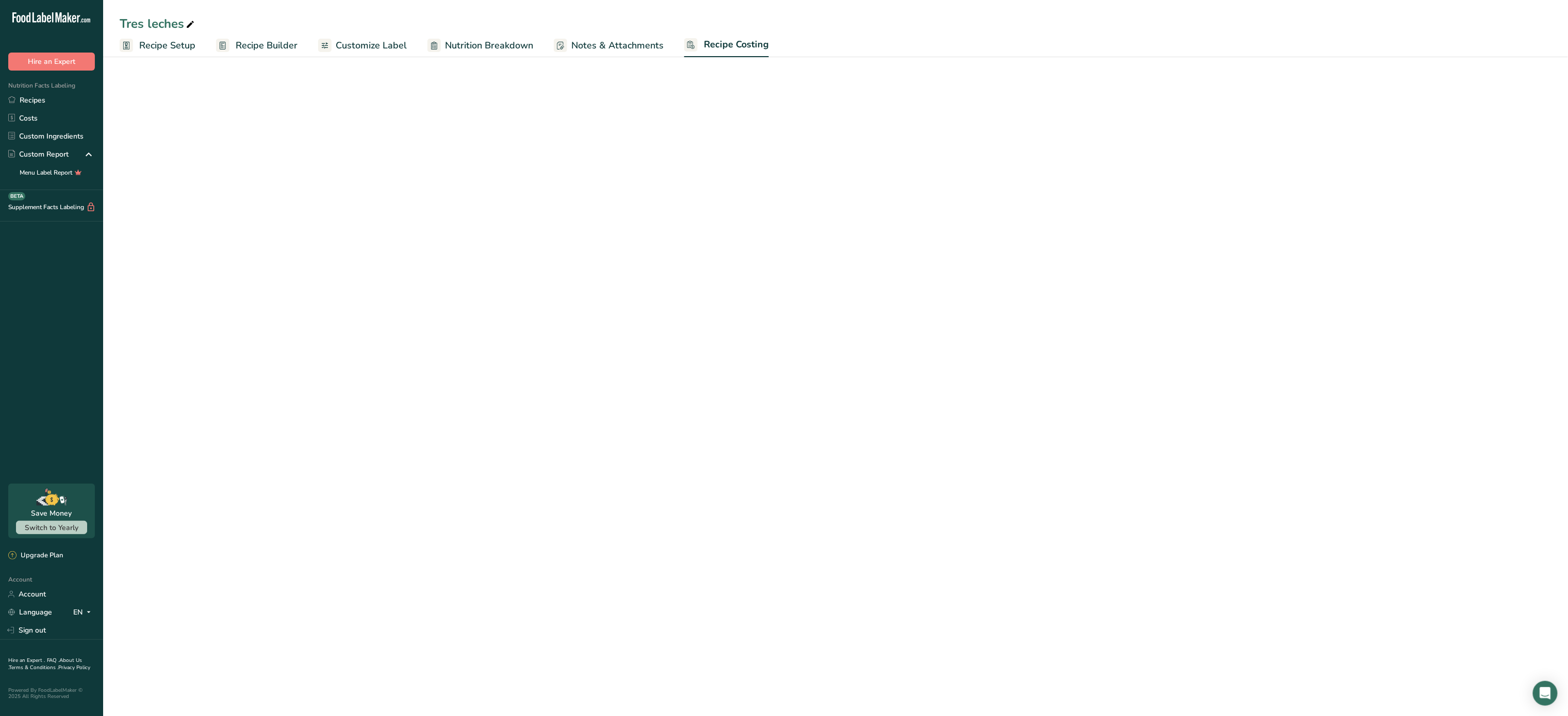
select select "5"
select select "12"
select select "5"
select select "12"
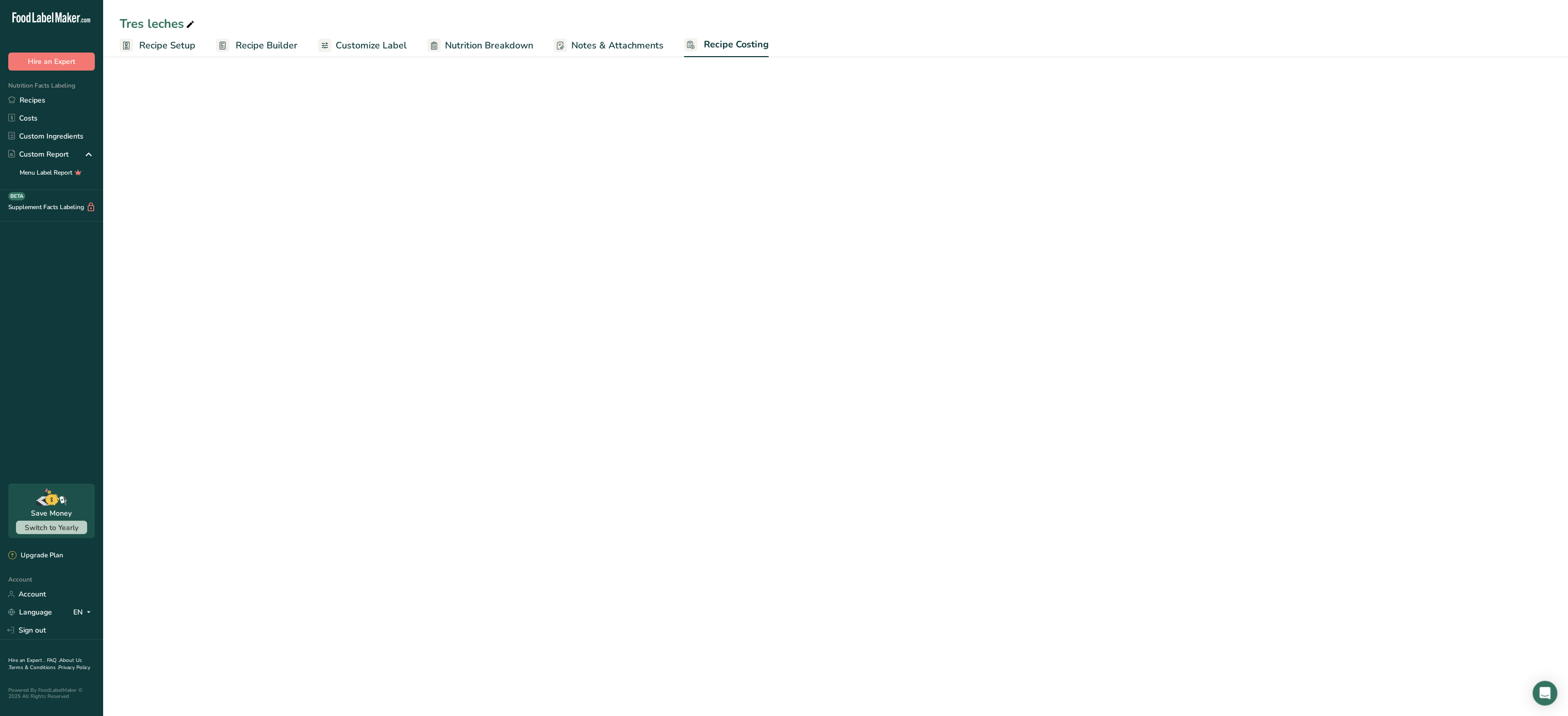
select select "5"
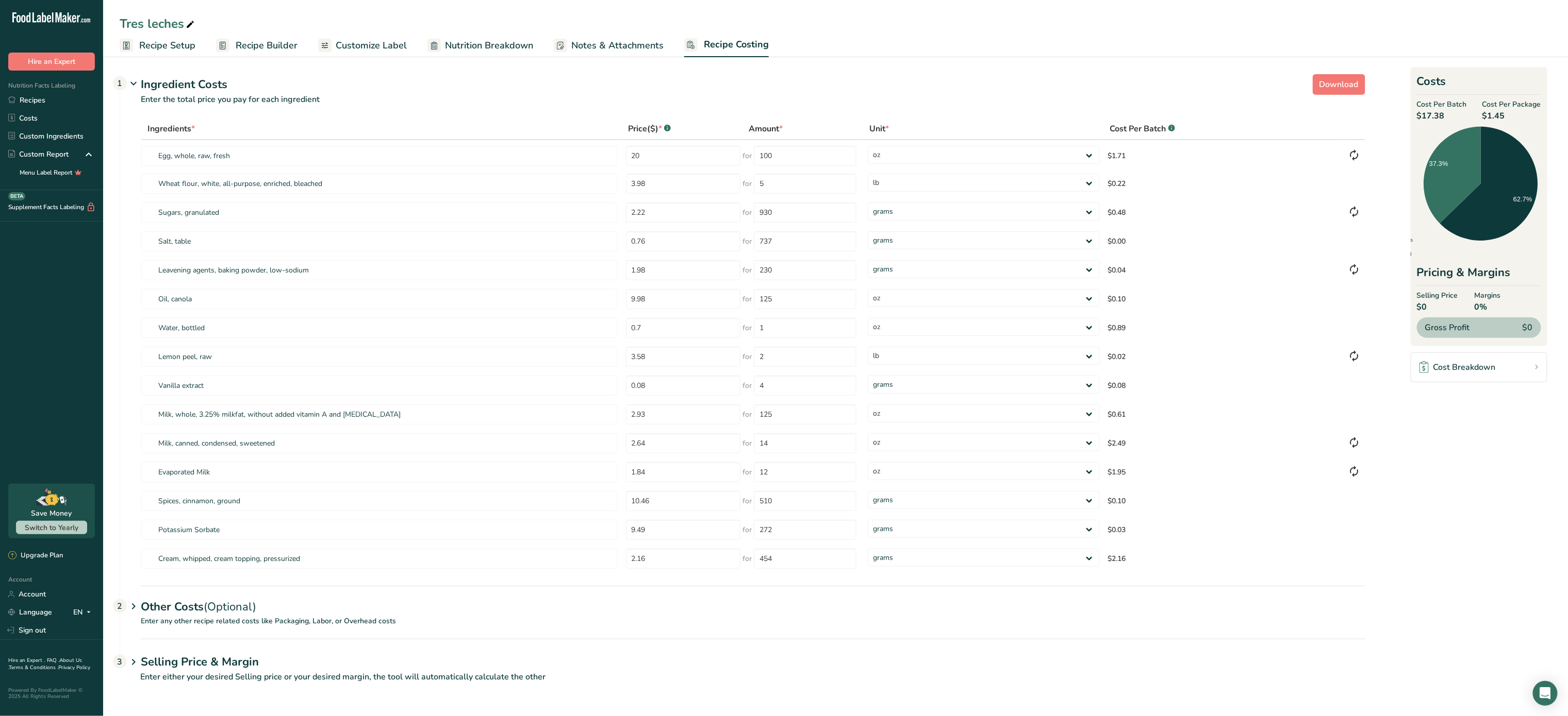
click at [175, 612] on div "Other Costs (Optional) 2" at bounding box center [753, 601] width 1225 height 30
click at [1323, 84] on span "Download" at bounding box center [1338, 85] width 39 height 13
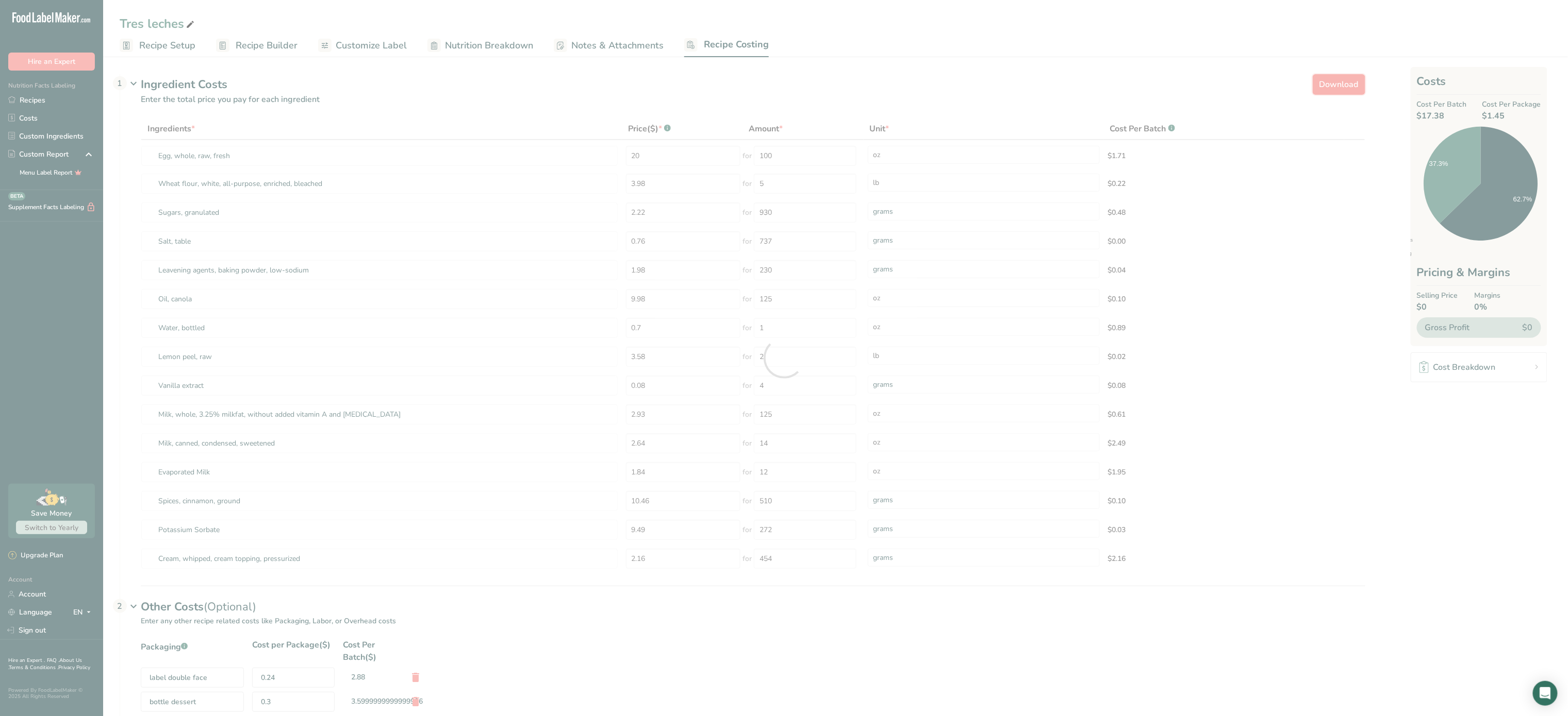
select select "5"
select select "12"
select select "5"
select select "12"
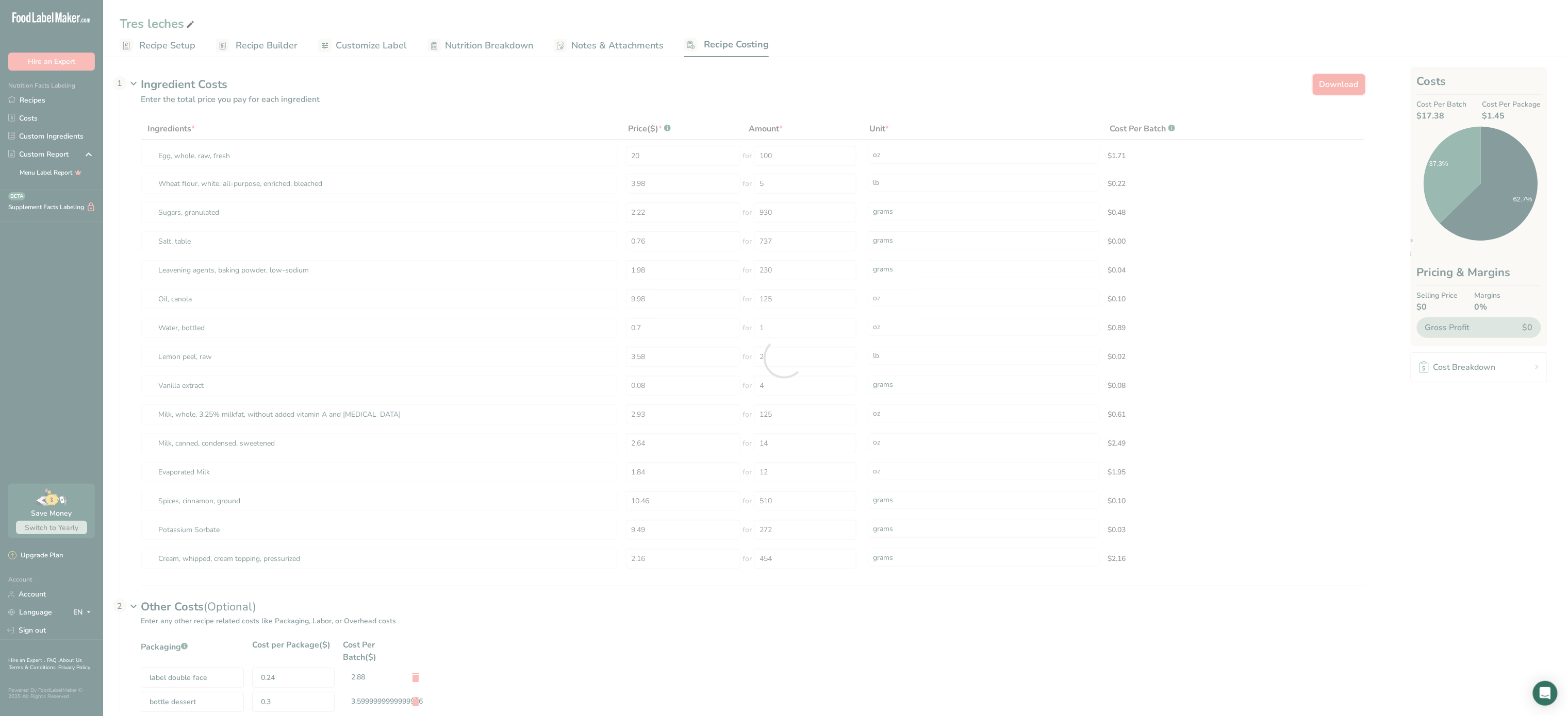
select select "5"
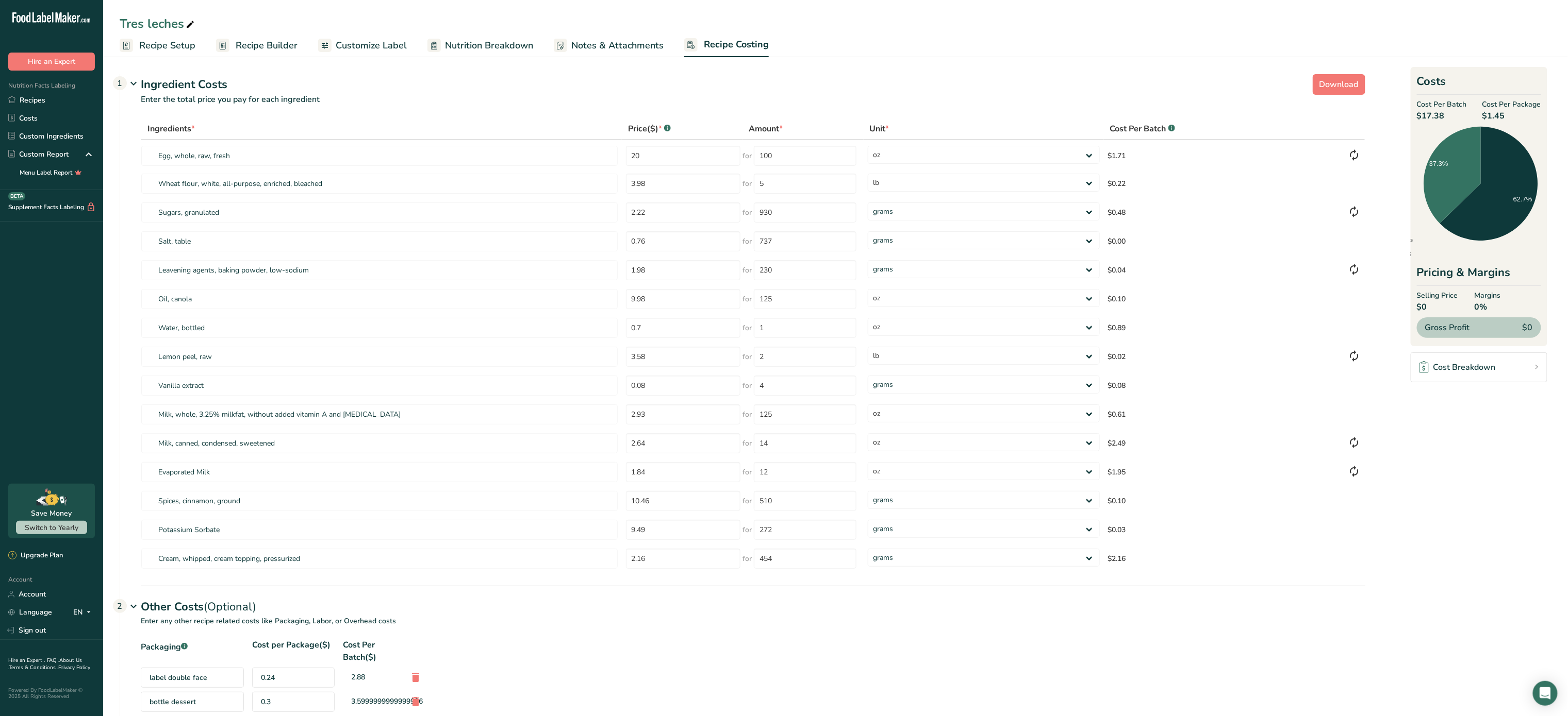
click at [600, 41] on span "Notes & Attachments" at bounding box center [617, 45] width 92 height 14
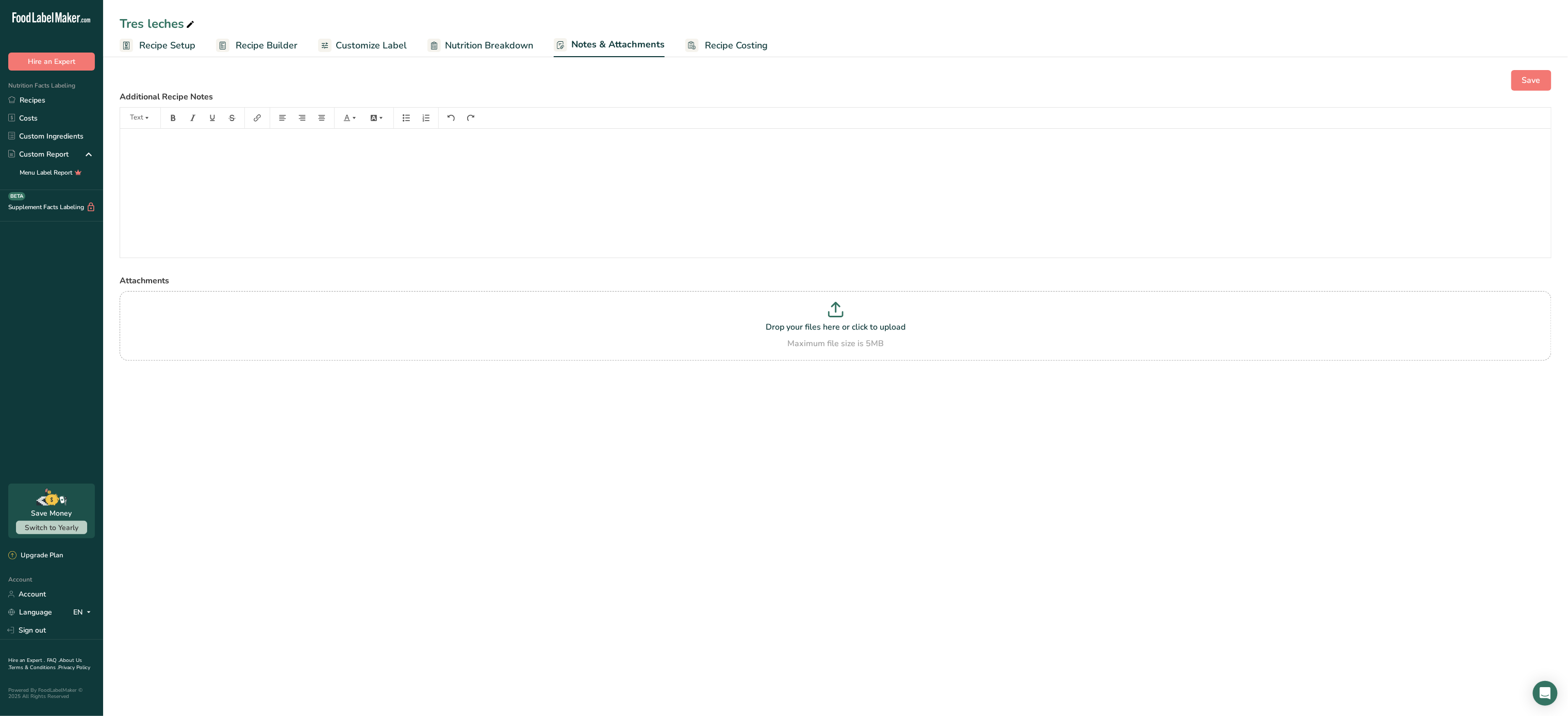
click at [495, 46] on span "Nutrition Breakdown" at bounding box center [488, 45] width 88 height 14
select select "Calories"
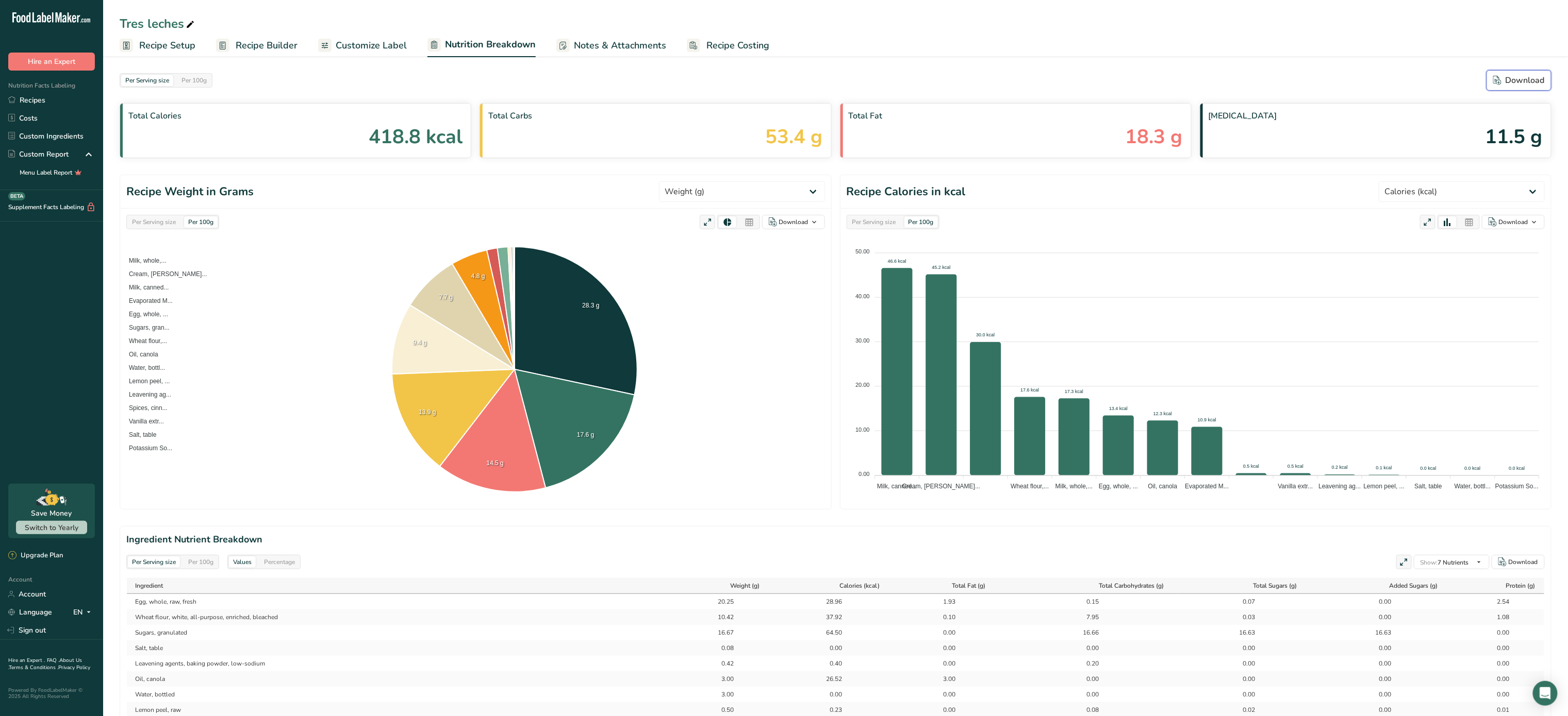
click at [1514, 86] on div "Download" at bounding box center [1519, 80] width 52 height 13
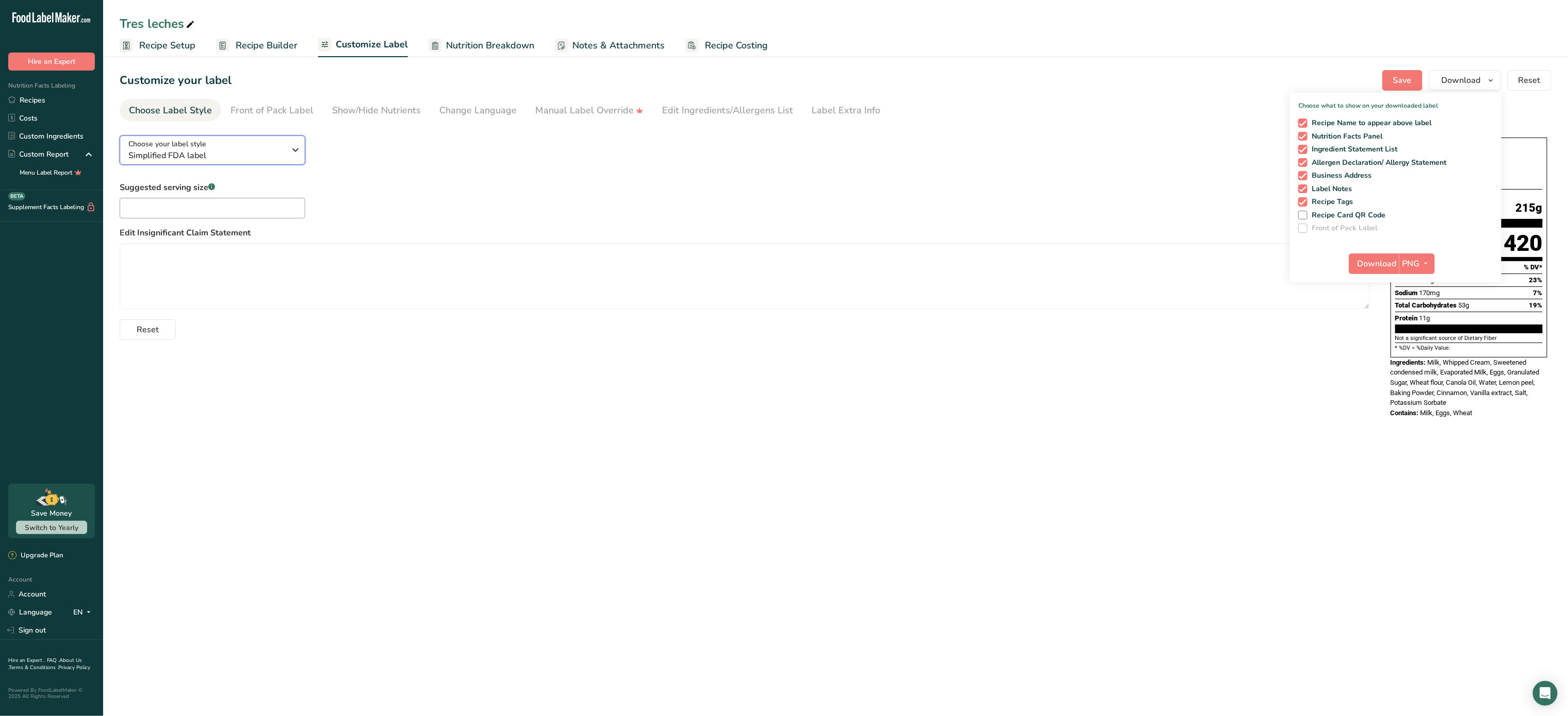
click at [253, 152] on span "Simplified FDA label" at bounding box center [207, 155] width 157 height 13
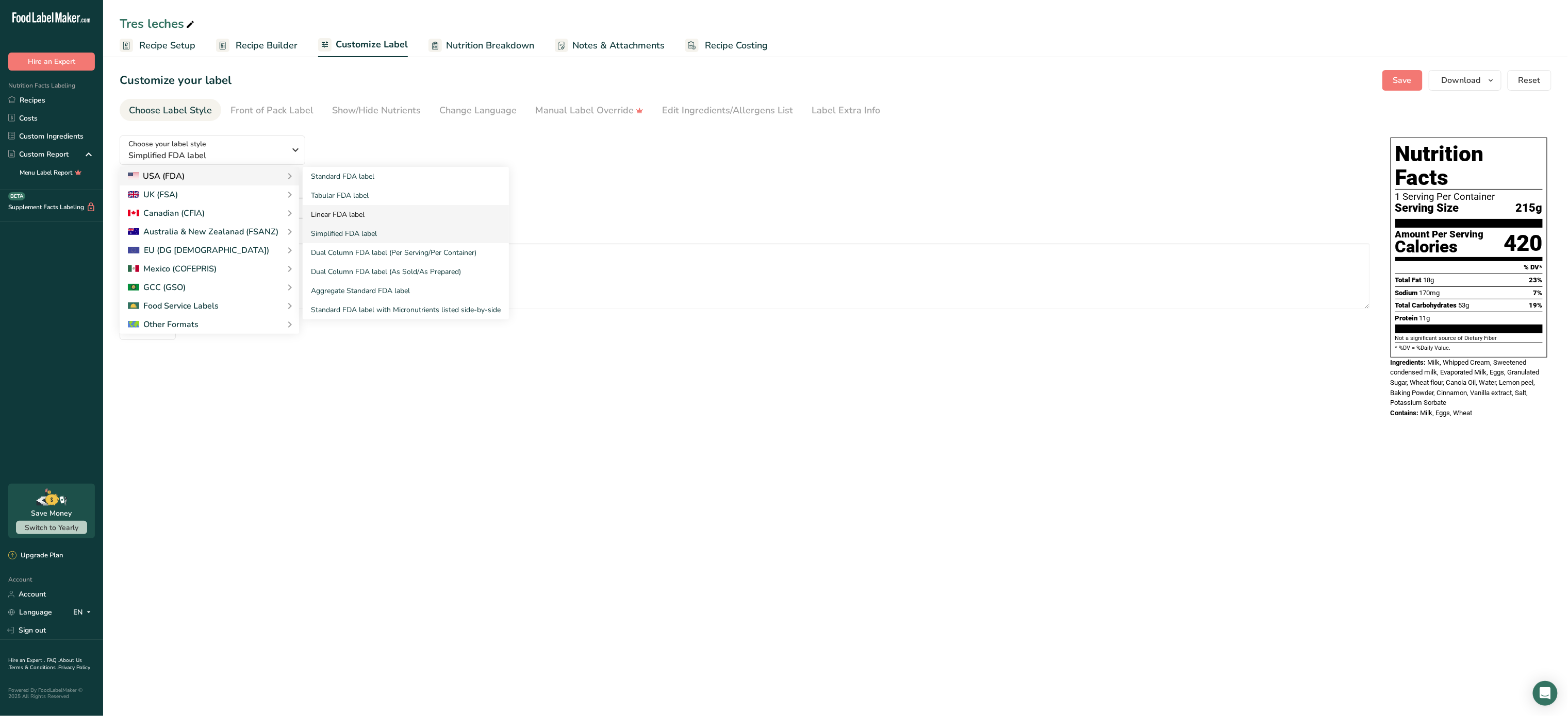
click at [329, 218] on link "Linear FDA label" at bounding box center [405, 214] width 206 height 19
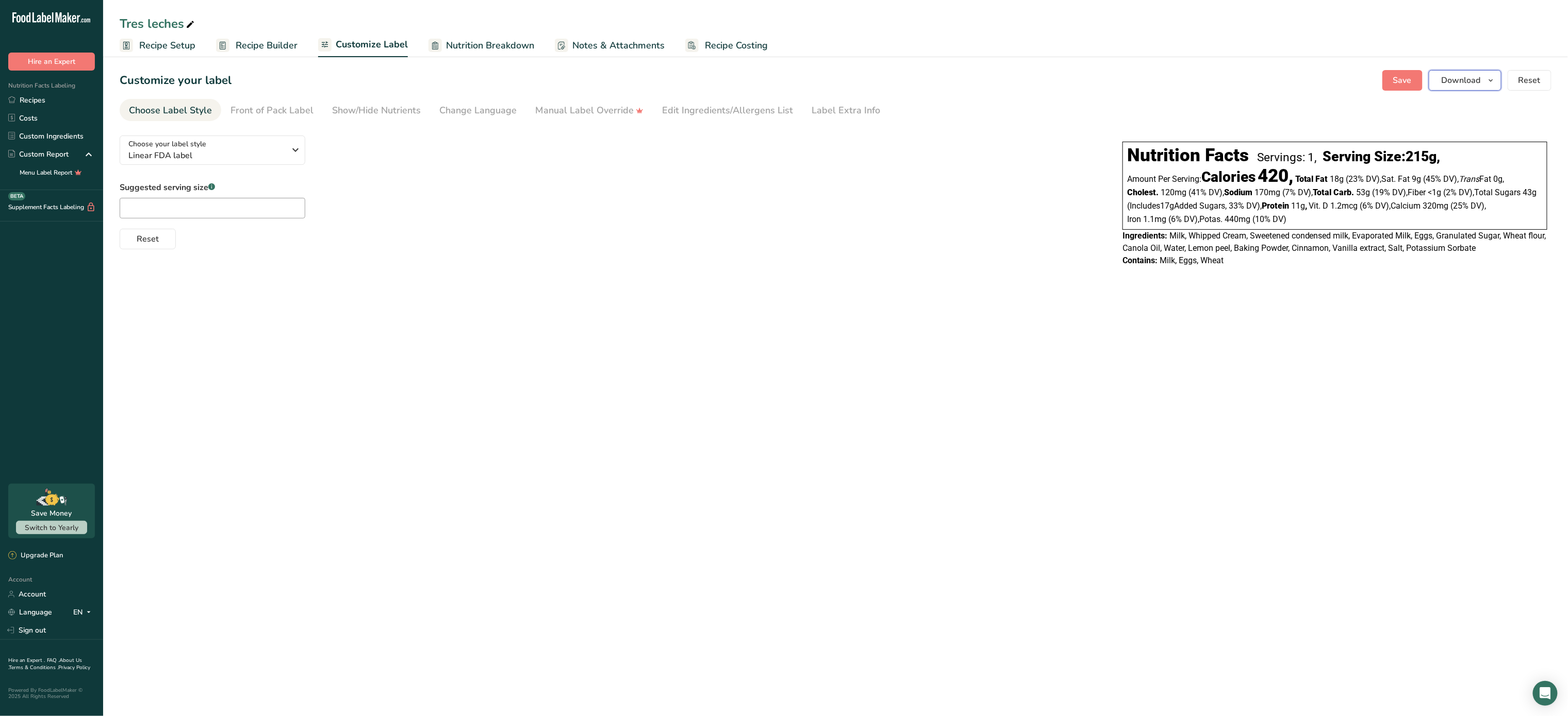
click at [1460, 79] on span "Download" at bounding box center [1461, 80] width 39 height 13
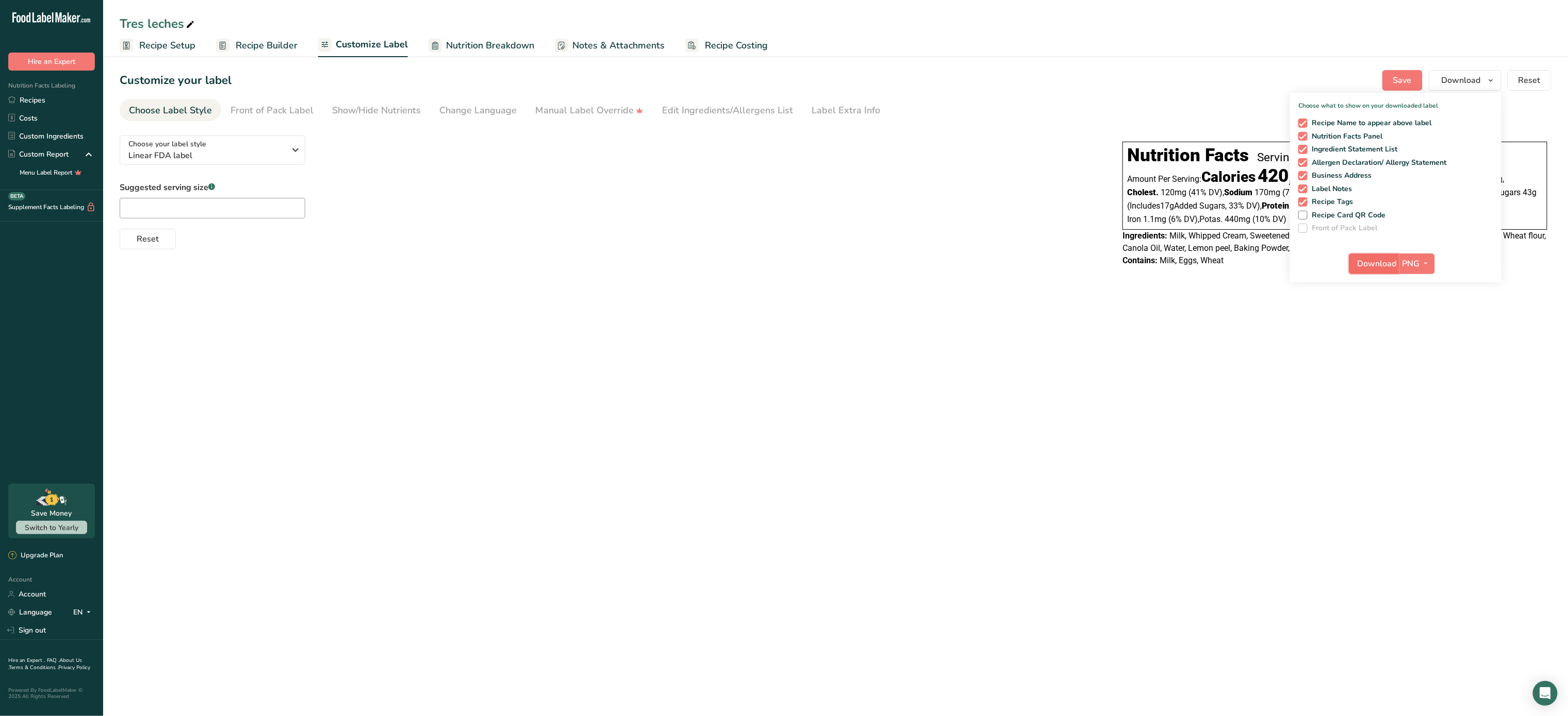
click at [1375, 258] on span "Download" at bounding box center [1376, 264] width 39 height 13
click at [223, 149] on span "Linear FDA label" at bounding box center [207, 155] width 157 height 13
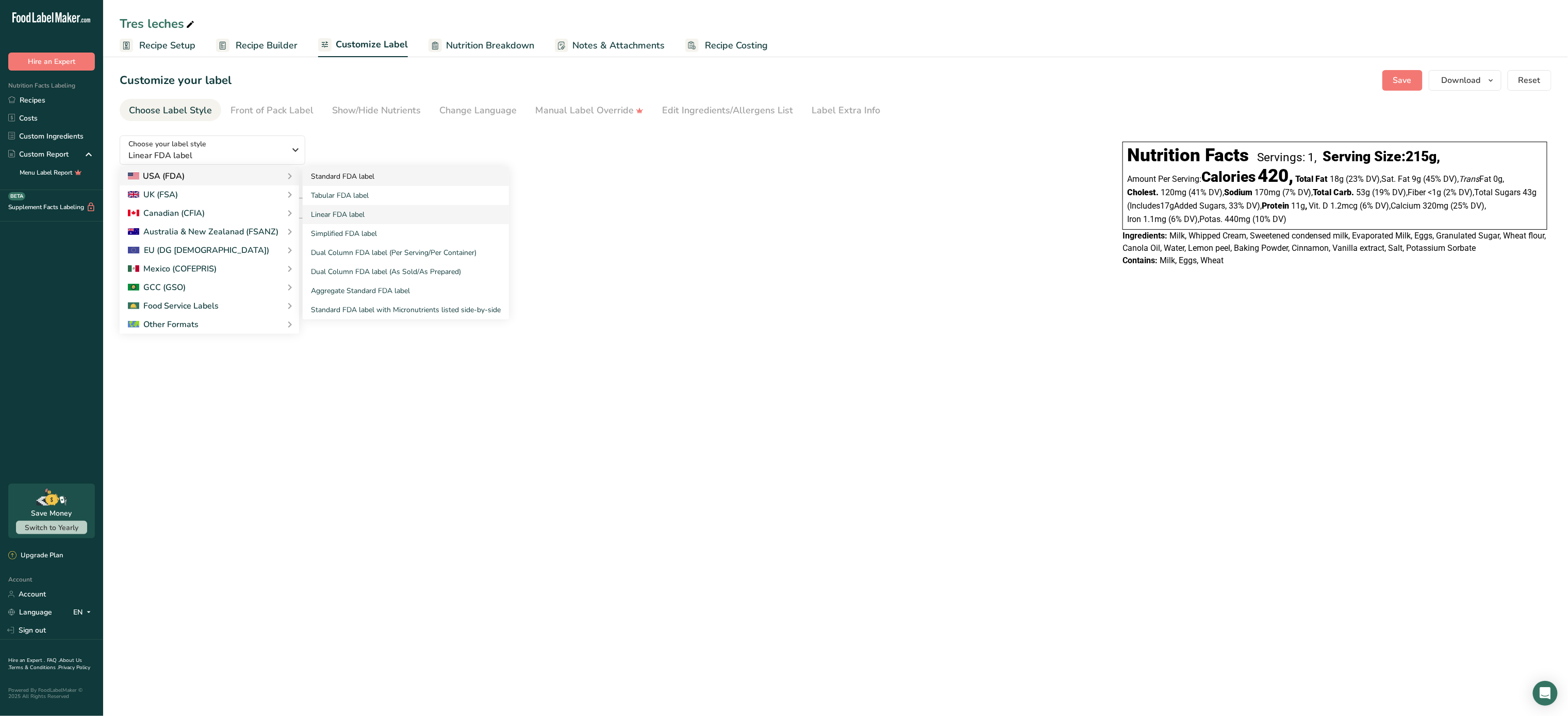
click at [356, 180] on link "Standard FDA label" at bounding box center [405, 176] width 206 height 19
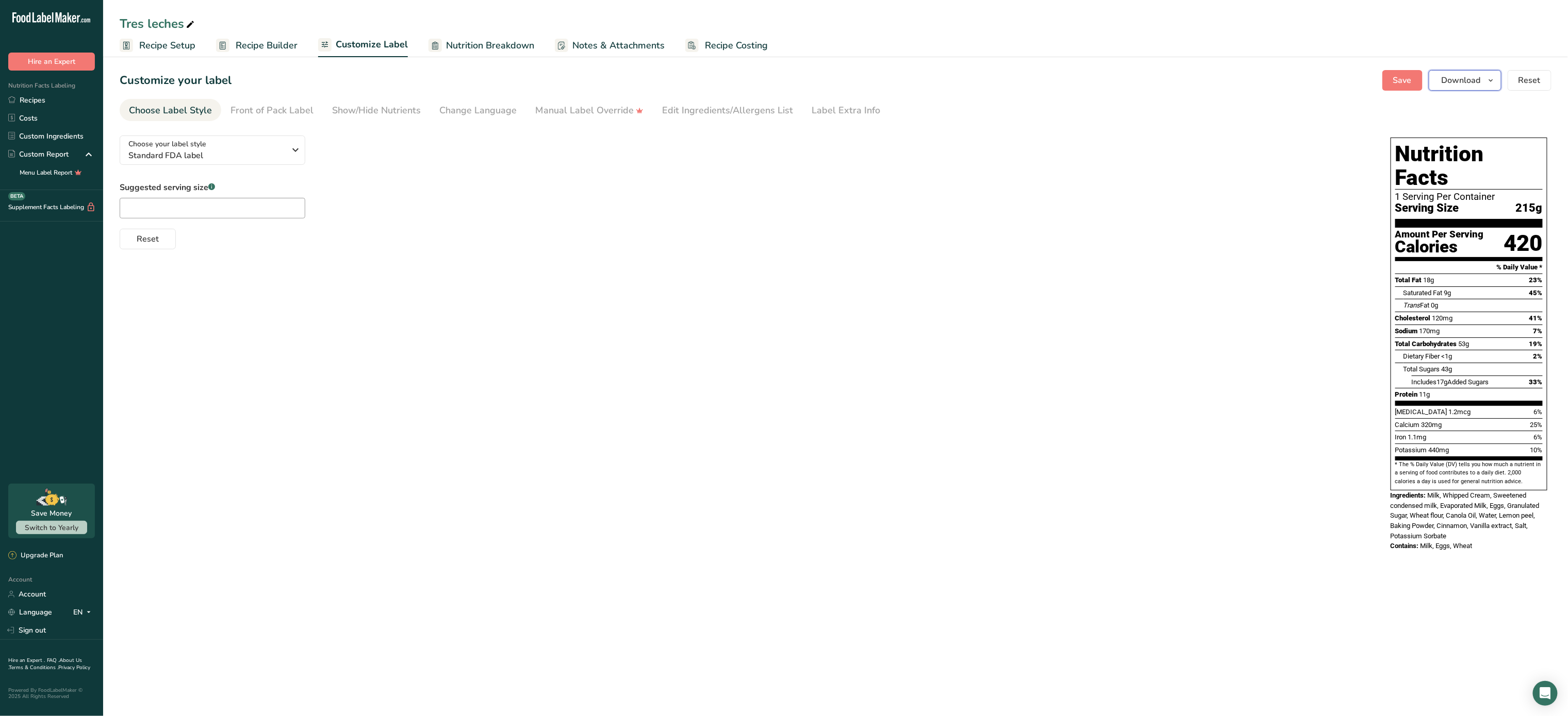
click at [1455, 83] on span "Download" at bounding box center [1461, 80] width 39 height 13
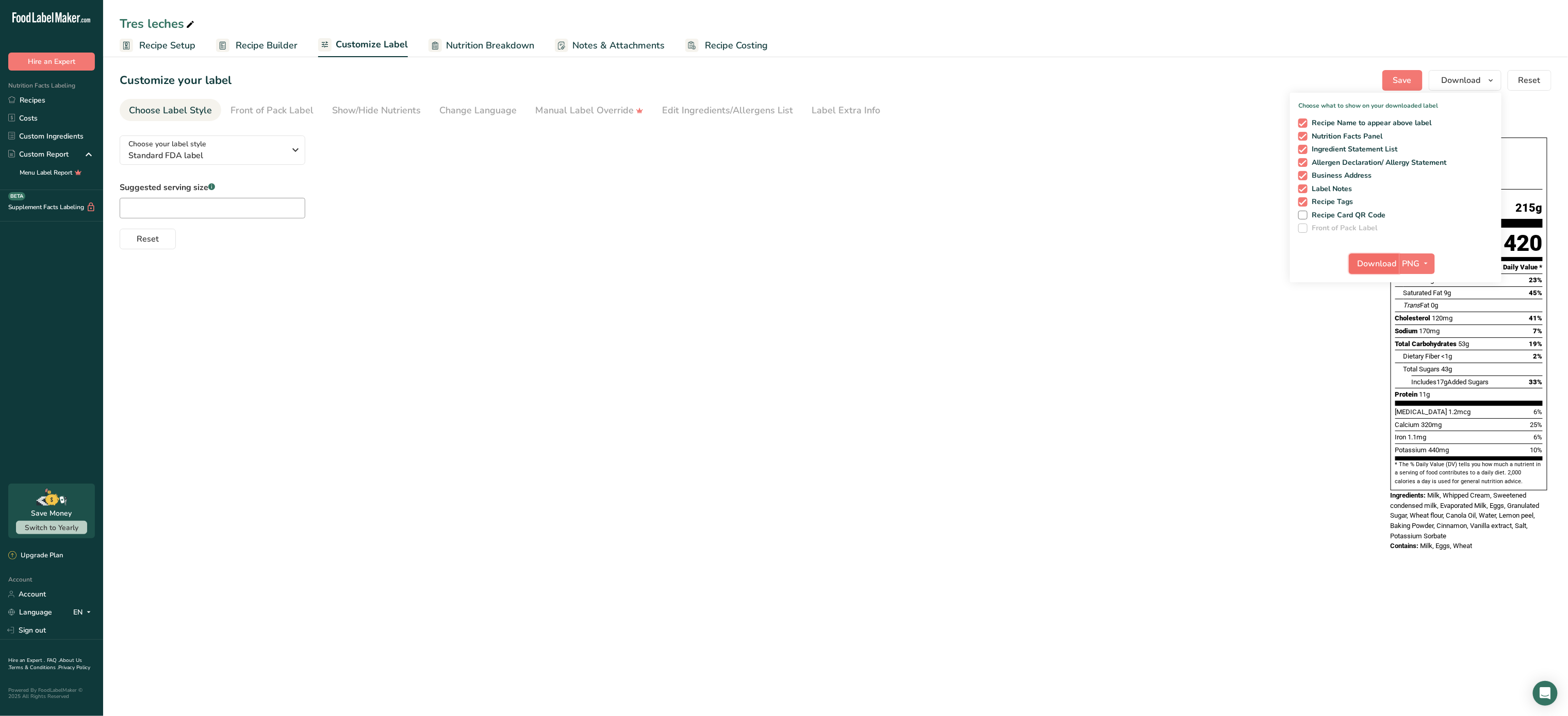
click at [1369, 258] on span "Download" at bounding box center [1376, 264] width 39 height 13
click at [269, 42] on span "Recipe Builder" at bounding box center [266, 45] width 62 height 14
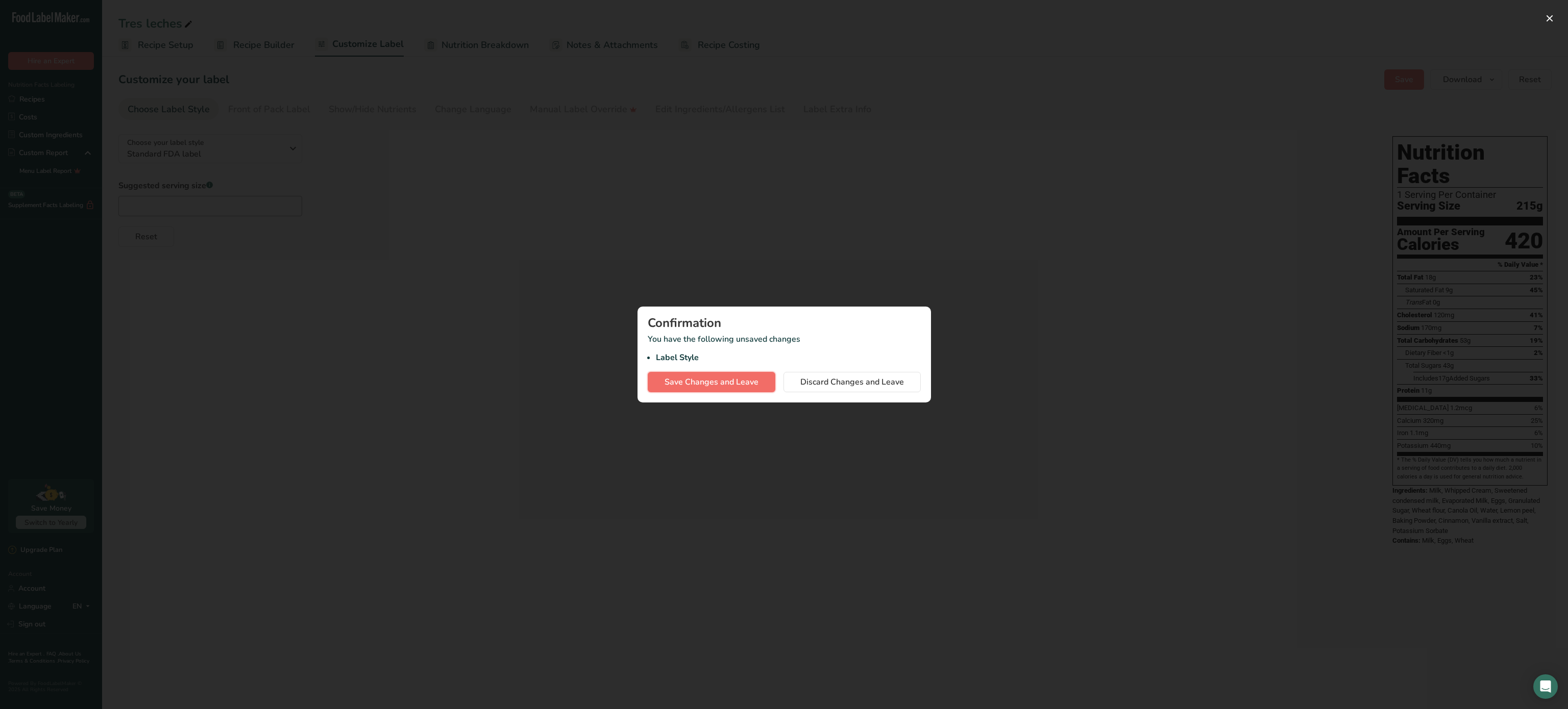
click at [733, 383] on span "Save Changes and Leave" at bounding box center [711, 382] width 94 height 12
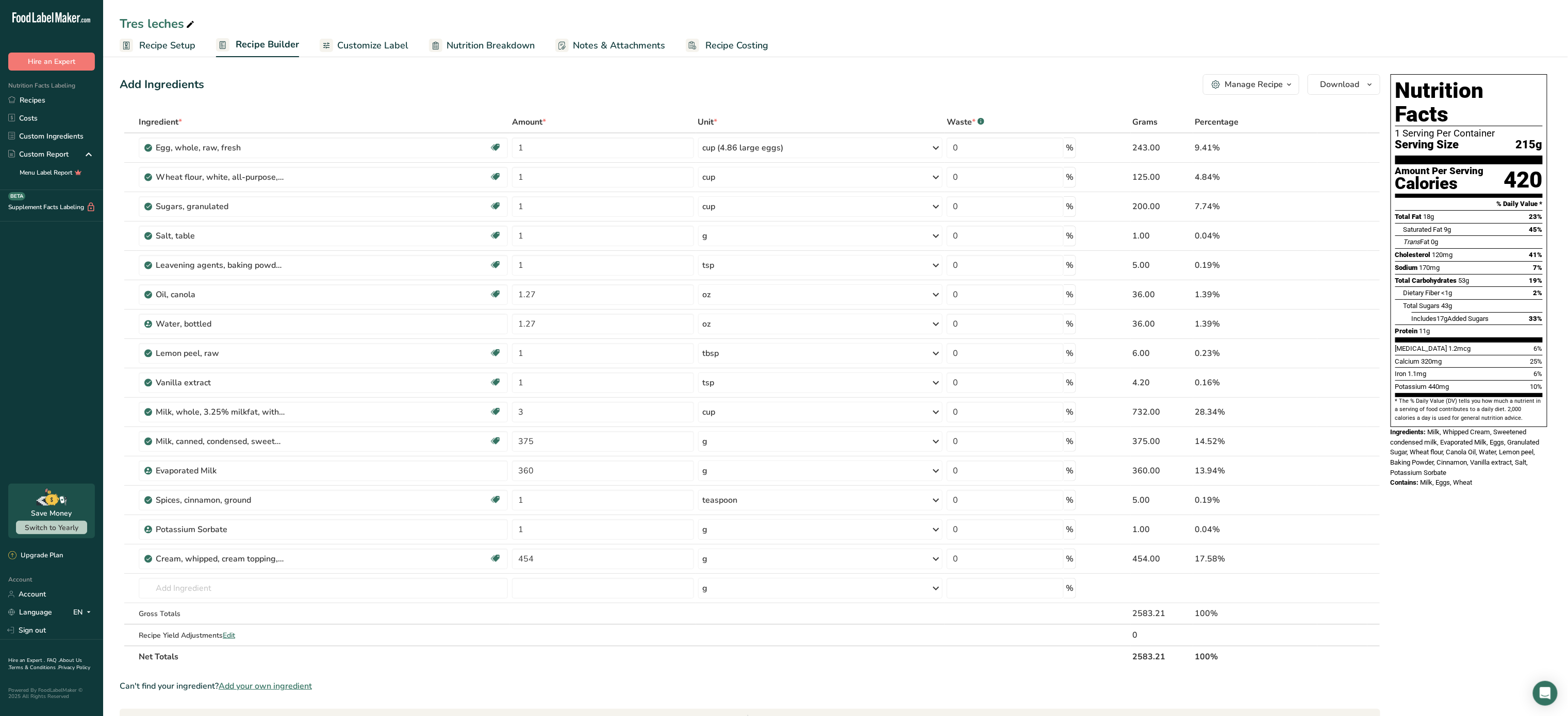
click at [1276, 80] on div "Manage Recipe" at bounding box center [1254, 85] width 59 height 13
click at [1210, 235] on span "Recipe Card" at bounding box center [1189, 234] width 39 height 11
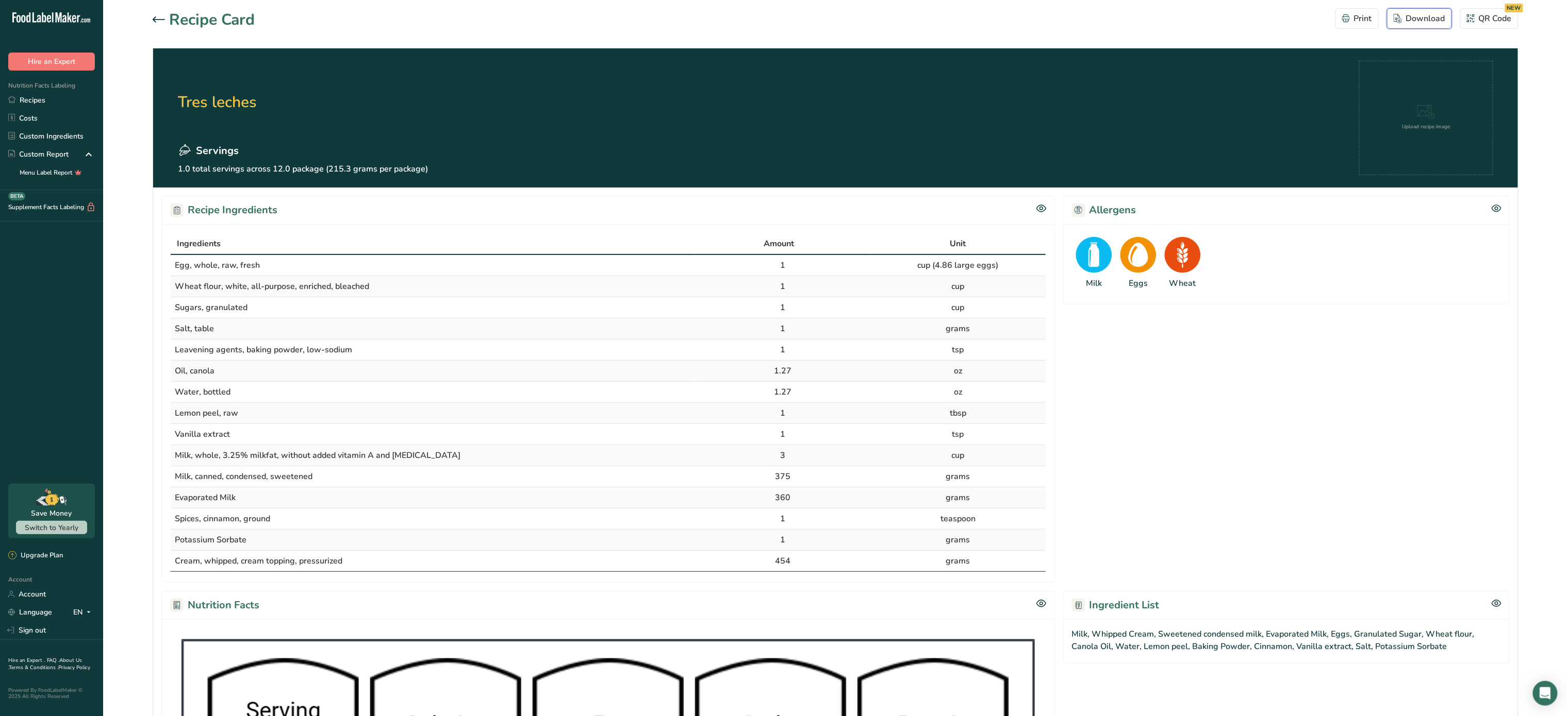
click at [1423, 21] on div "Download" at bounding box center [1420, 18] width 52 height 13
click at [18, 99] on link "Recipes" at bounding box center [51, 100] width 103 height 18
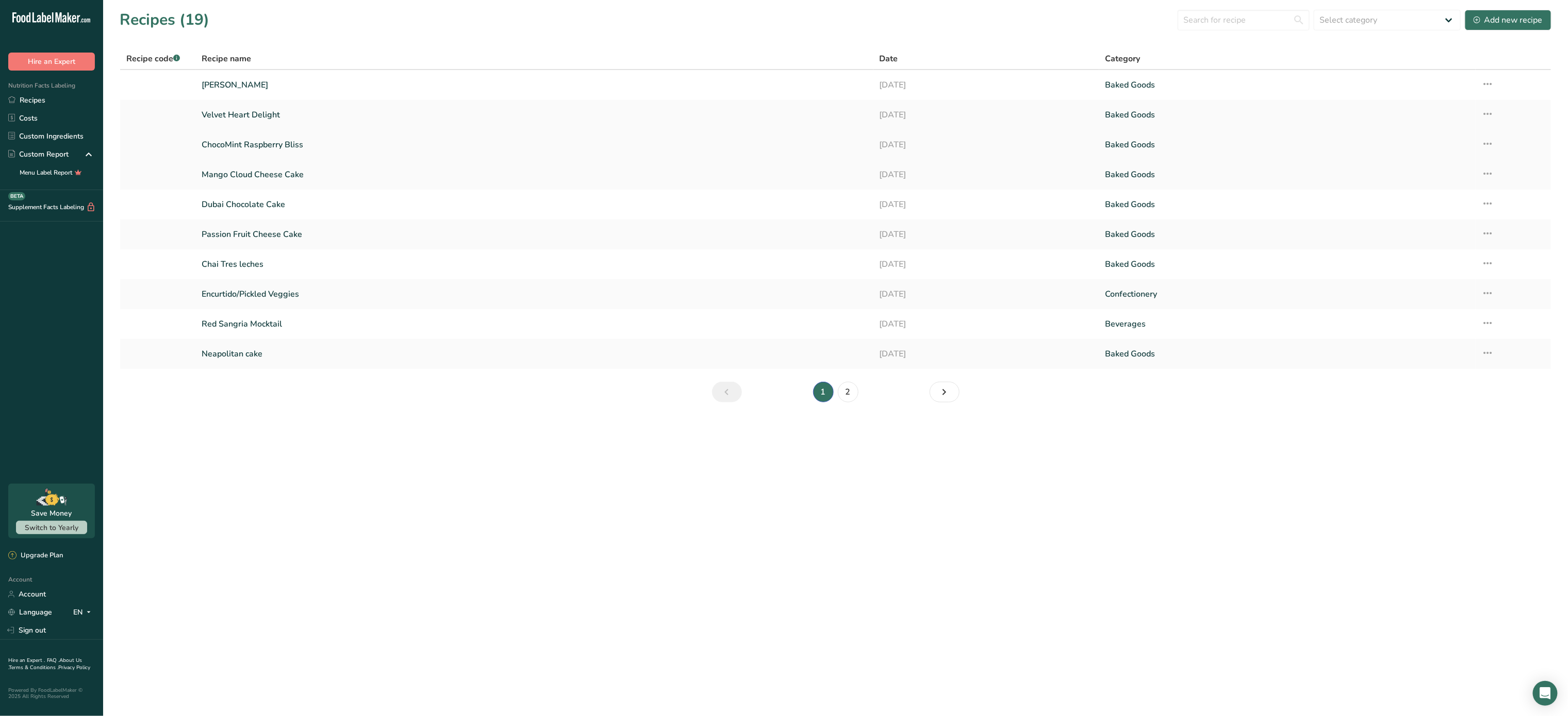
click at [291, 147] on link "ChocoMint Raspberry Bliss" at bounding box center [534, 145] width 665 height 22
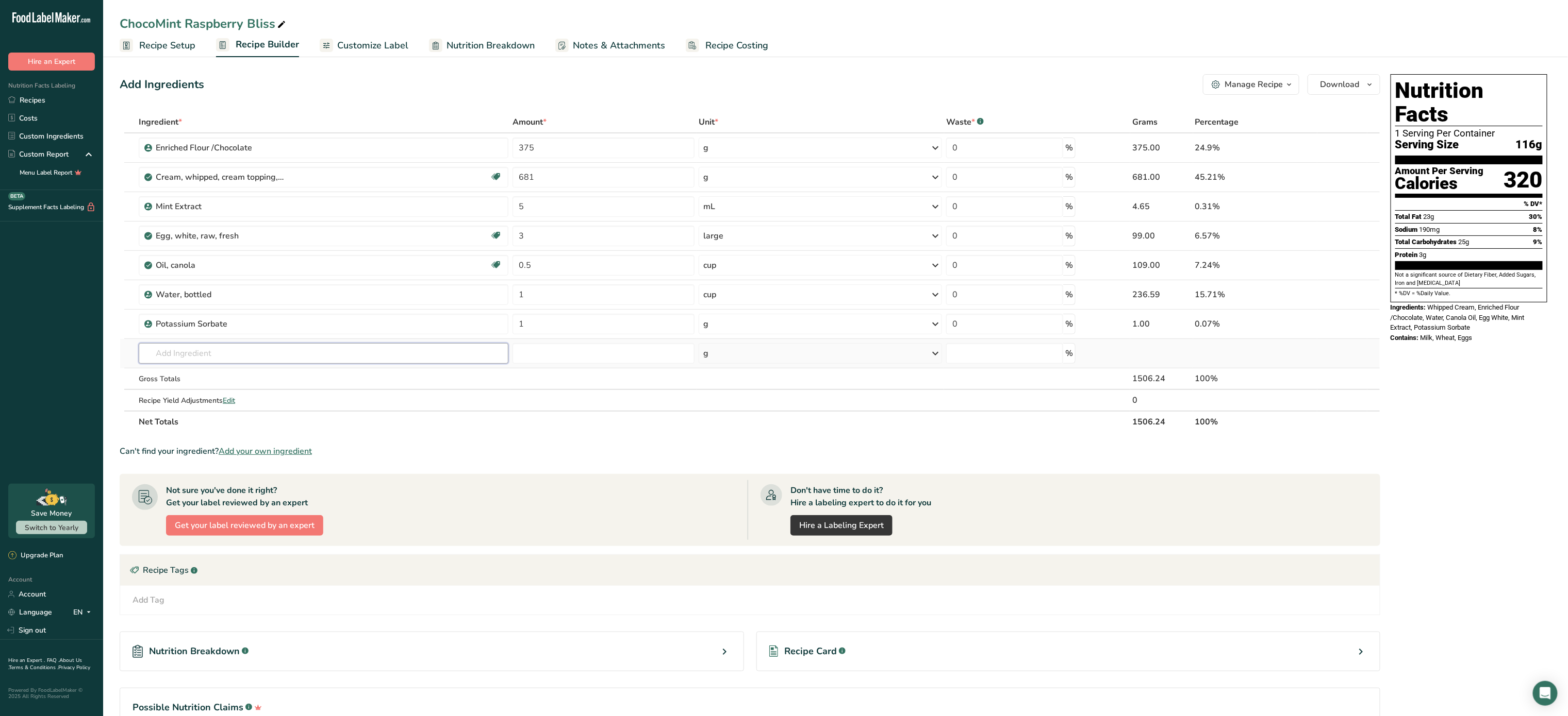
click at [273, 349] on input "text" at bounding box center [323, 353] width 369 height 21
type input "Raspbe"
click at [216, 396] on div "Raspberry Extract" at bounding box center [315, 391] width 337 height 11
type input "Raspberry Extract"
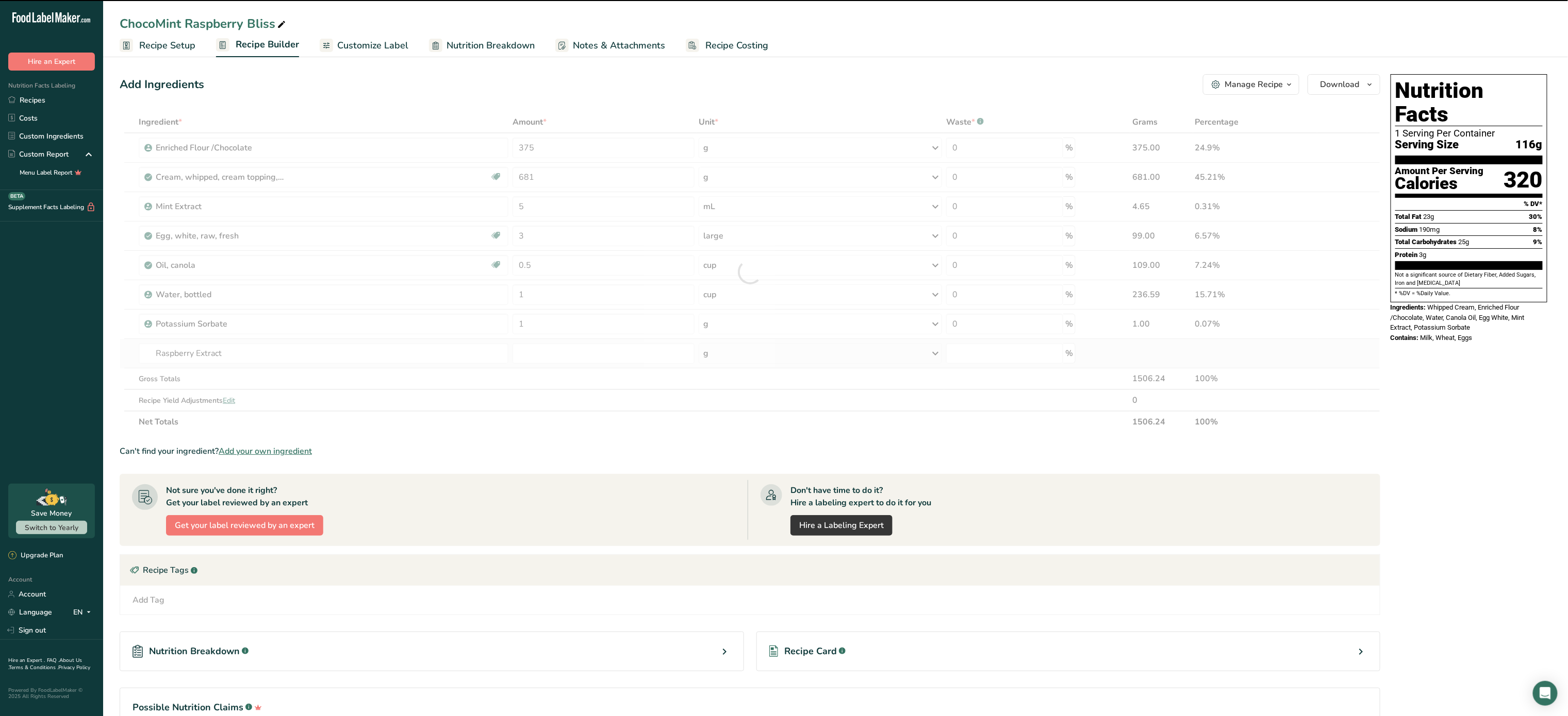
type input "0"
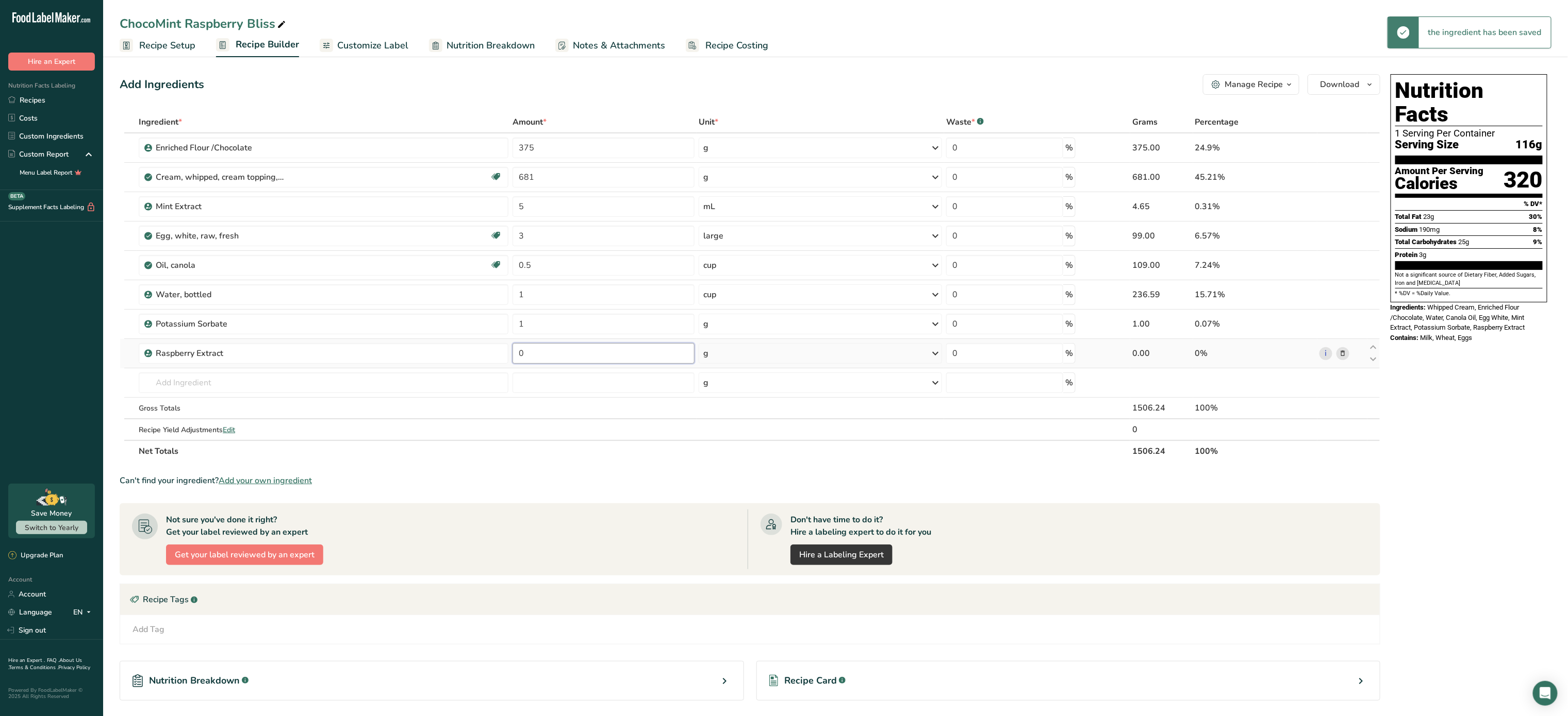
click at [625, 359] on input "0" at bounding box center [603, 353] width 182 height 21
type input "1"
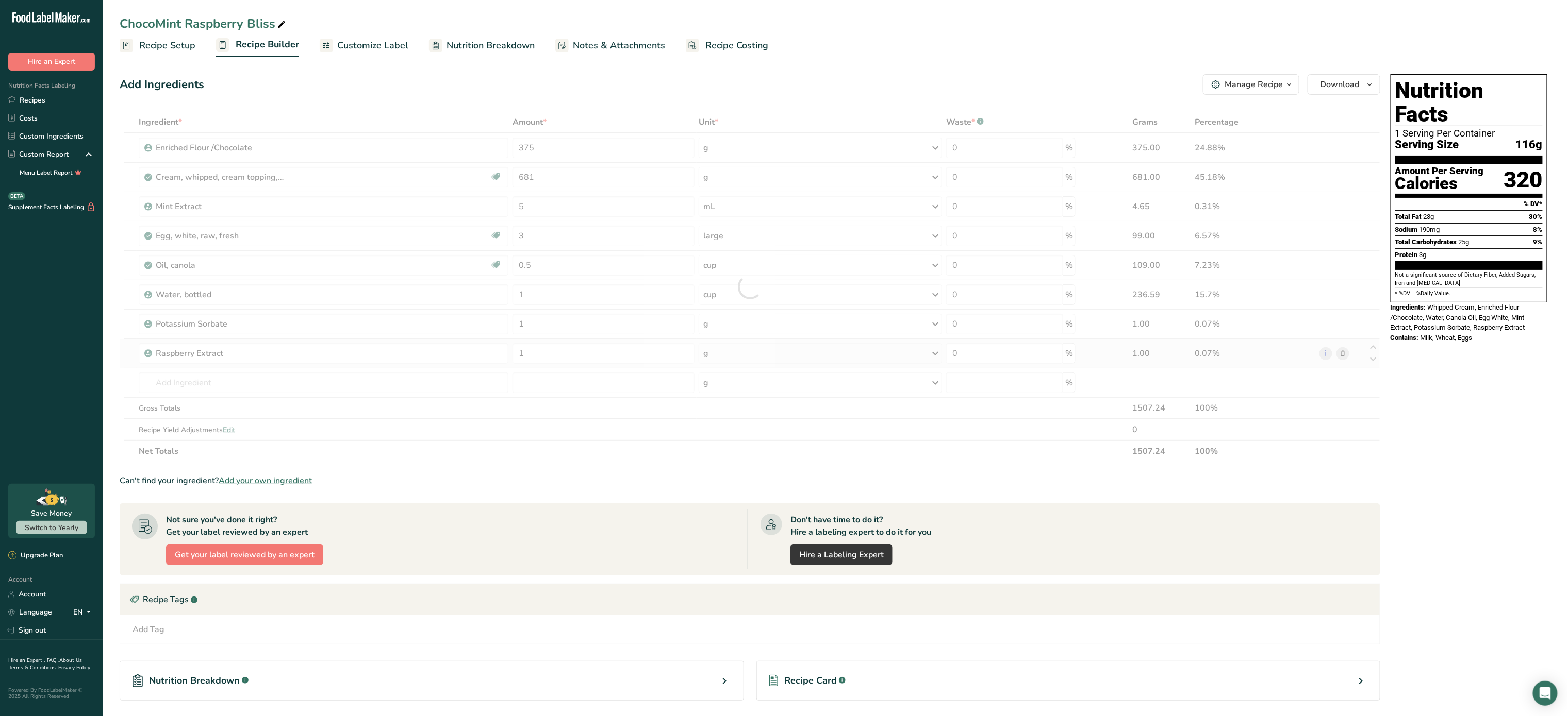
click at [787, 353] on div "Ingredient * Amount * Unit * Waste * .a-a{fill:#347362;}.b-a{fill:#fff;} Grams …" at bounding box center [750, 286] width 1261 height 351
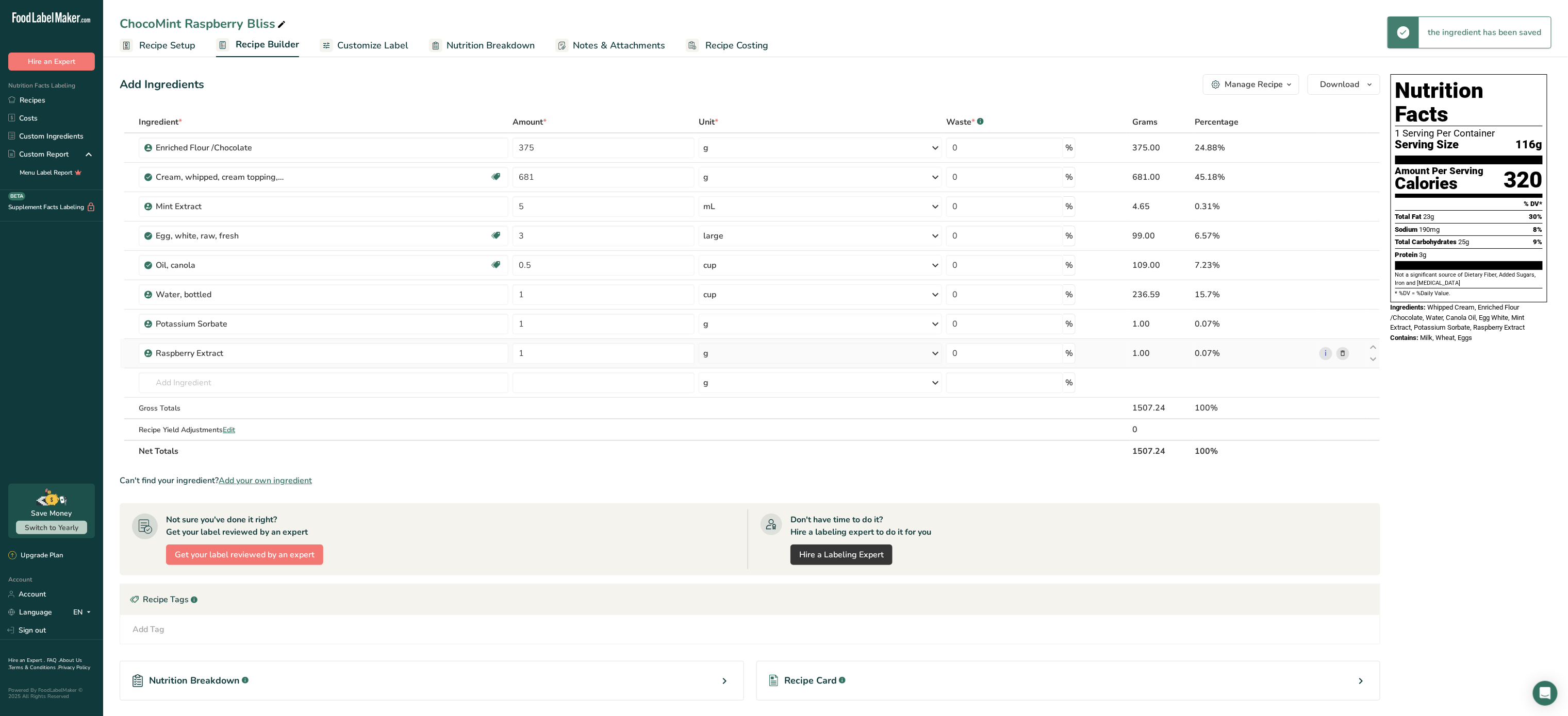
click at [787, 353] on div "g" at bounding box center [820, 353] width 244 height 21
click at [727, 514] on div "See more" at bounding box center [747, 511] width 86 height 11
click at [723, 545] on div "cup" at bounding box center [748, 543] width 79 height 11
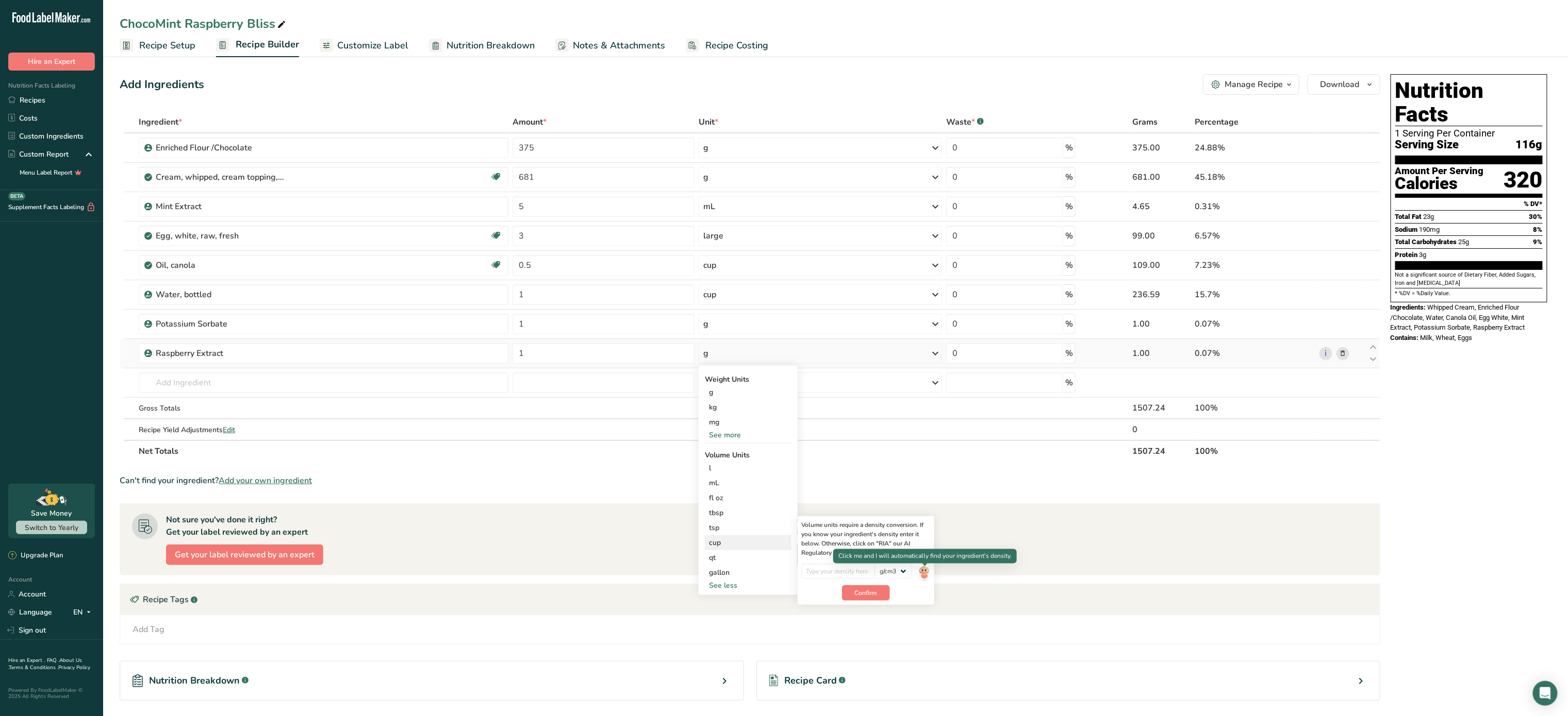
click at [928, 567] on img at bounding box center [924, 573] width 12 height 18
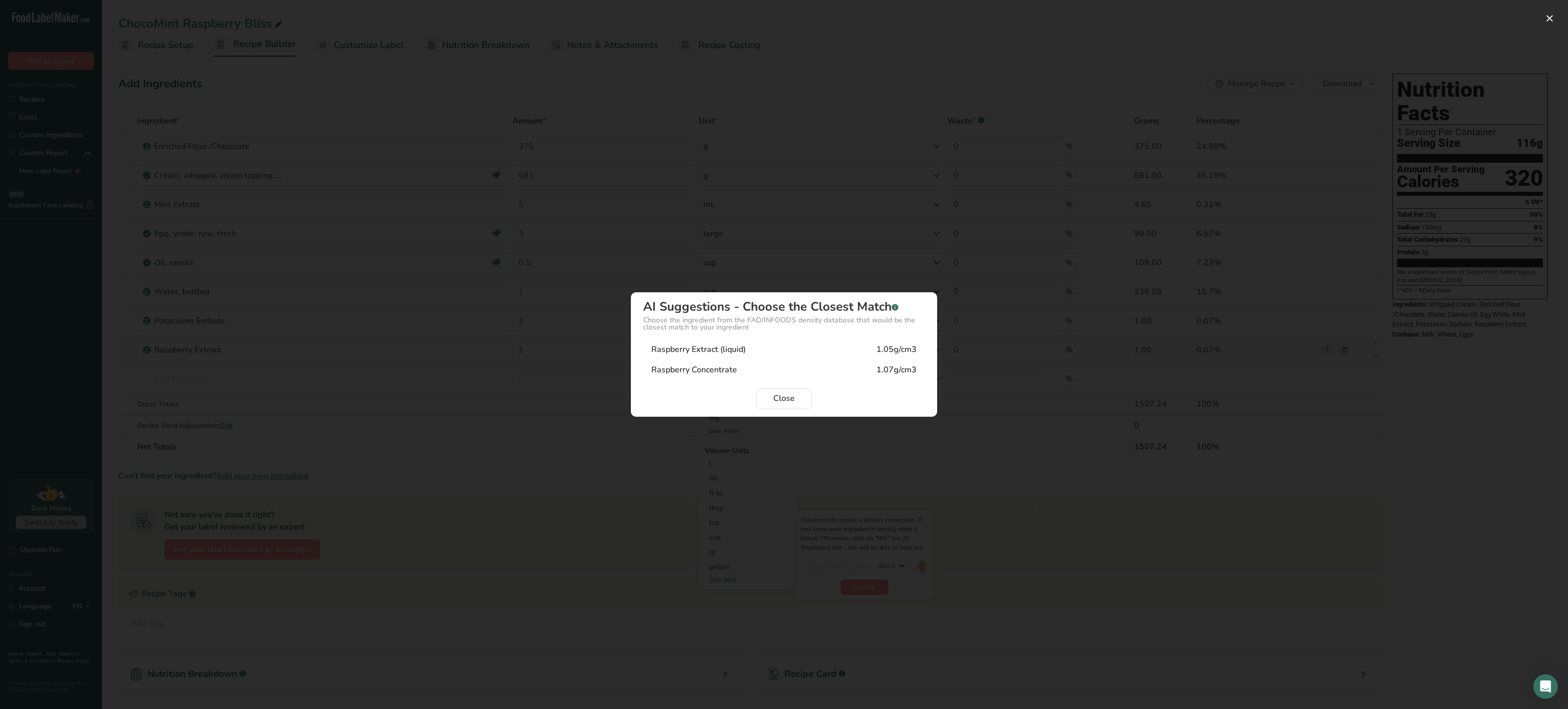
click at [814, 352] on div "Raspberry Extract (liquid) 1.05g/cm3" at bounding box center [784, 349] width 282 height 21
type input "1.05"
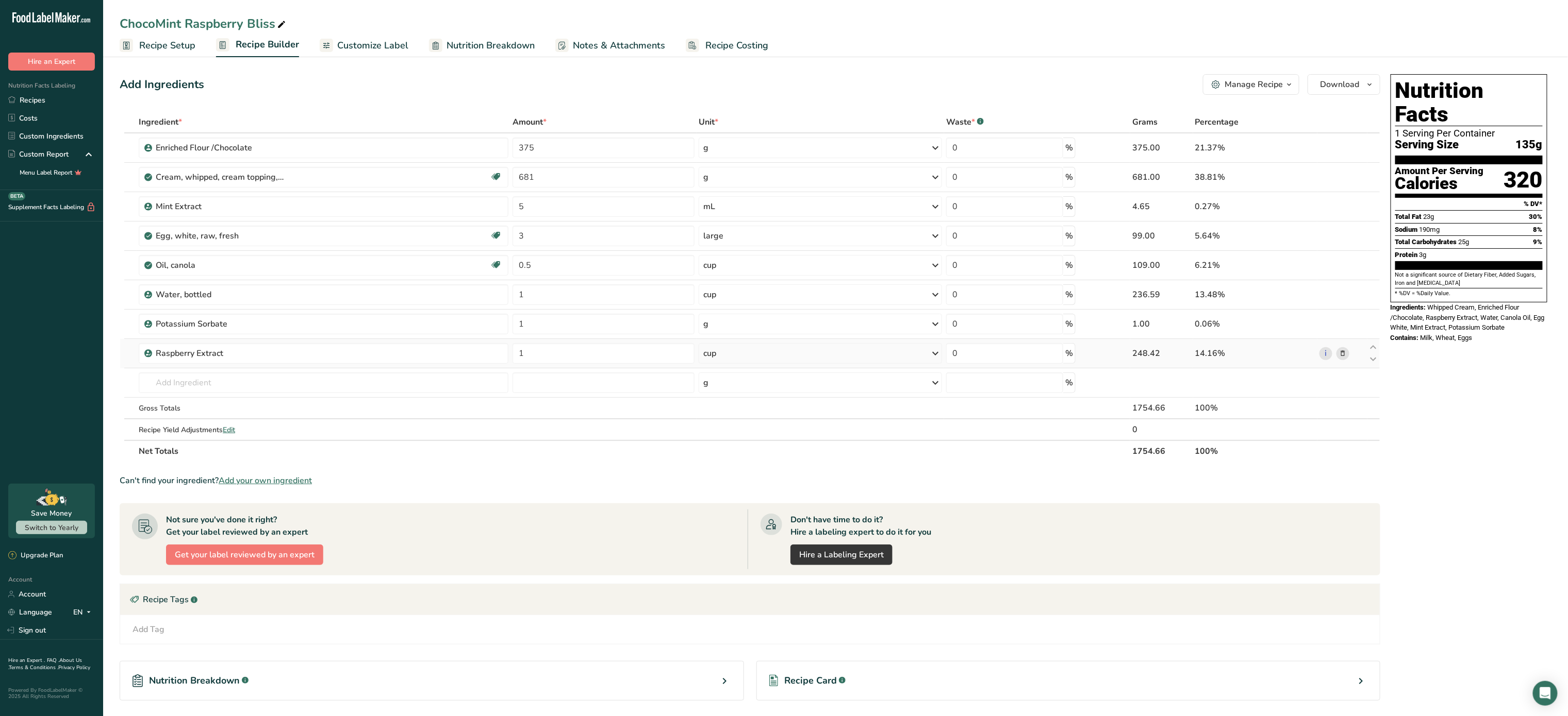
click at [749, 48] on span "Recipe Costing" at bounding box center [736, 45] width 63 height 14
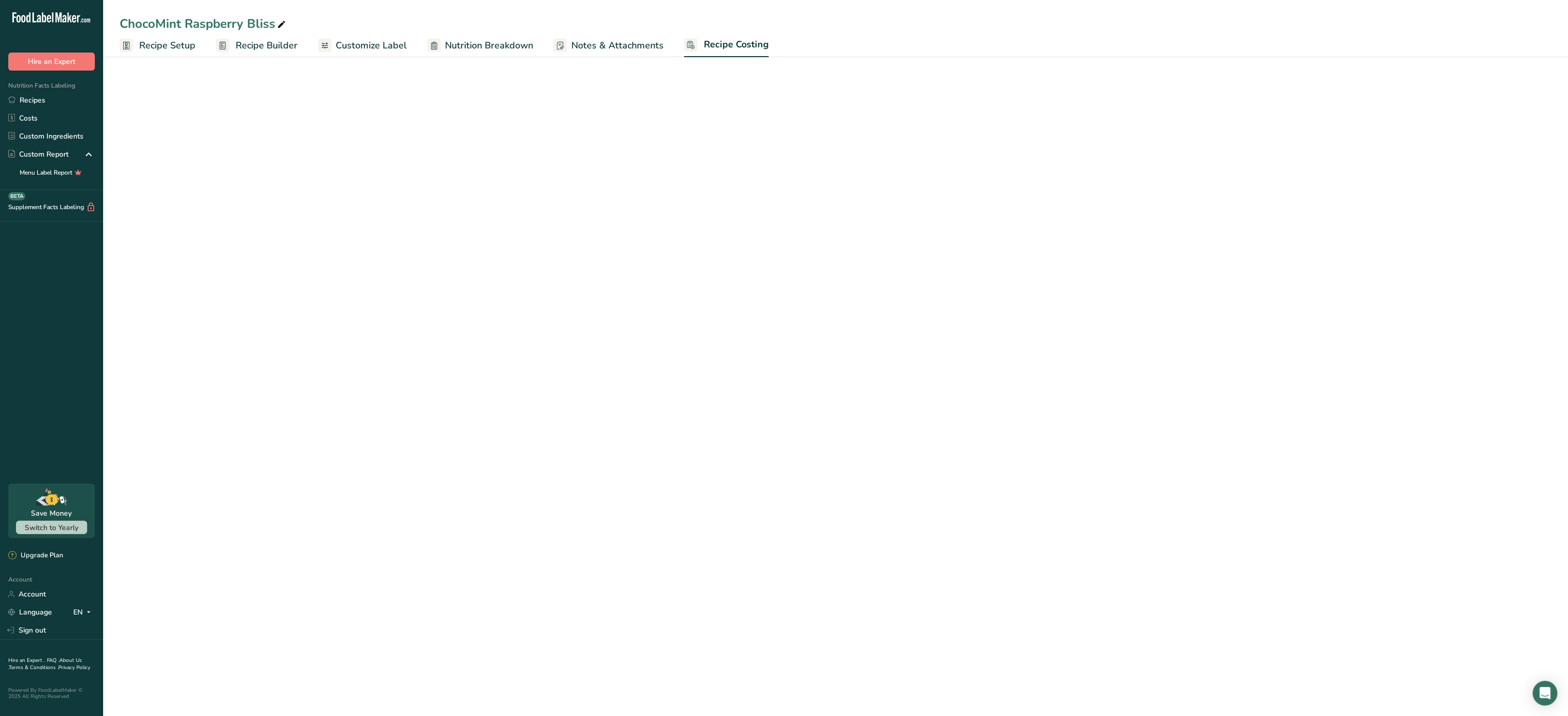
select select "5"
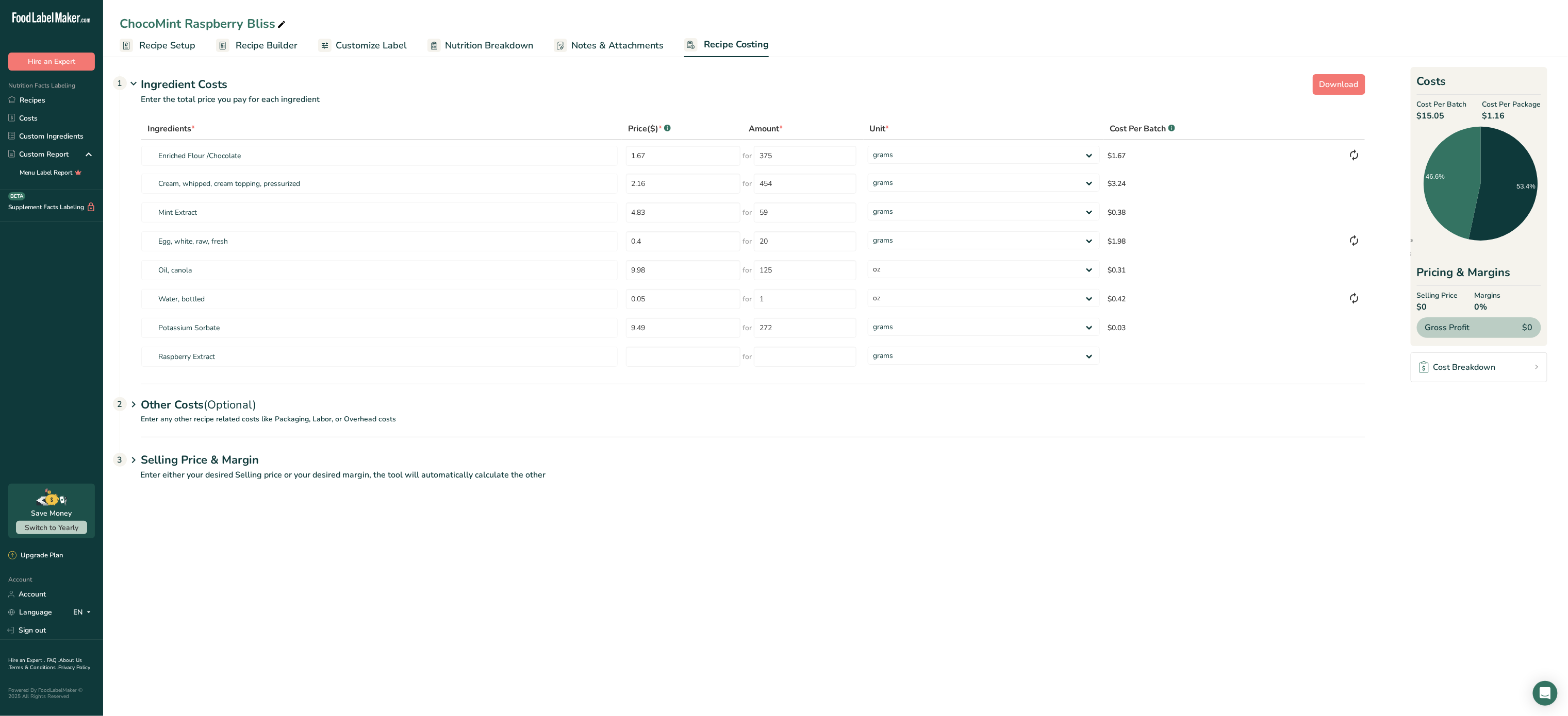
click at [189, 42] on span "Recipe Setup" at bounding box center [167, 45] width 56 height 14
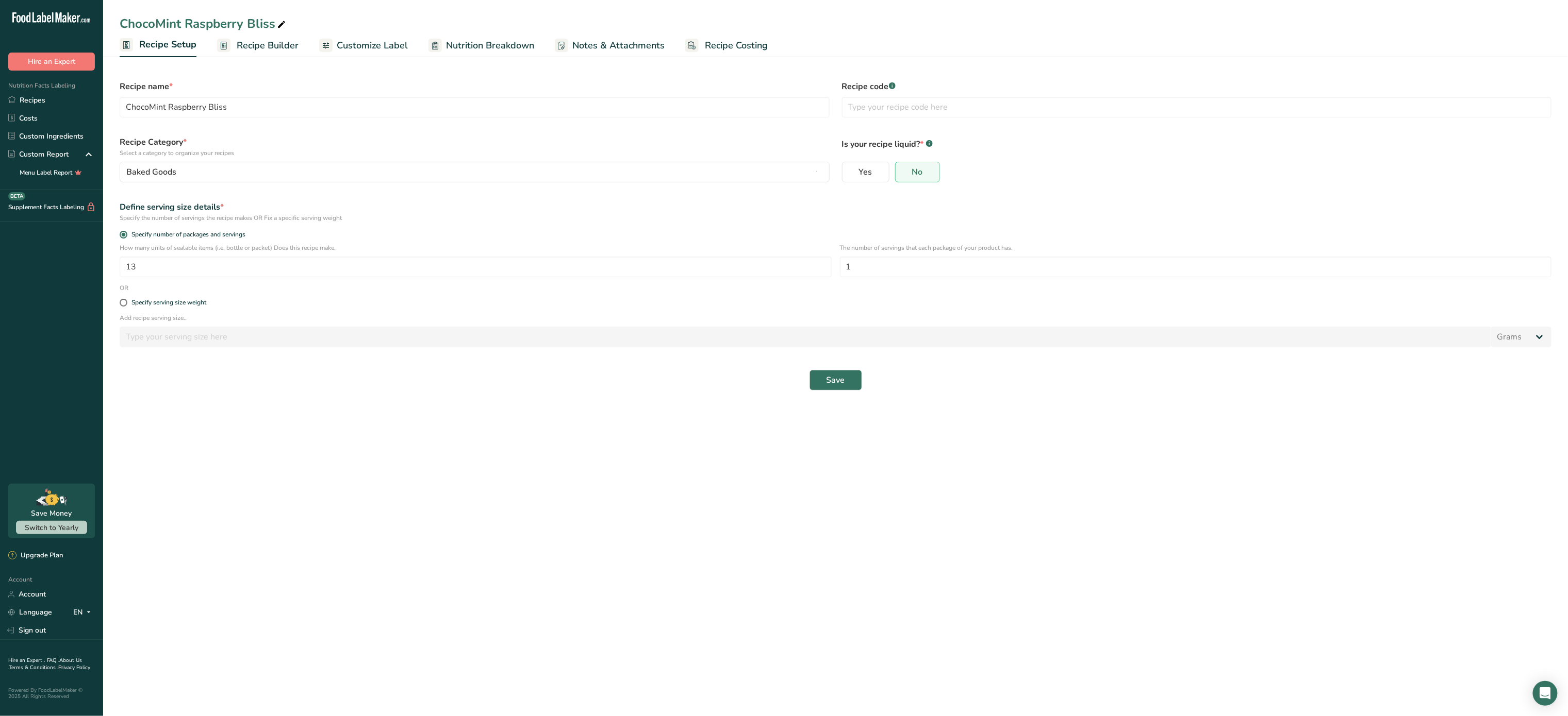
click at [253, 44] on span "Recipe Builder" at bounding box center [267, 45] width 62 height 14
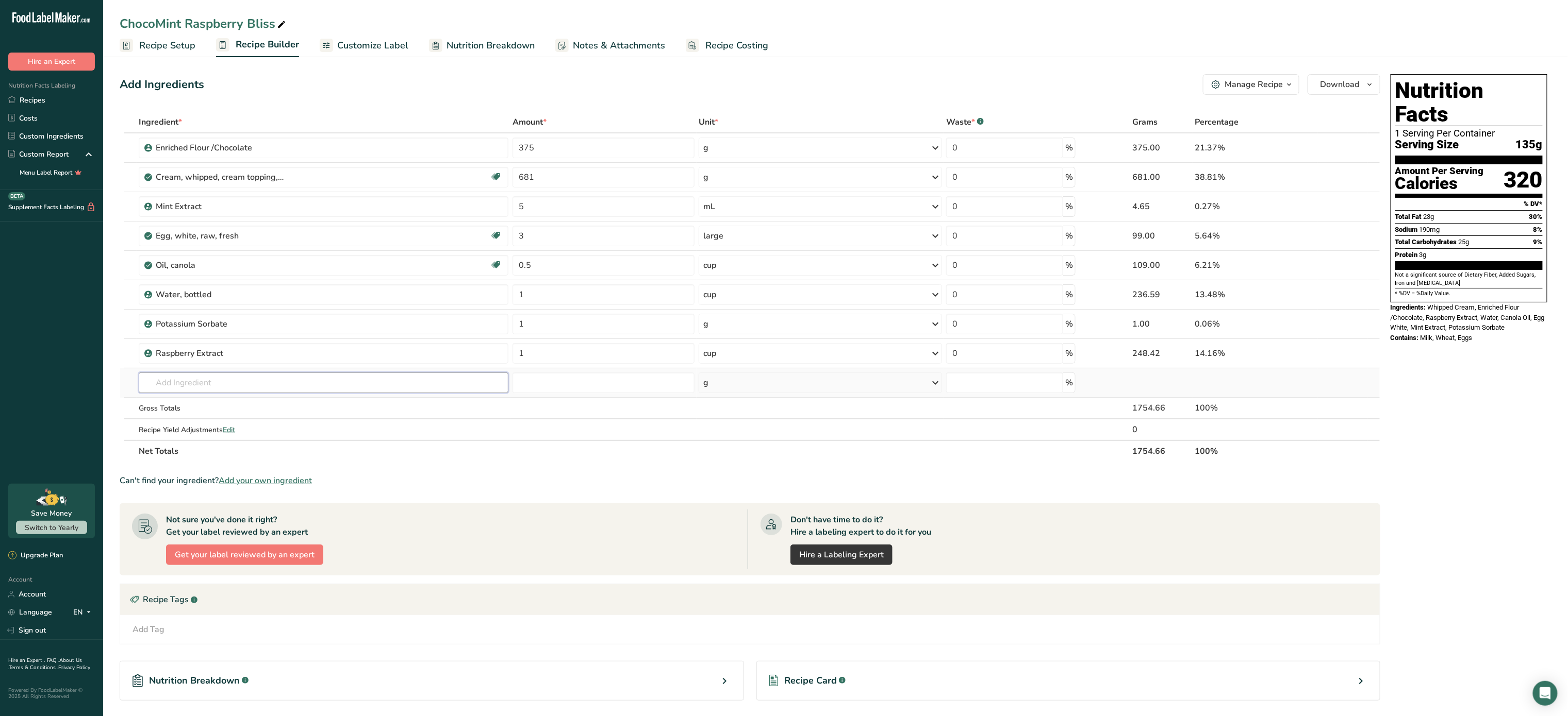
click at [180, 383] on input "text" at bounding box center [323, 383] width 369 height 21
type input "ganulate"
click at [211, 404] on p "19335 Sugars, granulated" at bounding box center [193, 404] width 94 height 11
type input "Sugars, granulated"
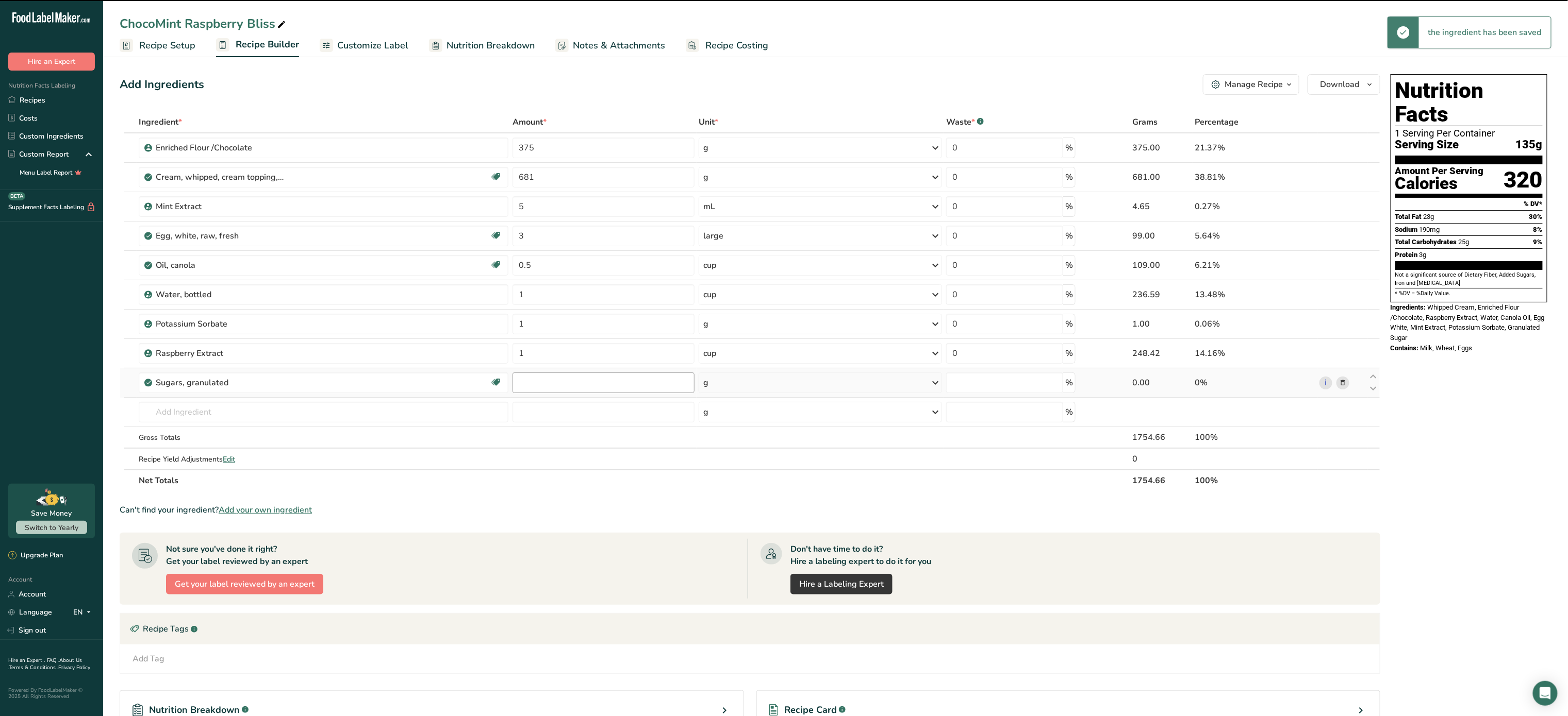
type input "0"
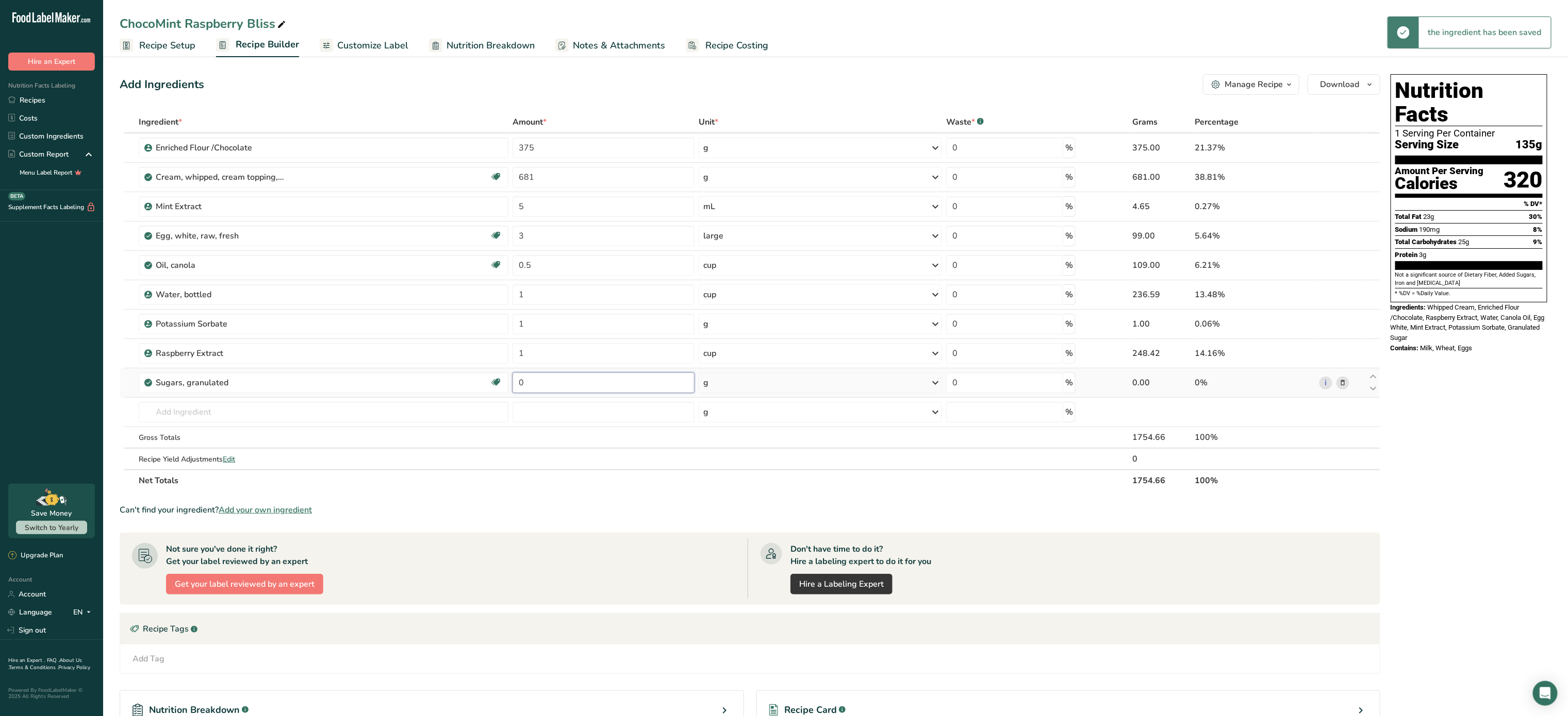
click at [540, 379] on input "0" at bounding box center [603, 383] width 182 height 21
type input "1"
click at [738, 378] on div "Ingredient * Amount * Unit * Waste * .a-a{fill:#347362;}.b-a{fill:#fff;} Grams …" at bounding box center [750, 301] width 1261 height 380
click at [742, 393] on div "g" at bounding box center [820, 383] width 244 height 21
click at [739, 438] on div "1 cup" at bounding box center [747, 433] width 86 height 15
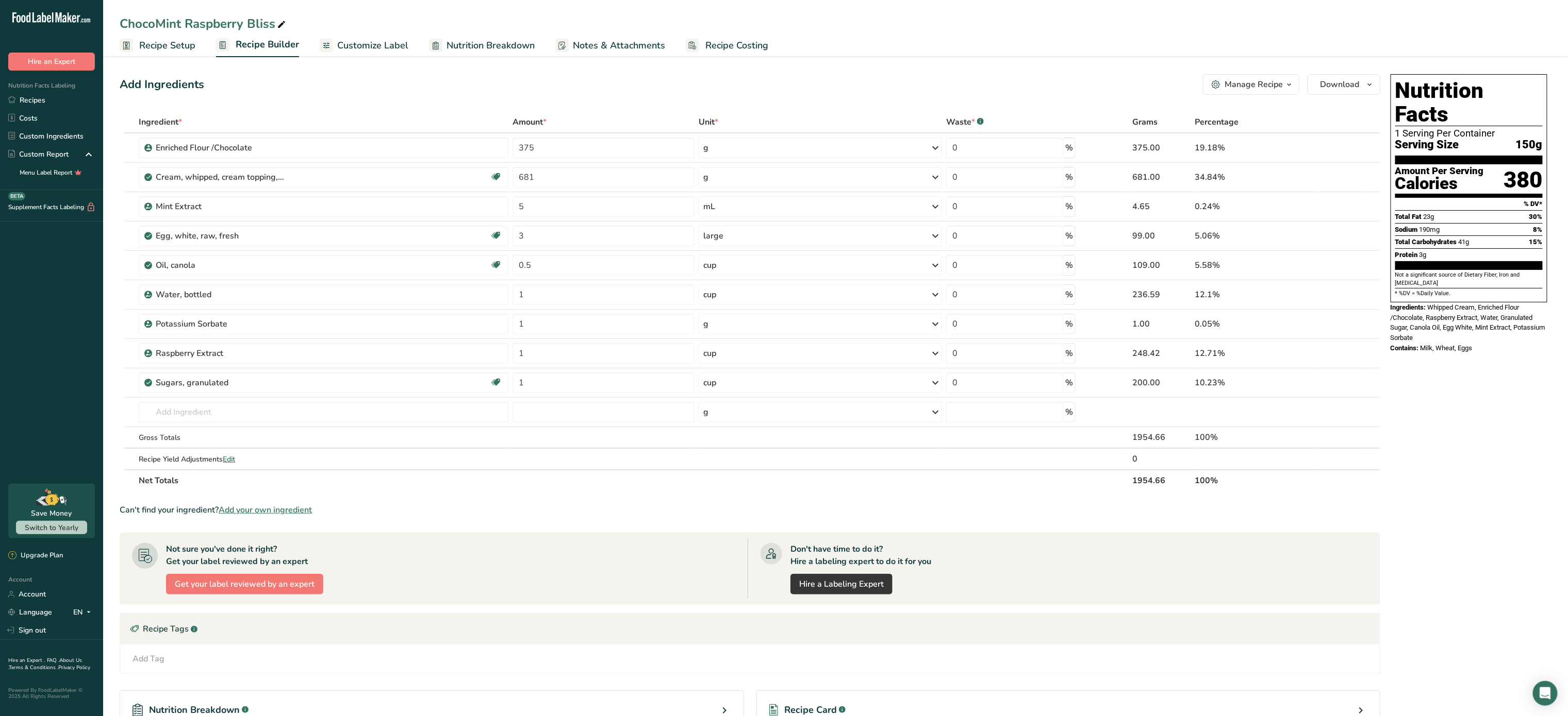
click at [1287, 79] on icon "button" at bounding box center [1289, 85] width 8 height 13
click at [1210, 233] on span "Recipe Card" at bounding box center [1189, 234] width 39 height 11
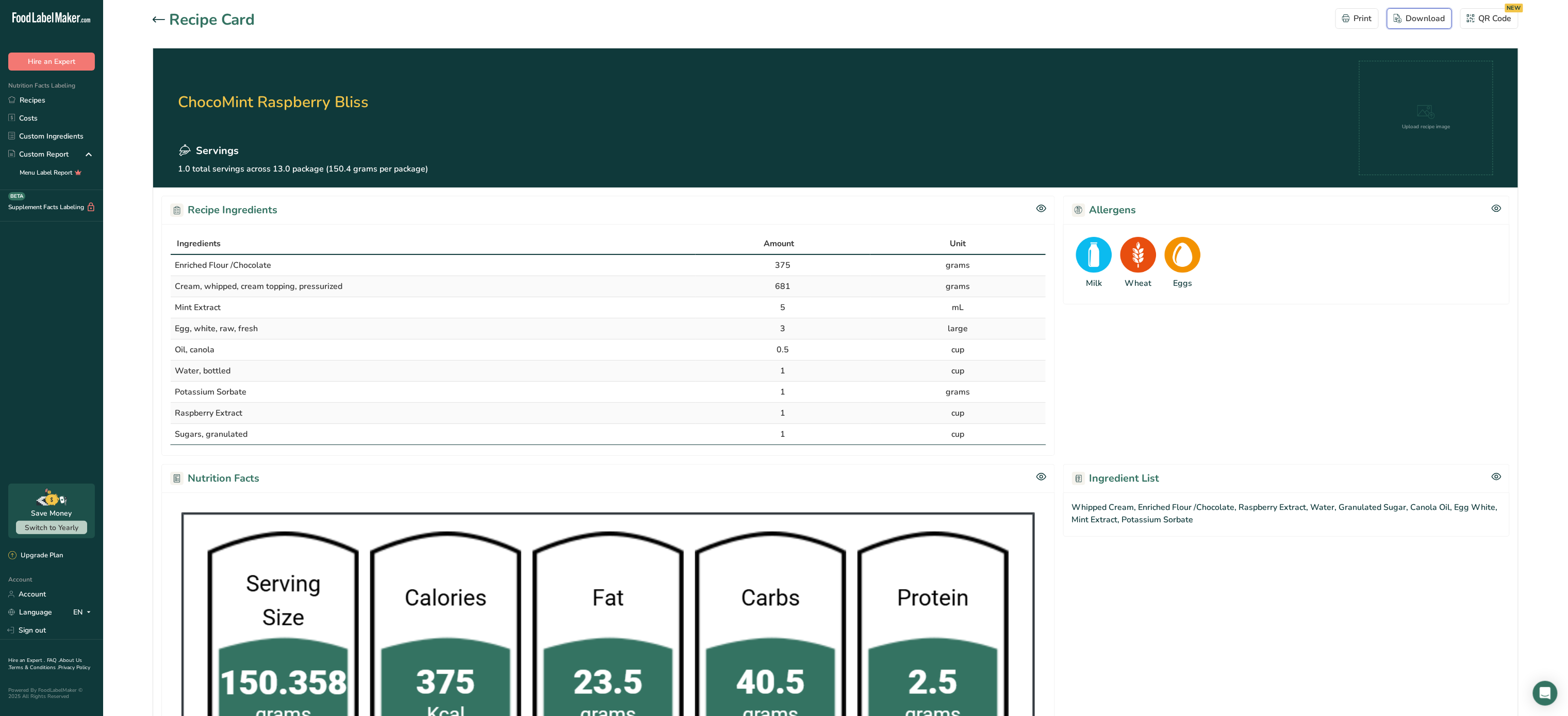
click at [1429, 21] on div "Download" at bounding box center [1420, 18] width 52 height 13
click at [632, 42] on section "Recipe Card Print Download QR Code NEW ChocoMint Raspberry Bliss Servings 1.0 t…" at bounding box center [835, 486] width 1464 height 971
click at [1416, 16] on div "Download" at bounding box center [1420, 18] width 52 height 13
click at [162, 17] on icon at bounding box center [158, 19] width 13 height 6
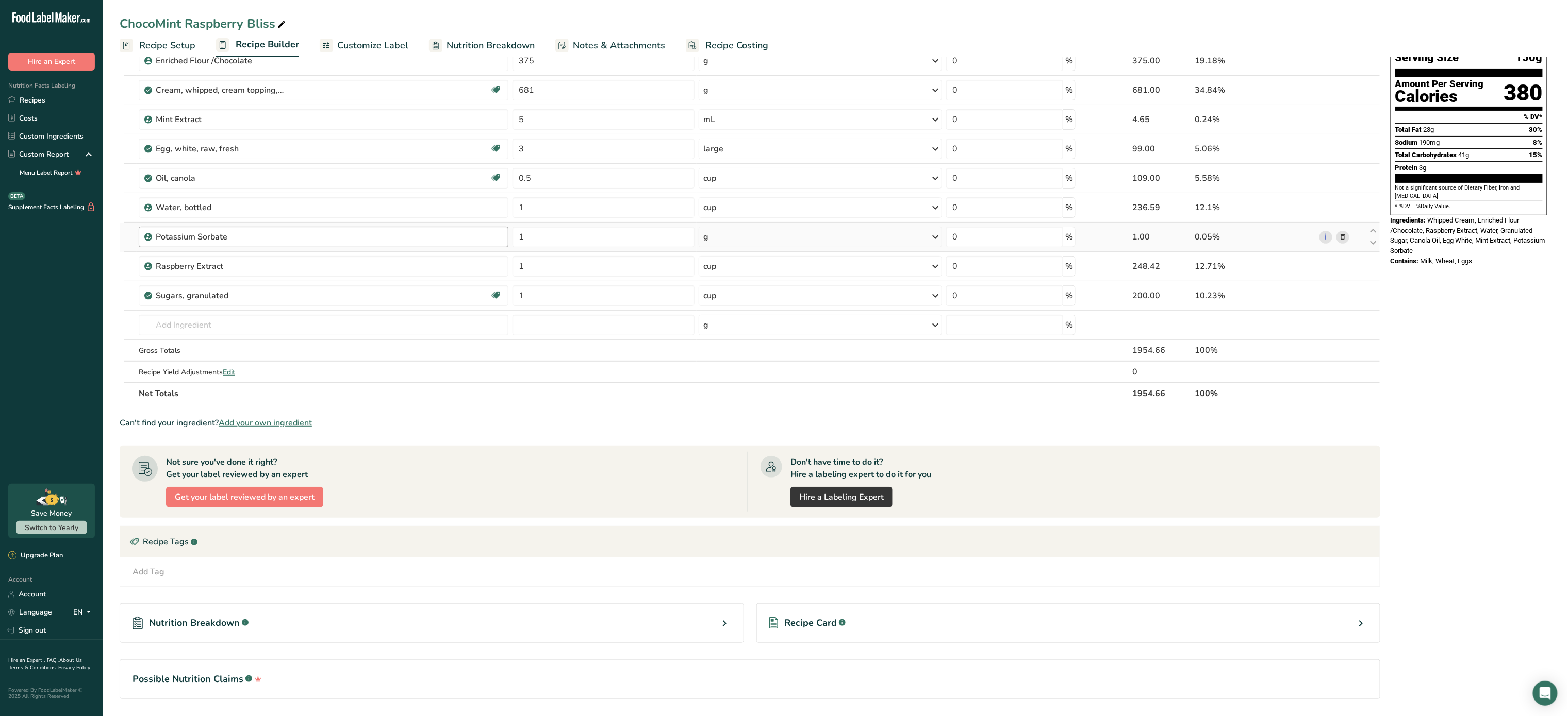
scroll to position [86, 0]
click at [735, 37] on link "Recipe Costing" at bounding box center [727, 46] width 82 height 23
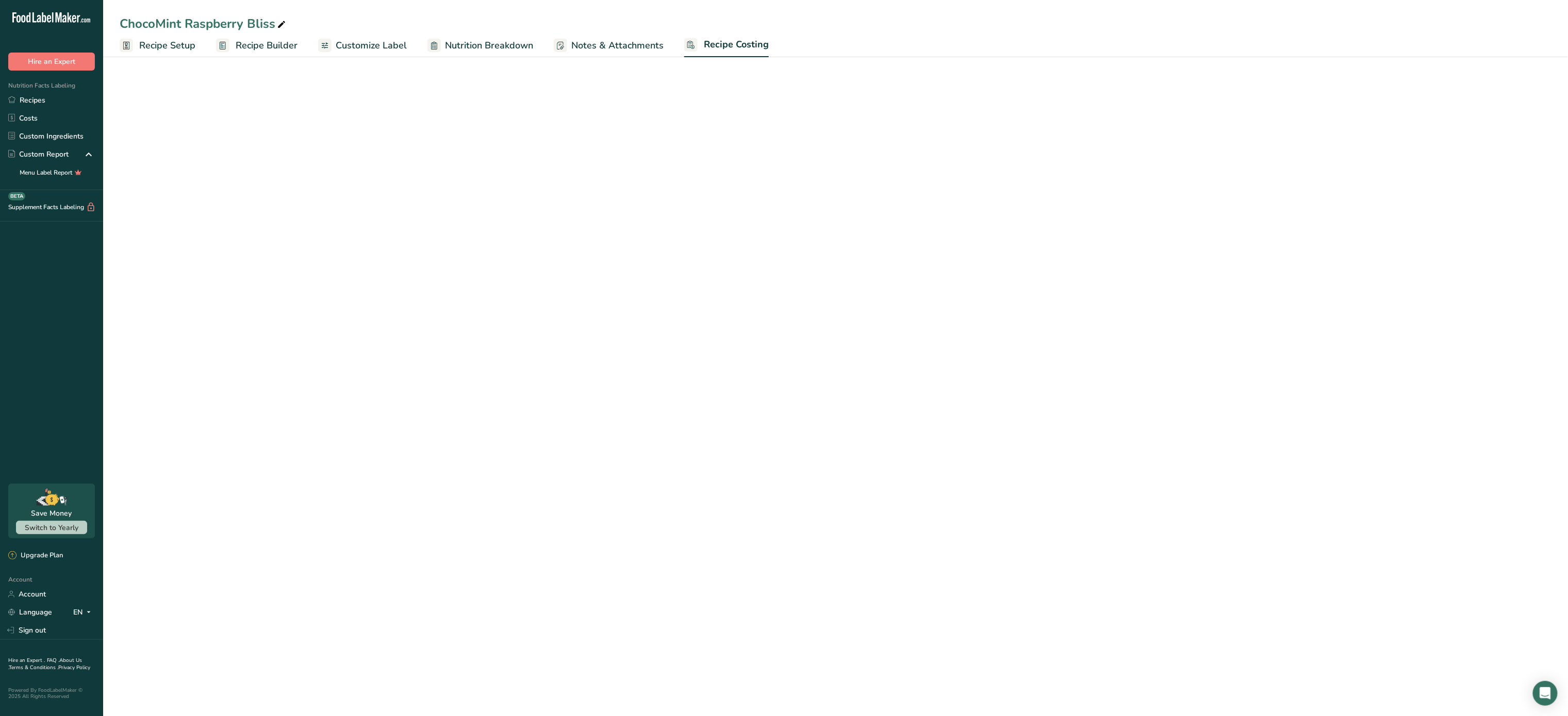
select select "5"
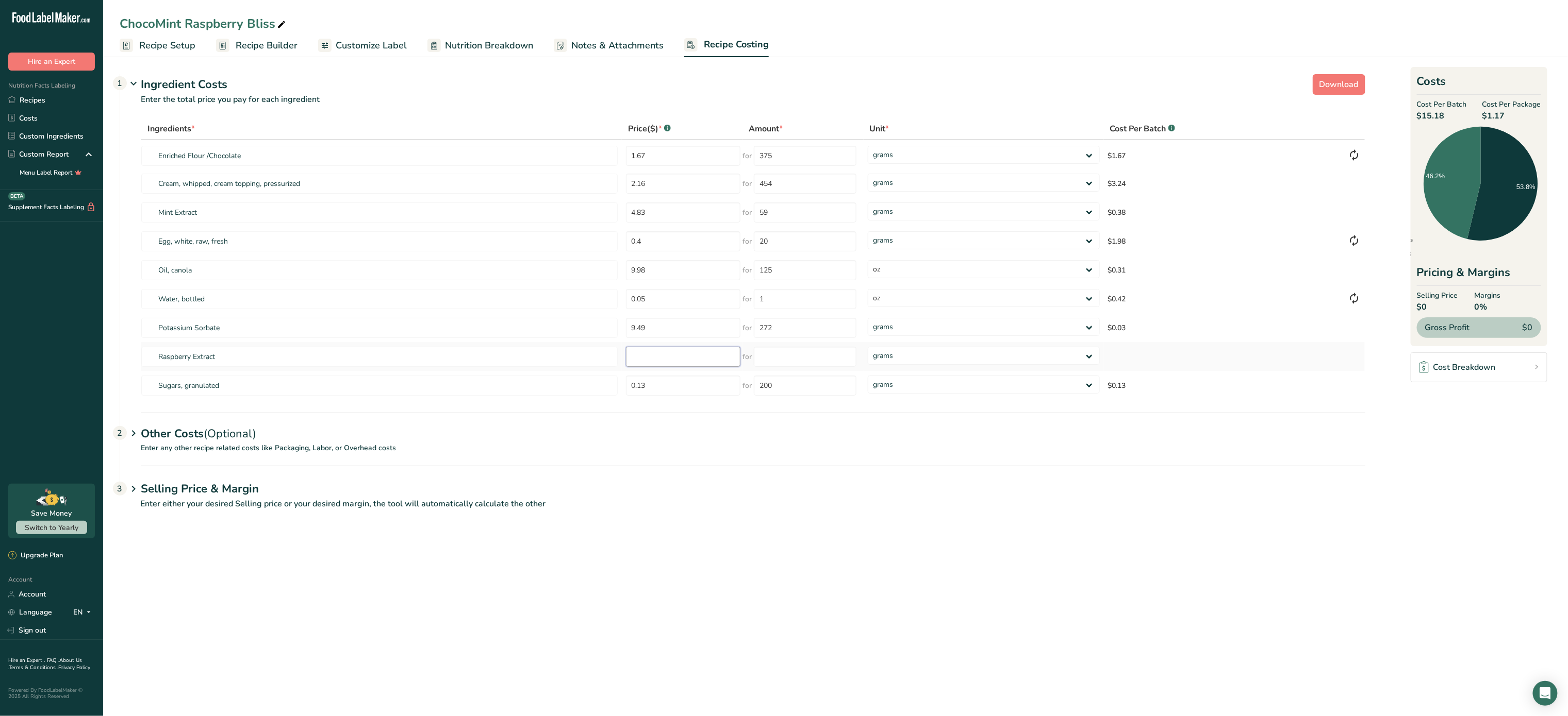
click at [669, 349] on input "number" at bounding box center [683, 357] width 115 height 20
select select "5"
type input "7.19"
click at [787, 345] on td "for" at bounding box center [802, 357] width 121 height 28
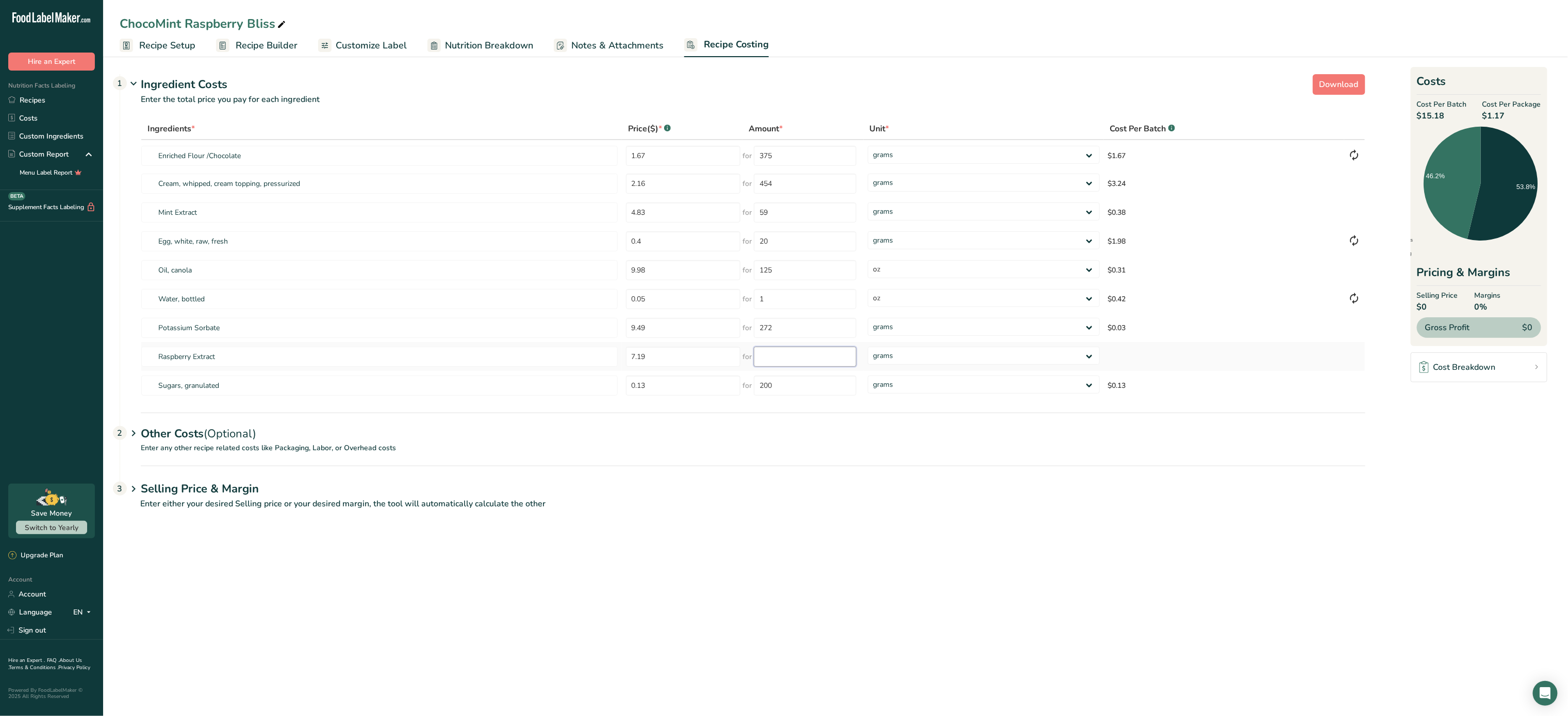
click at [787, 356] on input "number" at bounding box center [805, 357] width 102 height 20
click at [941, 356] on div "Ingredients * Price($) * .a-a{fill:#347362;}.b-a{fill:#fff;} Amount * Unit * Co…" at bounding box center [753, 259] width 1225 height 282
type input "17"
select select "5"
click at [868, 347] on select "grams kg mg mcg lb oz" at bounding box center [983, 356] width 232 height 18
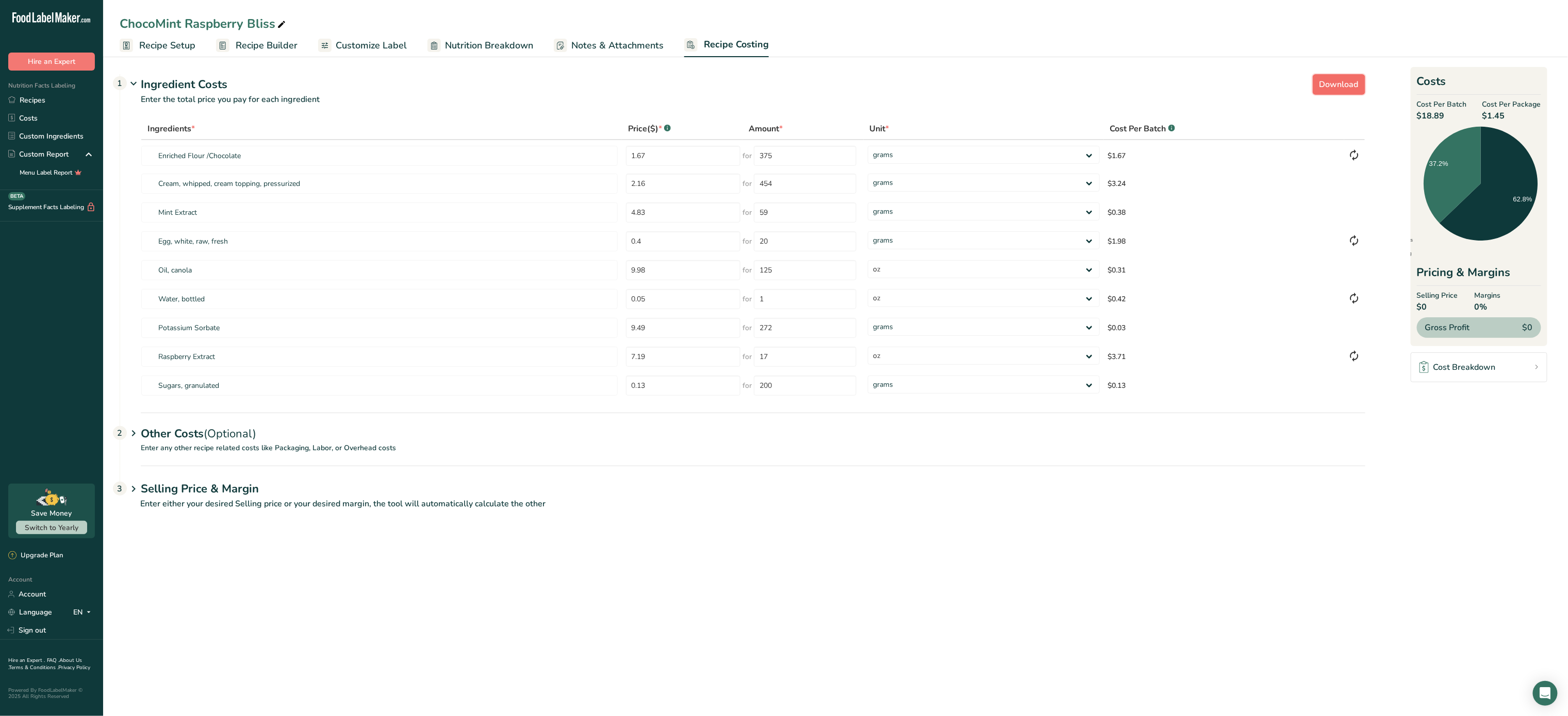
click at [1341, 93] on button "Download" at bounding box center [1338, 85] width 53 height 21
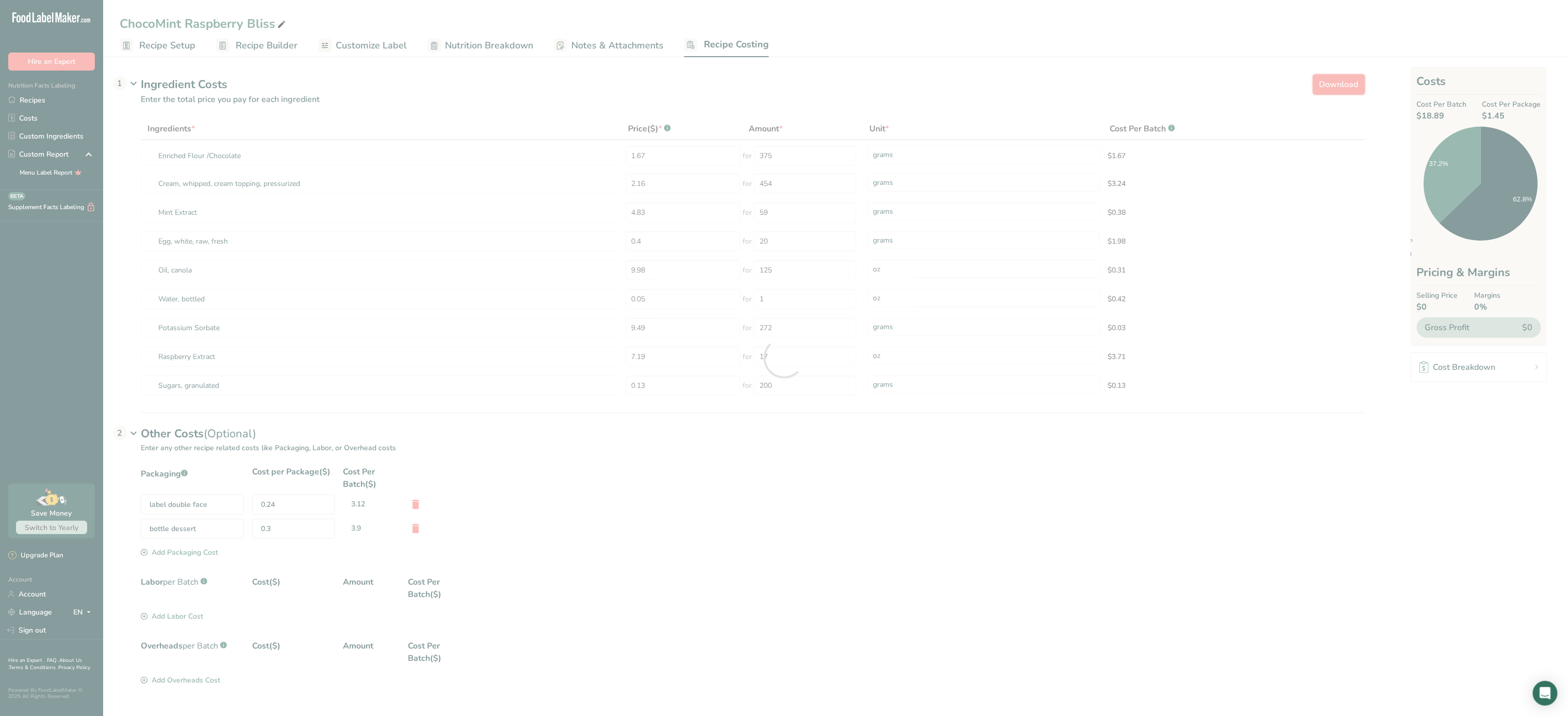
select select "5"
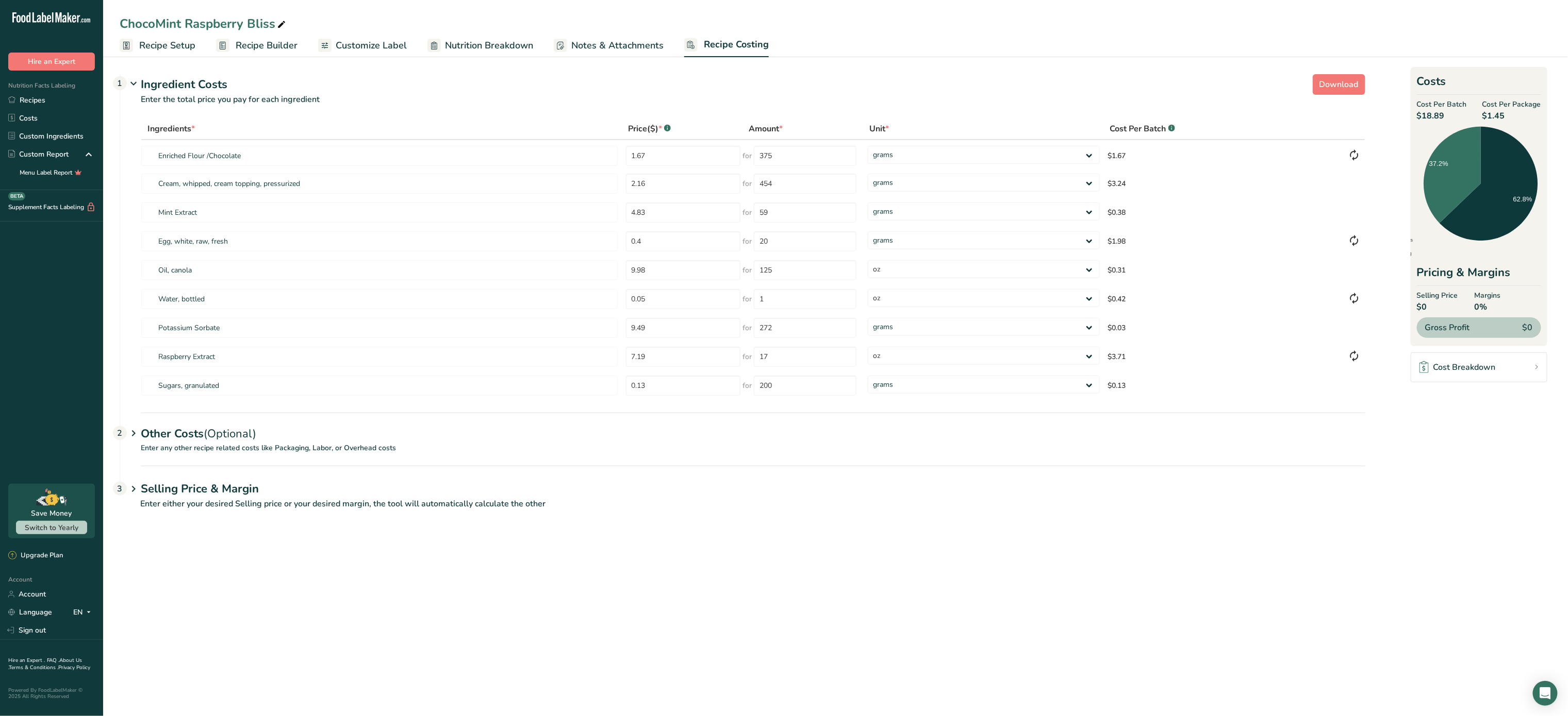
click at [368, 50] on span "Customize Label" at bounding box center [371, 45] width 71 height 14
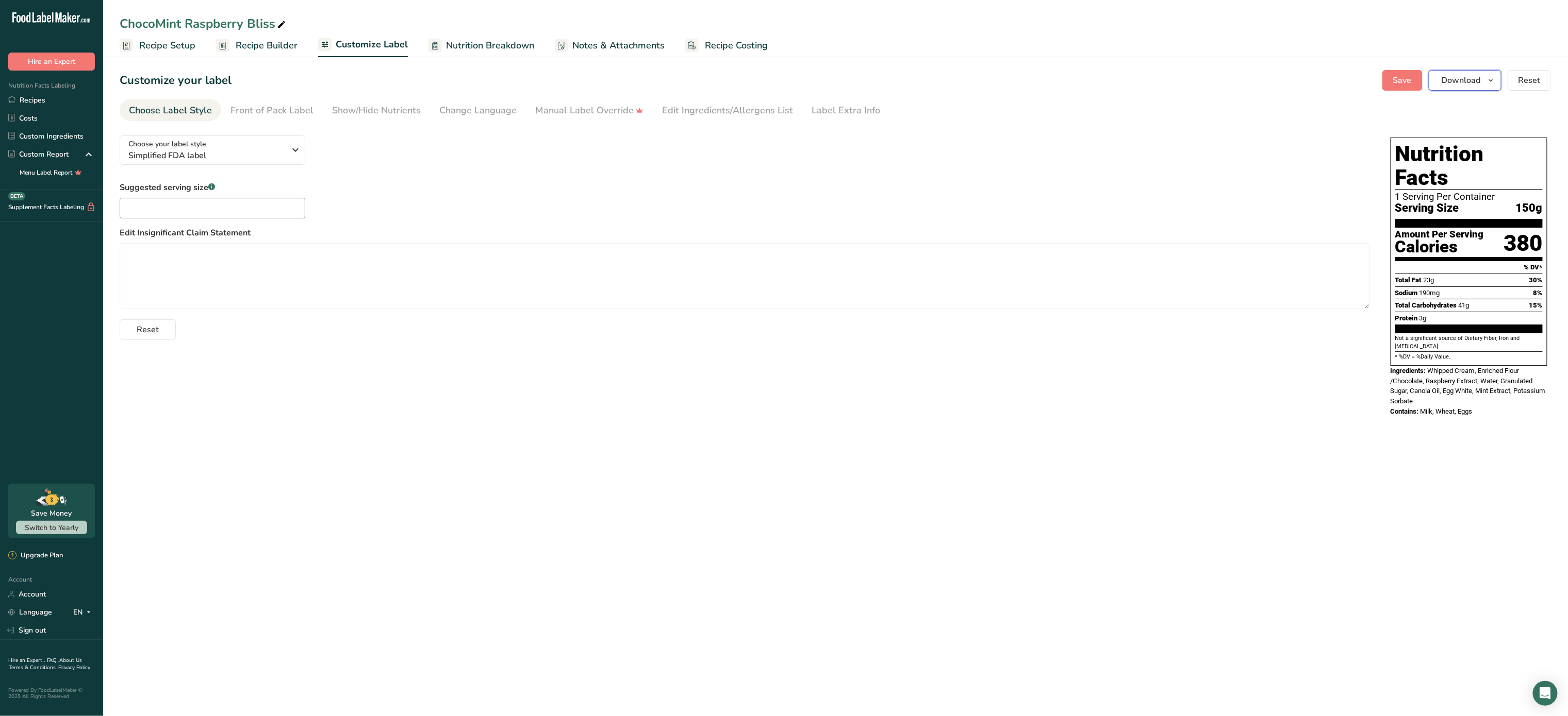
click at [1453, 81] on span "Download" at bounding box center [1461, 80] width 39 height 13
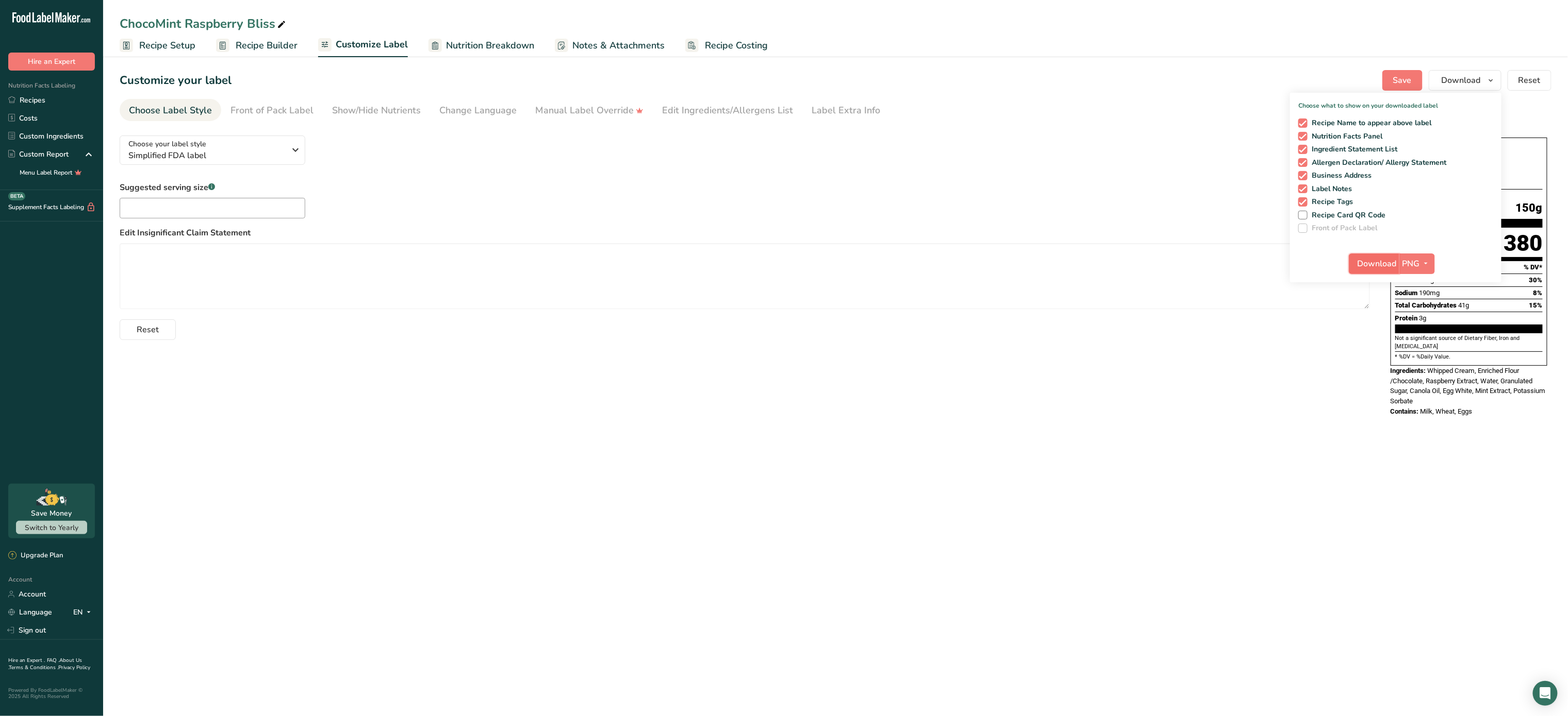
click at [1388, 265] on span "Download" at bounding box center [1376, 264] width 39 height 13
click at [1381, 269] on span "Download" at bounding box center [1376, 264] width 39 height 13
click at [287, 155] on div "Choose your label style Simplified FDA label" at bounding box center [210, 151] width 165 height 23
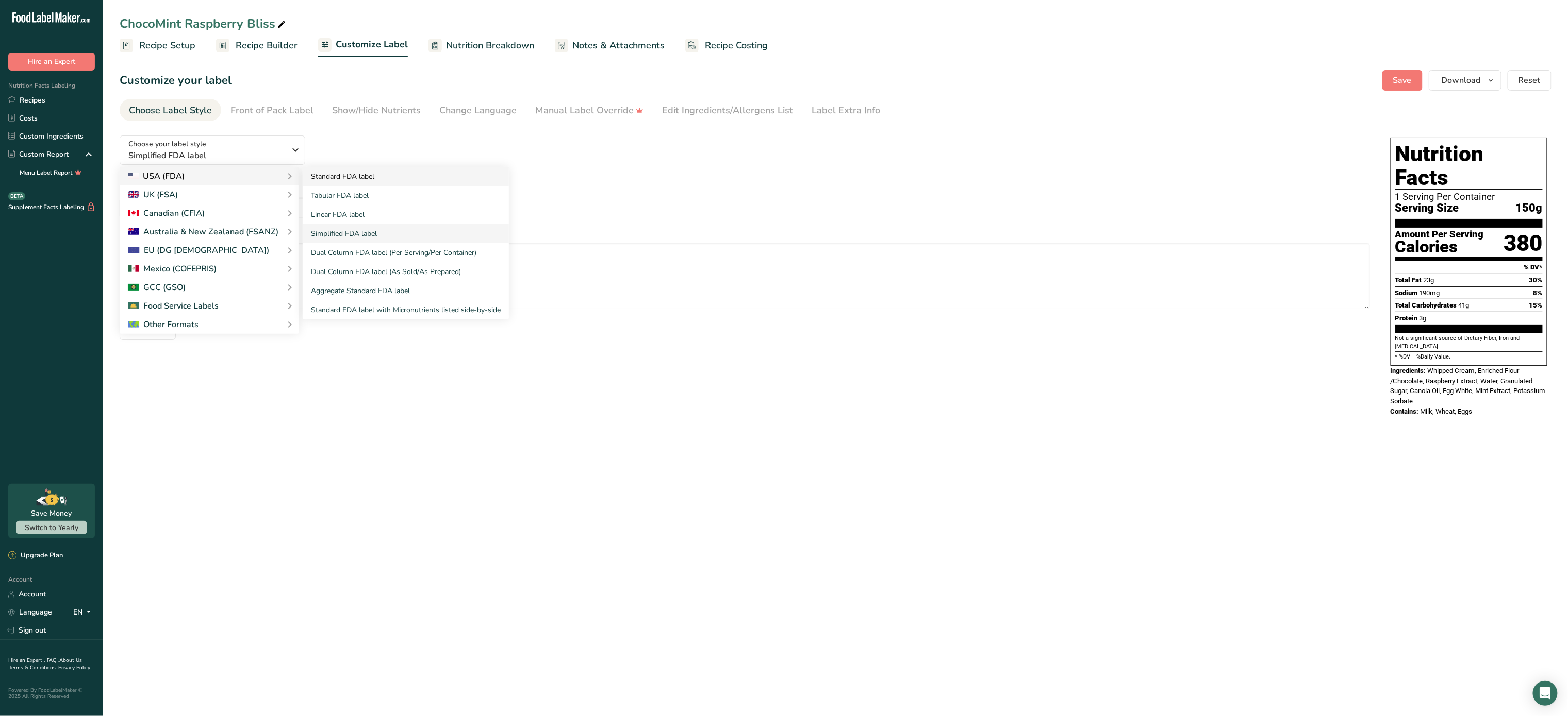
click at [330, 183] on link "Standard FDA label" at bounding box center [405, 176] width 206 height 19
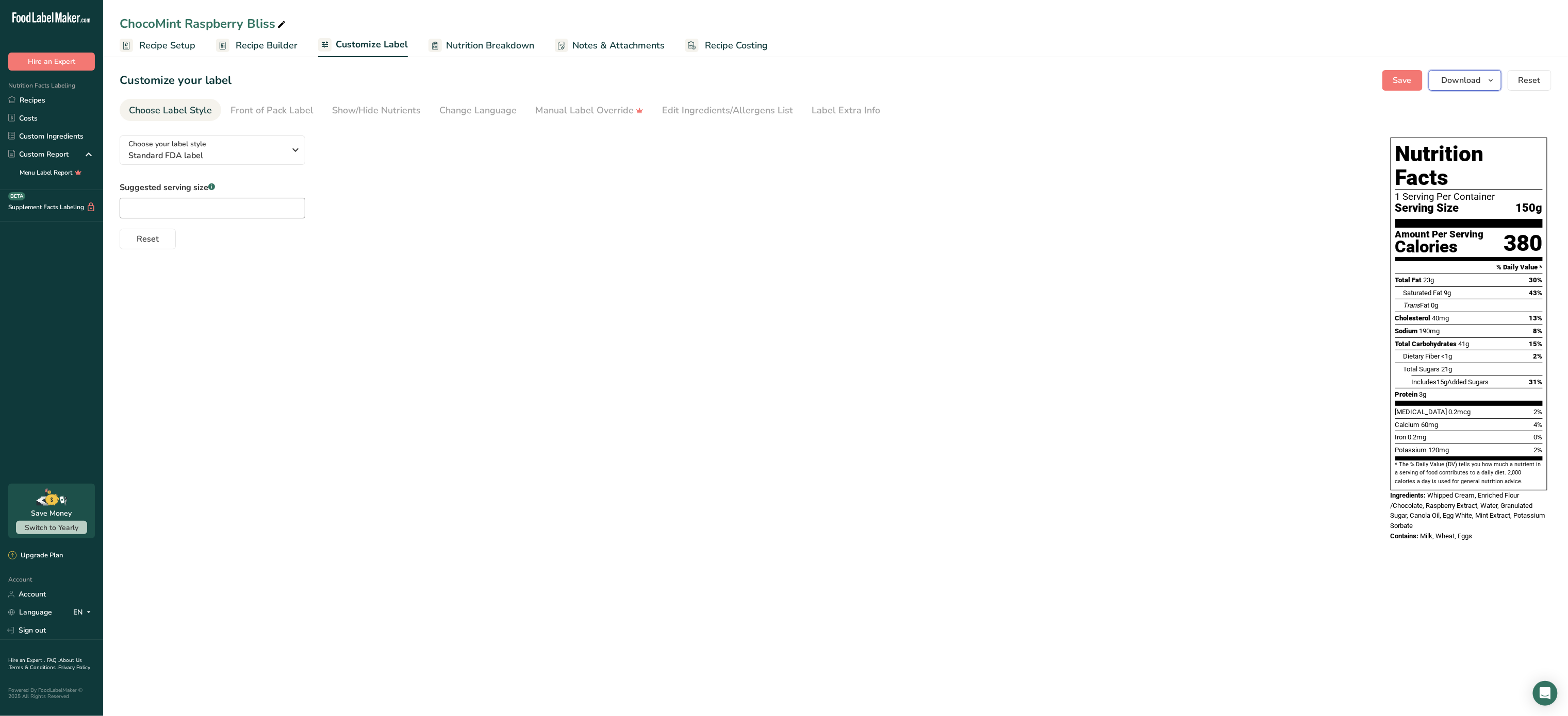
click at [1482, 80] on button "Download" at bounding box center [1464, 80] width 73 height 21
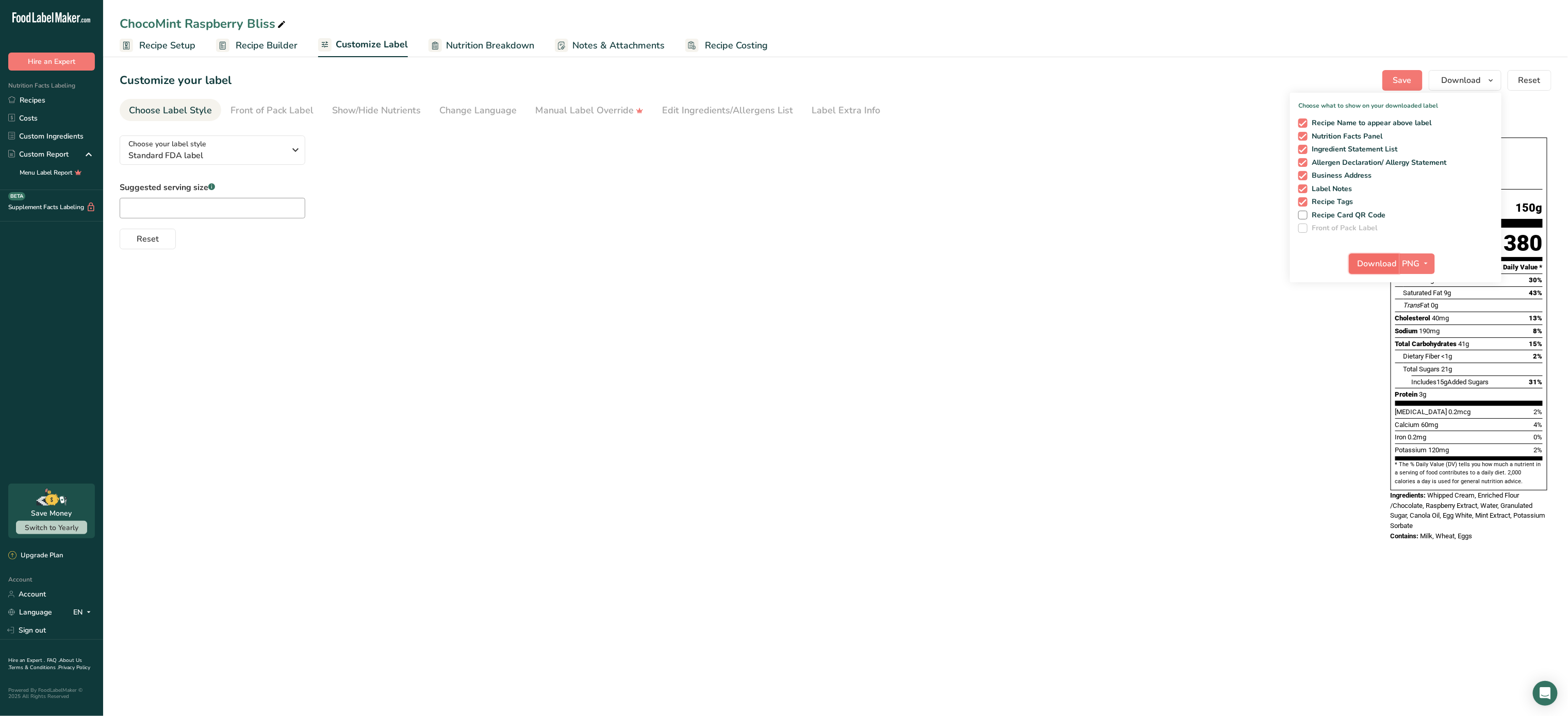
click at [1387, 266] on span "Download" at bounding box center [1376, 264] width 39 height 13
click at [280, 149] on span "Standard FDA label" at bounding box center [207, 155] width 157 height 13
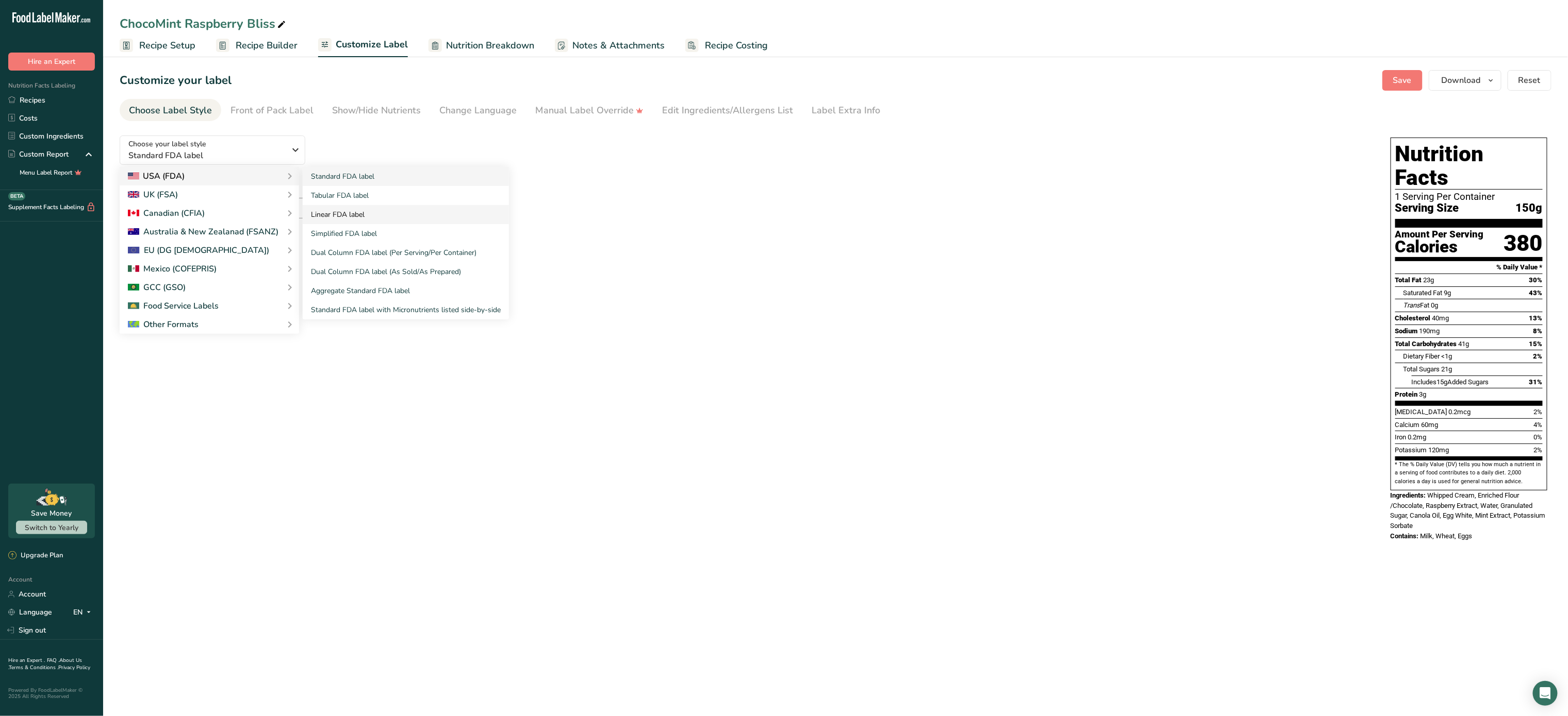
click at [353, 214] on link "Linear FDA label" at bounding box center [405, 214] width 206 height 19
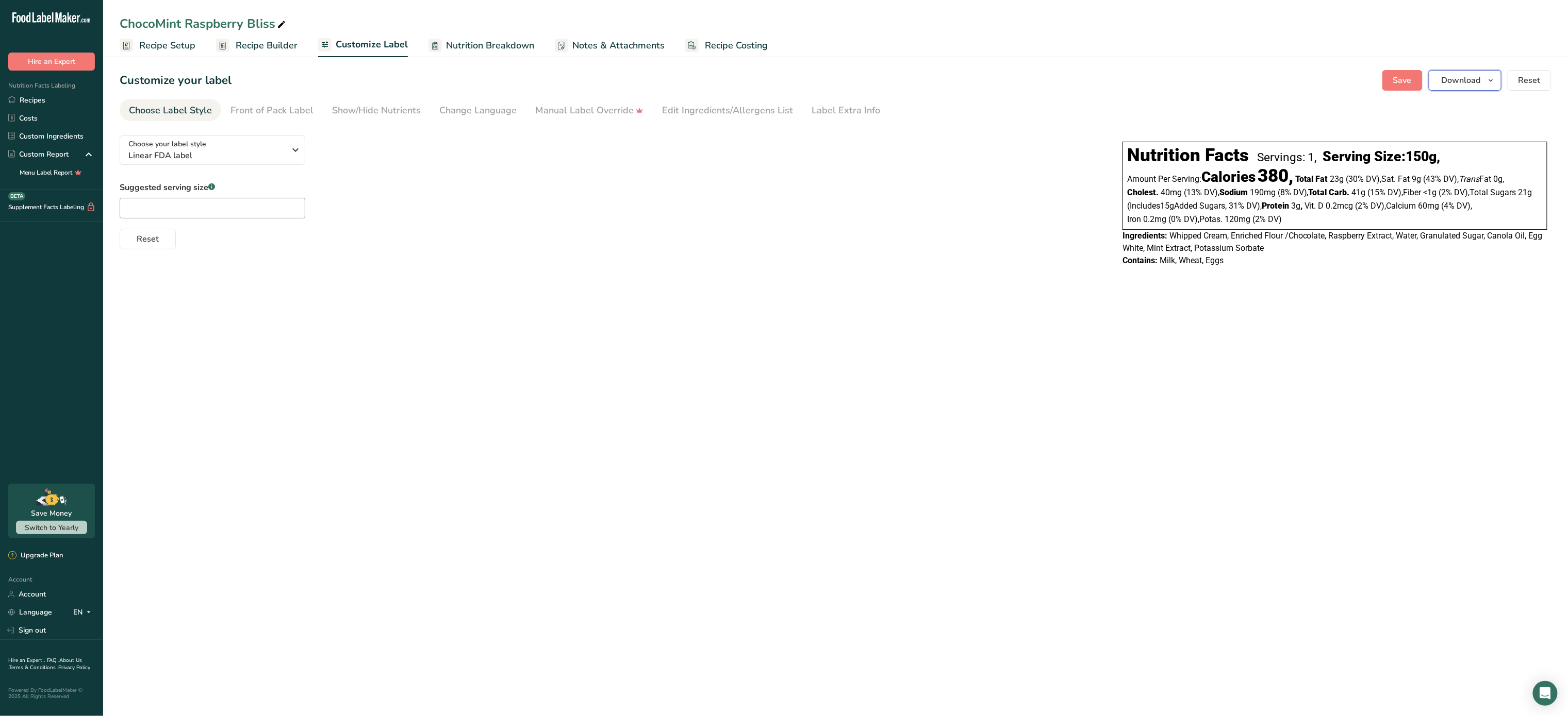
click at [1444, 75] on span "Download" at bounding box center [1461, 80] width 39 height 13
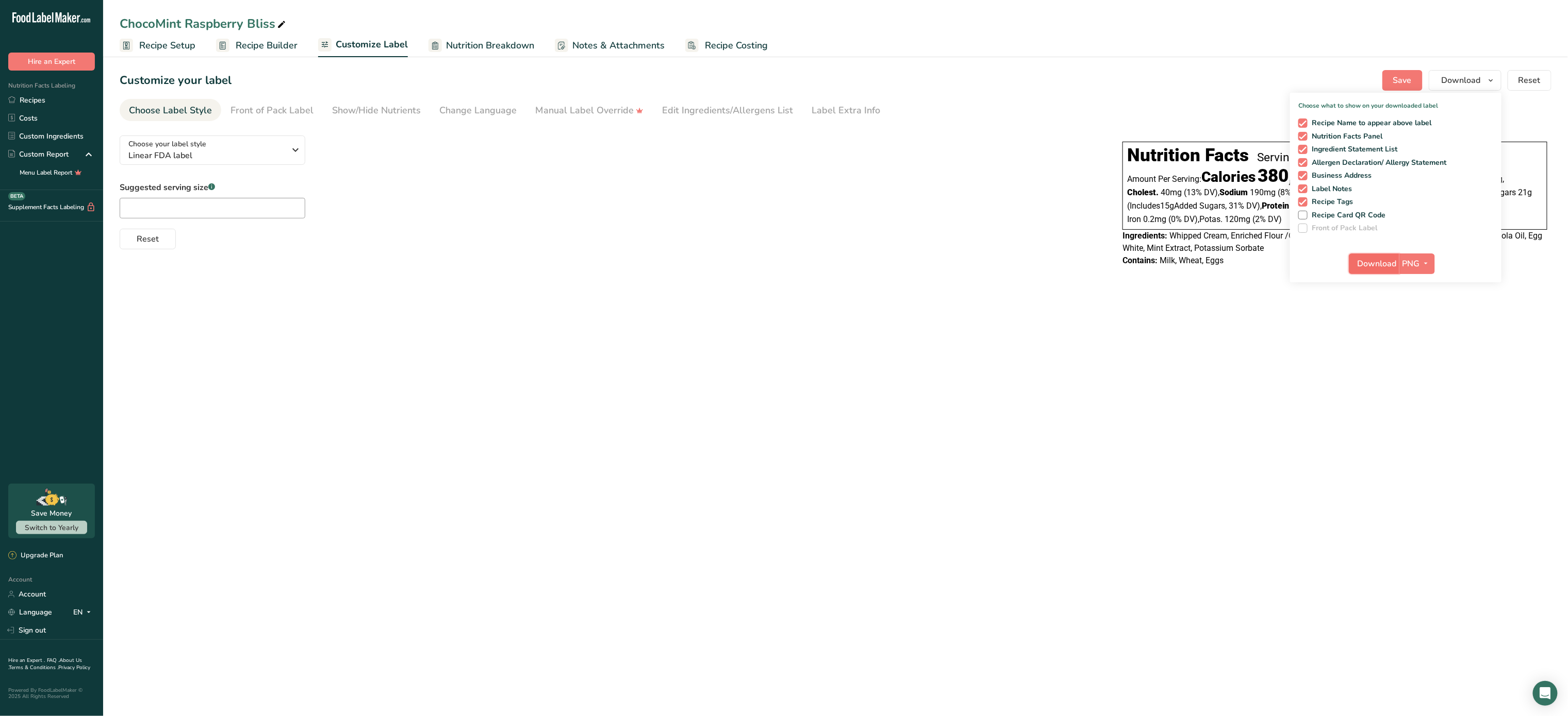
click at [1380, 267] on span "Download" at bounding box center [1376, 264] width 39 height 13
click at [1400, 80] on span "Save" at bounding box center [1402, 80] width 18 height 13
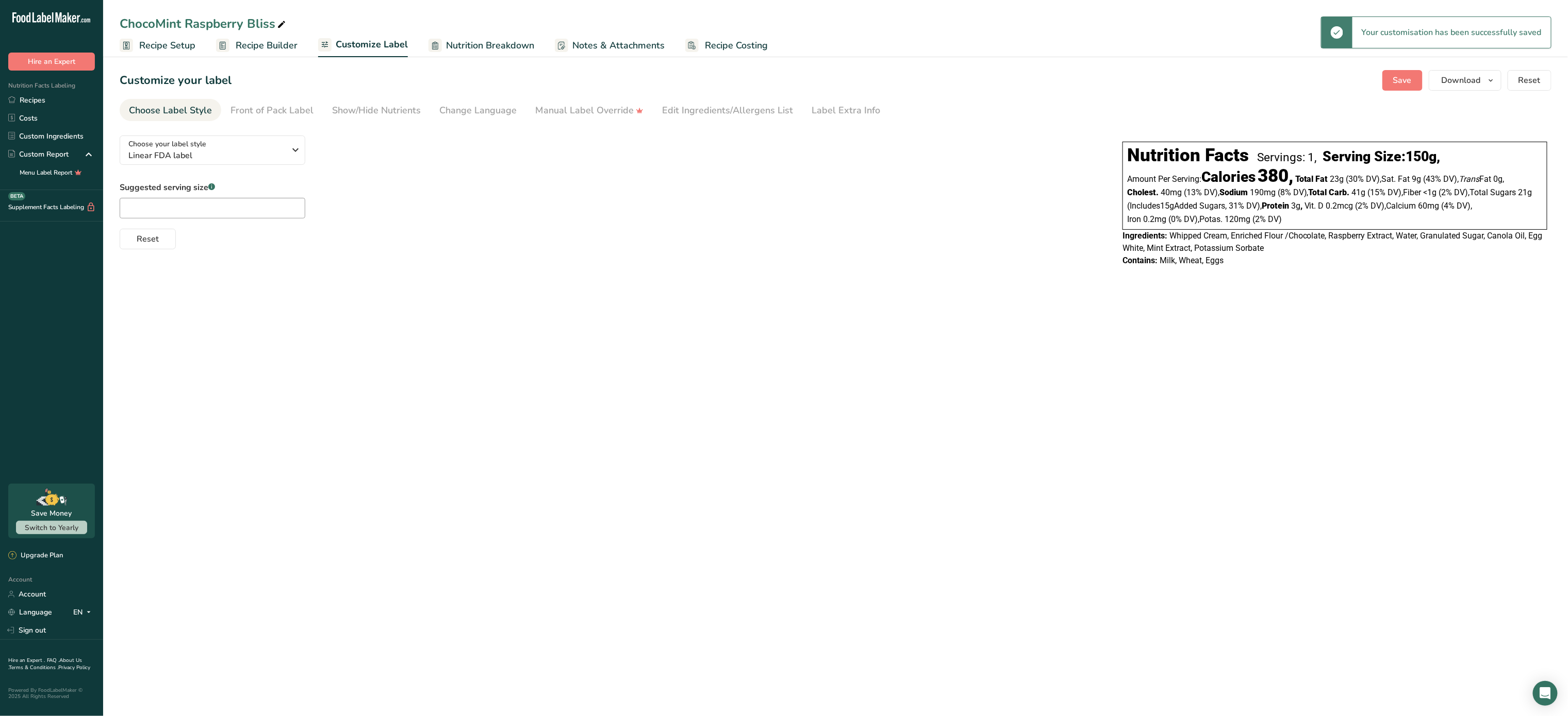
click at [274, 50] on span "Recipe Builder" at bounding box center [266, 45] width 62 height 14
